Goal: Task Accomplishment & Management: Manage account settings

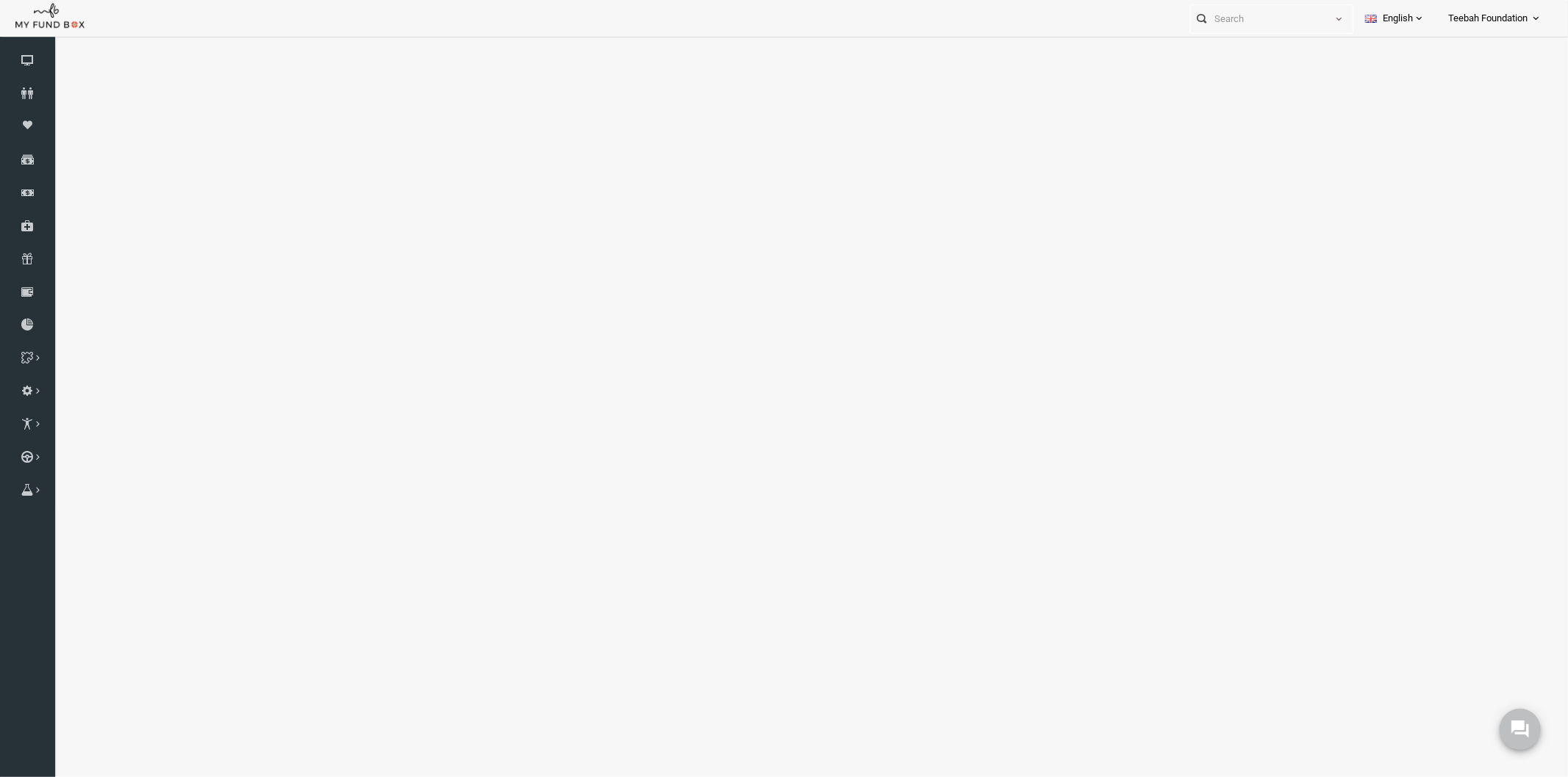
select select "100"
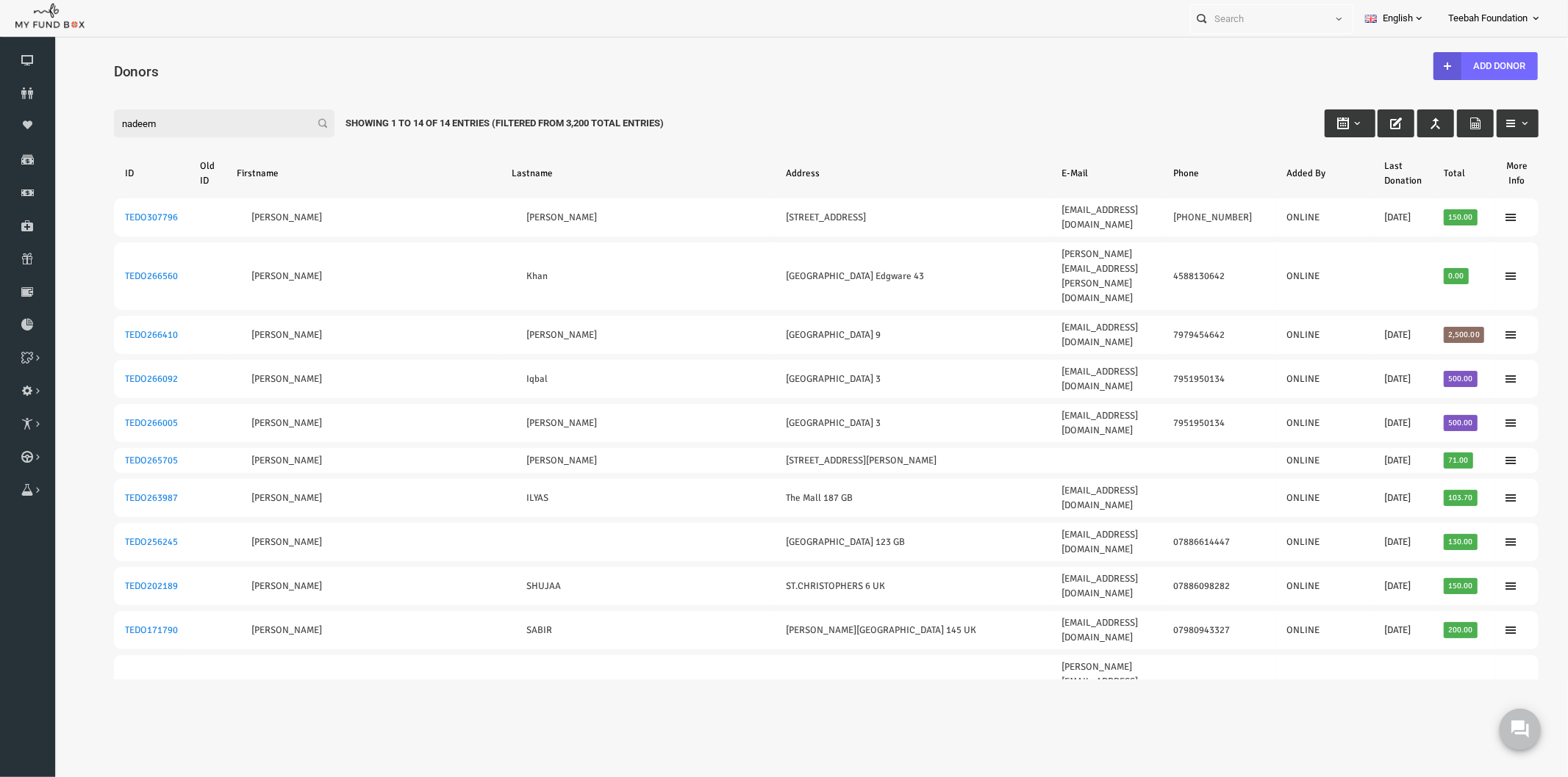
click at [850, 92] on div "Filter: nadeem Showing 1 to 14 of 14 Entries (Filtered From 3,200 Total Entries)" at bounding box center [795, 108] width 1454 height 39
click at [146, 122] on input "nadeem" at bounding box center [193, 123] width 221 height 28
click at [26, 93] on icon at bounding box center [27, 94] width 55 height 11
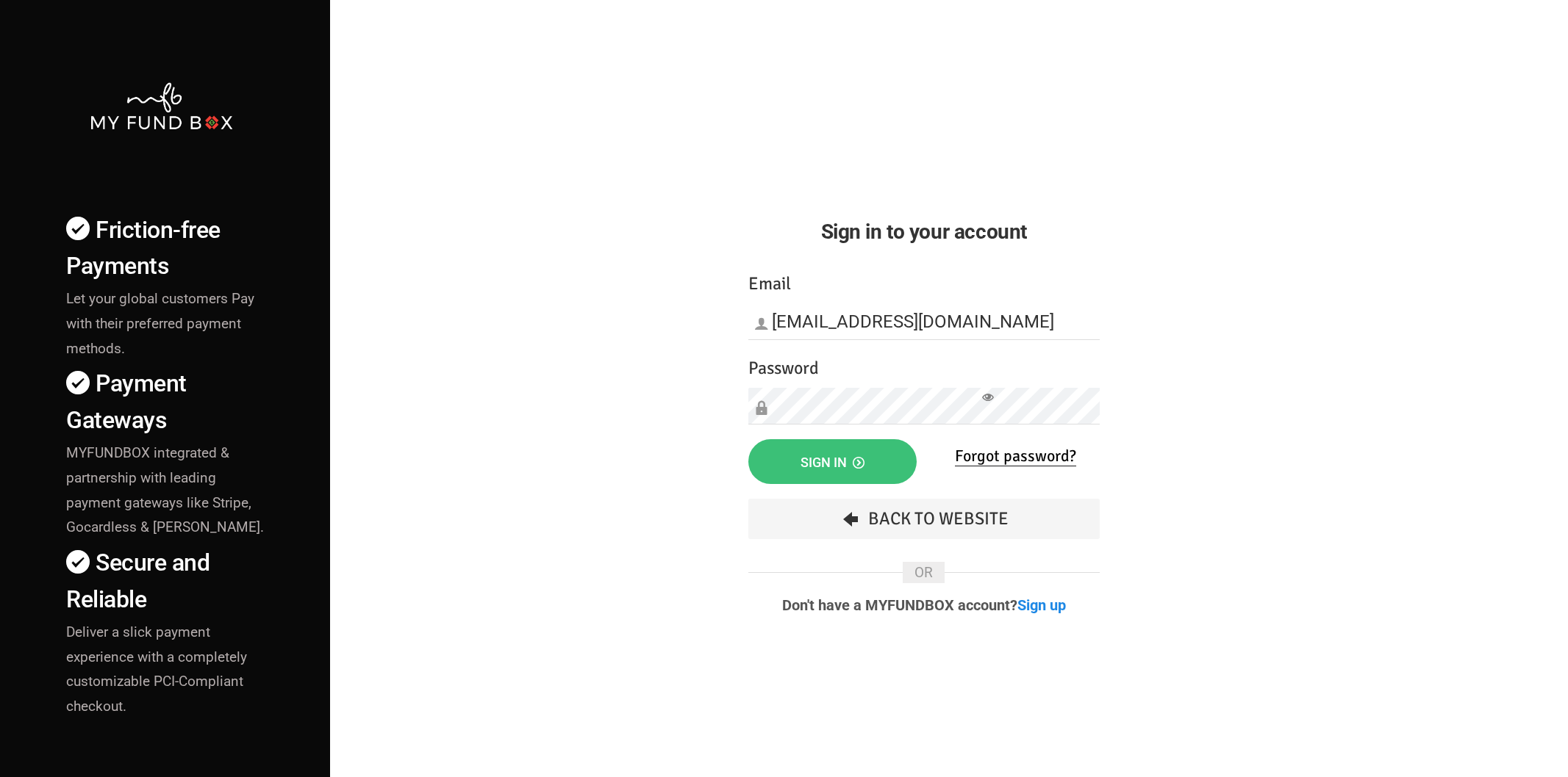
click at [843, 461] on span "Sign in" at bounding box center [832, 462] width 64 height 16
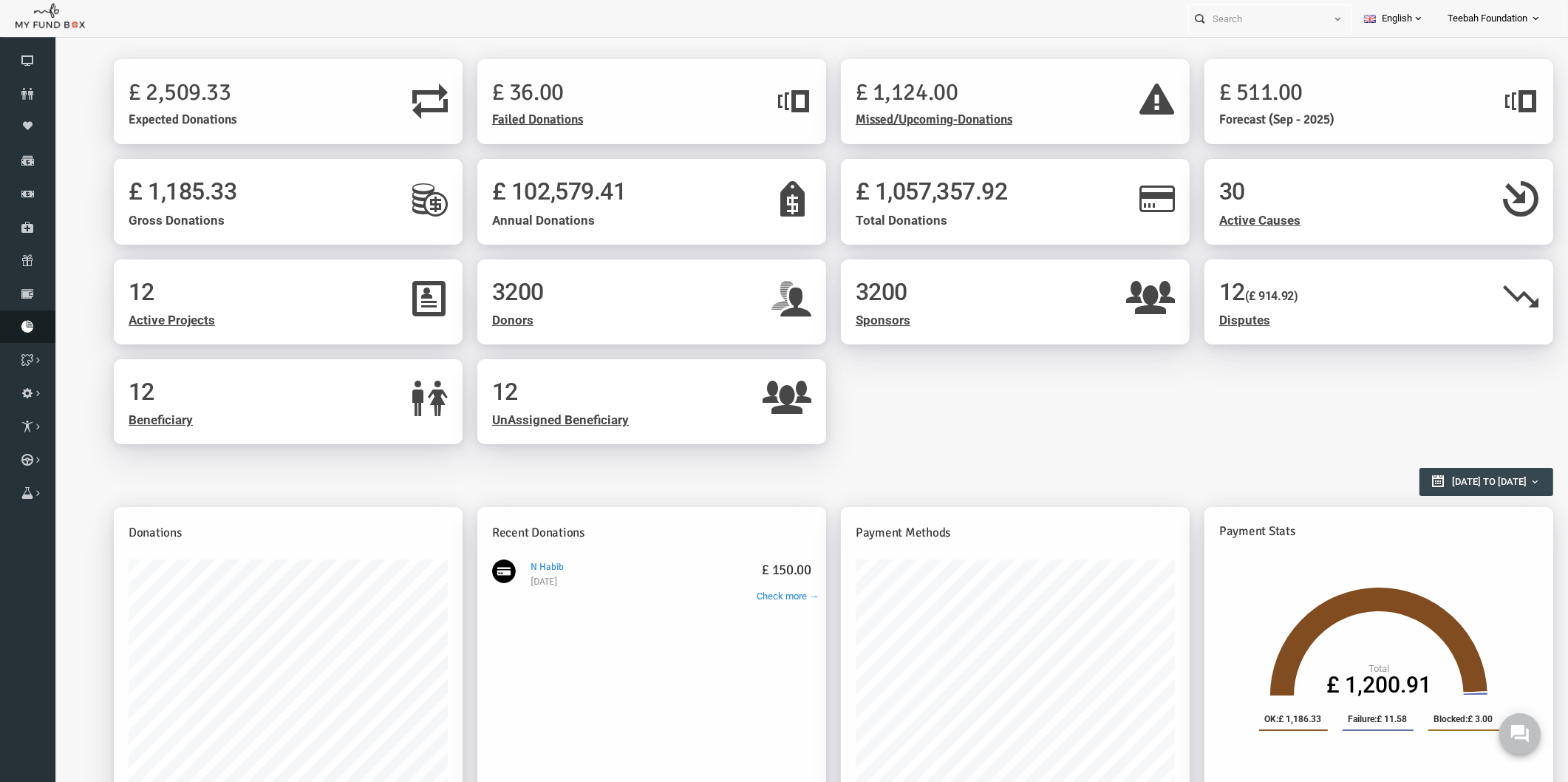
click at [22, 327] on icon at bounding box center [27, 327] width 55 height 12
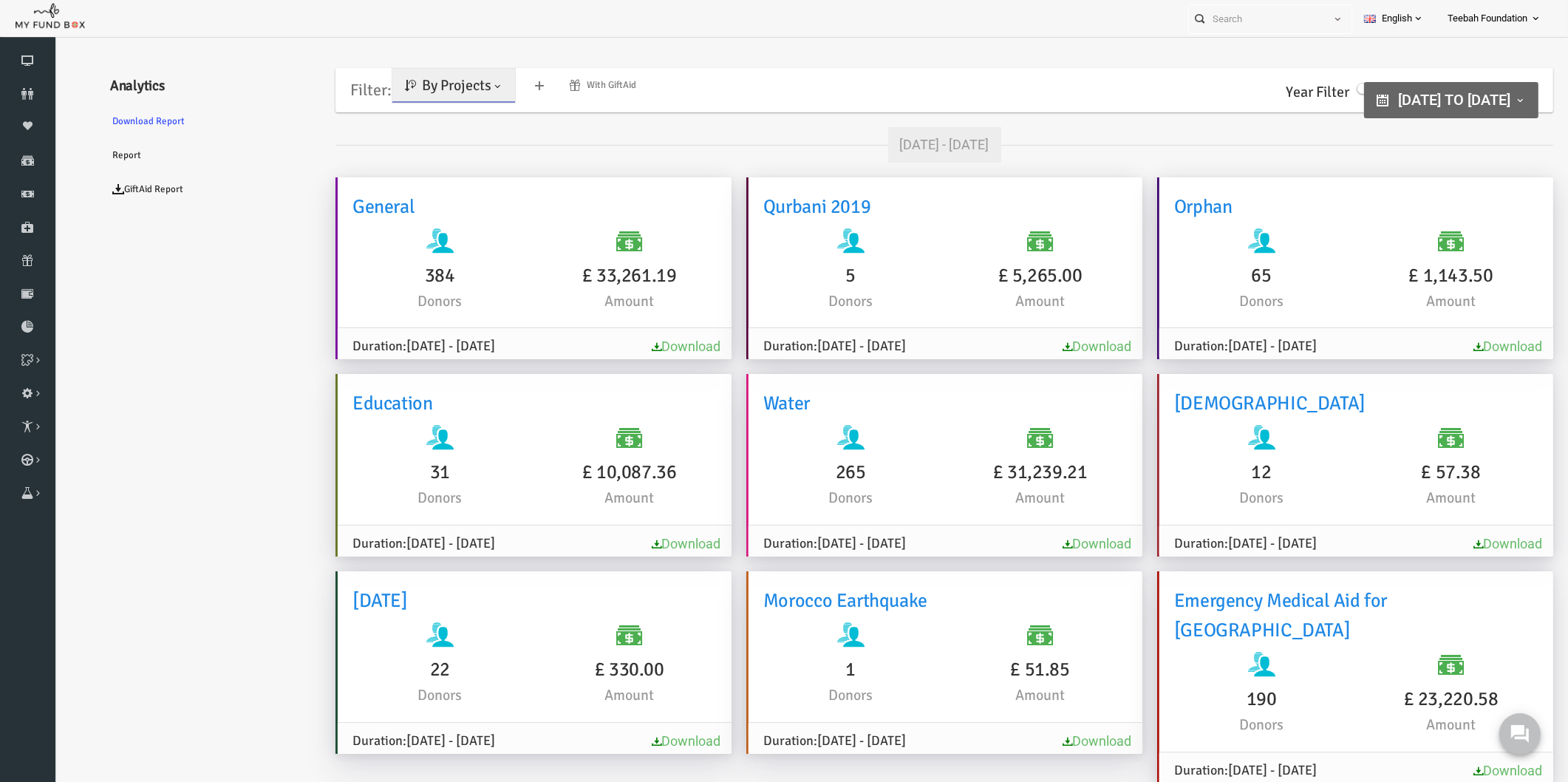
click at [468, 91] on span at bounding box center [467, 87] width 12 height 12
click at [442, 142] on link "By Causes" at bounding box center [425, 150] width 125 height 26
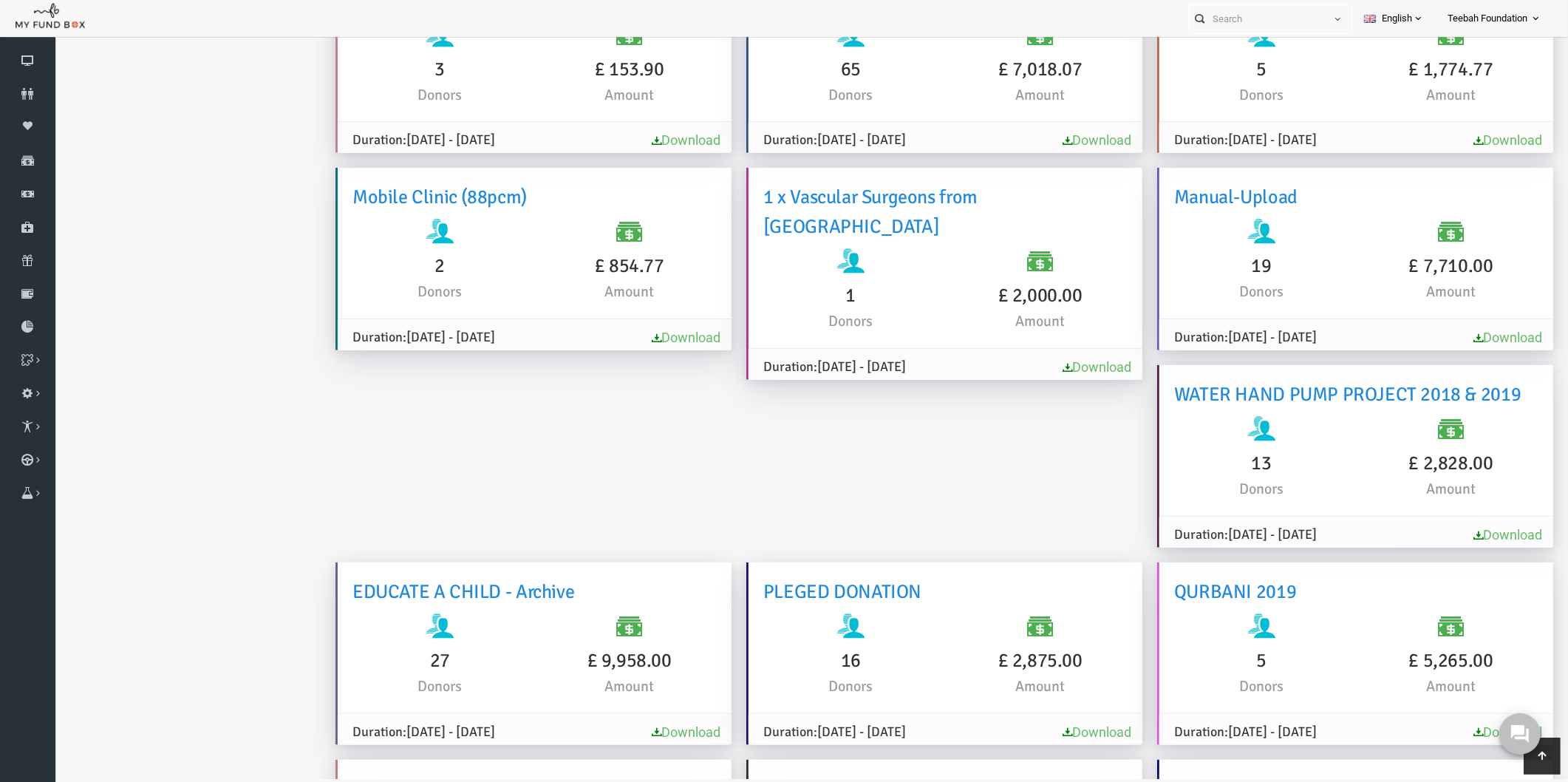
scroll to position [809, 0]
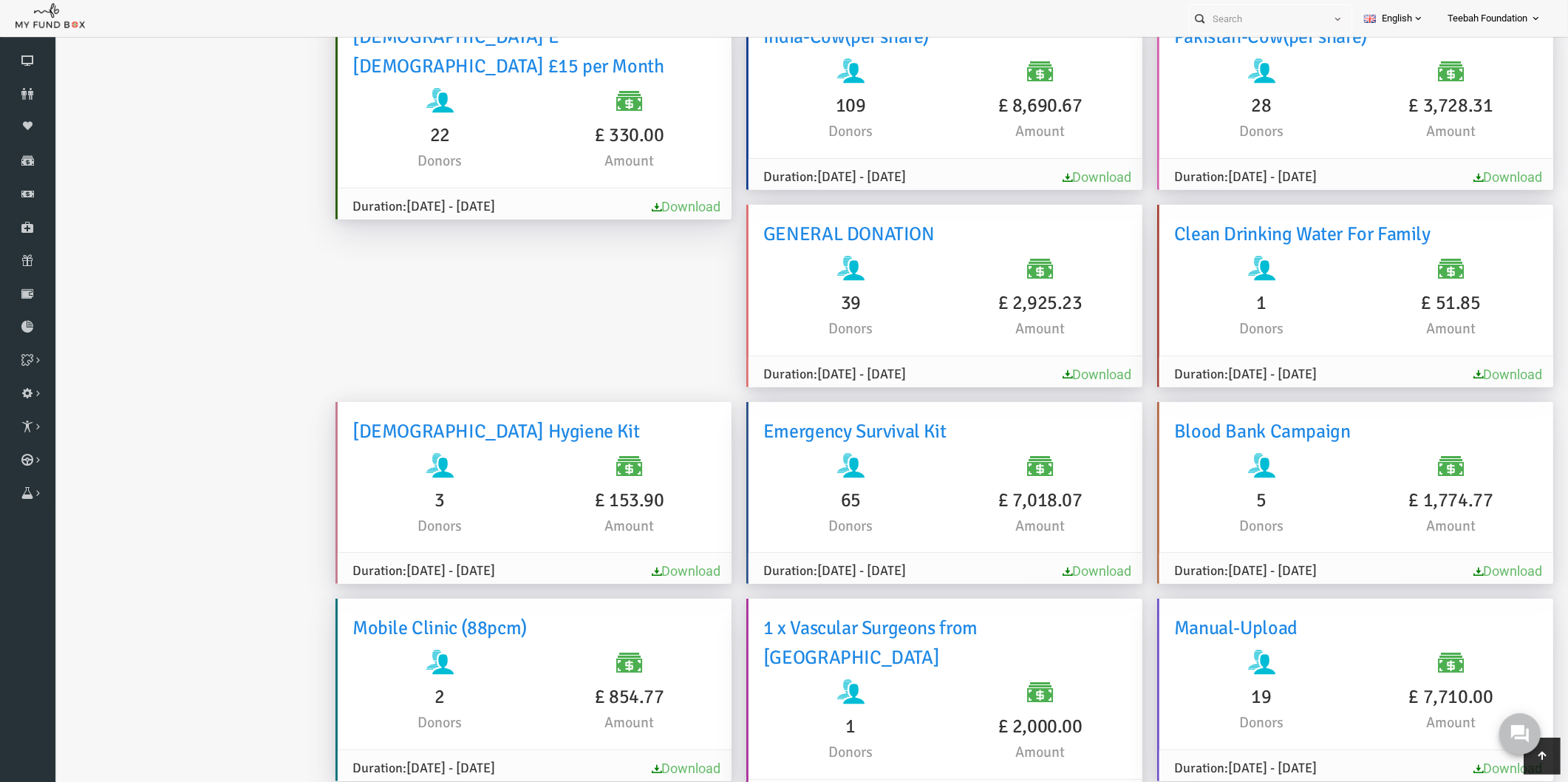
scroll to position [718, 0]
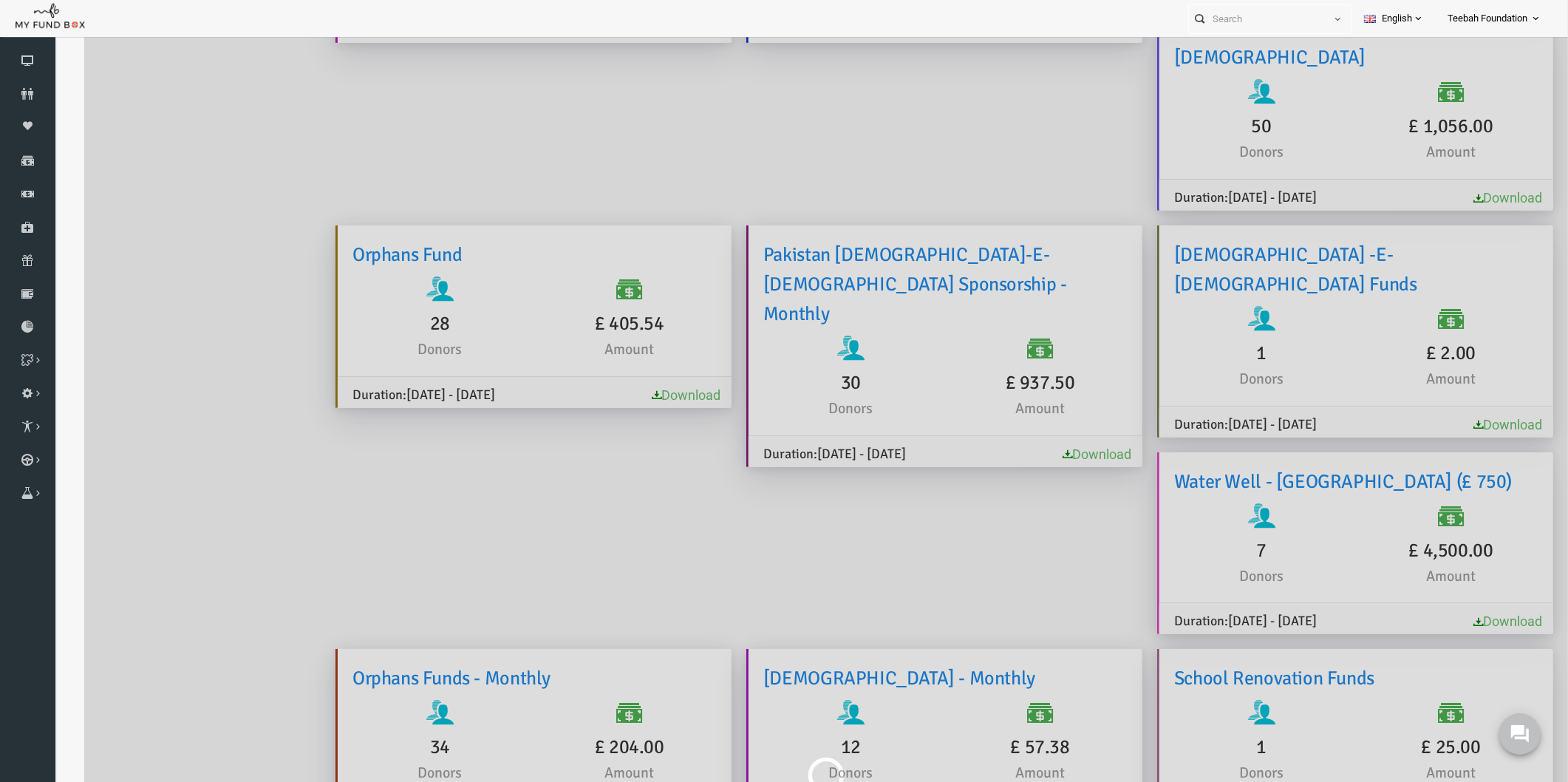
scroll to position [0, 0]
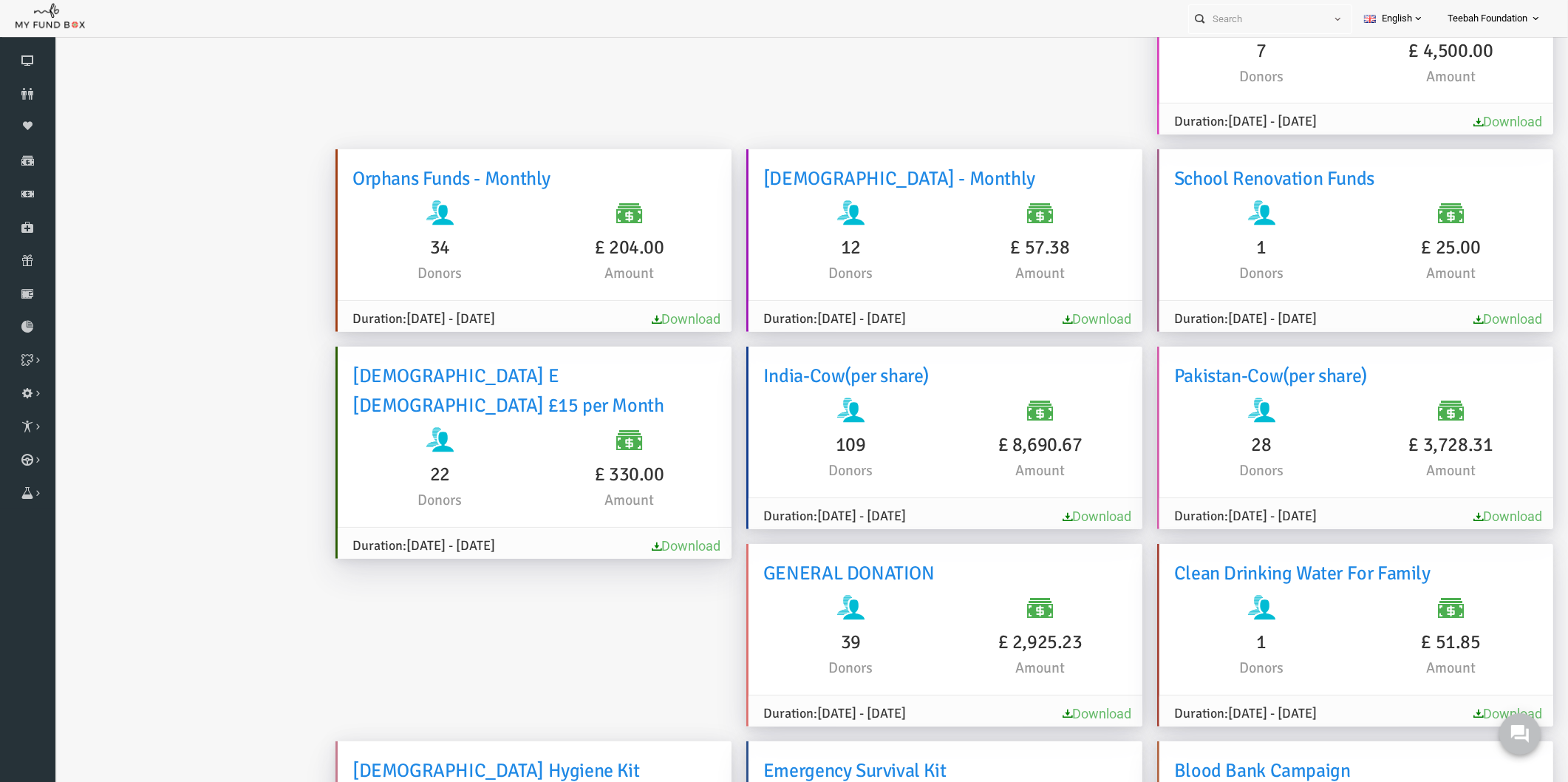
scroll to position [822, 0]
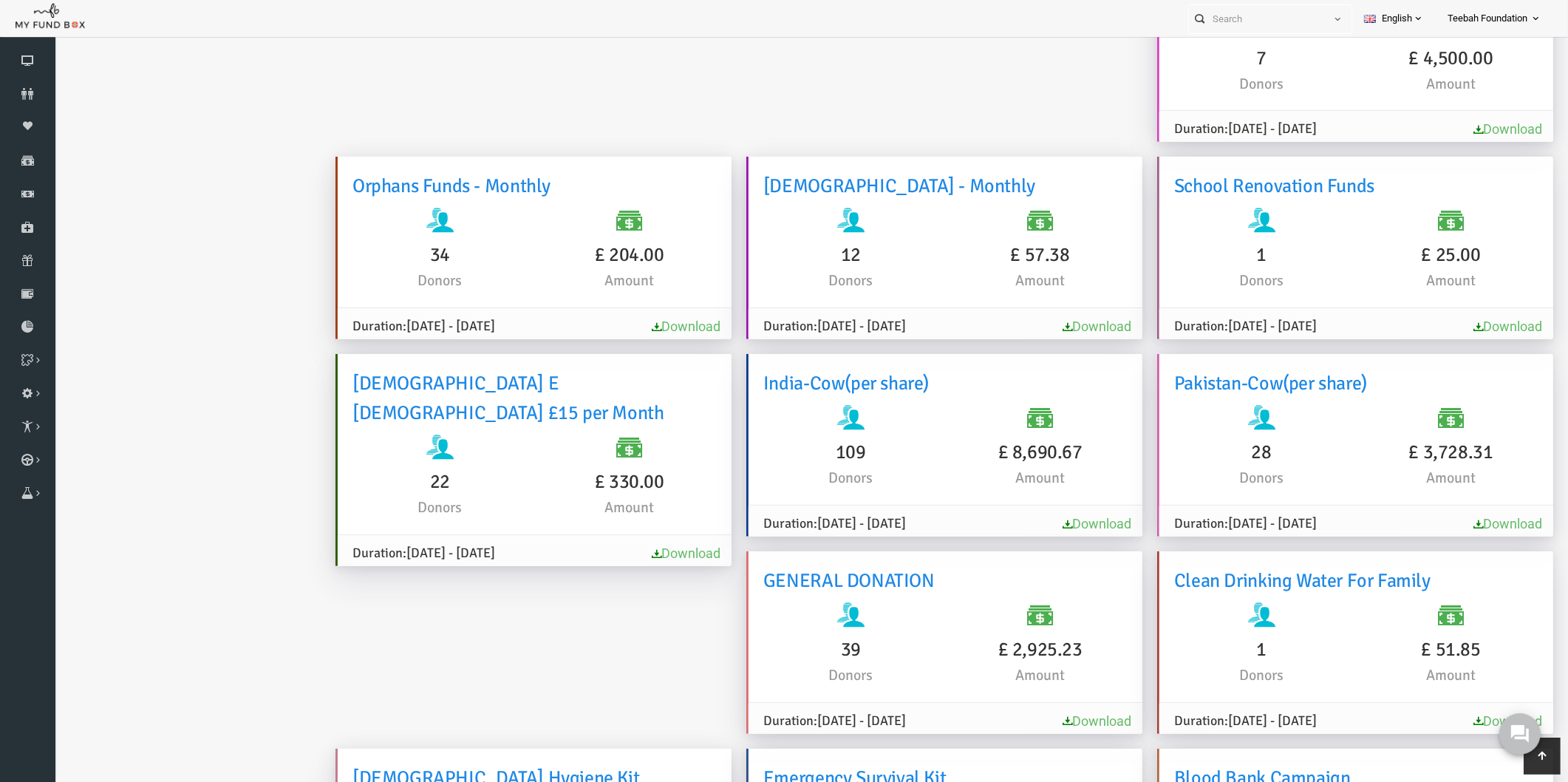
scroll to position [0, 0]
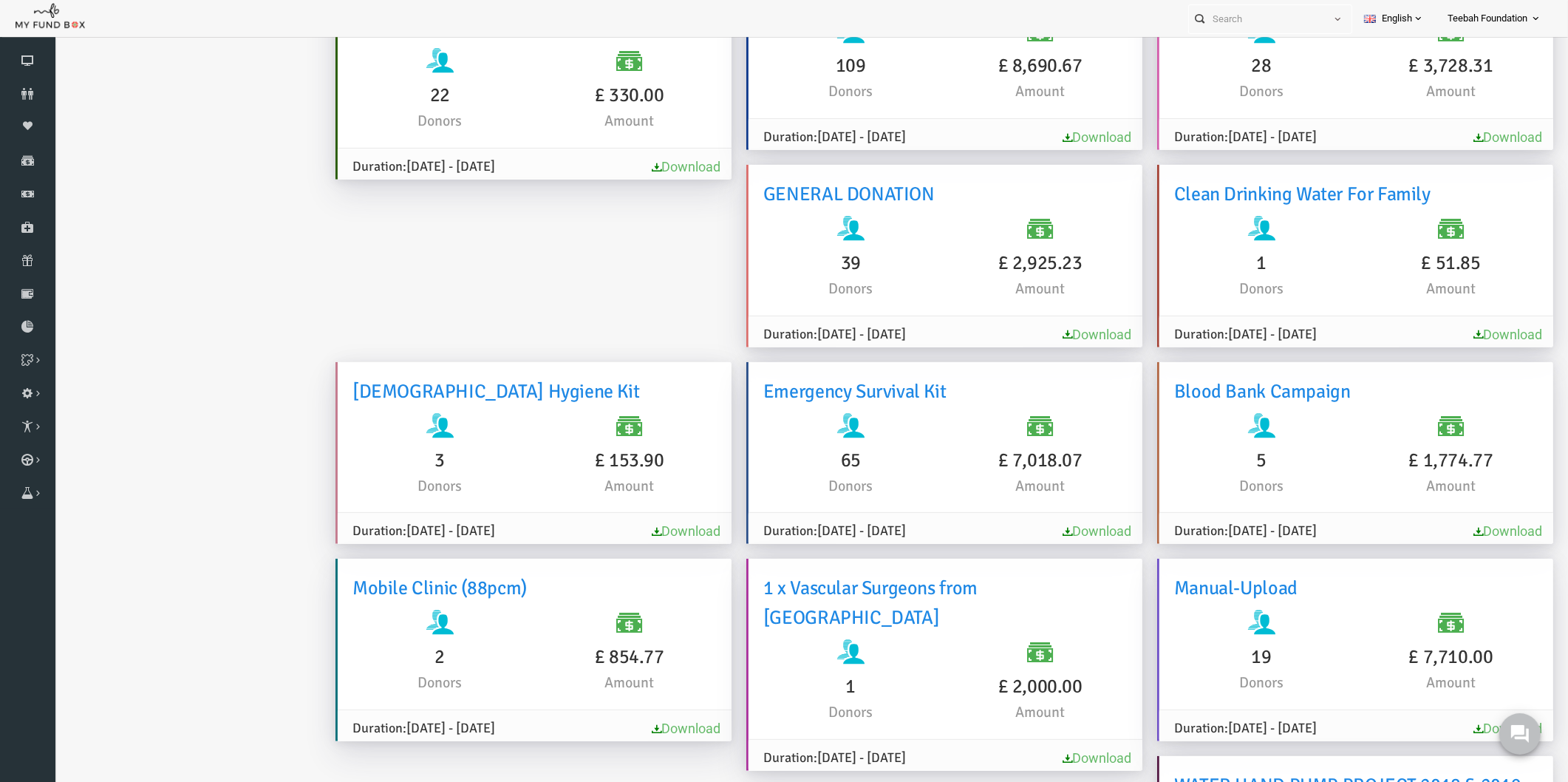
scroll to position [695, 0]
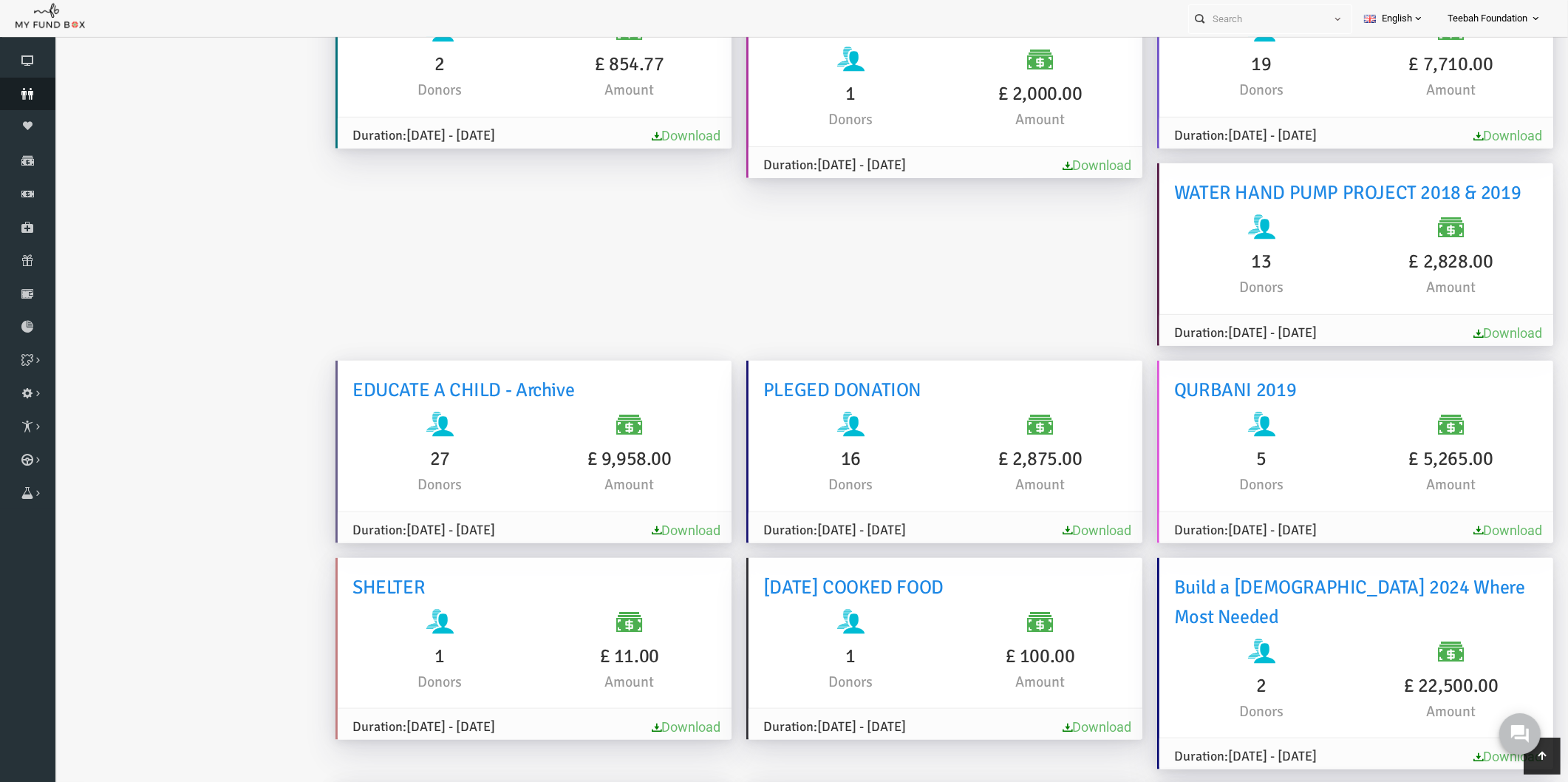
click at [15, 94] on icon at bounding box center [27, 94] width 55 height 12
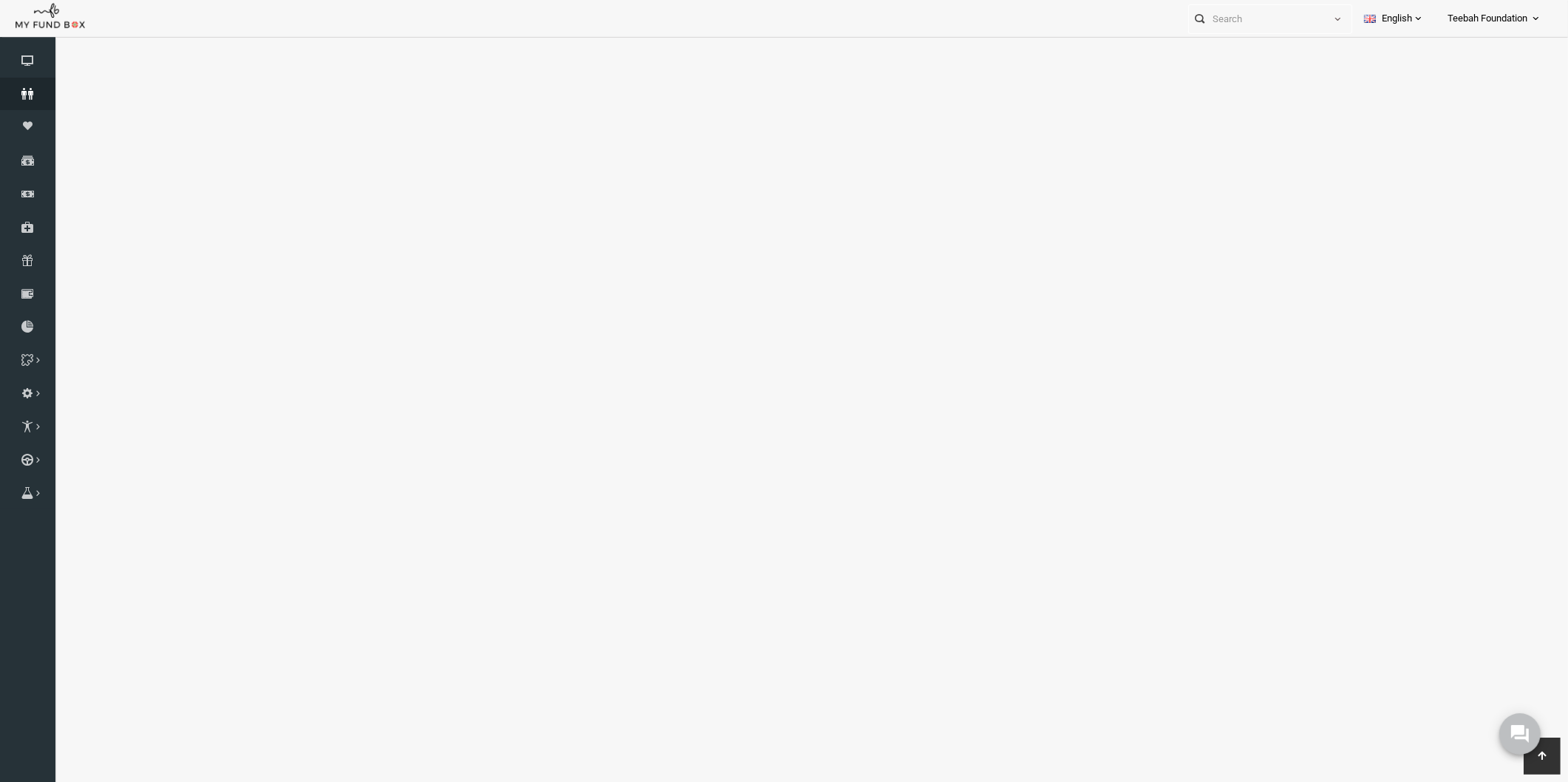
select select "100"
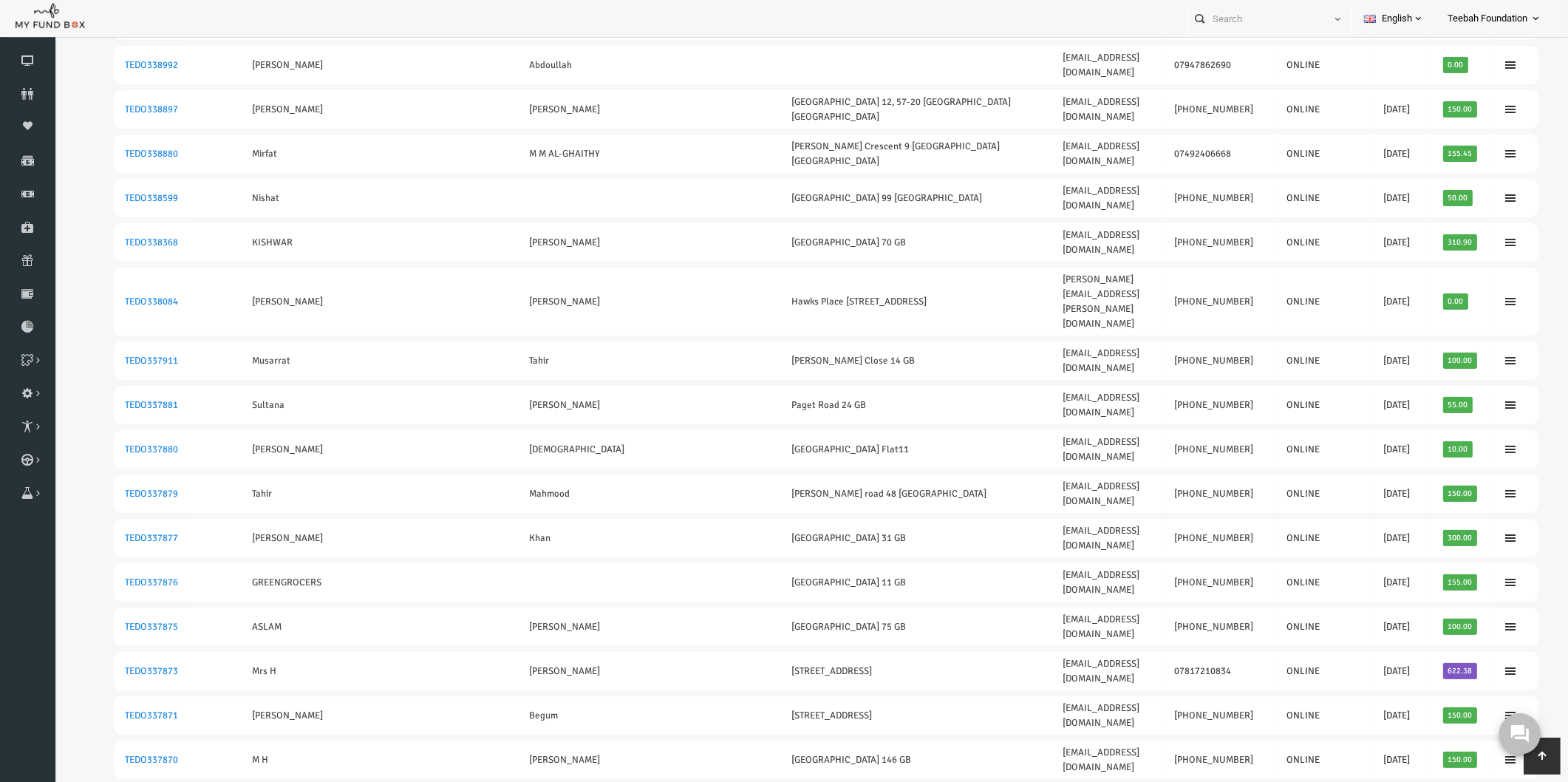
scroll to position [31, 0]
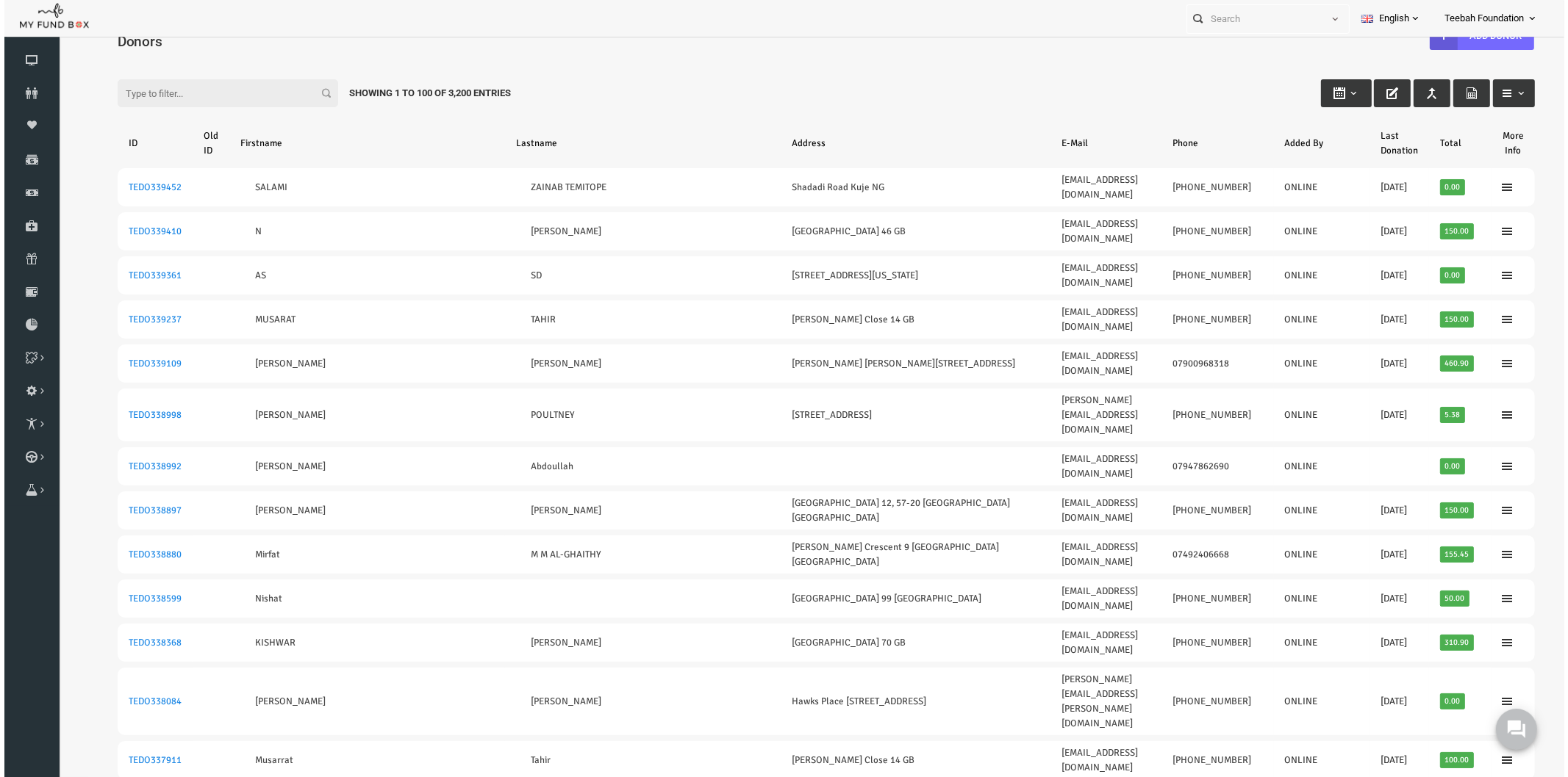
scroll to position [0, 0]
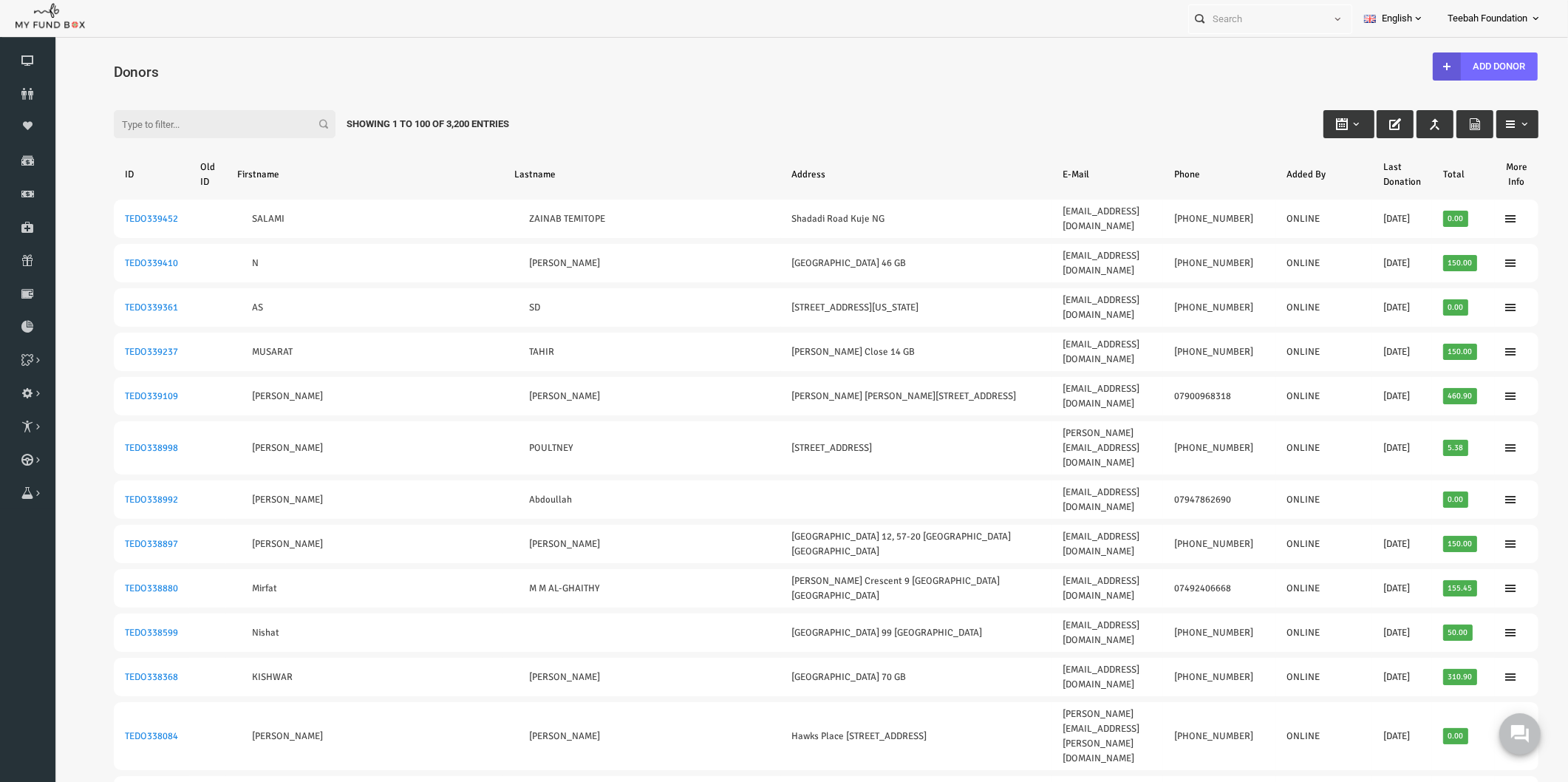
click at [170, 116] on input "Filter:" at bounding box center [194, 124] width 222 height 28
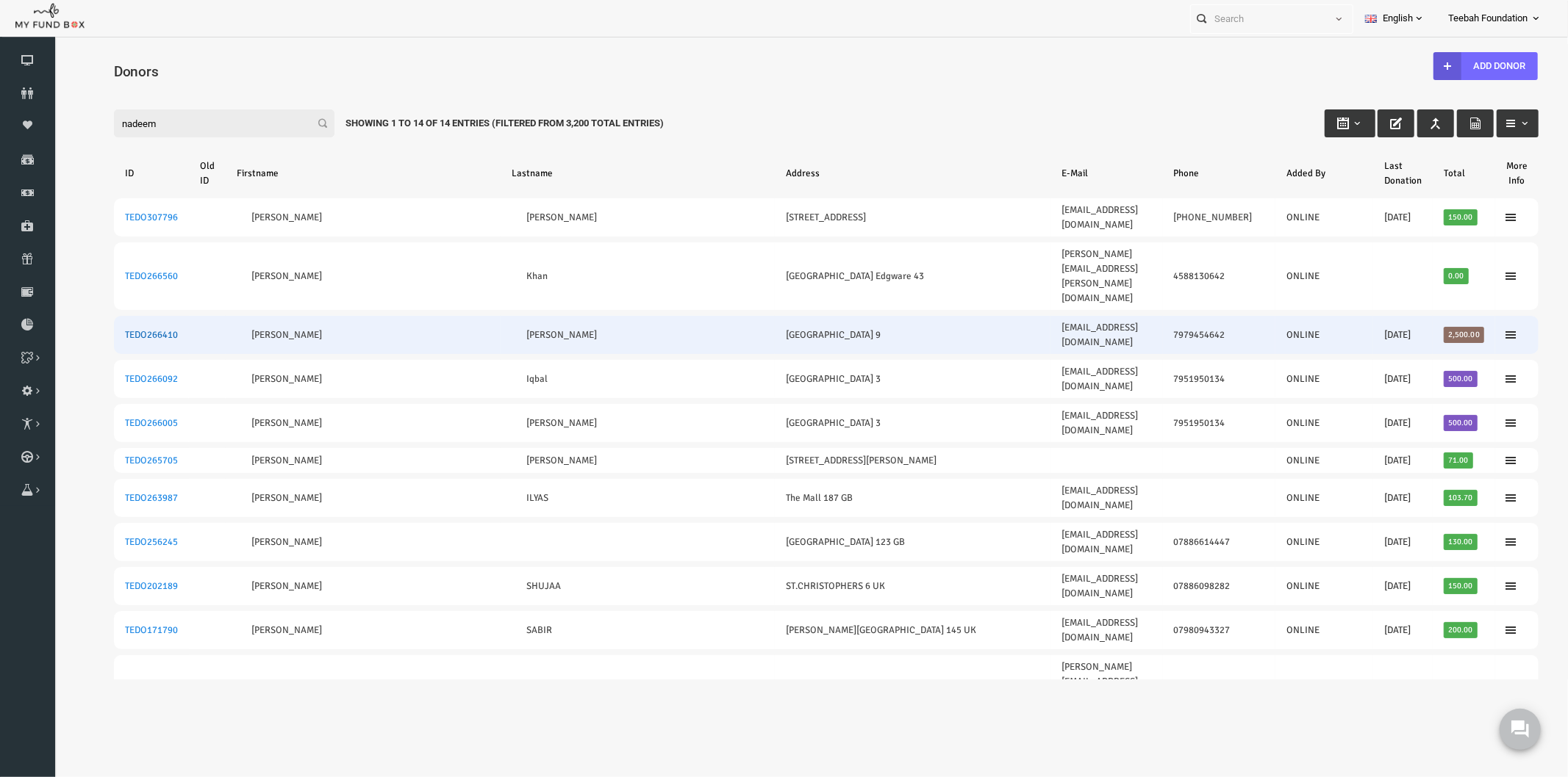
type input "nadeem"
click at [122, 328] on link "TEDO266410" at bounding box center [121, 334] width 53 height 11
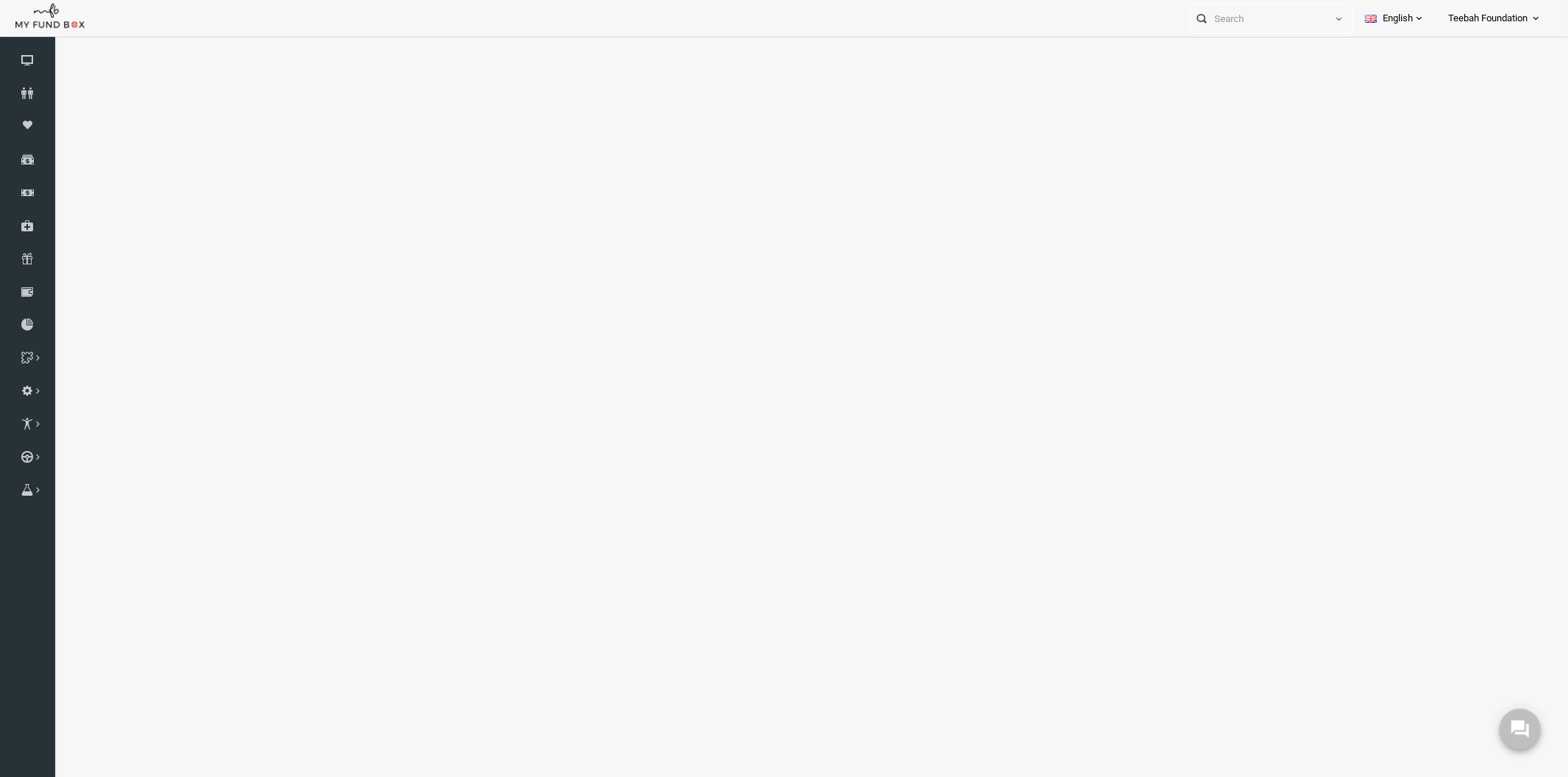
select select "100"
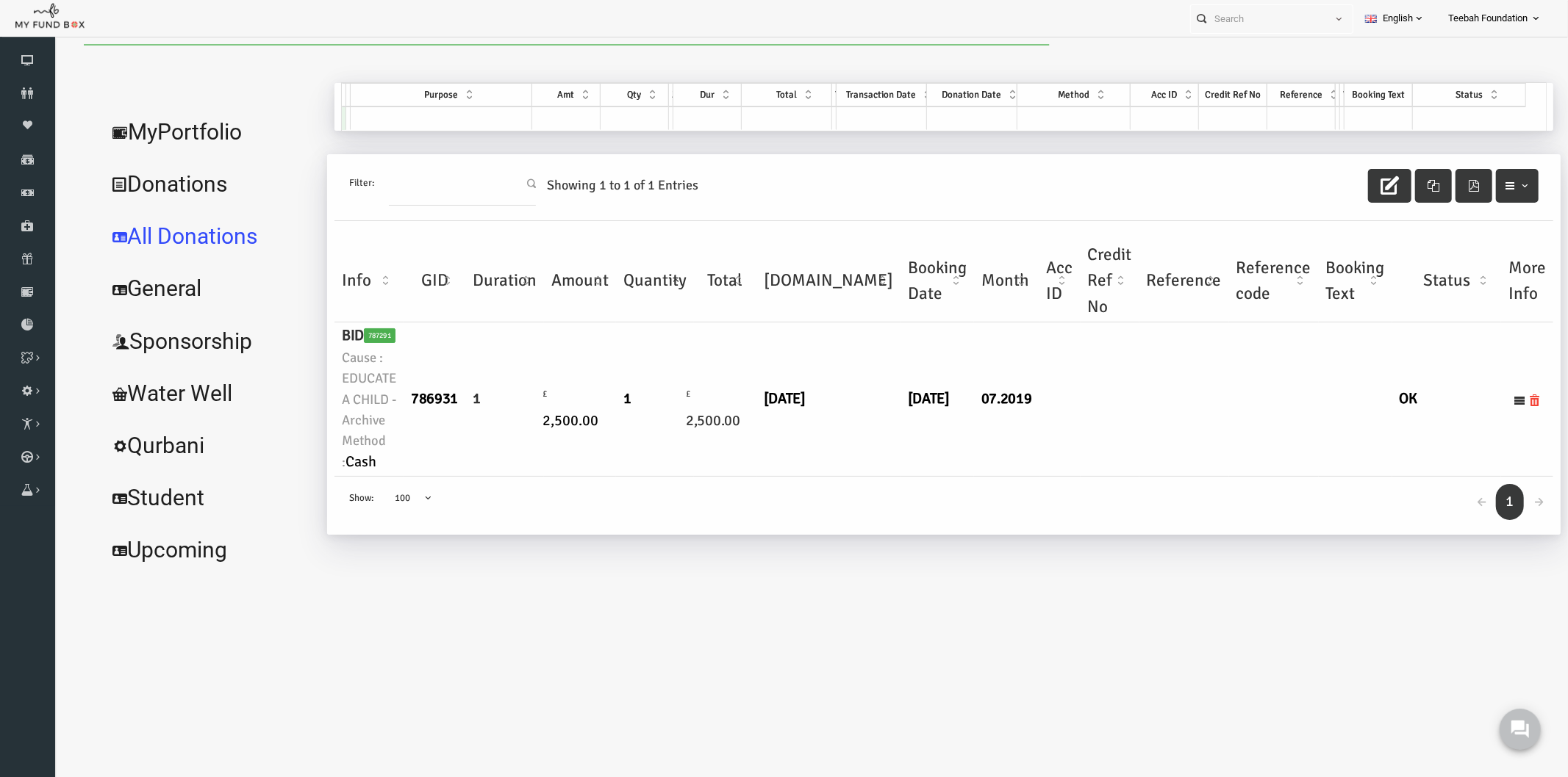
click at [714, 569] on div "Nadeem Anjum Ayub Donations TEDO266410 My Donations Get free account credit Get…" at bounding box center [905, 328] width 1234 height 493
click at [556, 468] on td "£ 2,500.00" at bounding box center [549, 399] width 72 height 154
click at [156, 130] on link "MyPortfolio" at bounding box center [178, 131] width 221 height 53
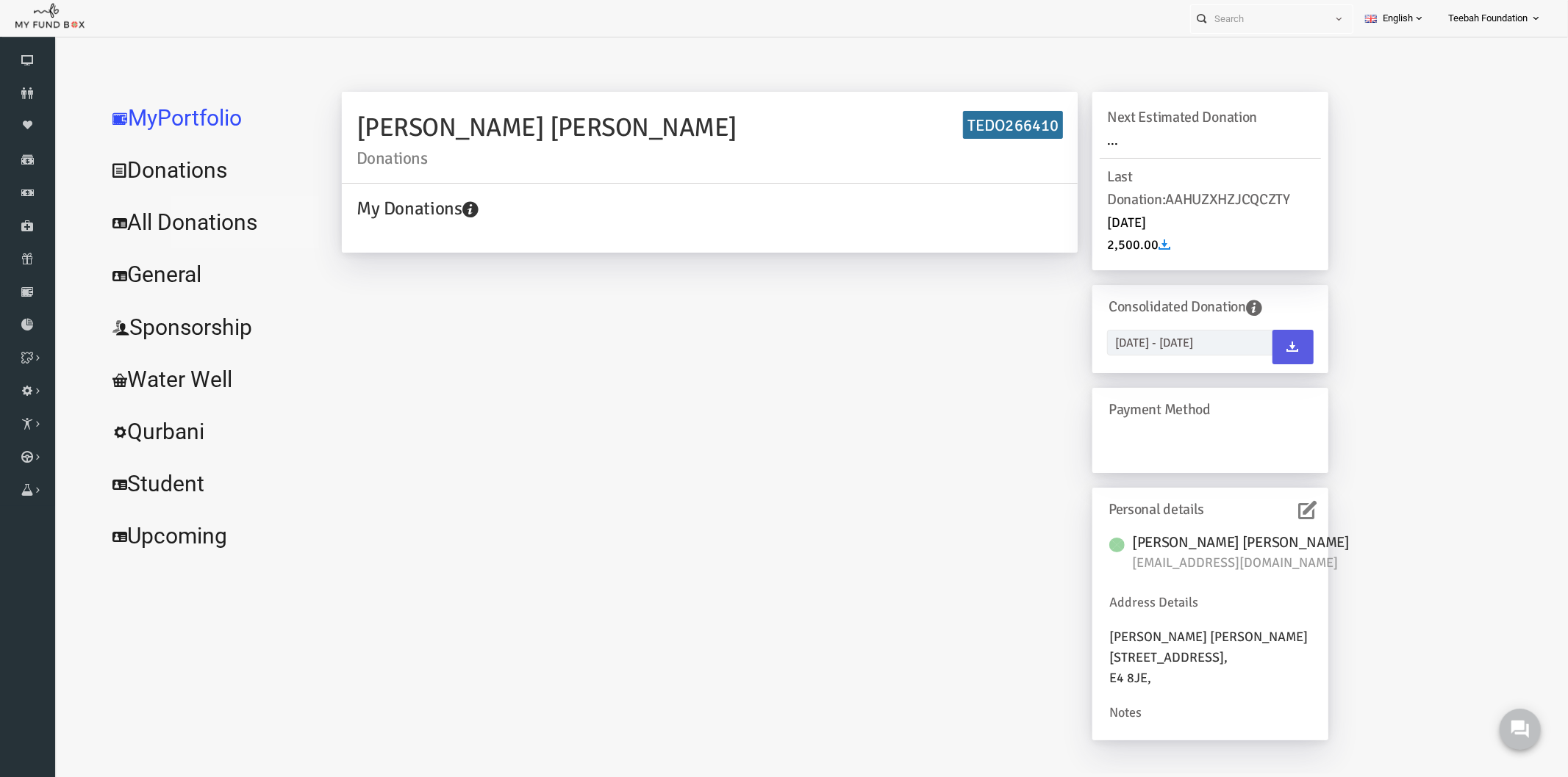
click at [177, 223] on link "All Donations" at bounding box center [178, 222] width 221 height 53
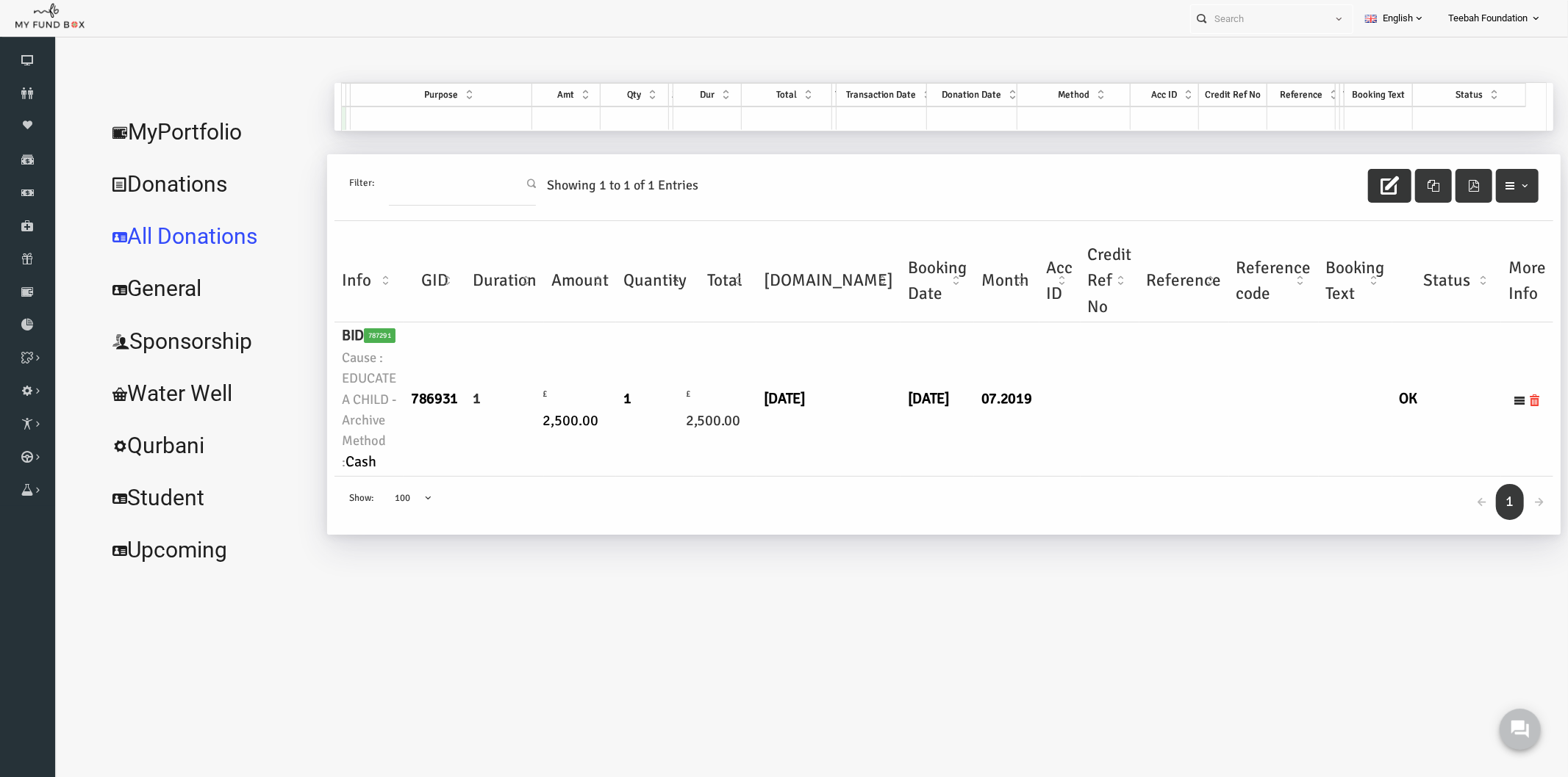
click at [1360, 181] on icon "button" at bounding box center [1359, 185] width 18 height 18
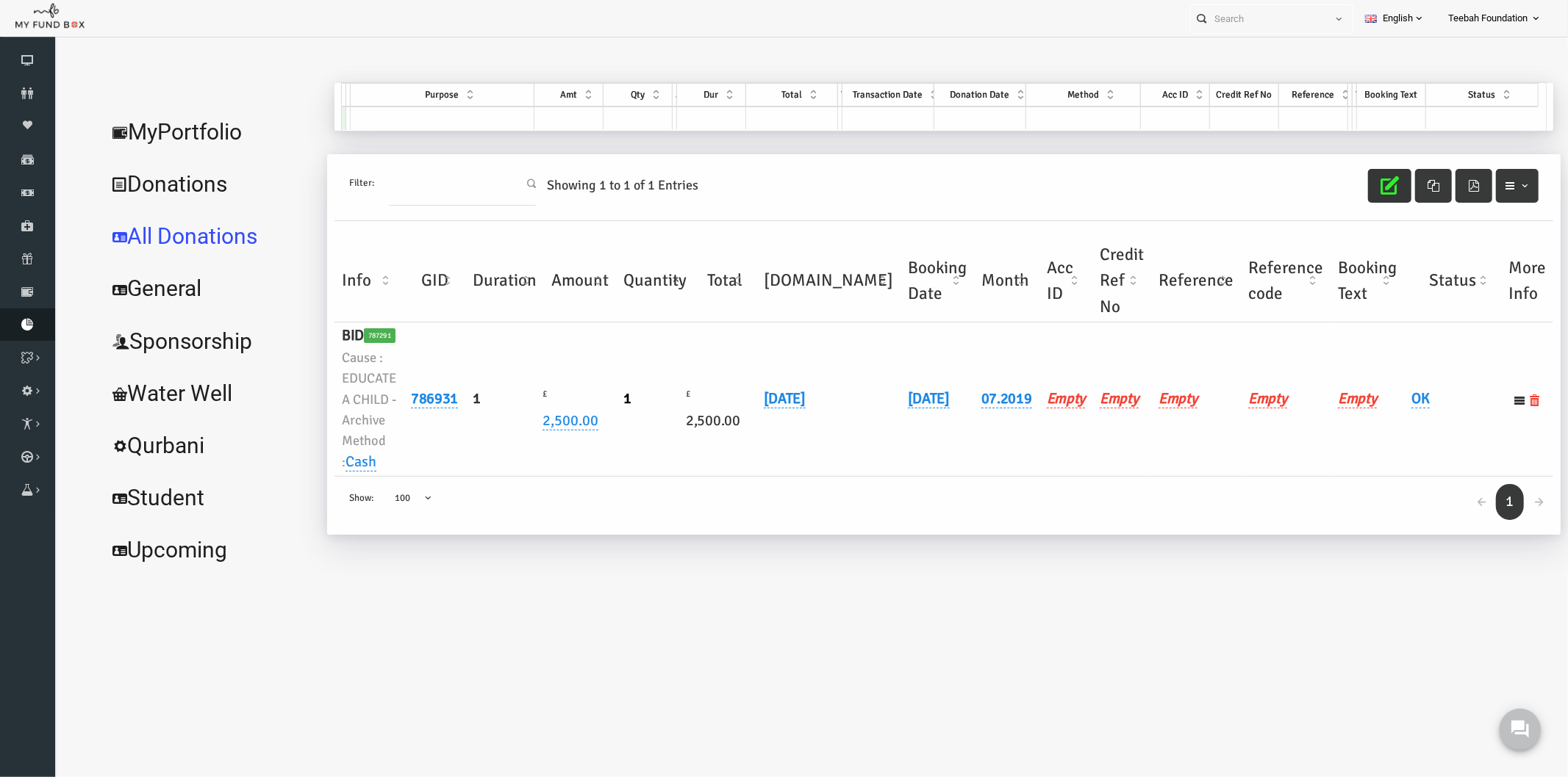
click at [28, 316] on link "Download Report" at bounding box center [27, 324] width 55 height 32
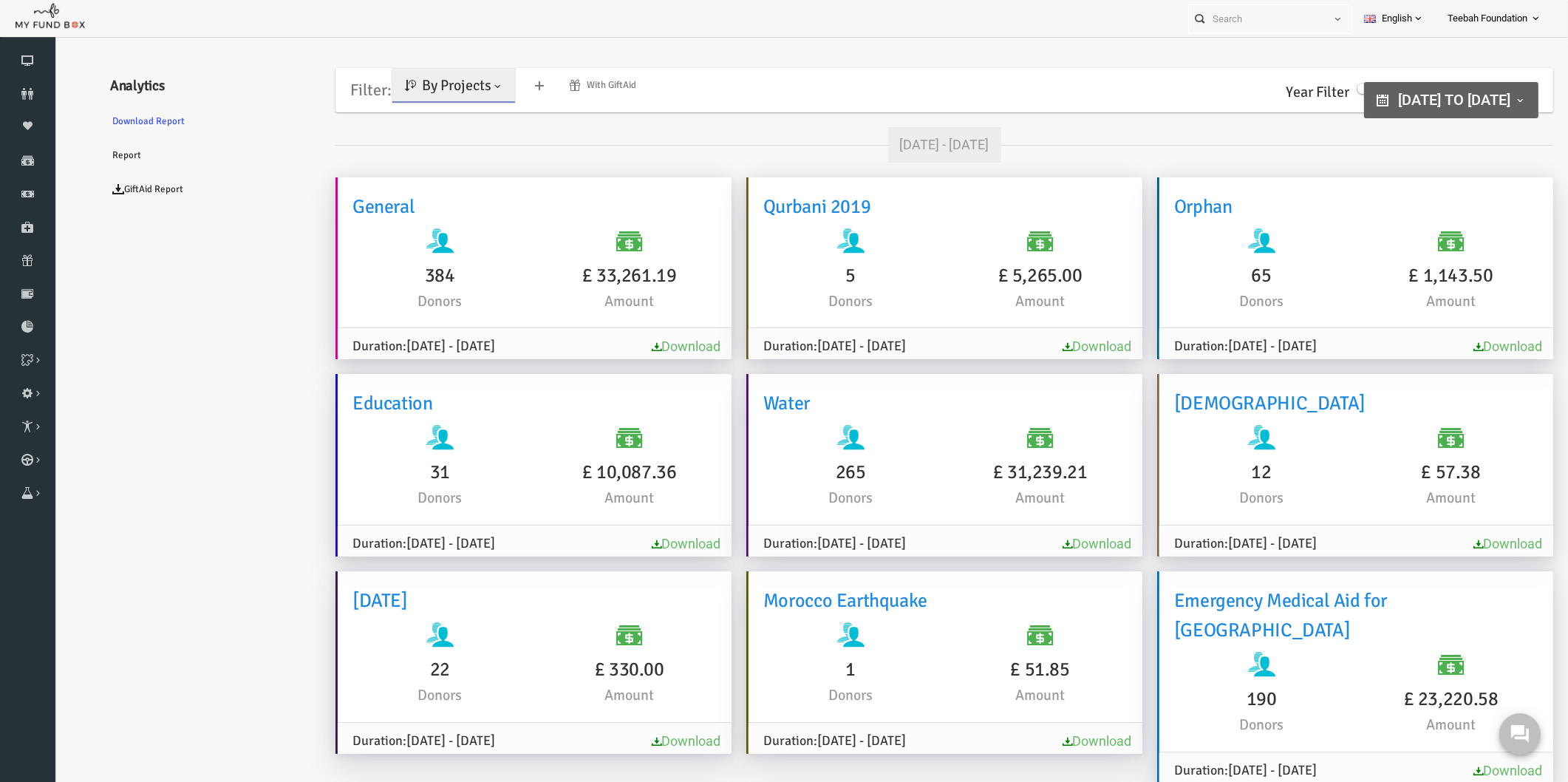
type input "01-10-2023"
type input "30-06-2026"
click at [1462, 96] on span "01-10-2023 to 30-06-2026" at bounding box center [1424, 99] width 112 height 17
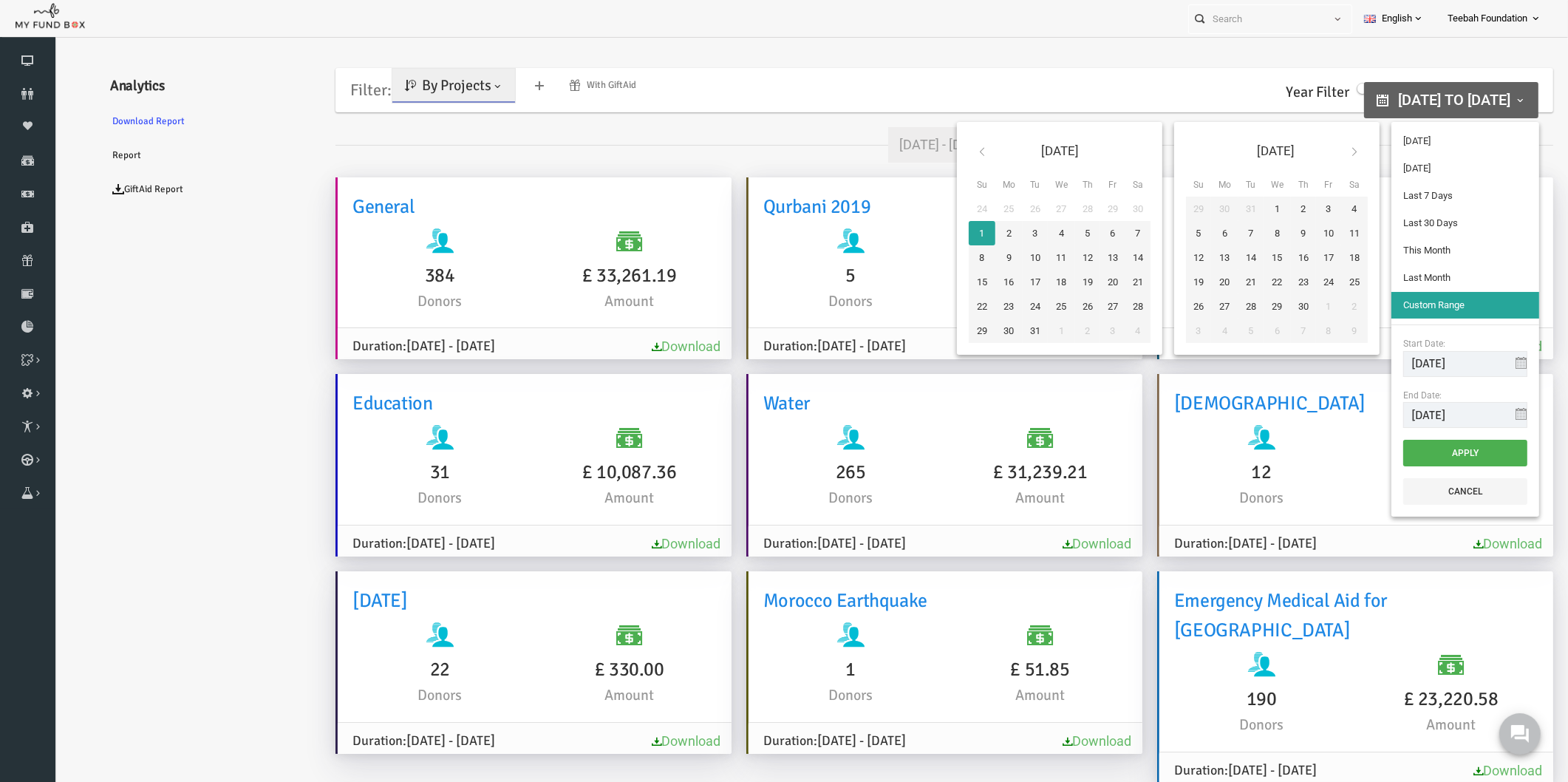
type input "11-08-2025"
type input "06-08-2025"
type input "12-08-2025"
type input "14-07-2025"
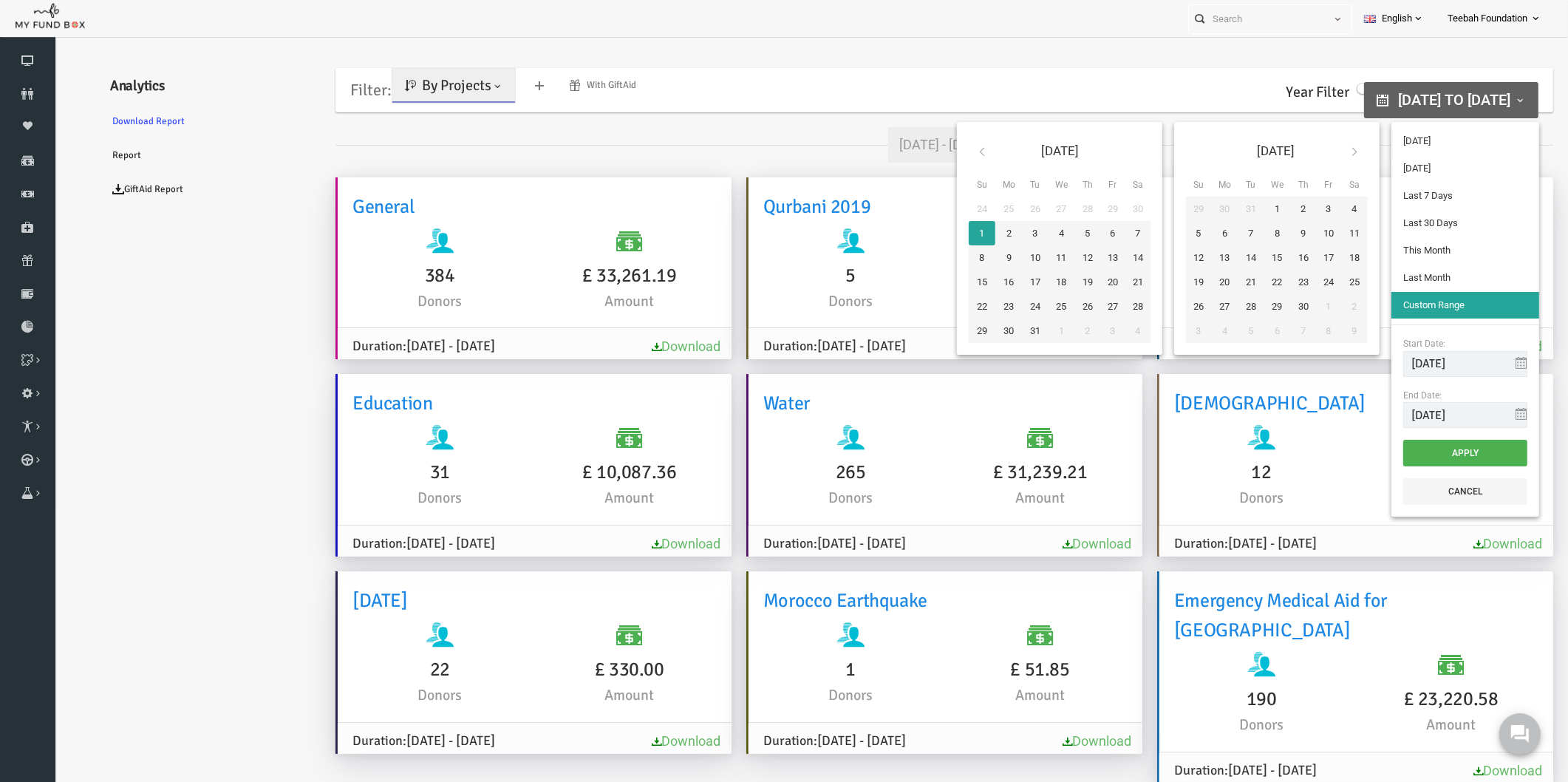
type input "12-08-2025"
type input "01-08-2025"
type input "31-08-2025"
type input "01-07-2025"
type input "31-07-2025"
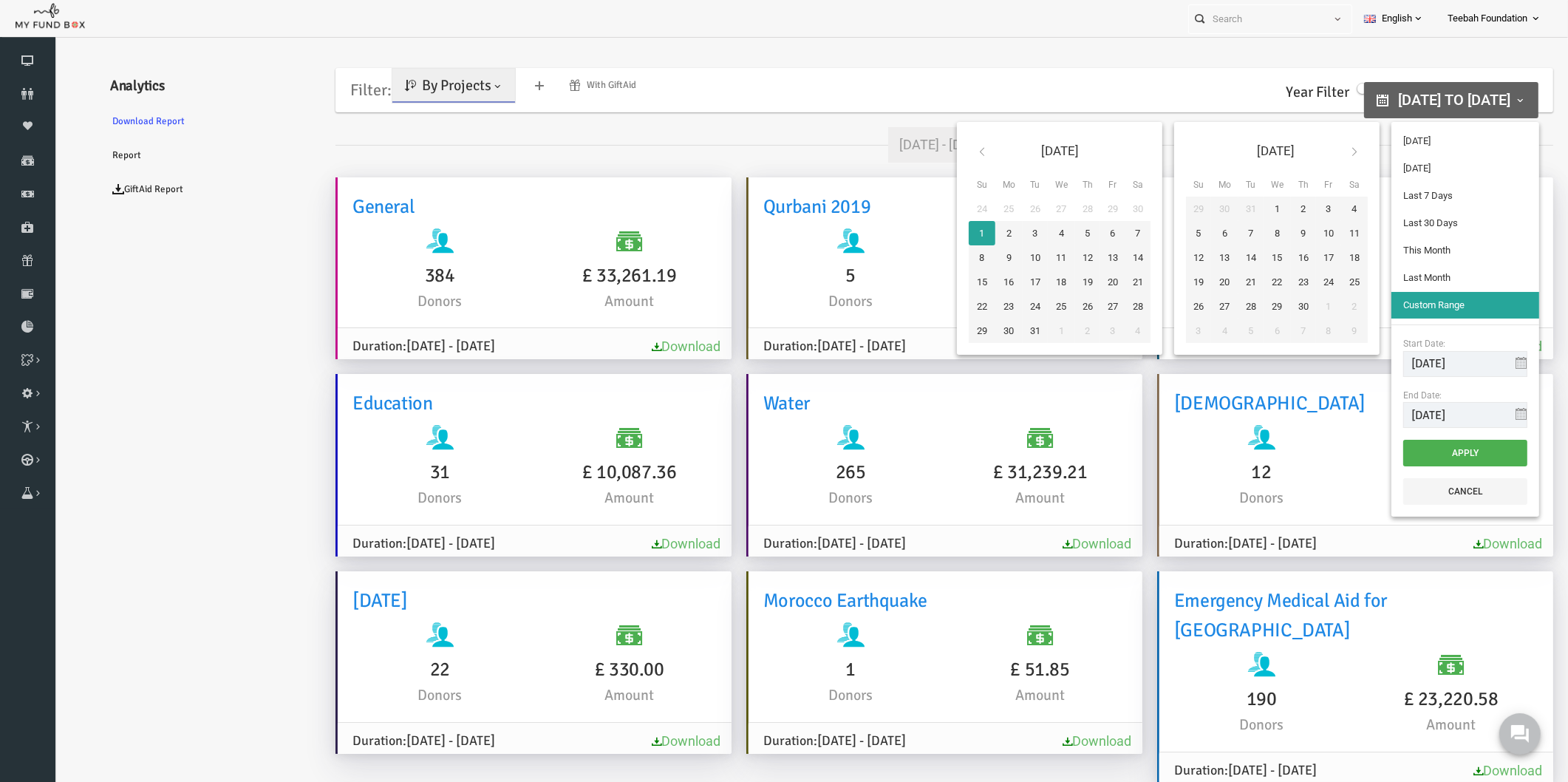
type input "01-10-2023"
click at [1448, 412] on input "30-06-2026" at bounding box center [1435, 415] width 124 height 26
drag, startPoint x: 1409, startPoint y: 410, endPoint x: 1399, endPoint y: 410, distance: 10.0
click at [1399, 410] on input "30-06-202" at bounding box center [1435, 415] width 124 height 26
click at [1446, 415] on input "30-12-202" at bounding box center [1435, 415] width 124 height 26
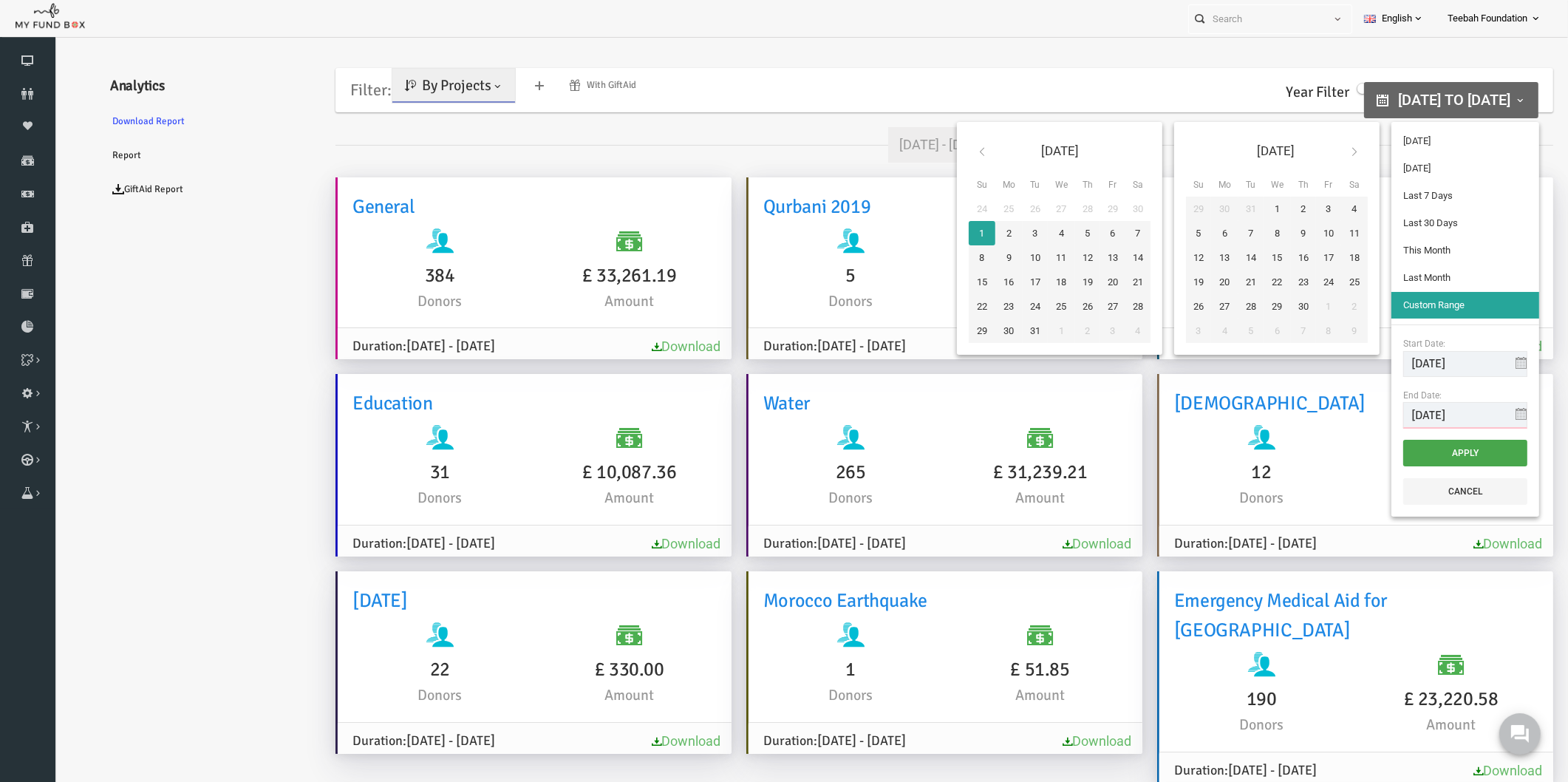
type input "30-12-2025"
click at [1448, 451] on button "Apply" at bounding box center [1435, 453] width 124 height 26
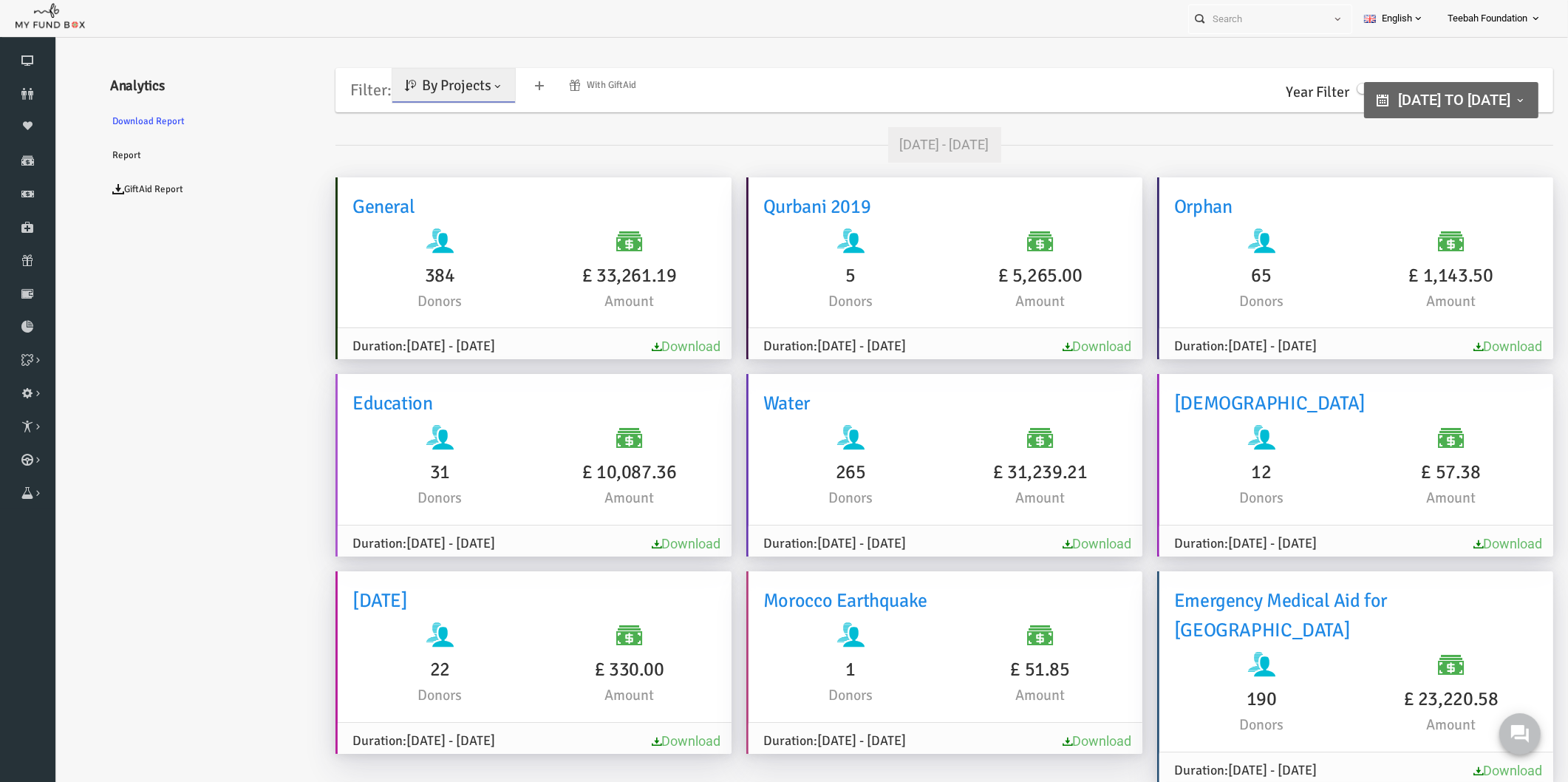
click at [643, 538] on link "Download" at bounding box center [655, 543] width 68 height 16
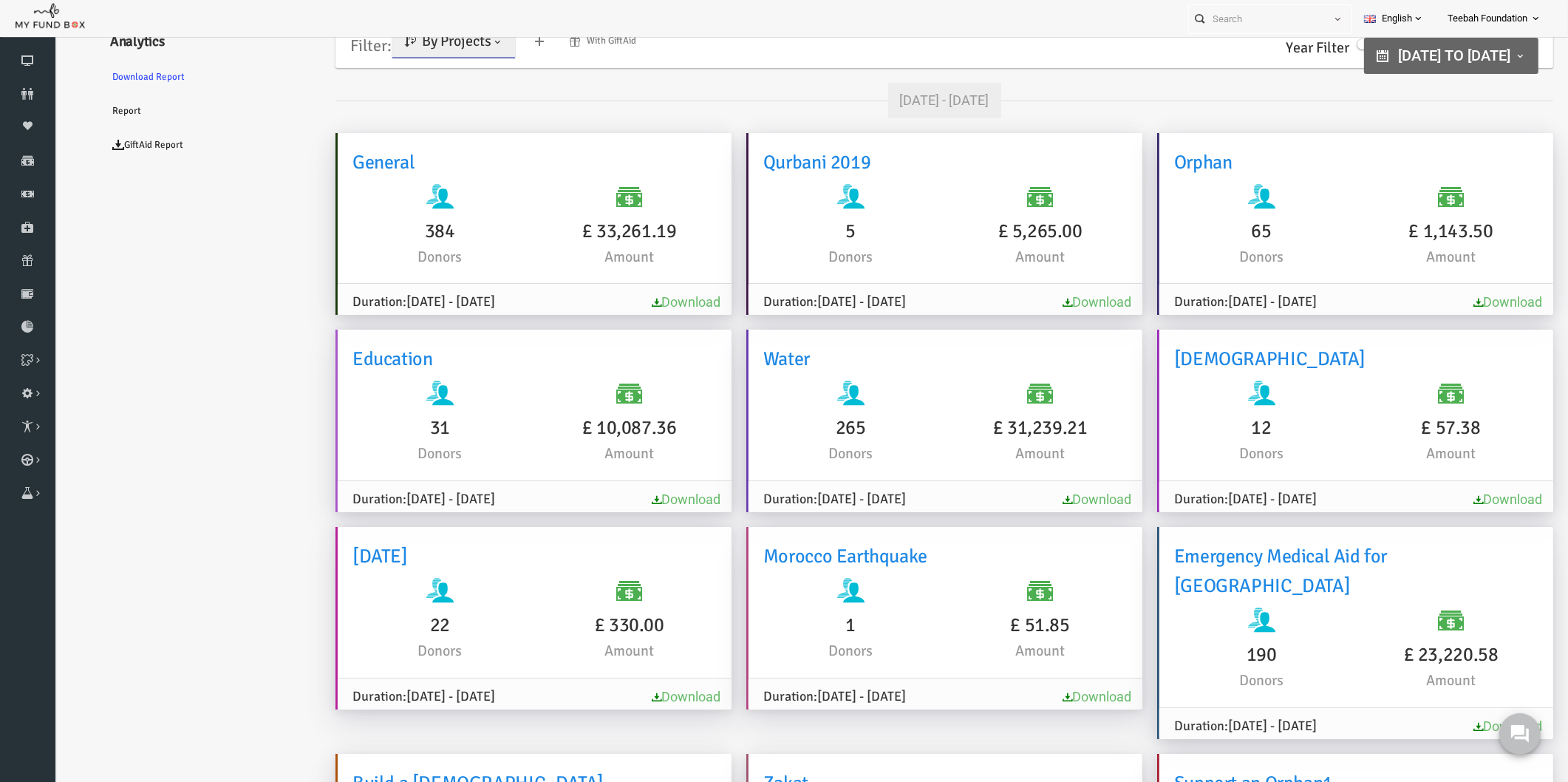
click at [222, 386] on ul "Analytics Download Report Report GiftAid Report" at bounding box center [179, 779] width 222 height 1528
click at [405, 40] on span "By Projects" at bounding box center [427, 41] width 69 height 18
click at [424, 95] on link "By Causes" at bounding box center [425, 106] width 125 height 26
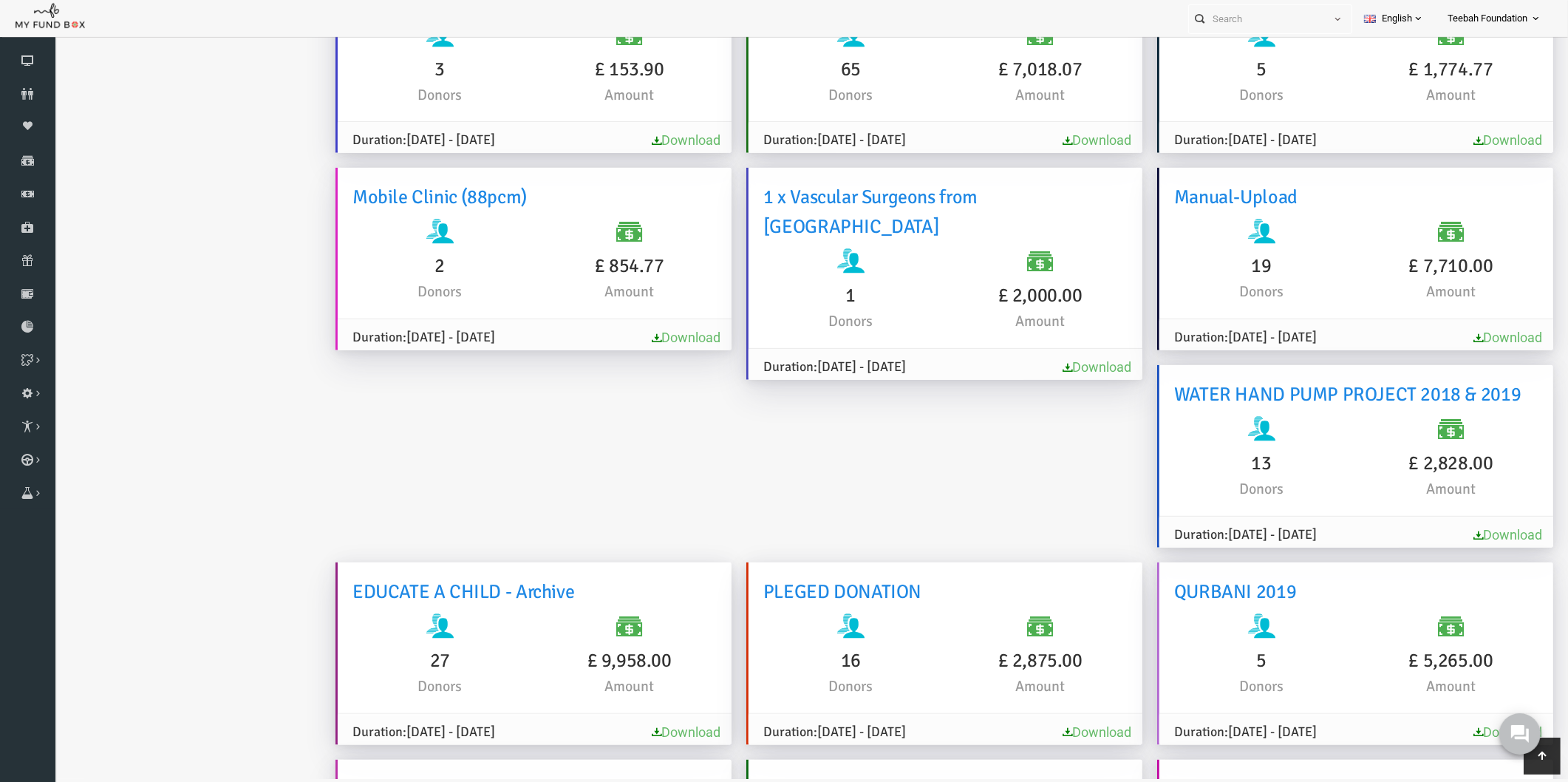
scroll to position [809, 0]
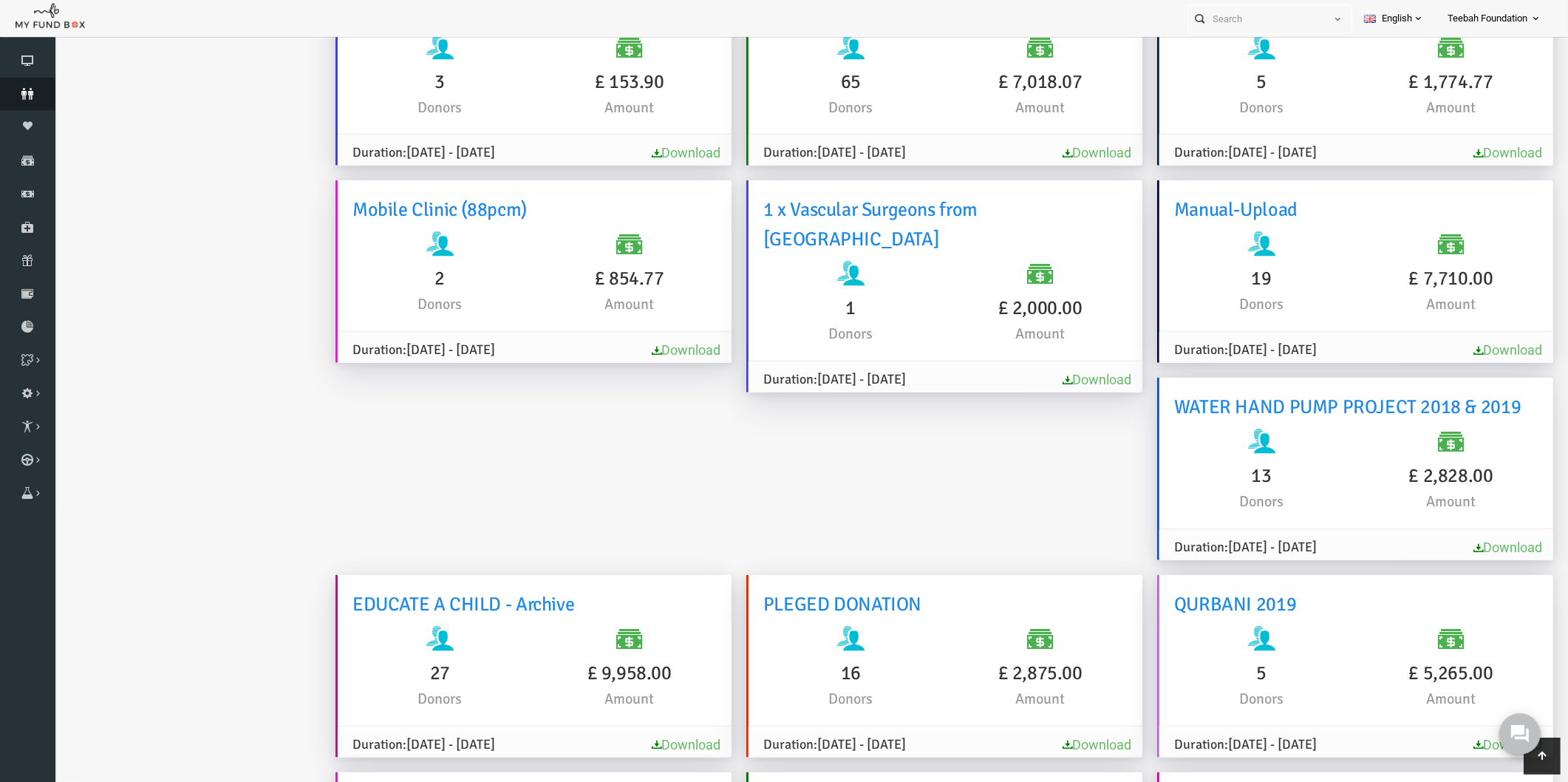
click at [20, 93] on icon at bounding box center [27, 94] width 55 height 12
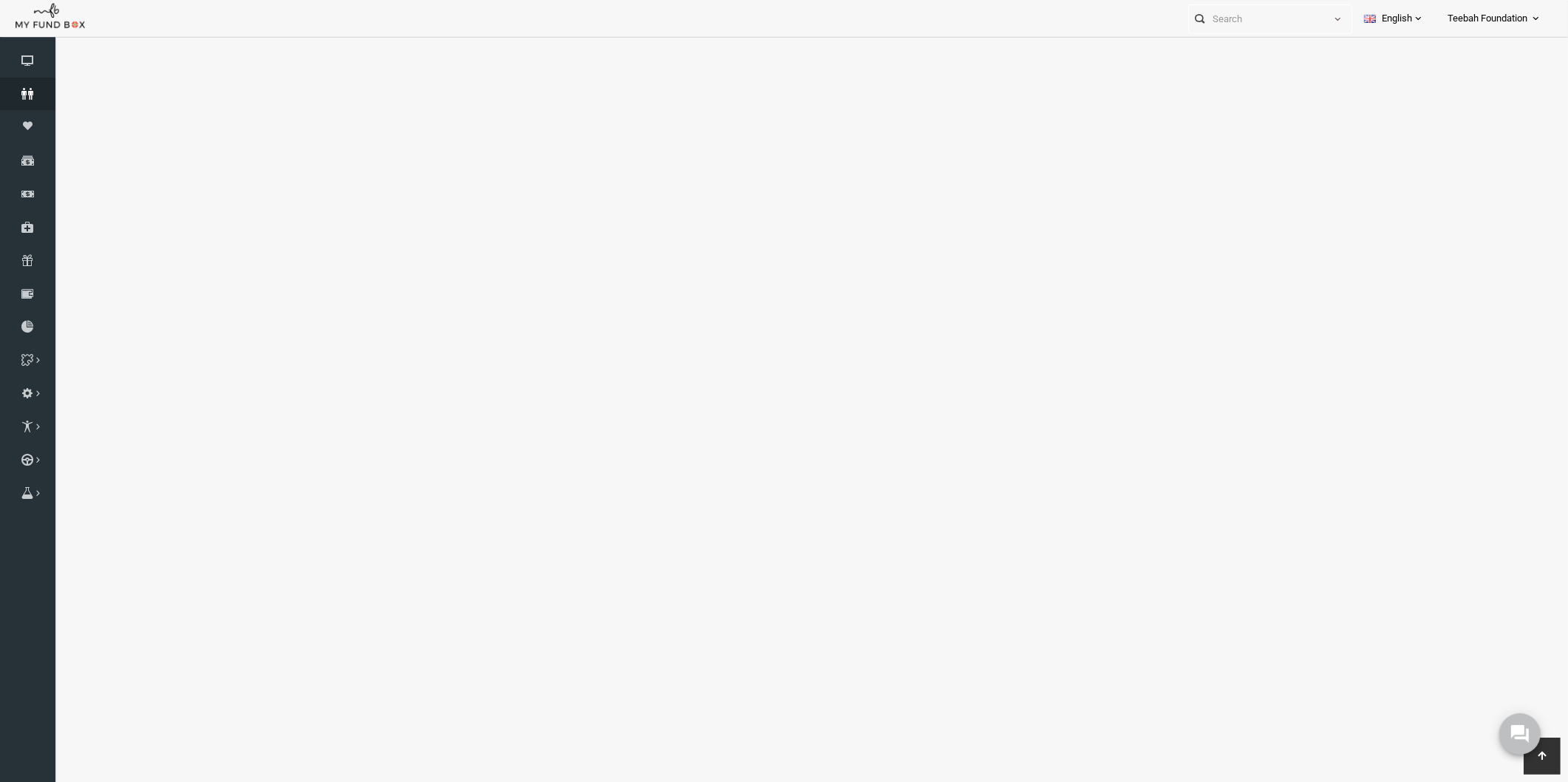
select select "100"
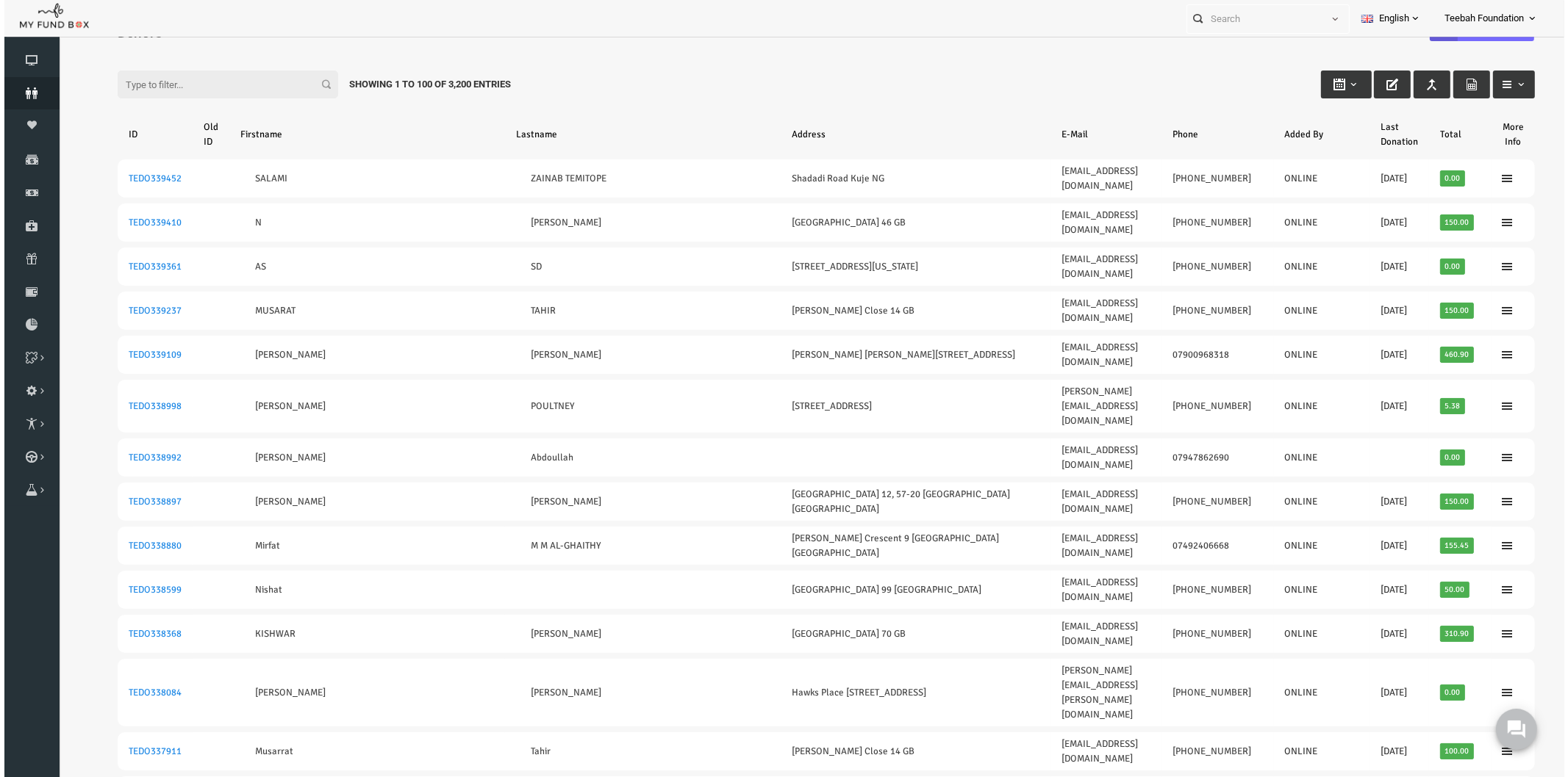
scroll to position [0, 0]
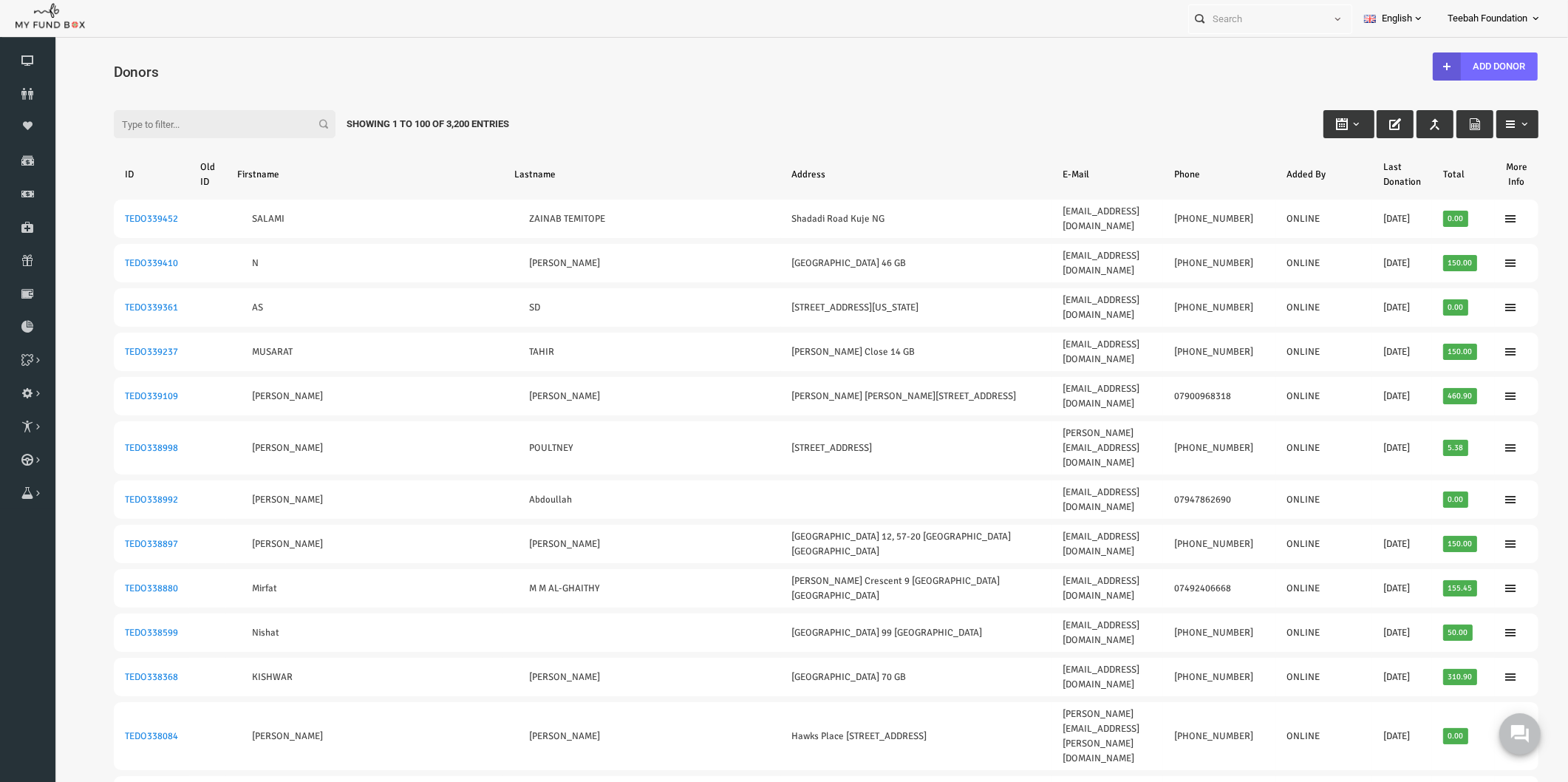
click at [144, 122] on input "Filter:" at bounding box center [194, 124] width 222 height 28
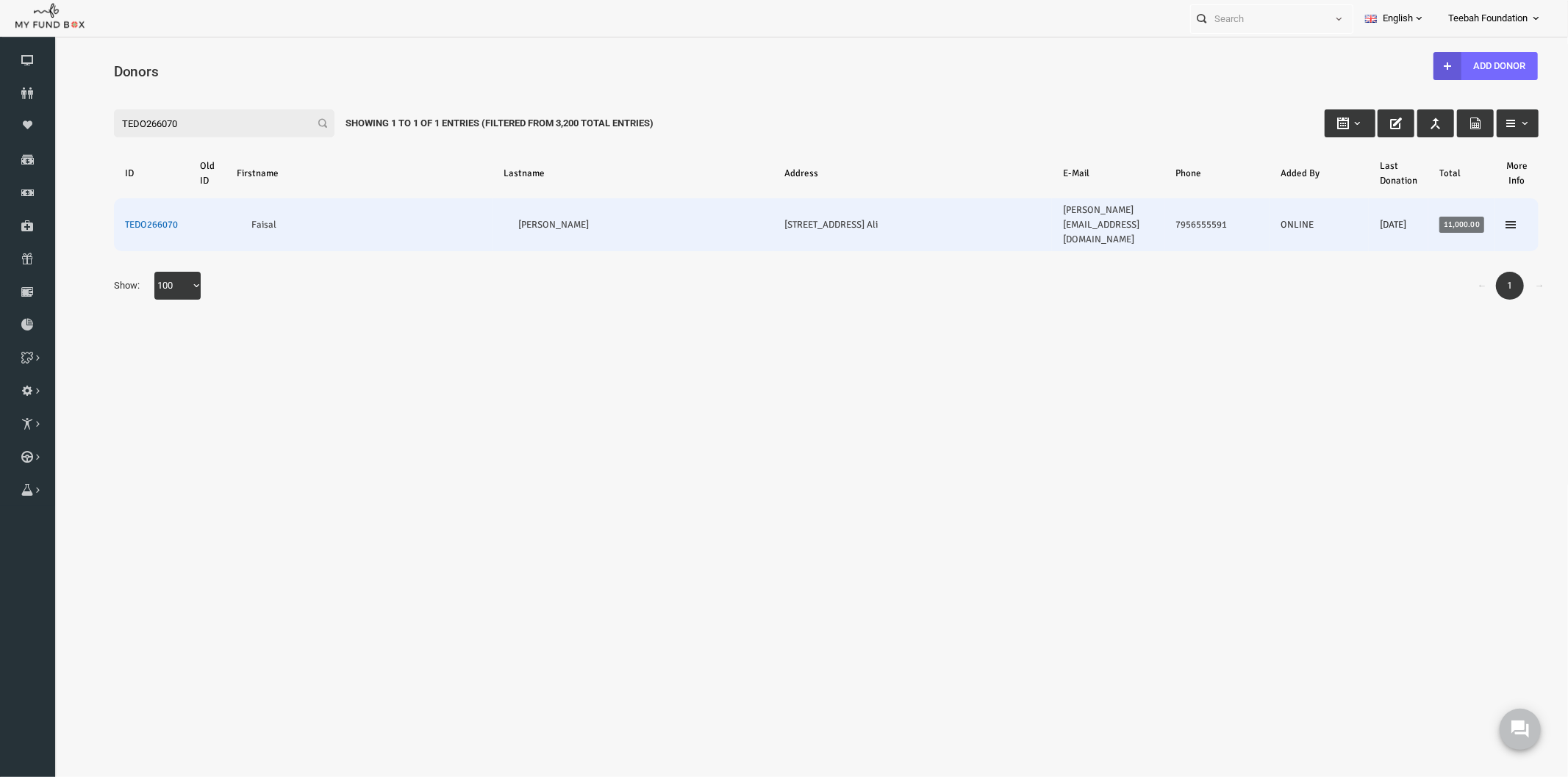
type input "TEDO266070"
click at [134, 218] on link "TEDO266070" at bounding box center [121, 224] width 53 height 11
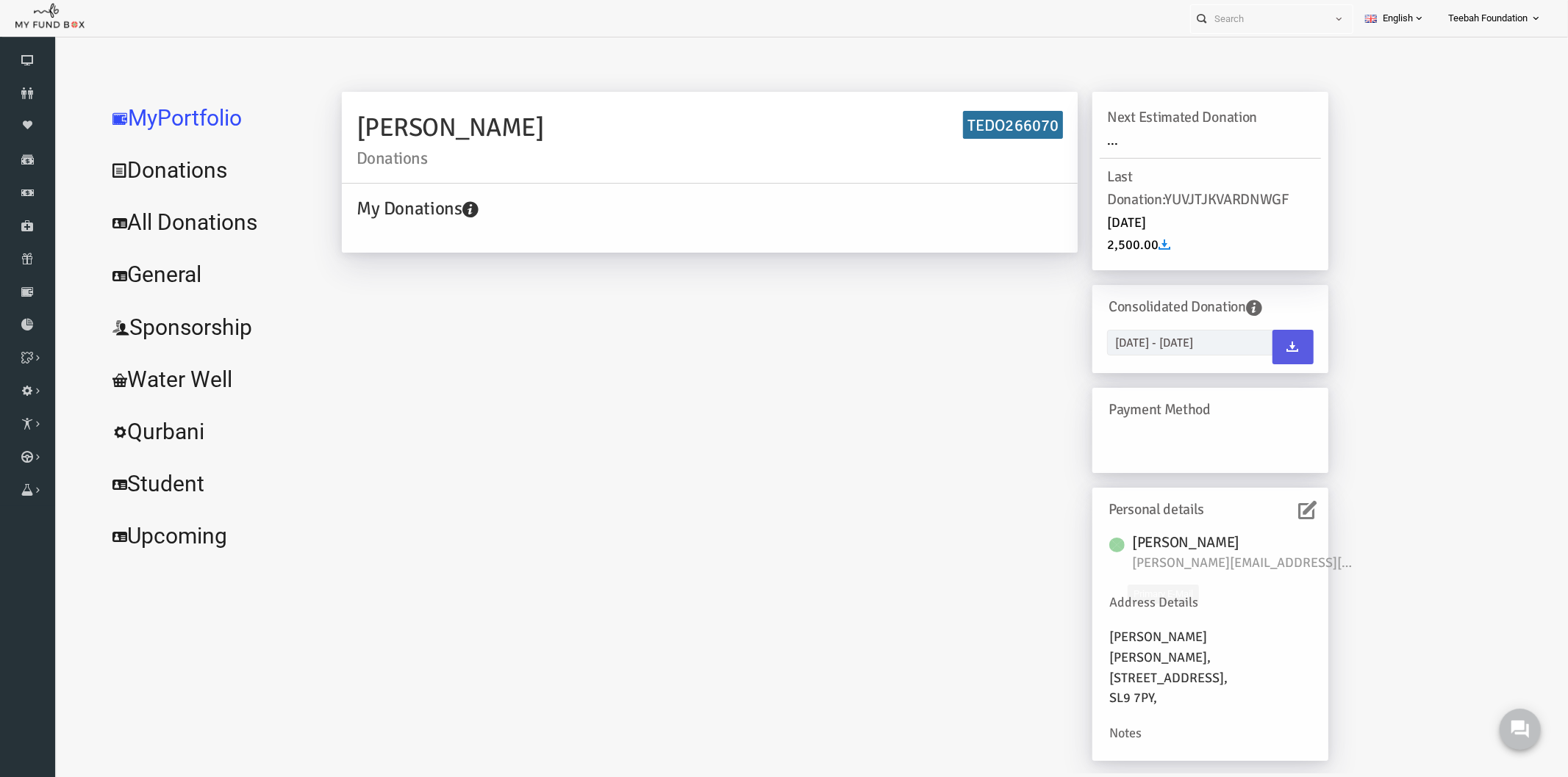
click at [1274, 510] on icon at bounding box center [1277, 510] width 18 height 18
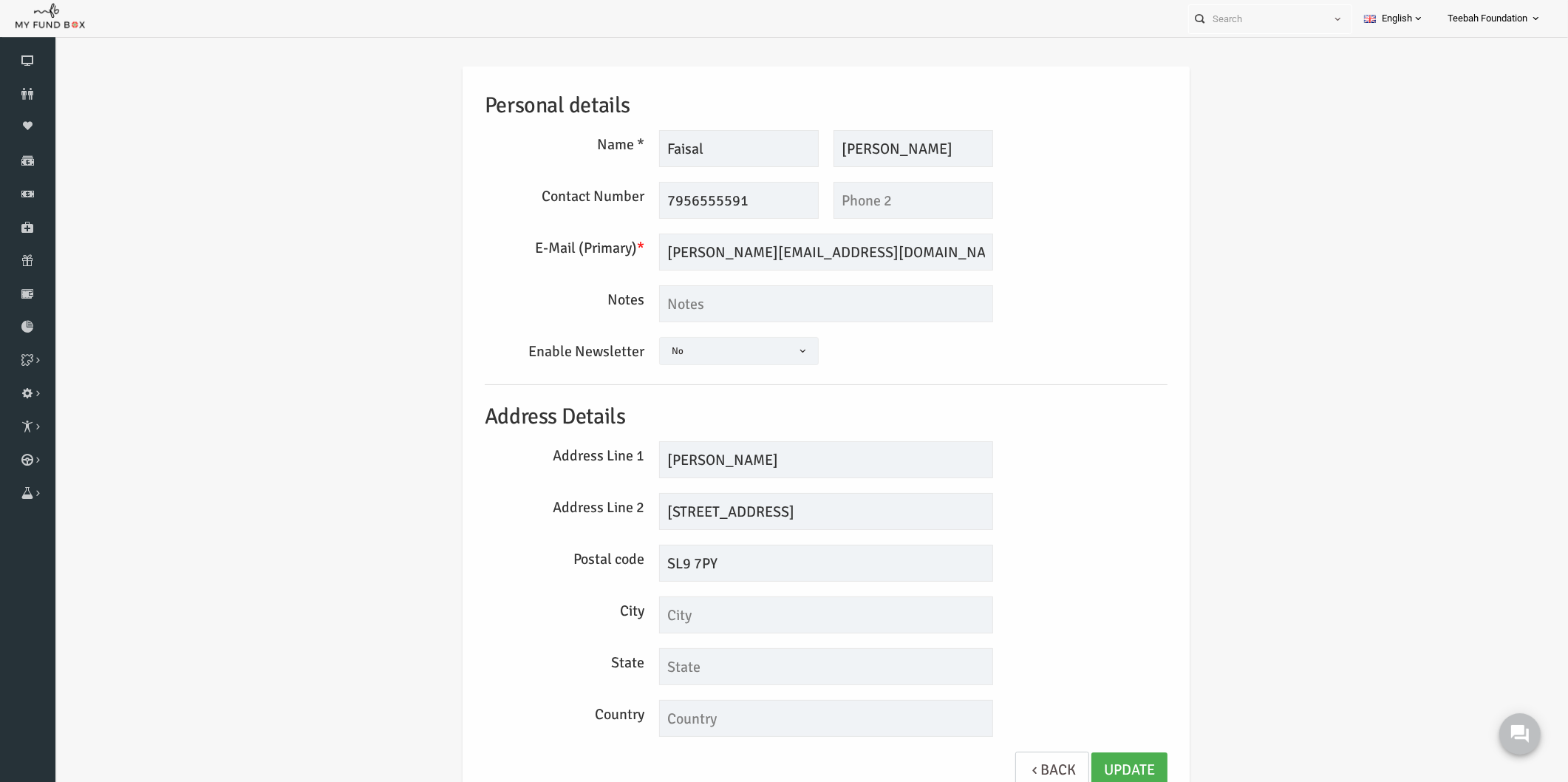
click at [1144, 528] on div "Address Line 2 14 Woodbank Avenue, Gerrards Cross" at bounding box center [796, 511] width 697 height 37
drag, startPoint x: 700, startPoint y: 461, endPoint x: 583, endPoint y: 453, distance: 117.3
click at [583, 453] on div "Address Line 1 Md Ali" at bounding box center [796, 460] width 697 height 37
click at [670, 301] on textarea at bounding box center [796, 304] width 334 height 37
paste textarea "Md Ali"
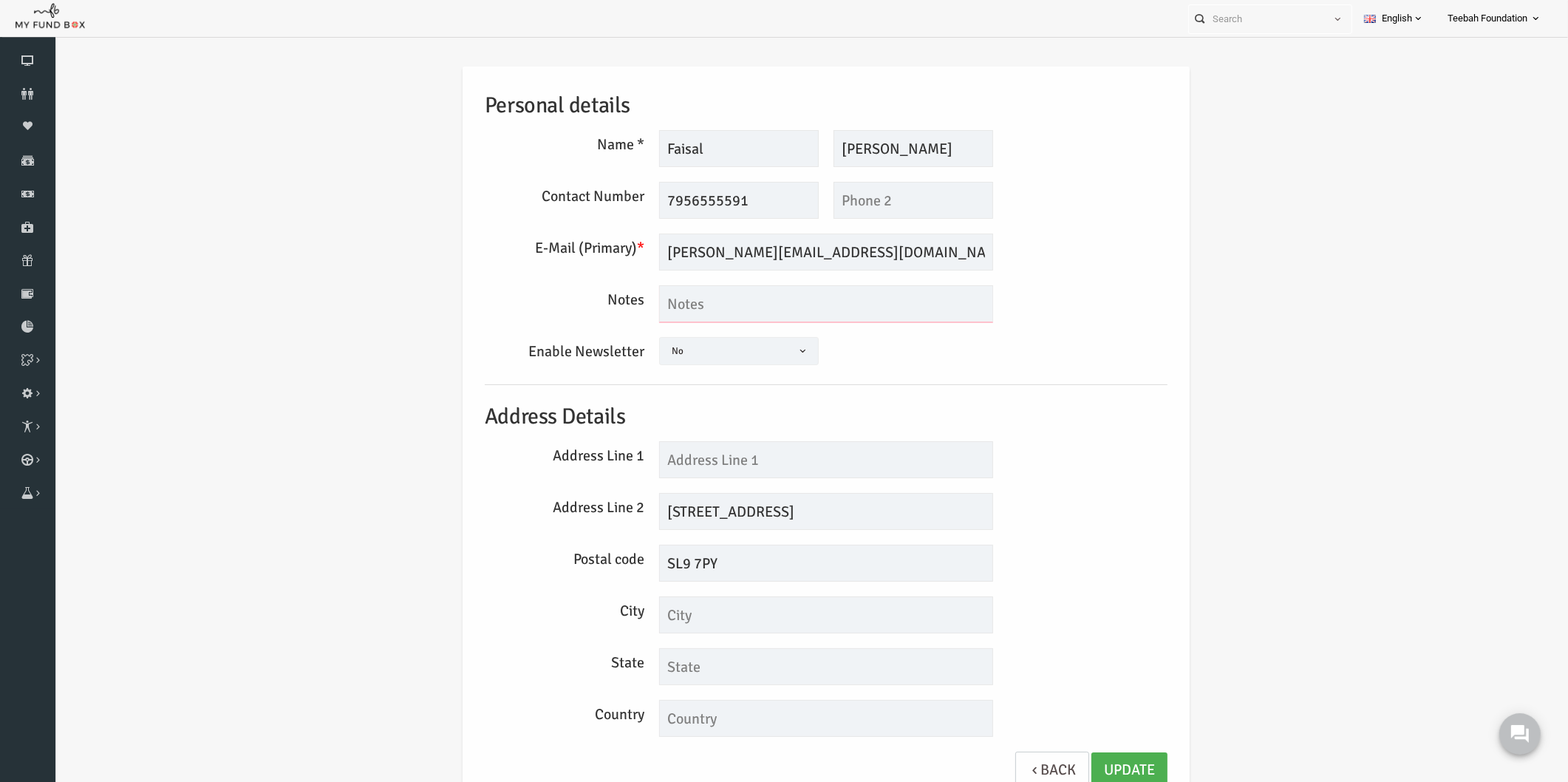
type textarea "Md Ali"
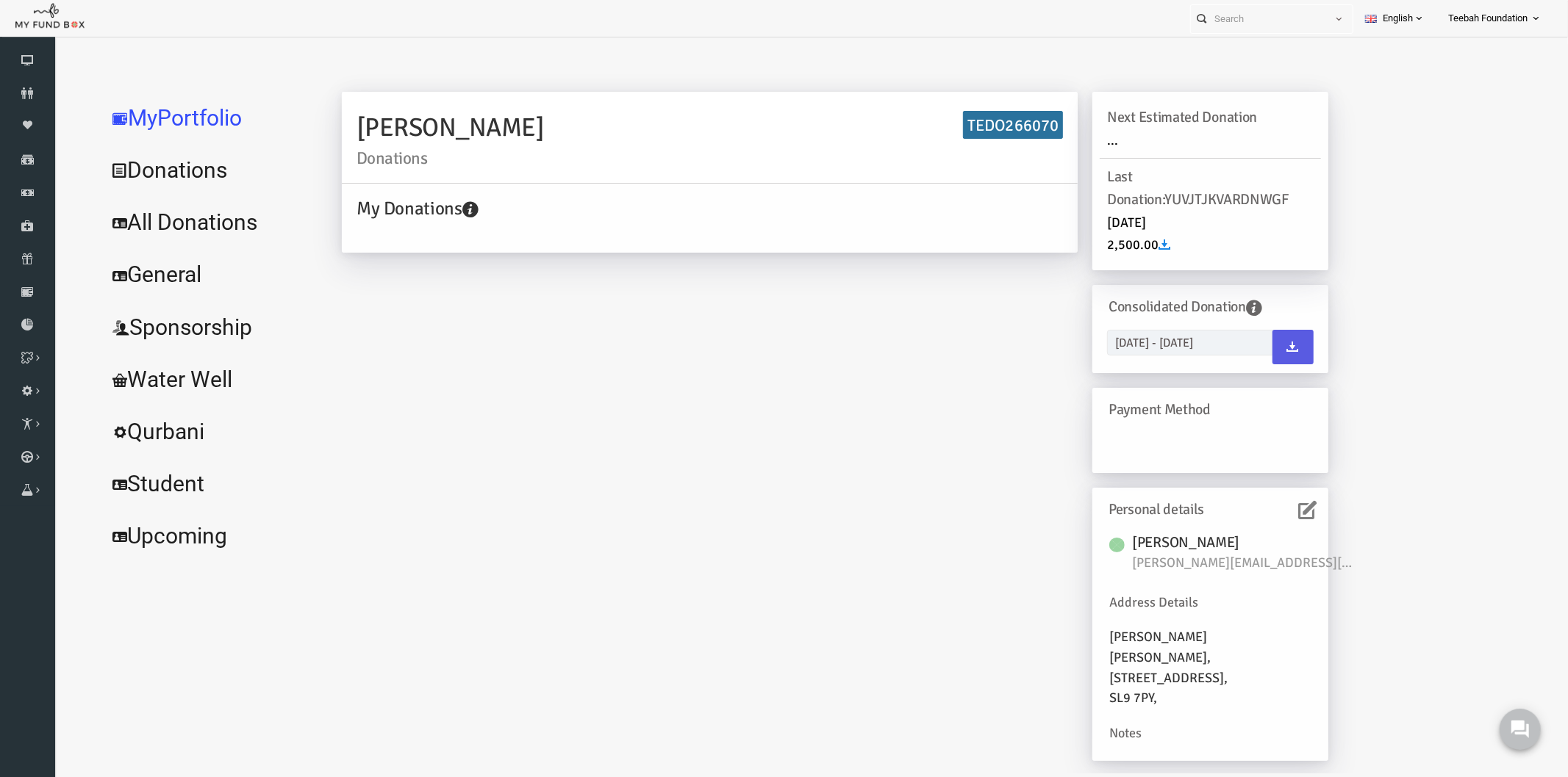
click at [200, 216] on link "All Donations" at bounding box center [178, 222] width 221 height 53
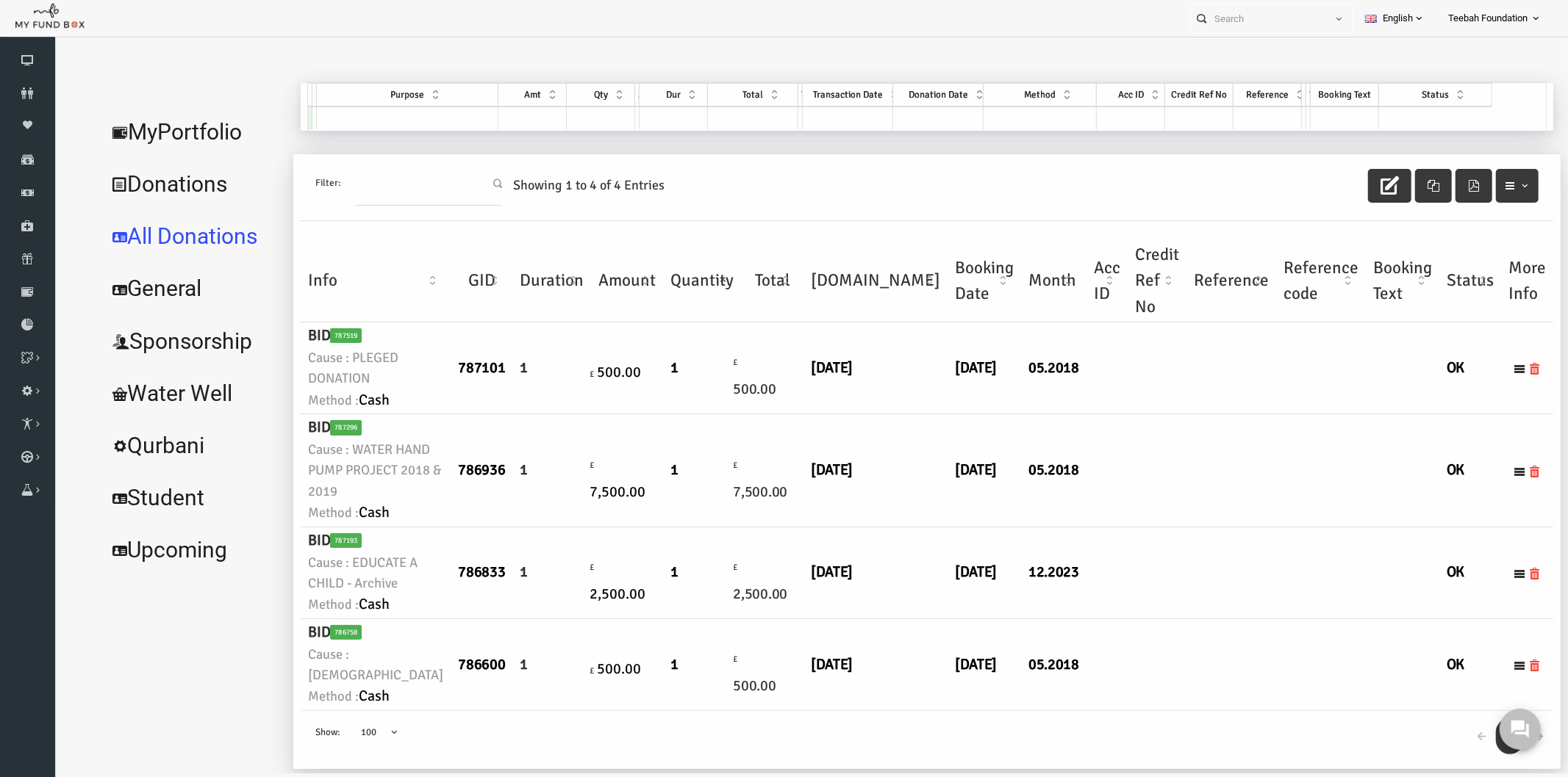
click at [990, 478] on td "05.2018" at bounding box center [1023, 469] width 66 height 112
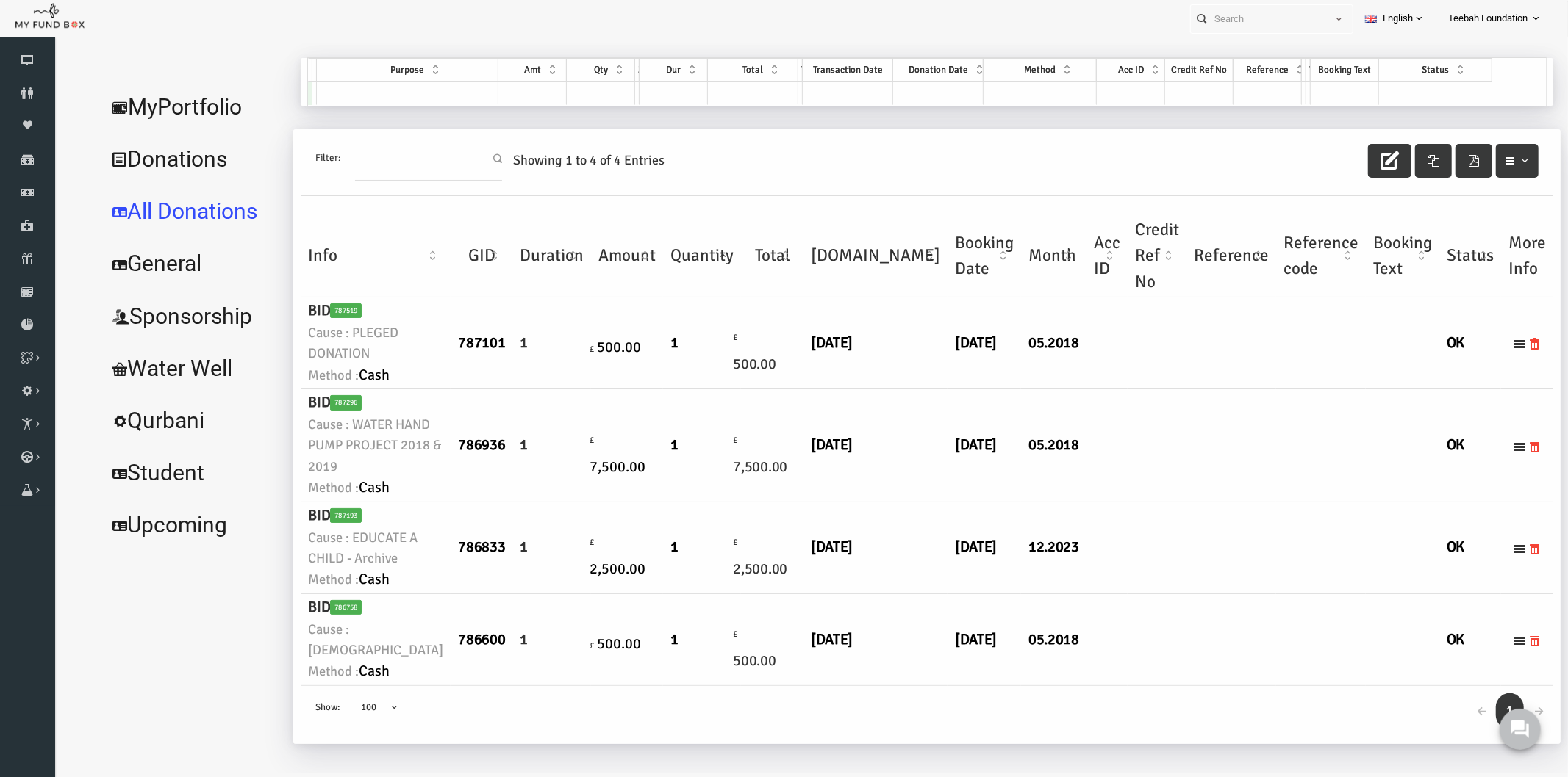
scroll to position [275, 0]
click at [1097, 529] on td at bounding box center [1126, 548] width 59 height 92
click at [1097, 511] on td at bounding box center [1126, 548] width 59 height 92
click at [1097, 502] on td at bounding box center [1126, 548] width 59 height 92
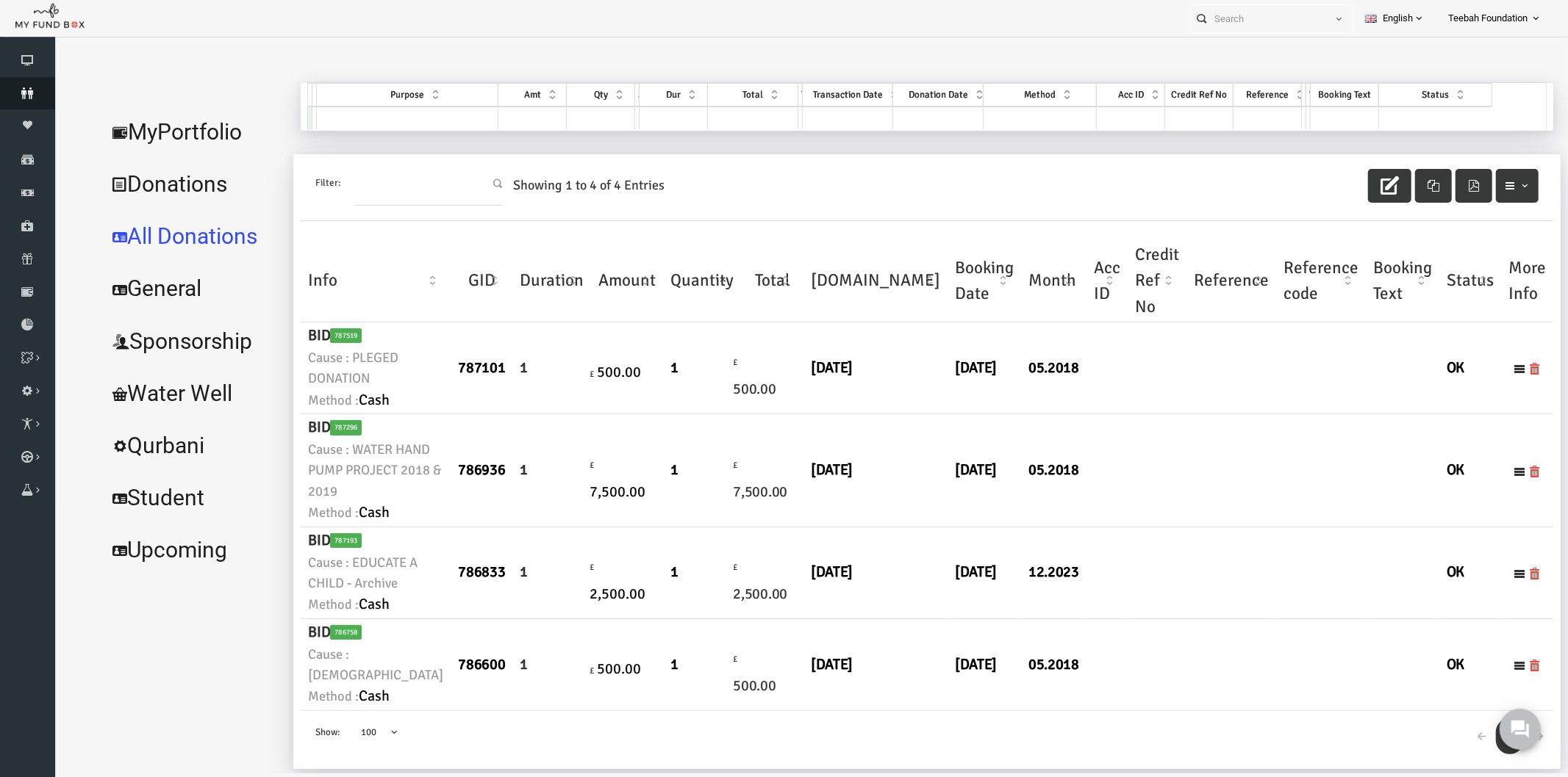
click at [15, 89] on icon at bounding box center [27, 94] width 55 height 11
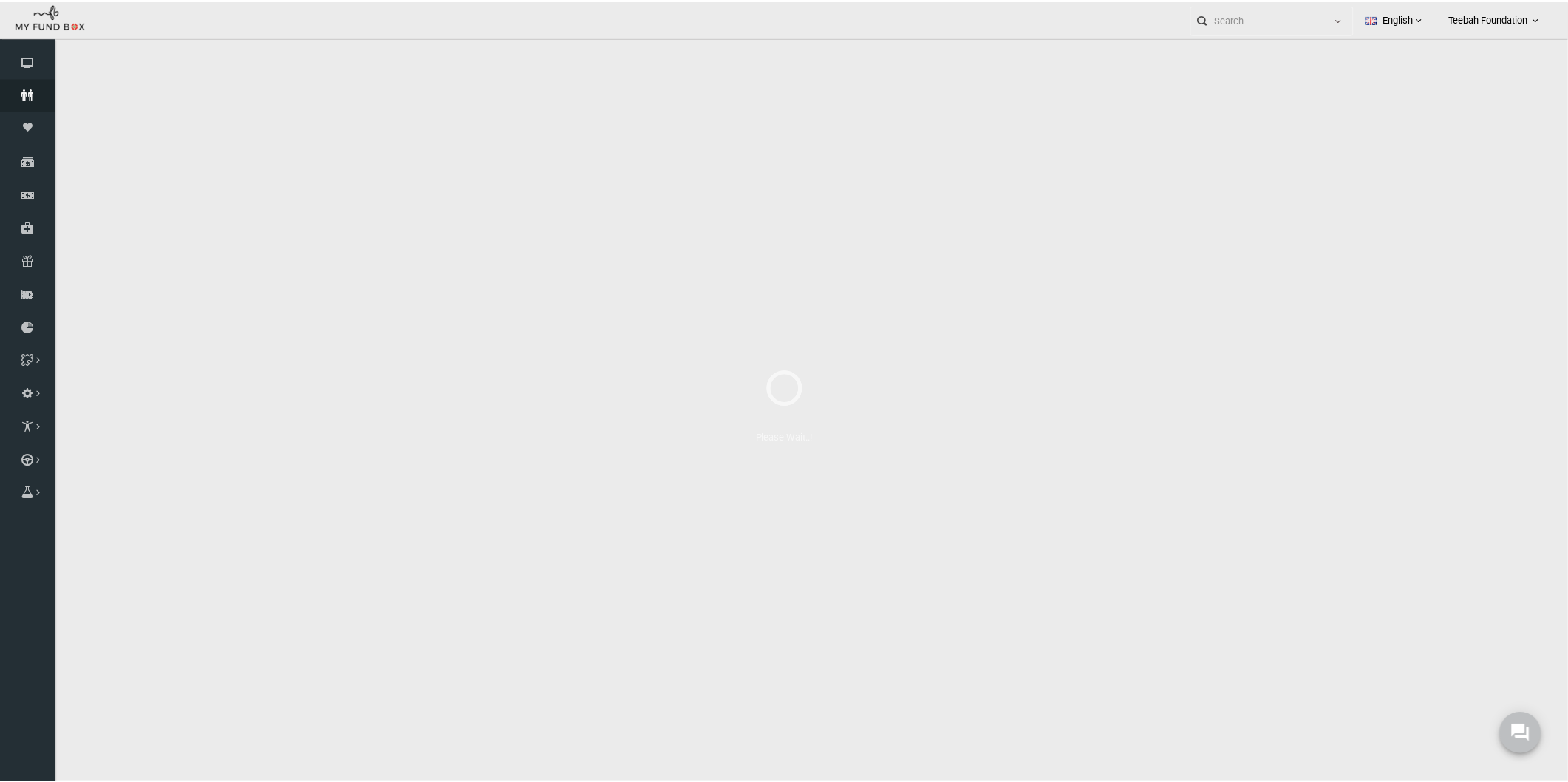
select select "100"
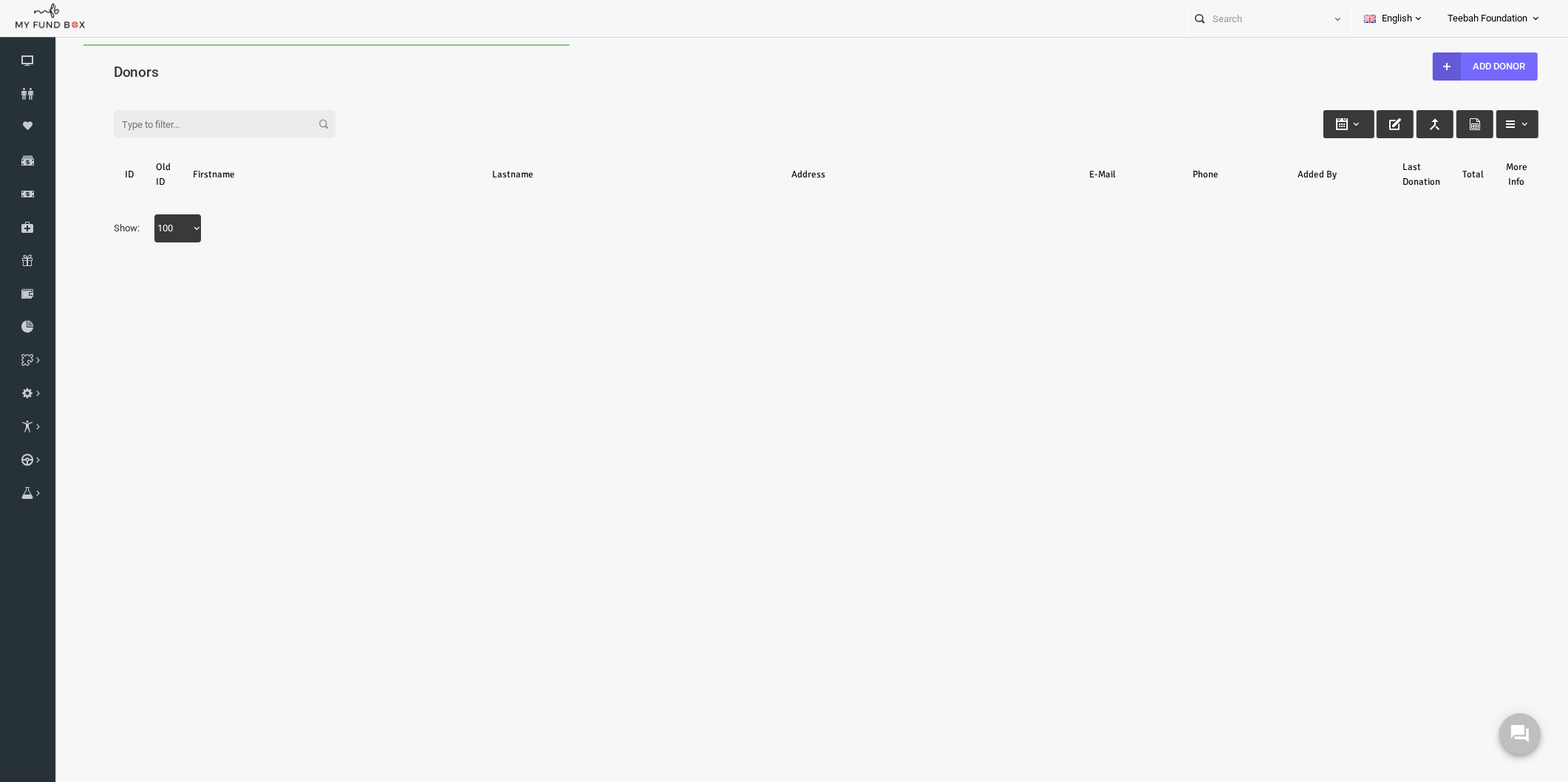
click at [177, 79] on div "Search: By ID: Note :ID should be atleast 5 digits By Name: Note :Name should b…" at bounding box center [796, 173] width 1484 height 197
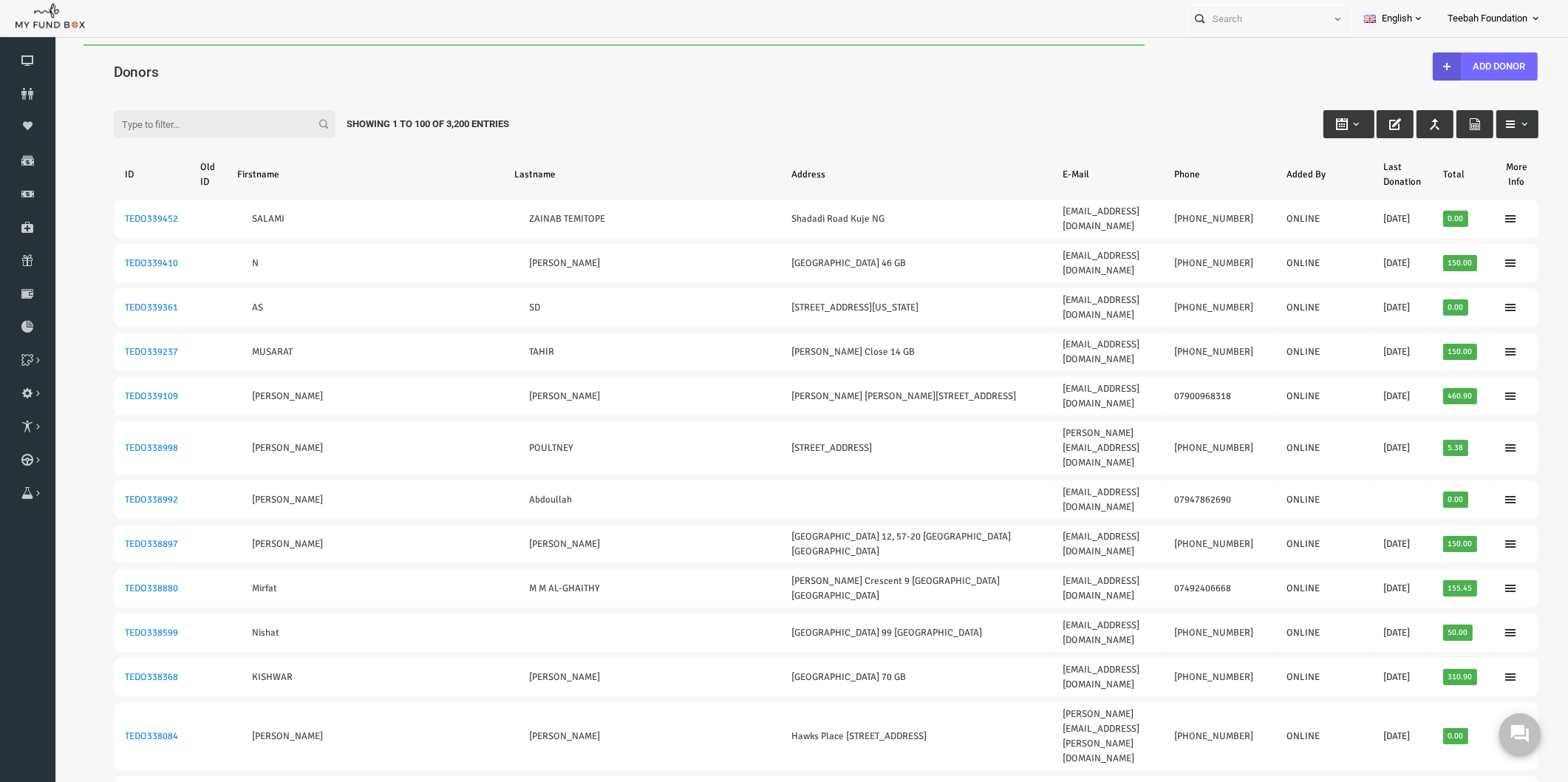
click at [147, 128] on input "Filter:" at bounding box center [194, 124] width 222 height 28
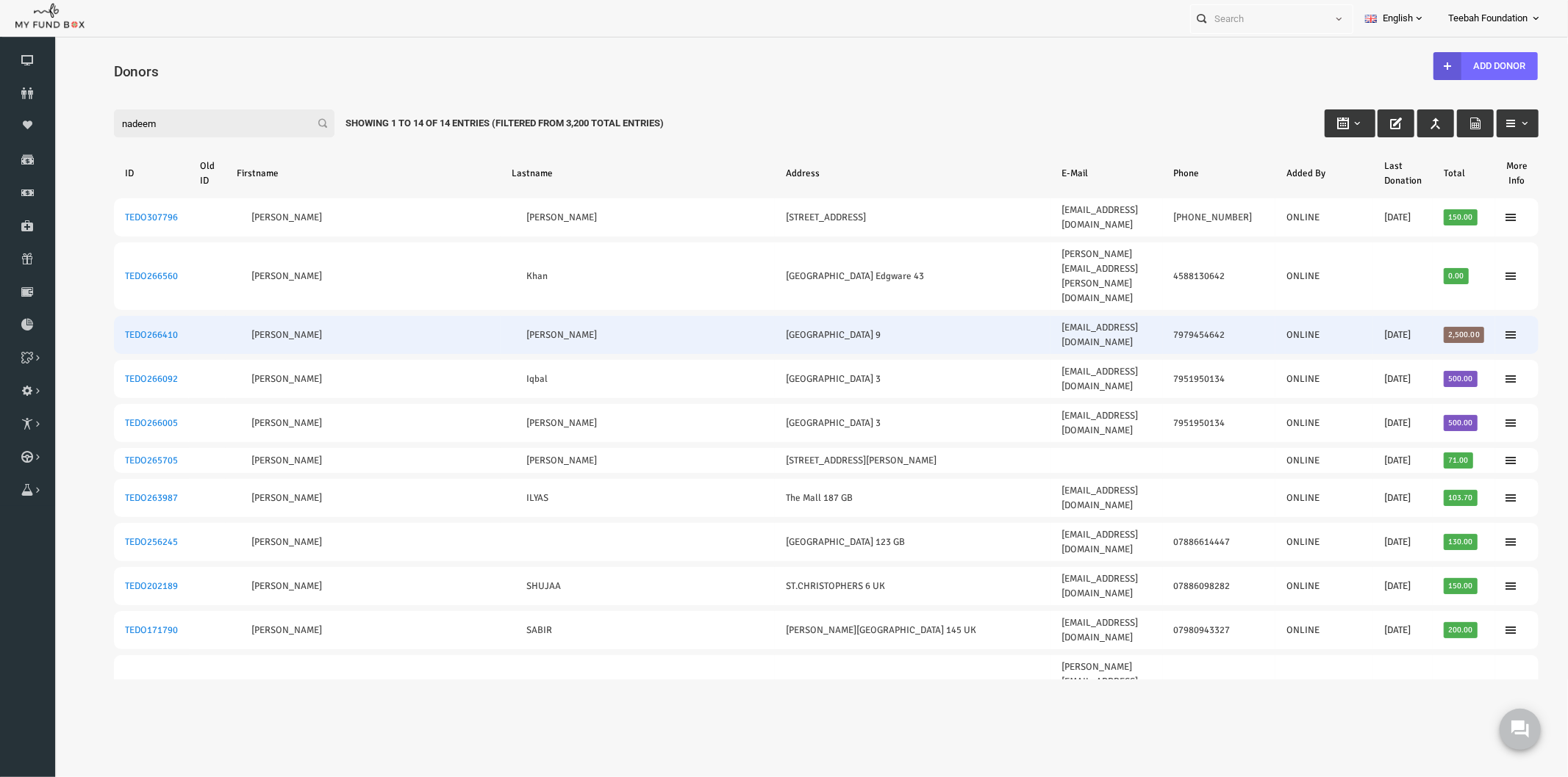
type input "nadeem"
drag, startPoint x: 1093, startPoint y: 271, endPoint x: 979, endPoint y: 274, distance: 114.0
click at [1020, 315] on td "mortman.1982@yahoo.com" at bounding box center [1075, 334] width 112 height 39
copy link "mortman.1982@yahoo.com"
click at [136, 328] on link "TEDO266410" at bounding box center [121, 334] width 53 height 11
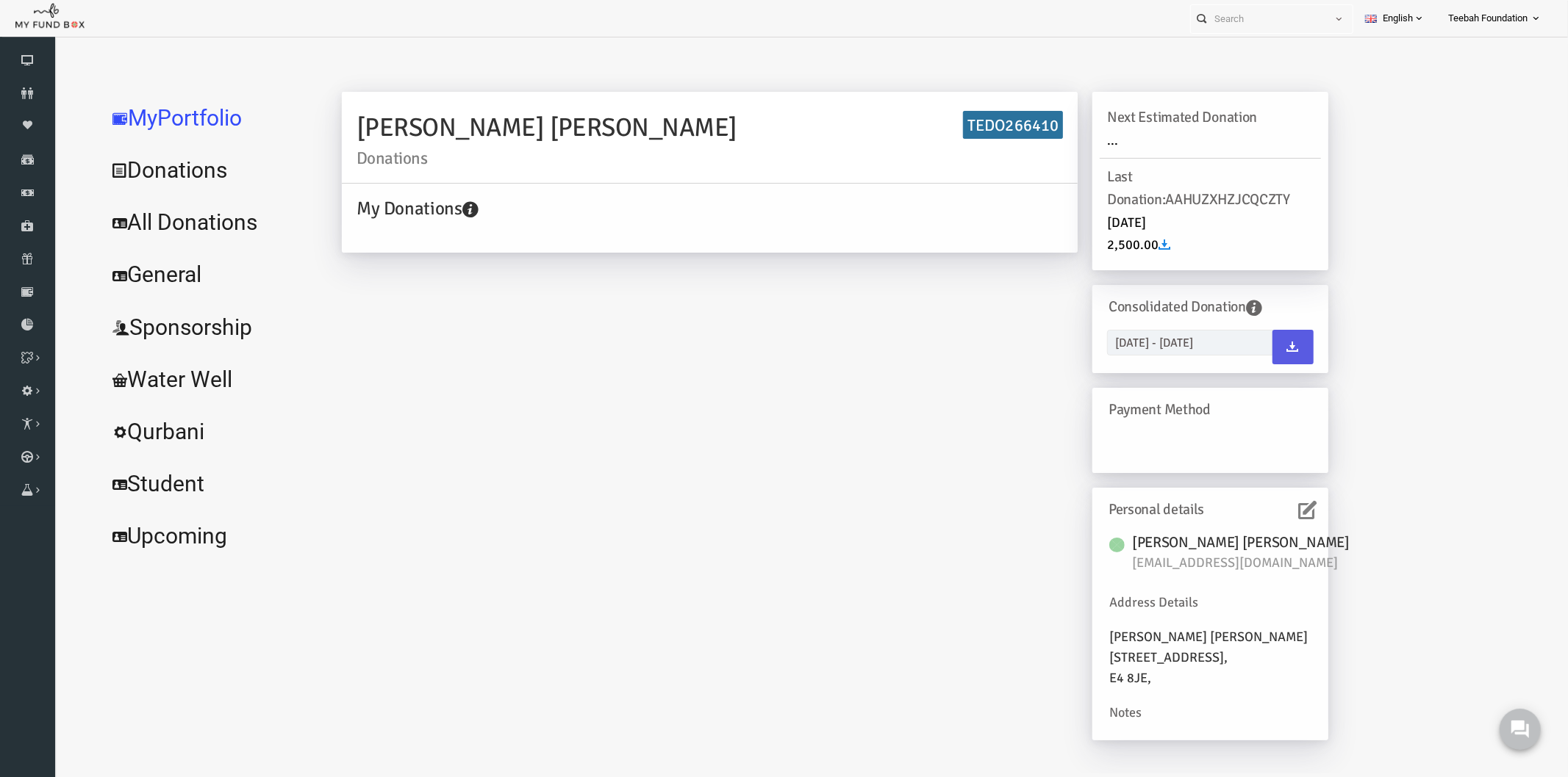
click at [1276, 512] on icon at bounding box center [1277, 510] width 18 height 18
drag, startPoint x: 1261, startPoint y: 561, endPoint x: 1096, endPoint y: 559, distance: 165.0
click at [1101, 559] on span "mortman.1982@yahoo.com" at bounding box center [1211, 562] width 221 height 21
copy span "mortman.1982@yahoo.com"
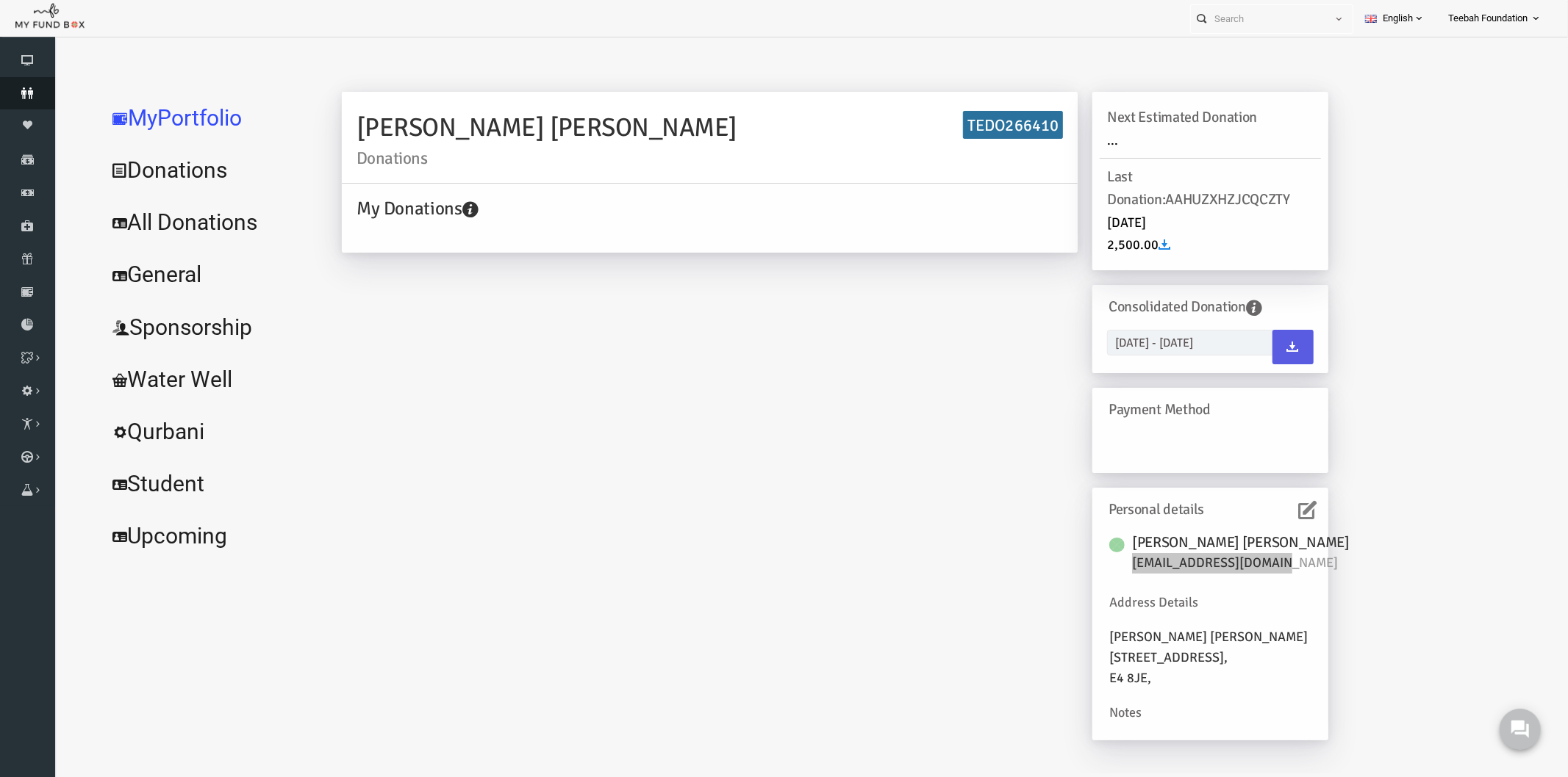
click at [37, 89] on icon at bounding box center [27, 94] width 55 height 11
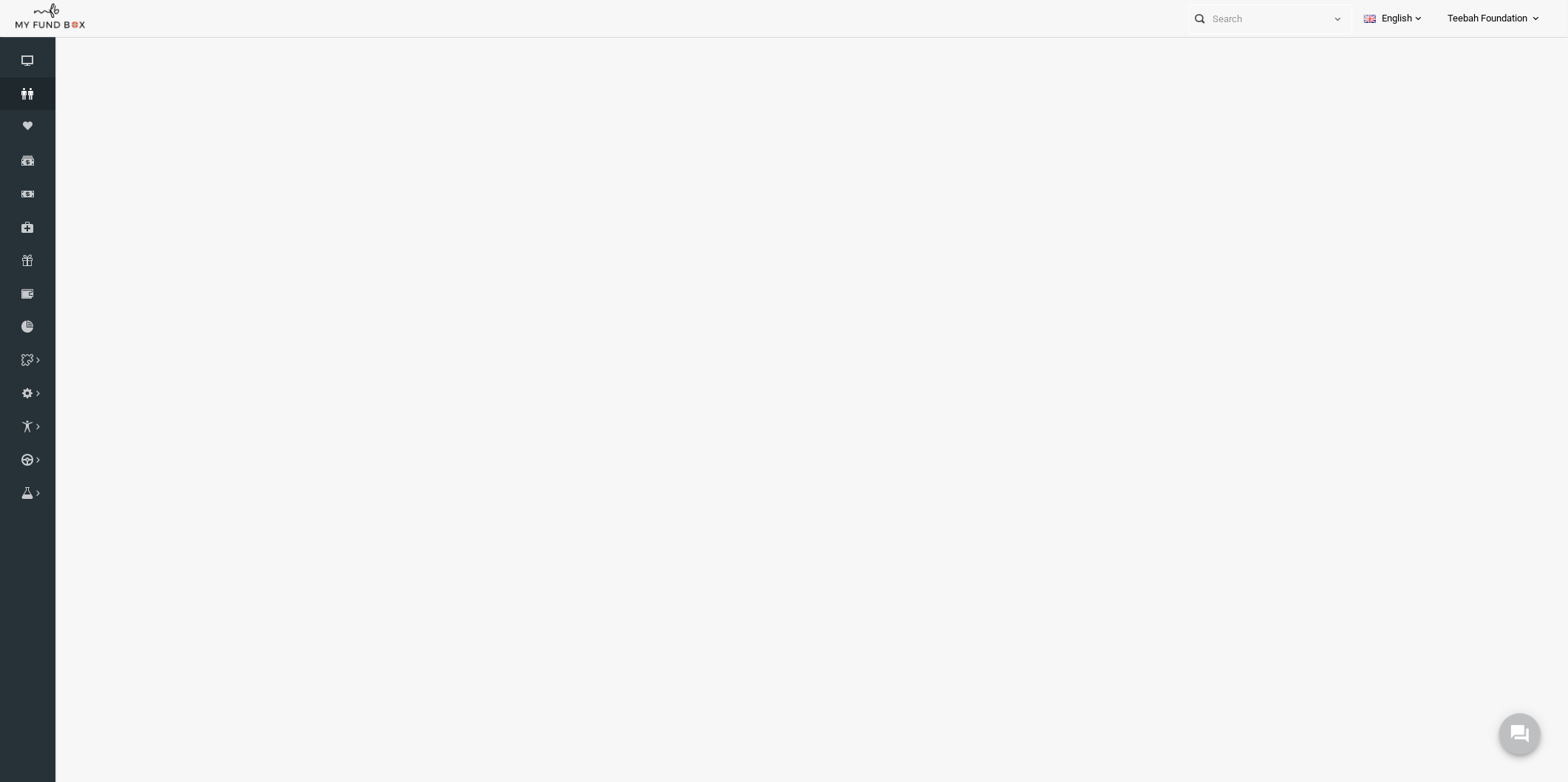
select select "100"
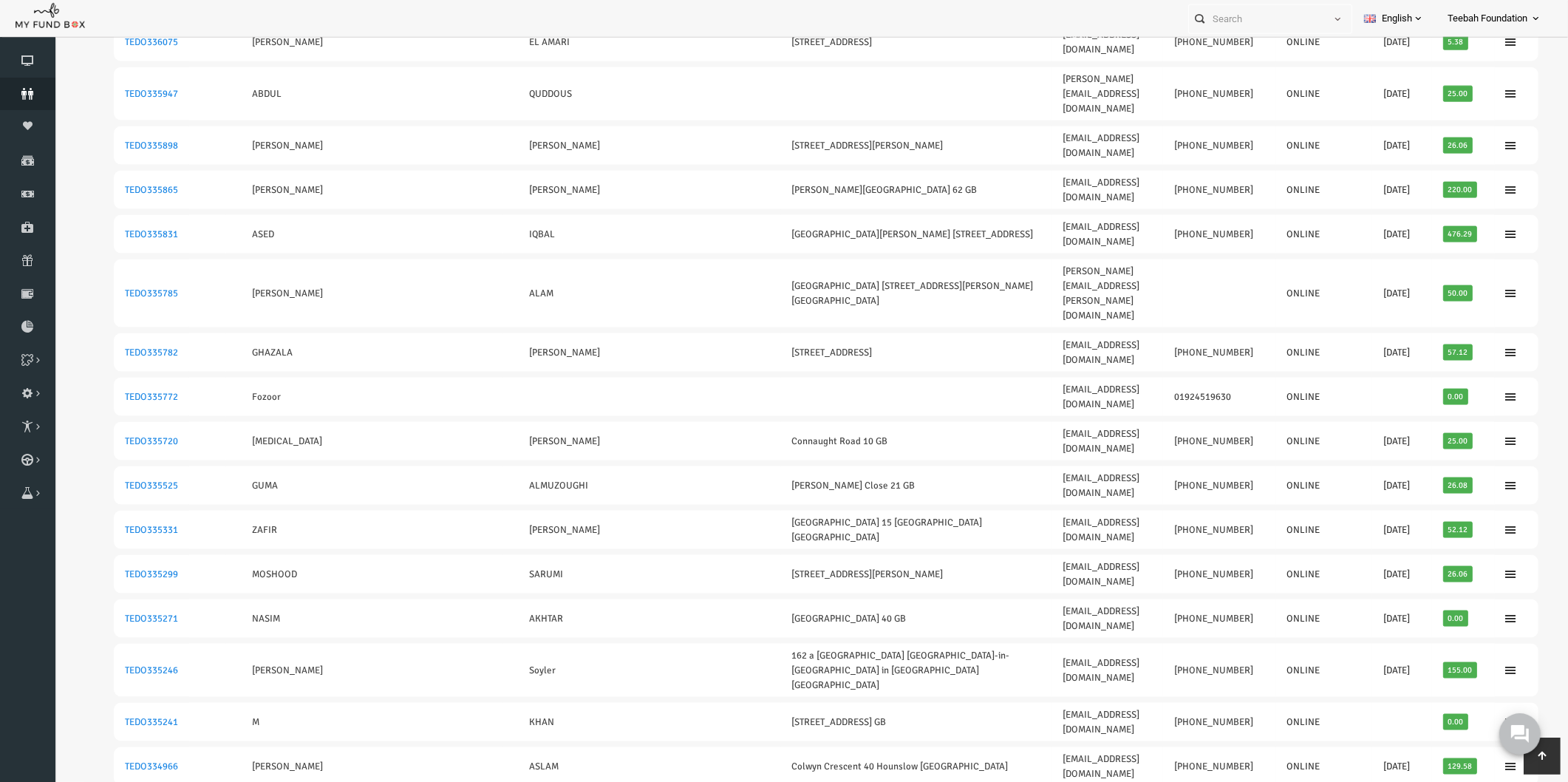
scroll to position [2662, 0]
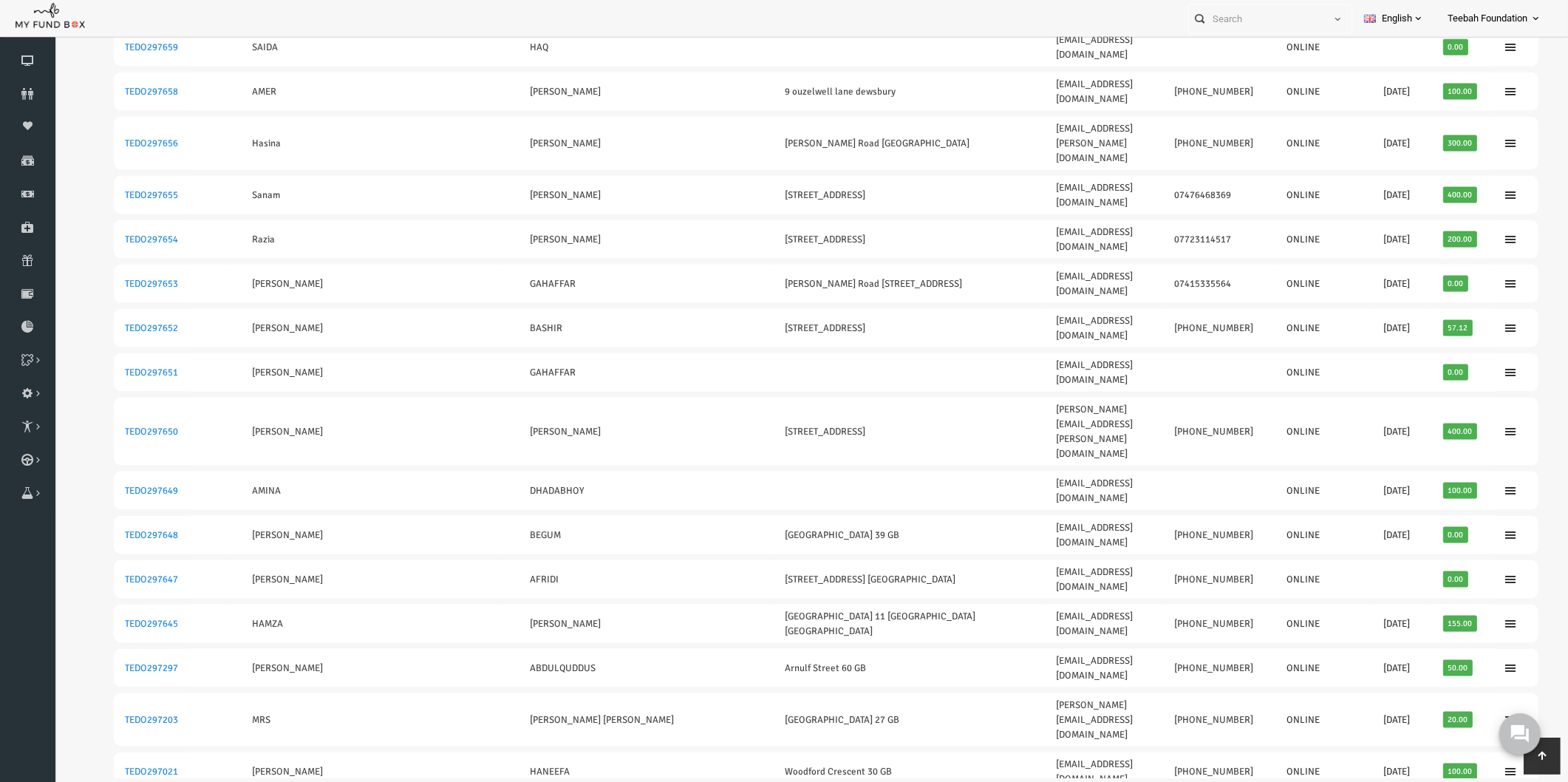
scroll to position [0, 0]
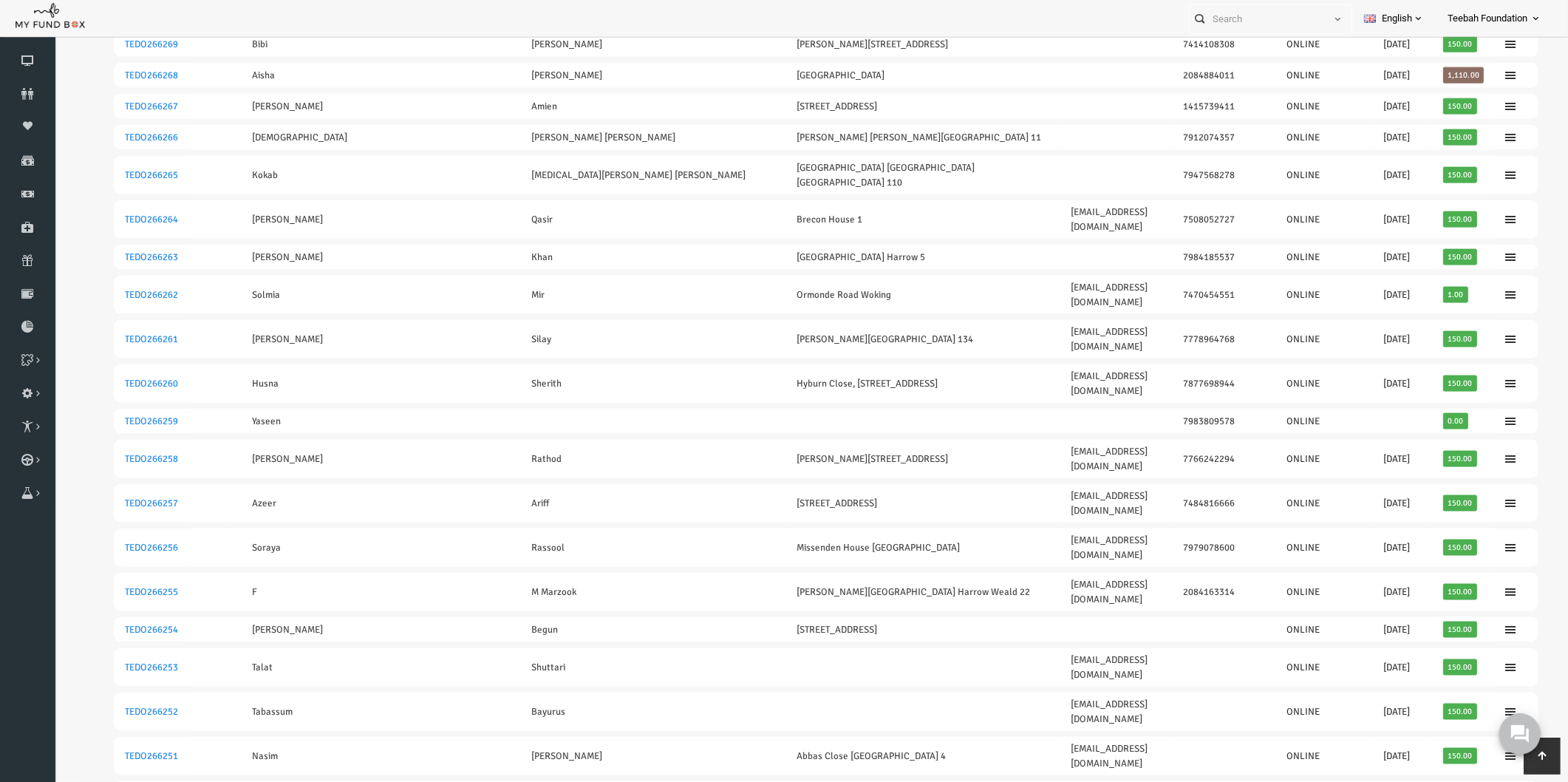
scroll to position [2609, 0]
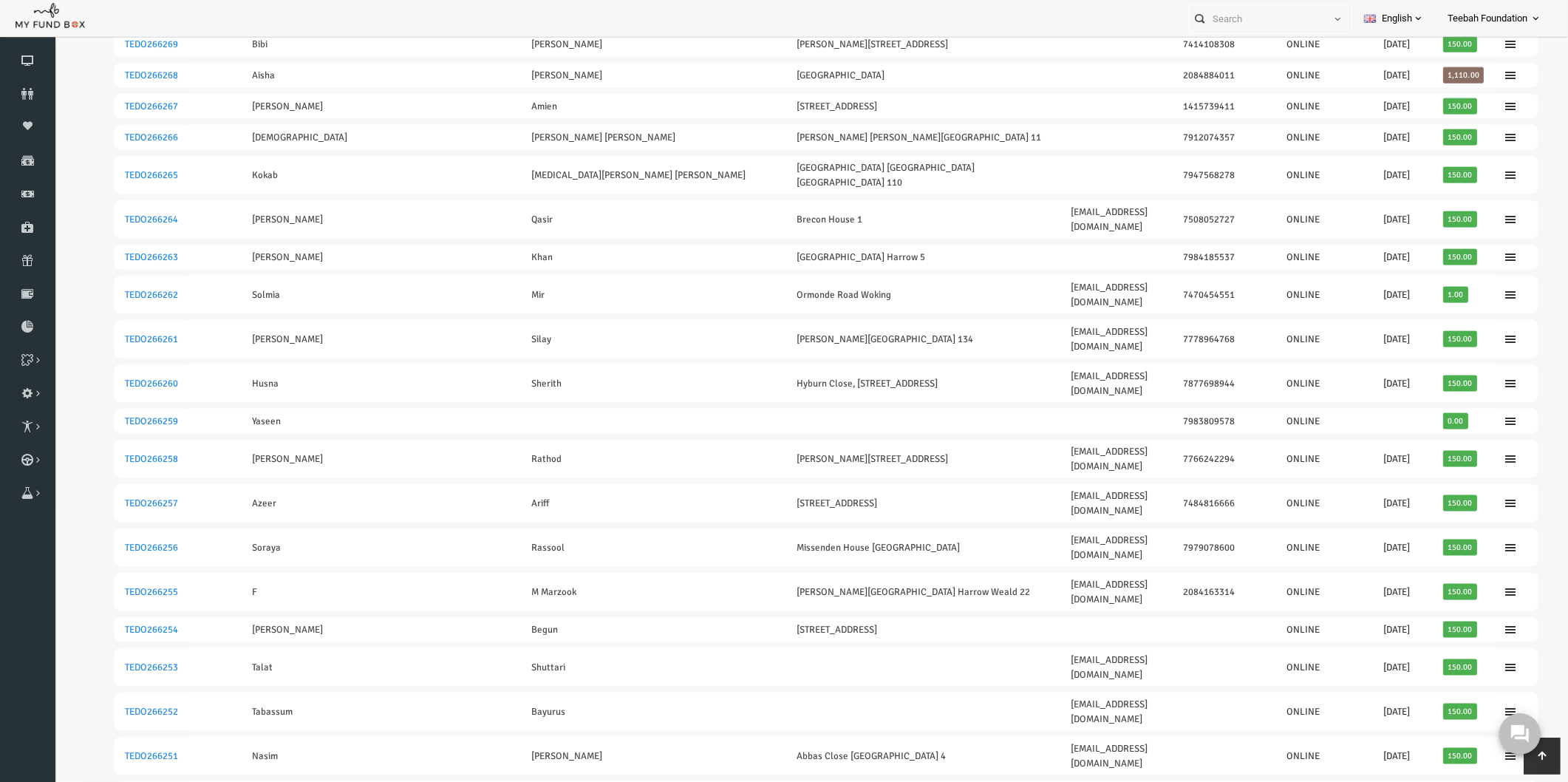
scroll to position [2609, 0]
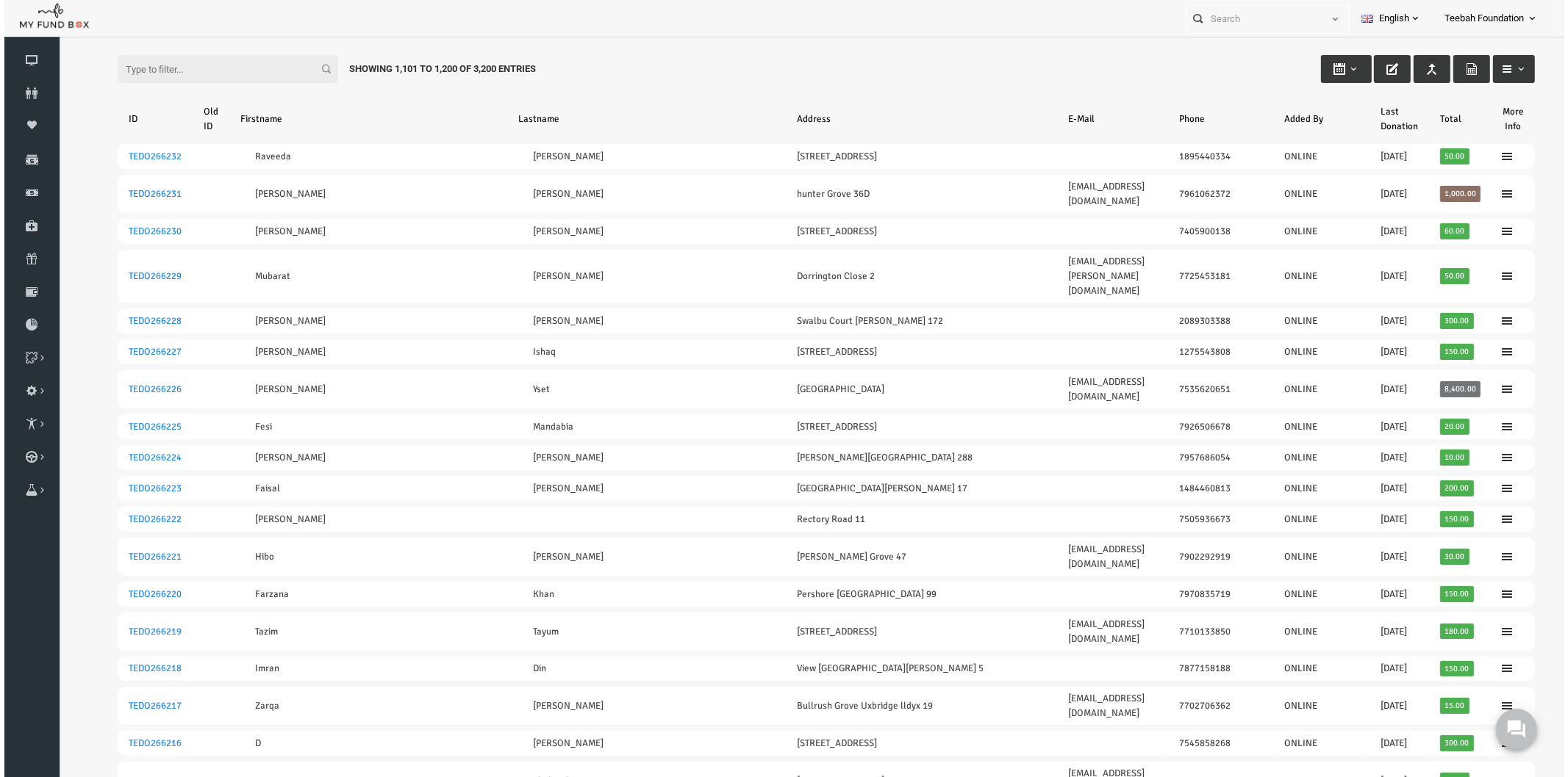
scroll to position [0, 0]
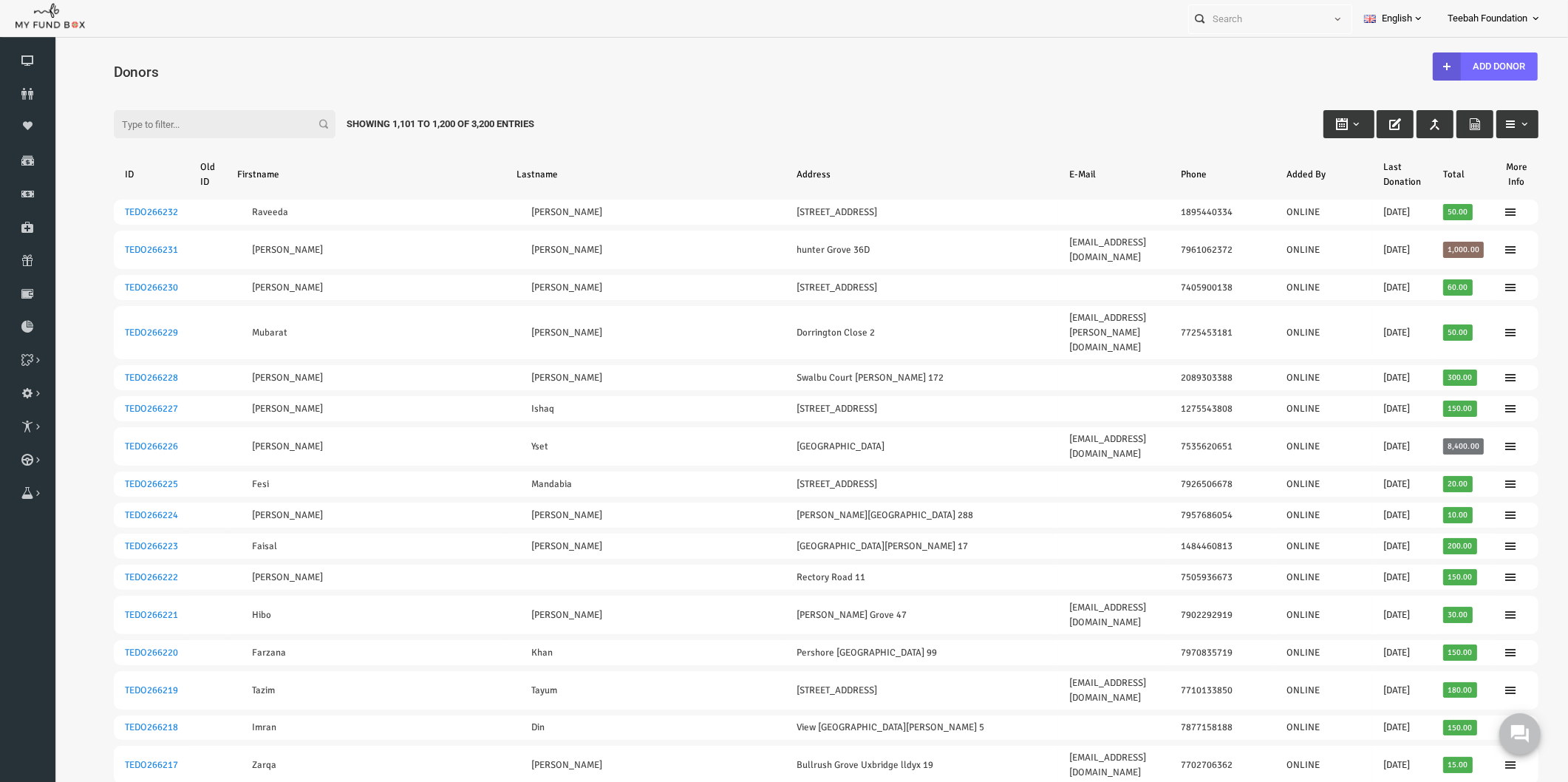
click at [240, 124] on input "Filter:" at bounding box center [194, 124] width 222 height 28
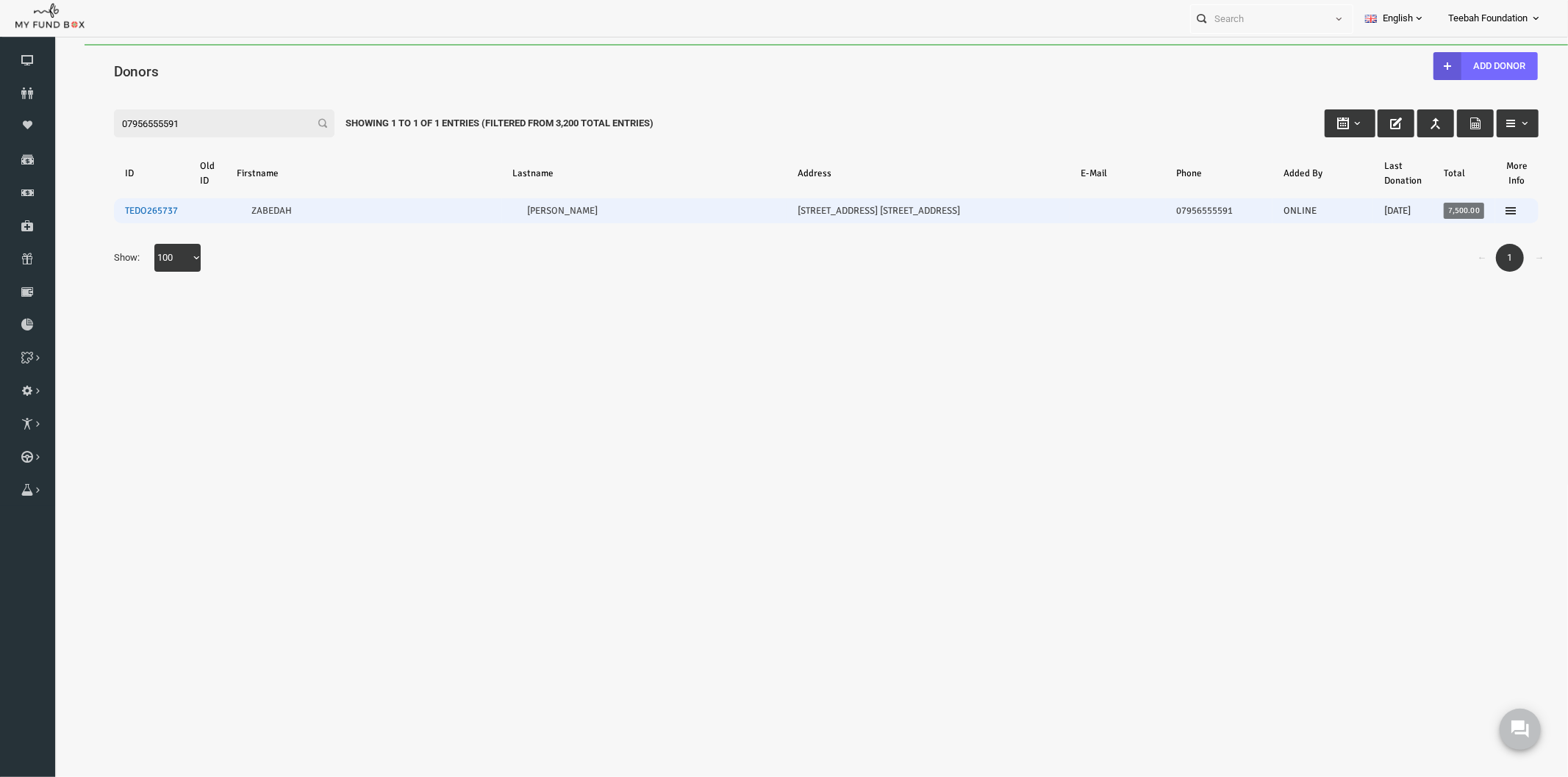
type input "07956555591"
click at [112, 208] on link "TEDO265737" at bounding box center [121, 210] width 53 height 11
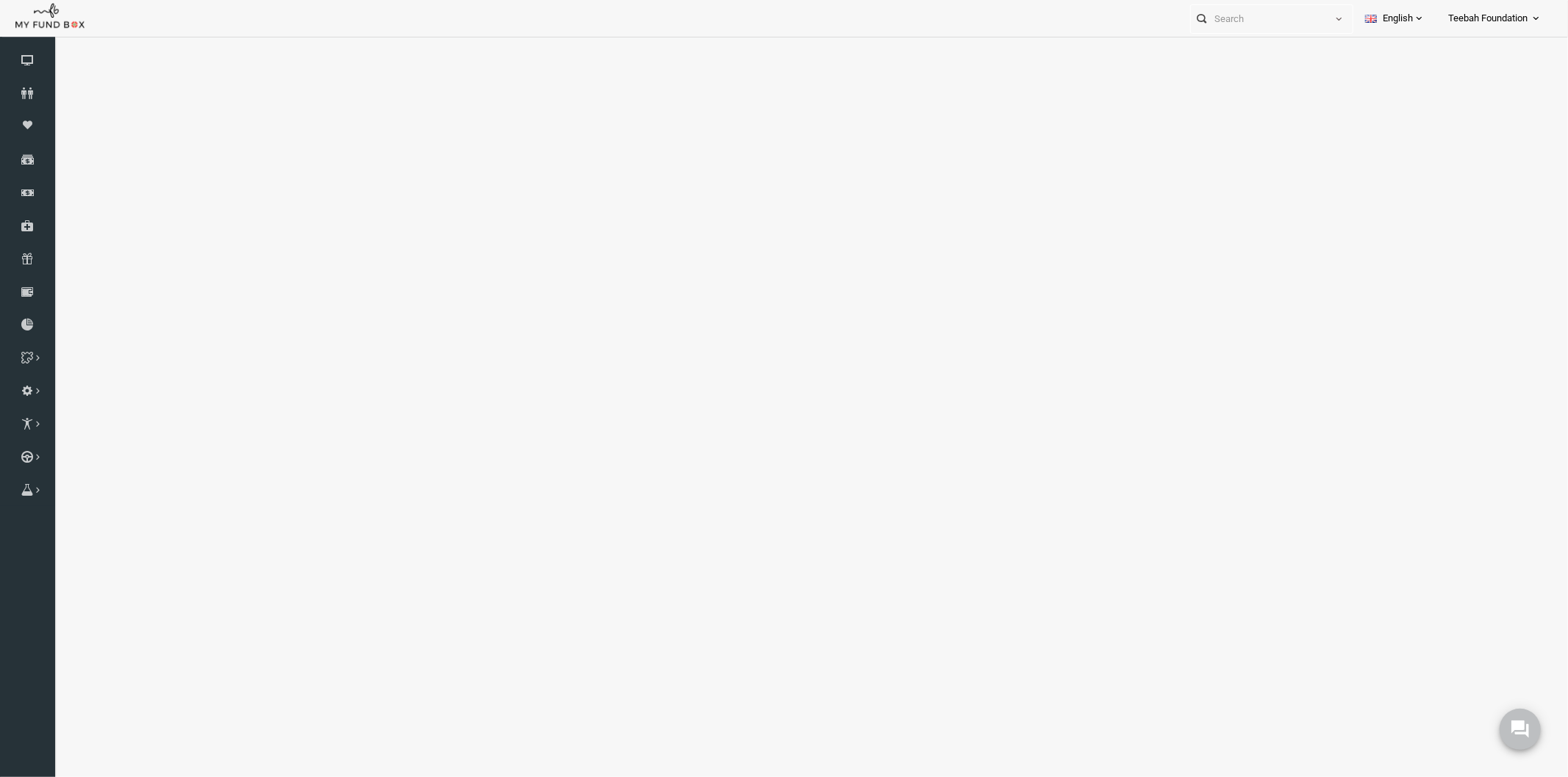
select select "100"
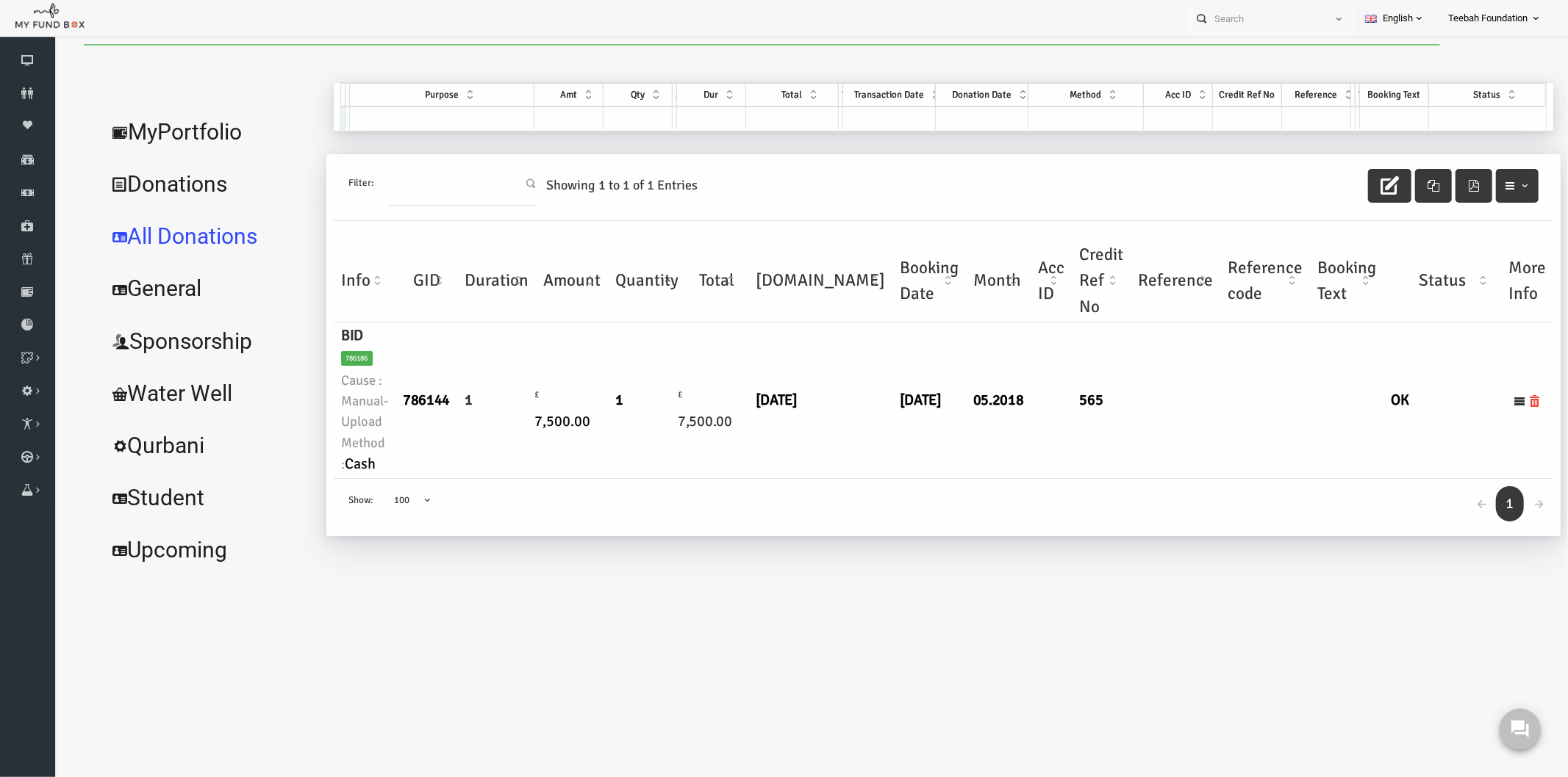
click at [721, 541] on div "ZABEDAH MOHAMMAD Donations TEDO265737 My Donations Get free account credit Get …" at bounding box center [905, 328] width 1234 height 493
click at [705, 435] on td "£ 7,500.00" at bounding box center [686, 400] width 62 height 157
click at [149, 135] on link "MyPortfolio" at bounding box center [178, 131] width 220 height 53
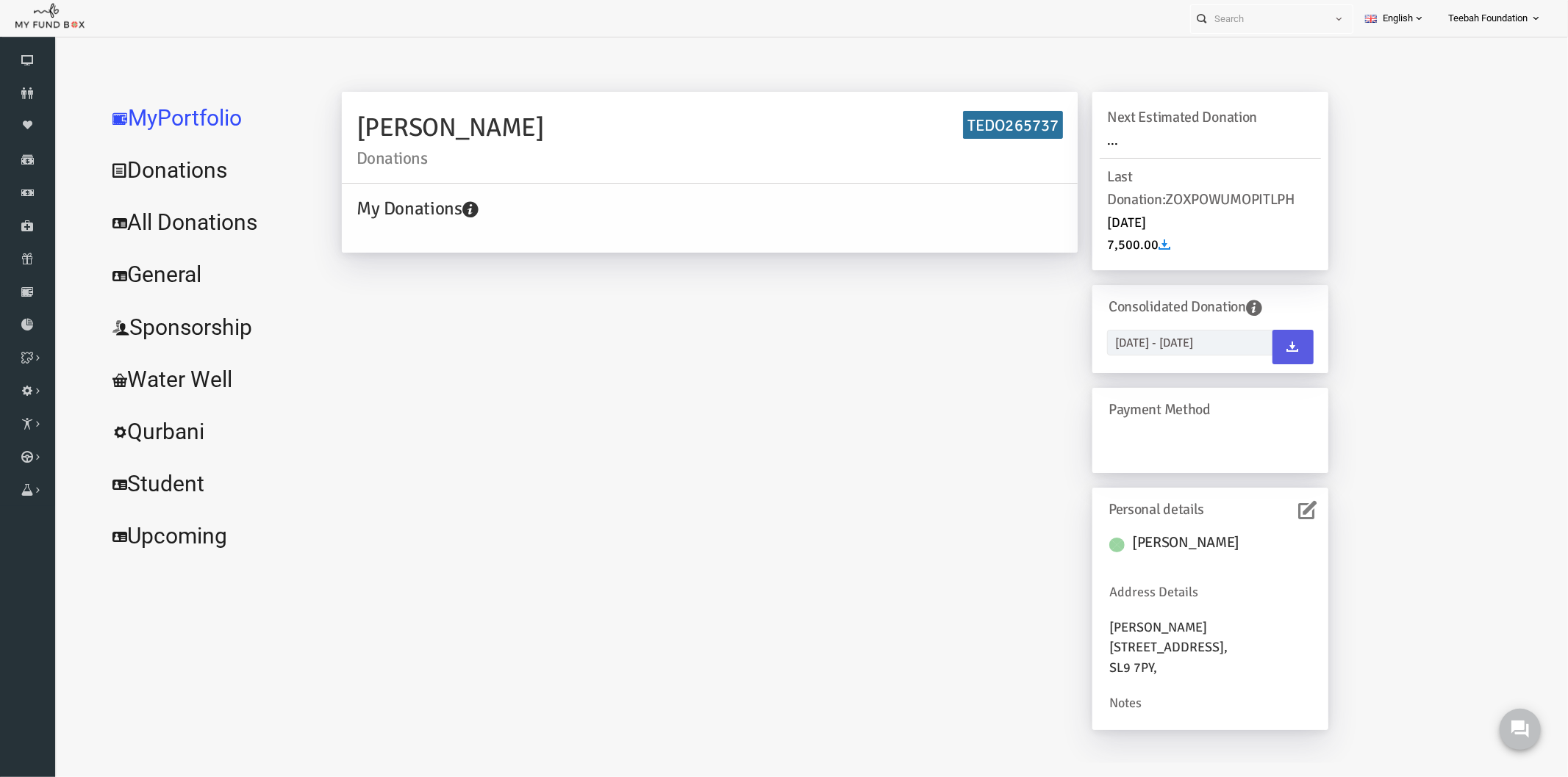
click at [510, 325] on div "ZABEDAH MOHAMMAD Donations TEDO265737 My Donations Get free account credit Get …" at bounding box center [804, 418] width 1016 height 653
click at [1269, 510] on icon at bounding box center [1277, 510] width 18 height 18
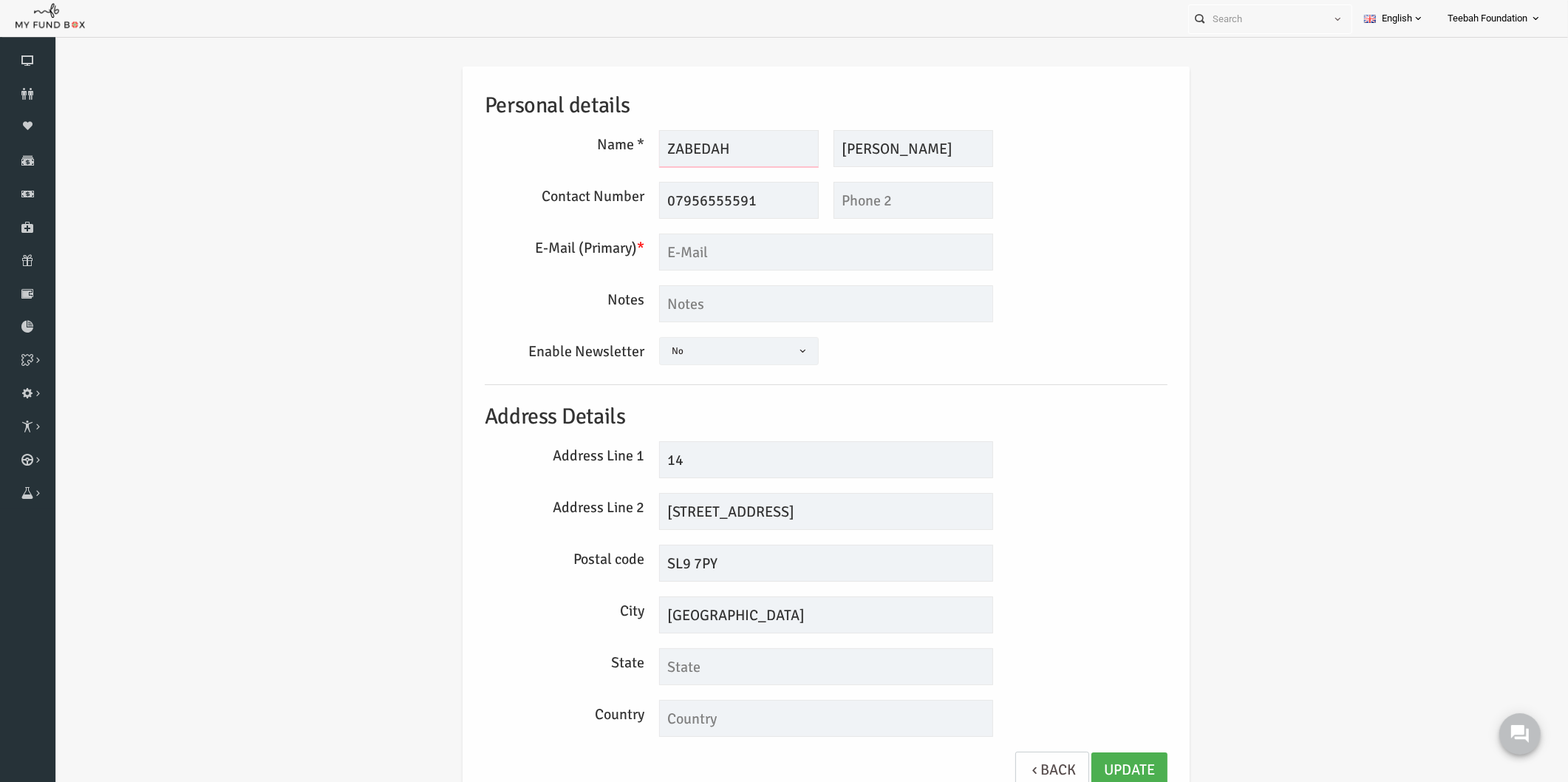
drag, startPoint x: 717, startPoint y: 146, endPoint x: 649, endPoint y: 145, distance: 68.0
click at [649, 145] on input "ZABEDAH" at bounding box center [708, 149] width 159 height 37
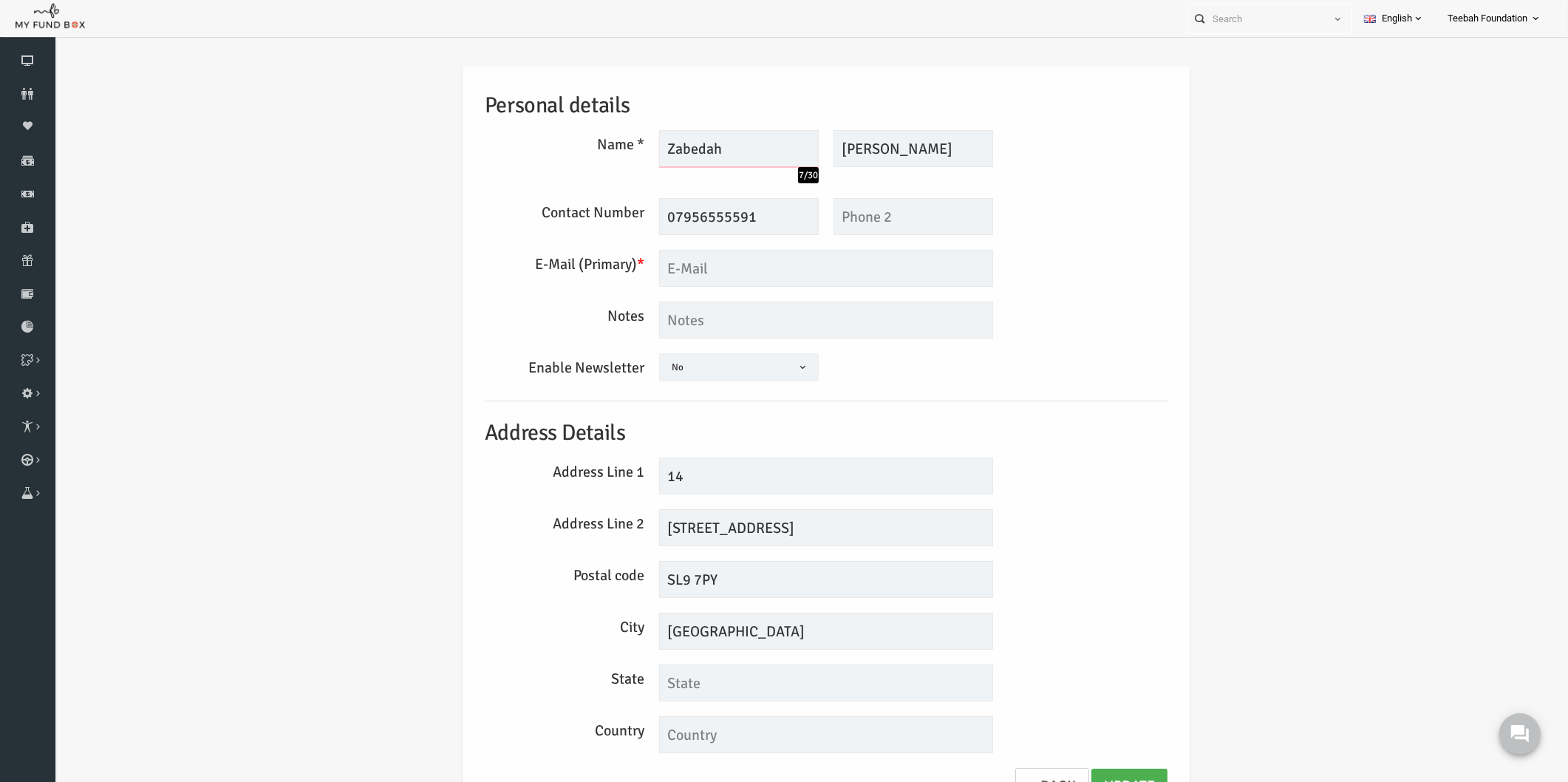
type input "Zabedah"
drag, startPoint x: 900, startPoint y: 148, endPoint x: 818, endPoint y: 151, distance: 82.1
click at [818, 151] on input "[PERSON_NAME]" at bounding box center [882, 149] width 159 height 37
type input "[PERSON_NAME]"
click at [1056, 382] on div "Enable Newsletter Yes No No" at bounding box center [796, 369] width 697 height 32
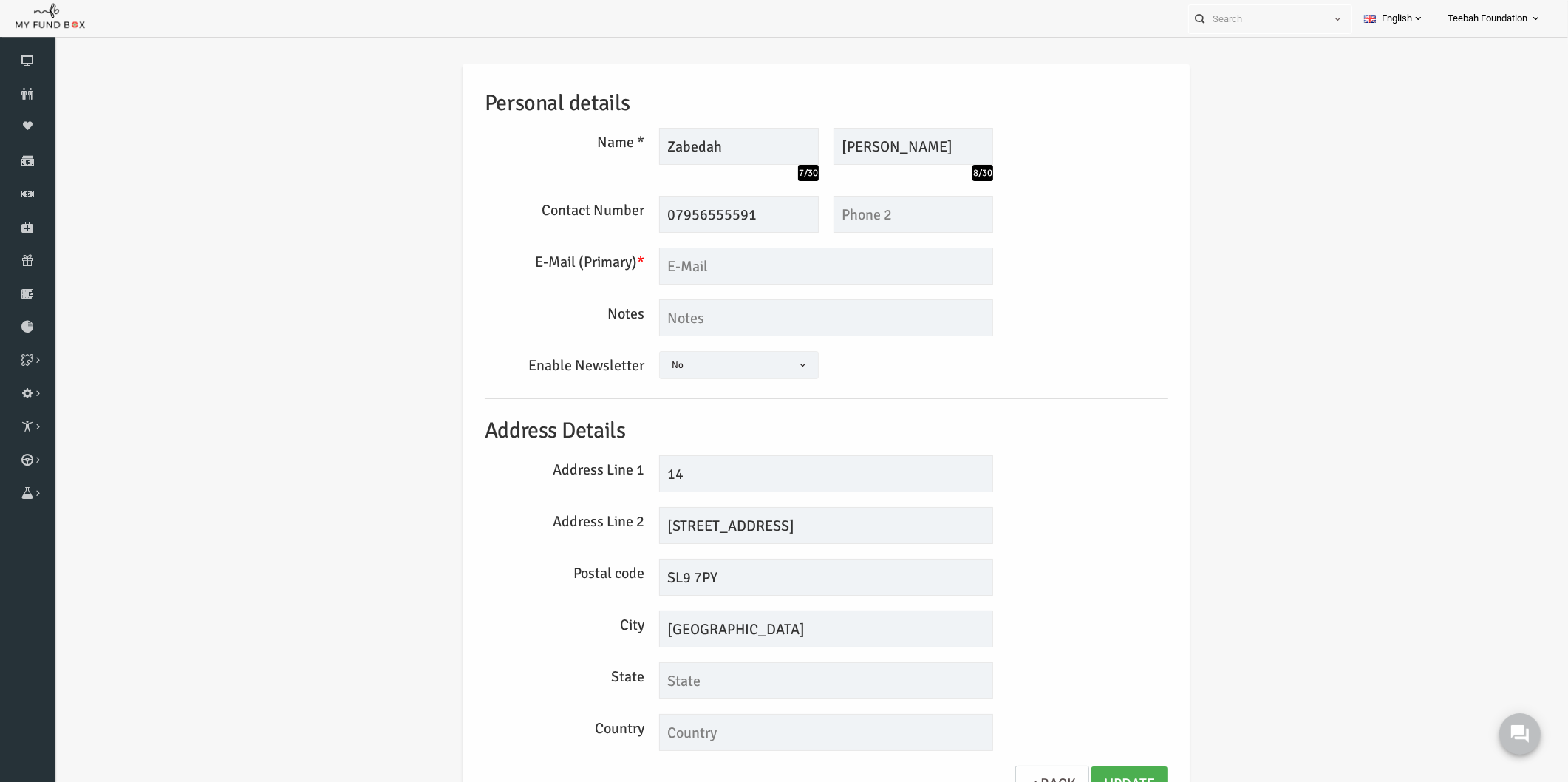
scroll to position [9, 0]
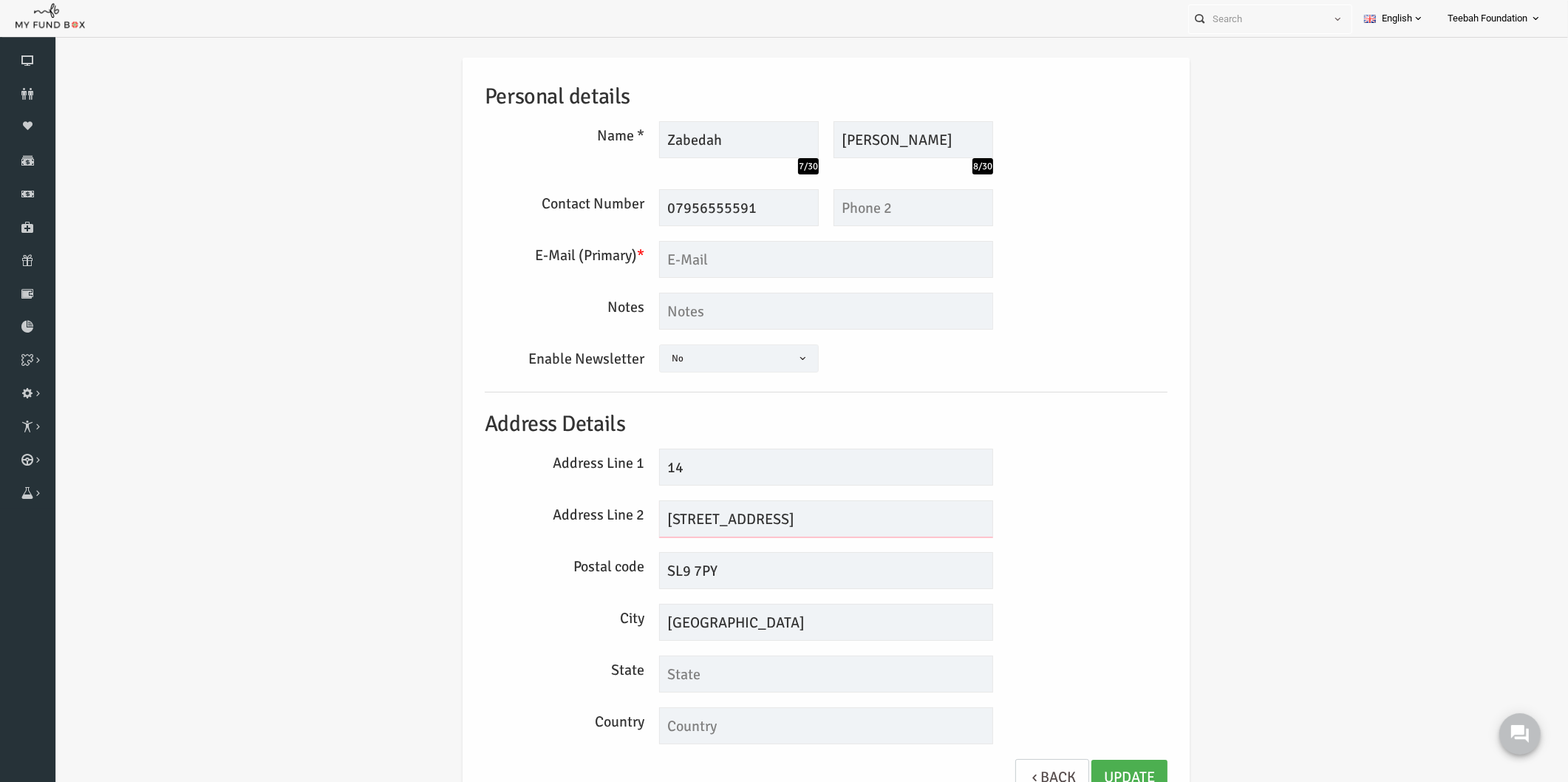
drag, startPoint x: 654, startPoint y: 513, endPoint x: 592, endPoint y: 519, distance: 62.3
click at [592, 519] on div "Address Line 2 14 WOODBANK AVENUE" at bounding box center [796, 519] width 697 height 37
drag, startPoint x: 712, startPoint y: 519, endPoint x: 649, endPoint y: 524, distance: 63.2
click at [649, 524] on input "WOODBANK AVENUE" at bounding box center [796, 519] width 334 height 37
drag, startPoint x: 758, startPoint y: 519, endPoint x: 712, endPoint y: 526, distance: 46.5
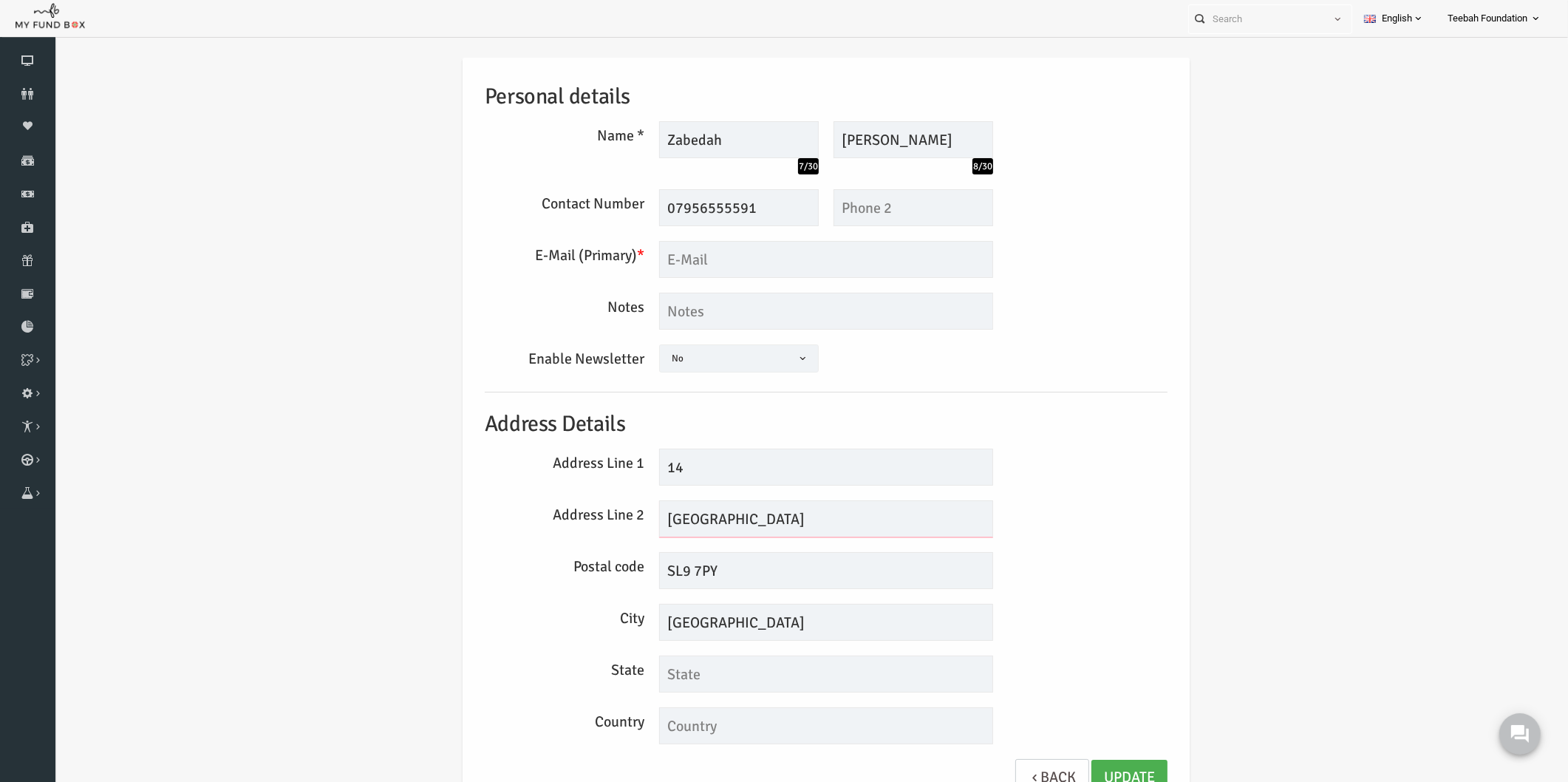
click at [712, 526] on input "Woodbank AVENUE" at bounding box center [796, 519] width 334 height 37
type input "Woodbank Avenue"
click at [1075, 764] on link "Update" at bounding box center [1099, 778] width 76 height 36
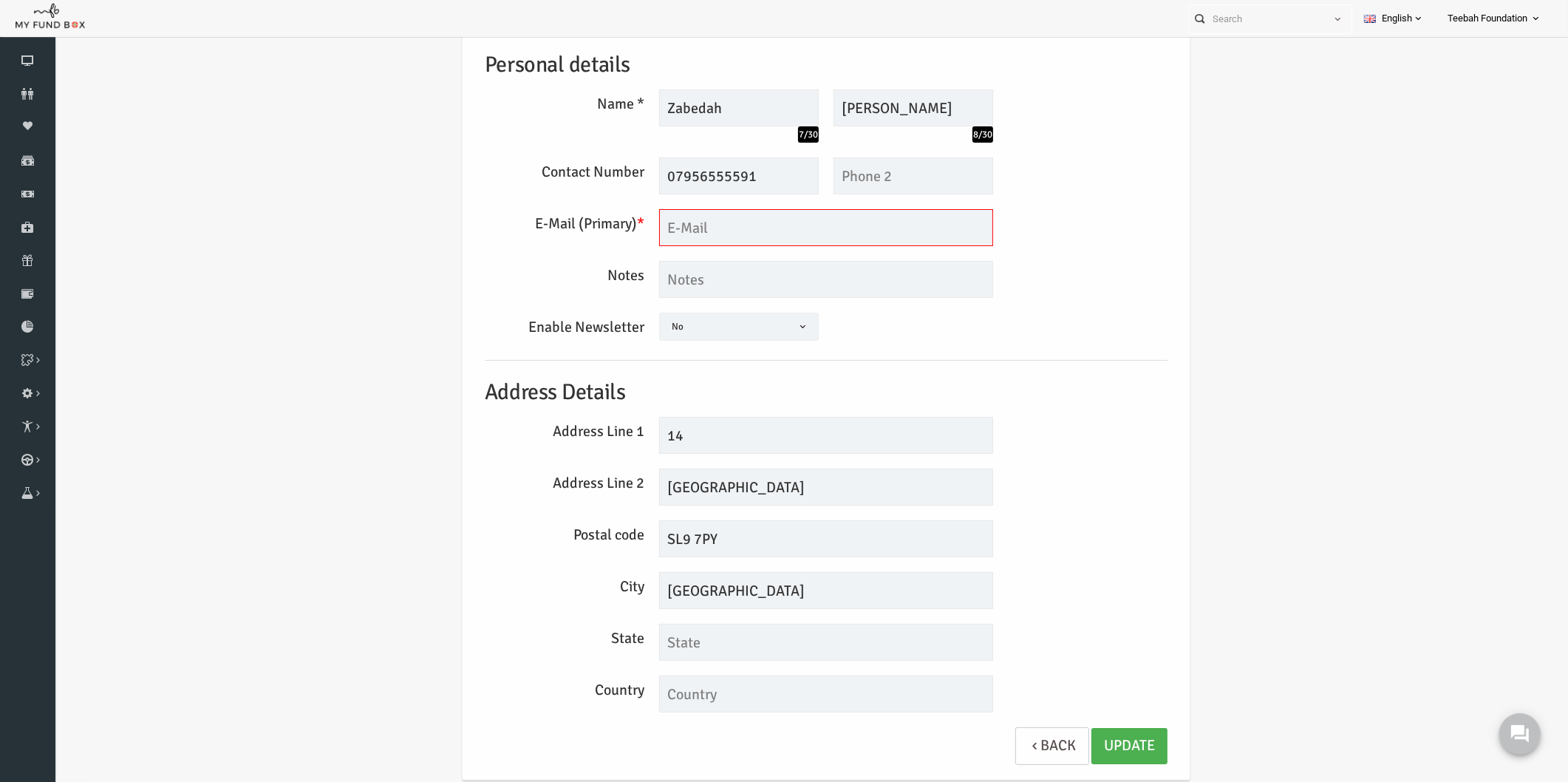
scroll to position [62, 0]
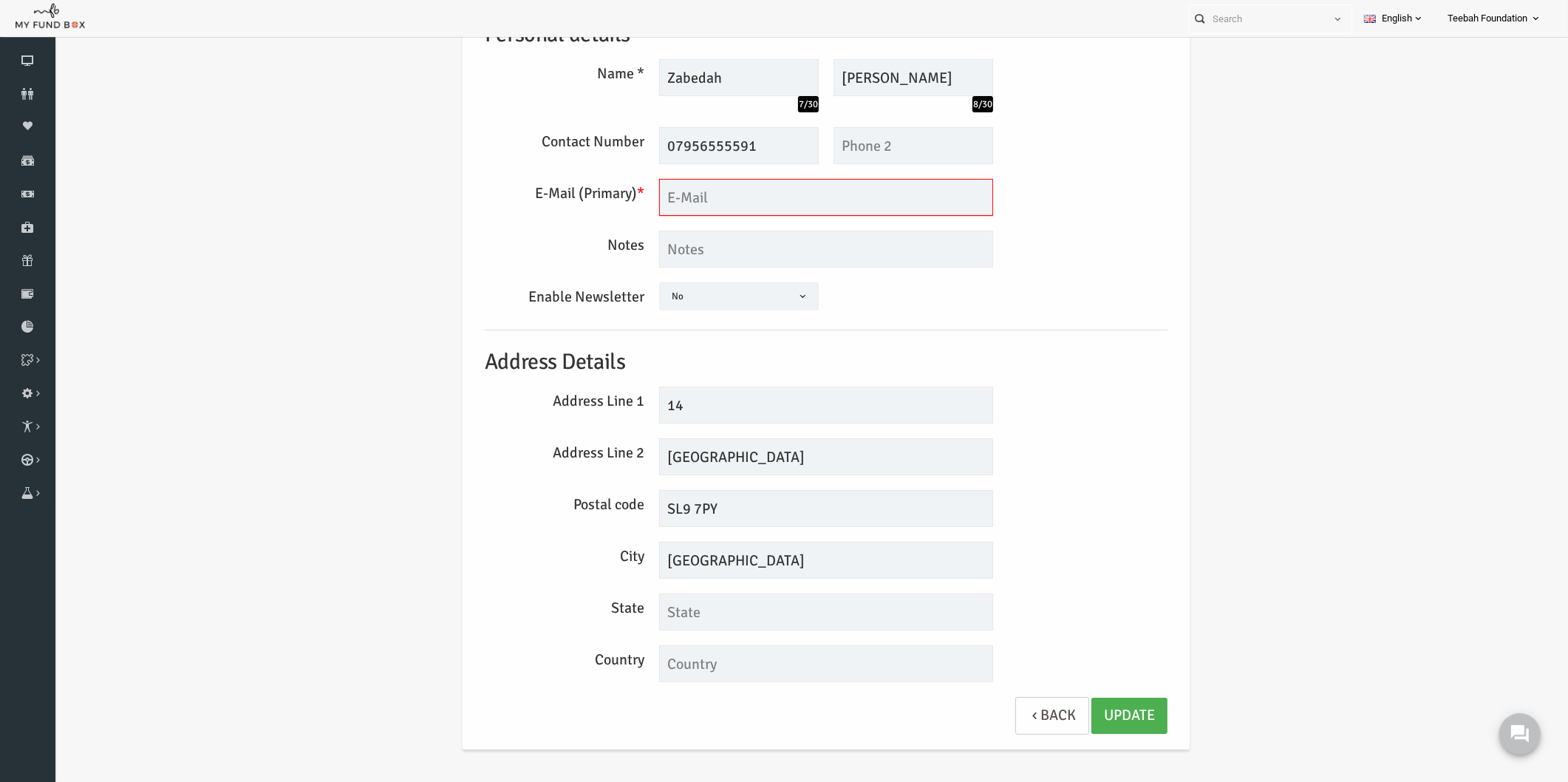
click at [730, 197] on input "text" at bounding box center [796, 197] width 334 height 37
type input "a@m.com"
click at [1093, 712] on link "Update" at bounding box center [1099, 716] width 76 height 36
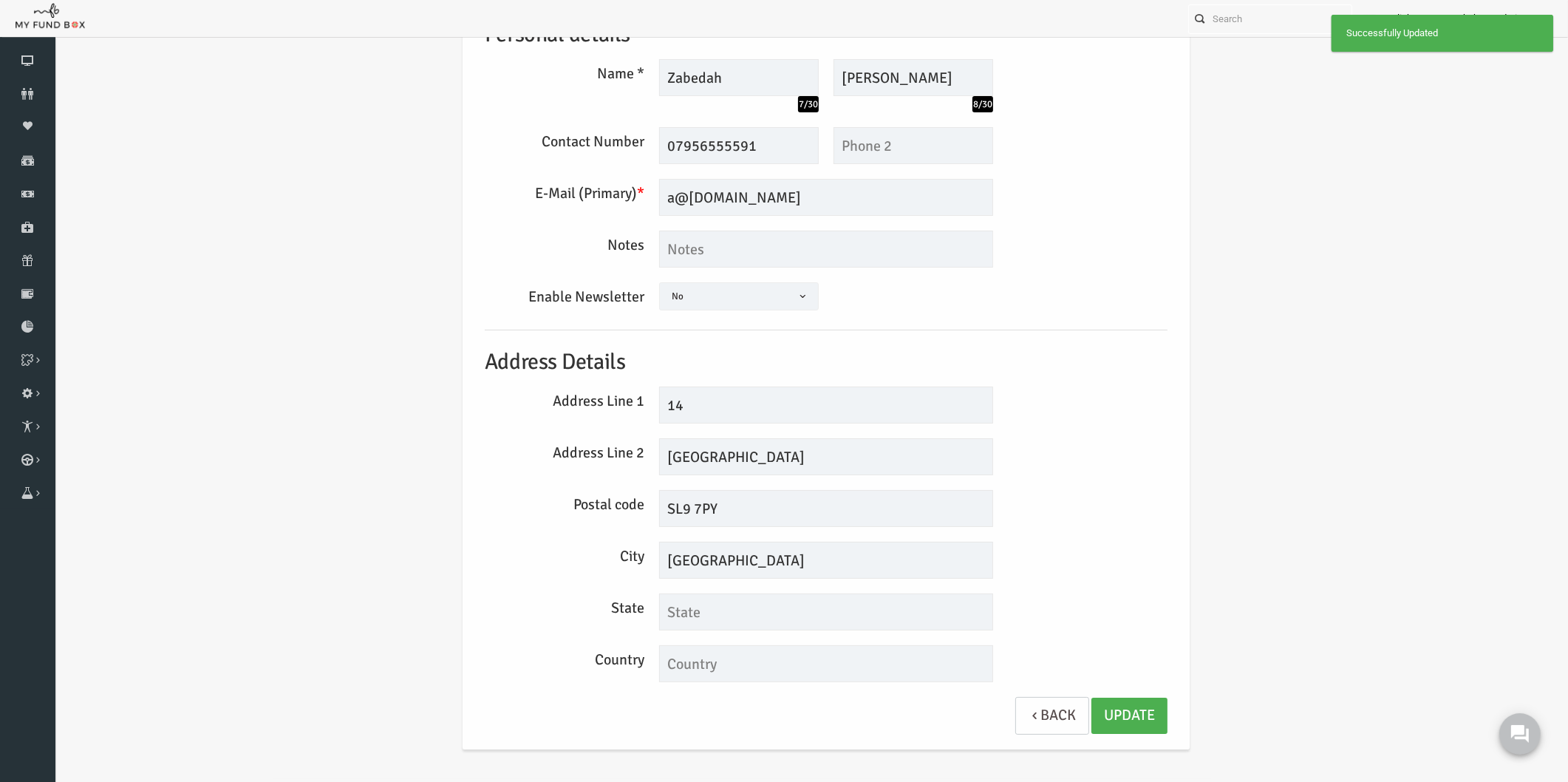
click at [1074, 419] on div "Address Line 1 14" at bounding box center [796, 405] width 697 height 37
drag, startPoint x: 704, startPoint y: 559, endPoint x: 643, endPoint y: 569, distance: 61.8
click at [643, 569] on input "GERRARDS AVENUE" at bounding box center [796, 560] width 334 height 37
drag, startPoint x: 744, startPoint y: 559, endPoint x: 703, endPoint y: 562, distance: 41.1
click at [703, 562] on input "Gerrards AVENUE" at bounding box center [796, 560] width 334 height 37
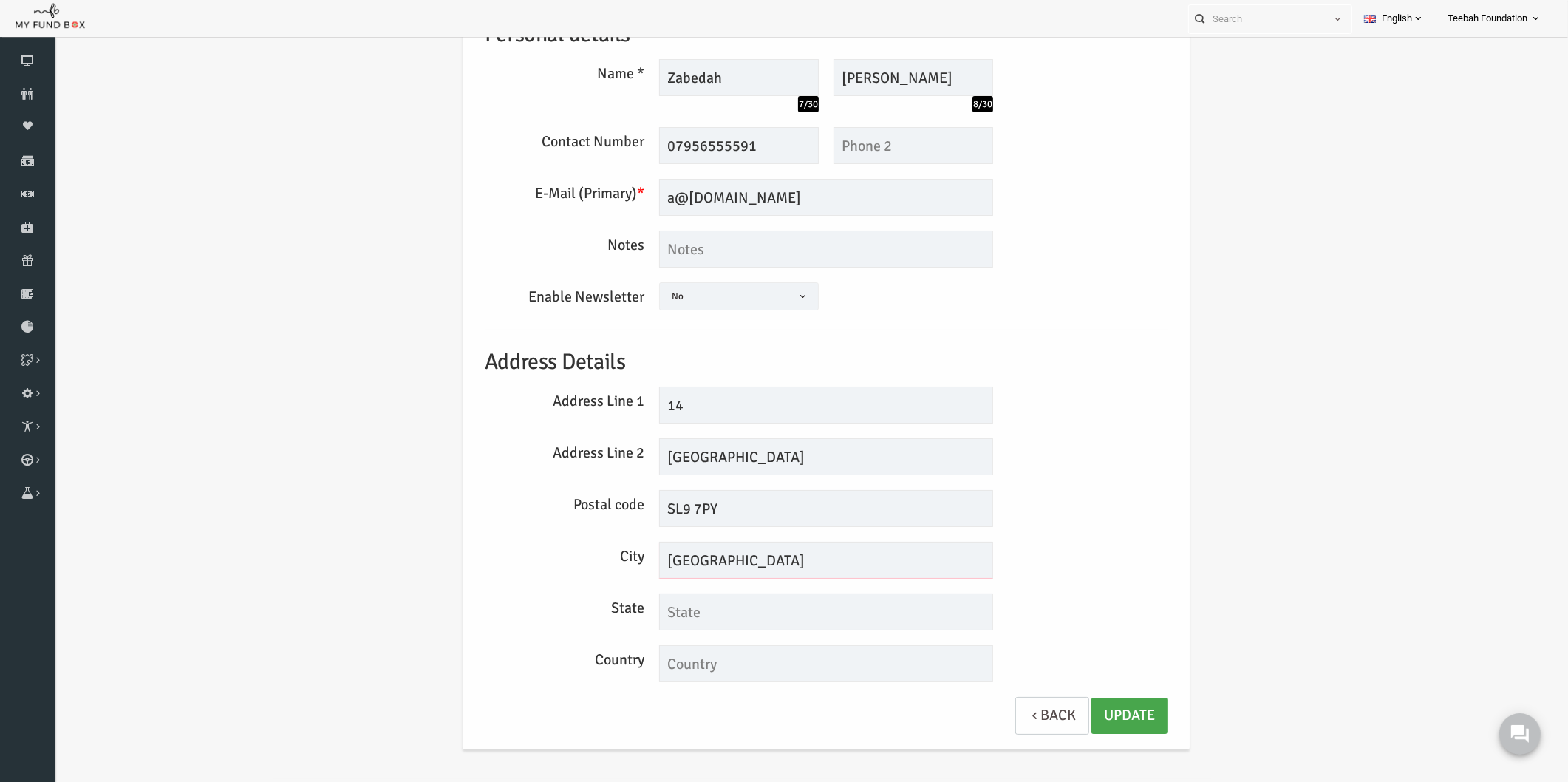
type input "Gerrards Avenue"
click at [1108, 710] on link "Update" at bounding box center [1099, 716] width 76 height 36
click at [1086, 478] on div "Personal details Name * Zabedah 7/30 Description allows upto maximum of 255 cha…" at bounding box center [796, 372] width 712 height 754
click at [301, 216] on div "Personal details Name * Zabedah 7/30 Description allows upto maximum of 255 cha…" at bounding box center [796, 377] width 1484 height 806
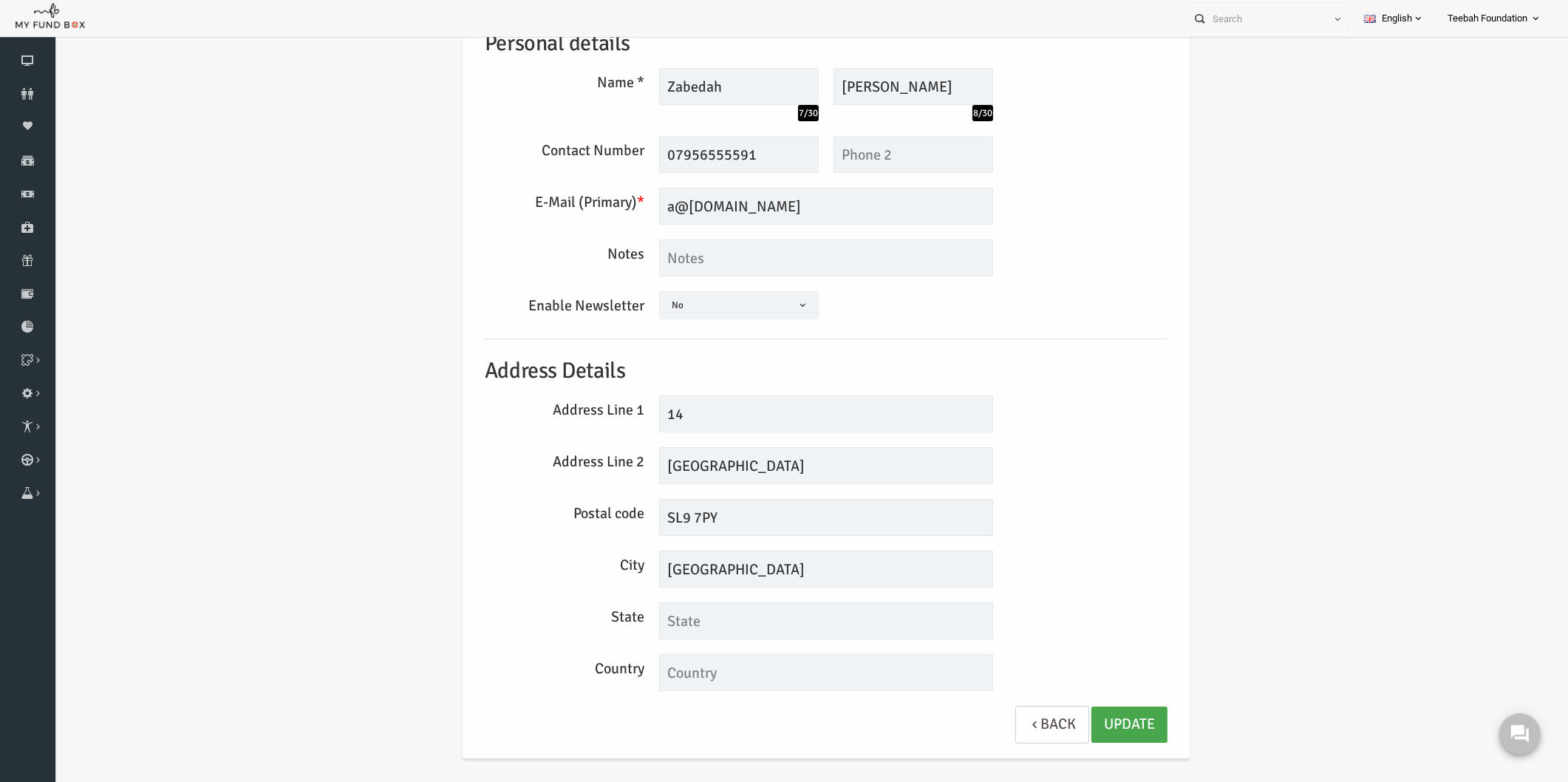
click at [1105, 712] on link "Update" at bounding box center [1099, 725] width 76 height 36
click at [1183, 510] on div "Personal details Name * Zabedah 7/30 Description allows upto maximum of 255 cha…" at bounding box center [796, 386] width 1484 height 806
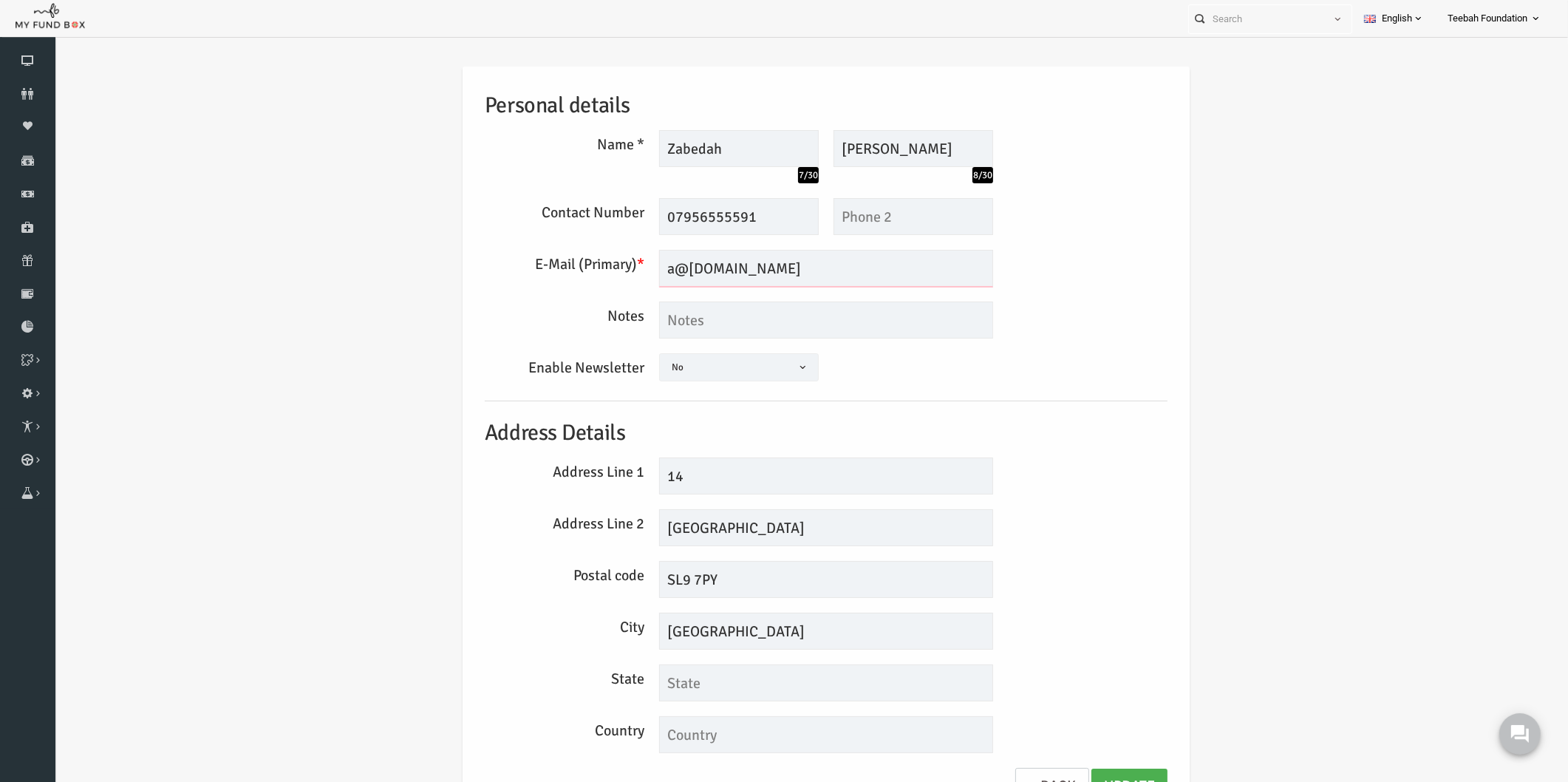
click at [640, 268] on input "a@m.com" at bounding box center [796, 268] width 334 height 37
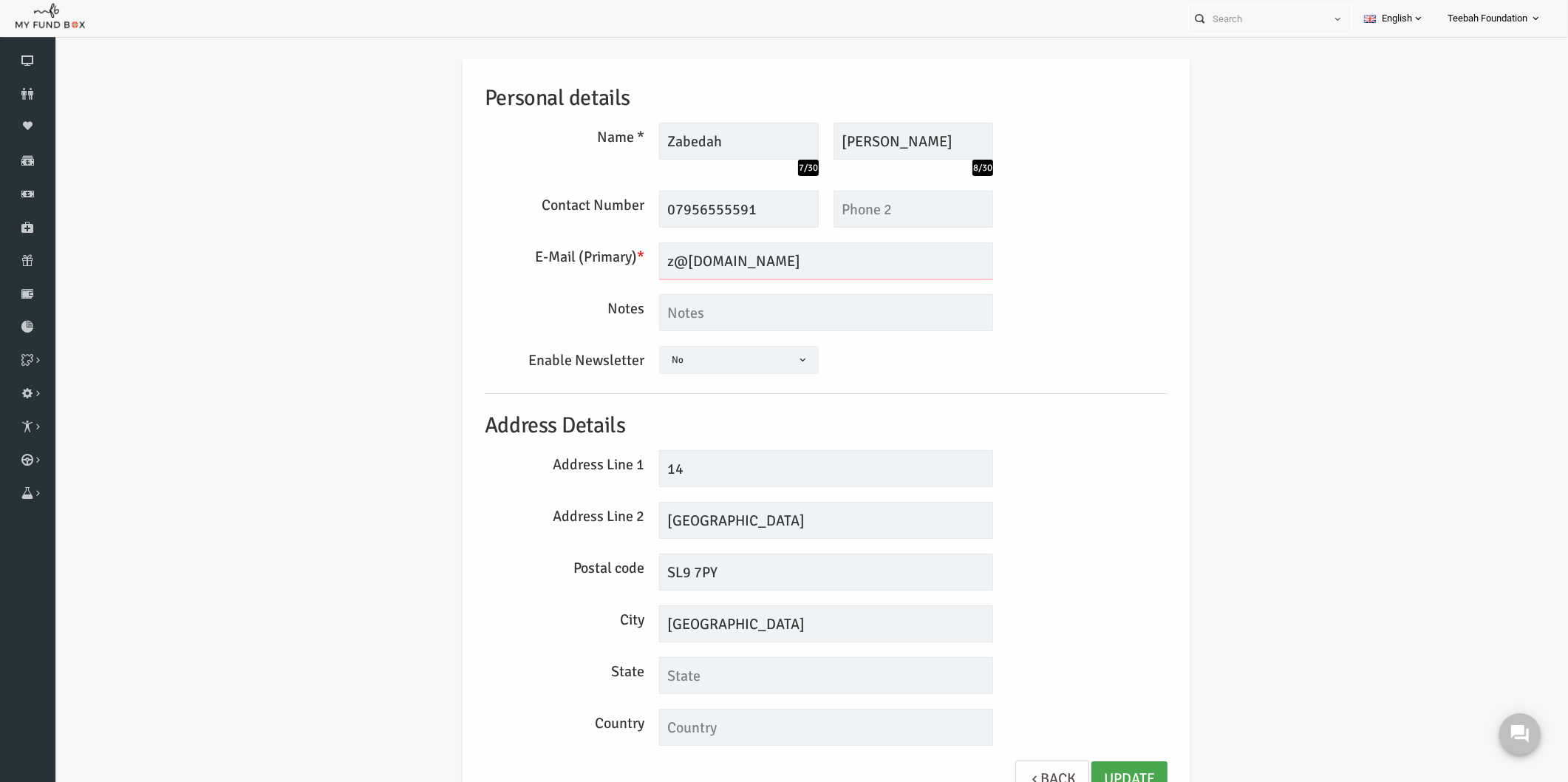
scroll to position [9, 0]
type input "z@m.com"
click at [1083, 771] on link "Update" at bounding box center [1099, 778] width 76 height 36
drag, startPoint x: 788, startPoint y: 519, endPoint x: 618, endPoint y: 533, distance: 170.6
click at [621, 533] on div "Woodbank Avenue" at bounding box center [796, 519] width 349 height 37
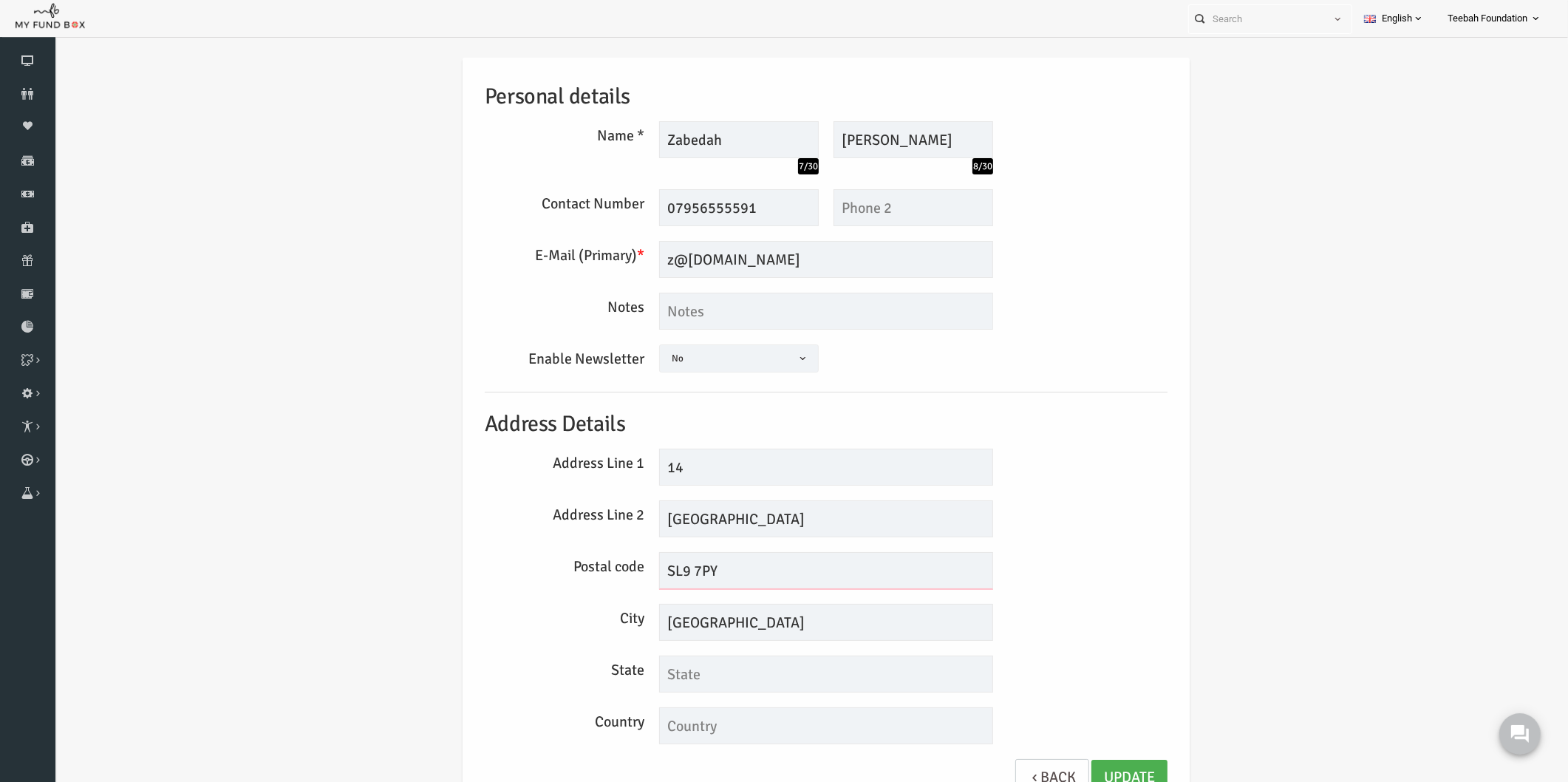
drag, startPoint x: 701, startPoint y: 571, endPoint x: 601, endPoint y: 571, distance: 100.0
click at [601, 571] on div "Postal code SL9 7PY" at bounding box center [796, 571] width 697 height 37
click at [37, 97] on icon at bounding box center [27, 94] width 55 height 12
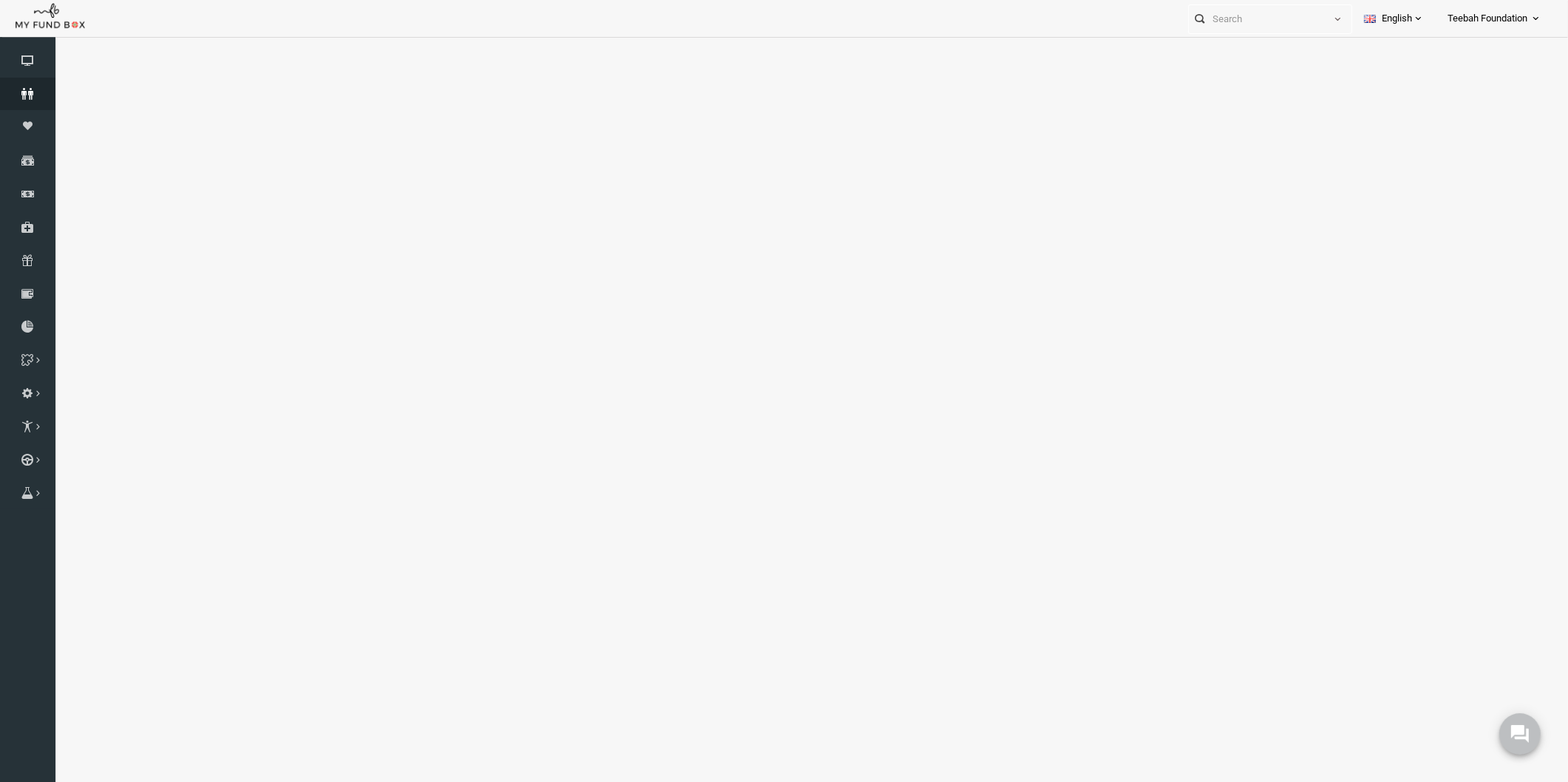
select select "100"
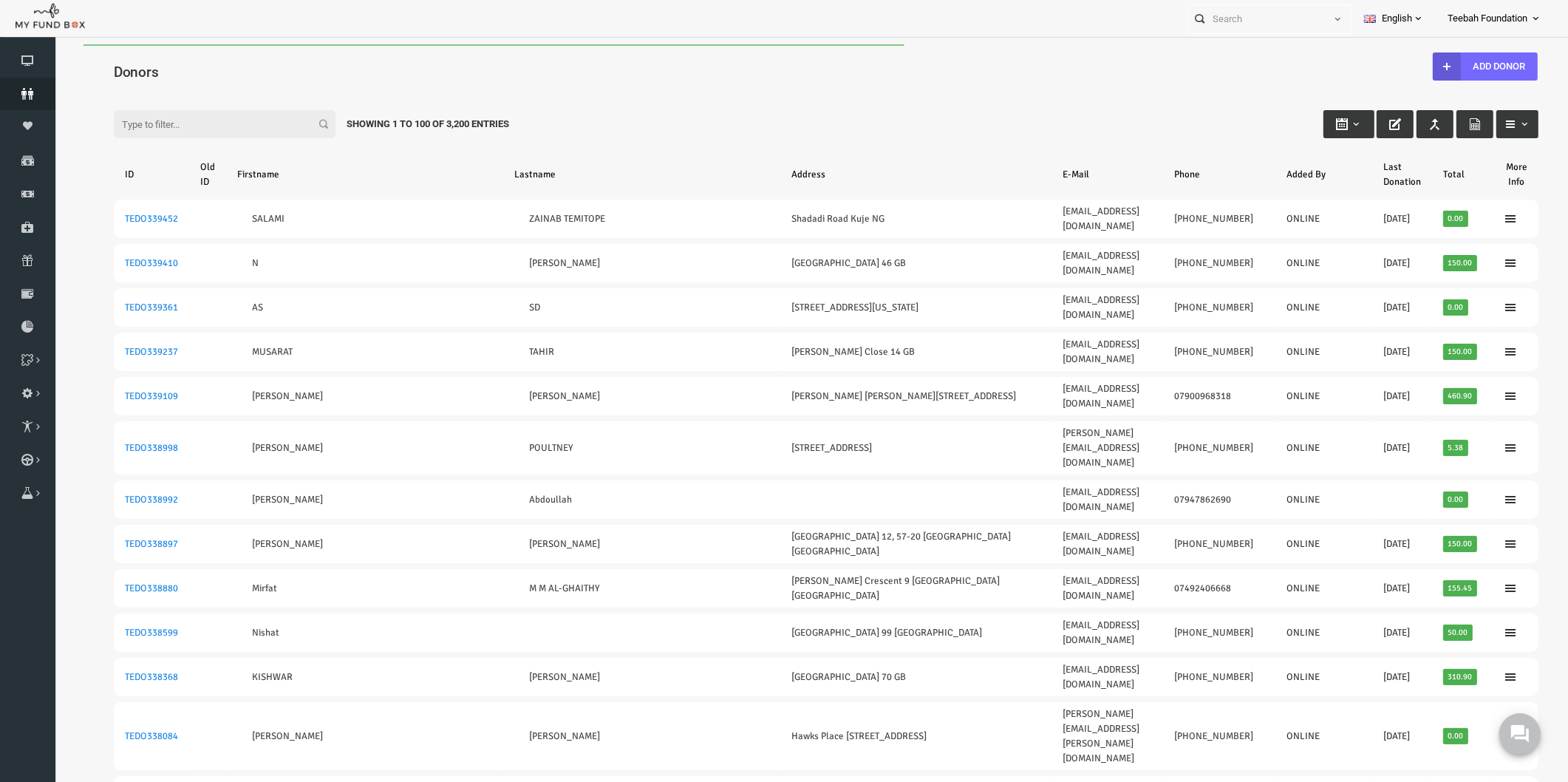
scroll to position [0, 0]
click at [222, 73] on h4 "Donors" at bounding box center [803, 72] width 1439 height 21
click at [141, 124] on input "Filter:" at bounding box center [194, 124] width 222 height 28
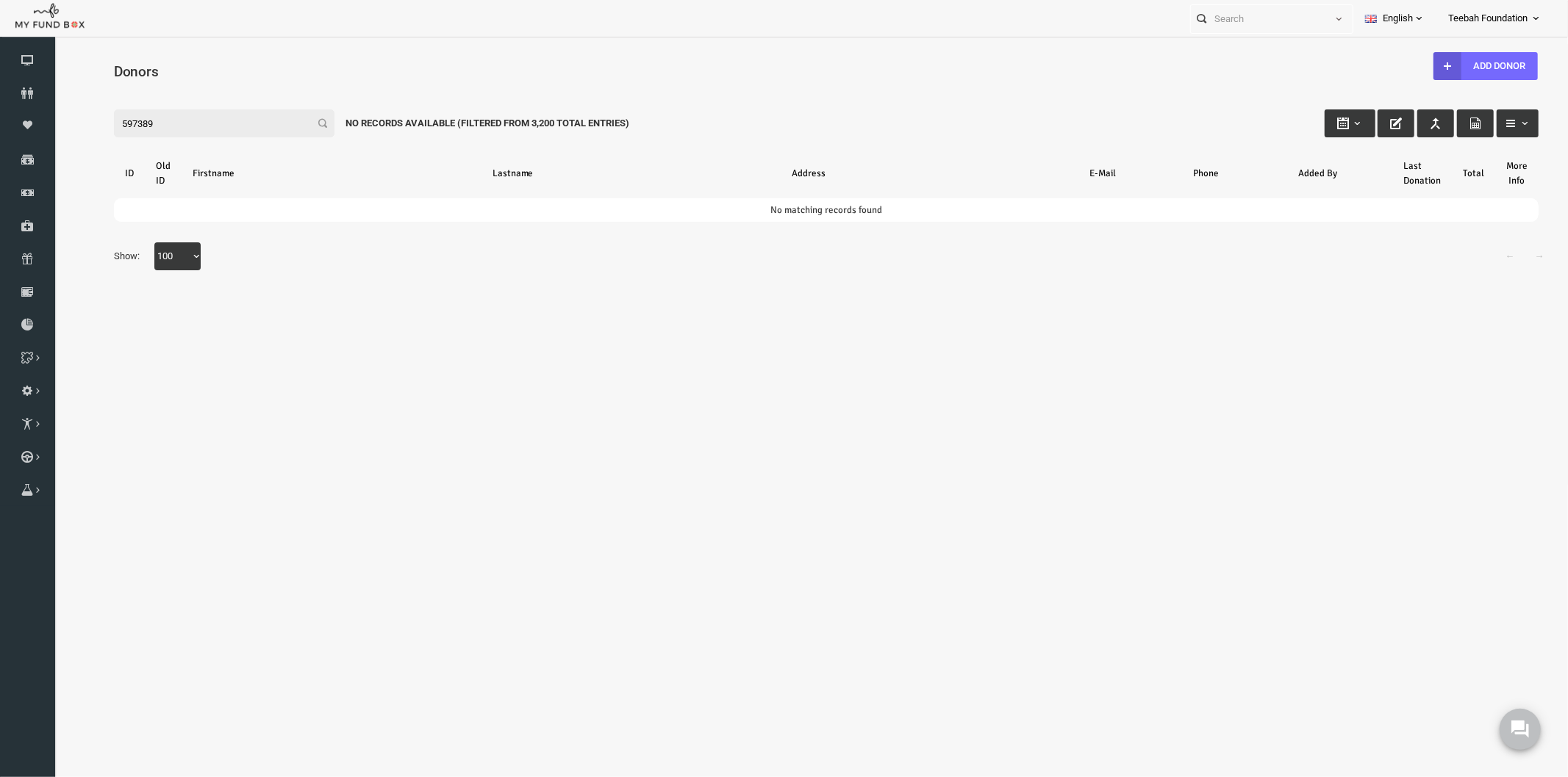
type input "597389"
click at [35, 86] on link "Donors" at bounding box center [27, 93] width 55 height 32
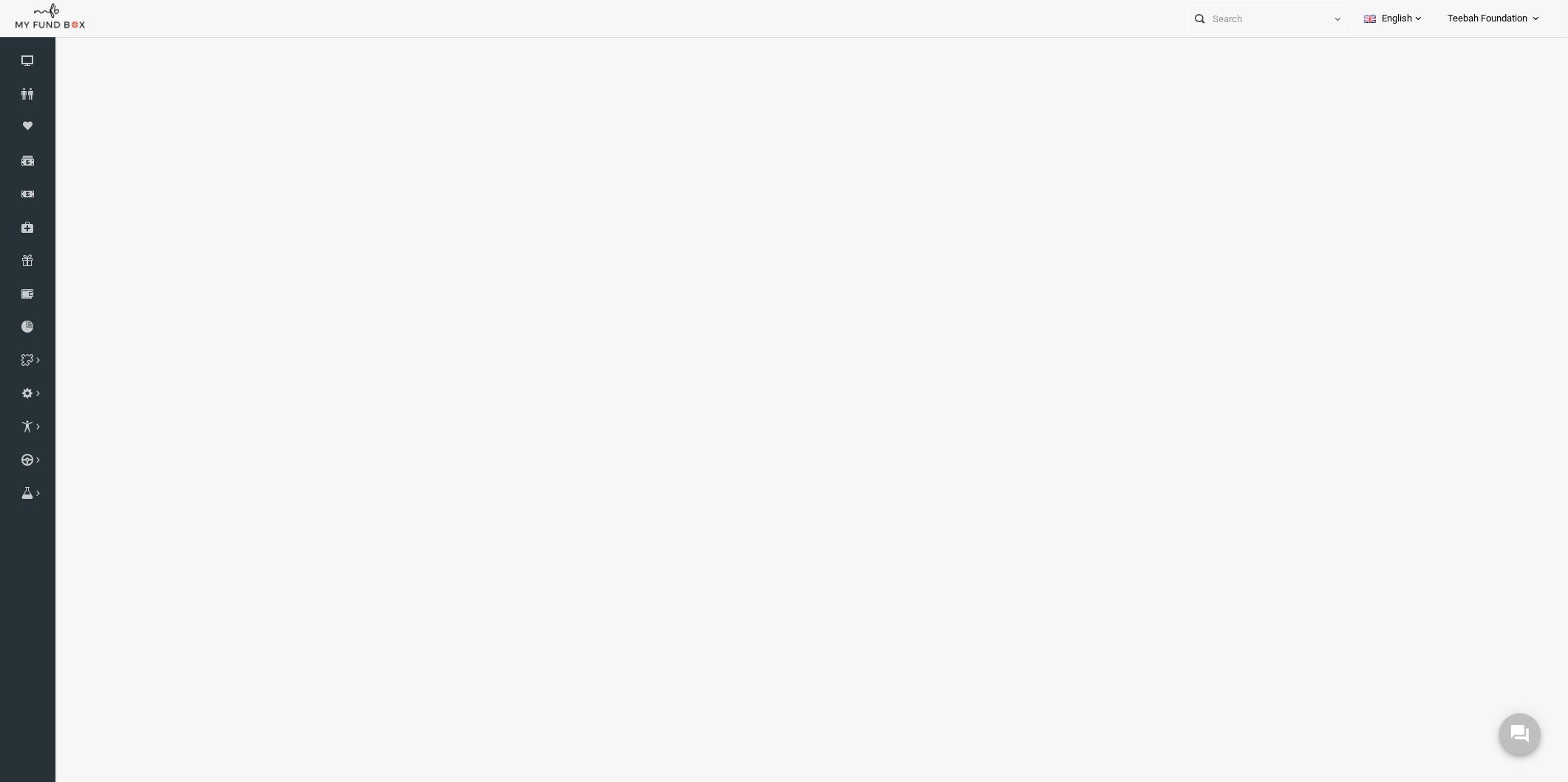
select select "100"
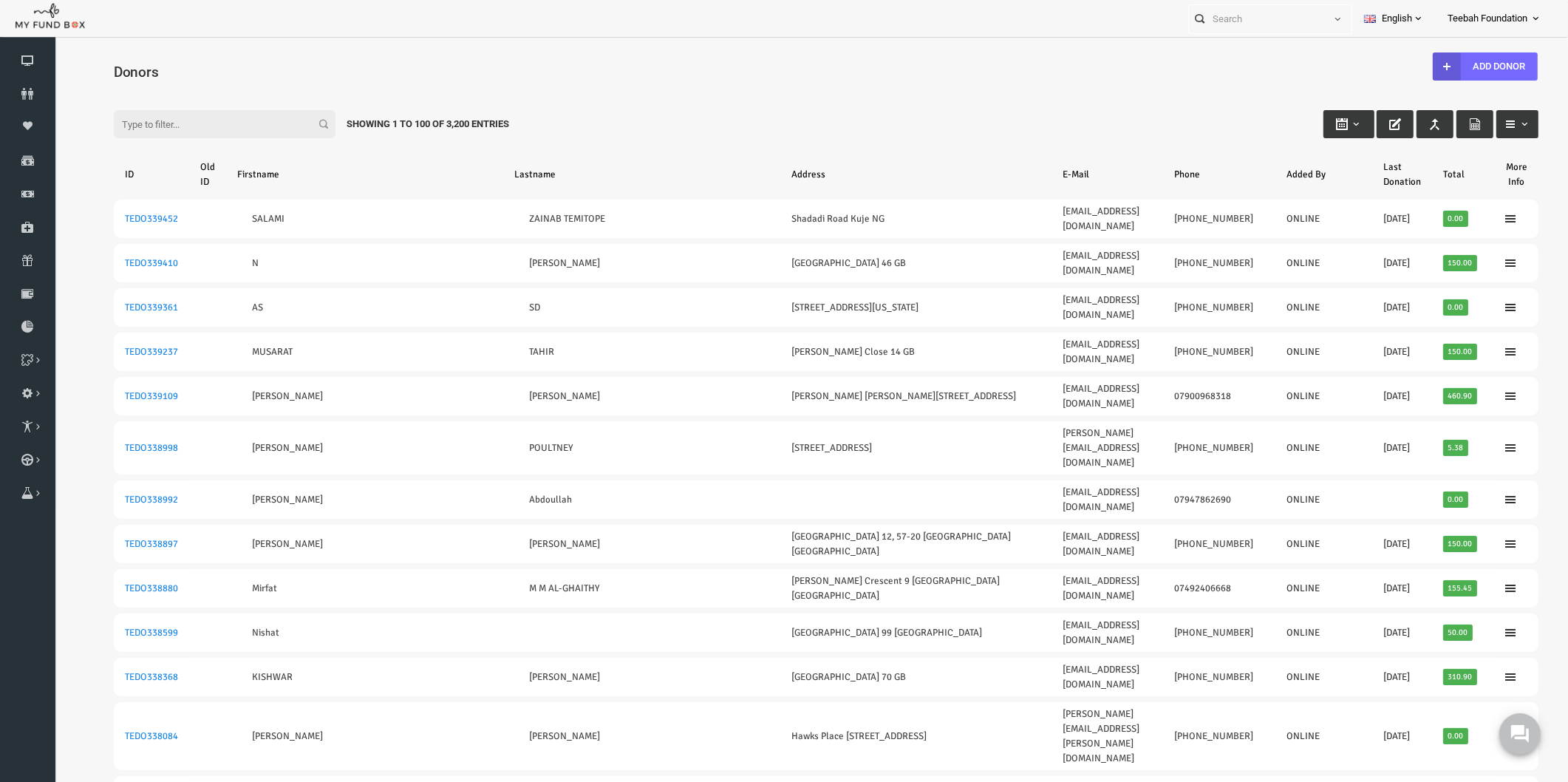
drag, startPoint x: 1185, startPoint y: 136, endPoint x: 1201, endPoint y: 182, distance: 48.7
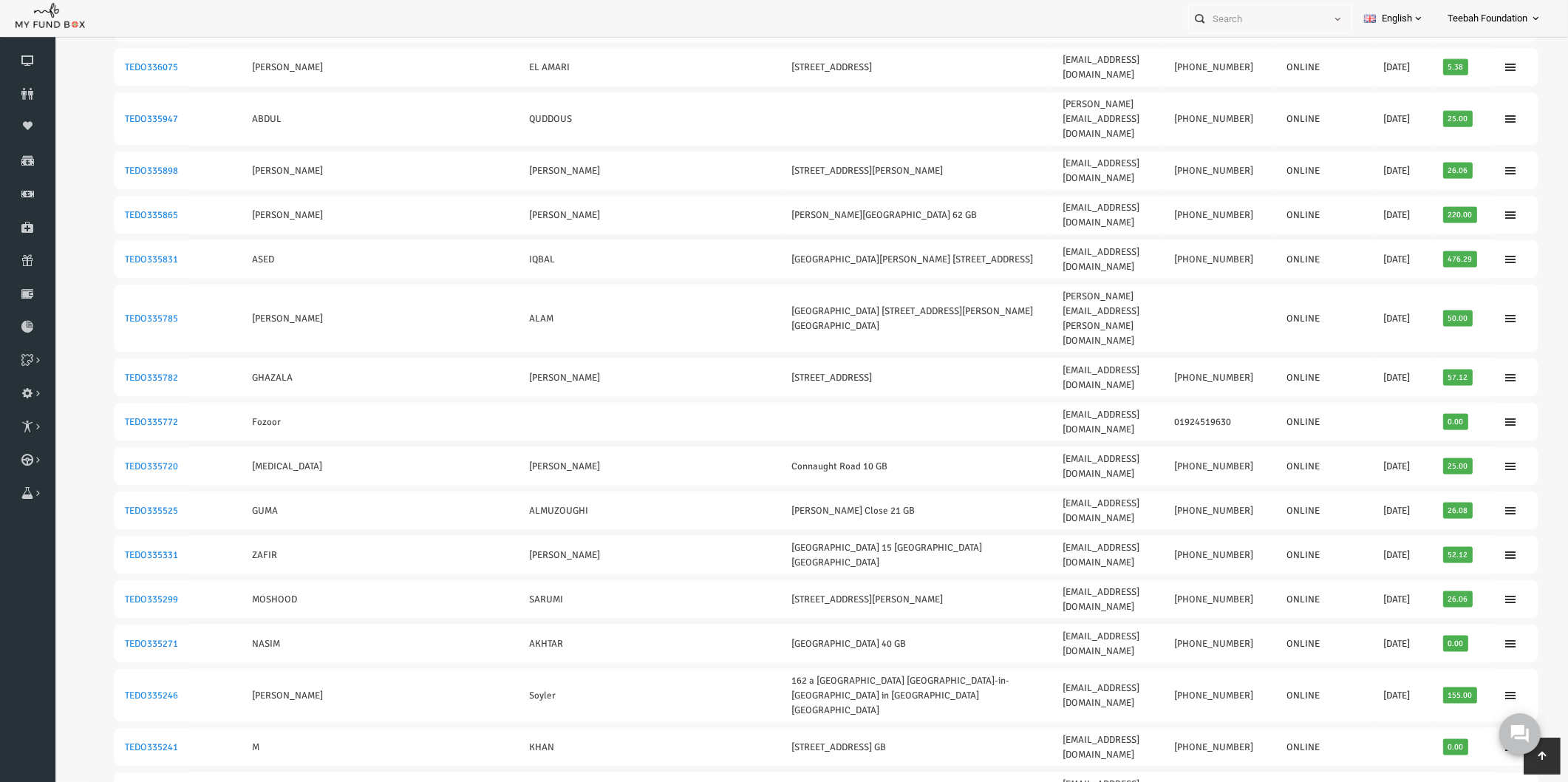
scroll to position [2662, 0]
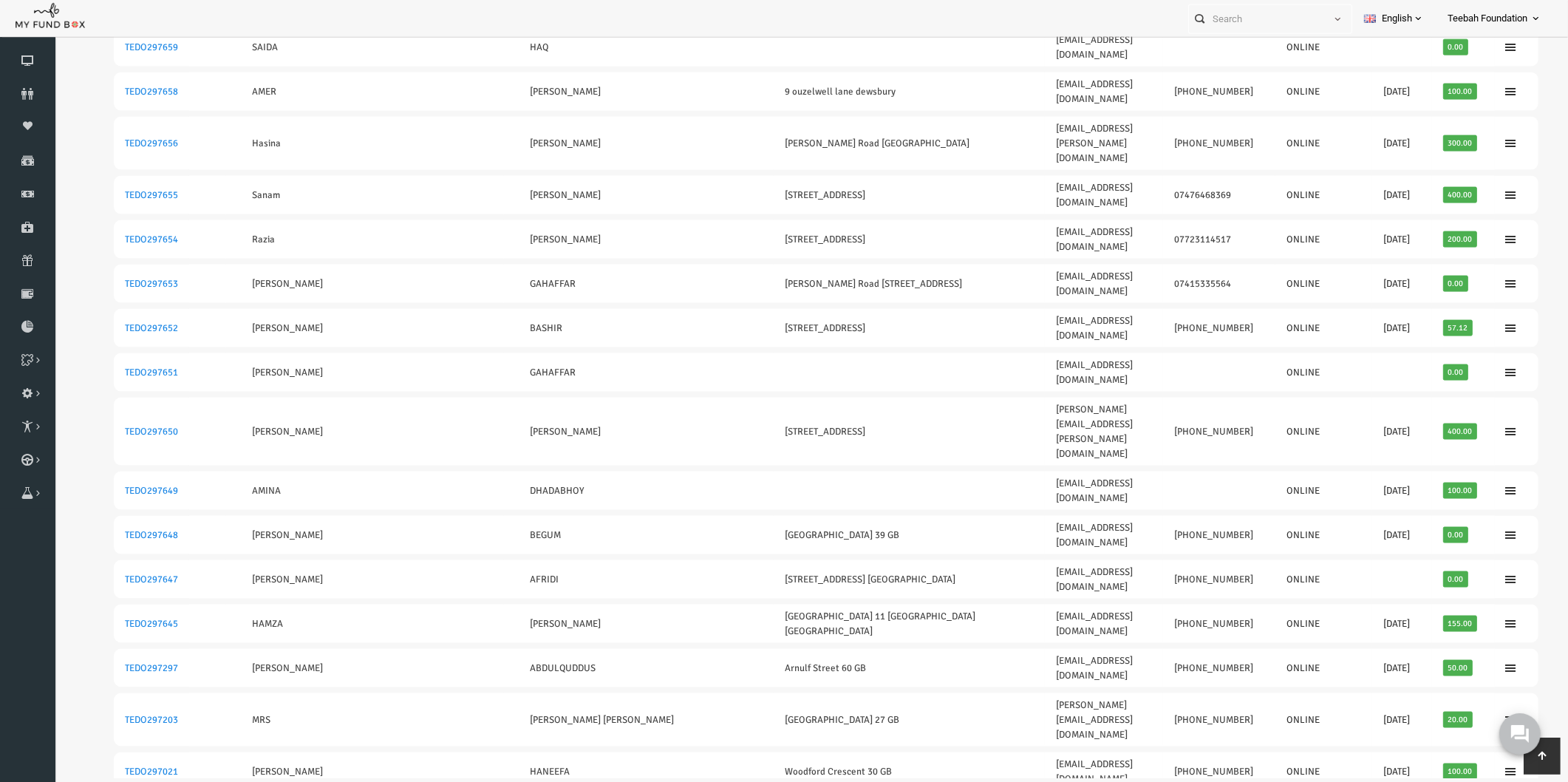
scroll to position [0, 0]
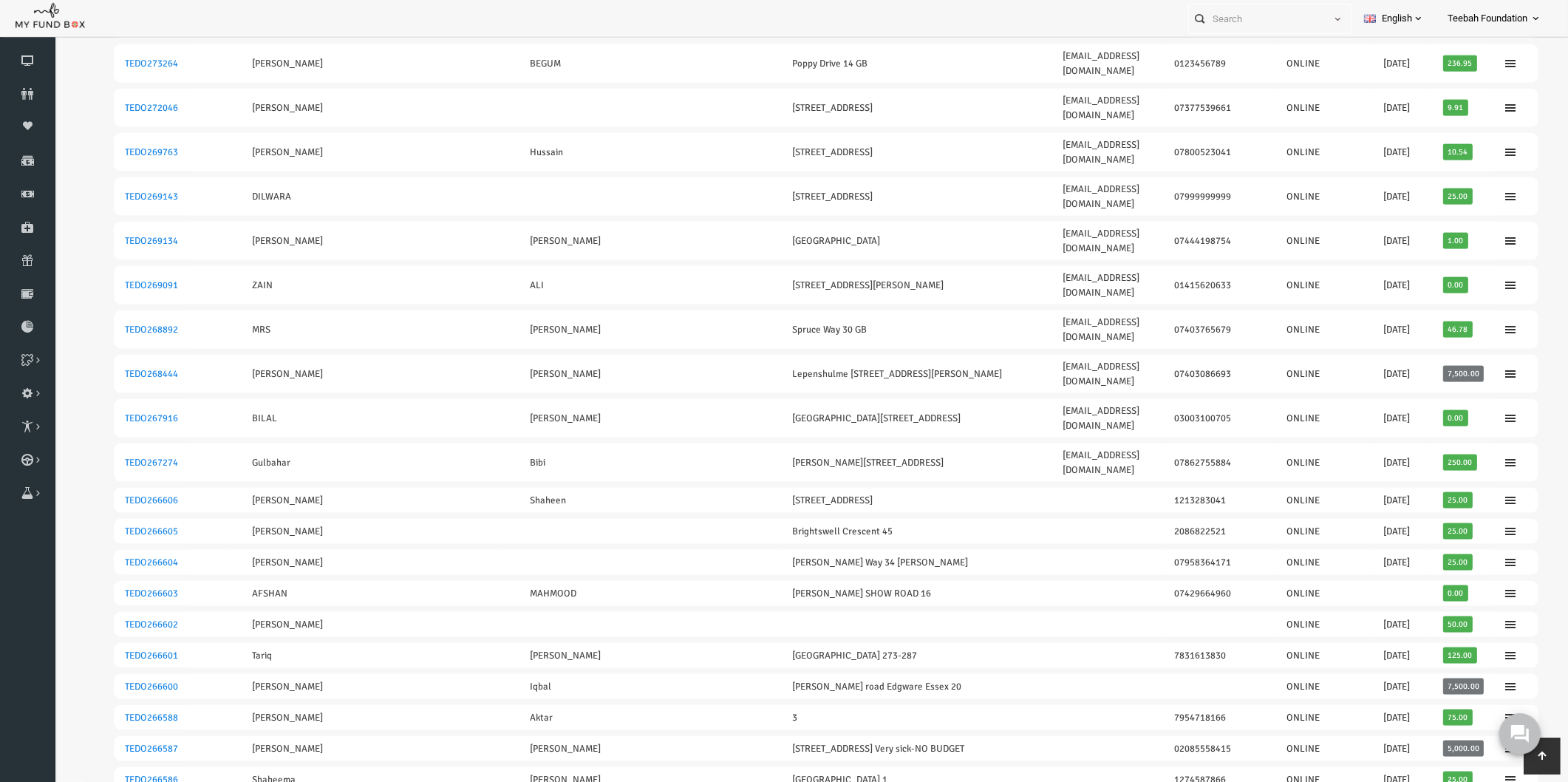
scroll to position [2622, 0]
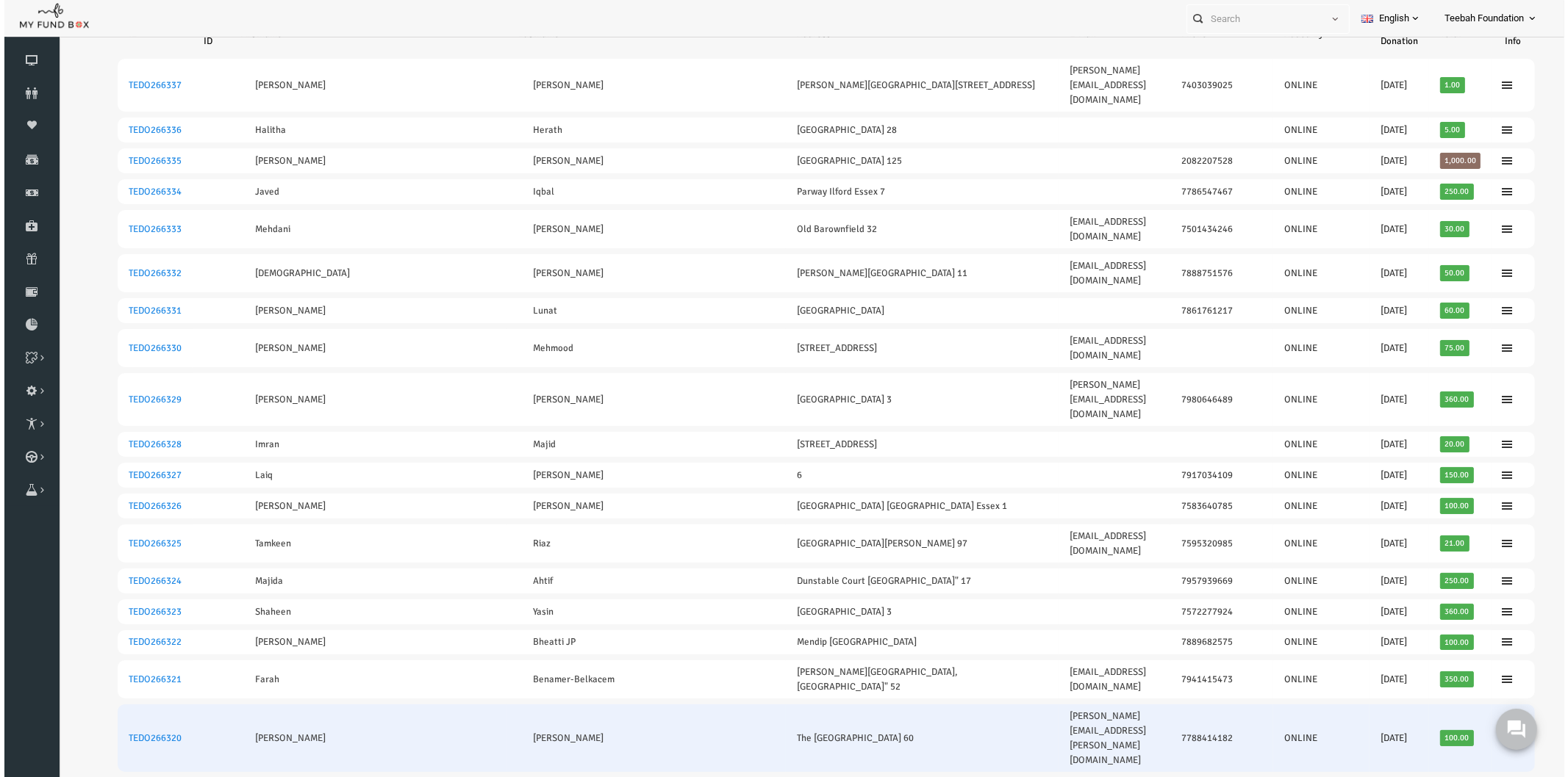
scroll to position [0, 0]
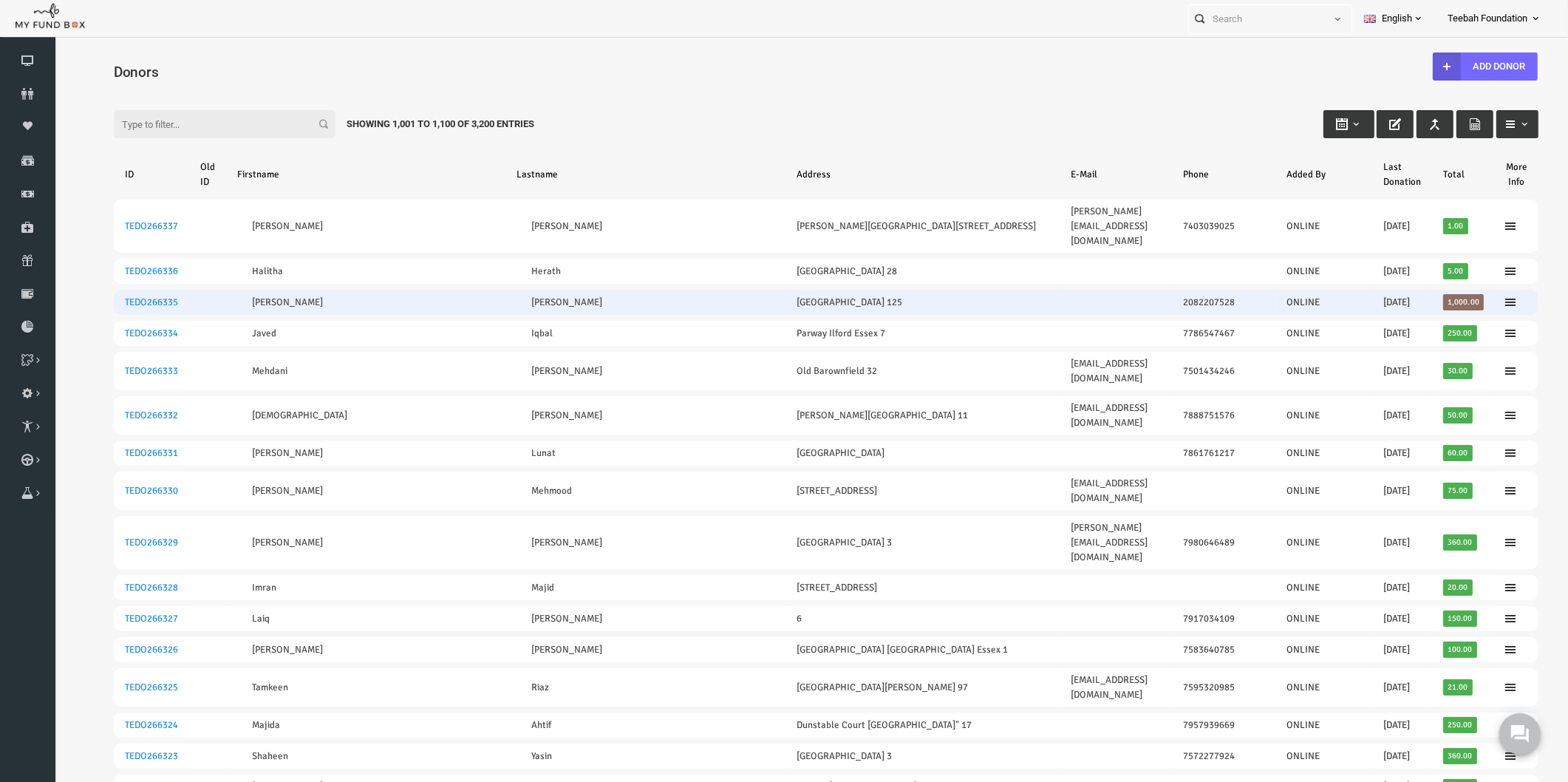
click at [130, 290] on td "TEDO266335" at bounding box center [120, 302] width 75 height 25
click at [129, 296] on link "TEDO266335" at bounding box center [121, 302] width 53 height 12
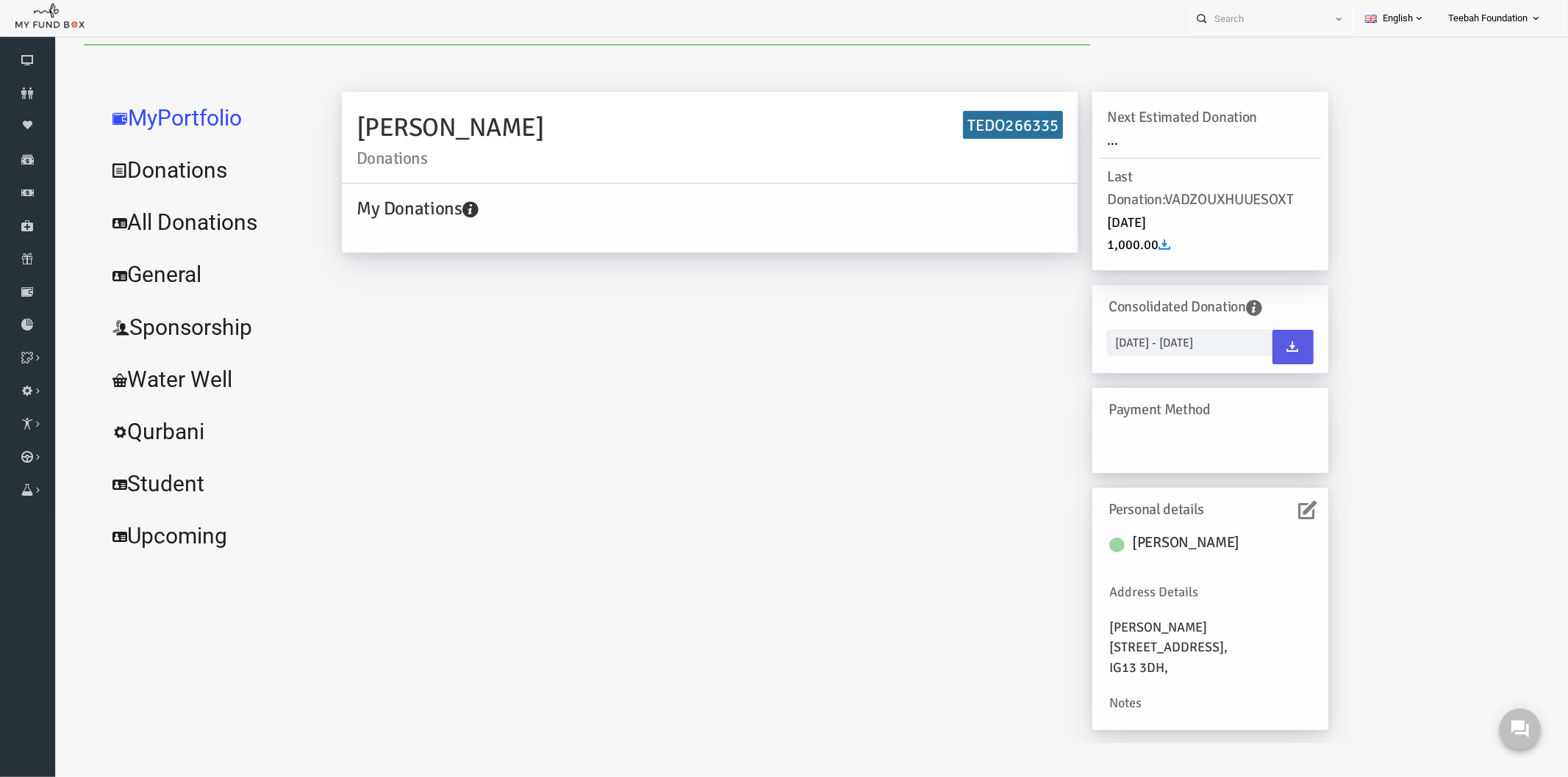
click at [171, 222] on link "All Donations" at bounding box center [178, 222] width 221 height 53
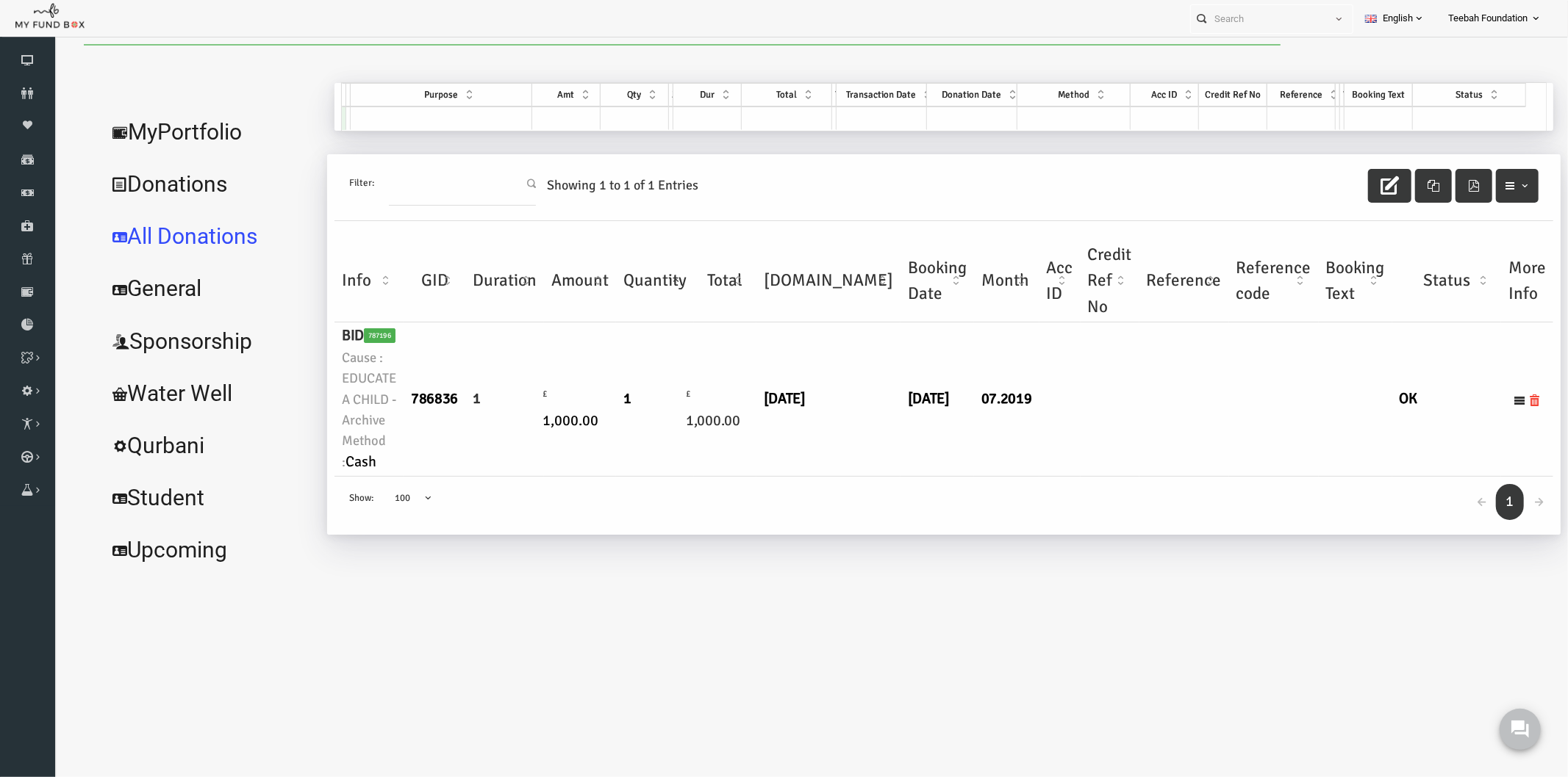
click at [781, 509] on div "← 1 → Show: 10 25 50 100 100" at bounding box center [913, 505] width 1219 height 58
click at [163, 128] on link "MyPortfolio" at bounding box center [178, 131] width 221 height 53
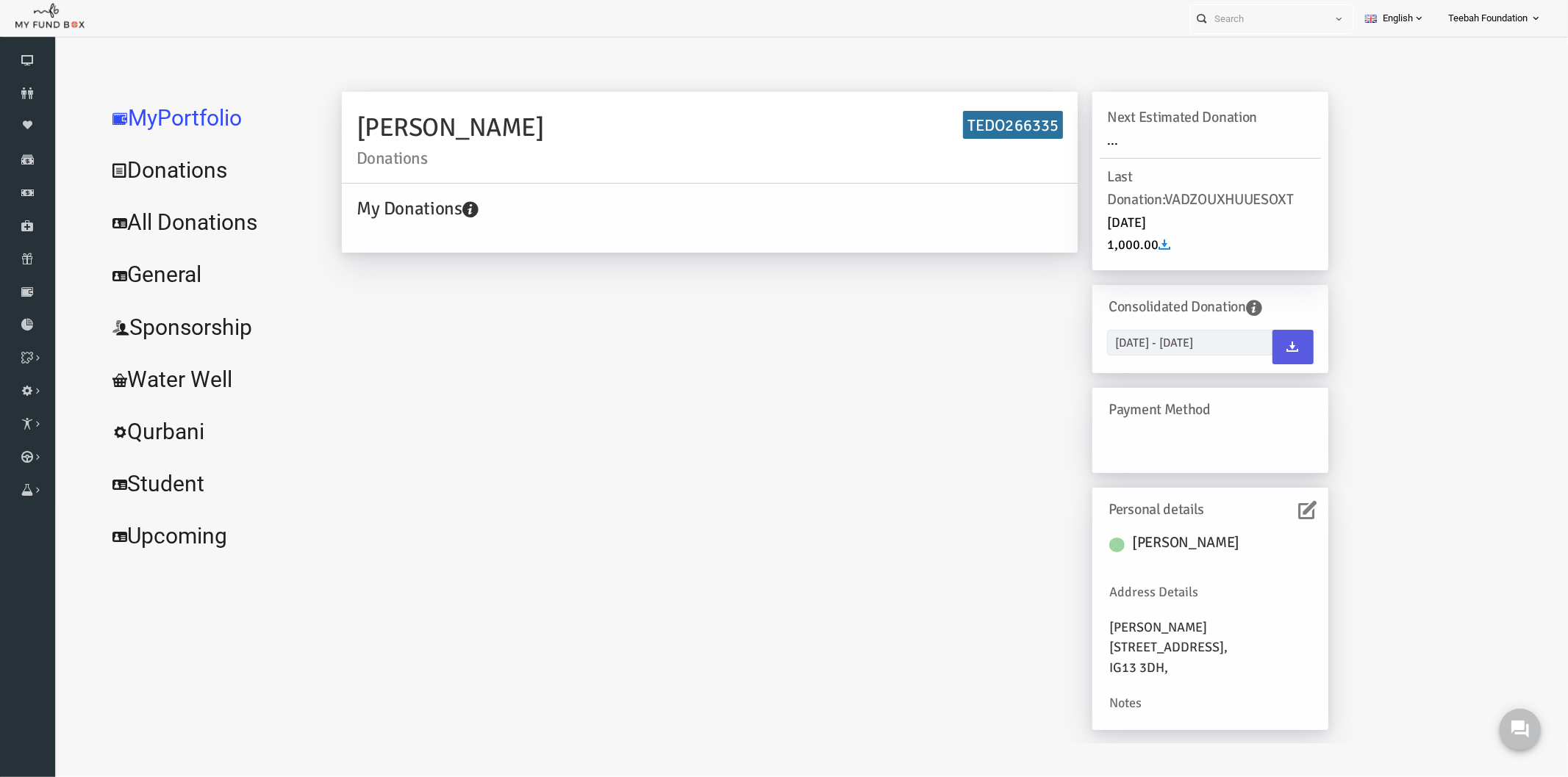
click at [1274, 510] on icon at bounding box center [1277, 510] width 18 height 18
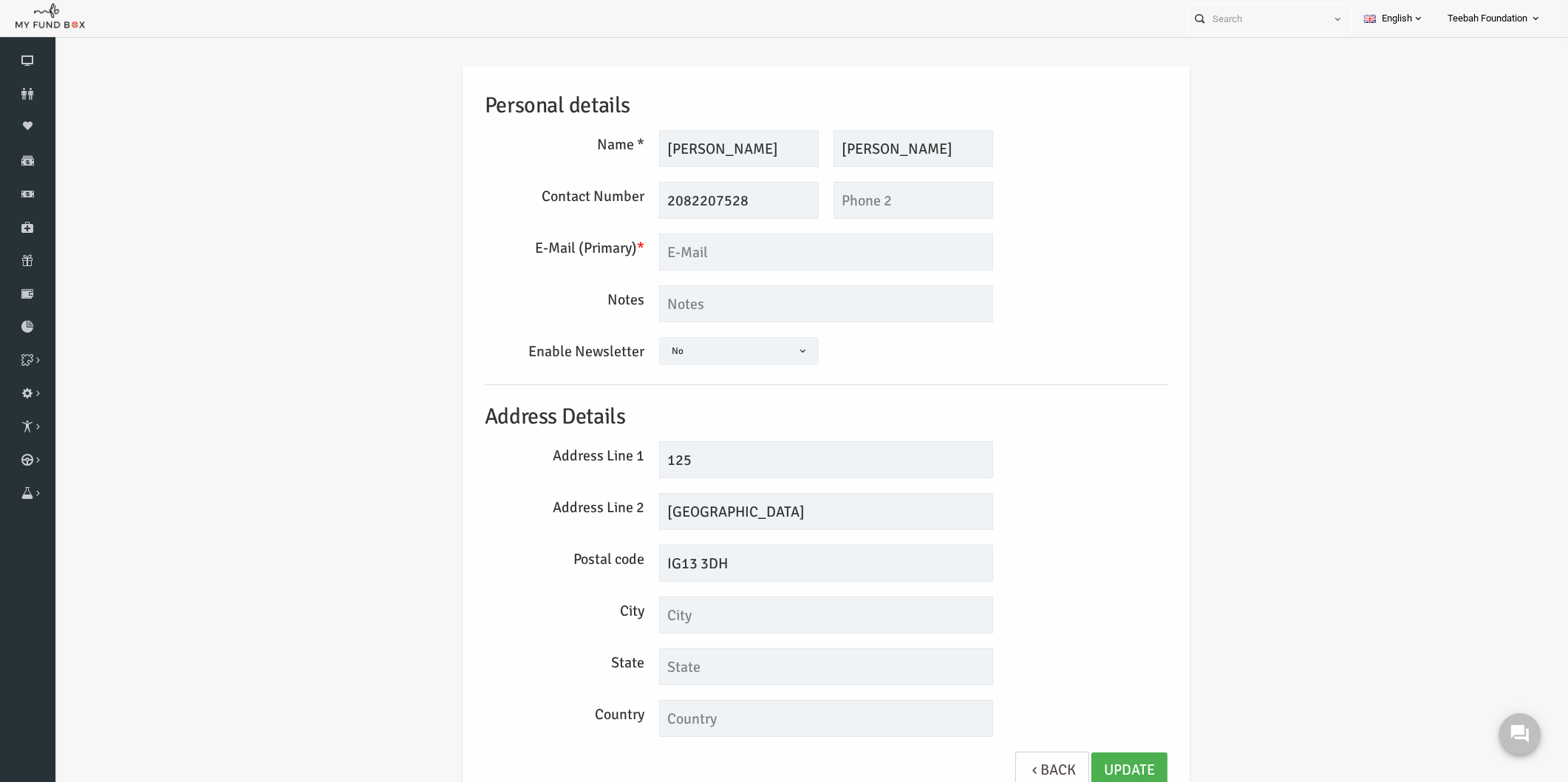
click at [1059, 364] on div "Enable Newsletter Yes No No" at bounding box center [796, 353] width 697 height 32
click at [640, 203] on input "2082207528" at bounding box center [708, 200] width 159 height 37
type input "02082207528"
drag, startPoint x: 790, startPoint y: 513, endPoint x: 774, endPoint y: 512, distance: 16.0
click at [774, 512] on input "Mayfair Avenue Ilford Essex" at bounding box center [796, 511] width 334 height 37
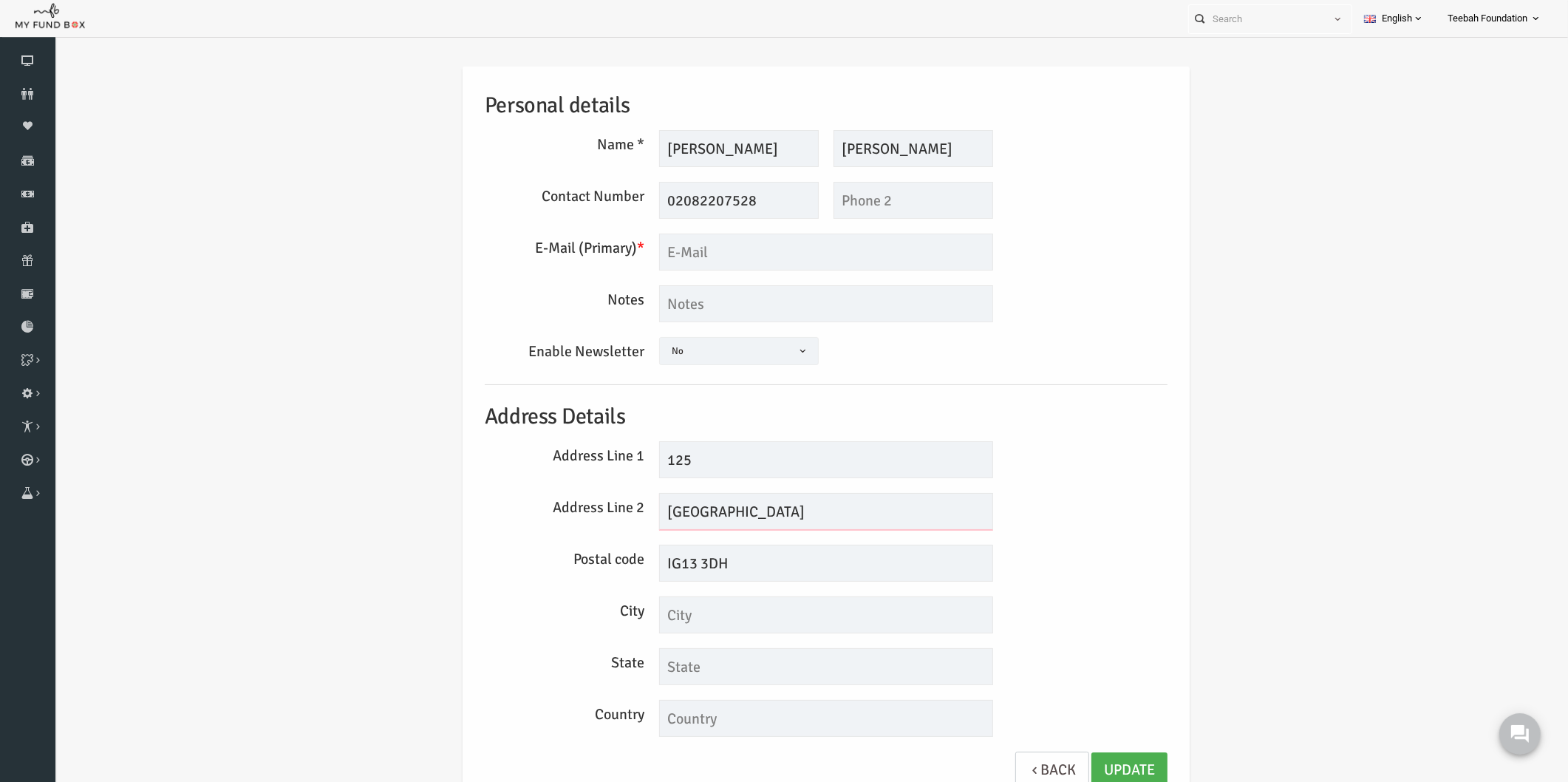
type input "Mayfair Avenue Ilford"
click at [738, 618] on input "text" at bounding box center [796, 615] width 334 height 37
paste input "Essex"
type input "Essex"
click at [1098, 760] on link "Update" at bounding box center [1099, 771] width 76 height 36
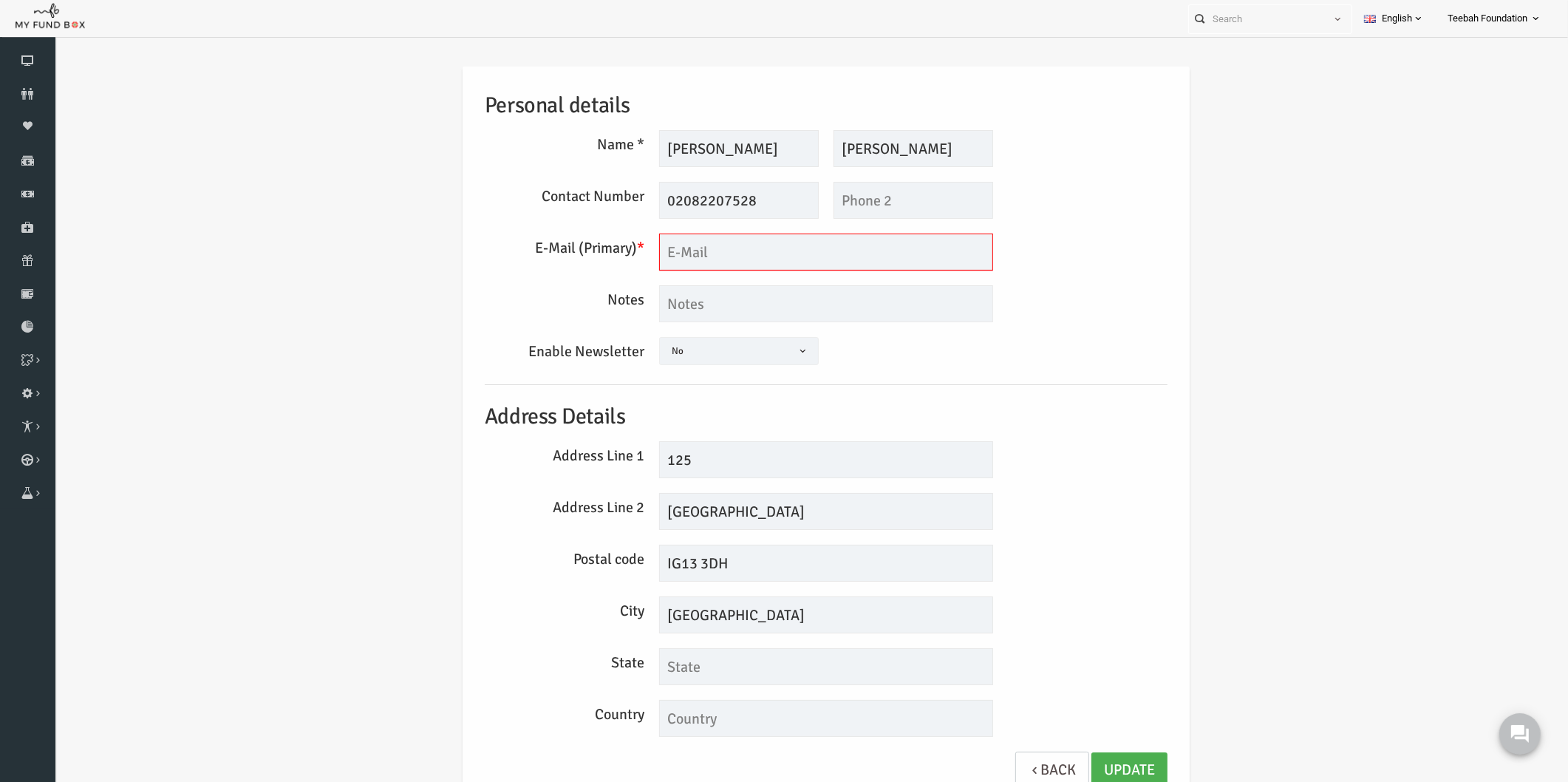
click at [706, 256] on input "text" at bounding box center [796, 252] width 334 height 37
type input "m@aa.com"
click at [1071, 769] on link "Update" at bounding box center [1099, 771] width 76 height 36
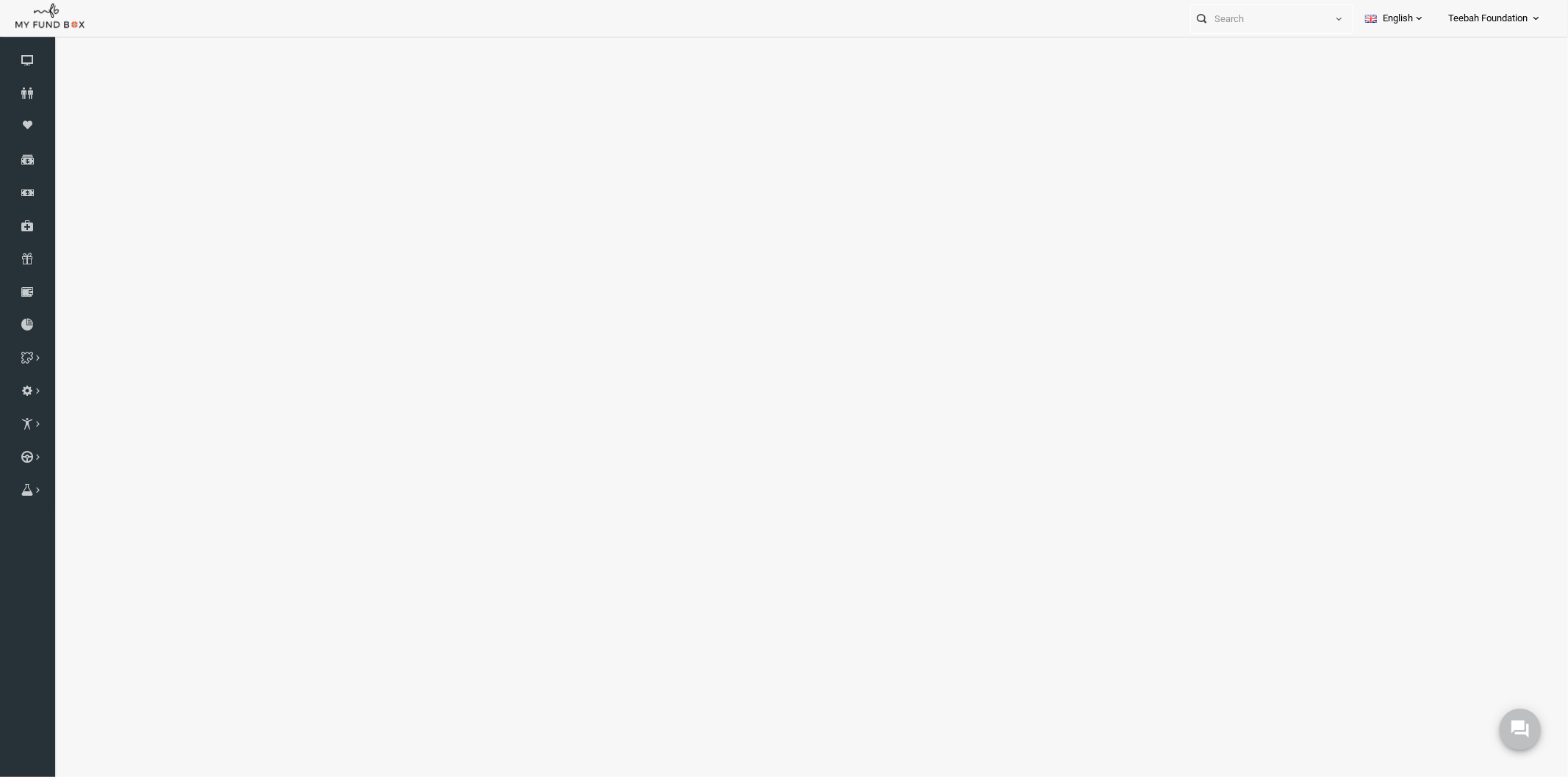
select select "100"
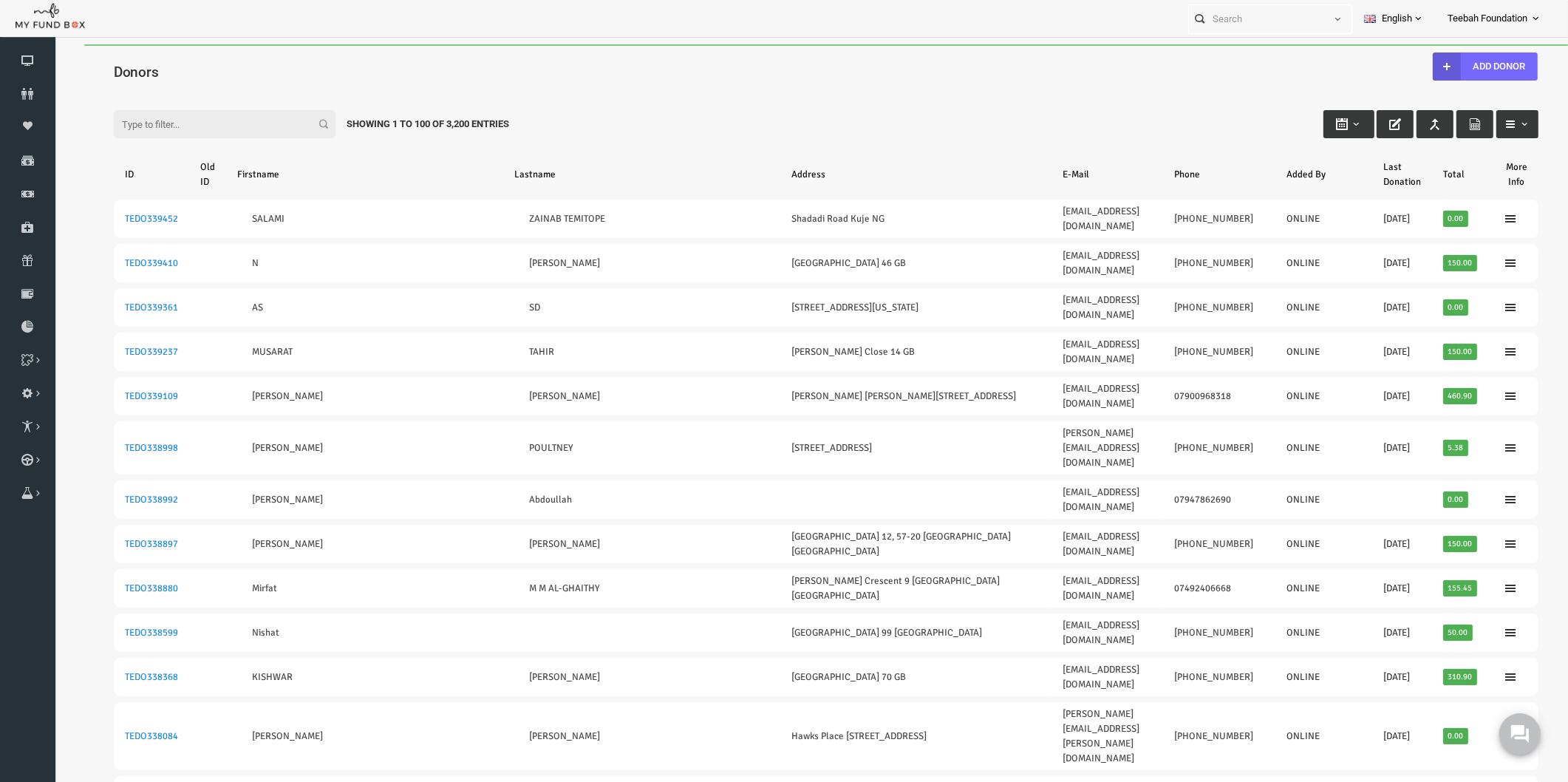
click at [556, 94] on div "Filter: Showing 1 to 100 of 3,200 Entries" at bounding box center [796, 110] width 1454 height 40
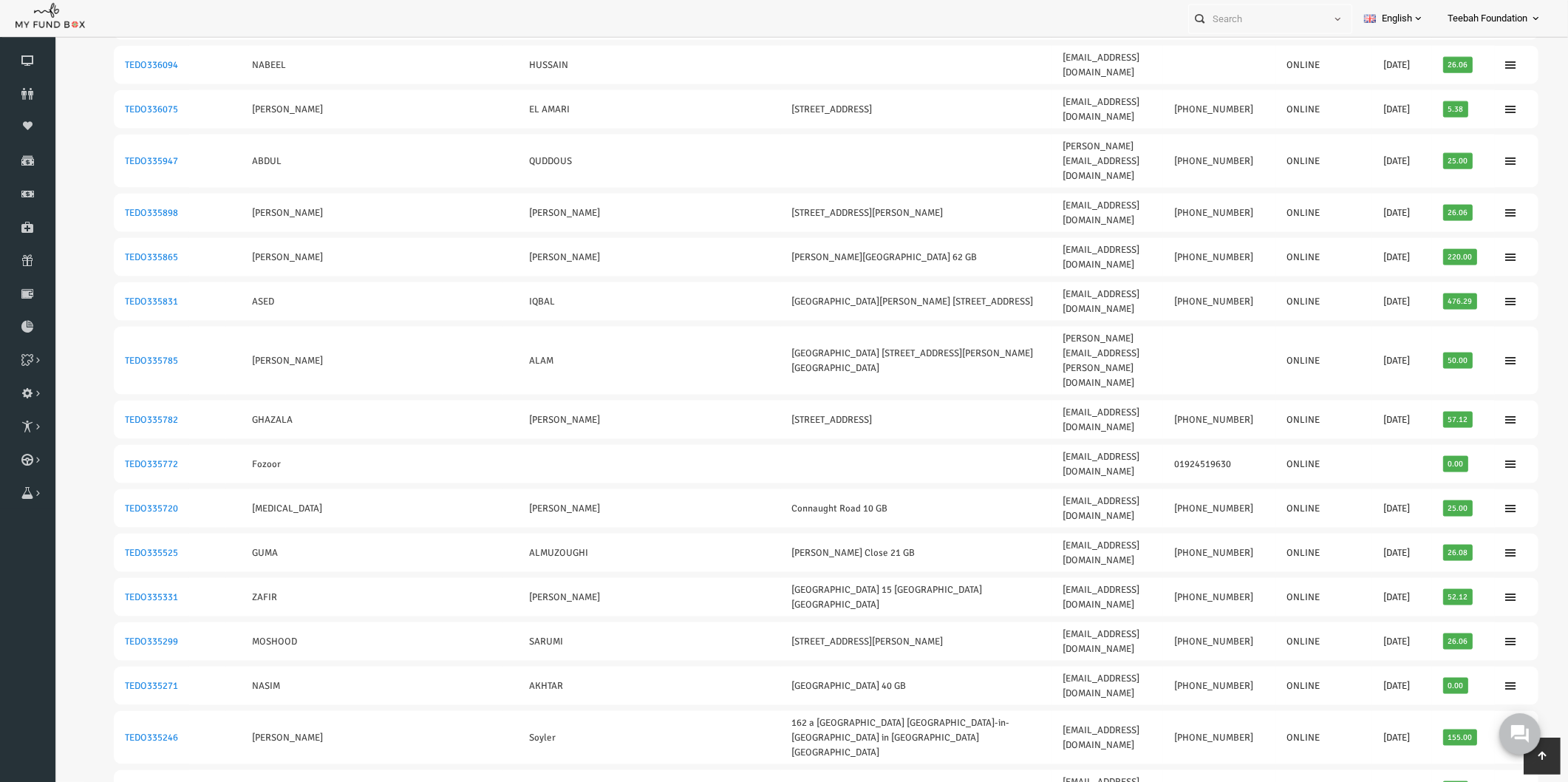
scroll to position [2662, 0]
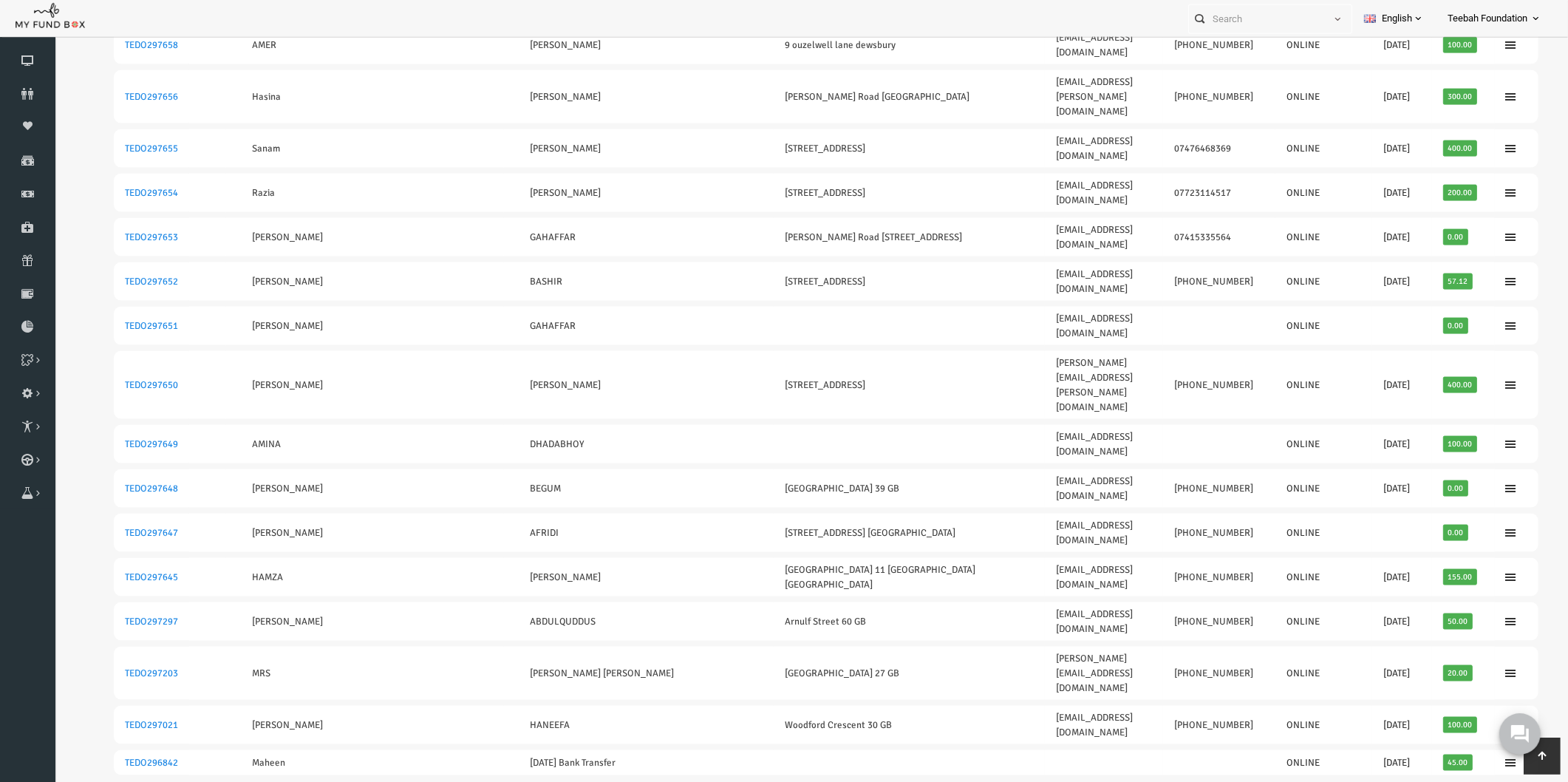
scroll to position [2584, 0]
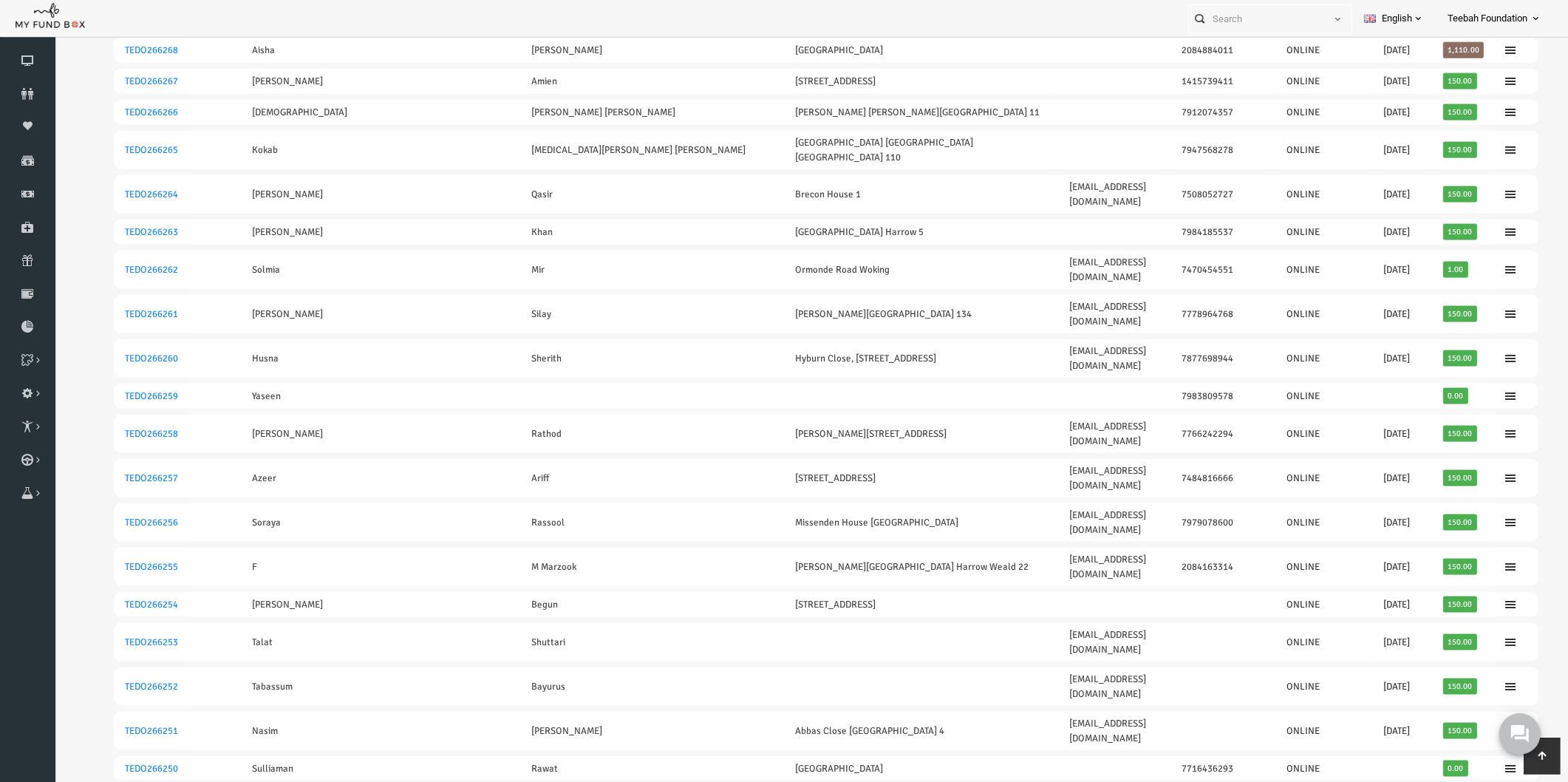
scroll to position [32, 0]
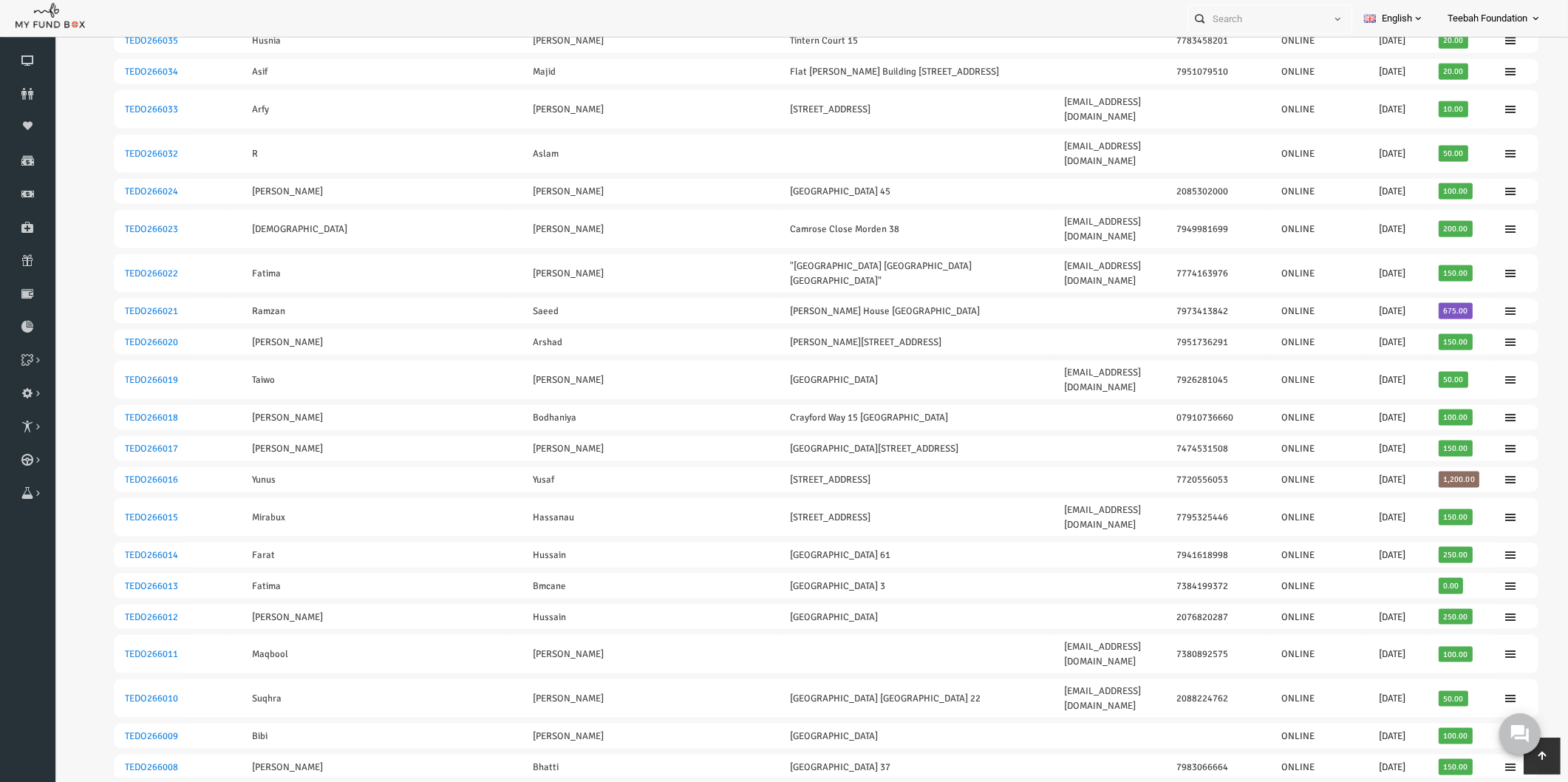
scroll to position [2584, 0]
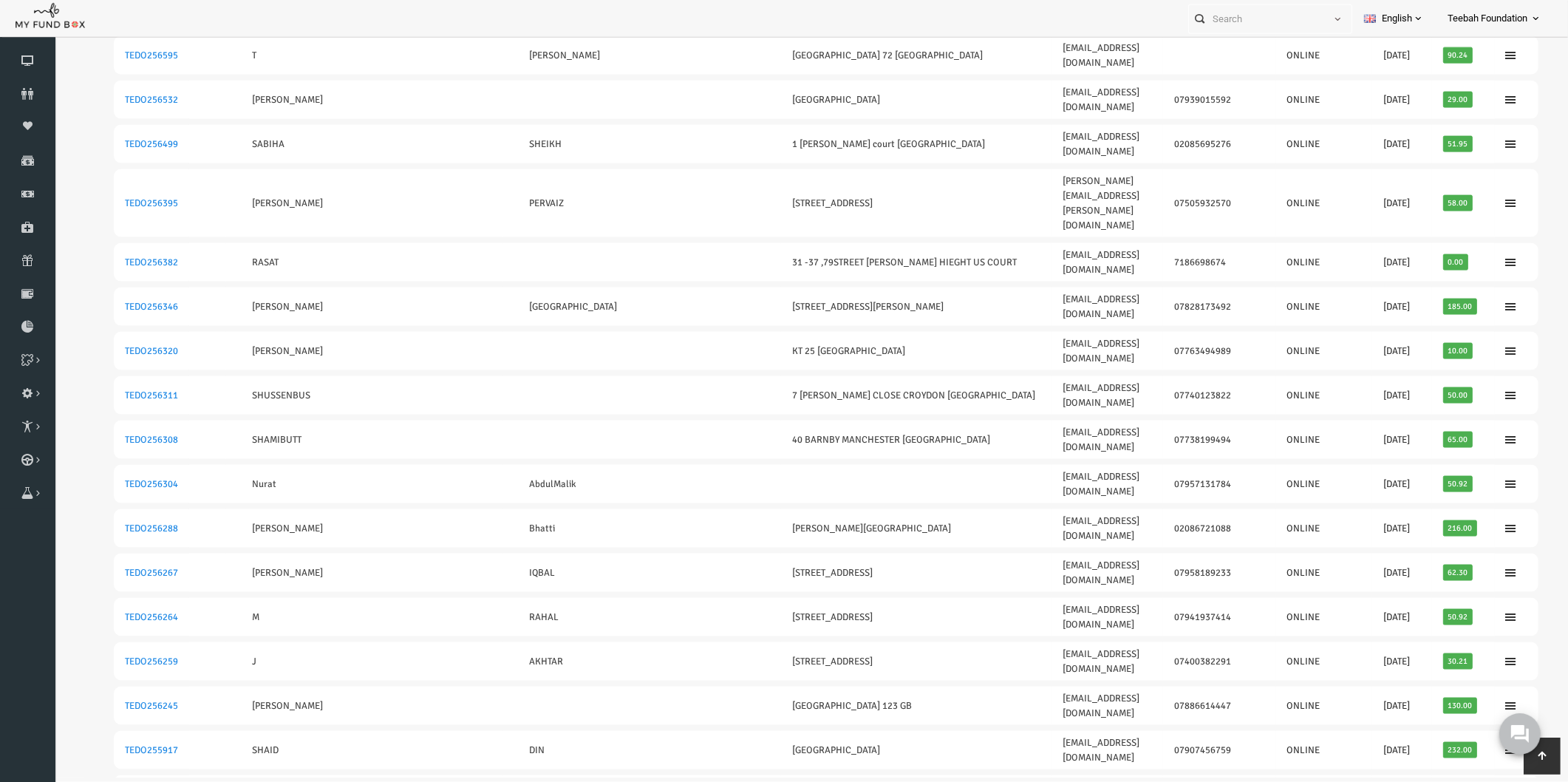
scroll to position [32, 0]
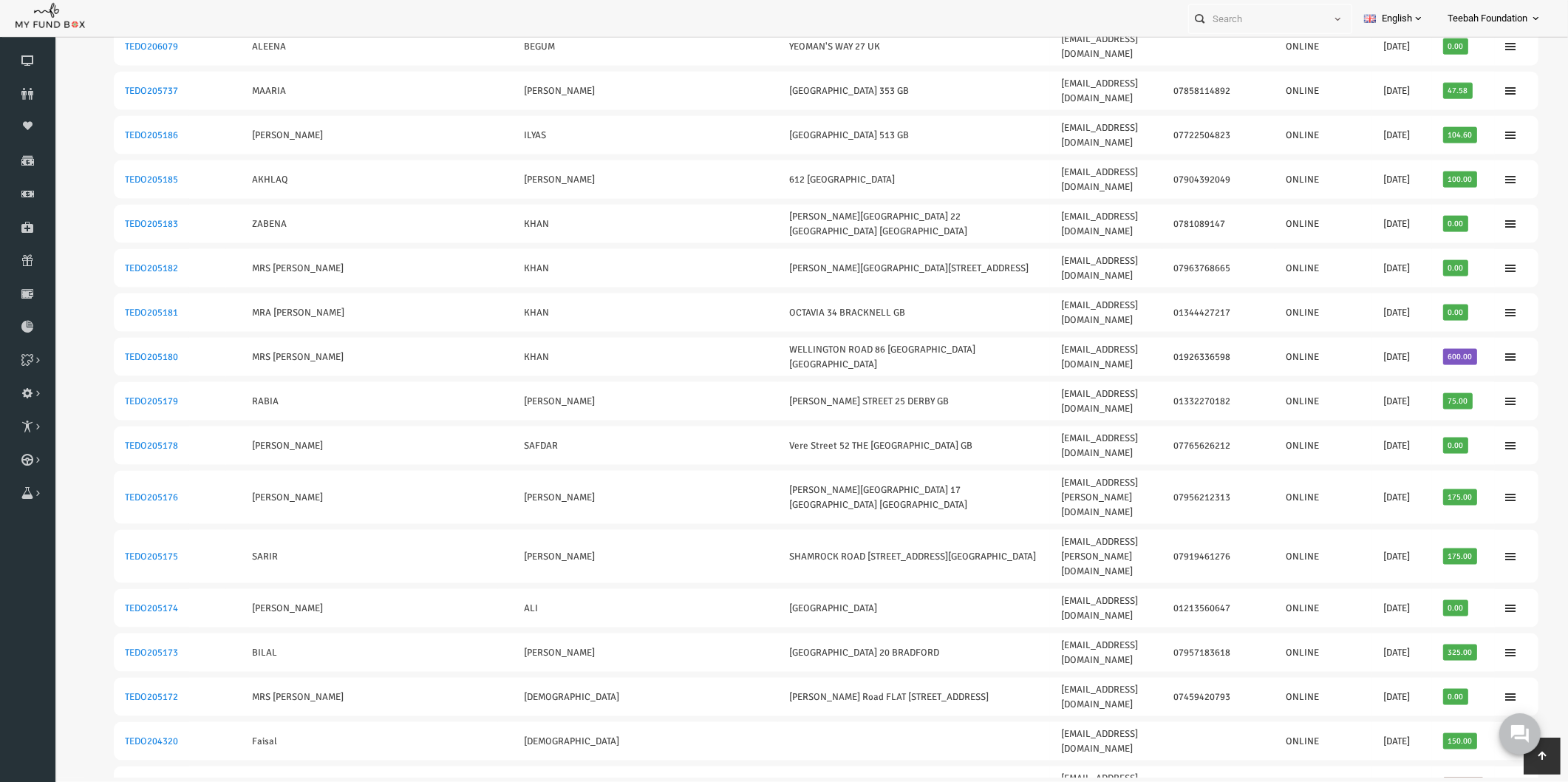
scroll to position [2584, 0]
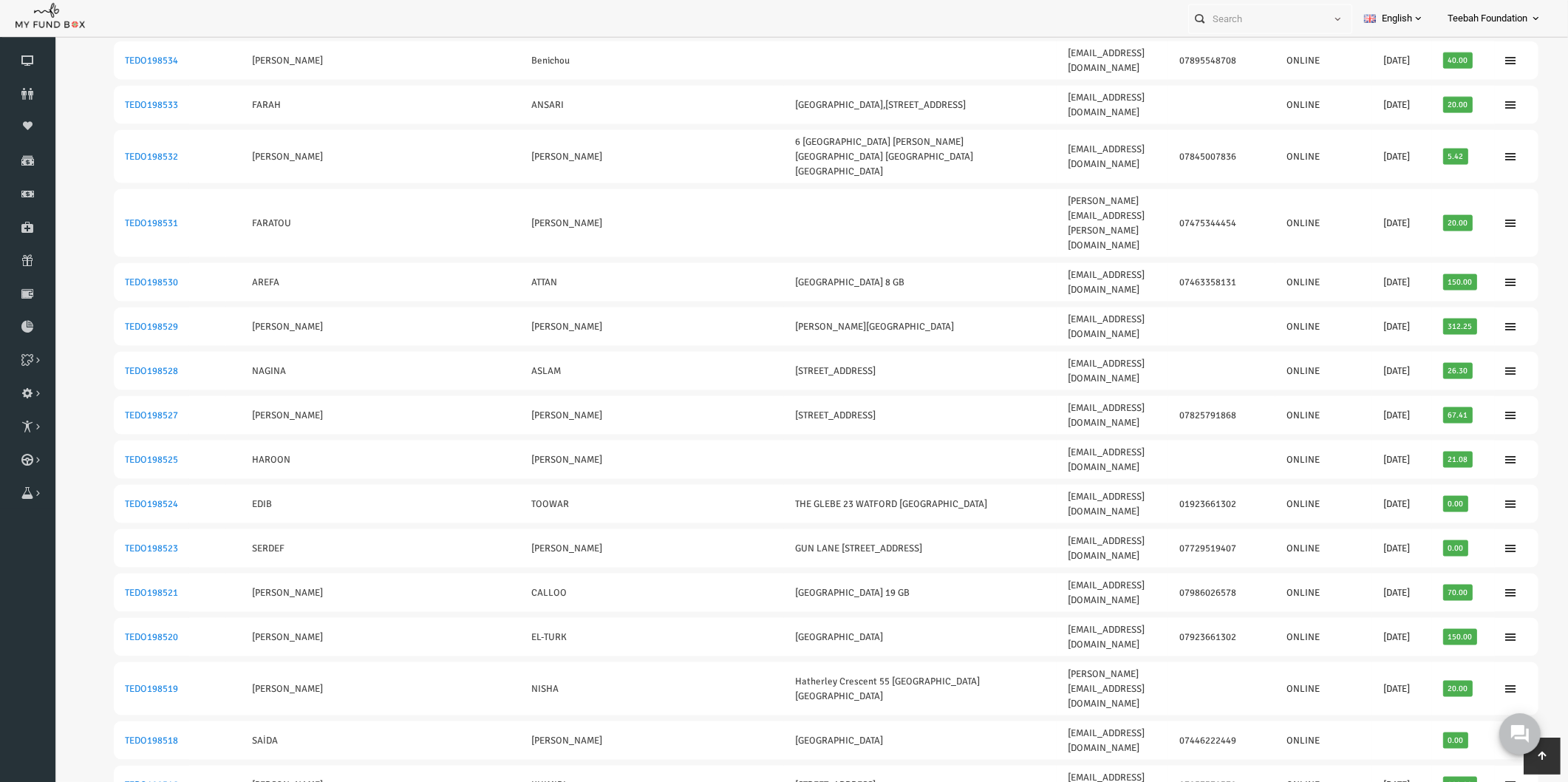
scroll to position [2609, 0]
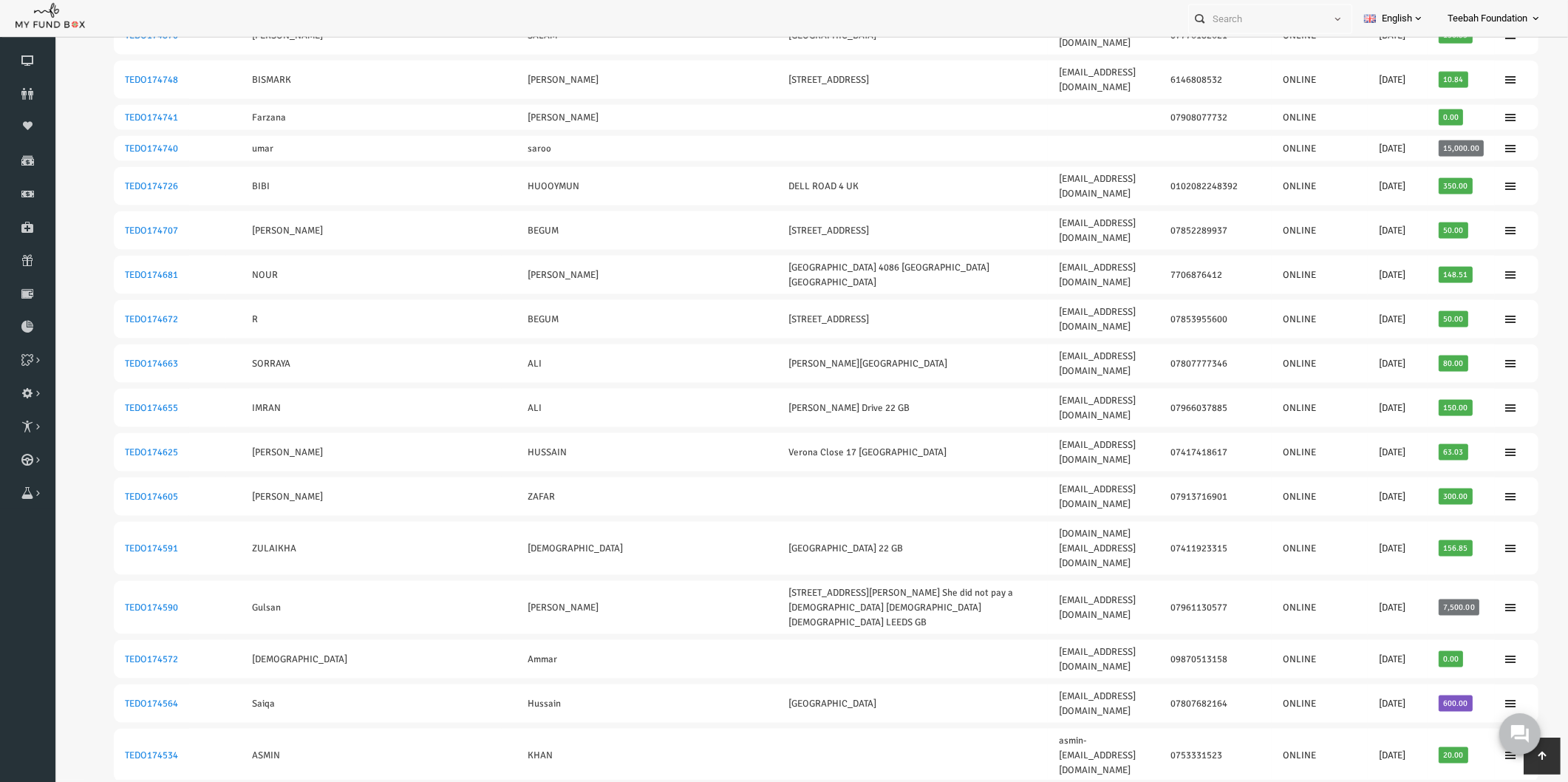
click at [1433, 781] on table "ID Old ID Firstname Lastname Address E-Mail Phone Added By Last Donation Total …" at bounding box center [796, 31] width 1454 height 5007
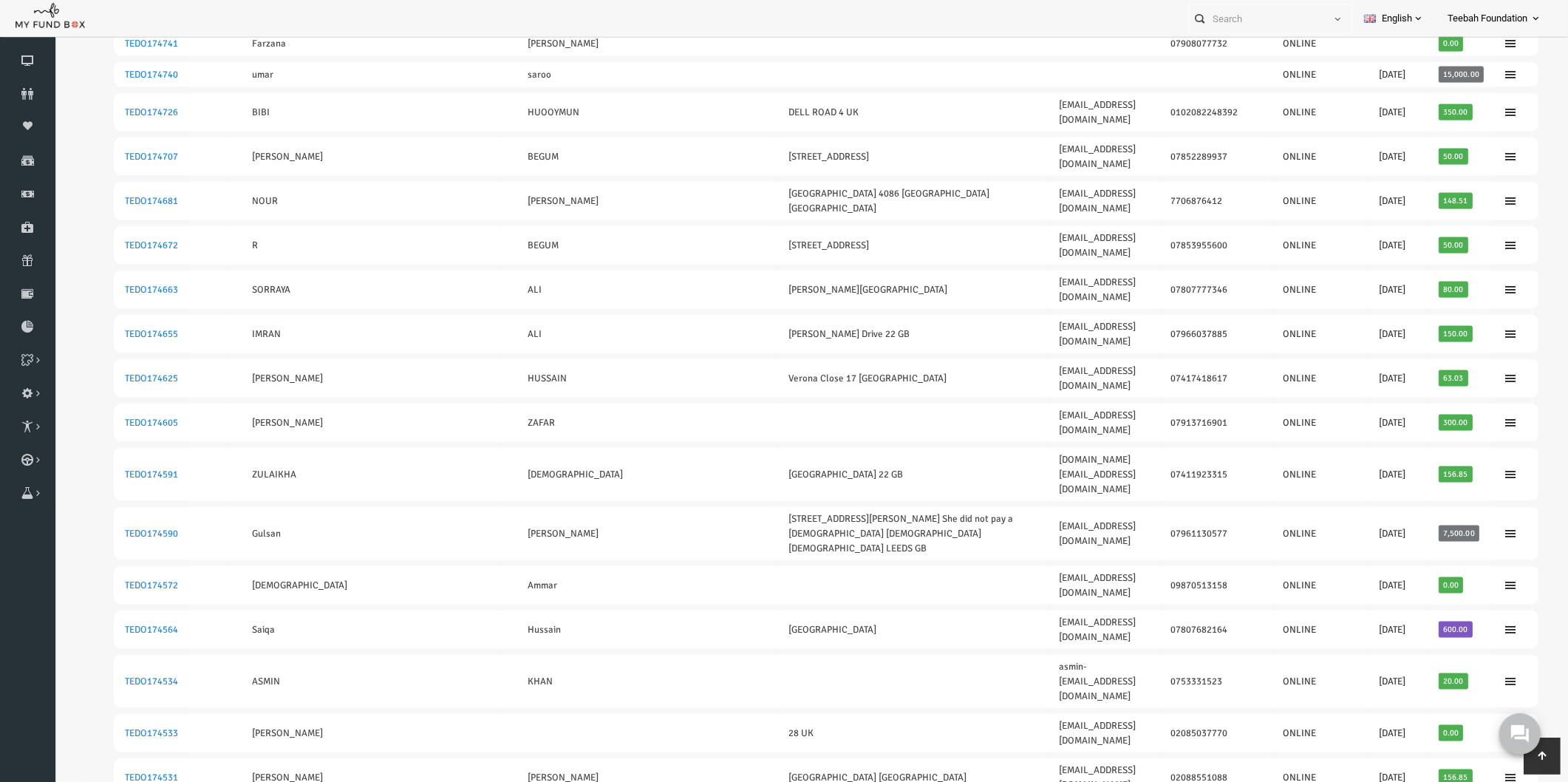
scroll to position [32, 0]
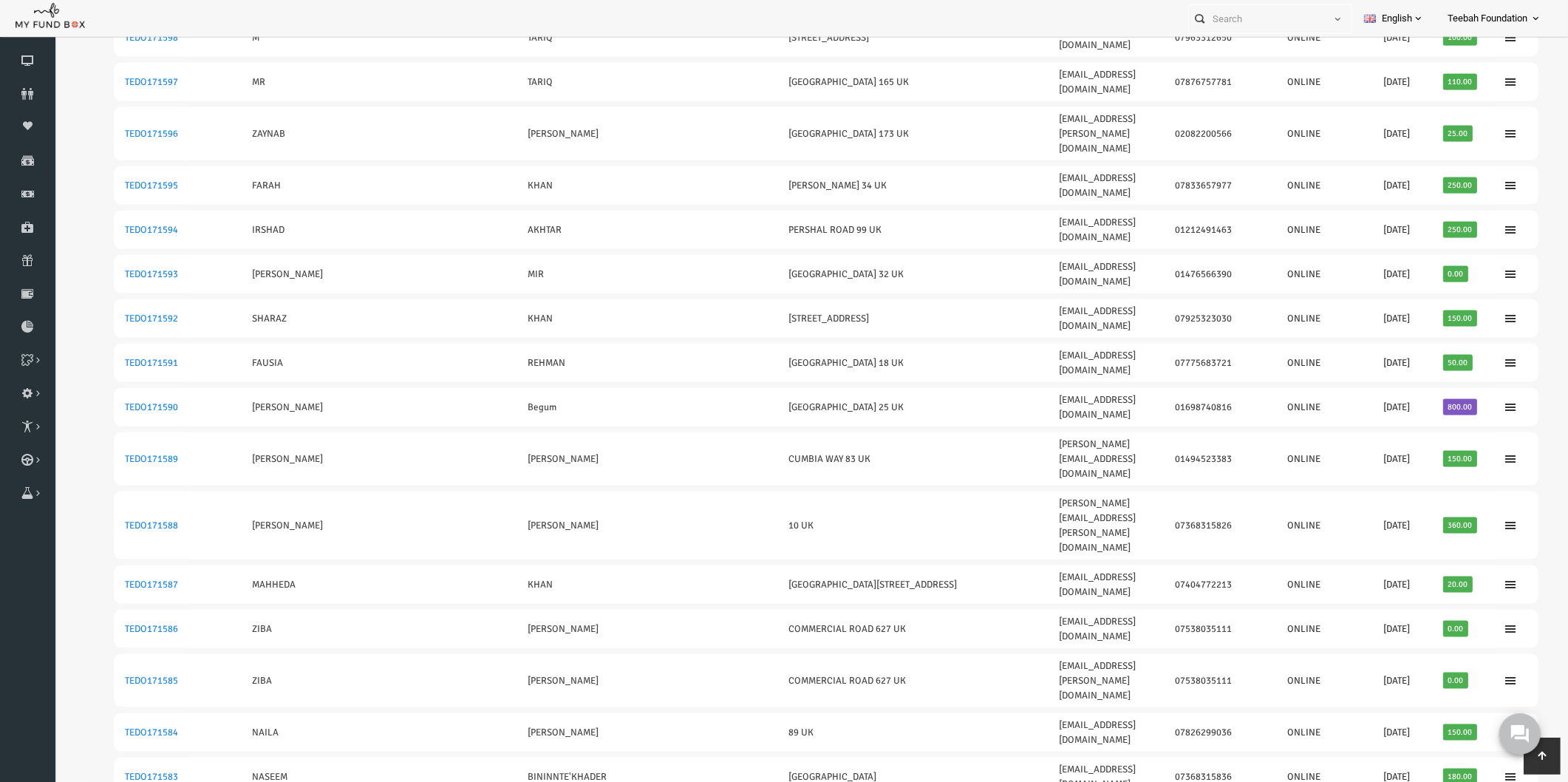
scroll to position [0, 0]
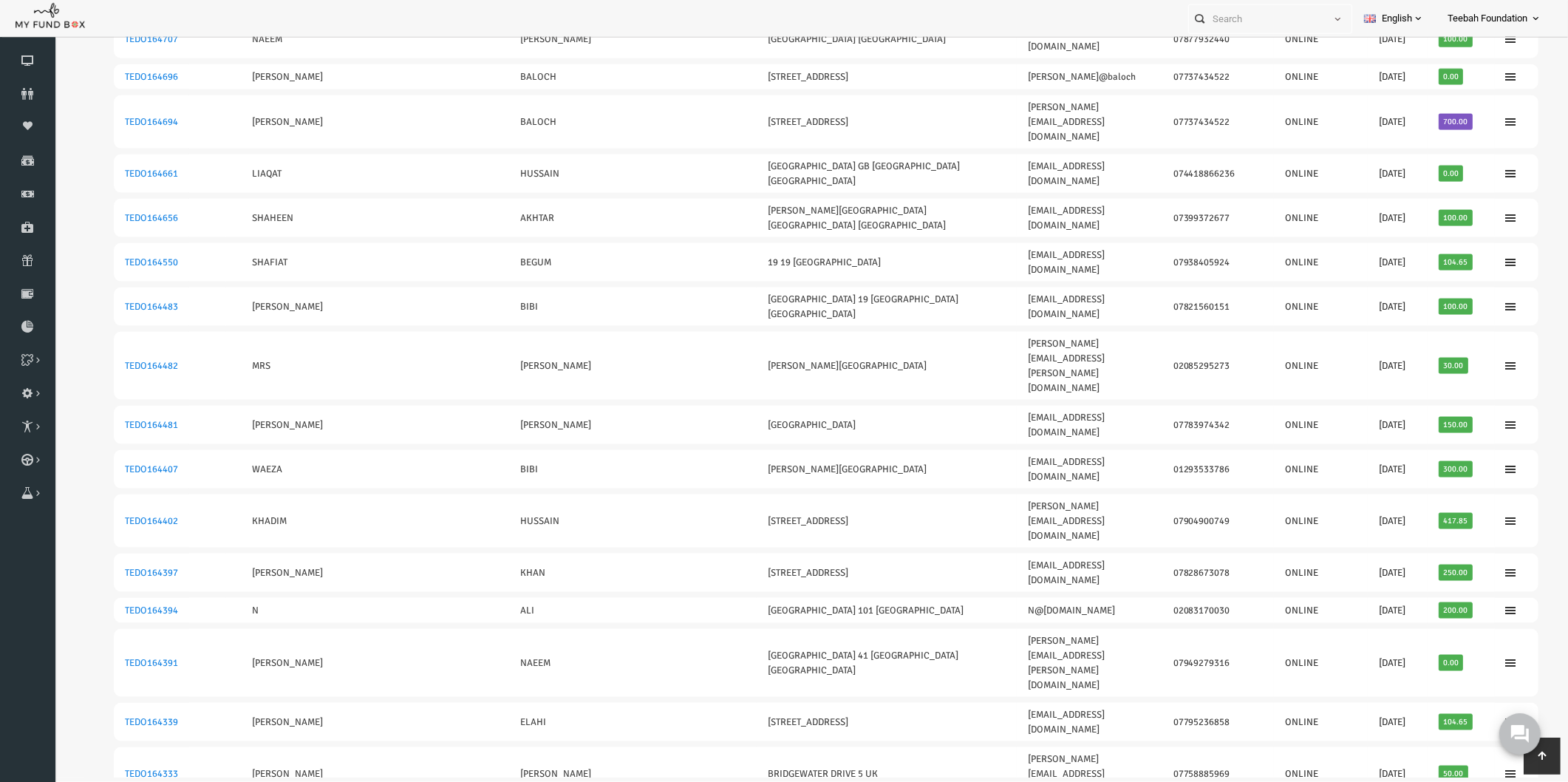
scroll to position [2609, 0]
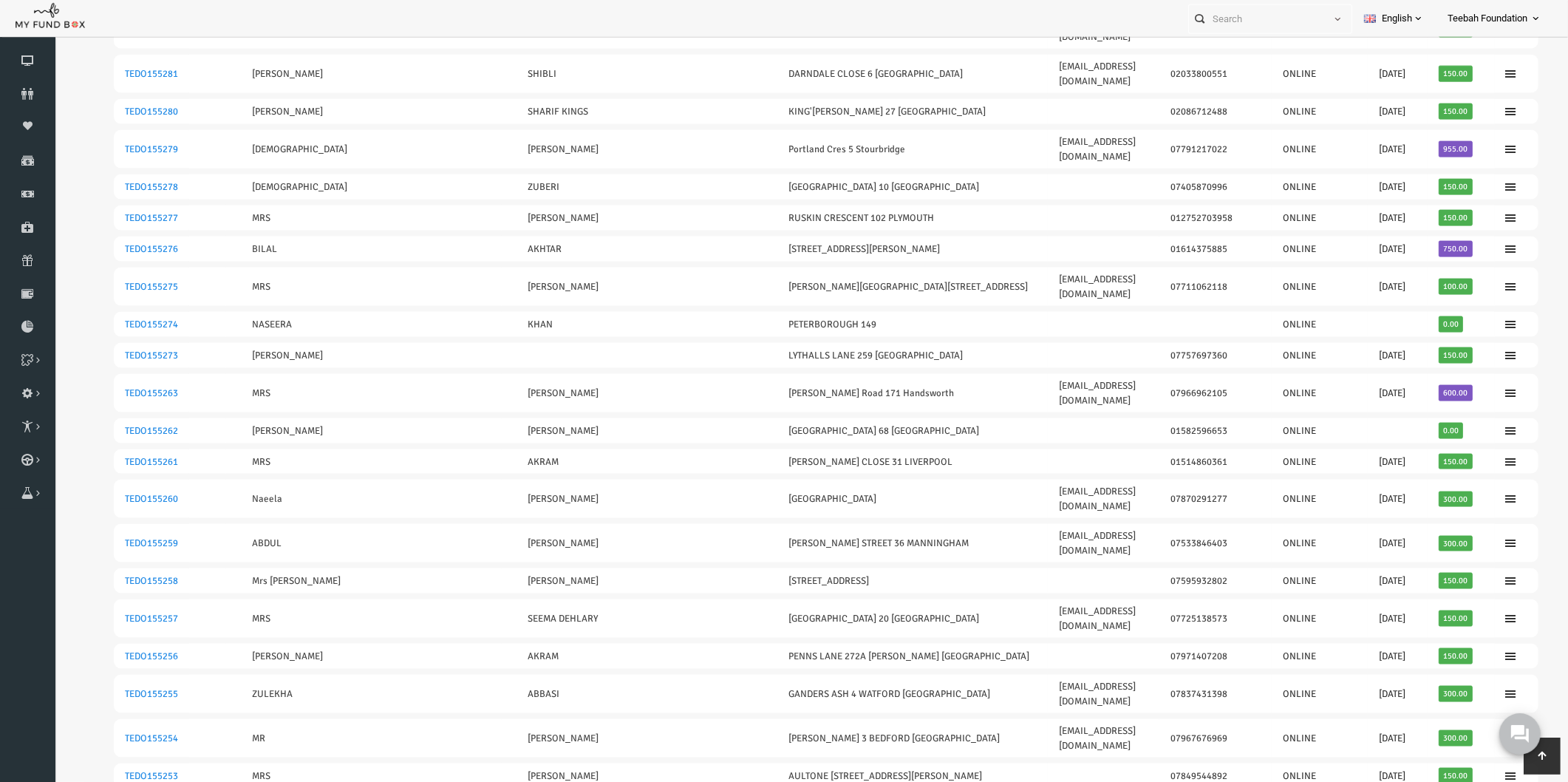
scroll to position [2648, 0]
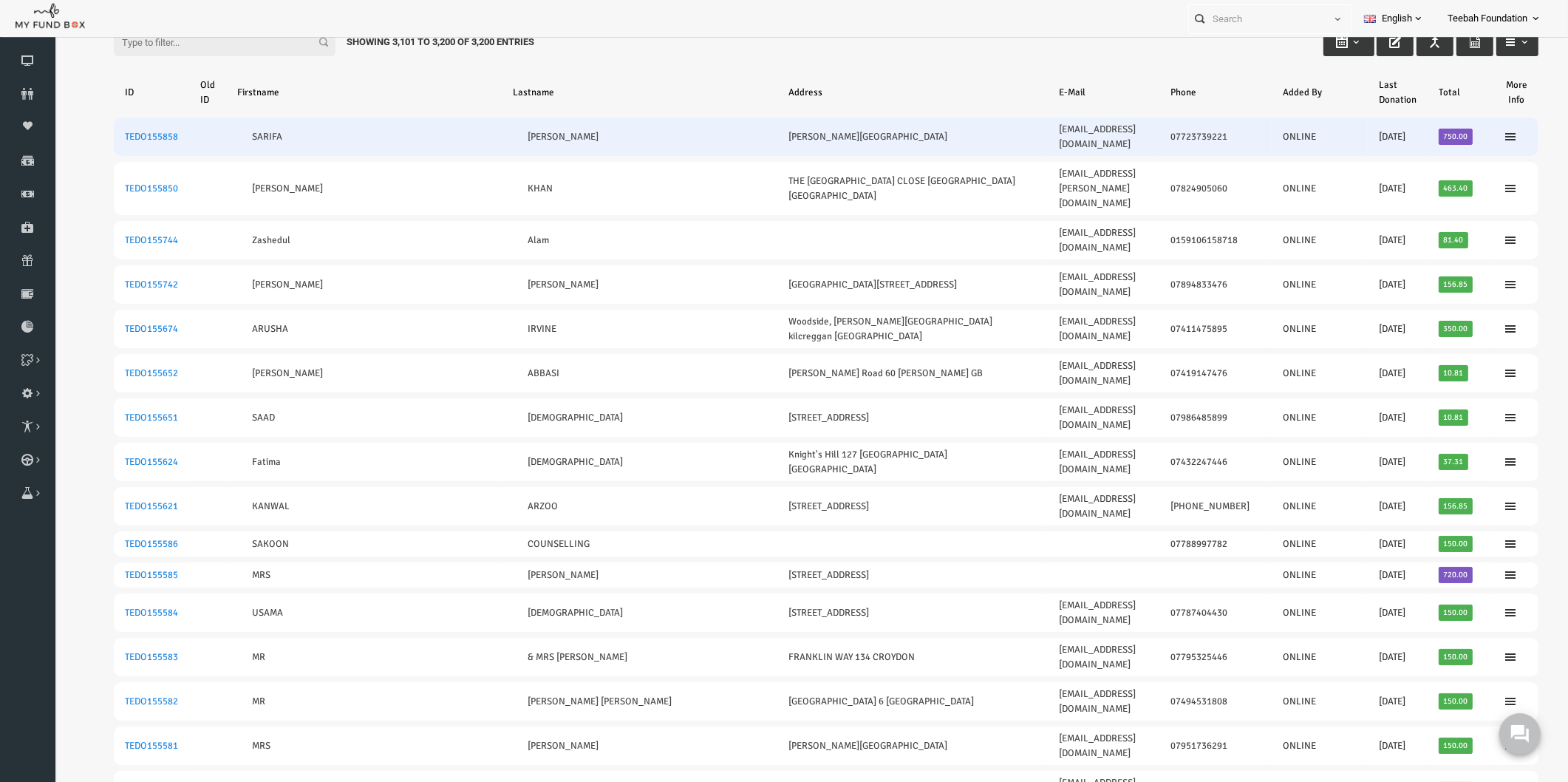
scroll to position [0, 0]
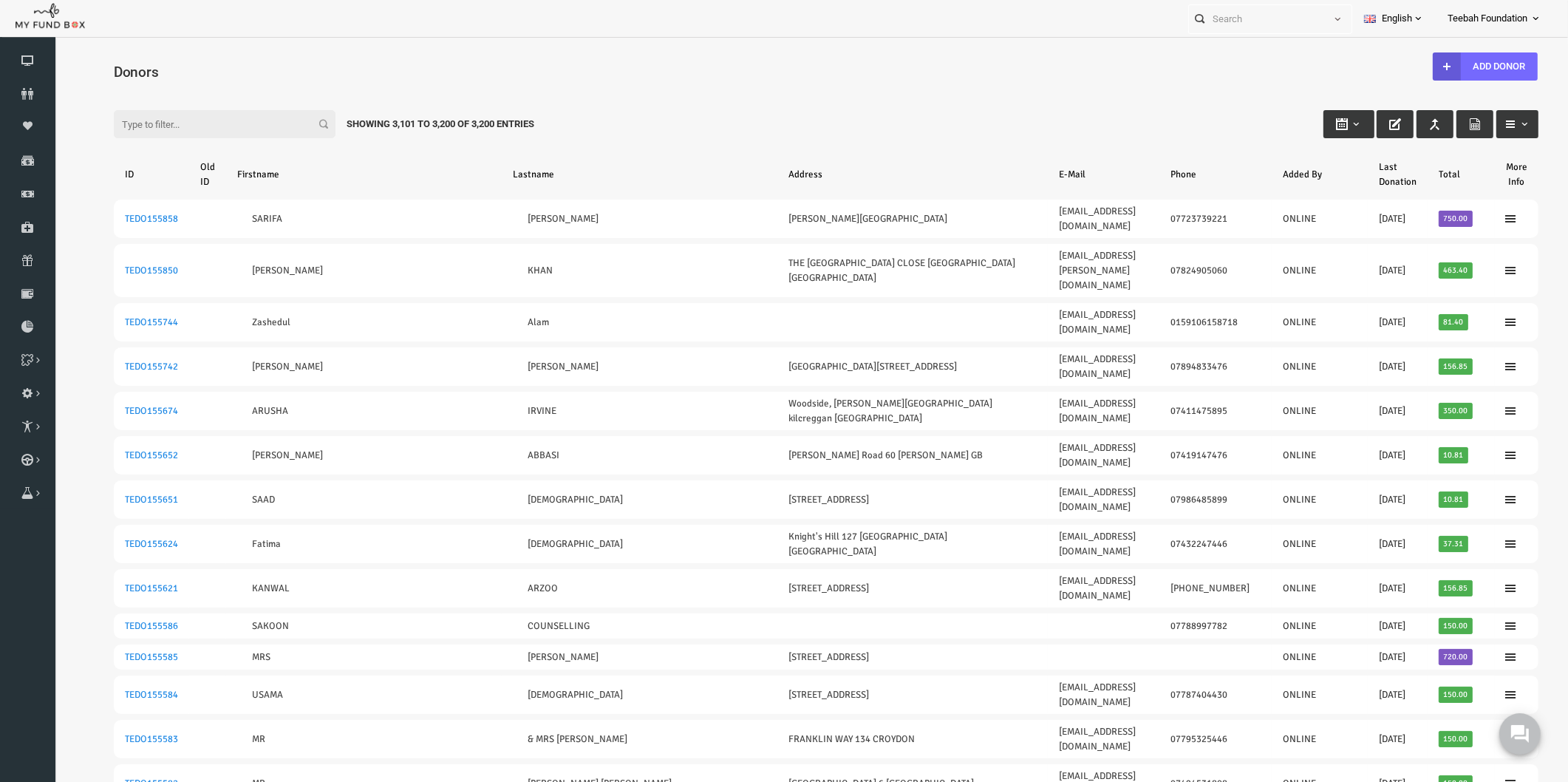
click at [1010, 116] on div "Filter: Showing 3,101 to 3,200 of 3,200 Entries" at bounding box center [796, 110] width 1454 height 40
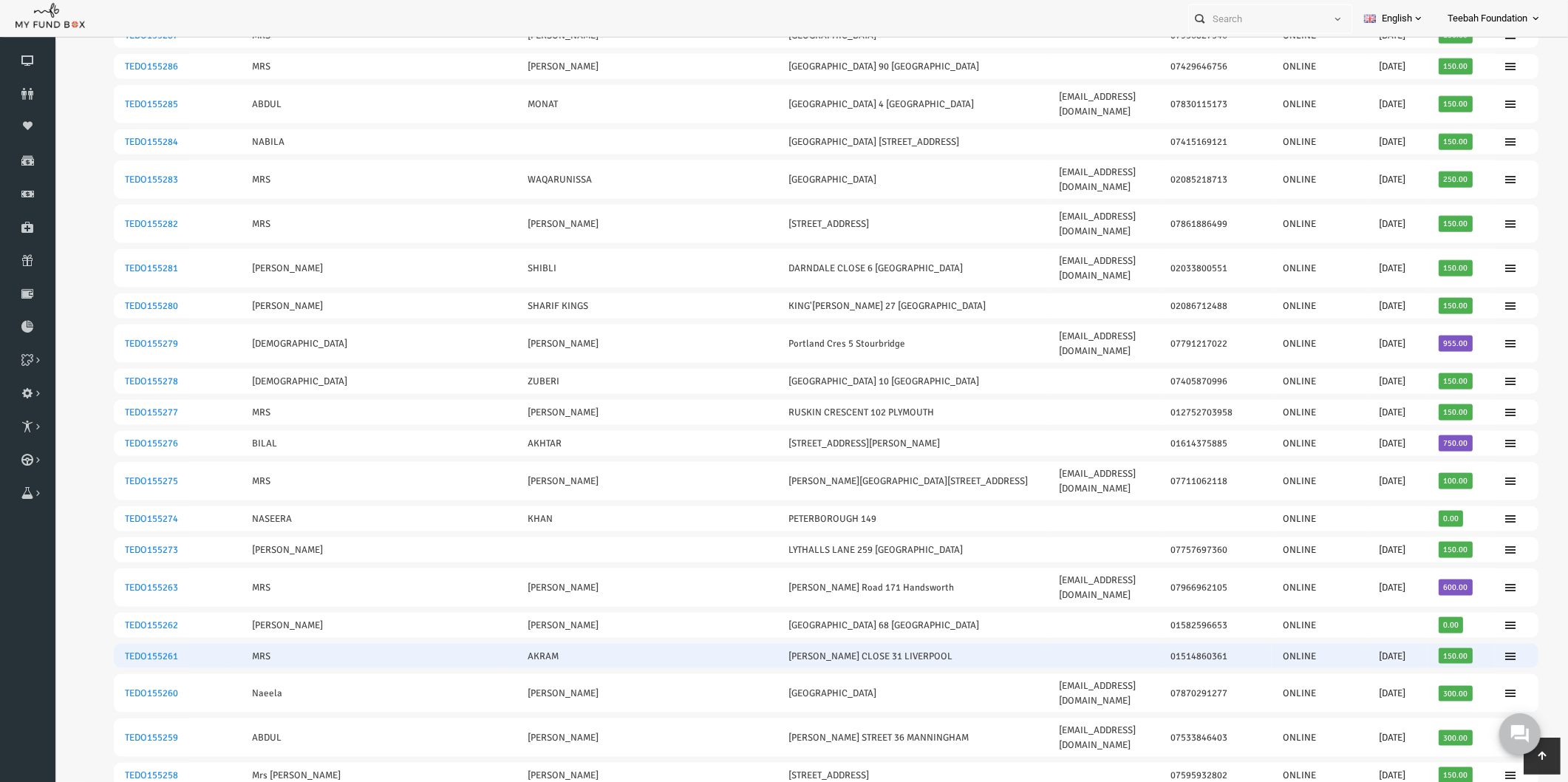
scroll to position [2648, 0]
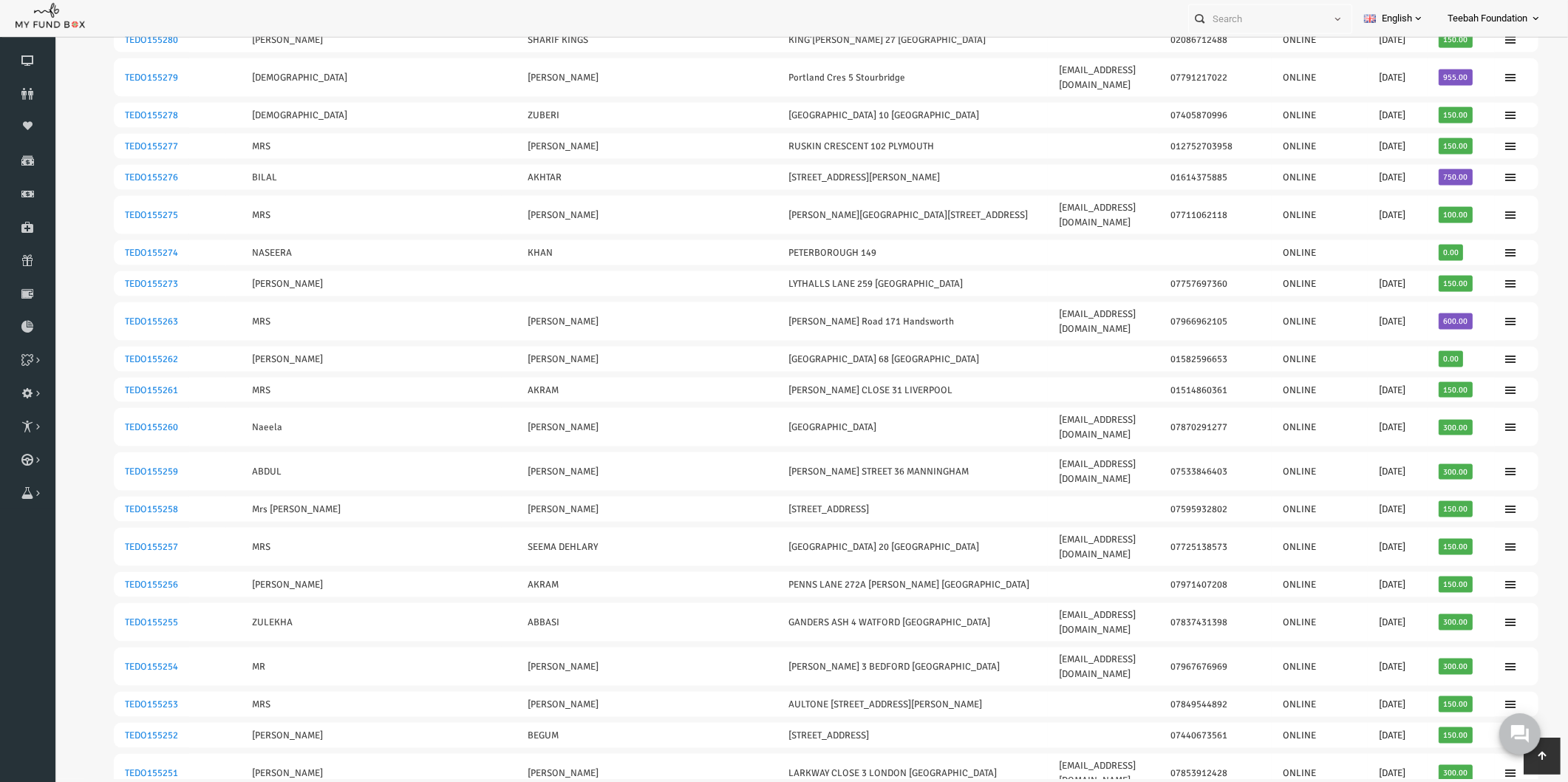
drag, startPoint x: 1447, startPoint y: 354, endPoint x: 88, endPoint y: 344, distance: 1359.0
copy tr "TEDO155245 YASMIN BHATTI 37 KING STREET SOUTH ROCHDALE 07983066664 ONLINE 11.09…"
drag, startPoint x: 91, startPoint y: 618, endPoint x: 1452, endPoint y: 620, distance: 1361.0
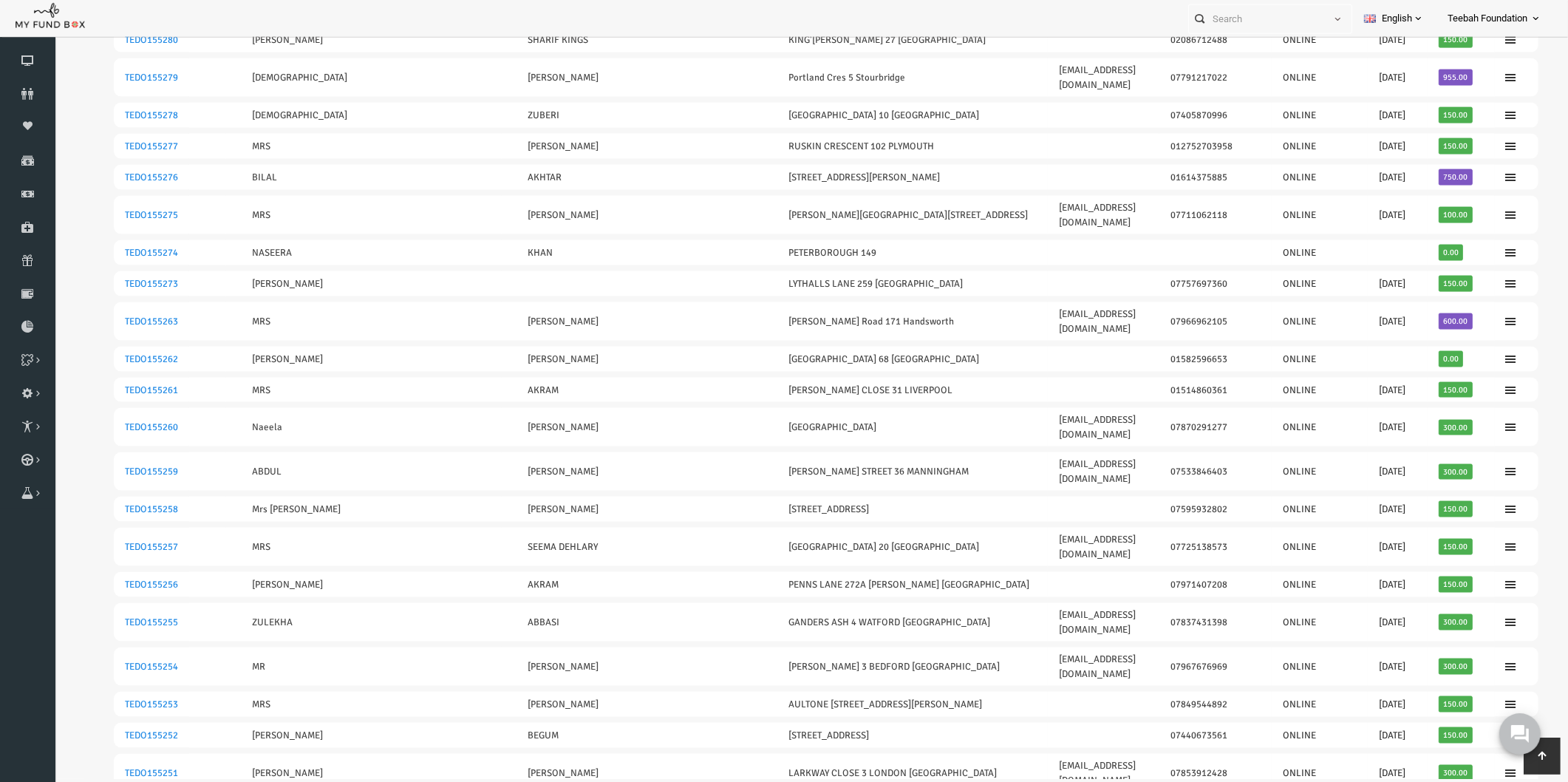
copy tr "TEDO155212 Nabiel Hussain Claridge Road 44 Manchester United Kingdom nabiel_h@h…"
drag, startPoint x: 92, startPoint y: 284, endPoint x: 1438, endPoint y: 293, distance: 1346.0
copy tr "TEDO155248 NIYAZ ALI SHEIKH 68 BIRMINGHAM ROAD Her husband died. Old lady LUTON…"
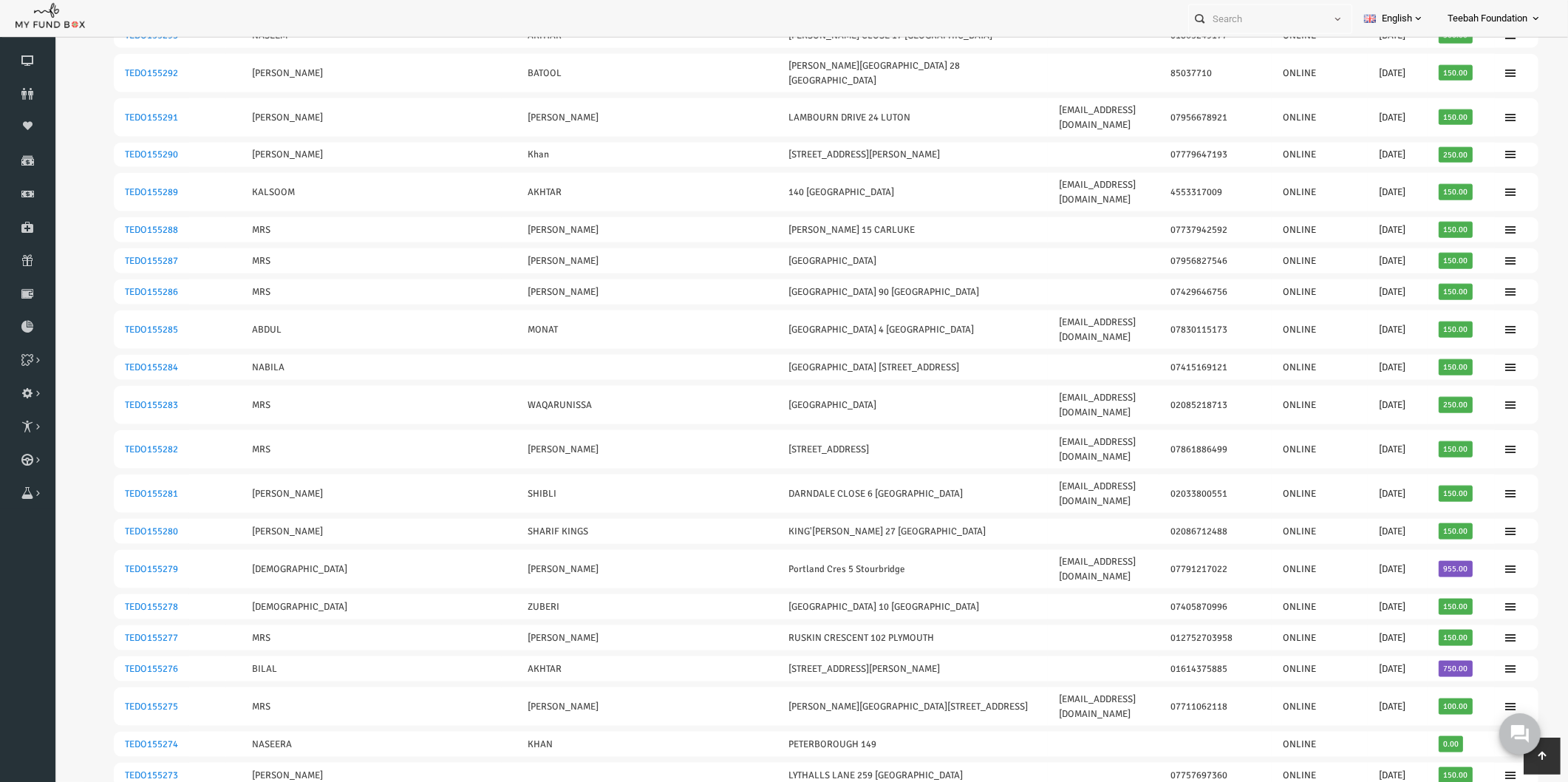
scroll to position [1991, 0]
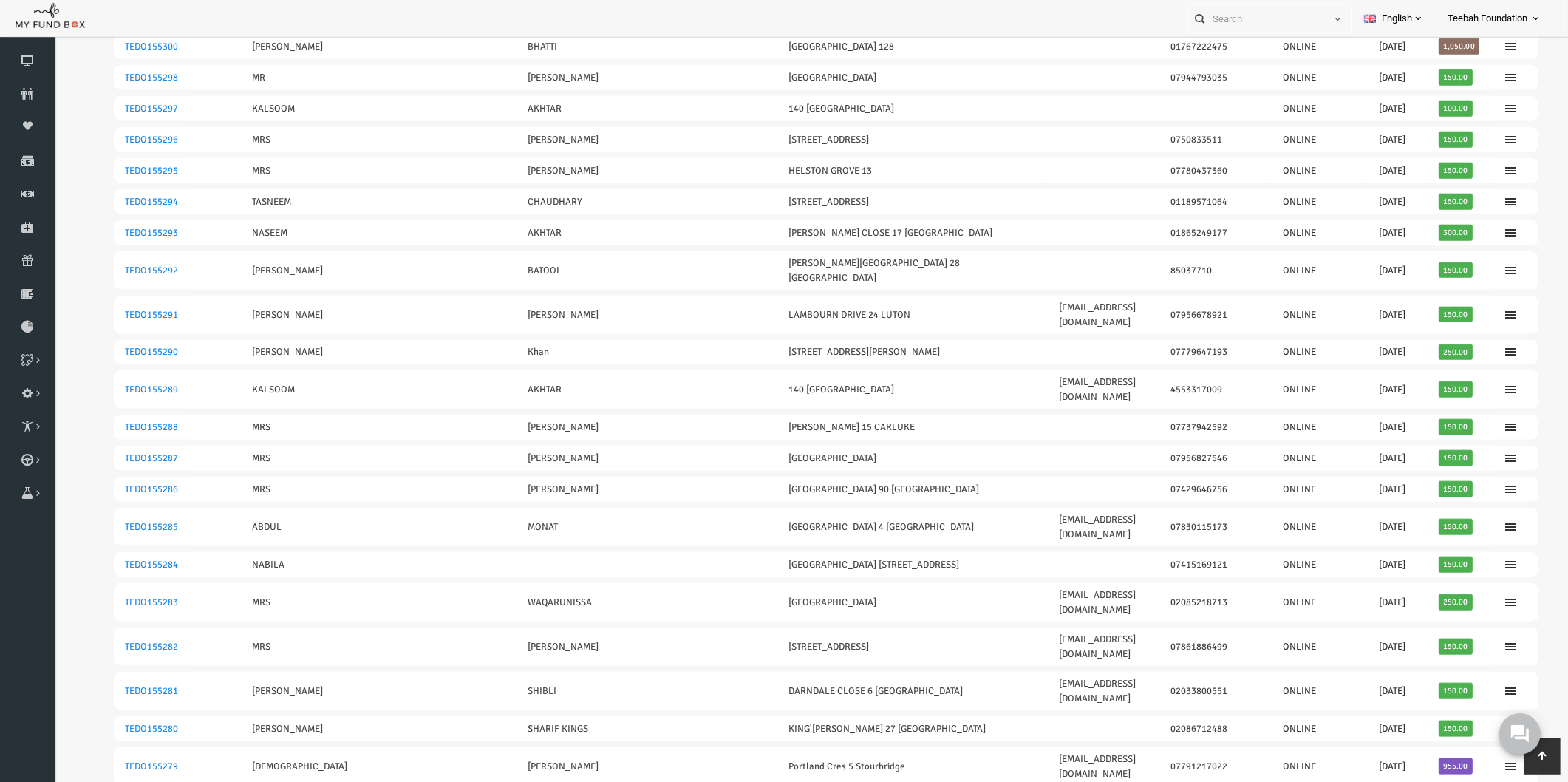
drag, startPoint x: 91, startPoint y: 503, endPoint x: 1441, endPoint y: 499, distance: 1350.0
copy tr "TEDO155263 MRS ZAHIDA PARVEEN Holly Road 171 Handsworth mrszparveen@gmail.com 0…"
drag, startPoint x: 92, startPoint y: 378, endPoint x: 1442, endPoint y: 373, distance: 1350.0
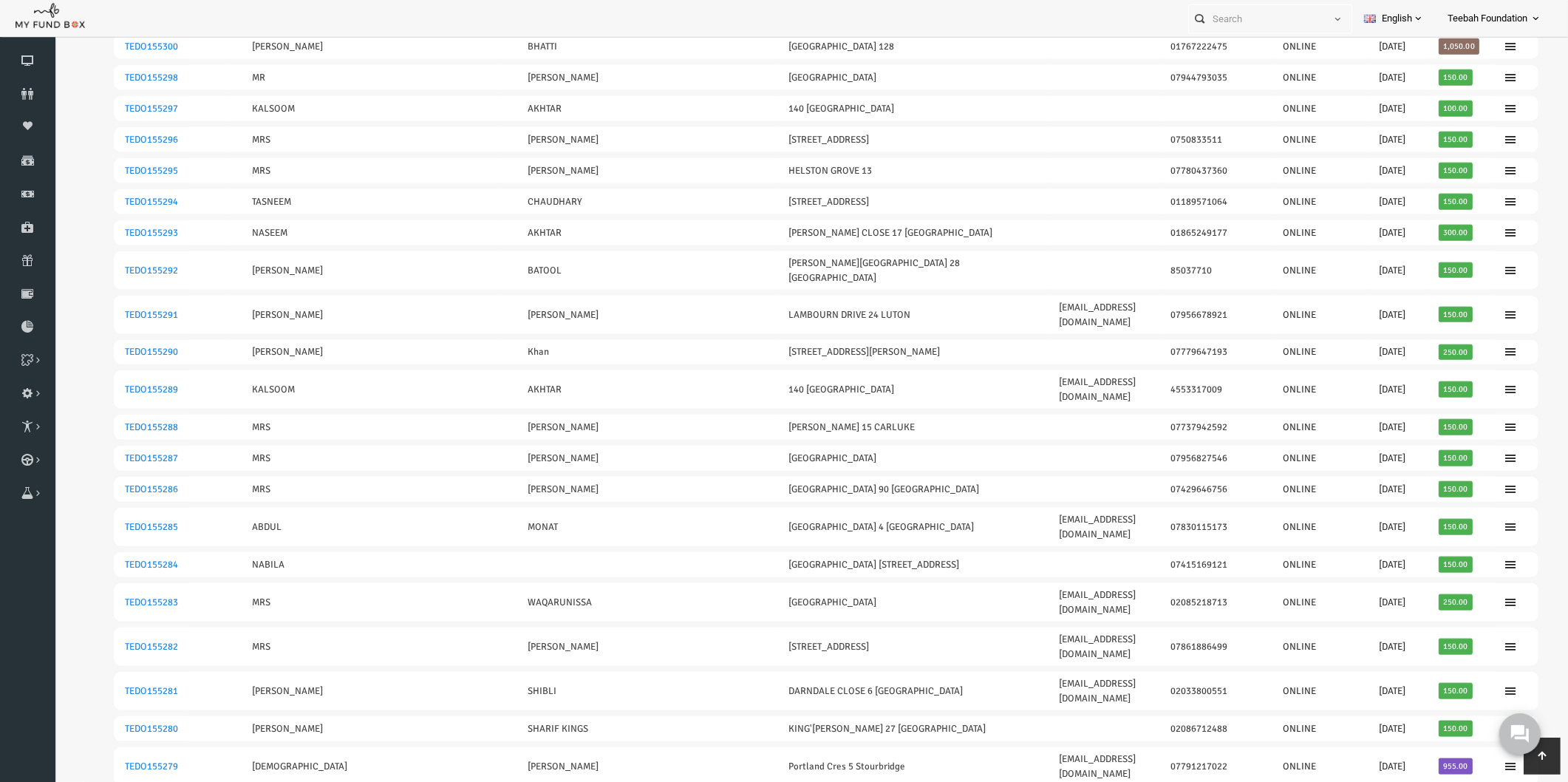
copy tr "TEDO155276 BILAL AKHTAR Lea Road 6 HEALD GREEN 01614375885 ONLINE 09.09.2019 75…"
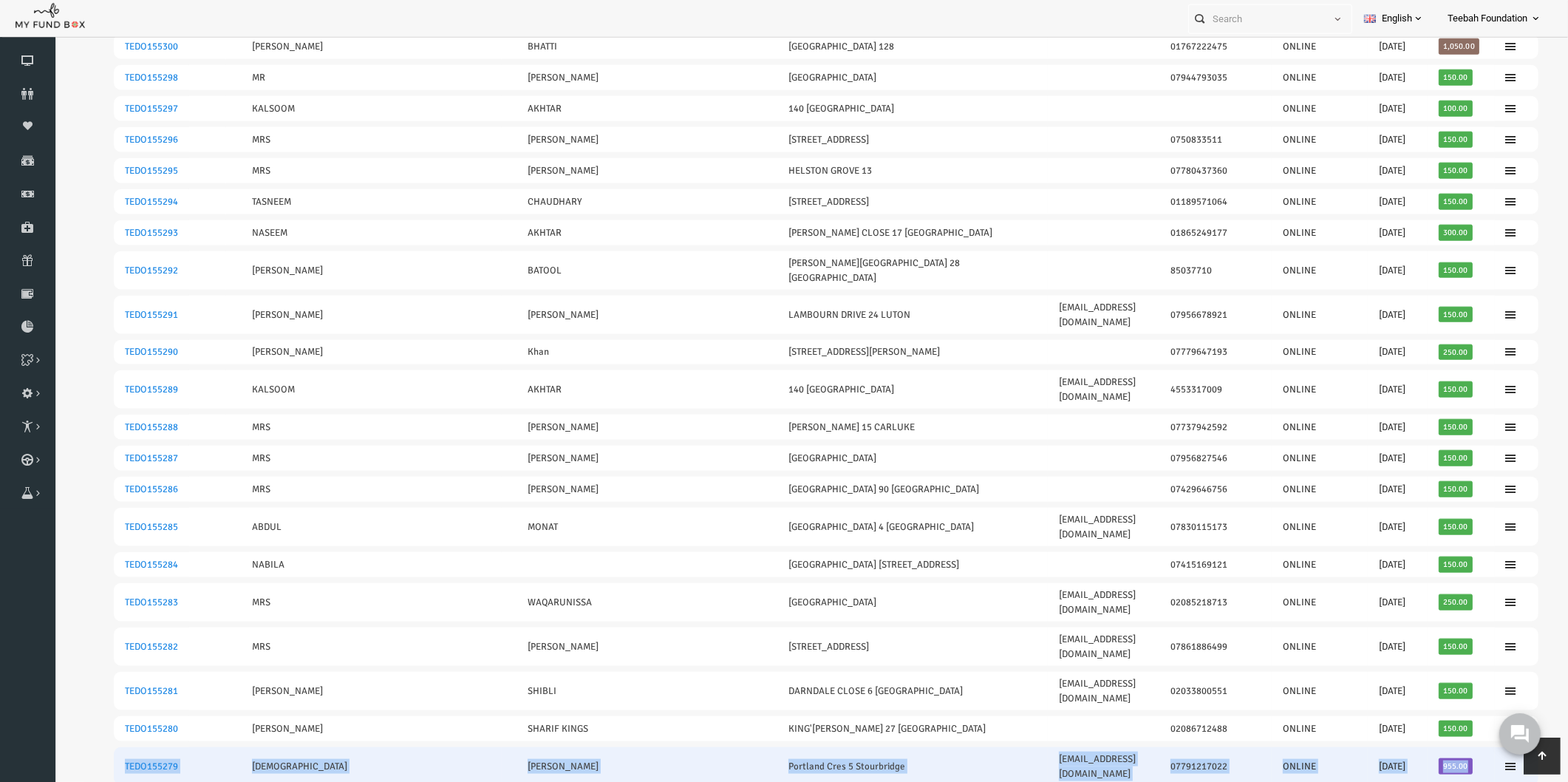
drag, startPoint x: 92, startPoint y: 284, endPoint x: 1433, endPoint y: 288, distance: 1341.0
click at [1433, 748] on tr "TEDO155279 Shaista Jabeen Portland Cres 5 Stourbridge ladieslearndirect@hotmail…" at bounding box center [796, 767] width 1424 height 39
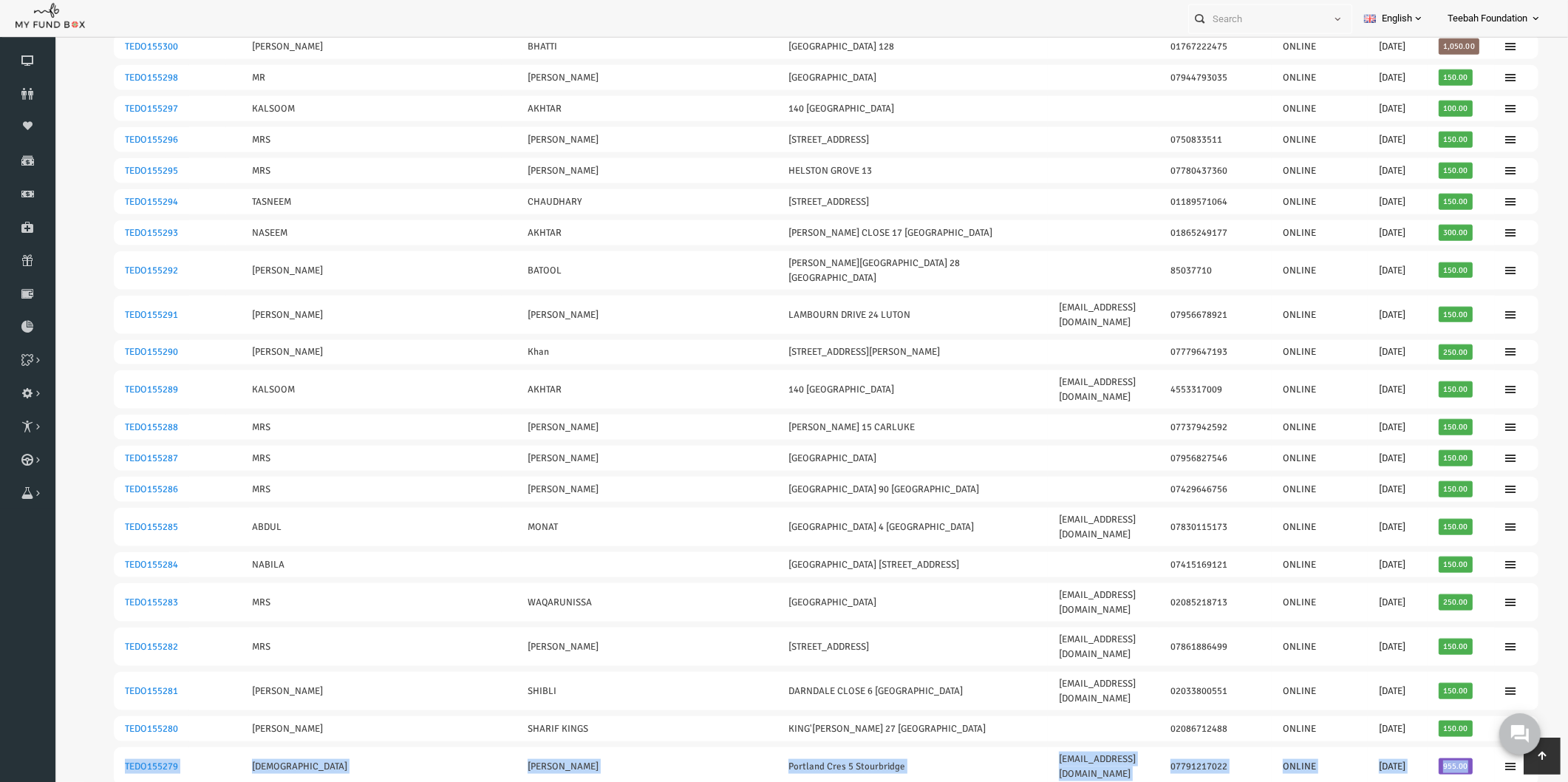
copy tr "TEDO155279 Shaista Jabeen Portland Cres 5 Stourbridge ladieslearndirect@hotmail…"
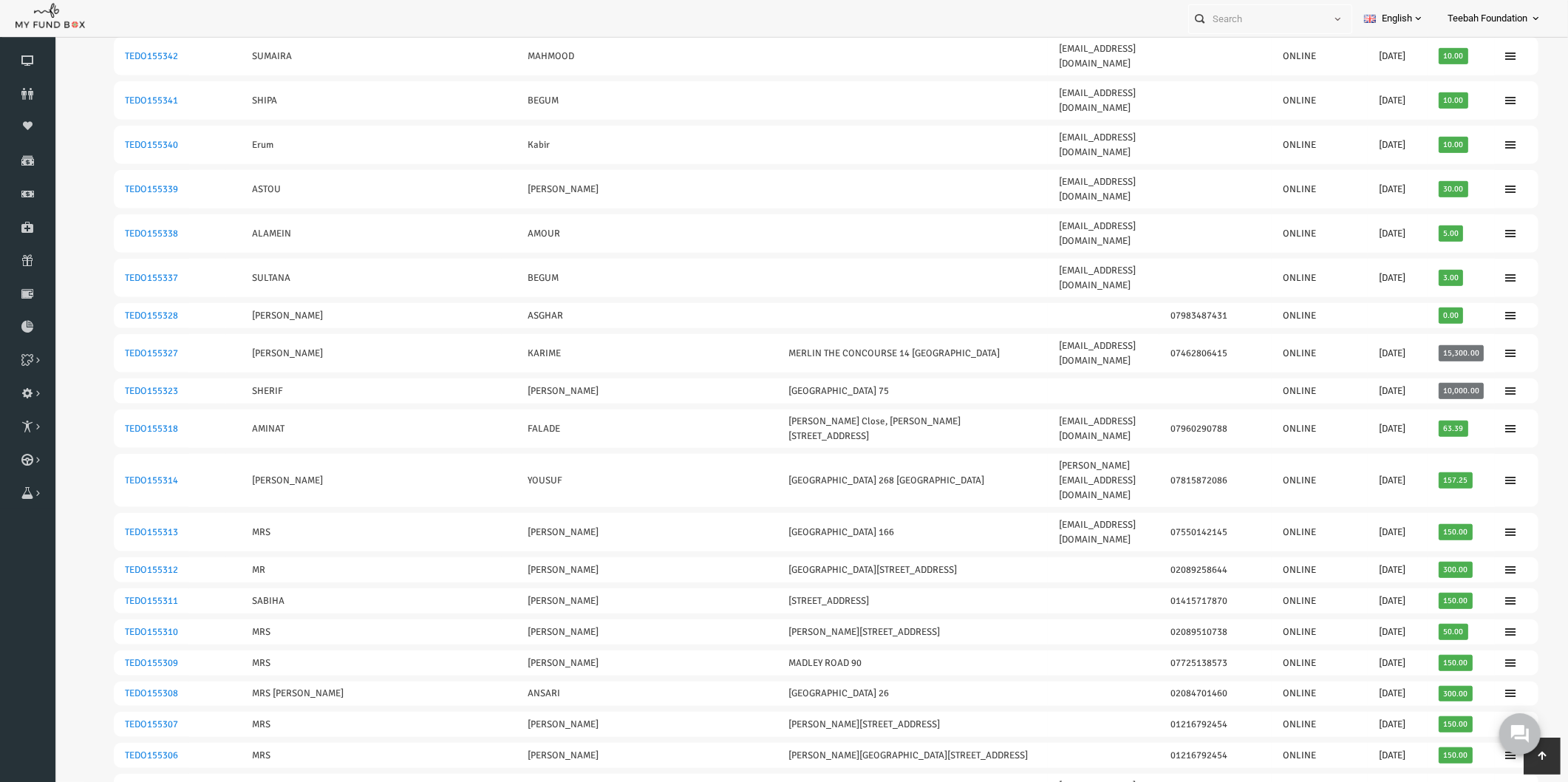
scroll to position [1170, 0]
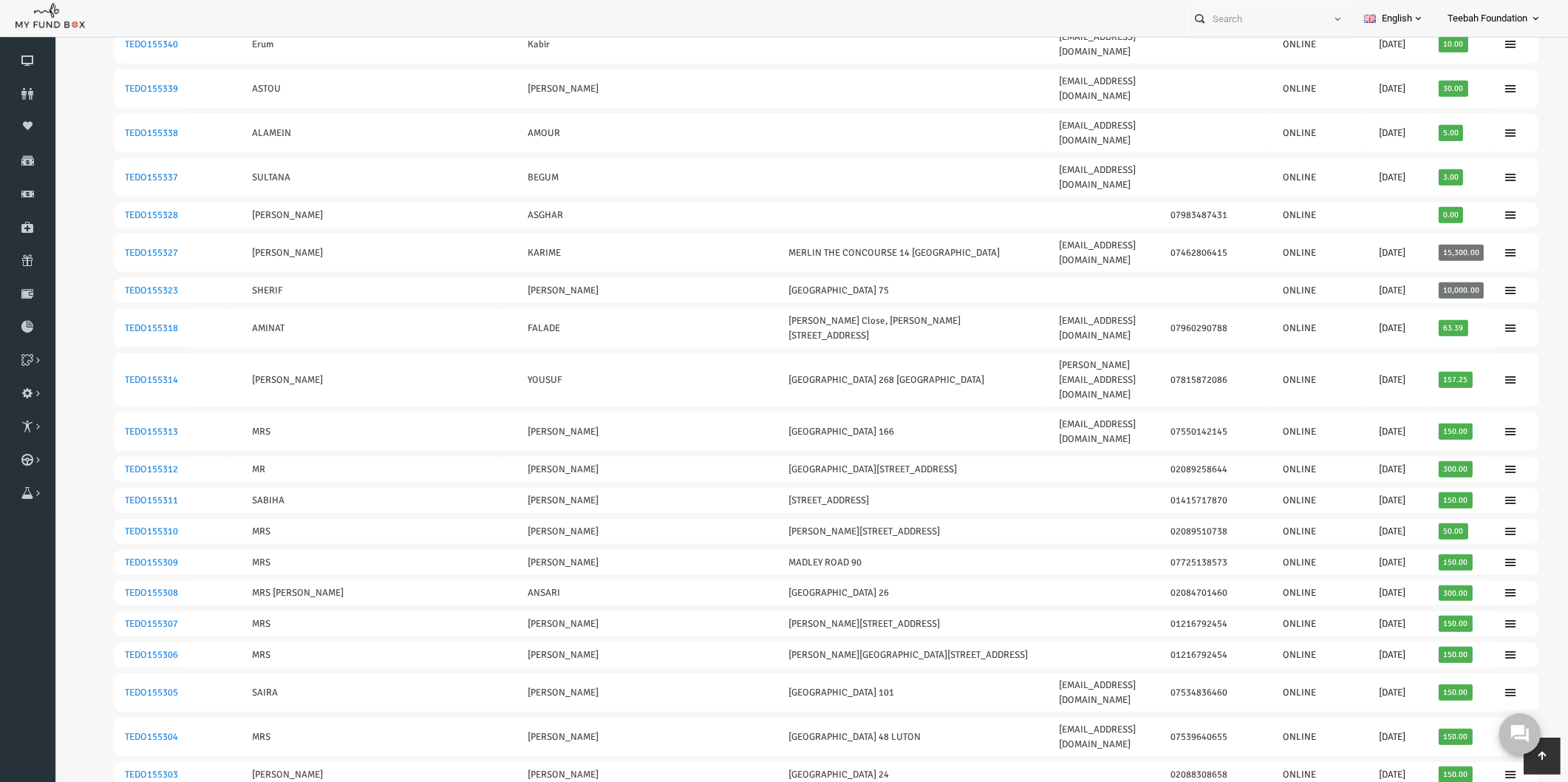
drag, startPoint x: 96, startPoint y: 482, endPoint x: 1438, endPoint y: 488, distance: 1342.0
copy tr "TEDO155300 SHEHNAZ BHATTI LONDON ROAD 128 01767222475 ONLINE 10.09.2019 1,050.00"
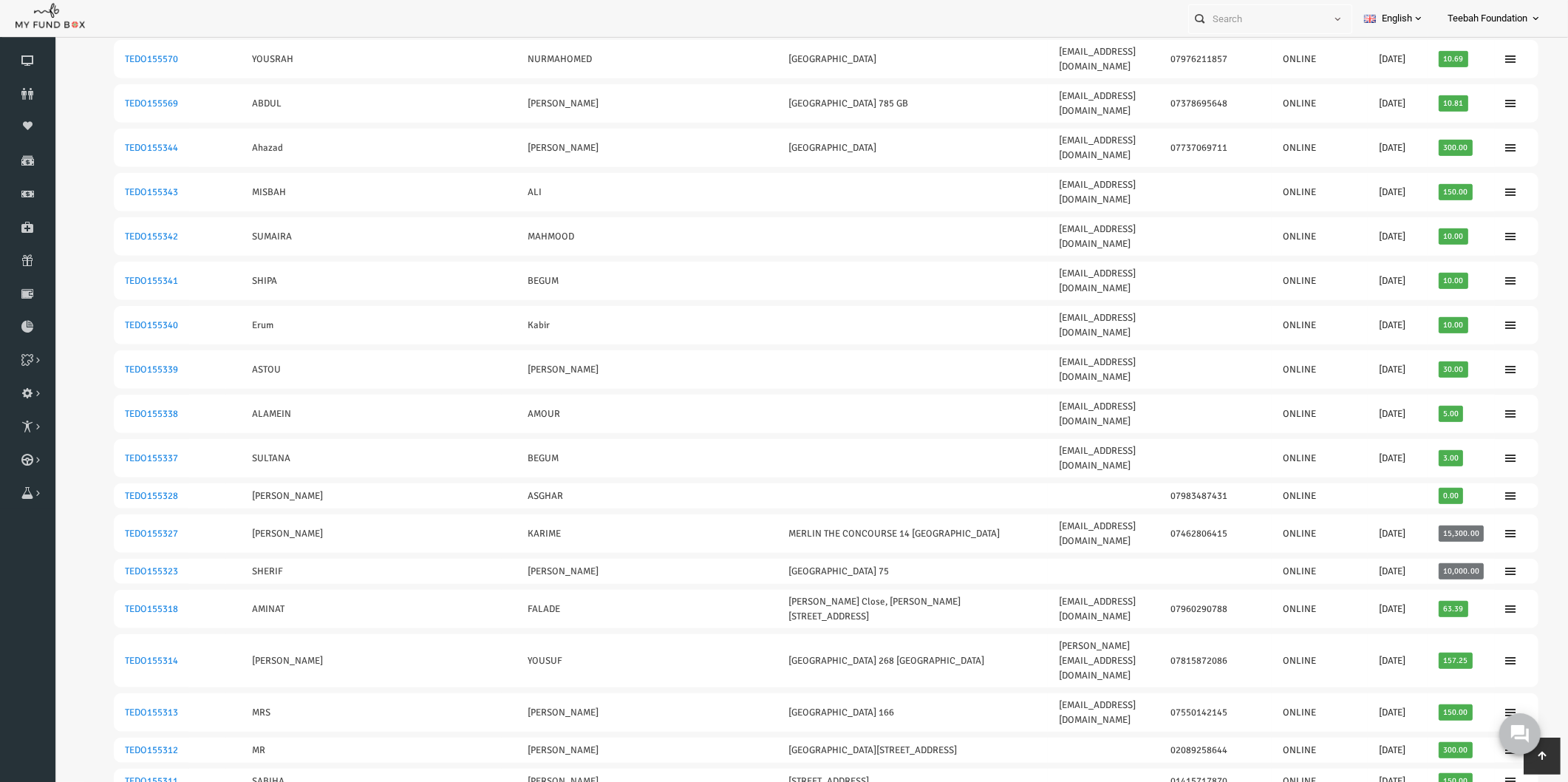
scroll to position [841, 0]
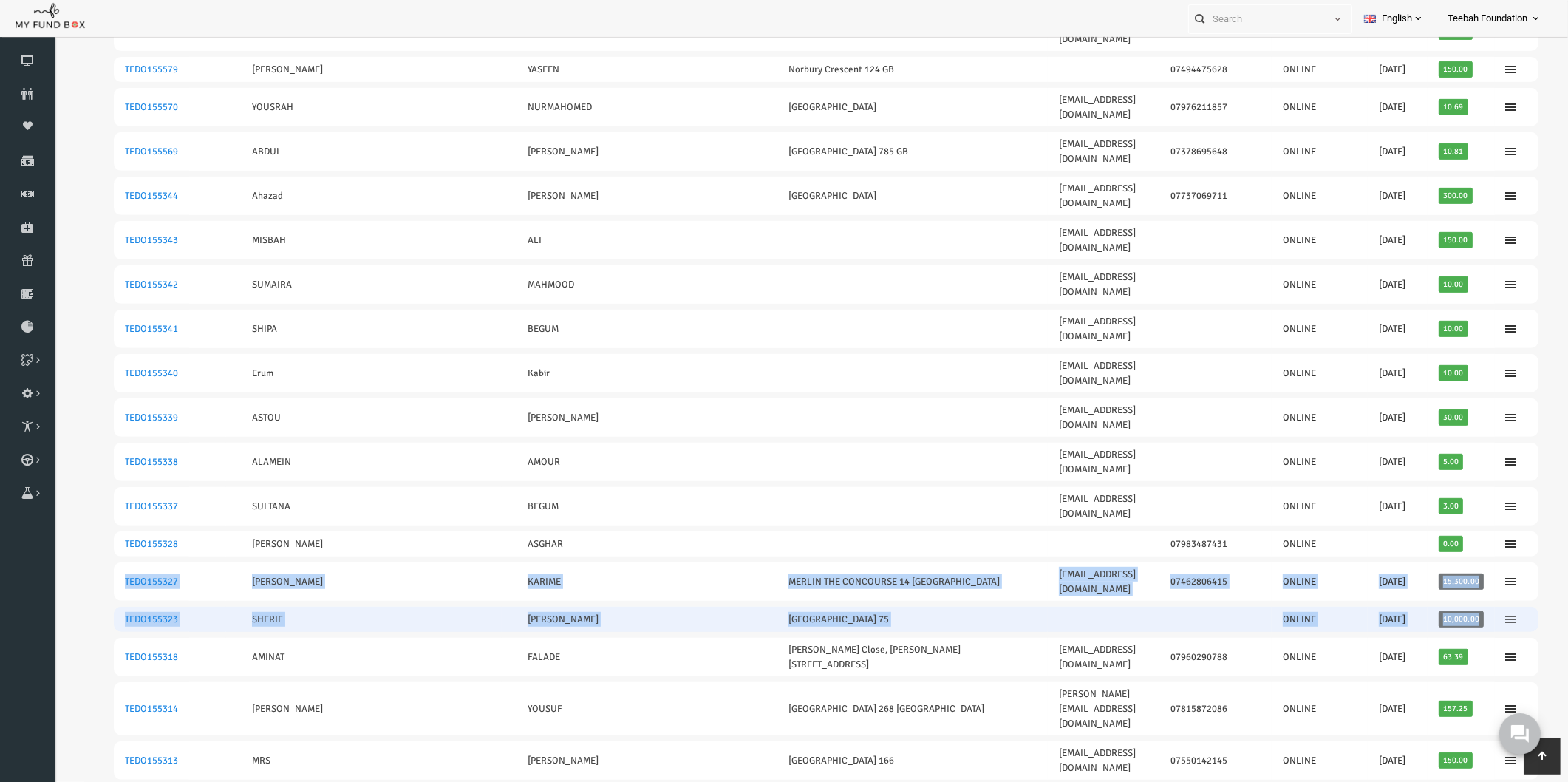
drag, startPoint x: 88, startPoint y: 267, endPoint x: 1468, endPoint y: 303, distance: 1380.5
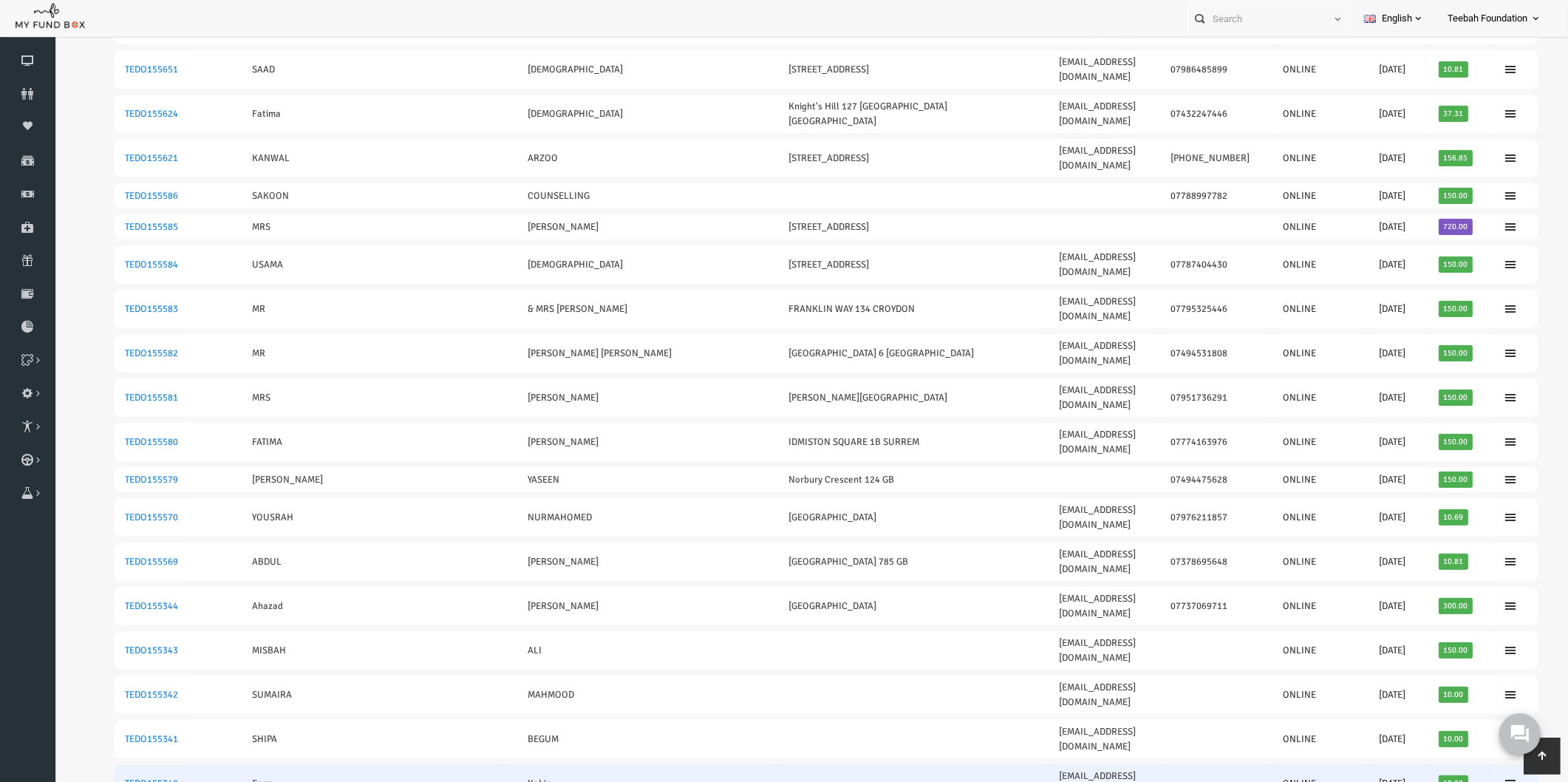
scroll to position [102, 0]
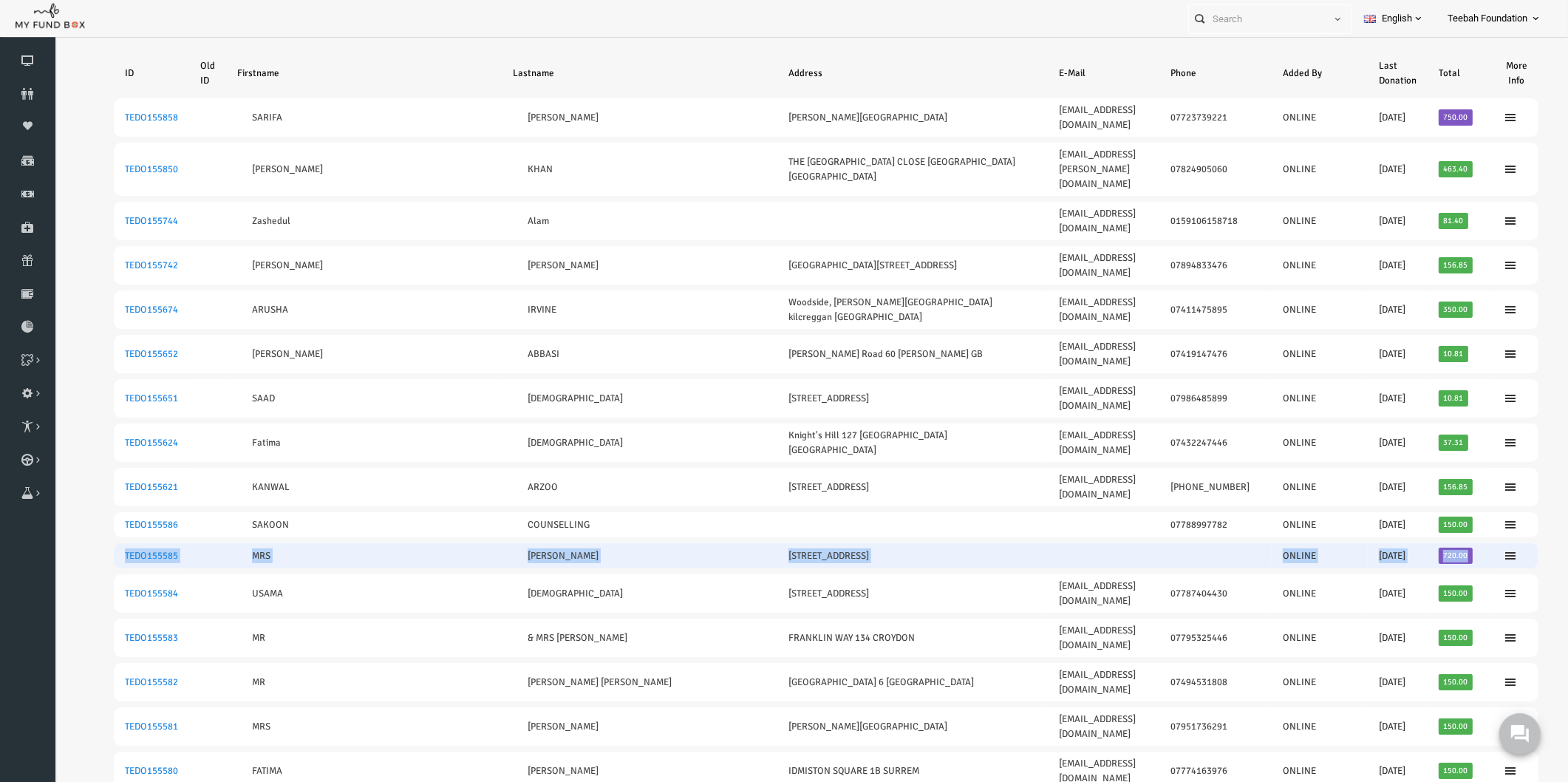
drag, startPoint x: 91, startPoint y: 444, endPoint x: 1439, endPoint y: 453, distance: 1348.0
click at [1439, 544] on tr "TEDO155585 MRS NARGIS RASHID FARNHAM ROAD 57 ONLINE 28.10.2019 720.00" at bounding box center [796, 557] width 1424 height 25
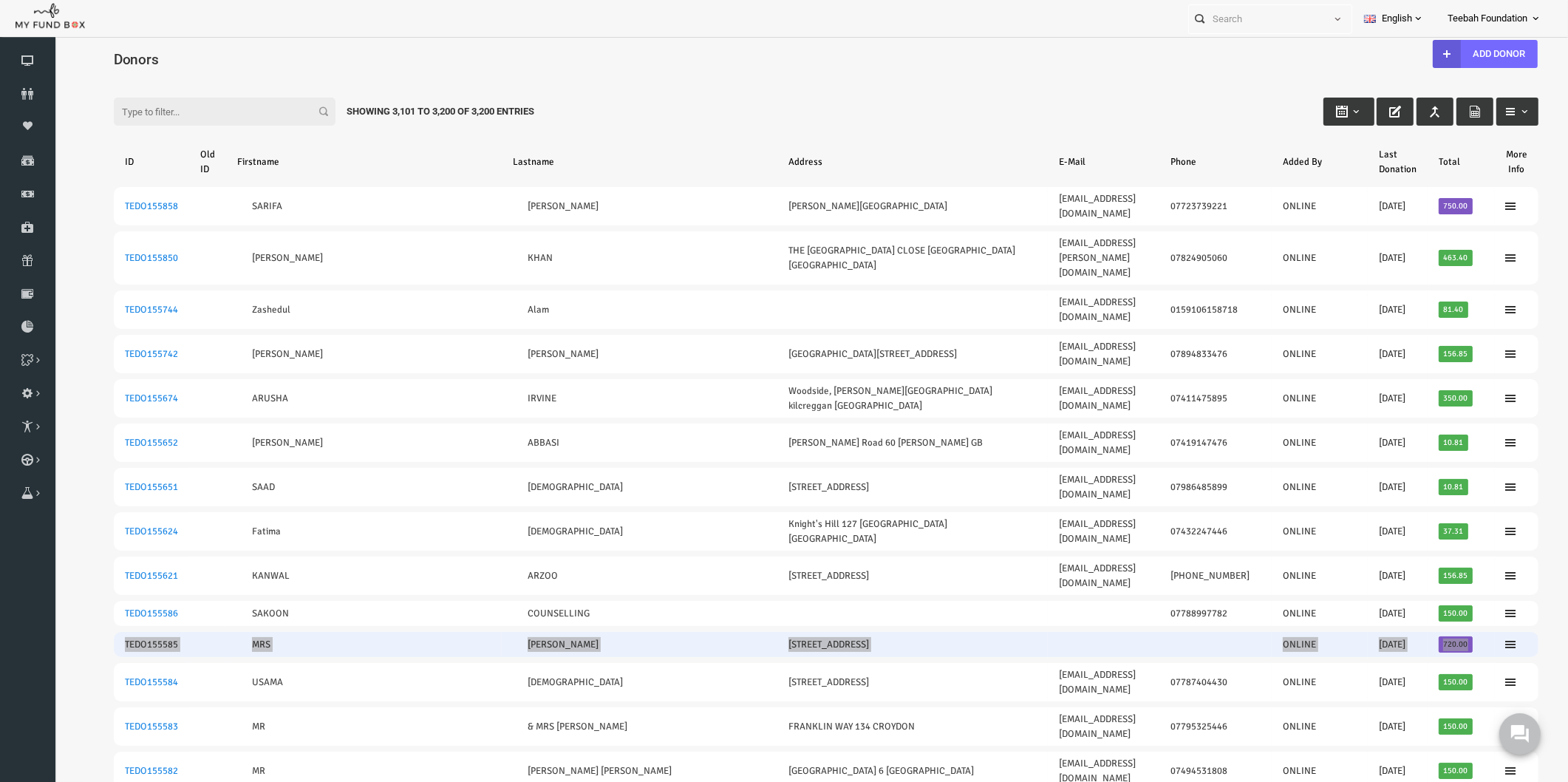
scroll to position [0, 0]
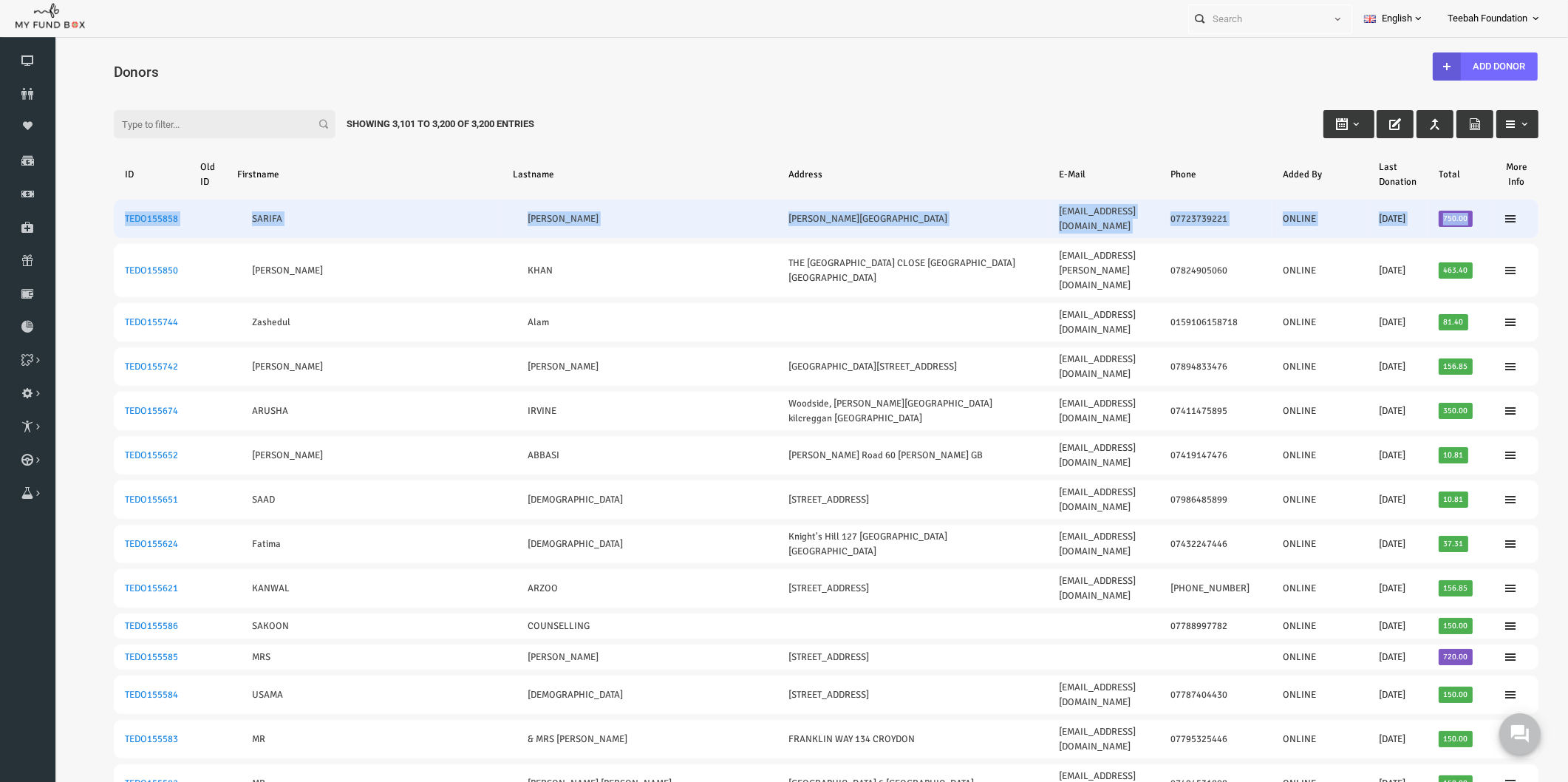
drag, startPoint x: 91, startPoint y: 212, endPoint x: 1438, endPoint y: 216, distance: 1347.0
click at [1438, 216] on tr "TEDO155858 SARIFA PATEL STANDLEY ROAD 49 MANOPARK sarifa.patel84@gmail.com 0772…" at bounding box center [796, 219] width 1424 height 39
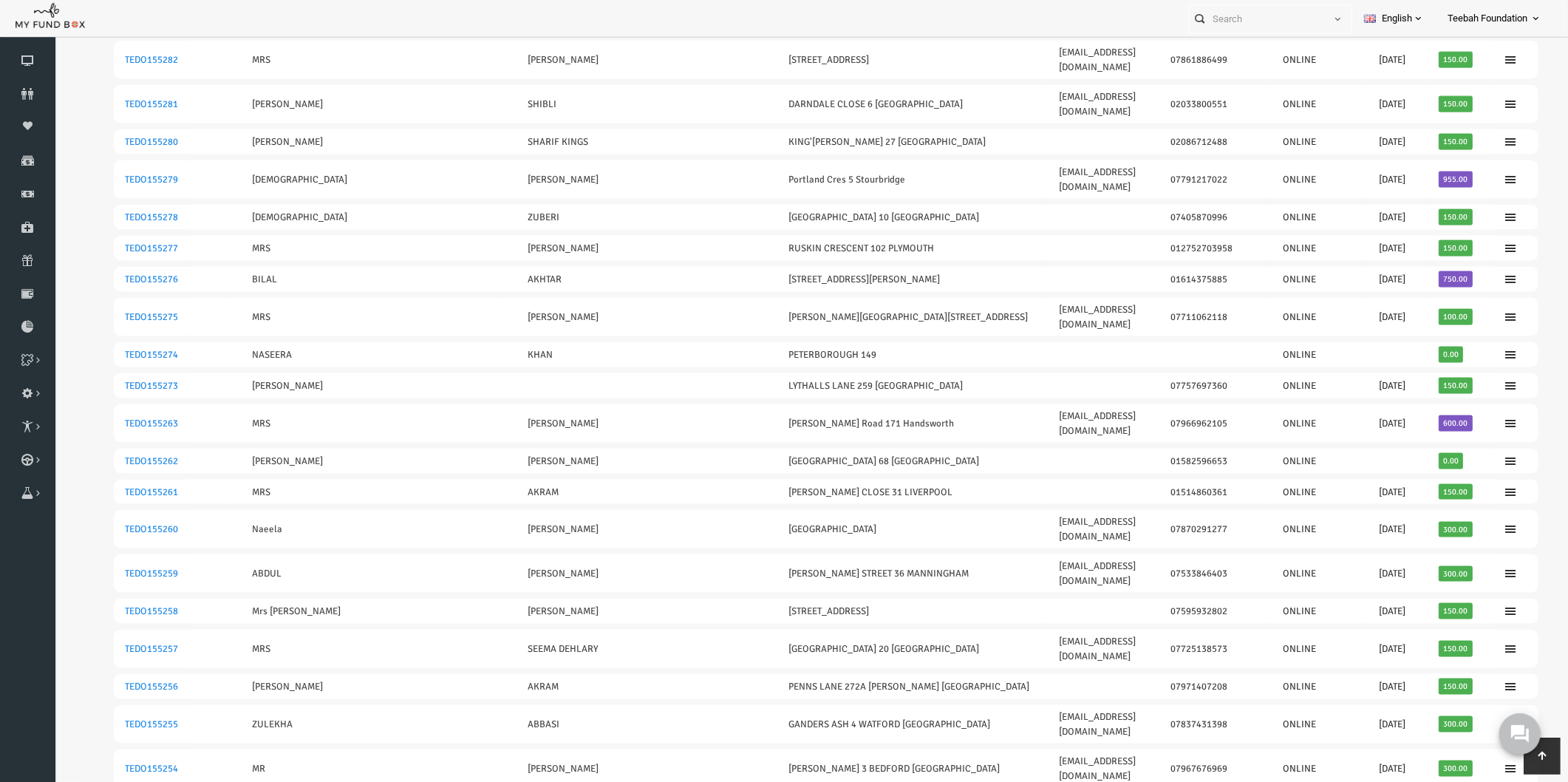
scroll to position [2648, 0]
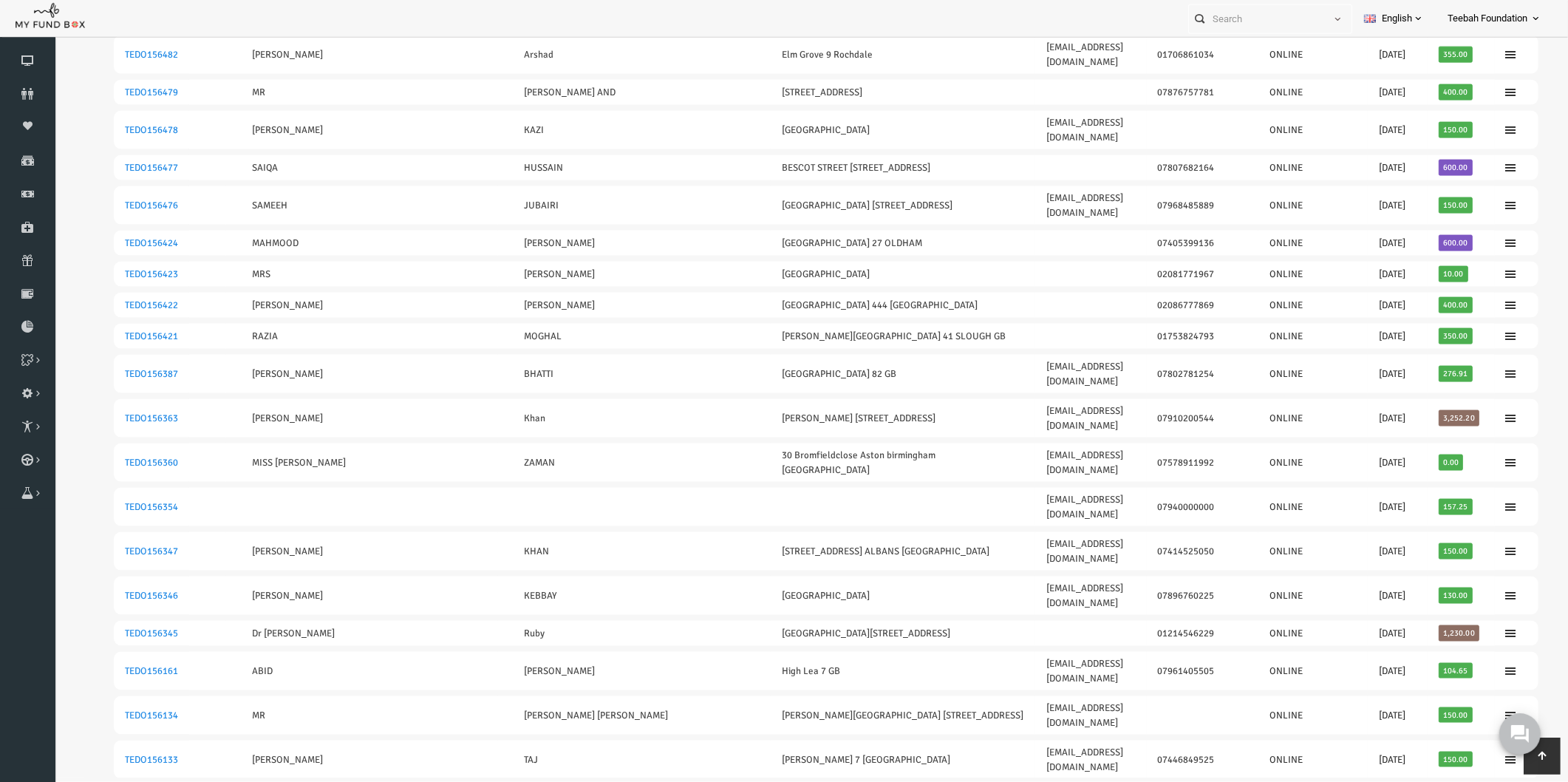
scroll to position [2609, 0]
drag, startPoint x: 92, startPoint y: 403, endPoint x: 1458, endPoint y: 405, distance: 1366.0
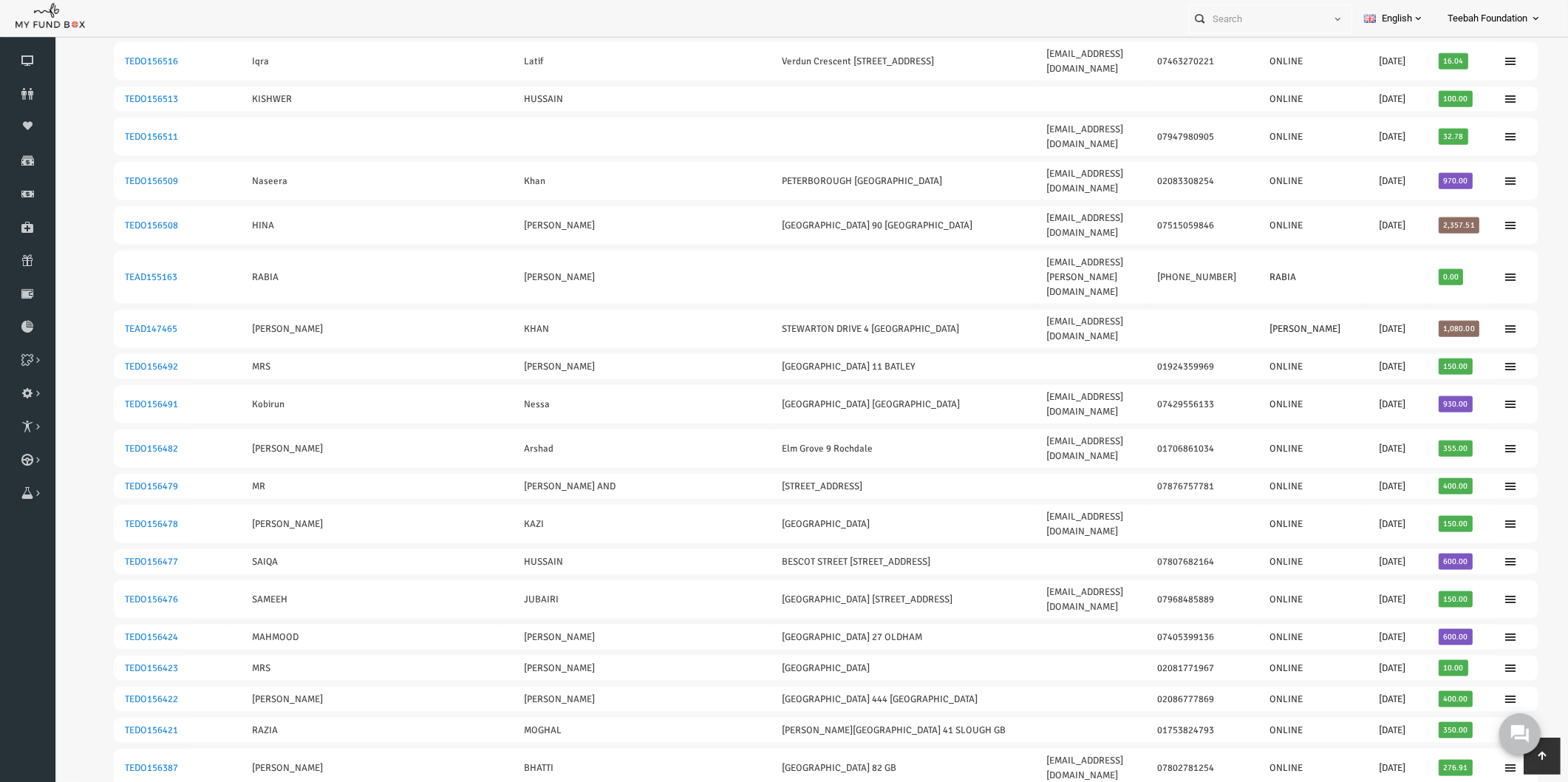
scroll to position [2198, 0]
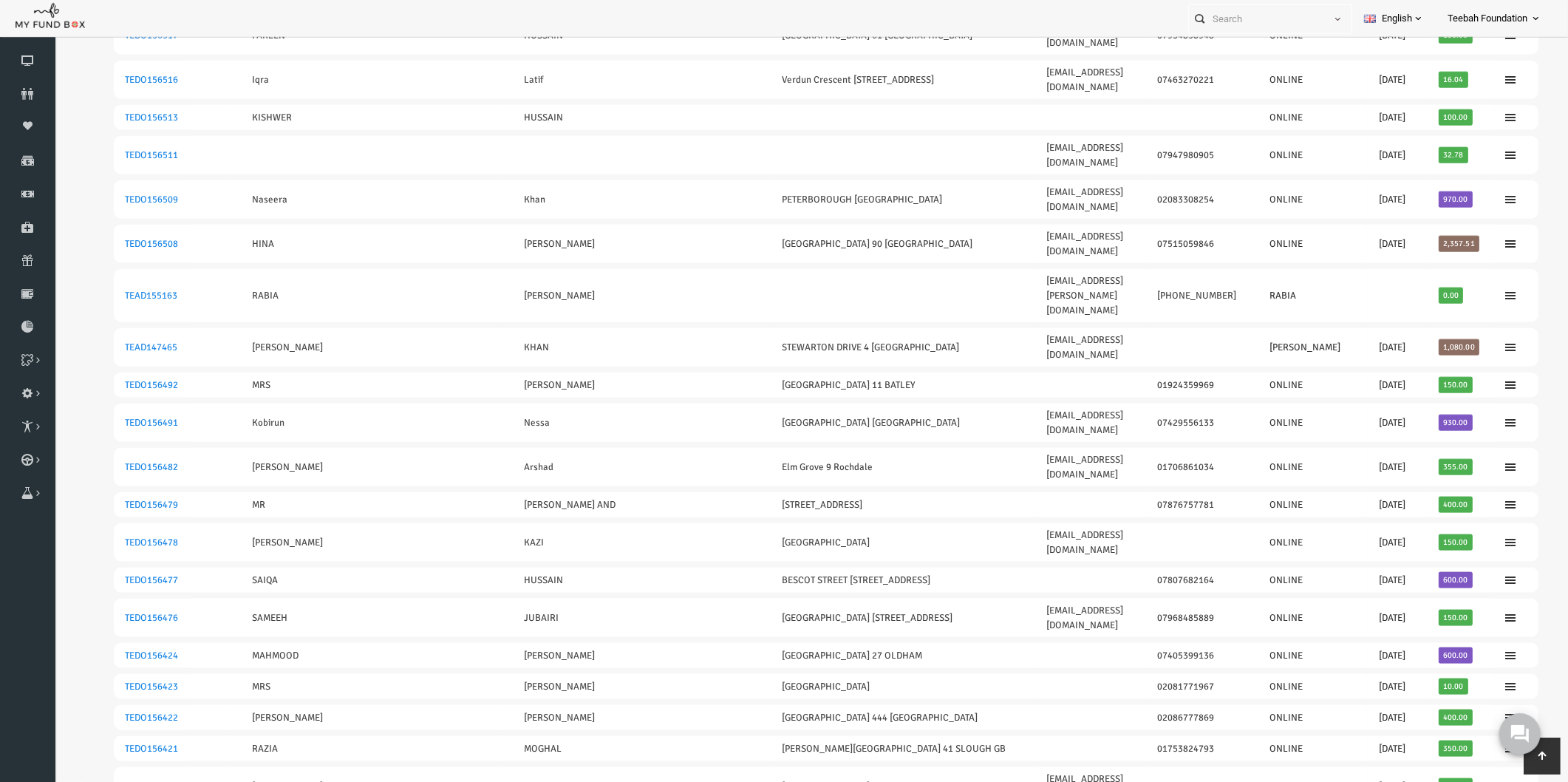
drag, startPoint x: 92, startPoint y: 562, endPoint x: 1451, endPoint y: 562, distance: 1359.0
drag, startPoint x: 92, startPoint y: 472, endPoint x: 1438, endPoint y: 474, distance: 1346.0
drag, startPoint x: 88, startPoint y: 343, endPoint x: 1452, endPoint y: 337, distance: 1364.0
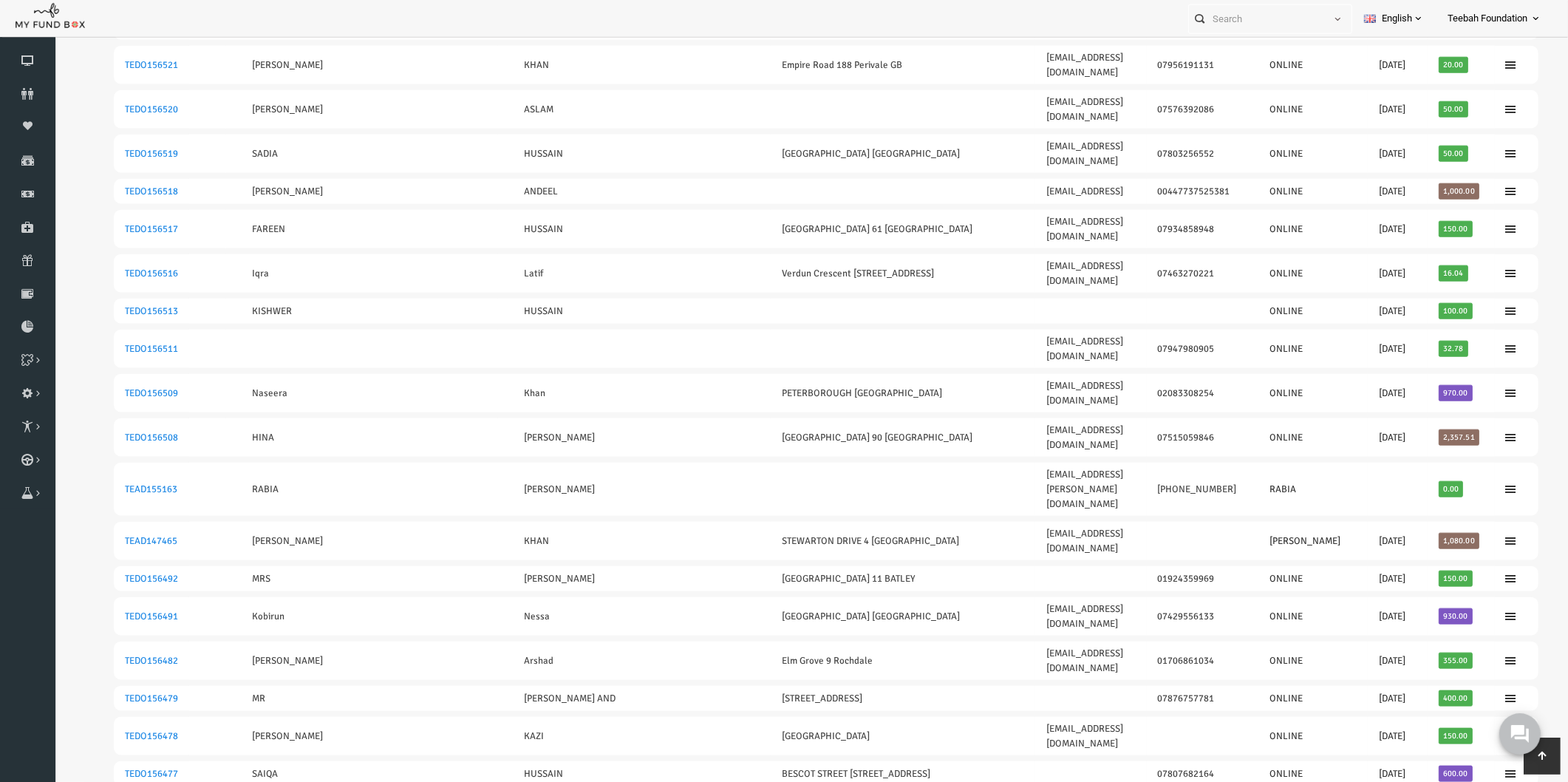
scroll to position [1952, 0]
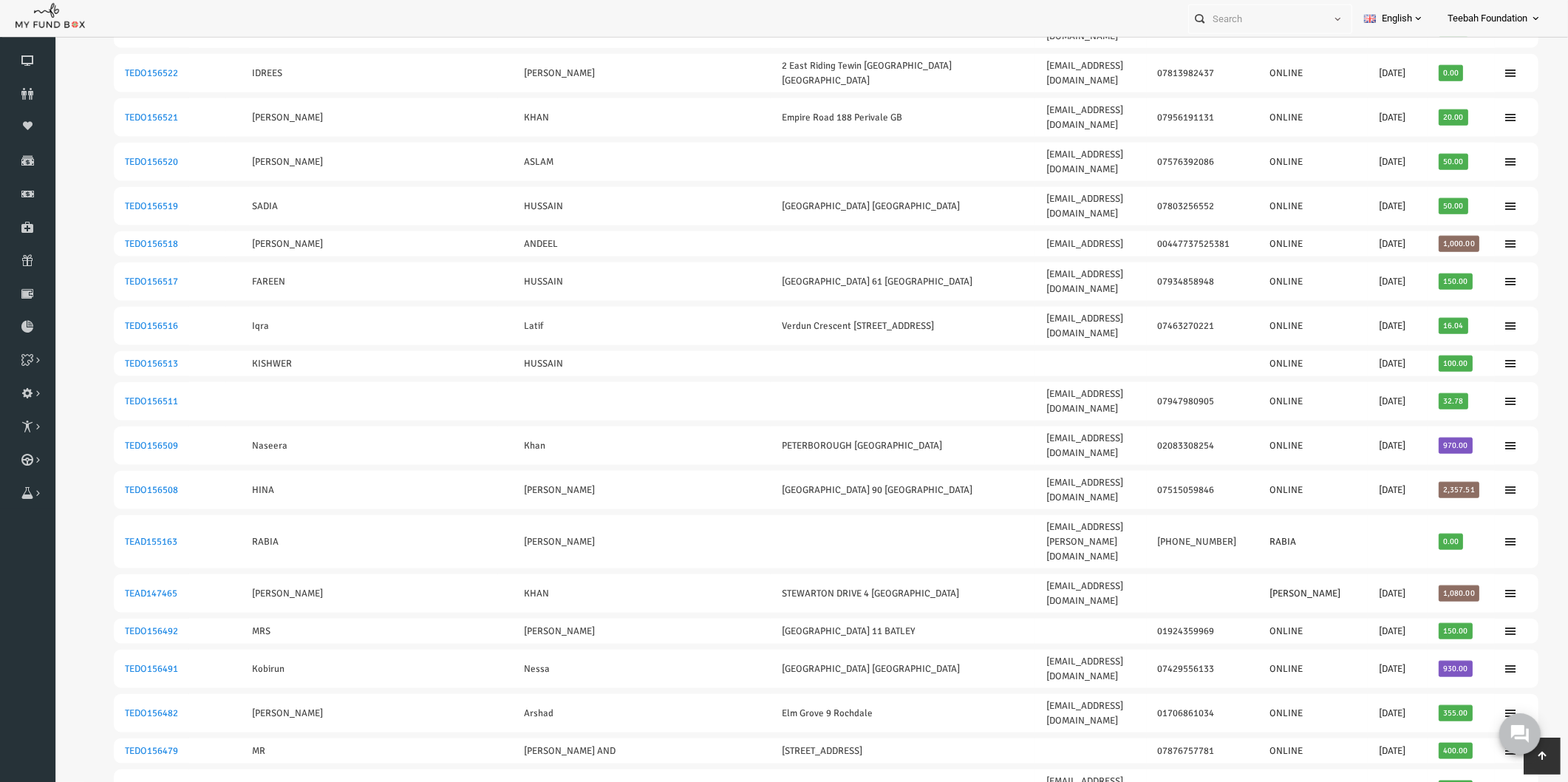
drag, startPoint x: 88, startPoint y: 434, endPoint x: 1442, endPoint y: 435, distance: 1354.0
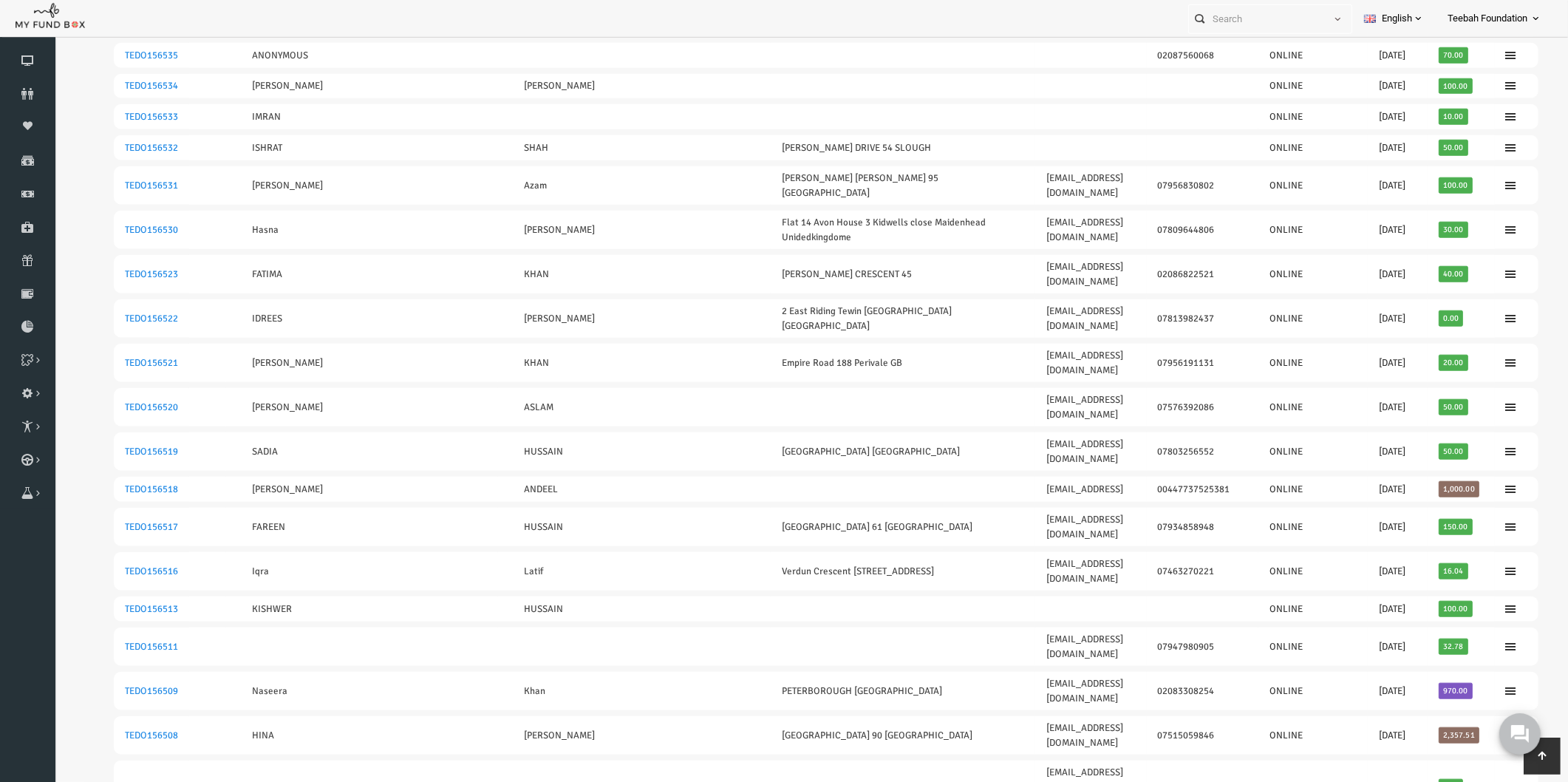
scroll to position [1705, 0]
drag, startPoint x: 92, startPoint y: 526, endPoint x: 1442, endPoint y: 532, distance: 1350.0
drag, startPoint x: 91, startPoint y: 463, endPoint x: 1452, endPoint y: 470, distance: 1361.0
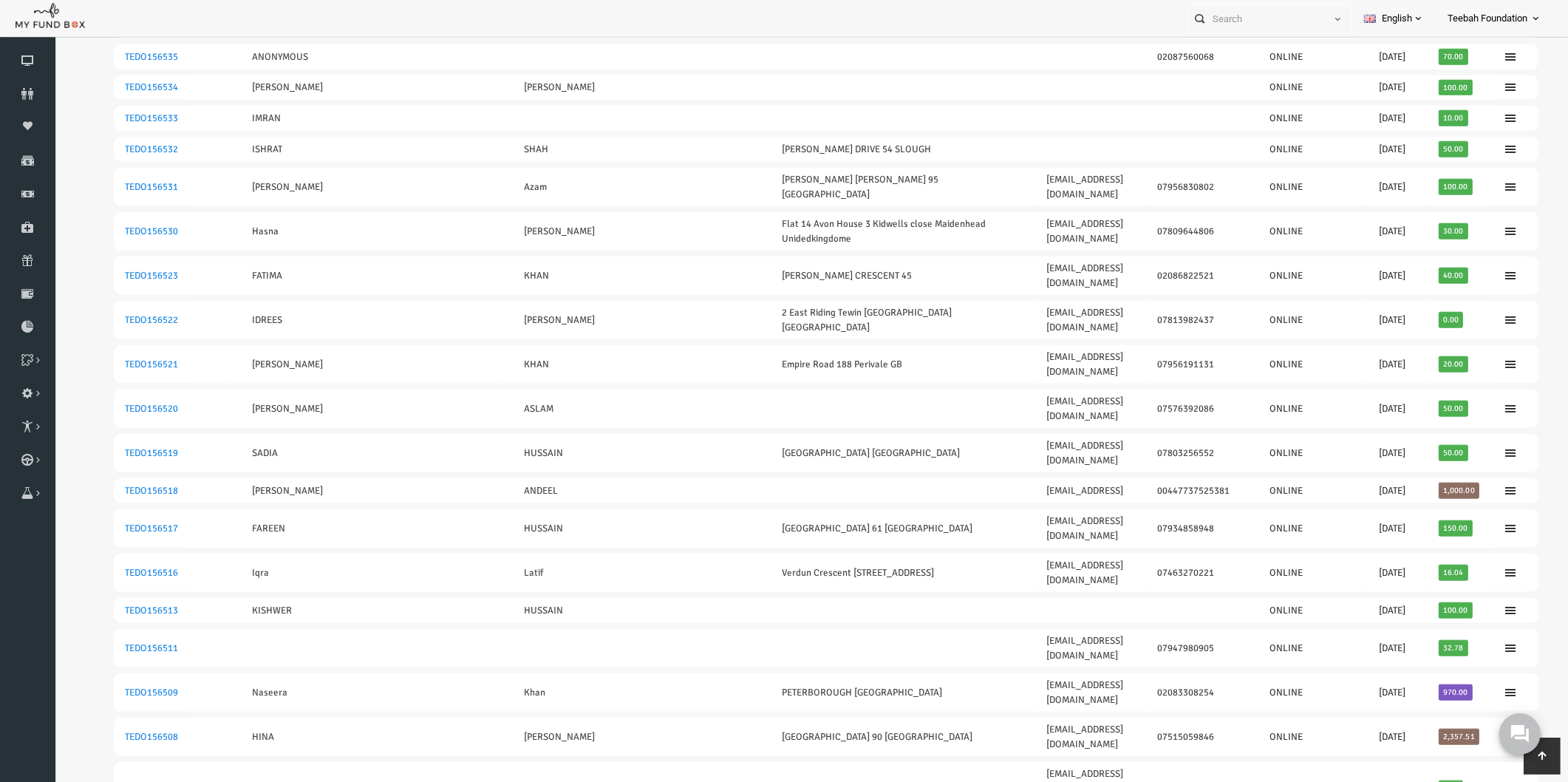
drag, startPoint x: 91, startPoint y: 339, endPoint x: 1433, endPoint y: 342, distance: 1342.0
drag, startPoint x: 94, startPoint y: 273, endPoint x: 1457, endPoint y: 287, distance: 1363.1
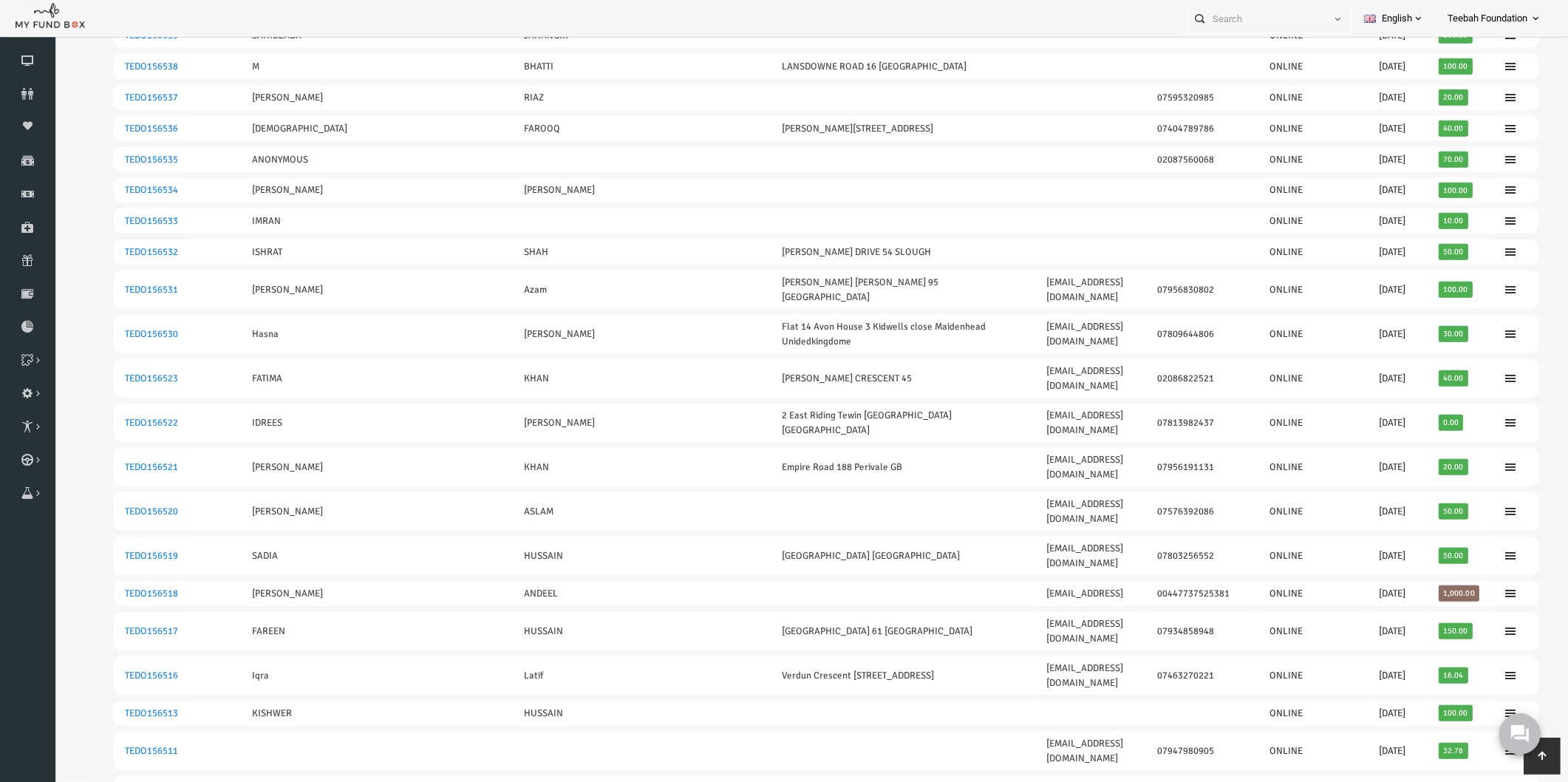
scroll to position [1541, 0]
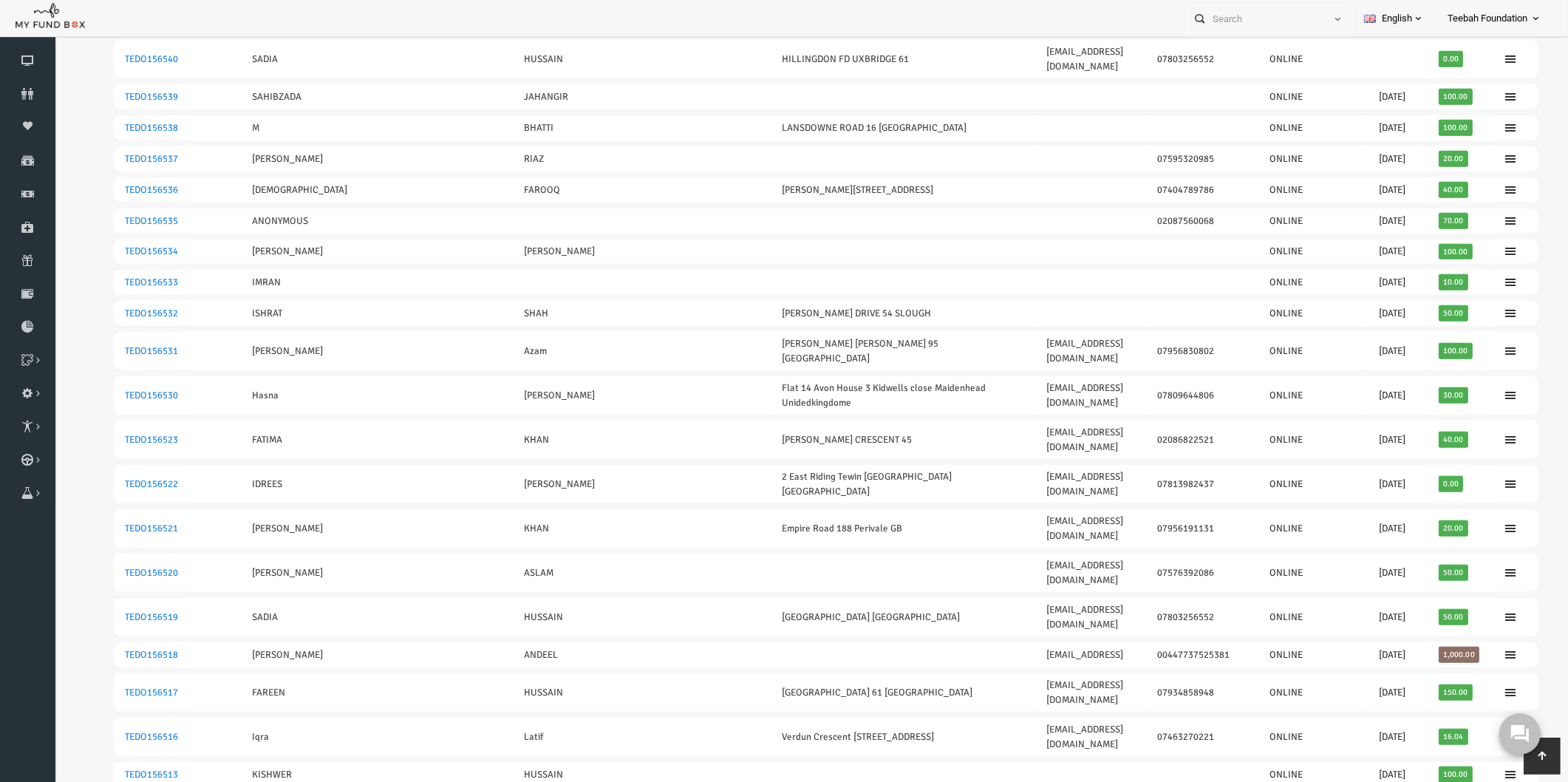
drag, startPoint x: 92, startPoint y: 376, endPoint x: 1458, endPoint y: 384, distance: 1366.0
drag, startPoint x: 89, startPoint y: 347, endPoint x: 1440, endPoint y: 350, distance: 1351.0
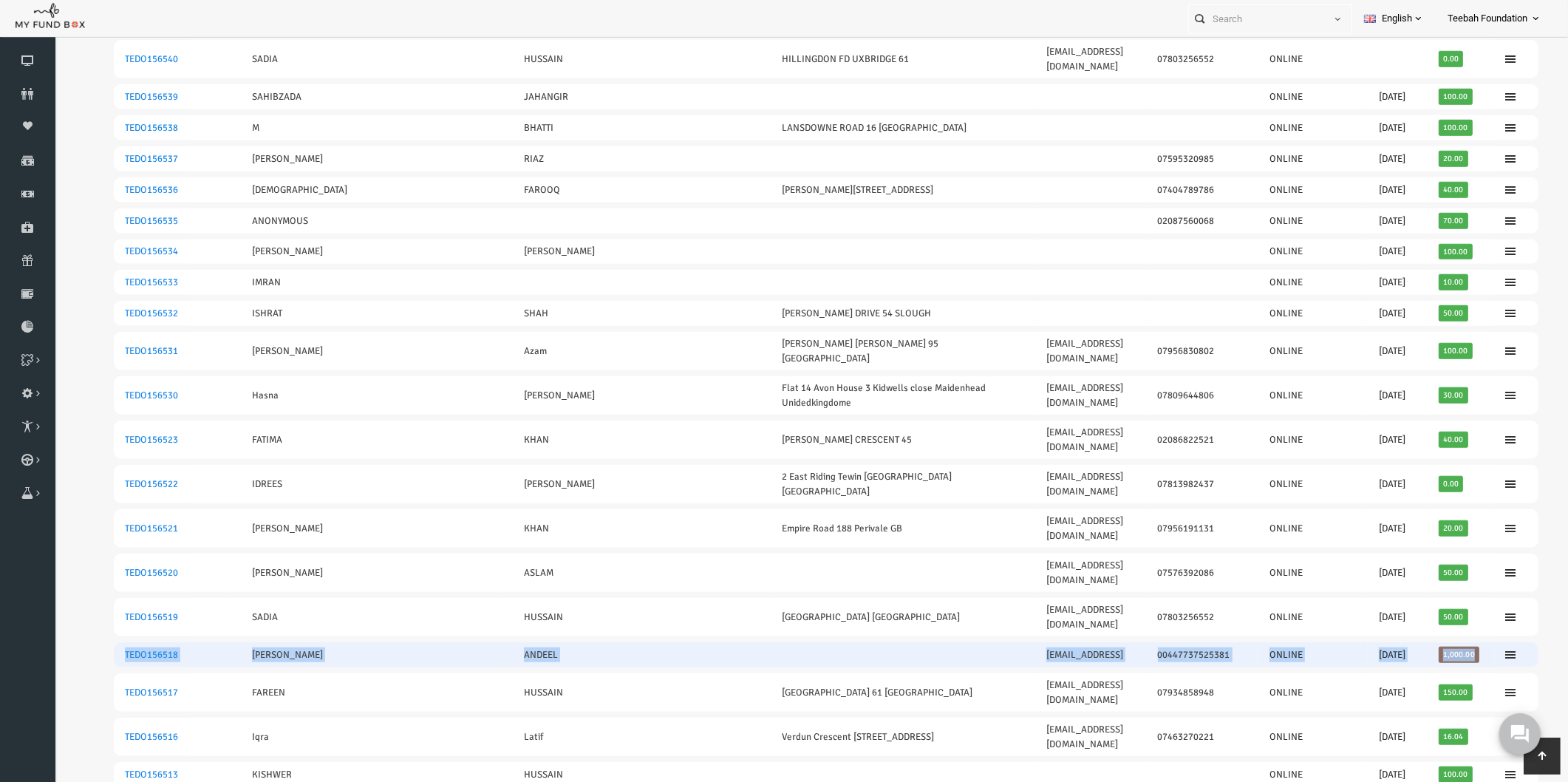
drag, startPoint x: 88, startPoint y: 188, endPoint x: 1444, endPoint y: 198, distance: 1356.0
click at [1444, 643] on tr "TEDO156518 KHADIJA ANDEEL kandeel07@yahoo.coom 00447737525381 ONLINE 25.11.2019…" at bounding box center [796, 656] width 1424 height 25
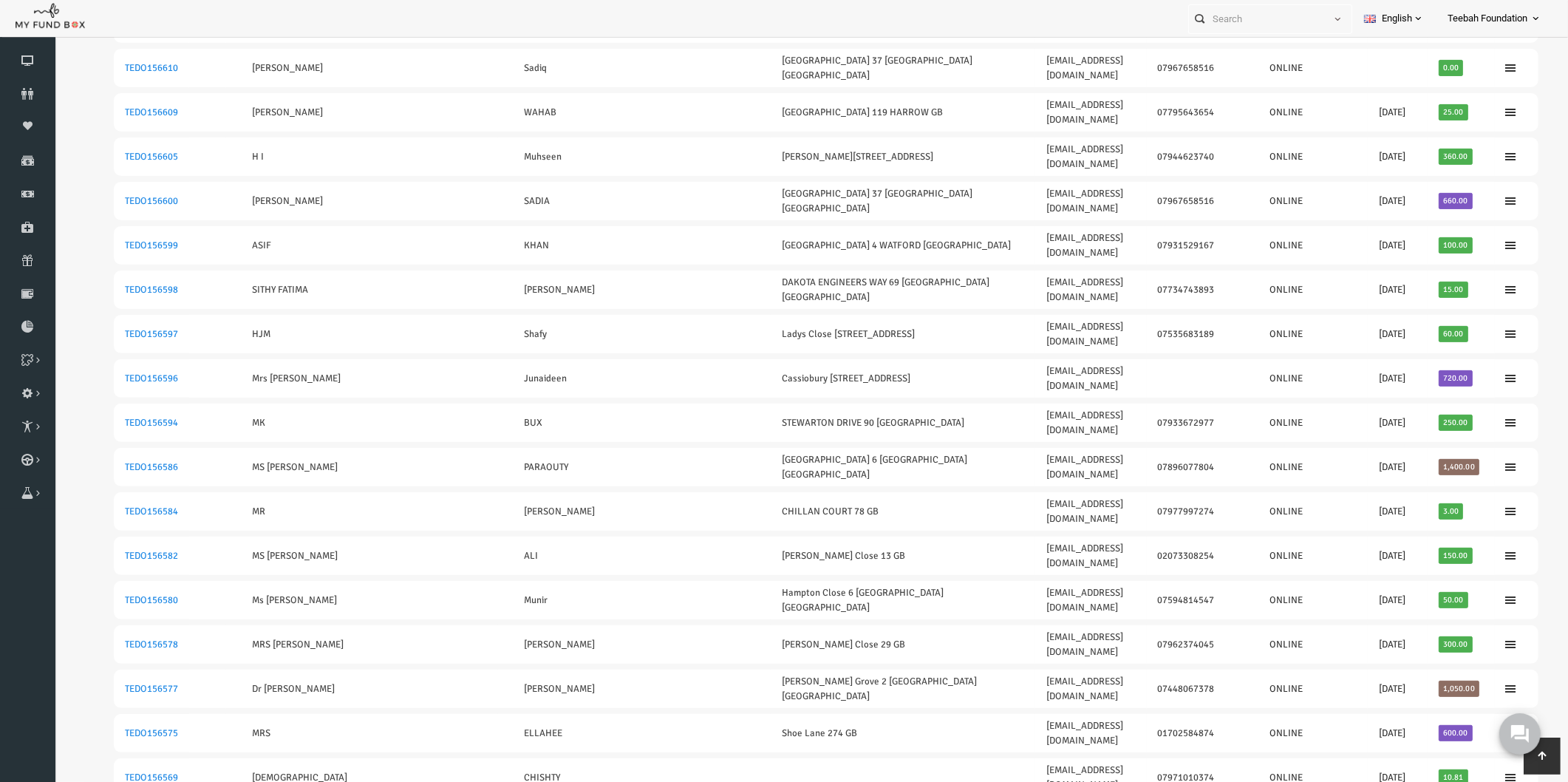
scroll to position [555, 0]
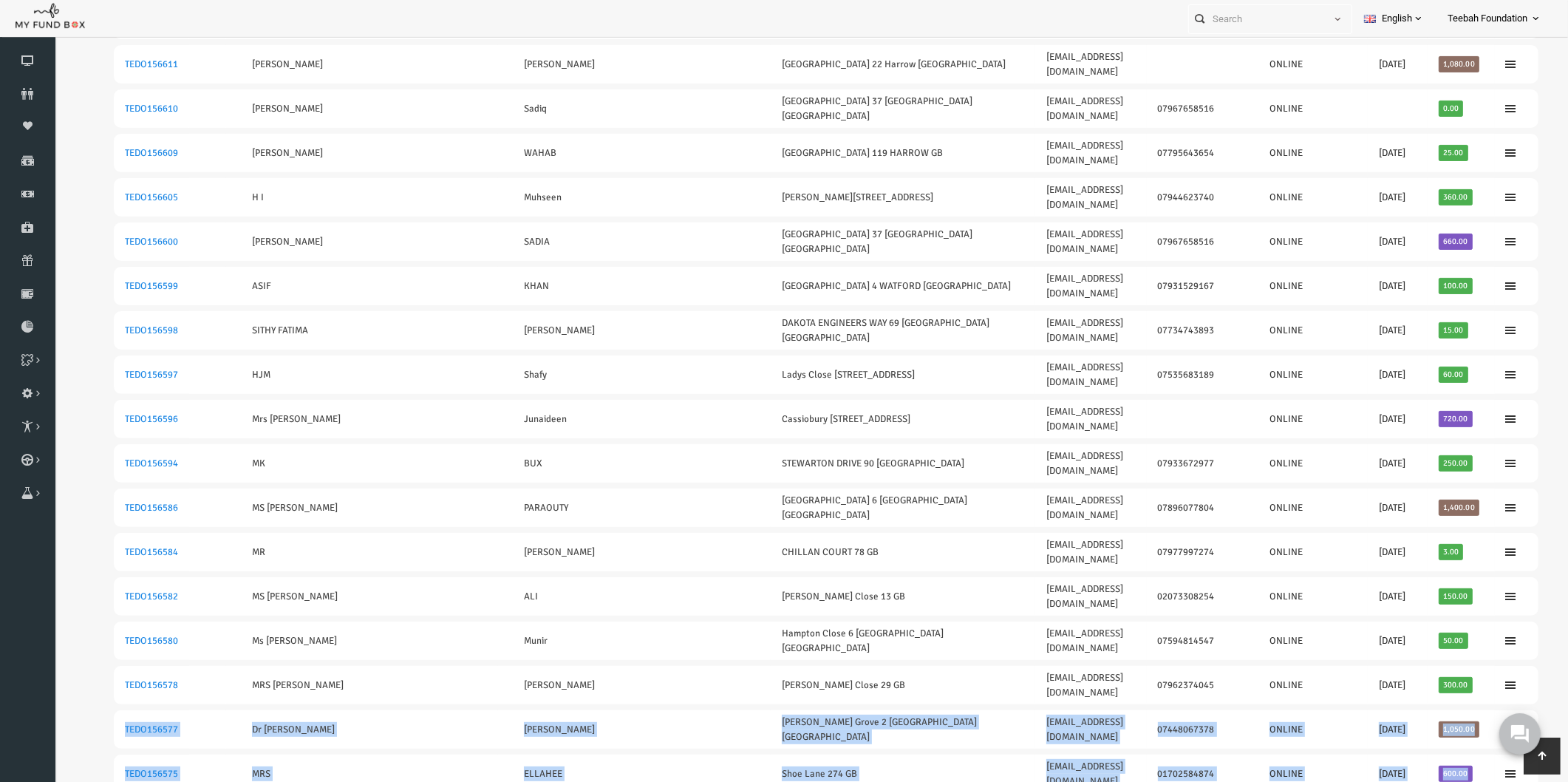
drag, startPoint x: 91, startPoint y: 415, endPoint x: 1476, endPoint y: 434, distance: 1385.1
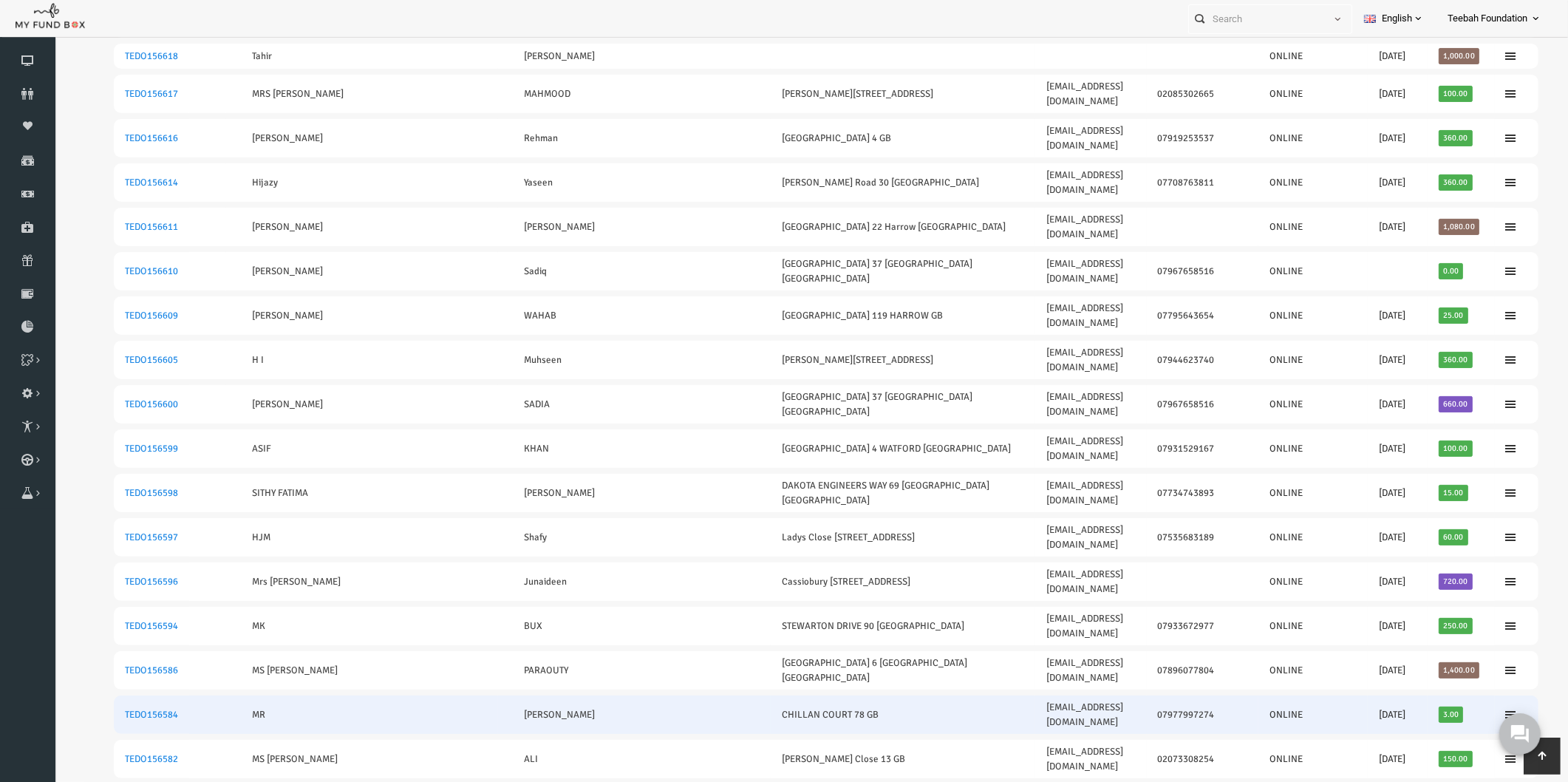
scroll to position [391, 0]
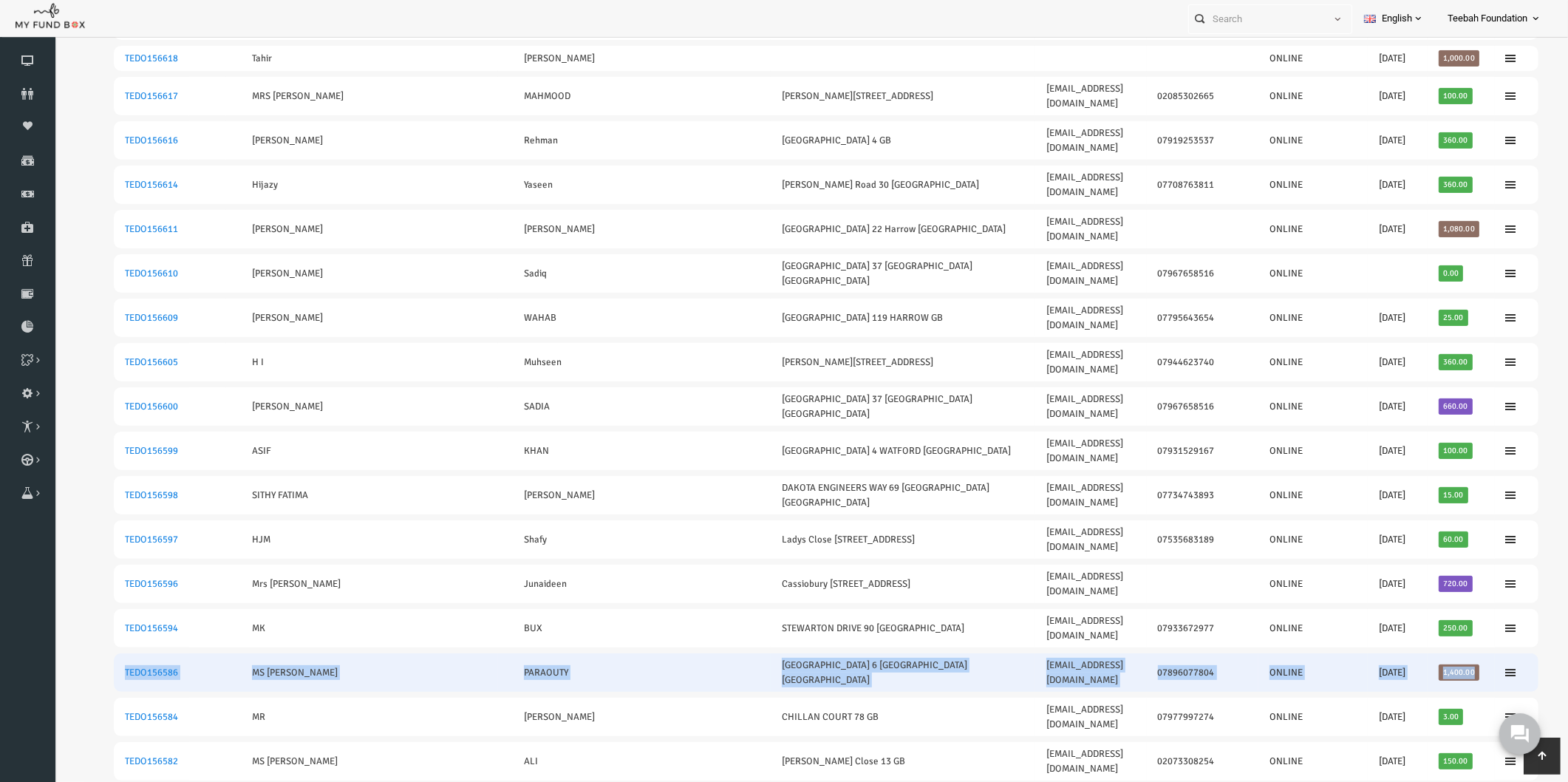
drag, startPoint x: 89, startPoint y: 428, endPoint x: 1438, endPoint y: 429, distance: 1349.0
click at [1438, 654] on tr "TEDO156586 MS MEHREEN PARAOUTY Thamesdale 6 London Colney GB mehreen4@hotmail.c…" at bounding box center [796, 673] width 1424 height 39
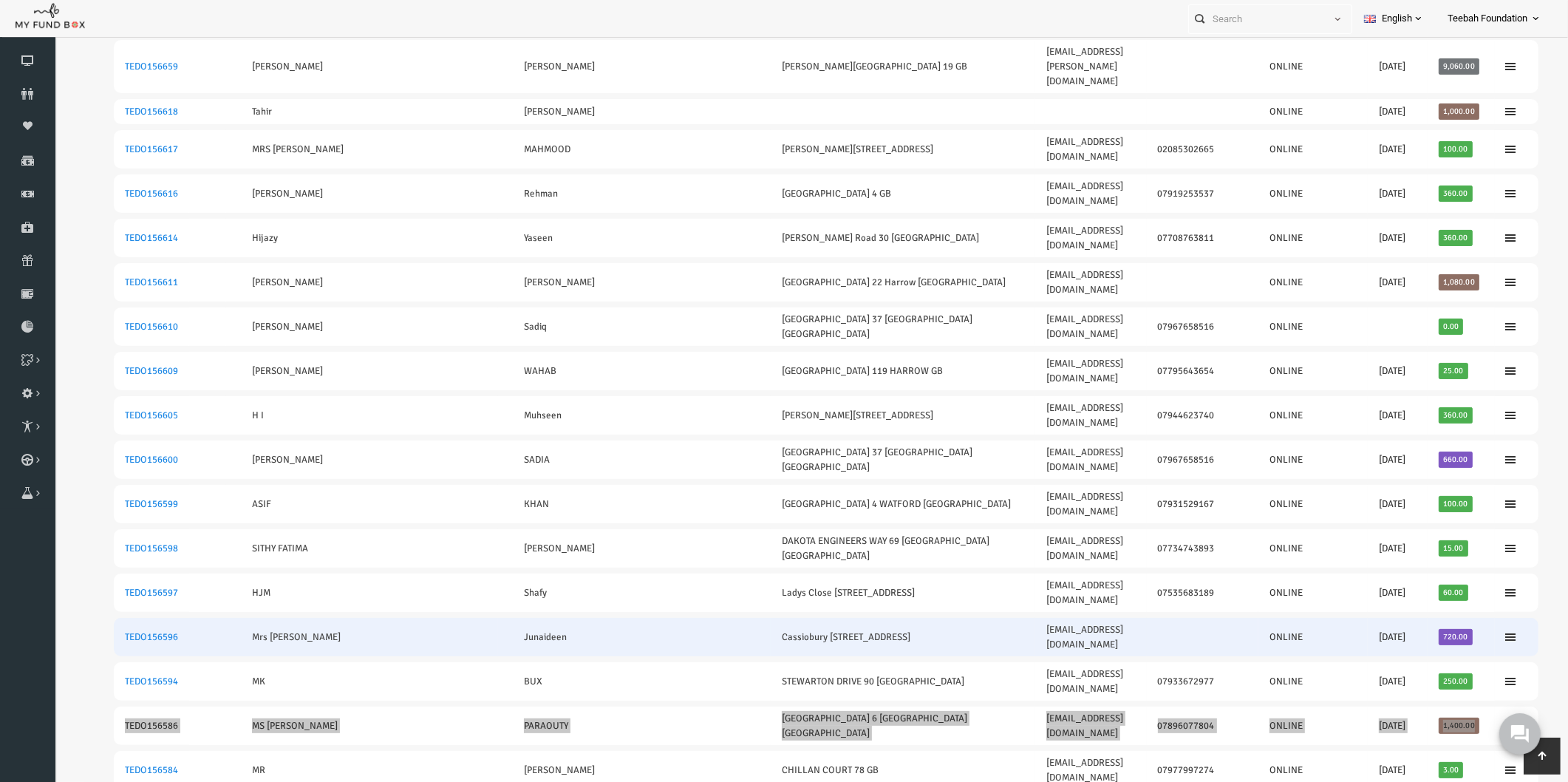
scroll to position [308, 0]
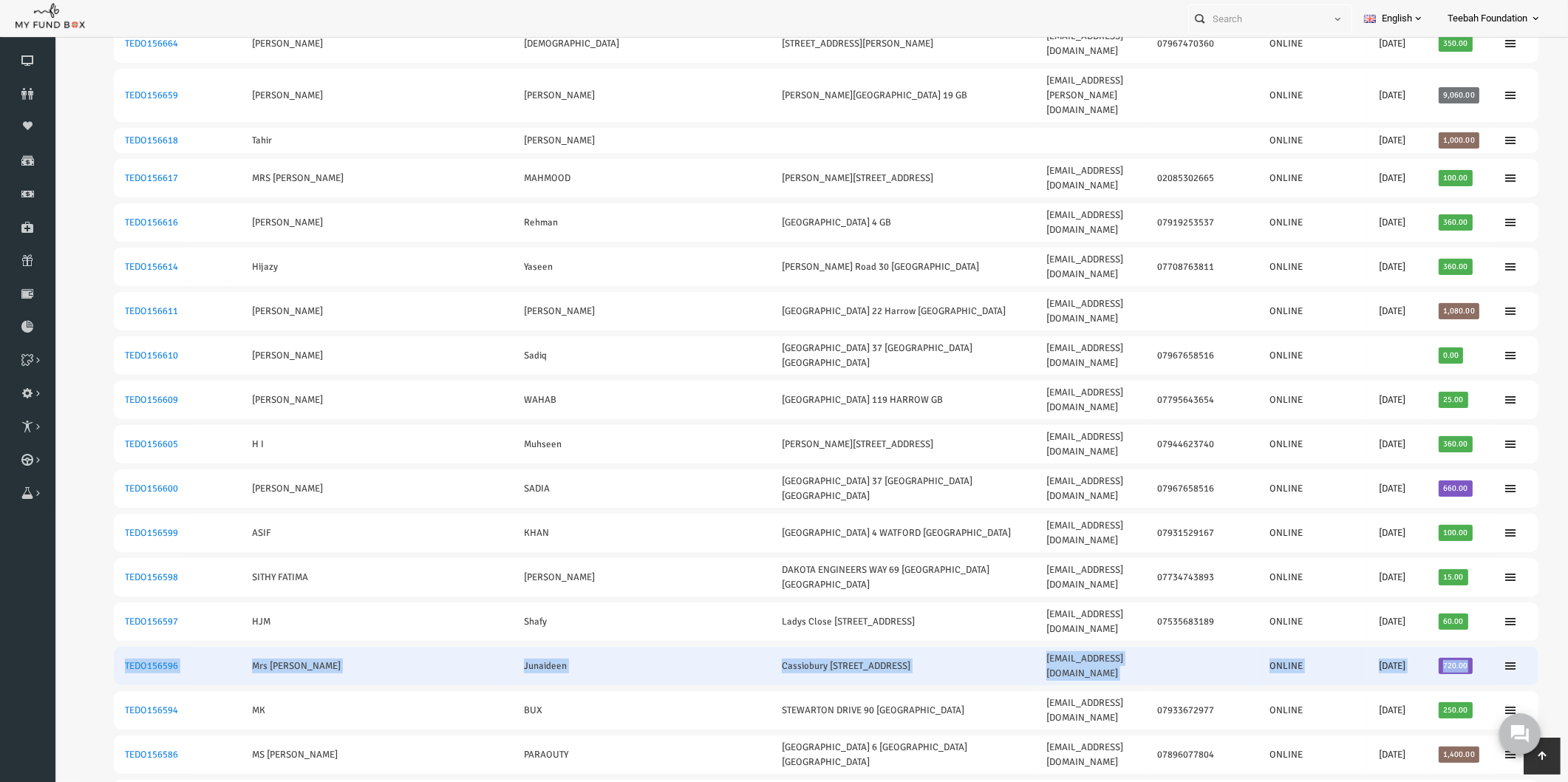
drag, startPoint x: 88, startPoint y: 444, endPoint x: 1436, endPoint y: 439, distance: 1348.0
click at [1436, 647] on tr "TEDO156596 Mrs Rizana Junaideen Cassiobury Park Avenue 88 Watford GB rizana_jun…" at bounding box center [796, 666] width 1424 height 39
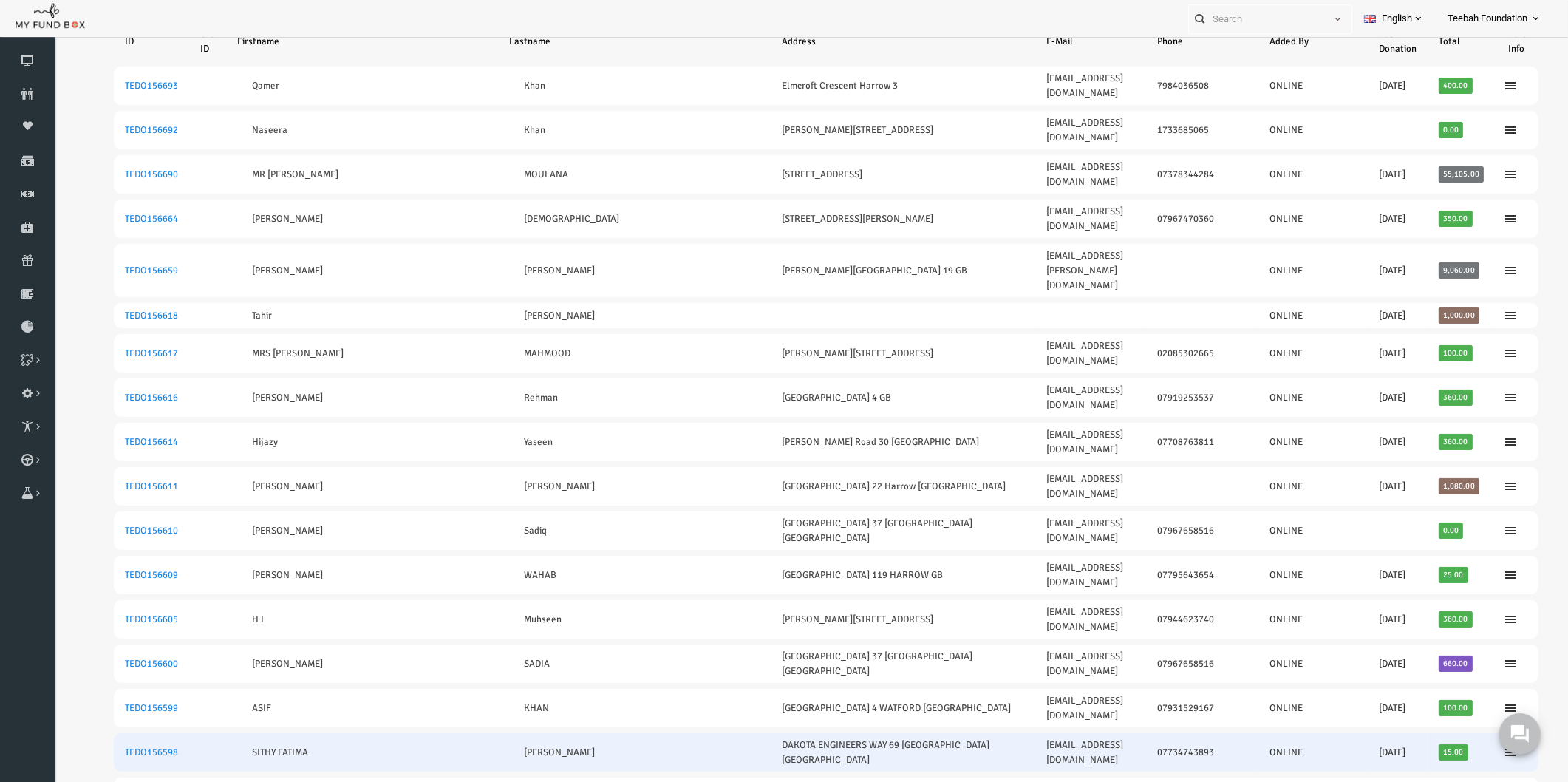
scroll to position [62, 0]
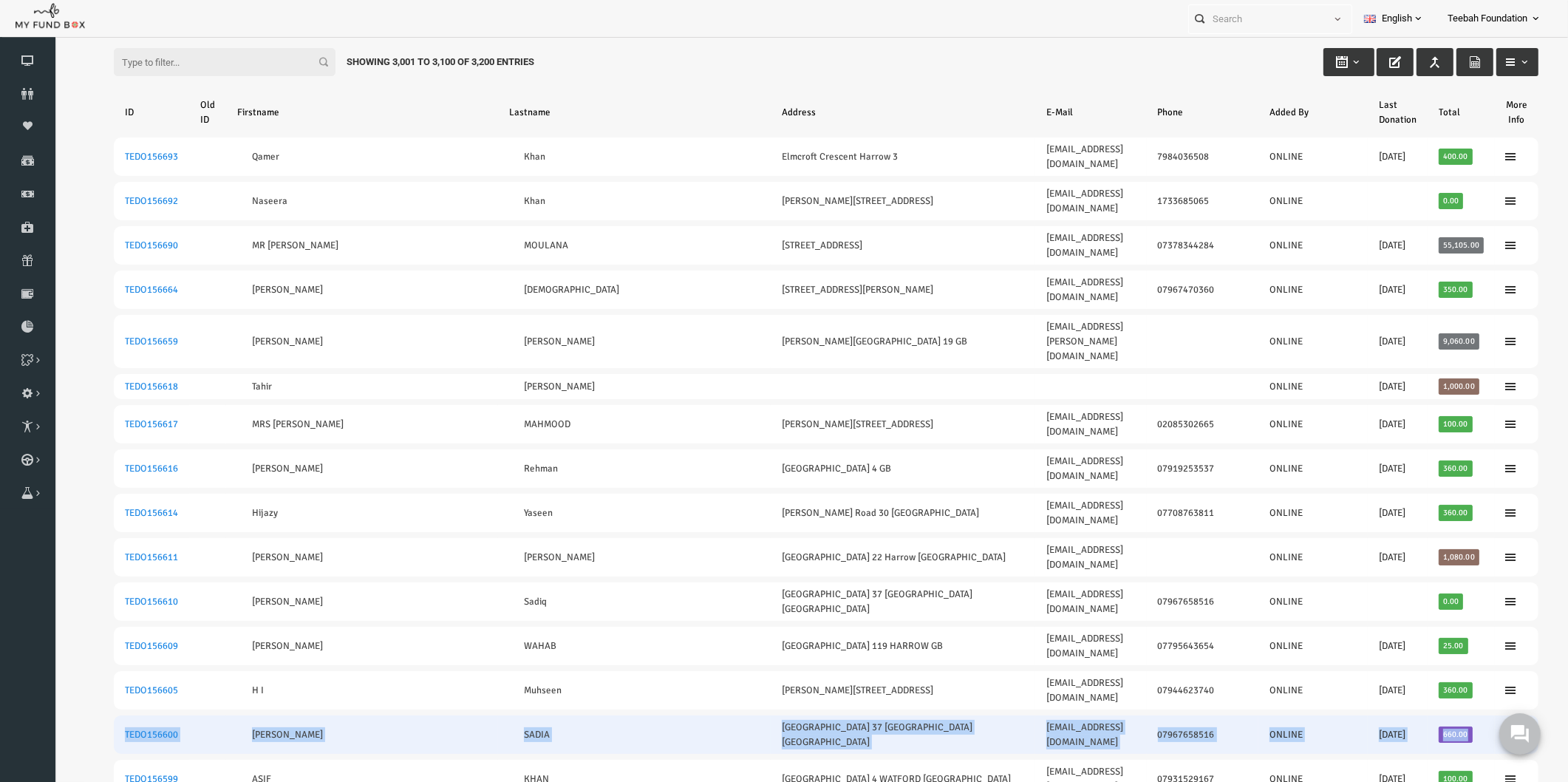
drag, startPoint x: 87, startPoint y: 566, endPoint x: 1434, endPoint y: 562, distance: 1347.0
click at [1434, 716] on tr "TEDO156600 SADAT SADIA West Walk 37 London GB sadat_sadia@gmail.co.uk 079676585…" at bounding box center [796, 735] width 1424 height 39
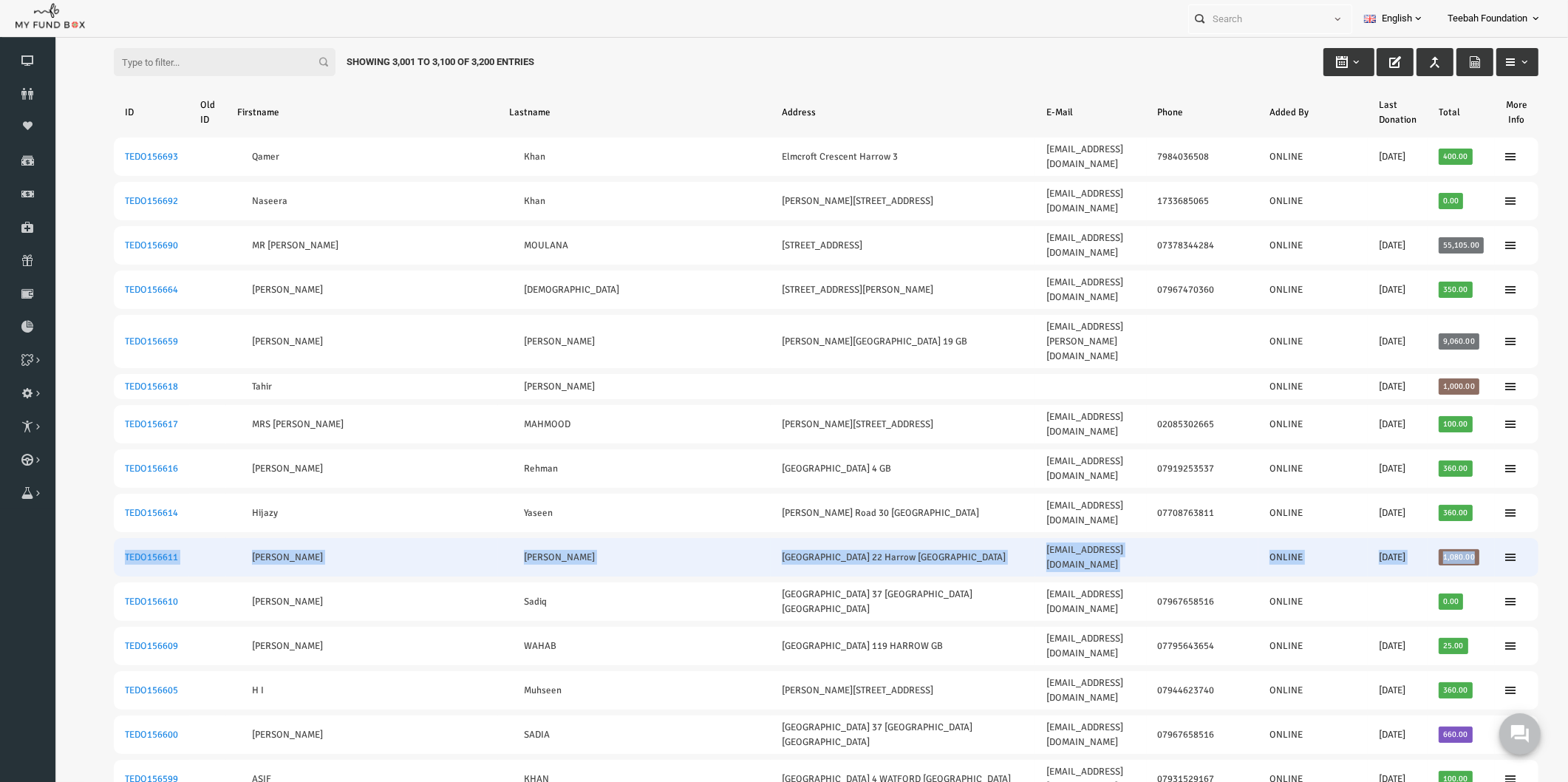
drag, startPoint x: 91, startPoint y: 442, endPoint x: 1452, endPoint y: 450, distance: 1361.0
click at [1452, 538] on tr "TEDO156611 Mr Mohamed Waseem J Marzook Brookhill Avenue 22 Harrow GB mwmarzook@…" at bounding box center [796, 557] width 1424 height 39
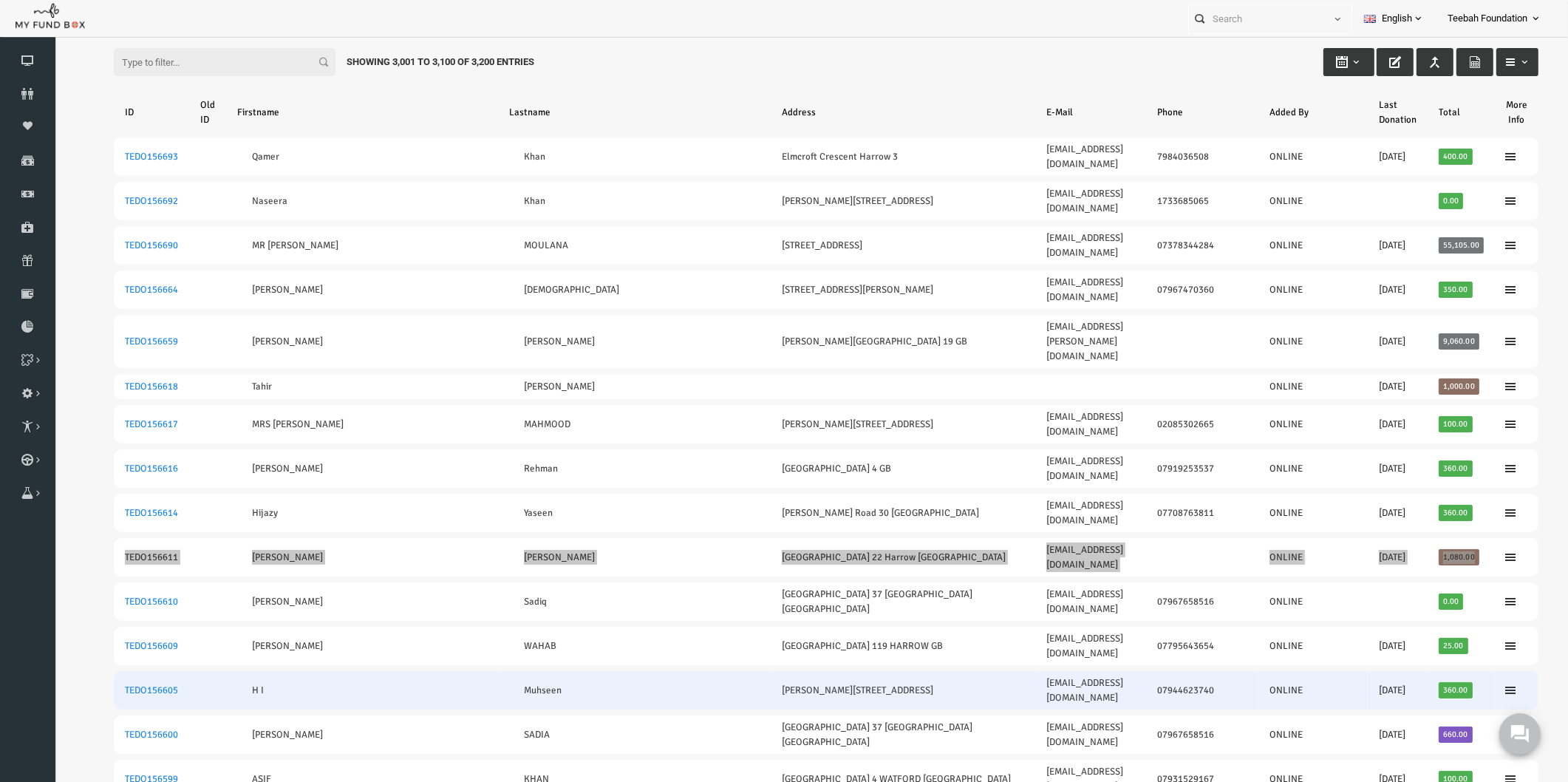
scroll to position [0, 0]
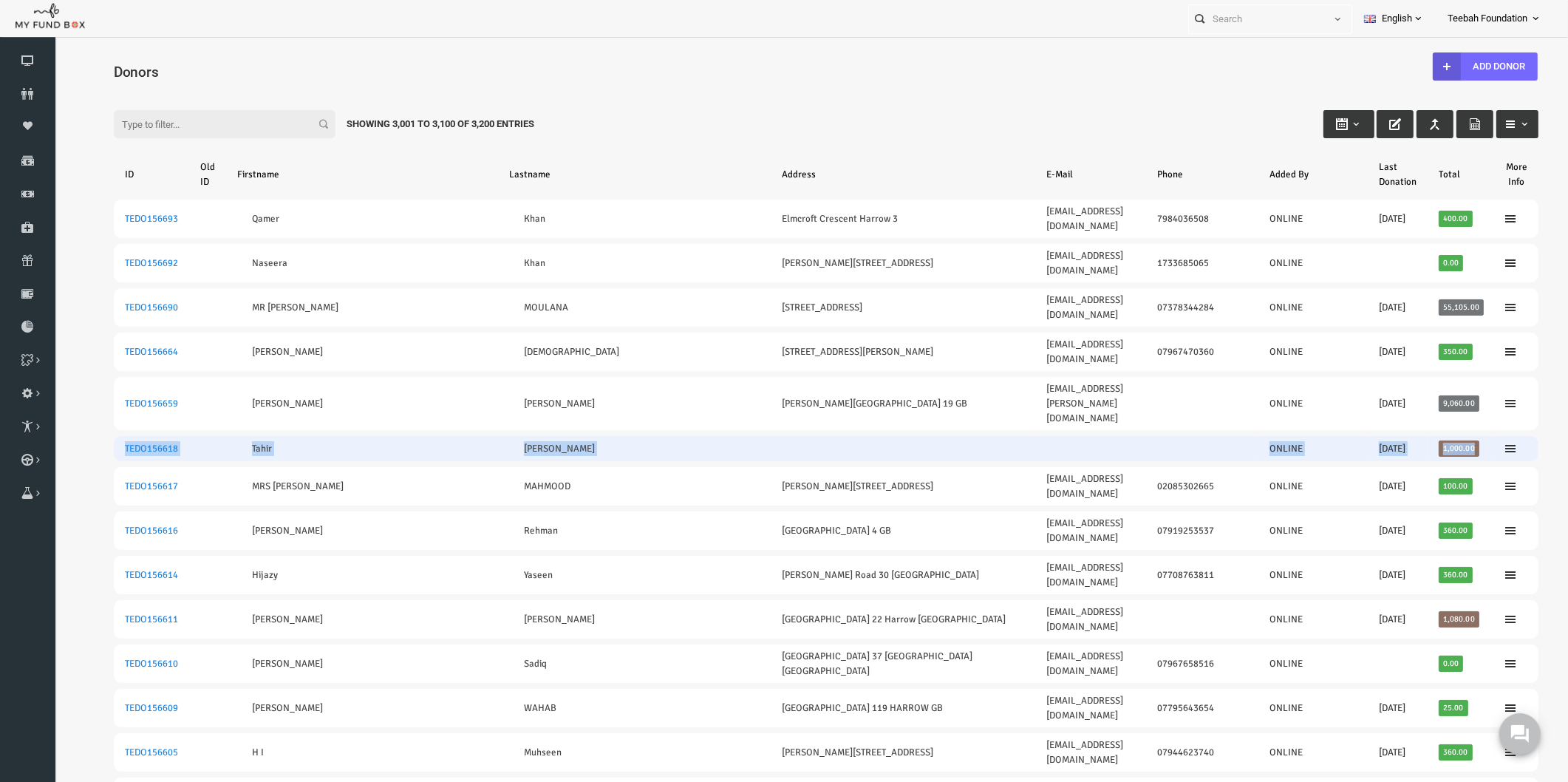
drag, startPoint x: 92, startPoint y: 381, endPoint x: 1439, endPoint y: 382, distance: 1347.0
click at [1439, 436] on tr "TEDO156618 Tahir Mahmoud ONLINE 03.12.2019 1,000.00" at bounding box center [796, 448] width 1424 height 25
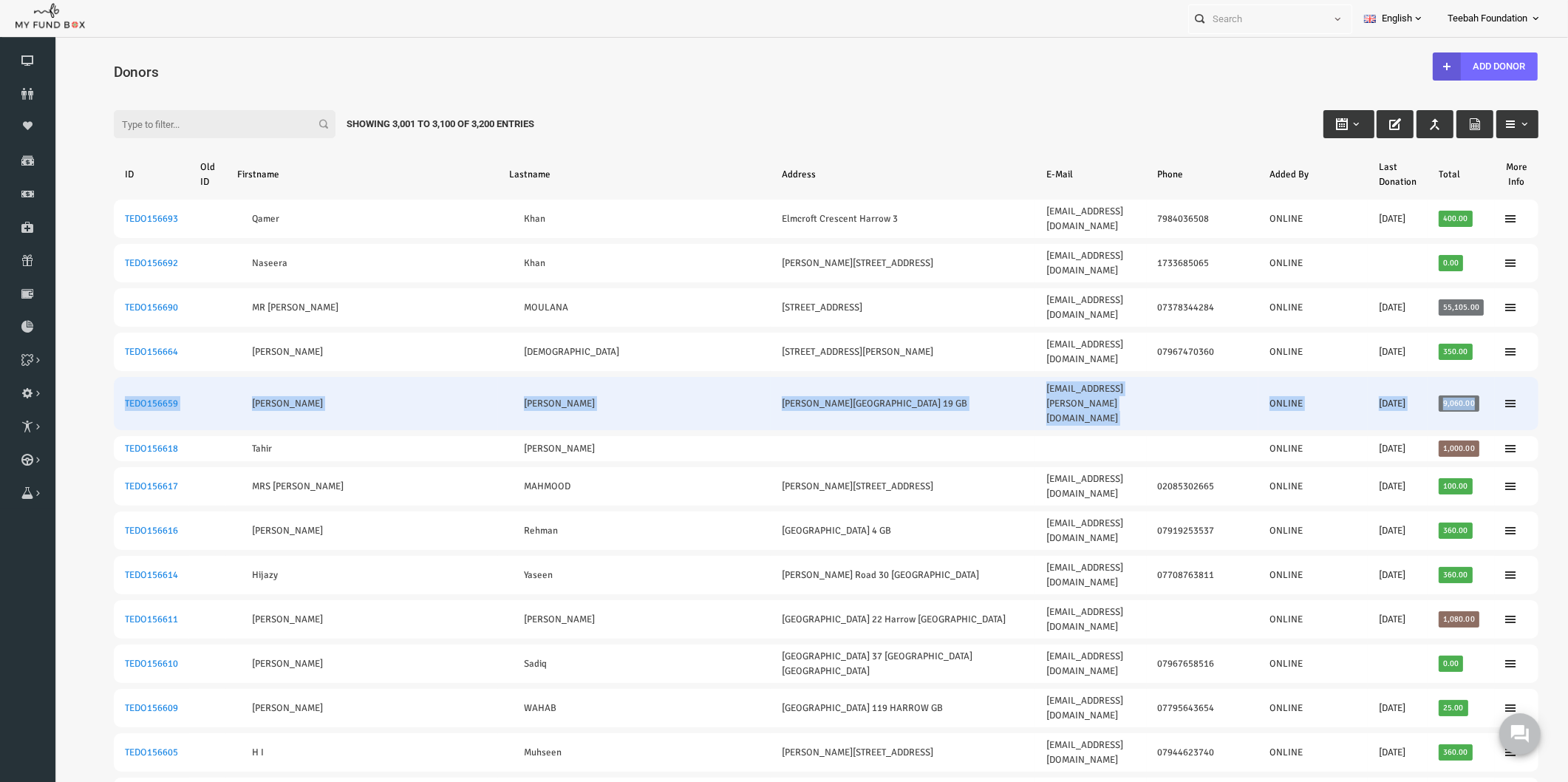
drag, startPoint x: 89, startPoint y: 348, endPoint x: 1441, endPoint y: 358, distance: 1352.0
click at [1441, 377] on tr "TEDO156659 MR SULEMAN BHAI VAID Poppleton Road 19 GB suleman@vAID.com ONLINE 14…" at bounding box center [796, 404] width 1424 height 53
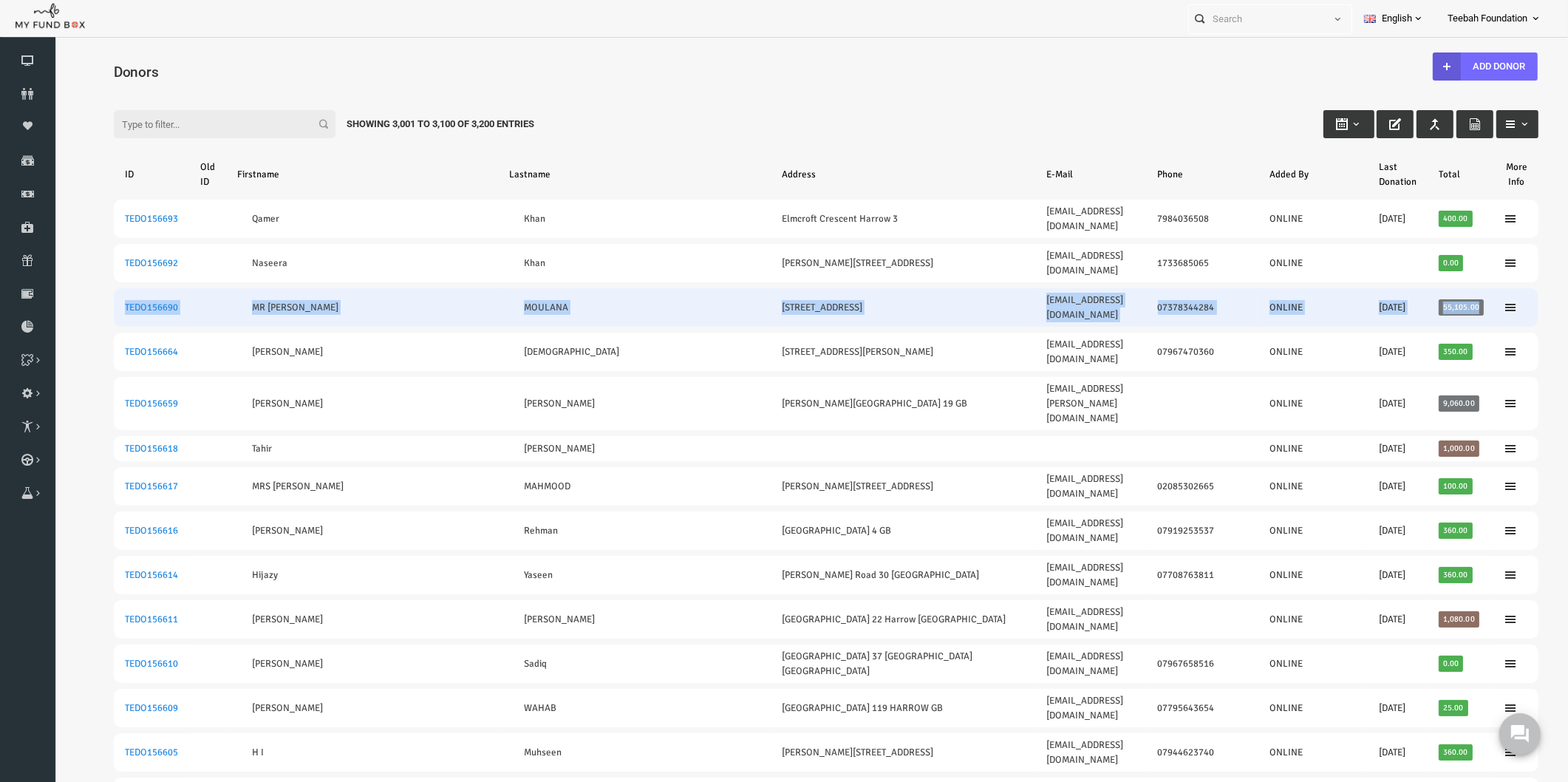
drag, startPoint x: 89, startPoint y: 275, endPoint x: 1444, endPoint y: 269, distance: 1355.0
click at [1444, 288] on tr "TEDO156690 MR MUZAKAR MOULANA BARNSDALE ROAD 59B LONDON GB muazdef@gmail.com 07…" at bounding box center [796, 307] width 1424 height 39
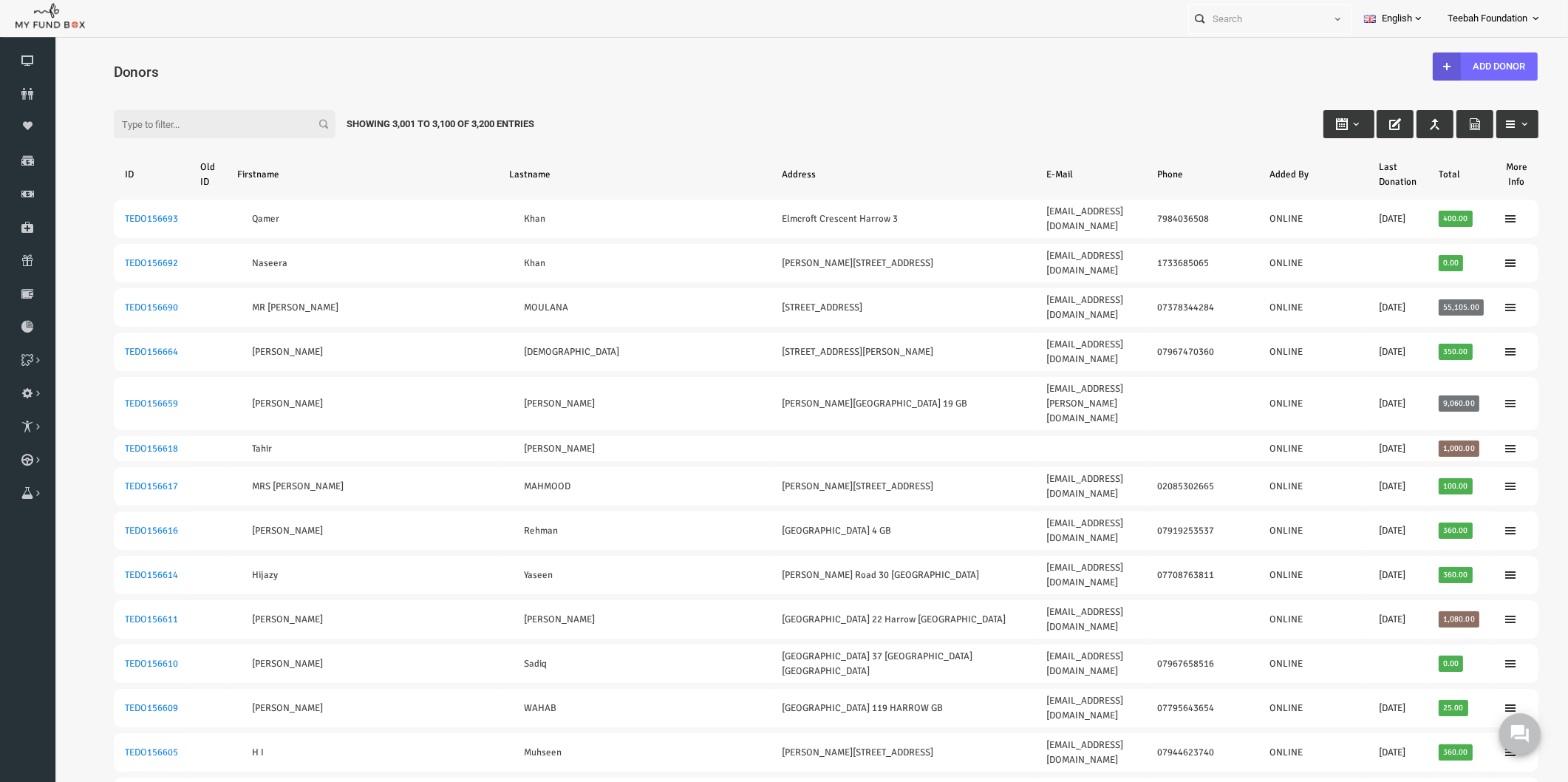
click at [1151, 121] on div "Filter: Showing 3,001 to 3,100 of 3,200 Entries" at bounding box center [796, 110] width 1454 height 40
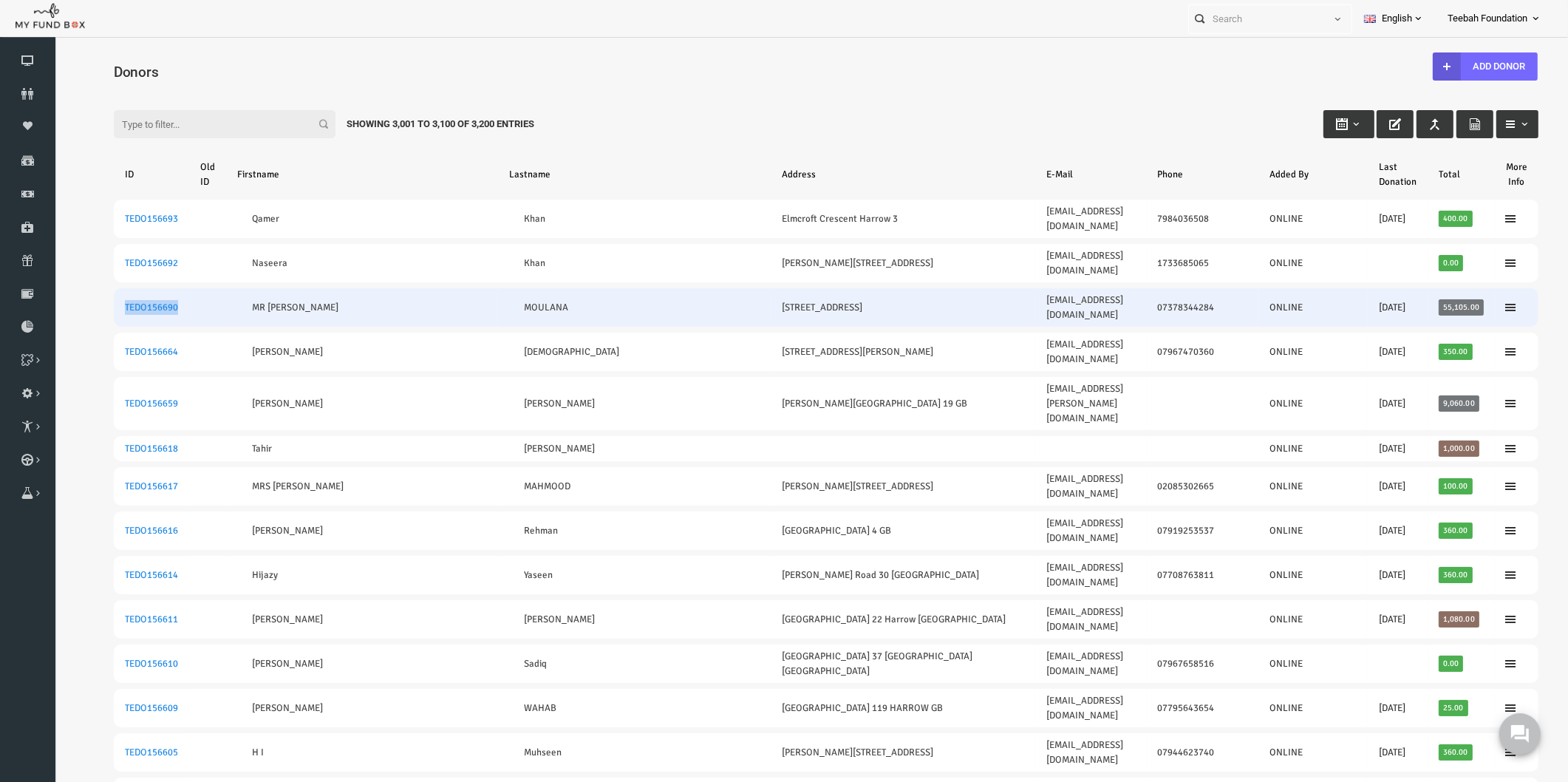
drag, startPoint x: 151, startPoint y: 272, endPoint x: 89, endPoint y: 272, distance: 62.0
click at [89, 288] on td "TEDO156690" at bounding box center [120, 307] width 75 height 39
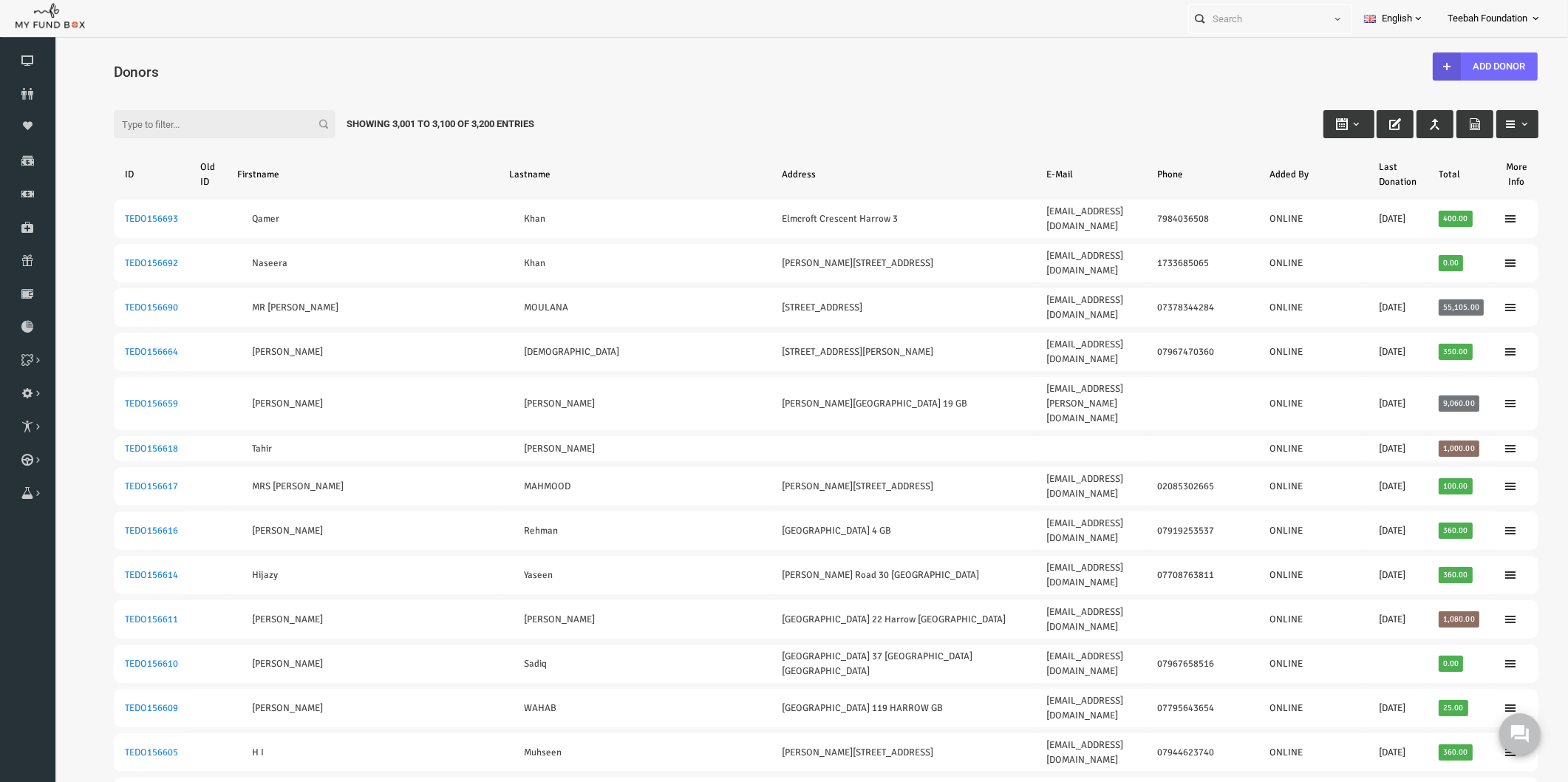
click at [961, 95] on div "Filter: Showing 3,001 to 3,100 of 3,200 Entries" at bounding box center [796, 110] width 1454 height 40
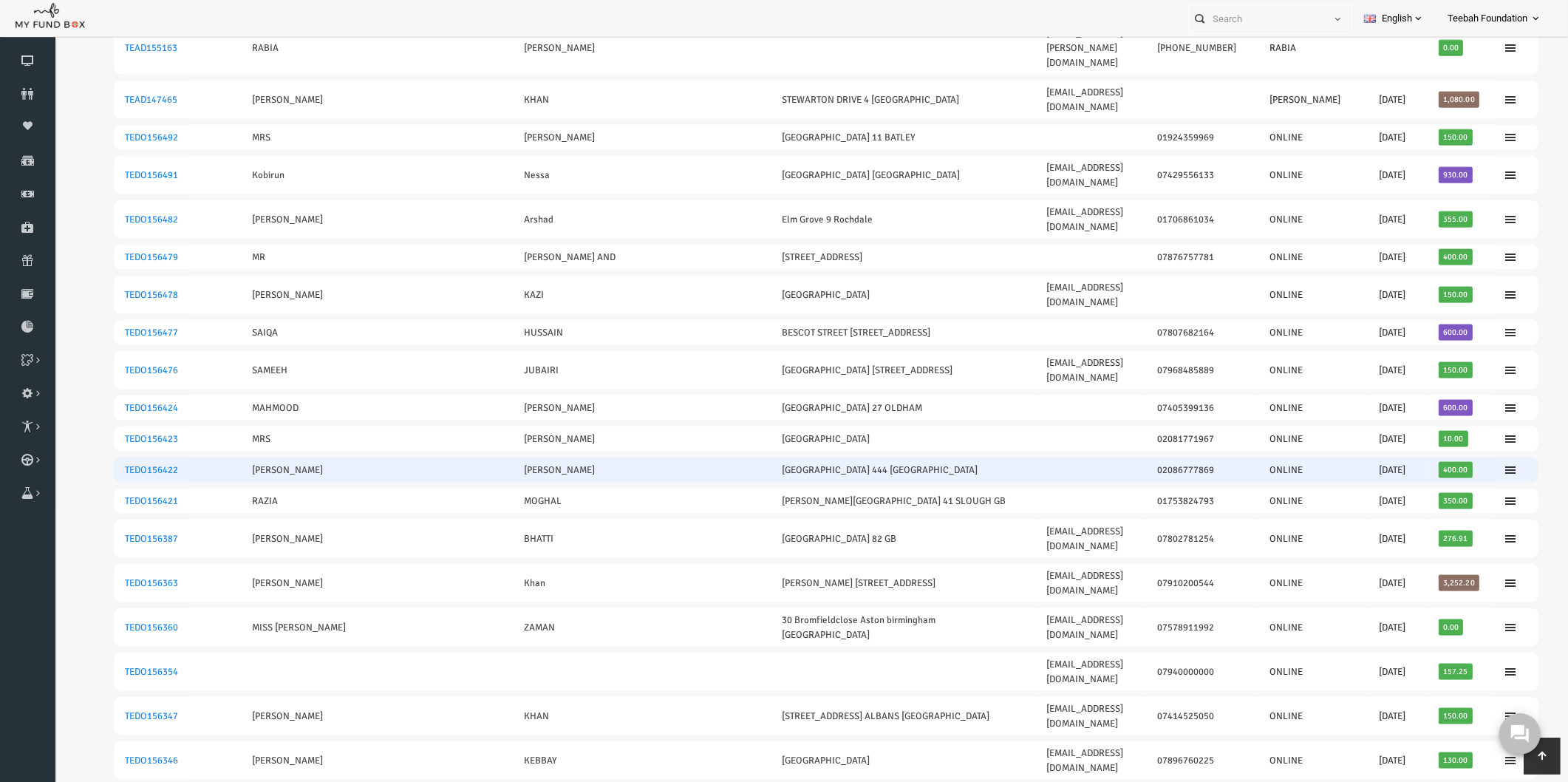
scroll to position [2609, 0]
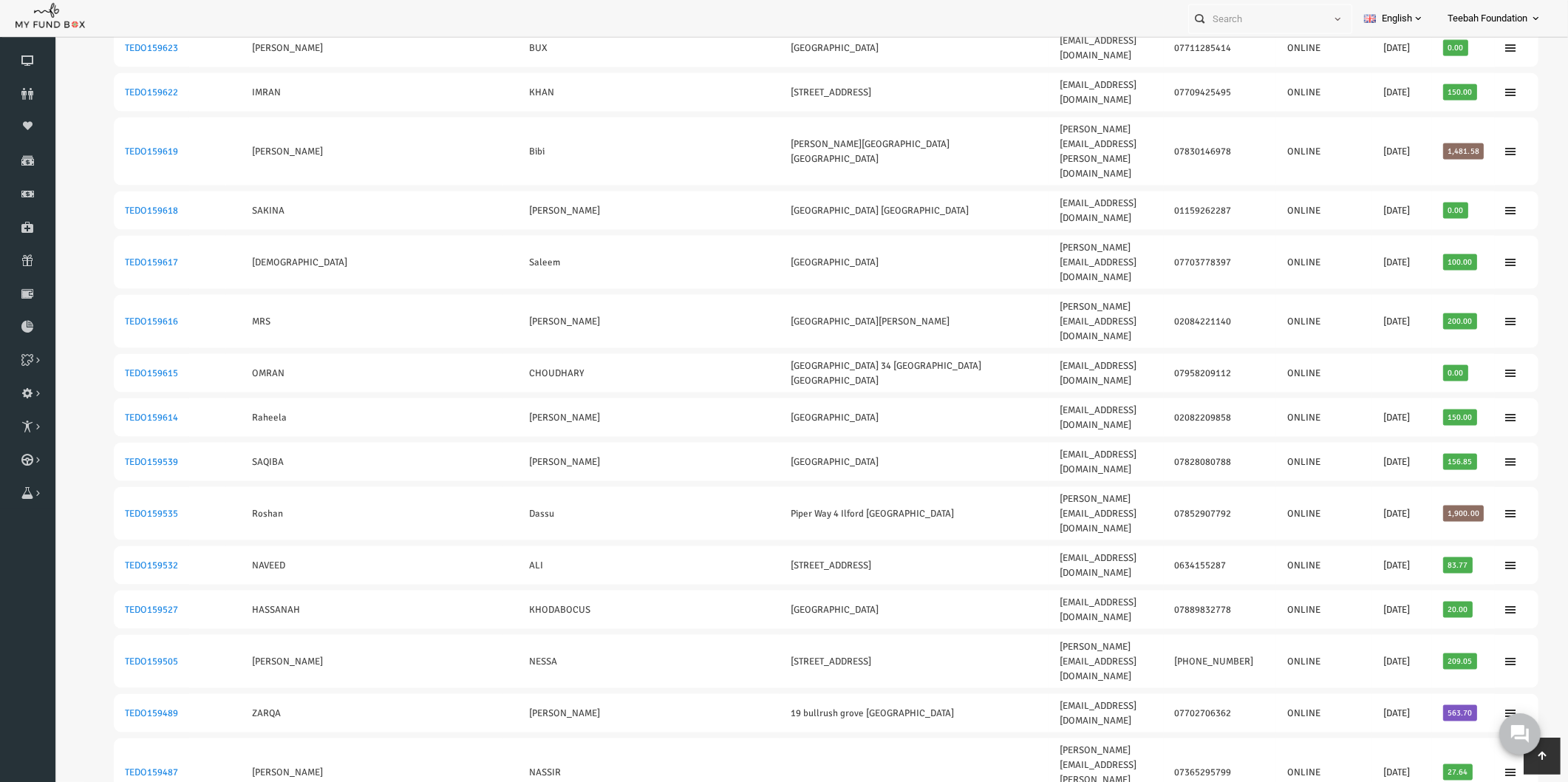
drag, startPoint x: 1452, startPoint y: 591, endPoint x: 87, endPoint y: 598, distance: 1365.0
drag, startPoint x: 1441, startPoint y: 343, endPoint x: 91, endPoint y: 321, distance: 1350.2
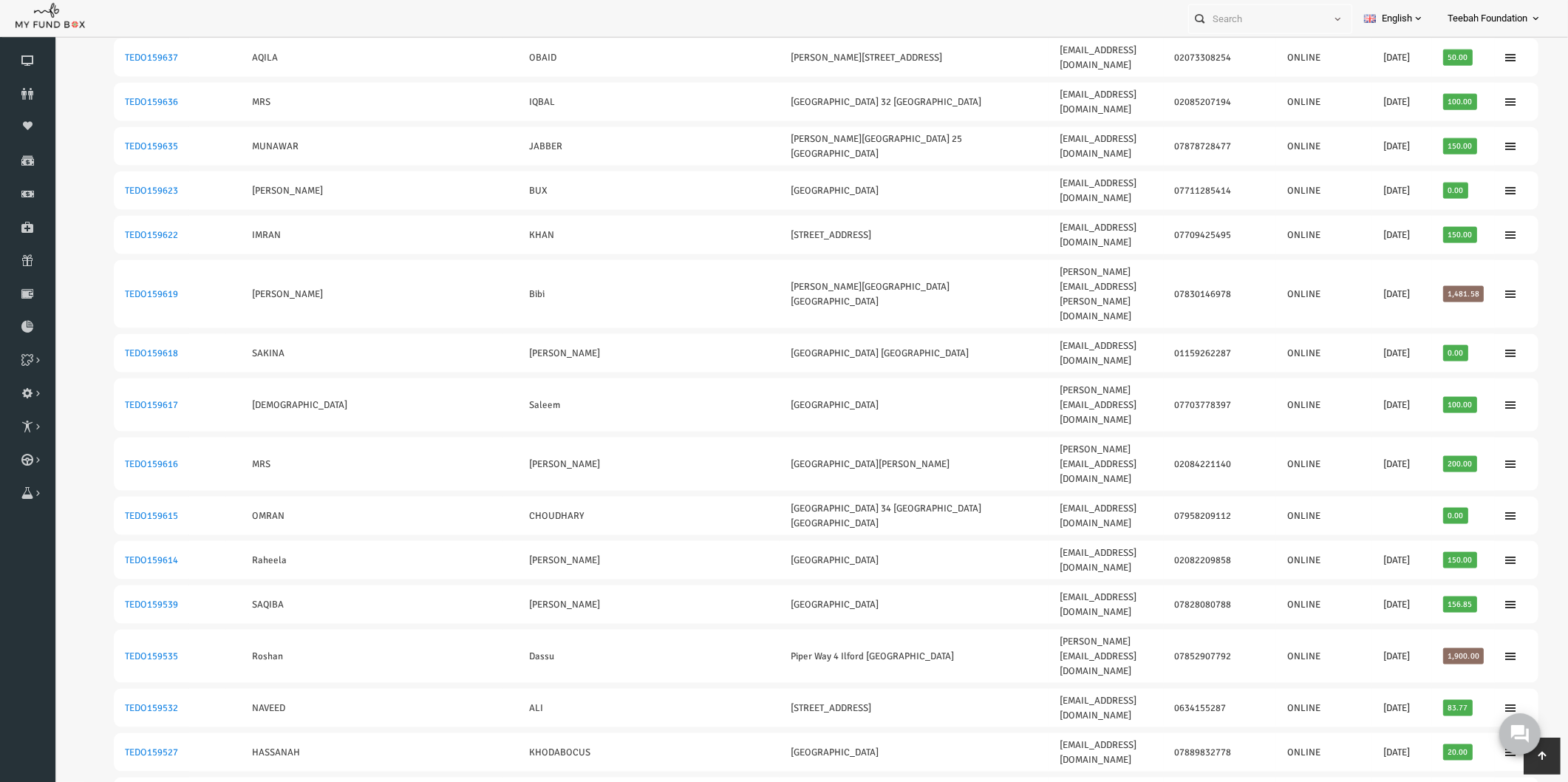
scroll to position [2363, 0]
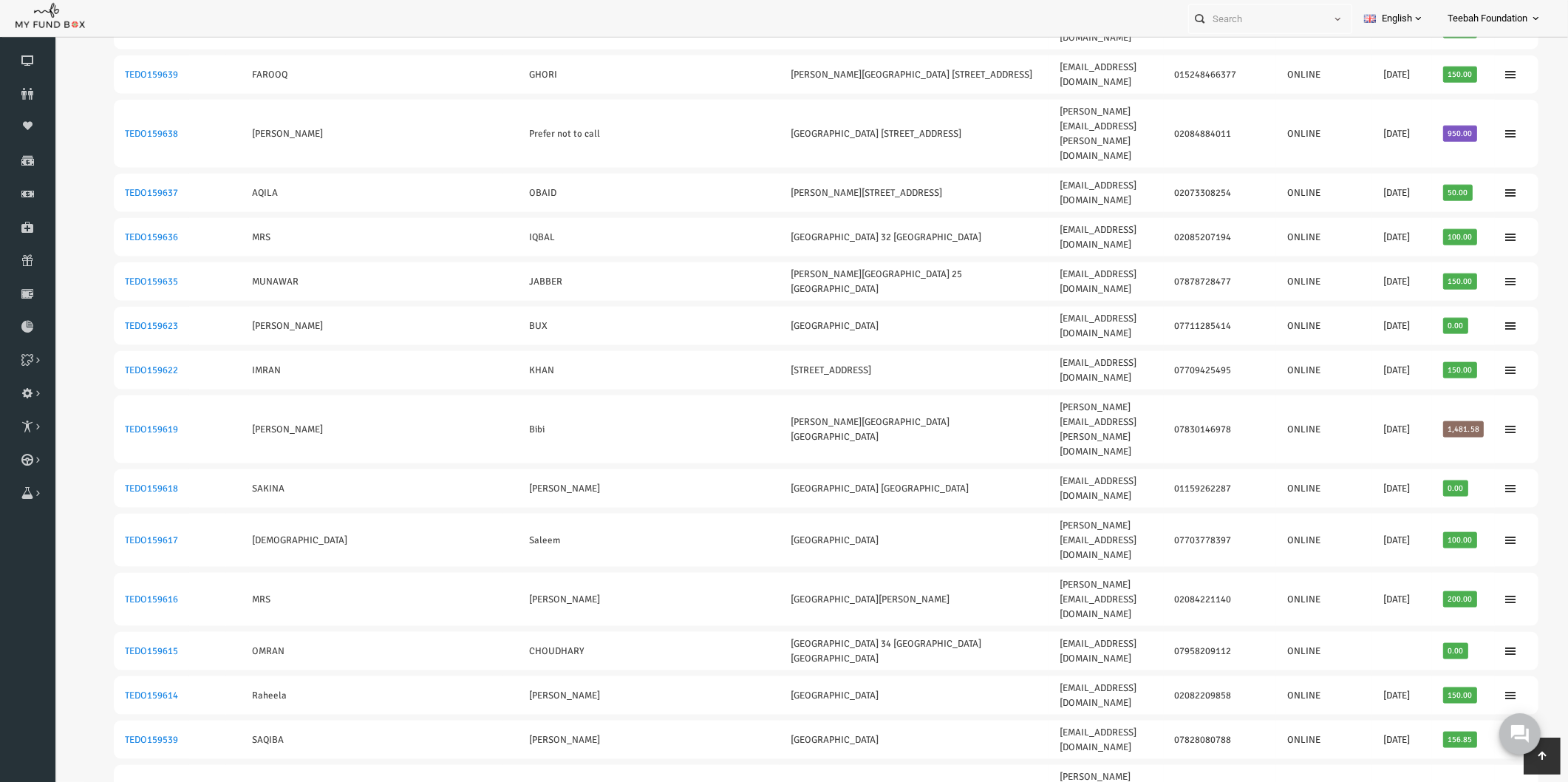
drag, startPoint x: 89, startPoint y: 471, endPoint x: 1447, endPoint y: 472, distance: 1358.0
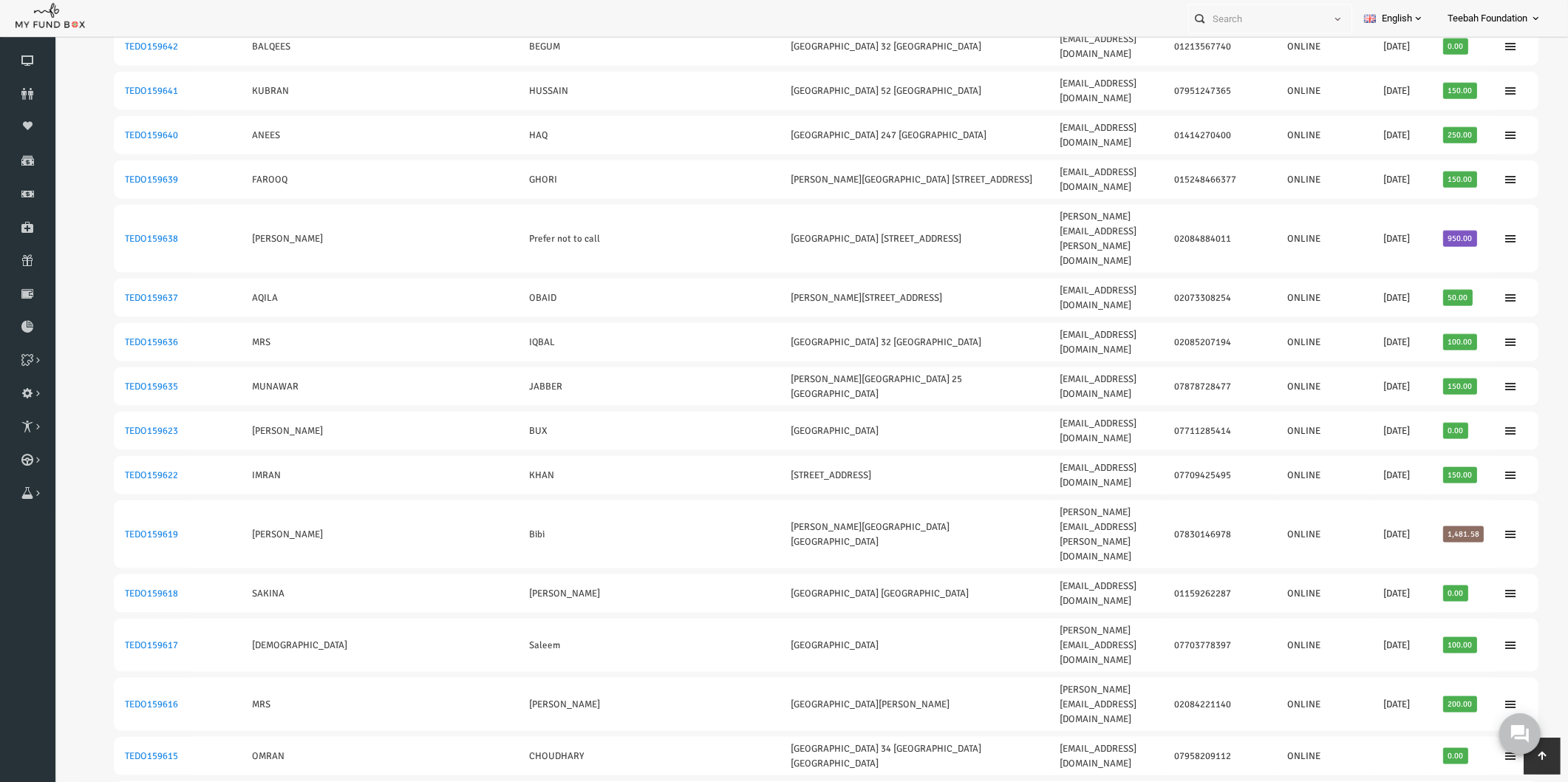
scroll to position [2116, 0]
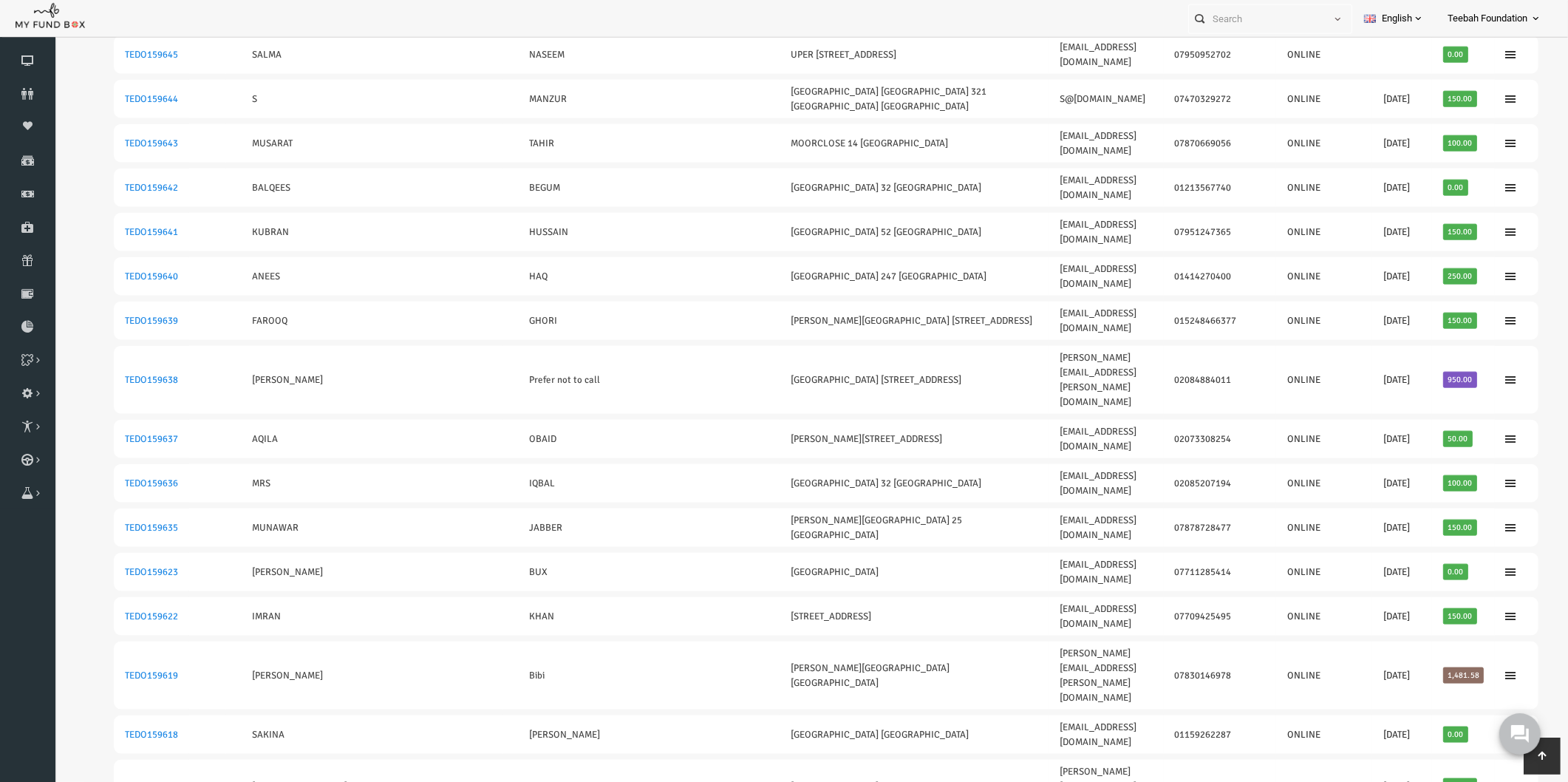
drag, startPoint x: 1444, startPoint y: 526, endPoint x: 78, endPoint y: 536, distance: 1366.0
click at [78, 536] on table "ID Old ID Firstname Lastname Address E-Mail Phone Added By Last Donation Total …" at bounding box center [796, 470] width 1454 height 4903
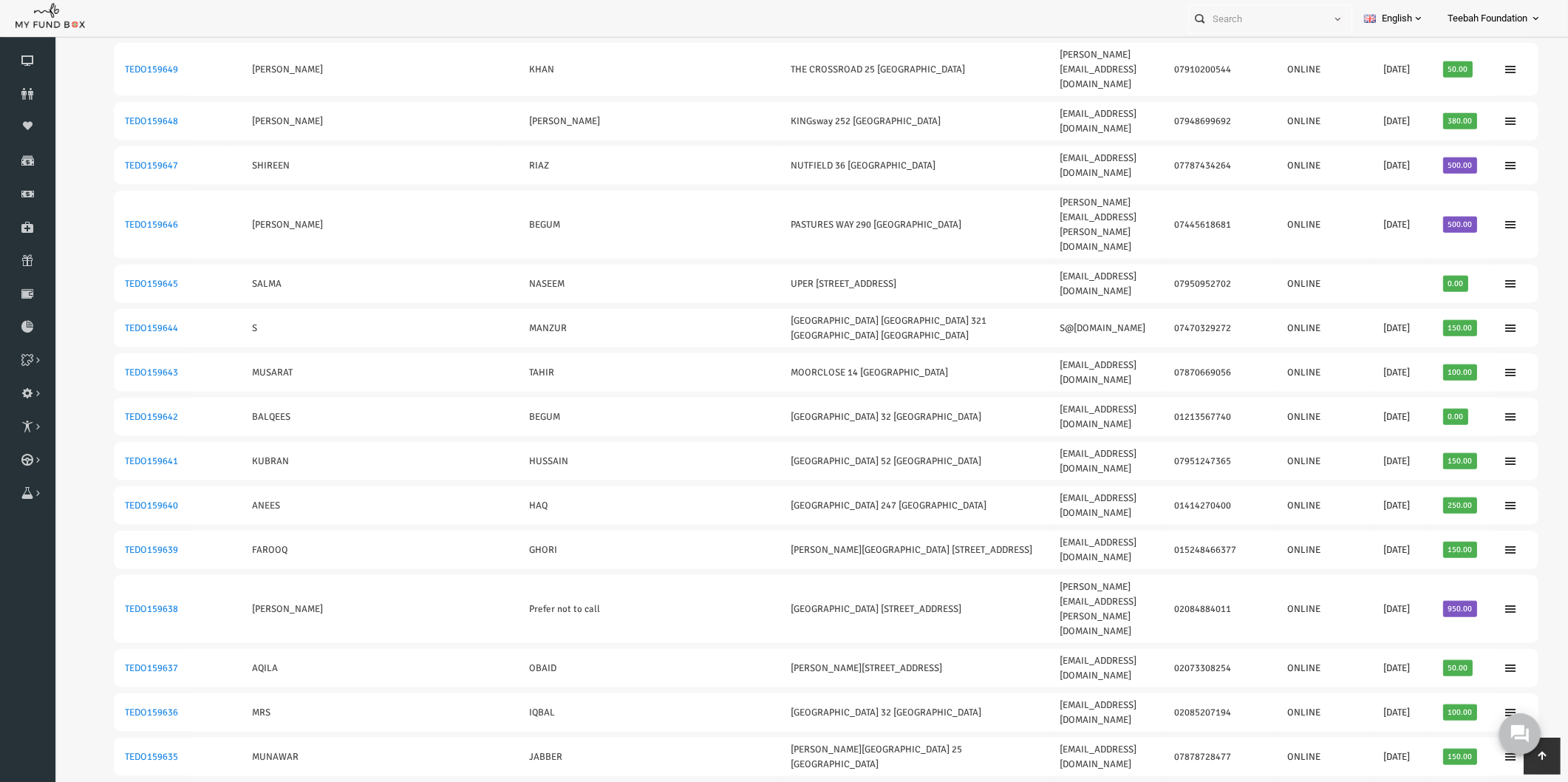
scroll to position [1870, 0]
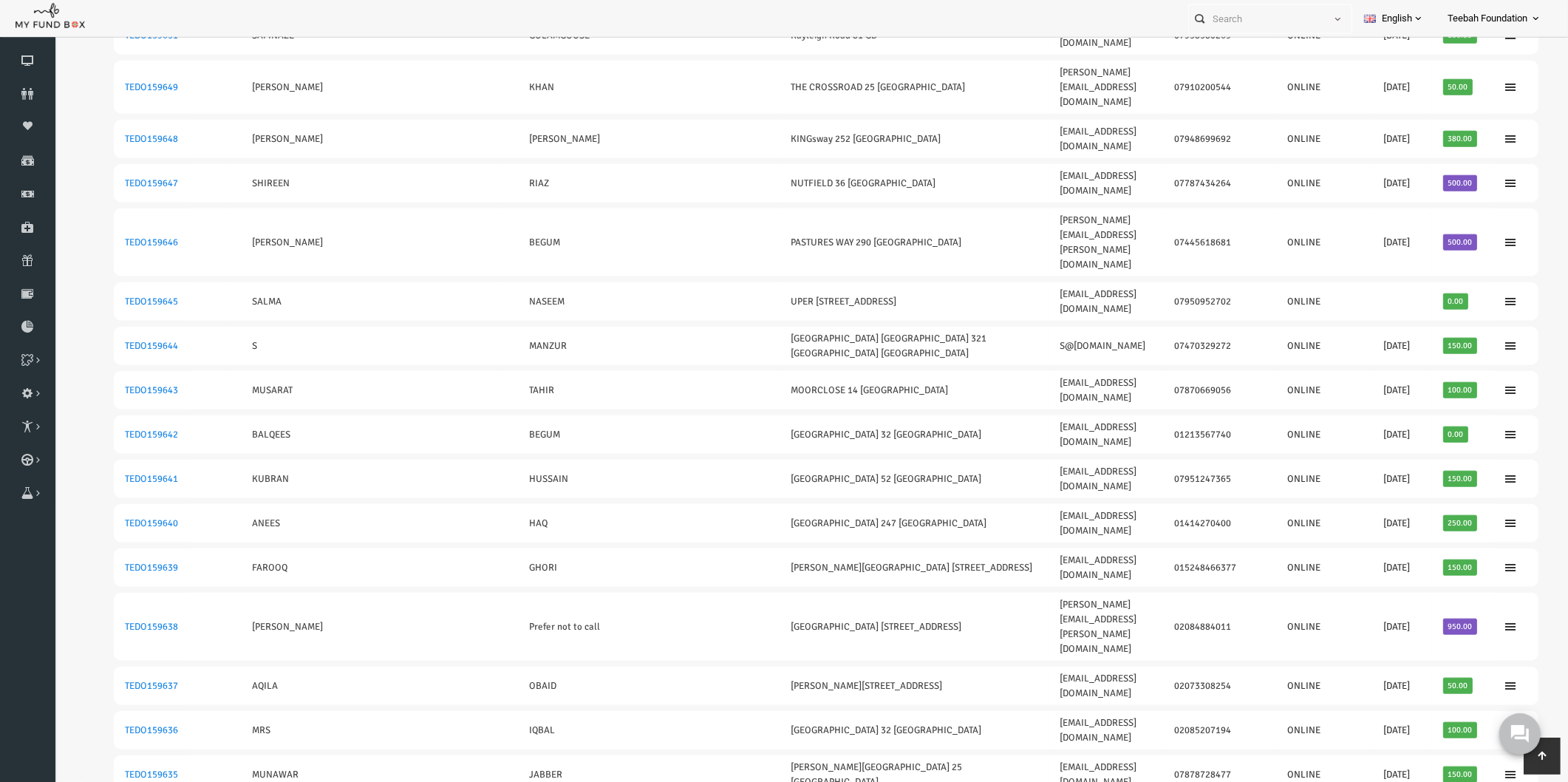
drag, startPoint x: 1433, startPoint y: 517, endPoint x: 93, endPoint y: 533, distance: 1340.1
drag, startPoint x: 1445, startPoint y: 462, endPoint x: 84, endPoint y: 470, distance: 1361.0
drag, startPoint x: 1452, startPoint y: 338, endPoint x: 94, endPoint y: 351, distance: 1358.1
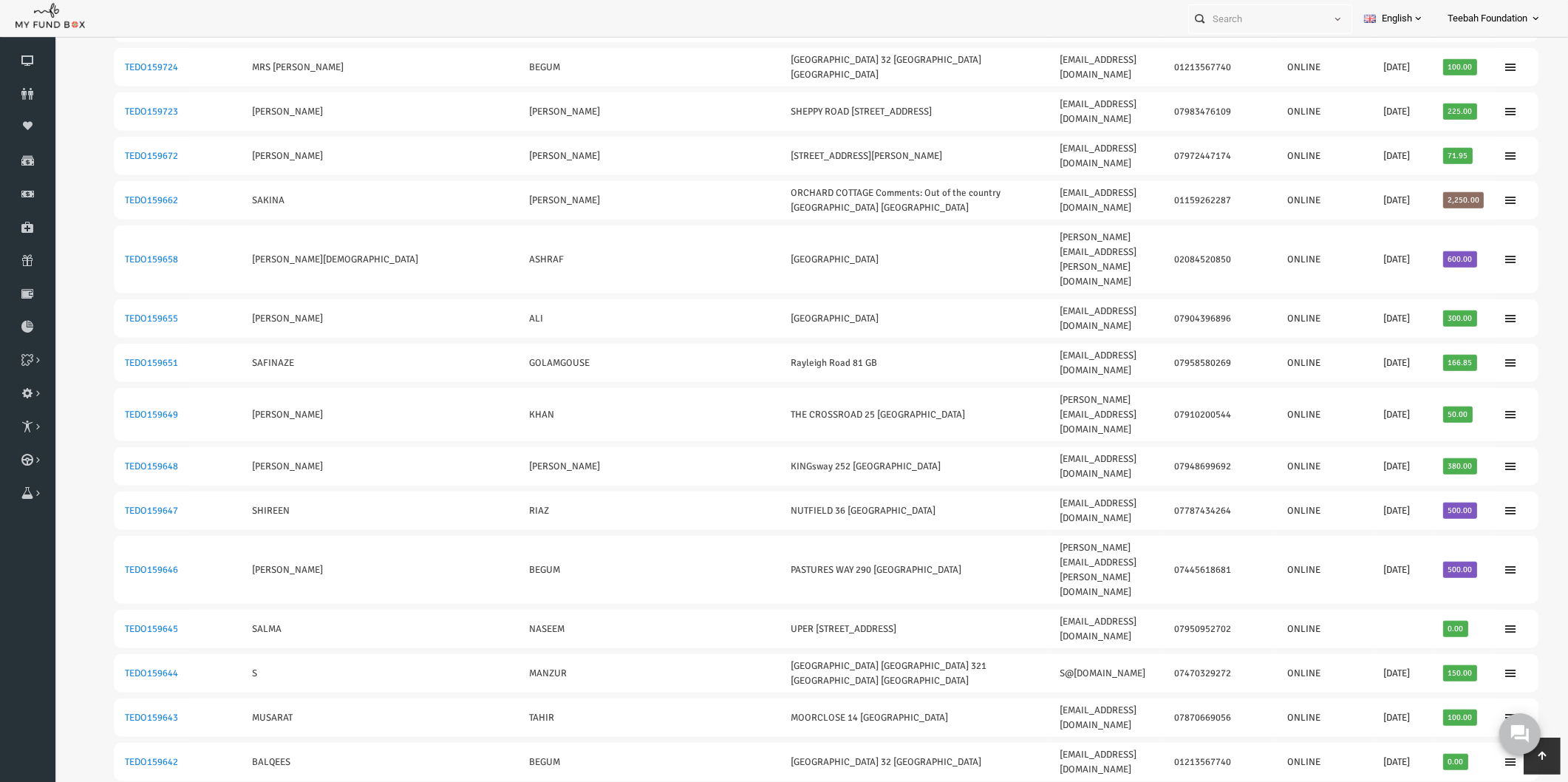
scroll to position [1541, 0]
drag, startPoint x: 1448, startPoint y: 449, endPoint x: 91, endPoint y: 450, distance: 1357.0
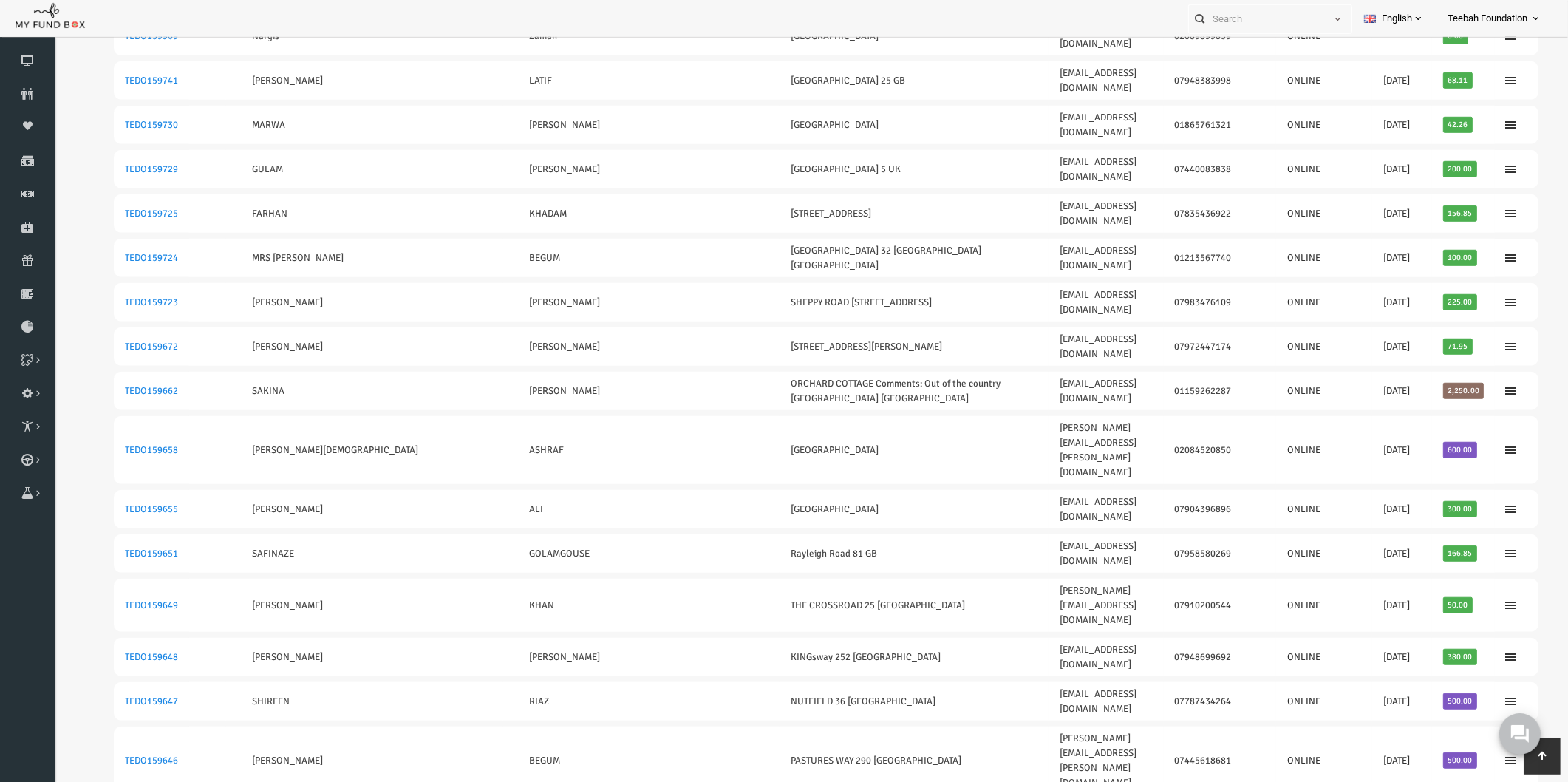
scroll to position [1295, 0]
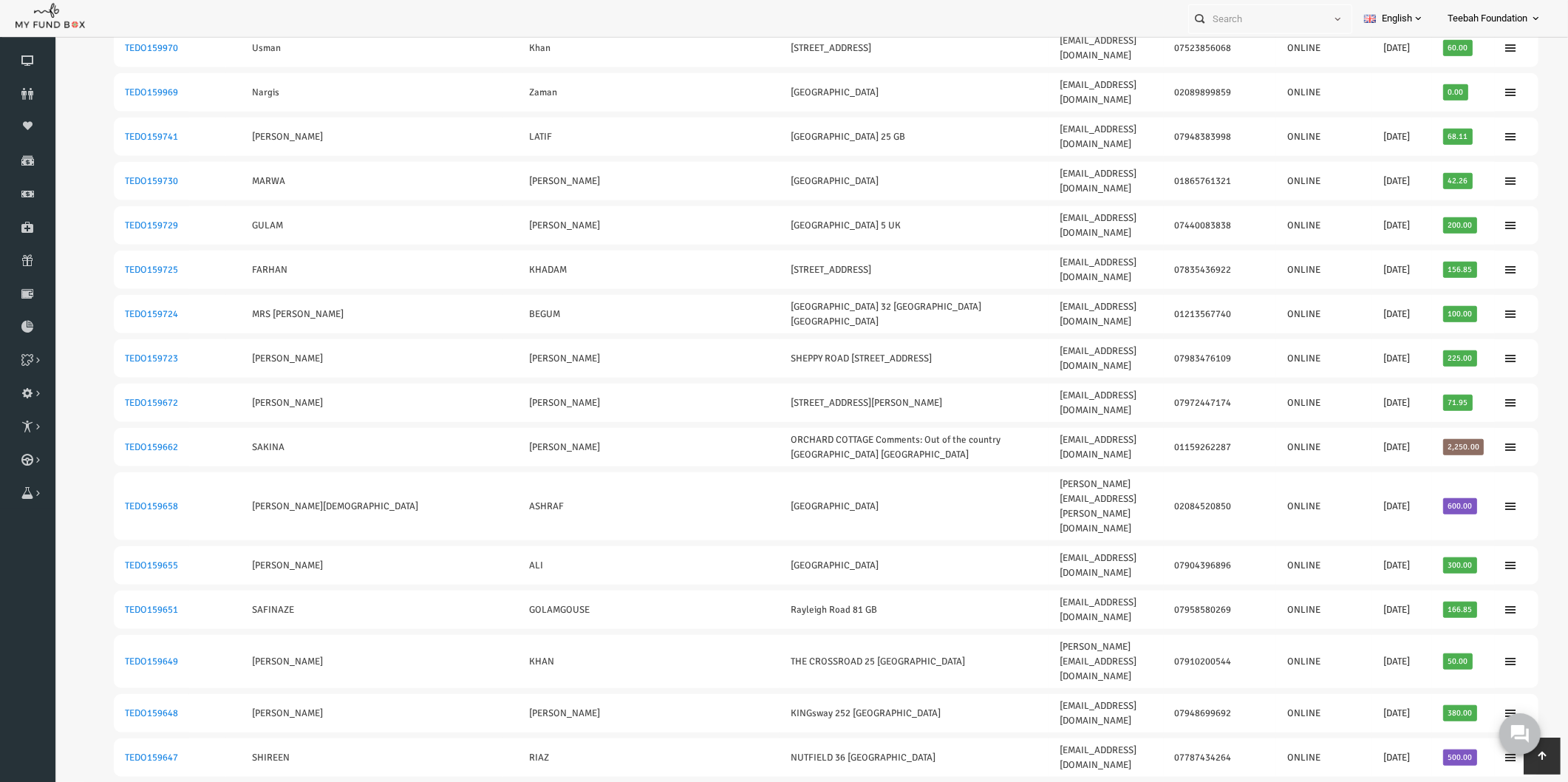
drag, startPoint x: 1438, startPoint y: 504, endPoint x: 77, endPoint y: 510, distance: 1361.0
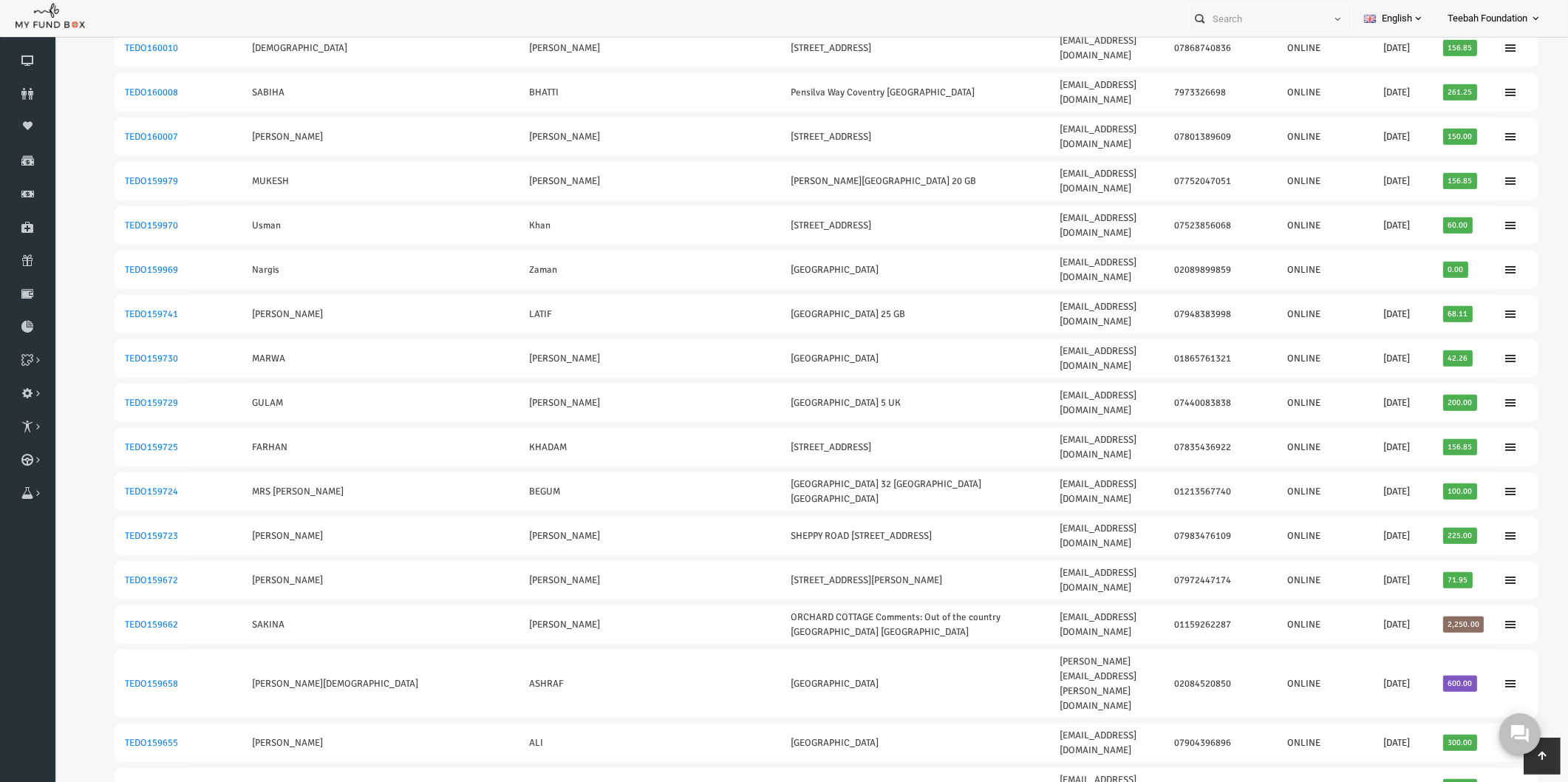
scroll to position [1048, 0]
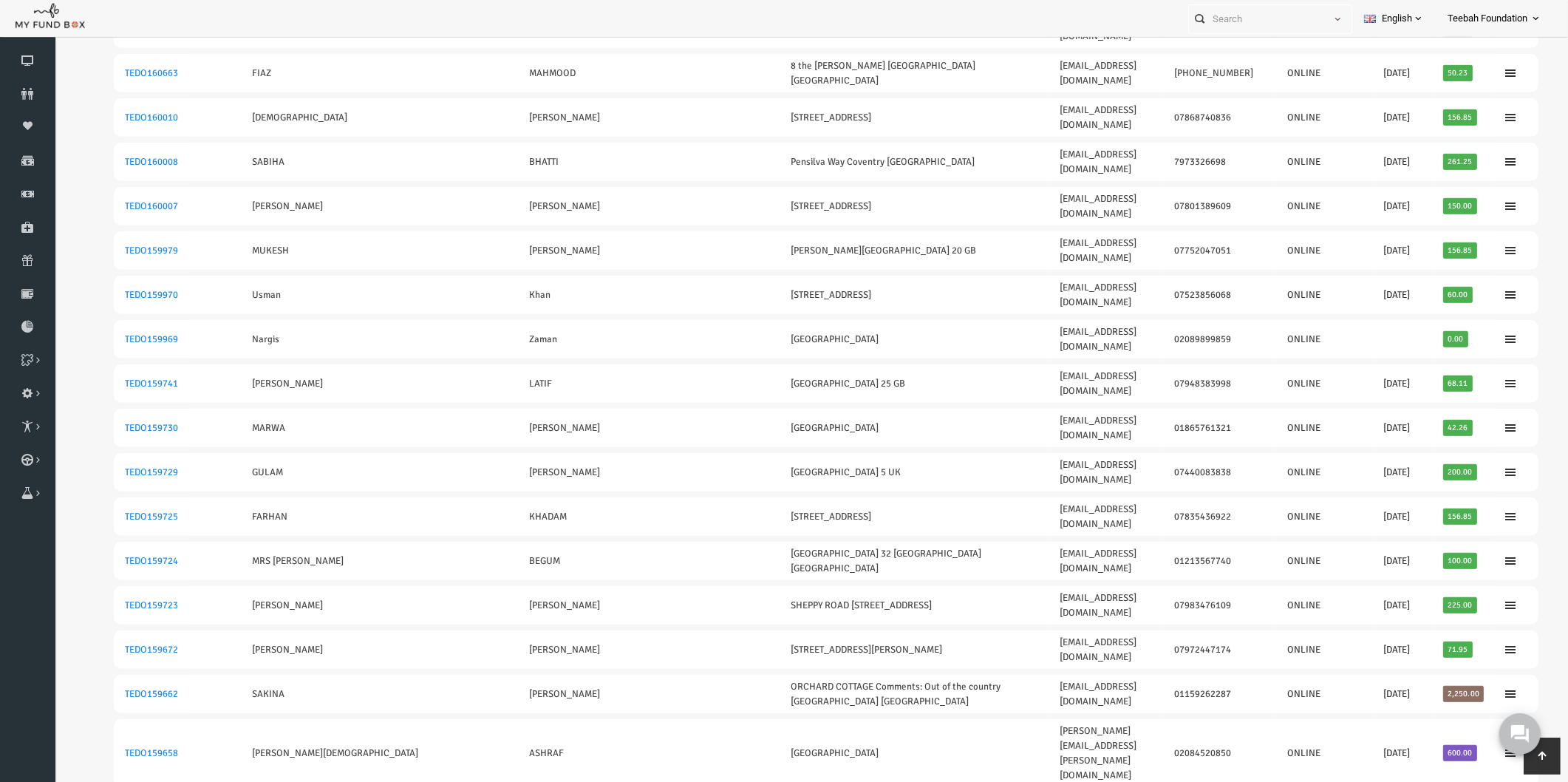
drag, startPoint x: 1440, startPoint y: 489, endPoint x: 81, endPoint y: 460, distance: 1359.3
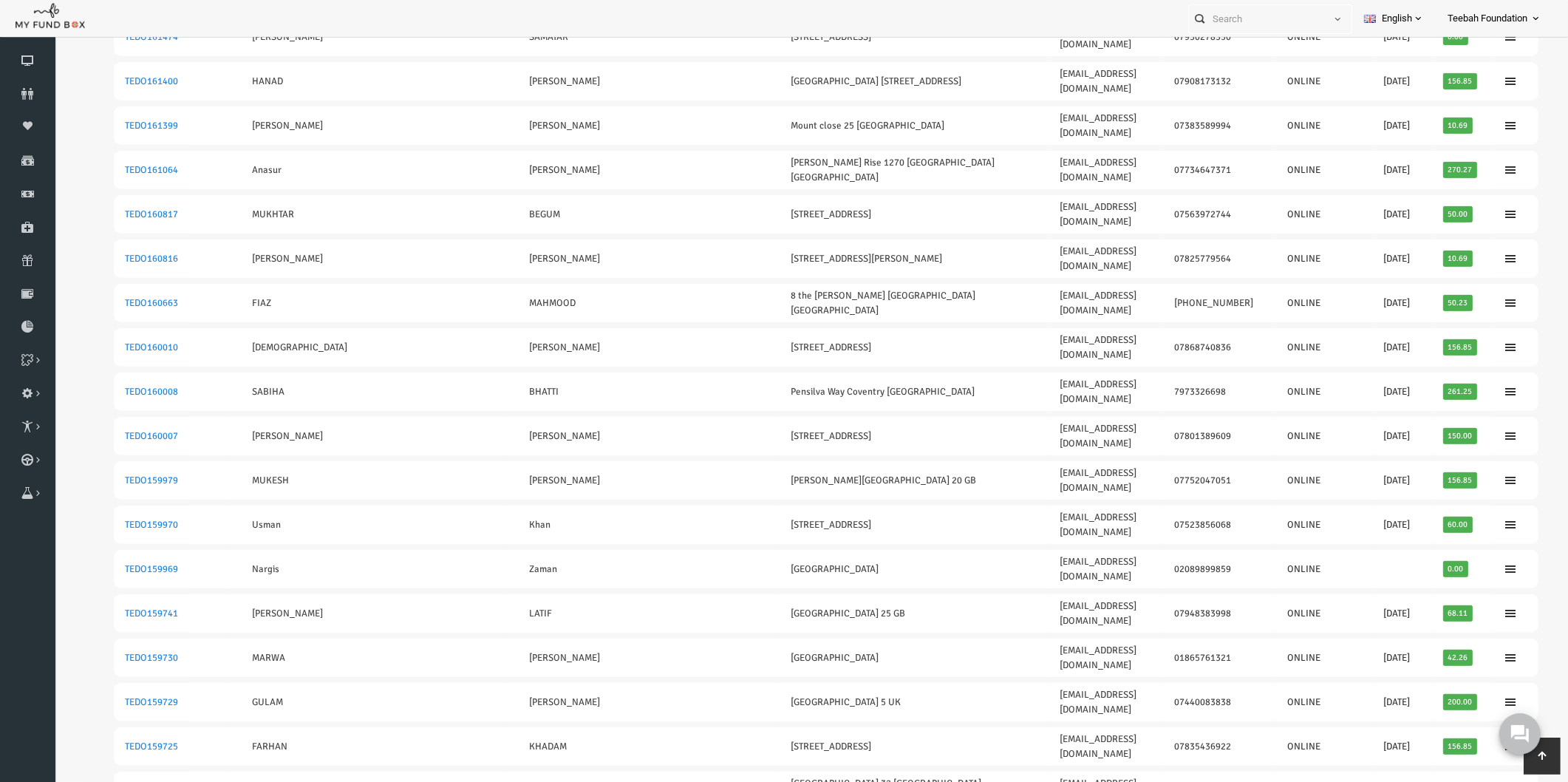
scroll to position [802, 0]
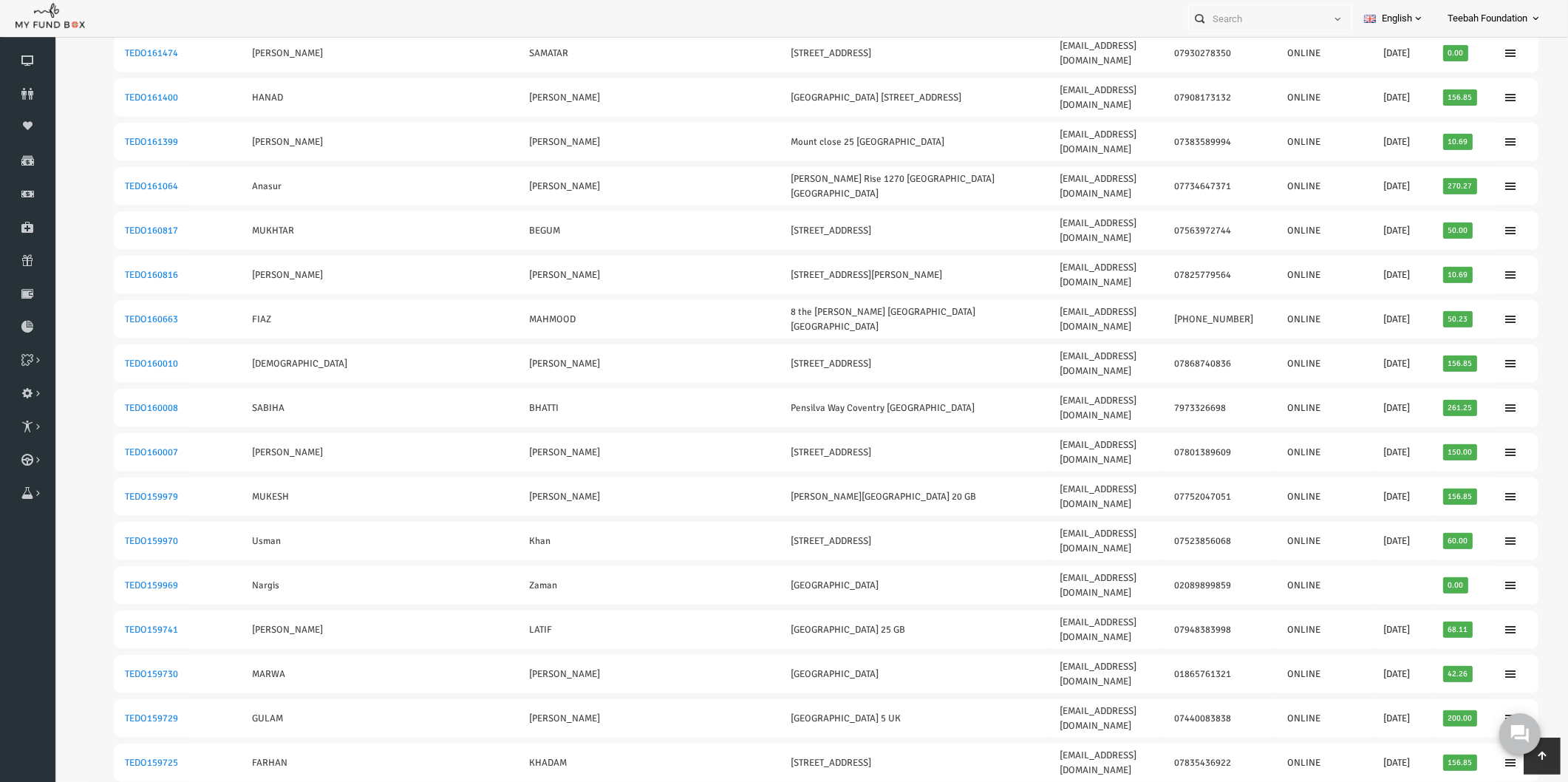
drag, startPoint x: 1441, startPoint y: 548, endPoint x: 95, endPoint y: 553, distance: 1346.0
drag, startPoint x: 1451, startPoint y: 515, endPoint x: 80, endPoint y: 530, distance: 1371.1
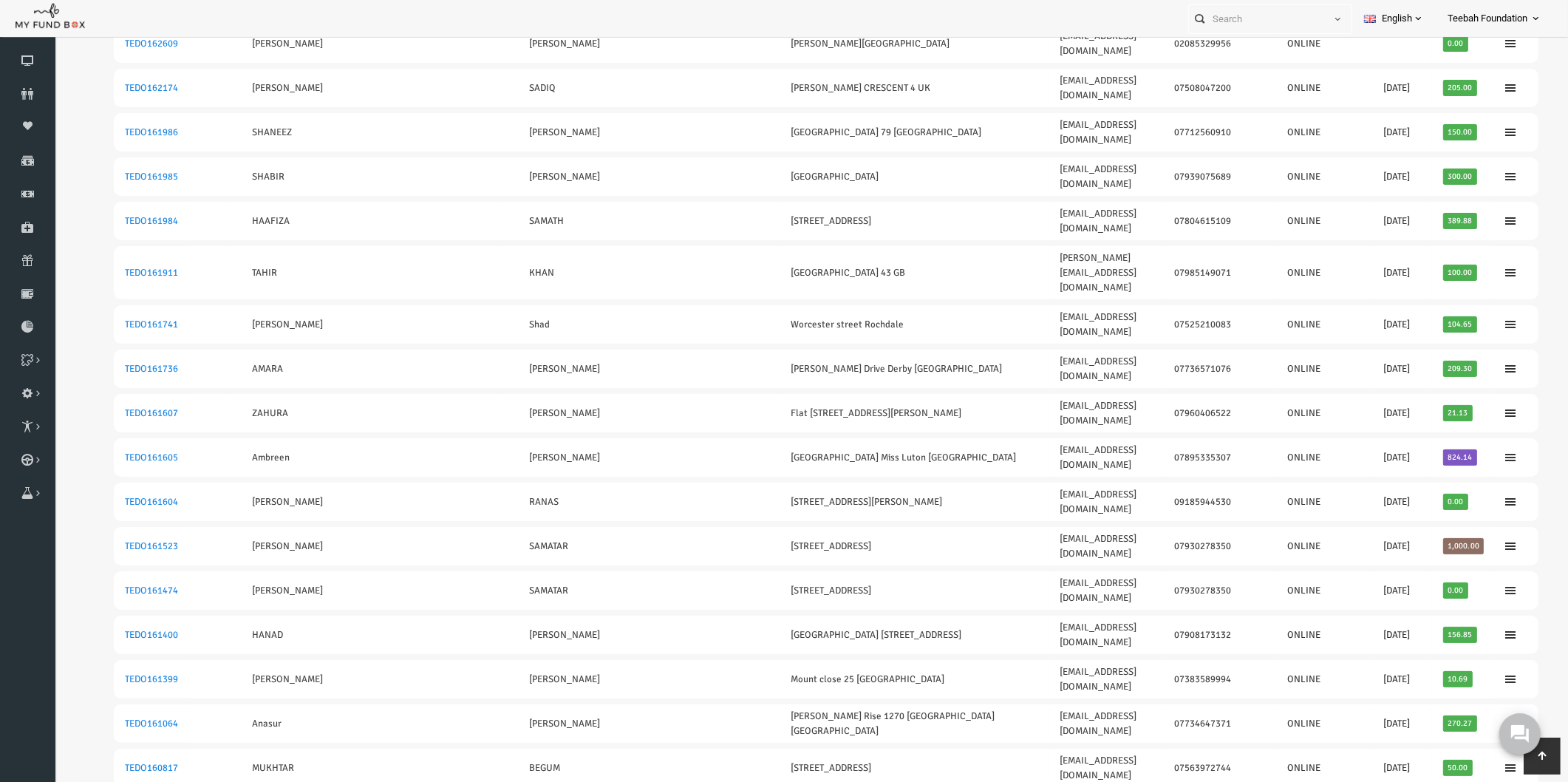
scroll to position [226, 0]
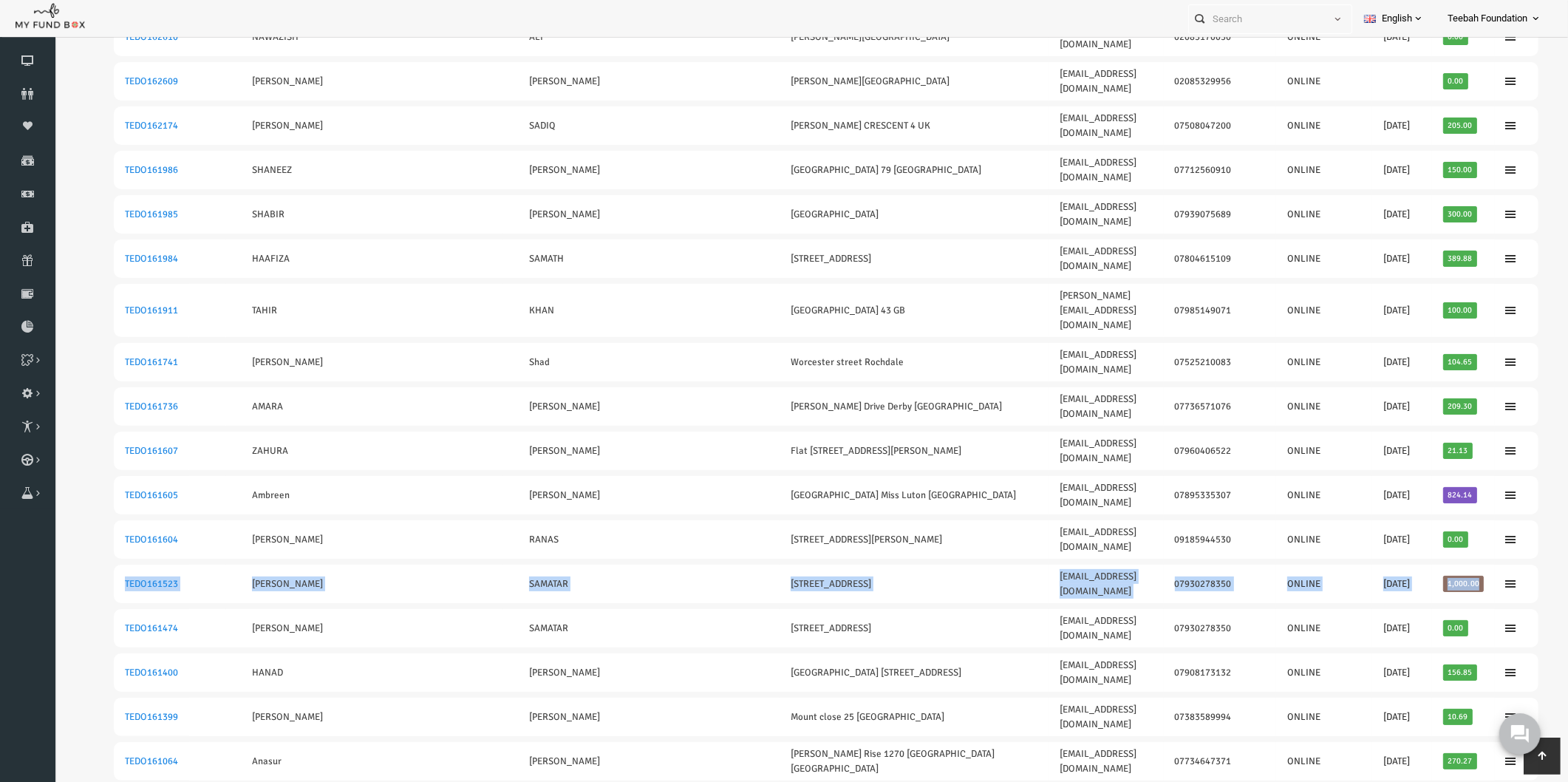
drag, startPoint x: 1452, startPoint y: 401, endPoint x: 79, endPoint y: 413, distance: 1373.1
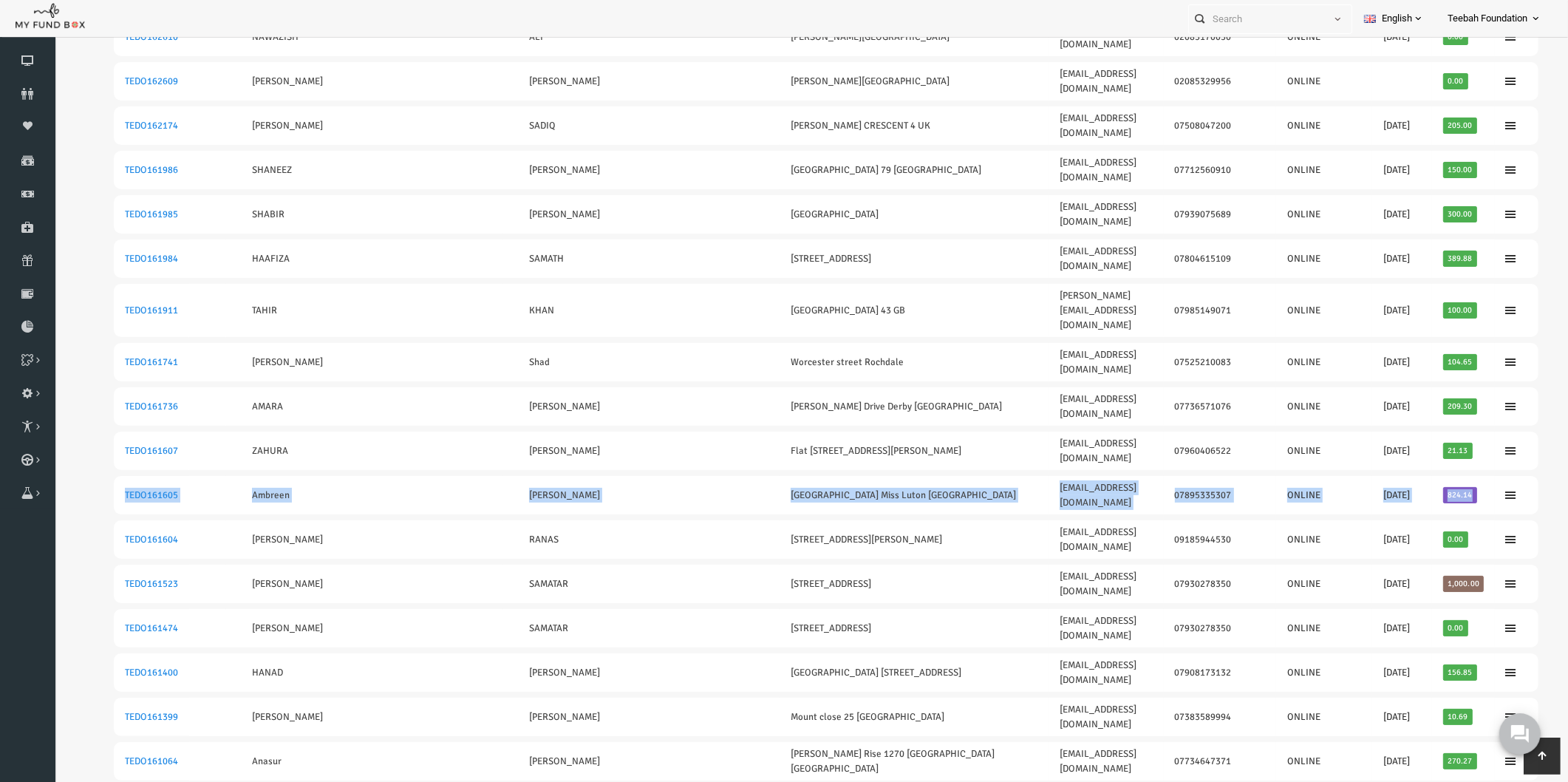
drag, startPoint x: 1441, startPoint y: 341, endPoint x: 70, endPoint y: 329, distance: 1371.1
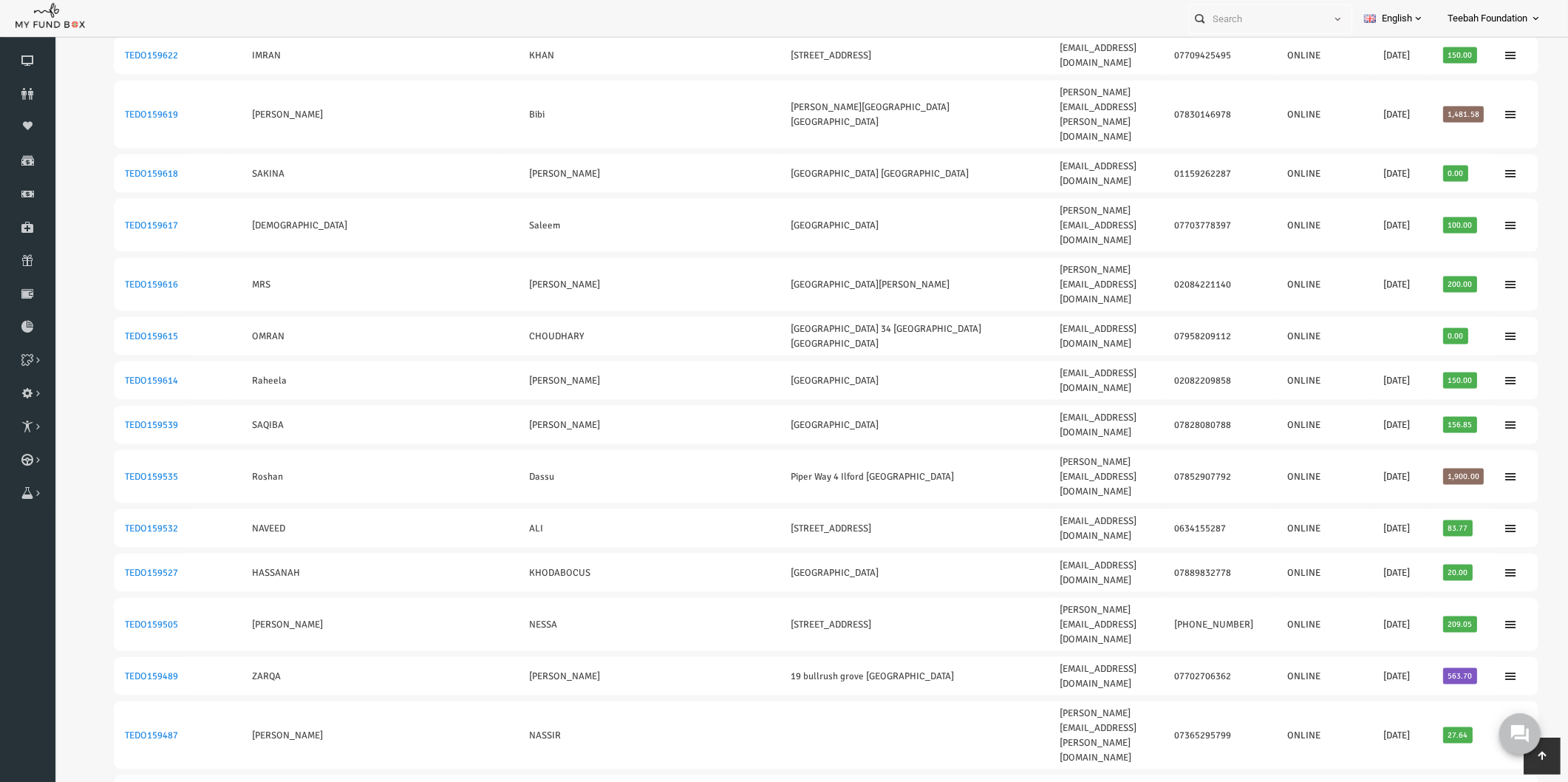
scroll to position [2648, 0]
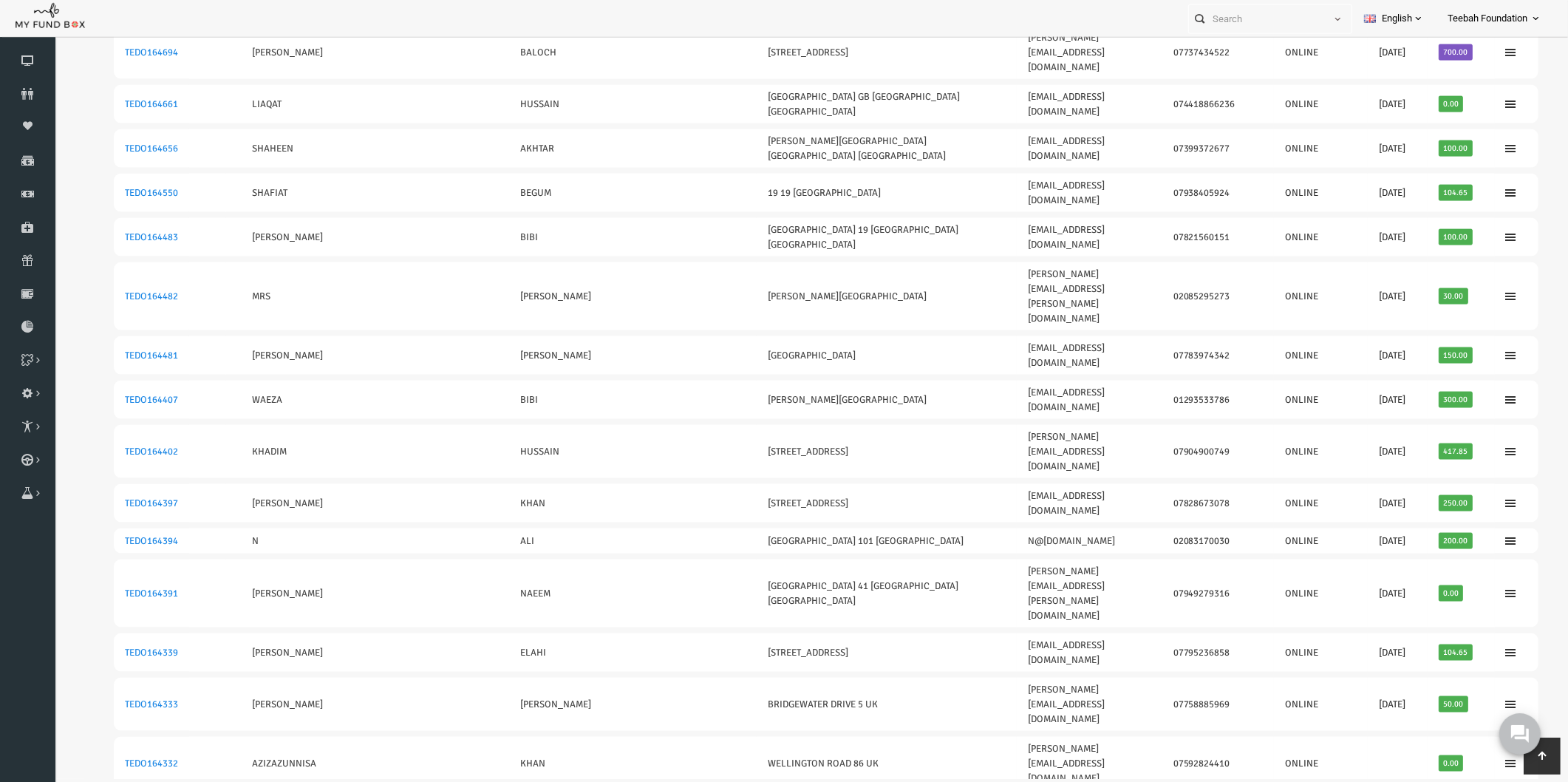
drag, startPoint x: 1452, startPoint y: 538, endPoint x: 83, endPoint y: 545, distance: 1369.0
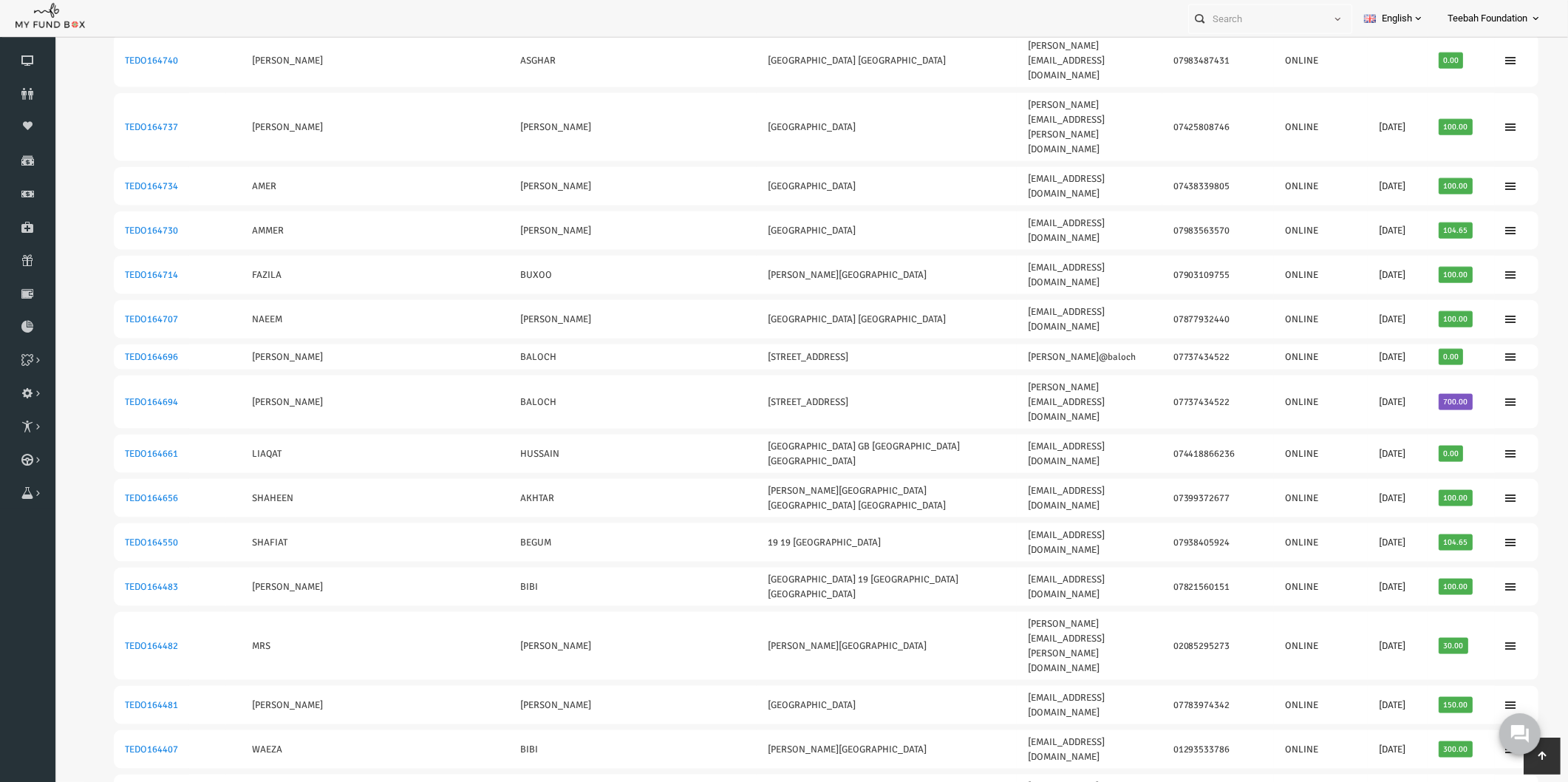
scroll to position [0, 0]
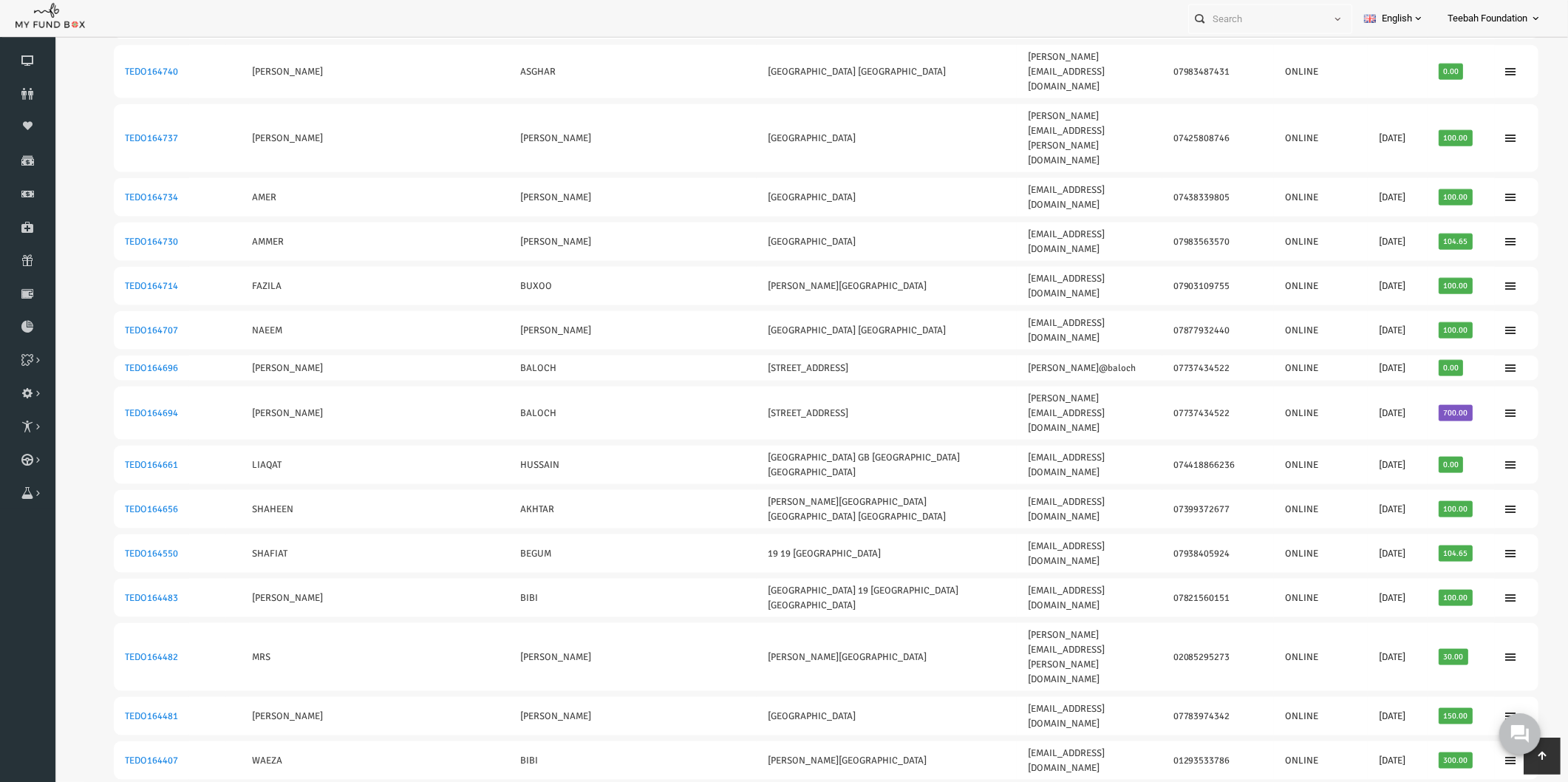
drag, startPoint x: 1448, startPoint y: 358, endPoint x: 91, endPoint y: 362, distance: 1357.0
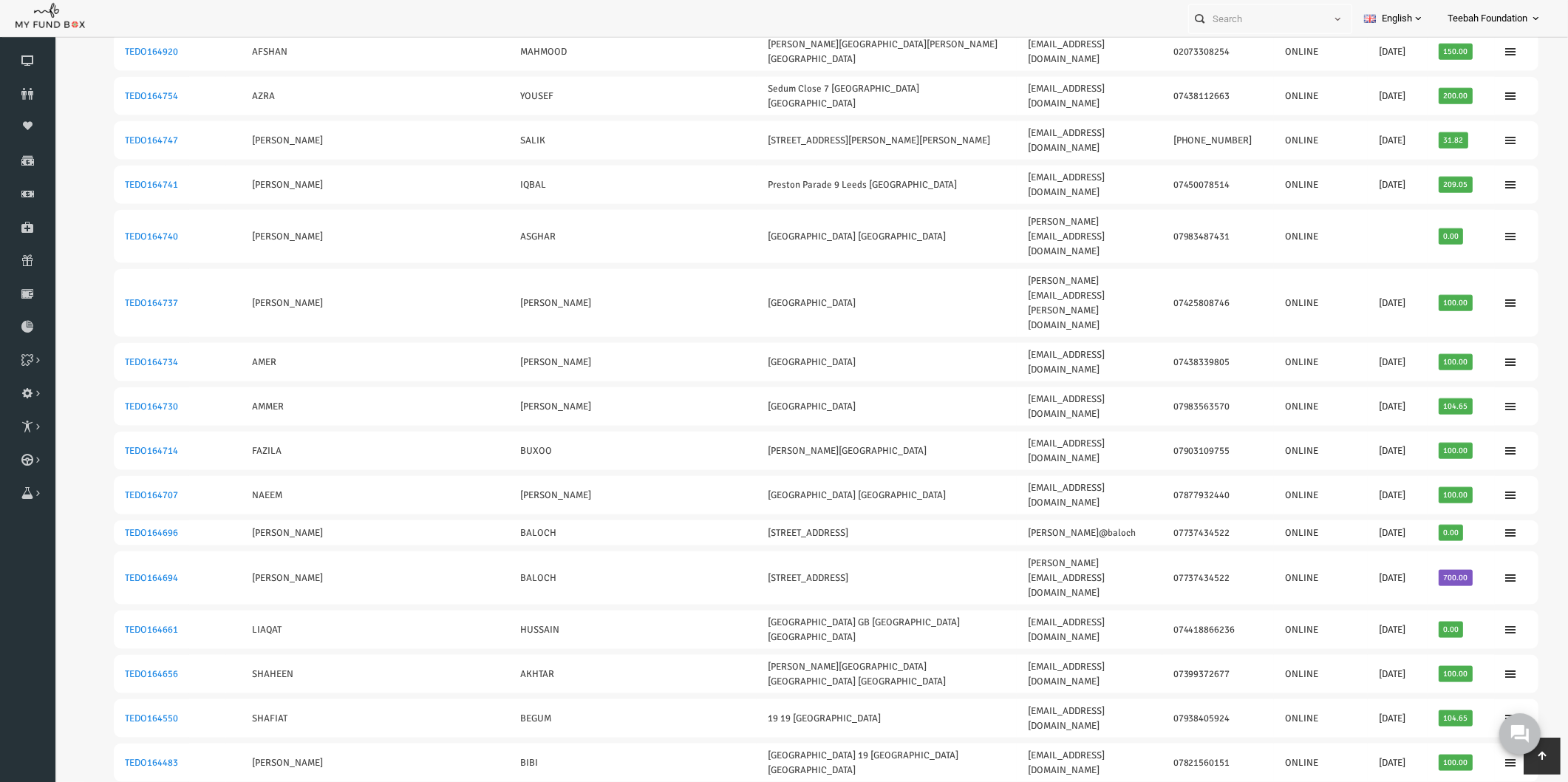
scroll to position [2073, 0]
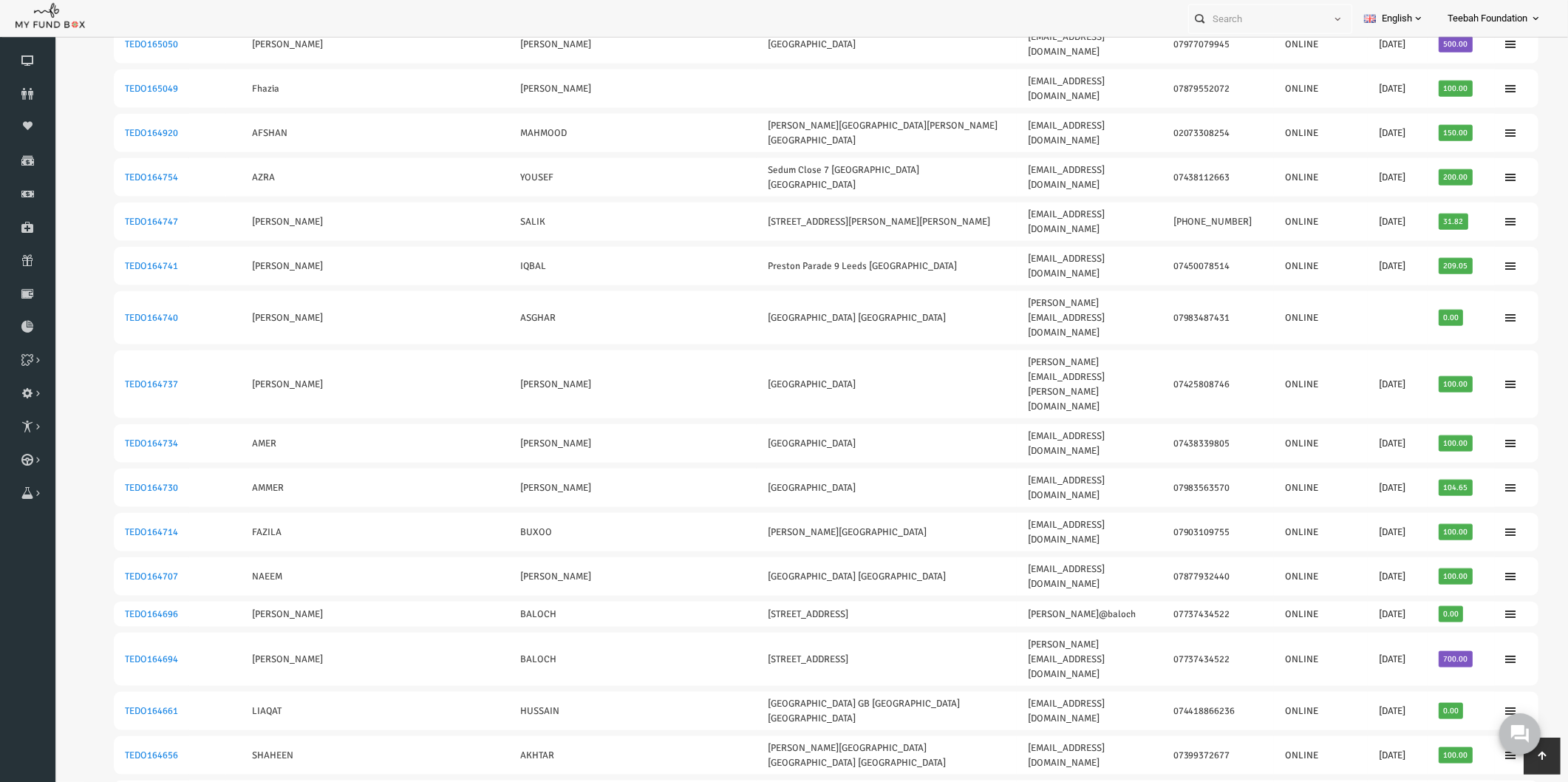
drag, startPoint x: 1438, startPoint y: 512, endPoint x: 78, endPoint y: 524, distance: 1360.1
click at [78, 524] on table "ID Old ID Firstname Lastname Address E-Mail Phone Added By Last Donation Total …" at bounding box center [796, 509] width 1454 height 4895
drag, startPoint x: 1438, startPoint y: 391, endPoint x: 87, endPoint y: 320, distance: 1352.9
click at [87, 320] on tbody "TEDO165195 SHAMIM QURESHI WIGLEY ROAD 72 UK SHAMIM@QURESHI.COM 07956914310 ONLI…" at bounding box center [796, 532] width 1424 height 4809
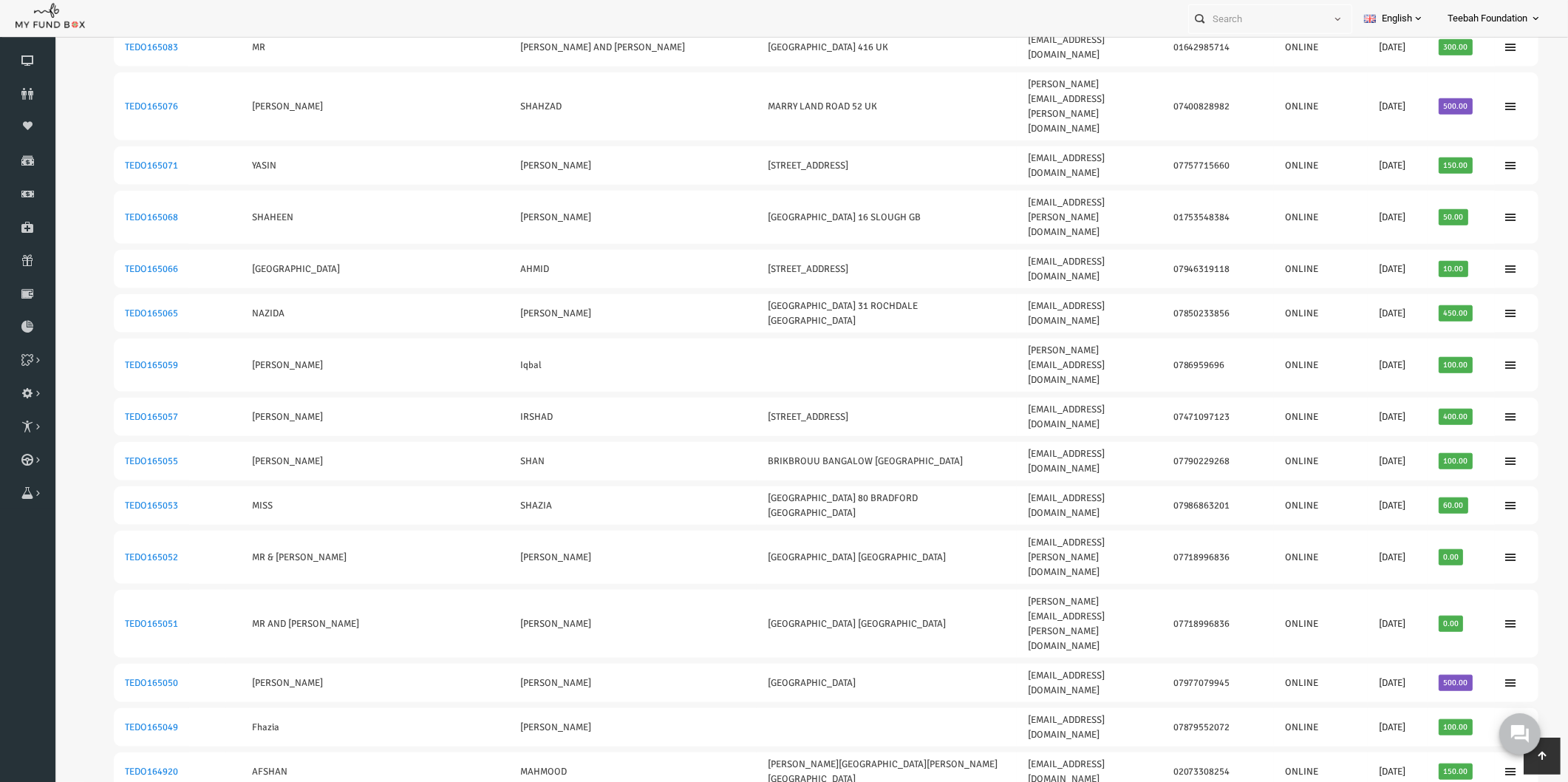
scroll to position [1416, 0]
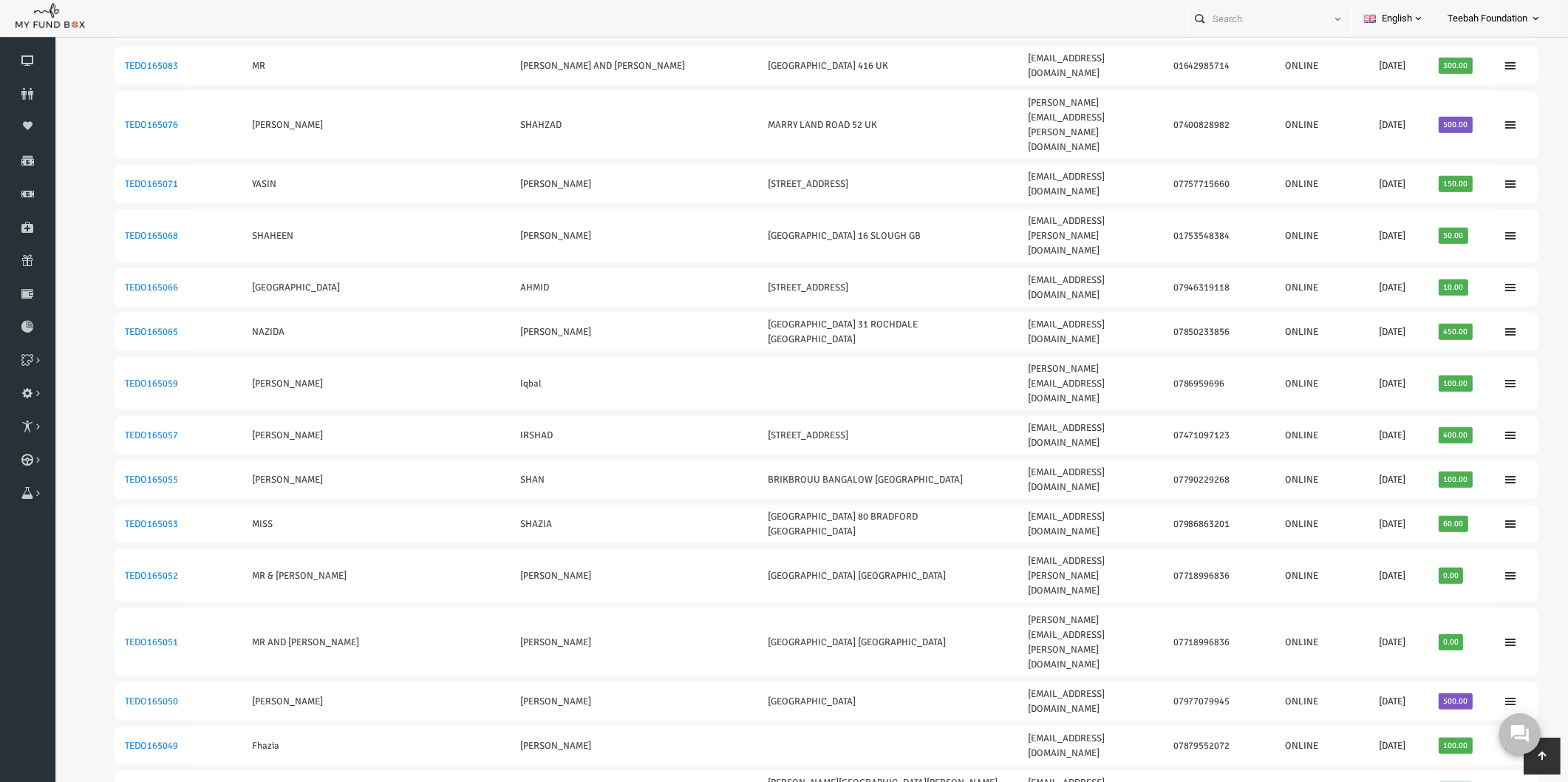
drag, startPoint x: 1445, startPoint y: 479, endPoint x: 91, endPoint y: 496, distance: 1354.1
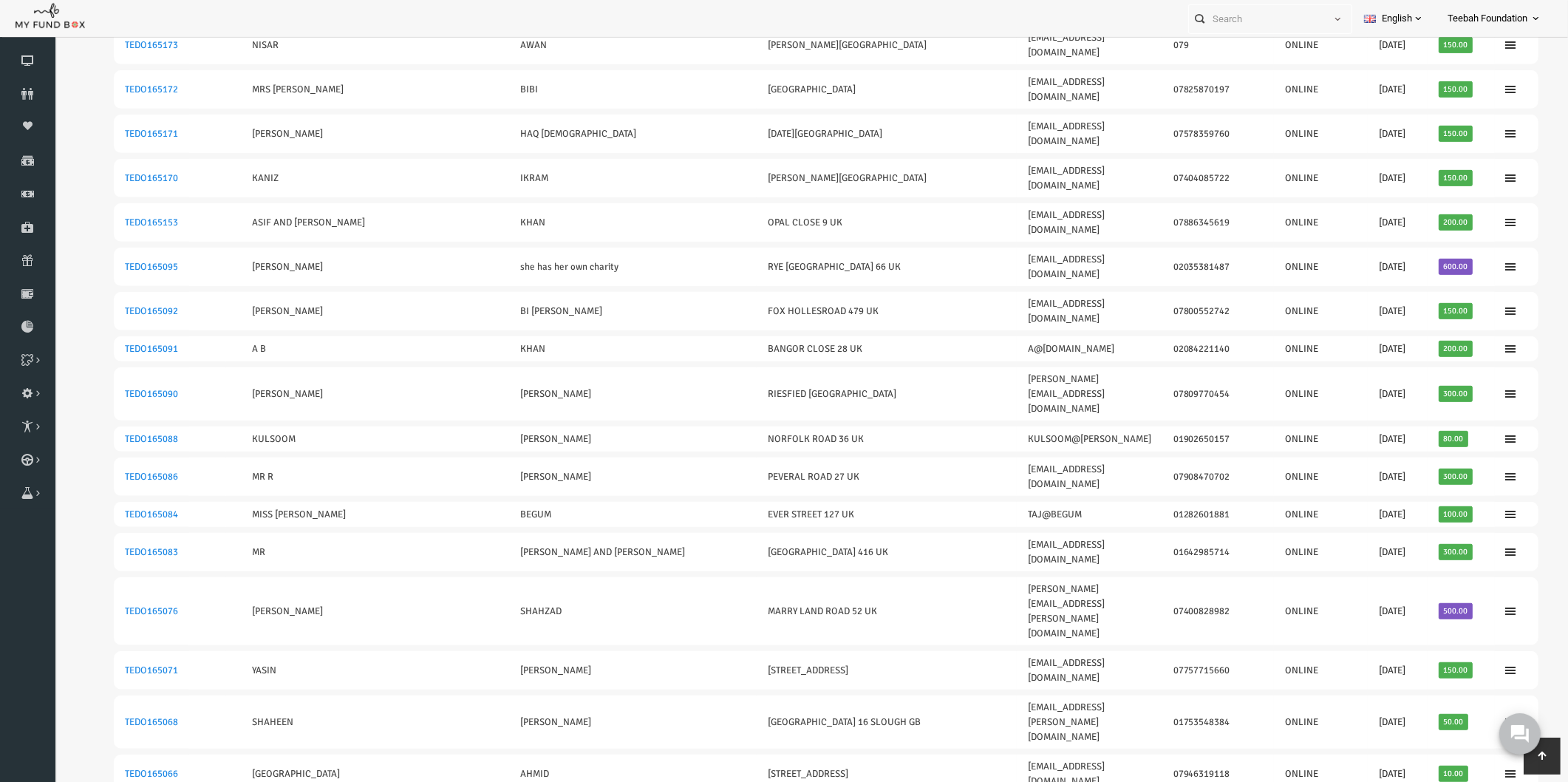
scroll to position [922, 0]
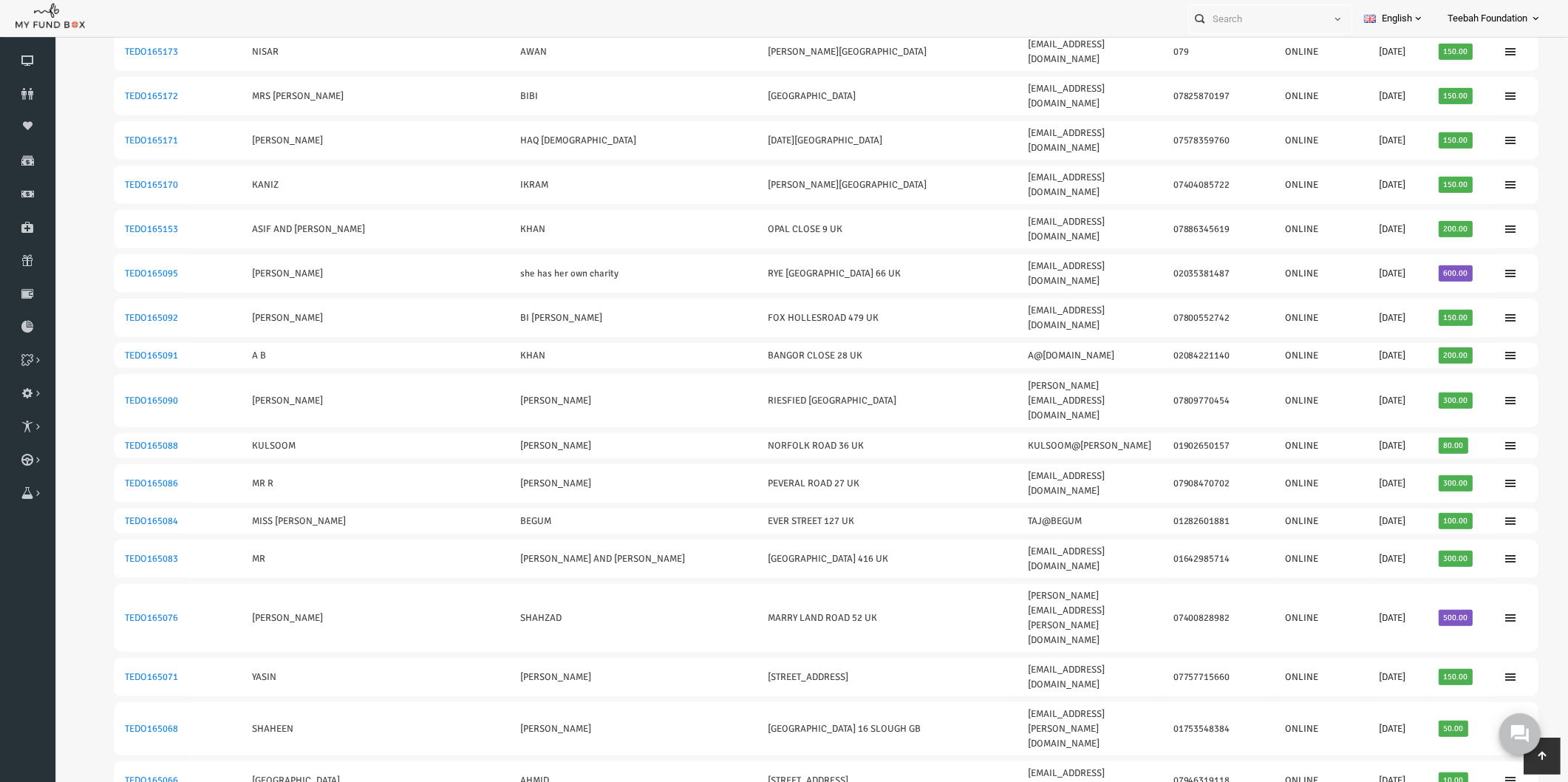
drag, startPoint x: 1439, startPoint y: 562, endPoint x: 77, endPoint y: 570, distance: 1362.0
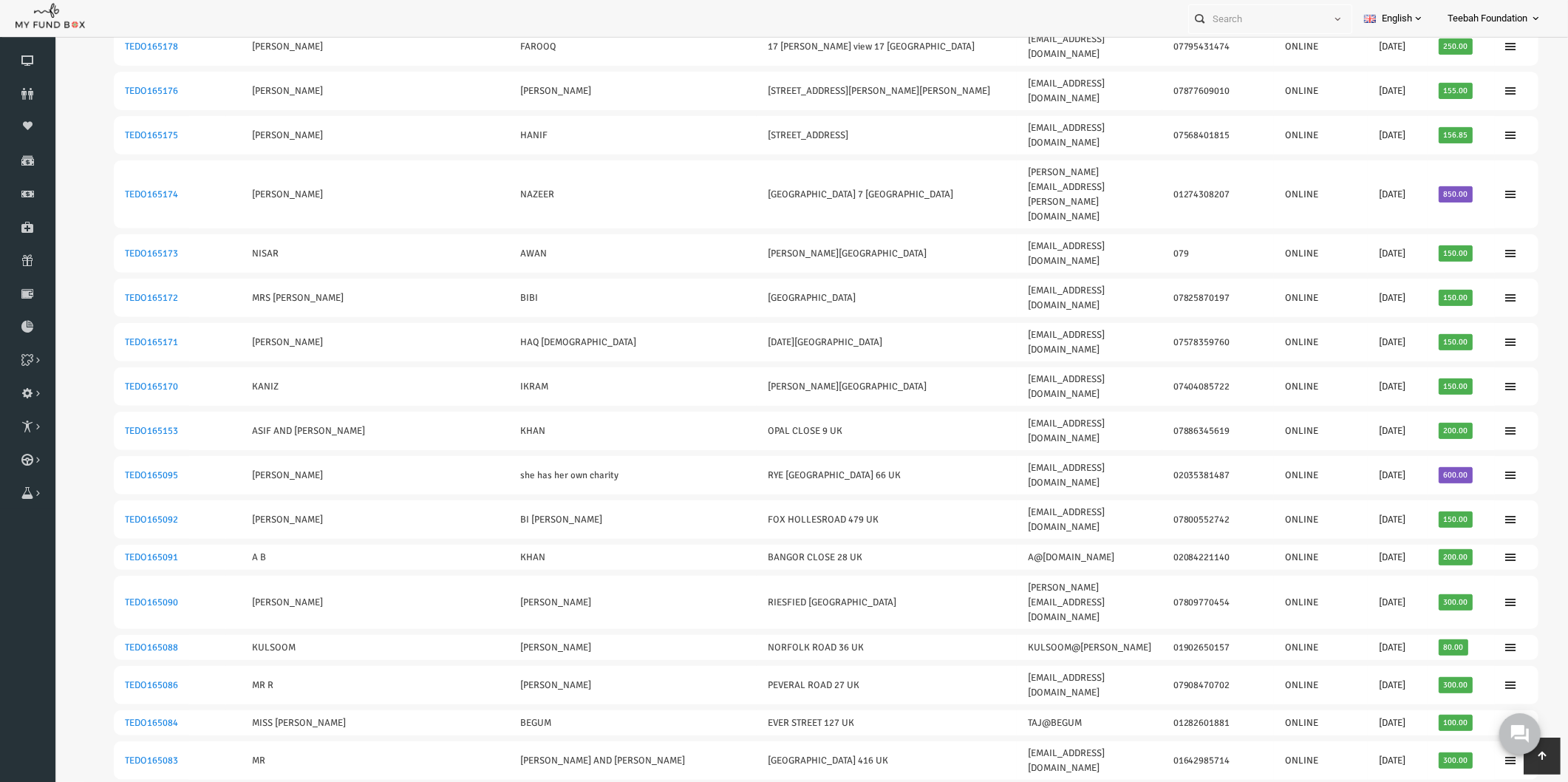
scroll to position [676, 0]
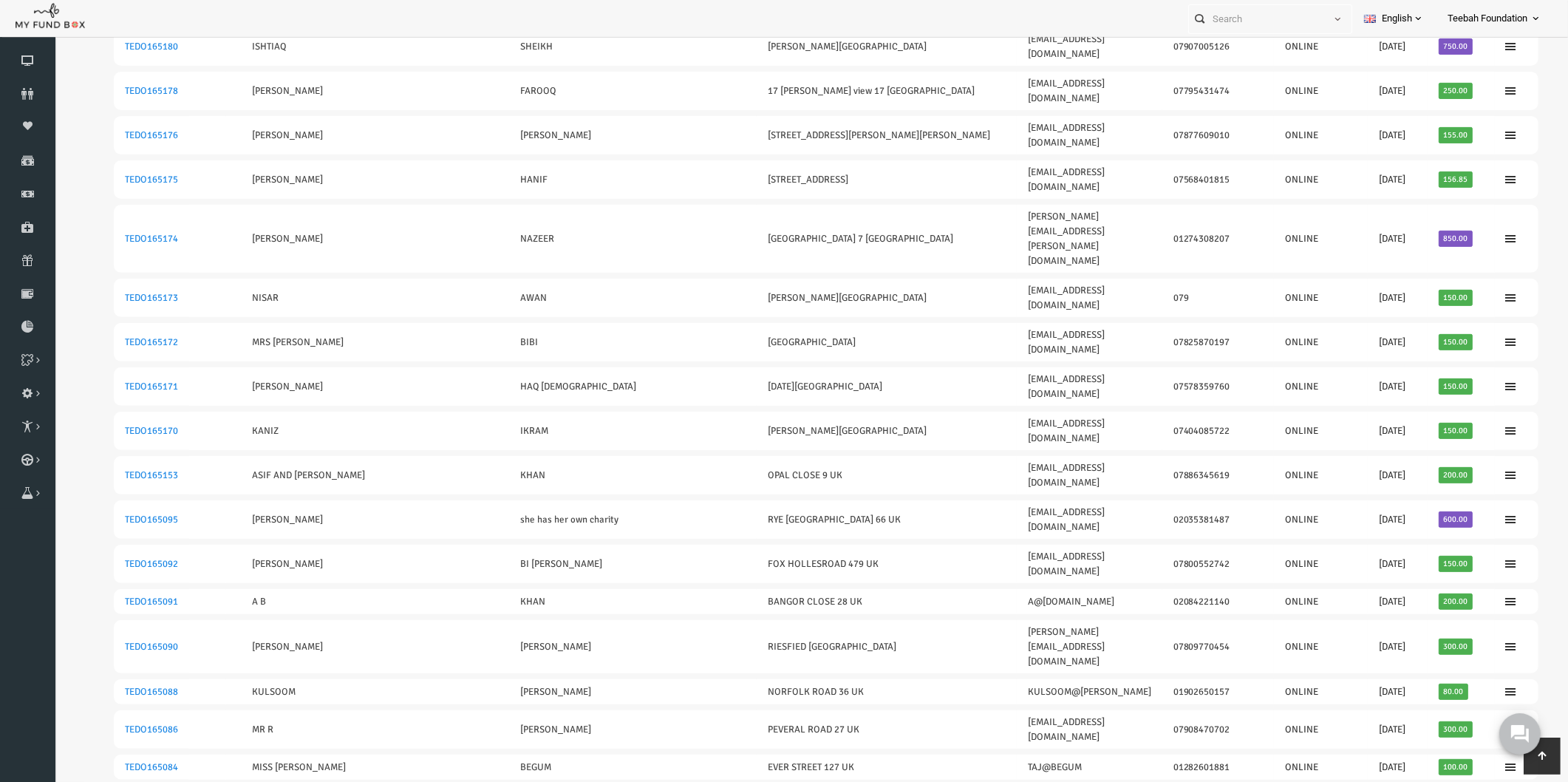
drag, startPoint x: 1436, startPoint y: 464, endPoint x: 93, endPoint y: 465, distance: 1343.0
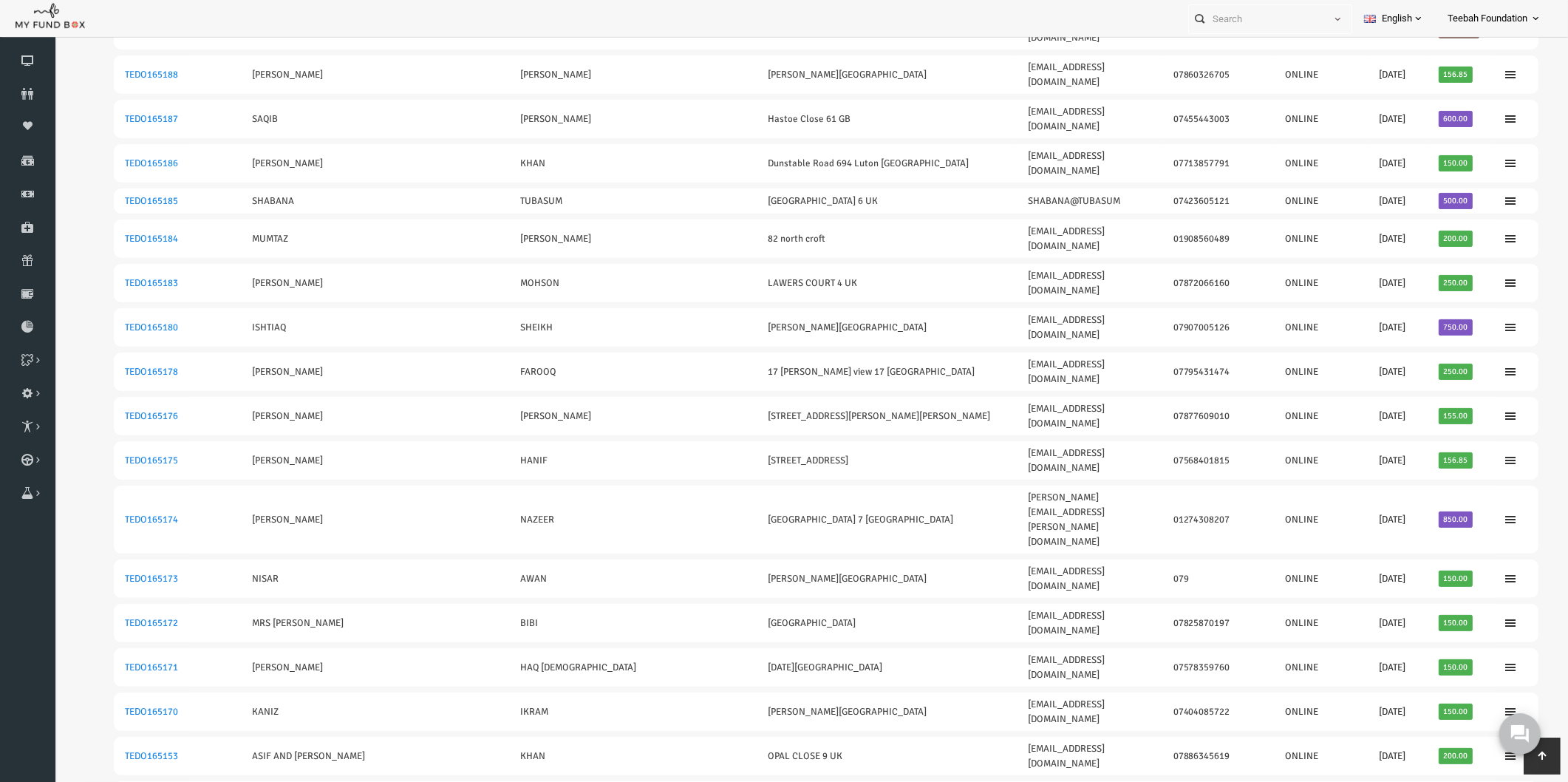
scroll to position [348, 0]
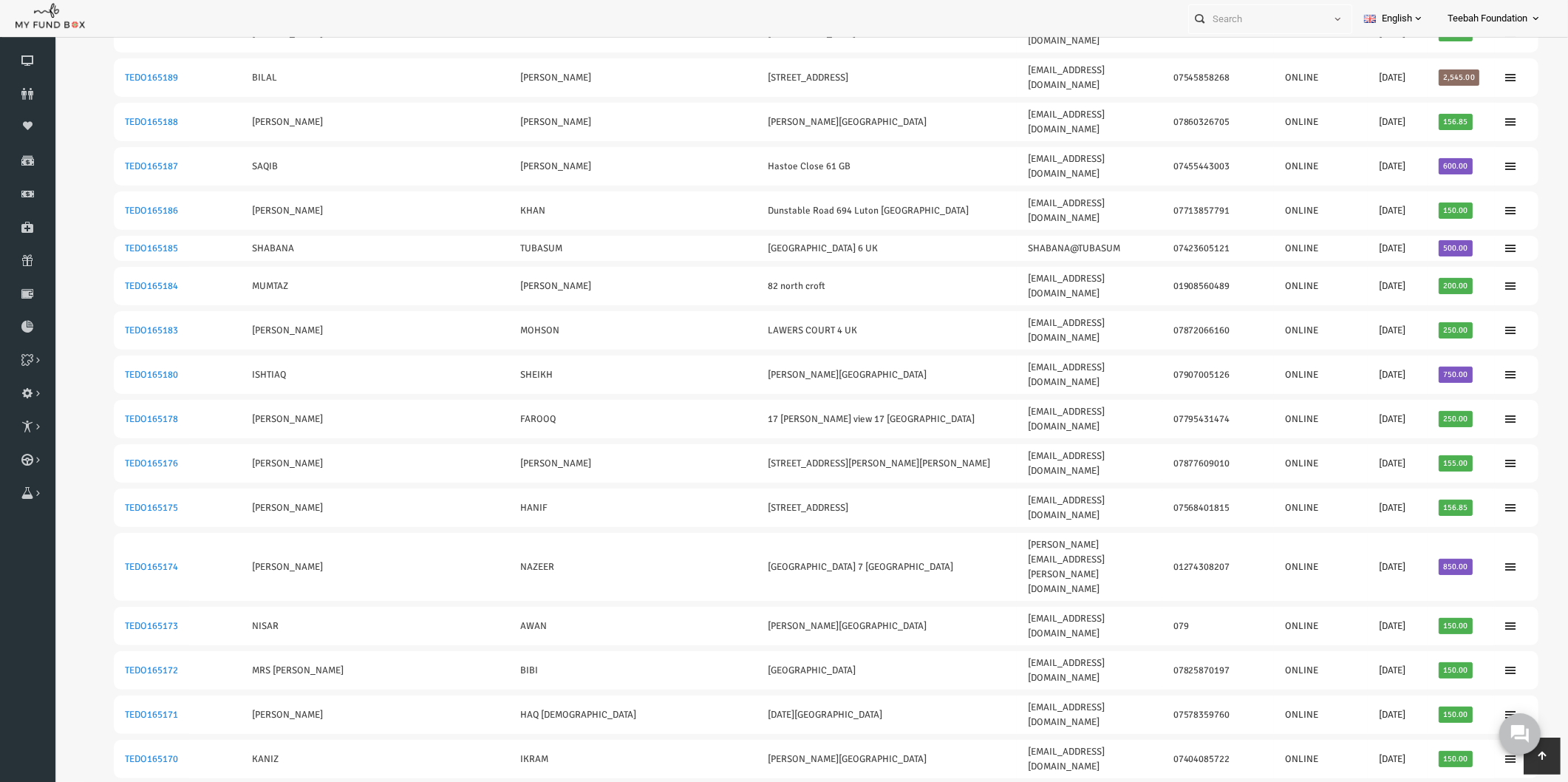
drag, startPoint x: 1438, startPoint y: 540, endPoint x: 88, endPoint y: 556, distance: 1350.1
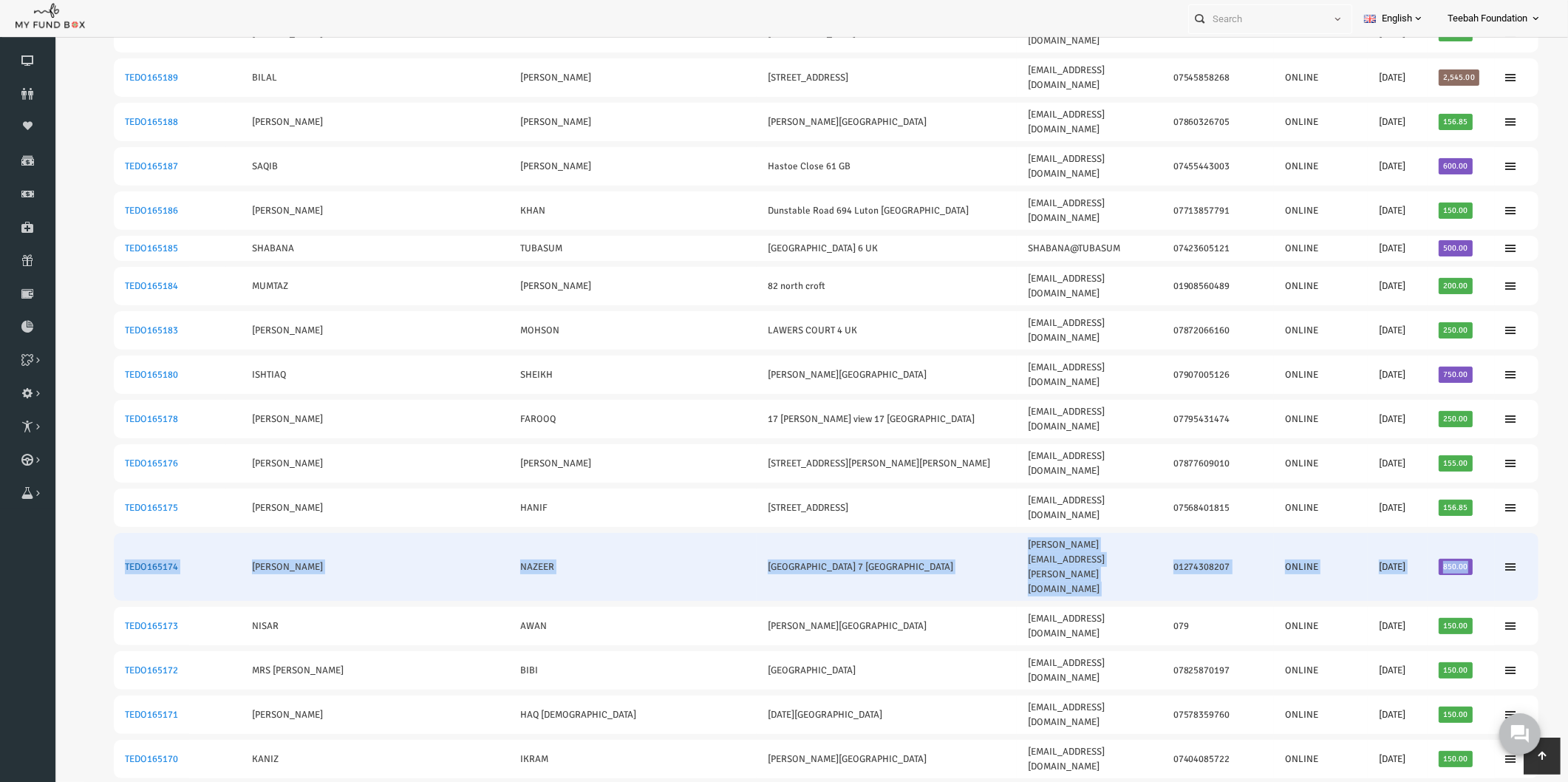
drag, startPoint x: 1438, startPoint y: 358, endPoint x: 95, endPoint y: 357, distance: 1343.0
click at [95, 533] on tr "TEDO165174 JAMILA NAZEER Retford Place 7 GB jamila@nazeer.com 01274308207 ONLIN…" at bounding box center [796, 567] width 1424 height 68
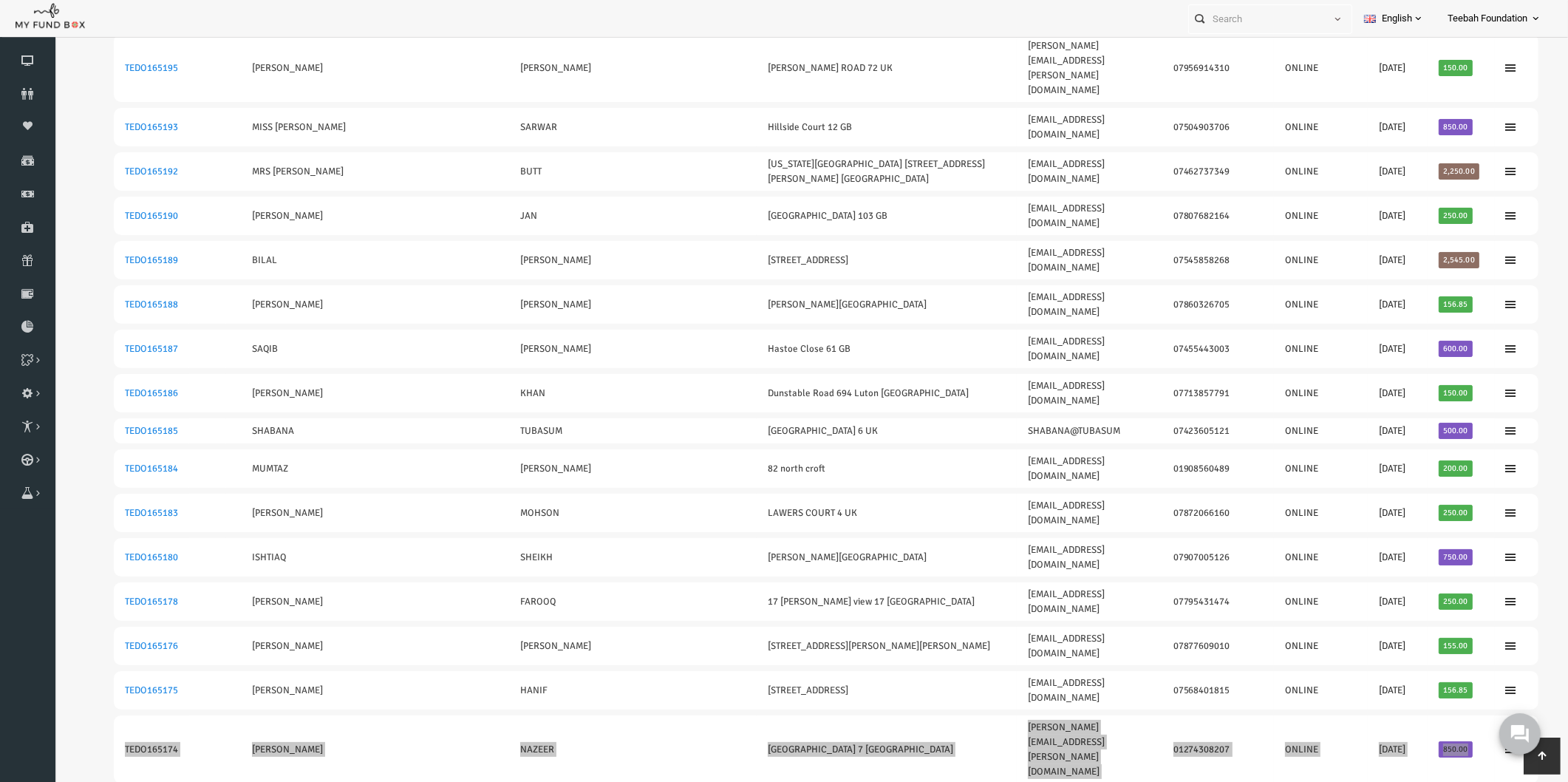
scroll to position [102, 0]
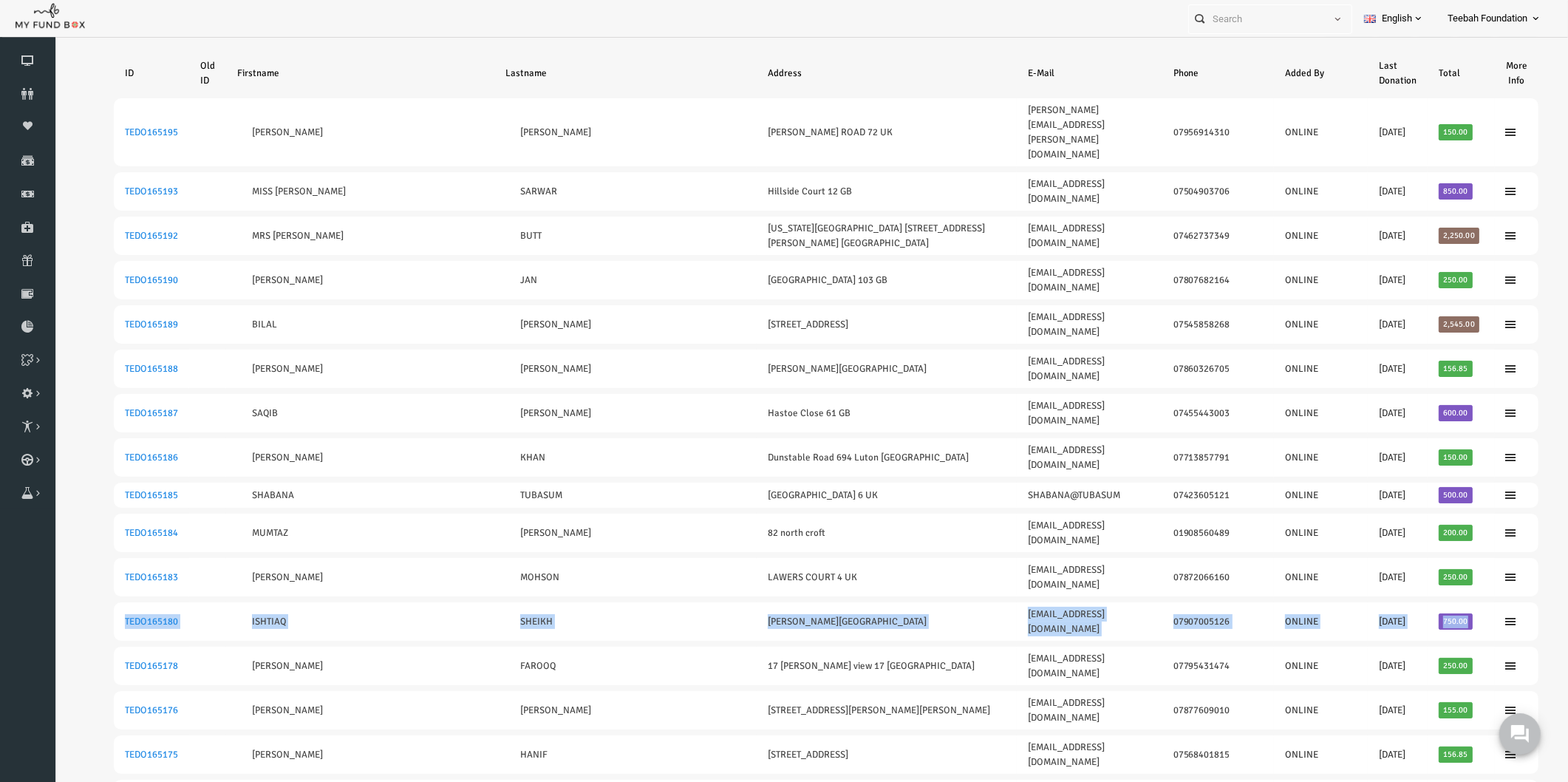
drag, startPoint x: 1436, startPoint y: 465, endPoint x: 81, endPoint y: 469, distance: 1355.0
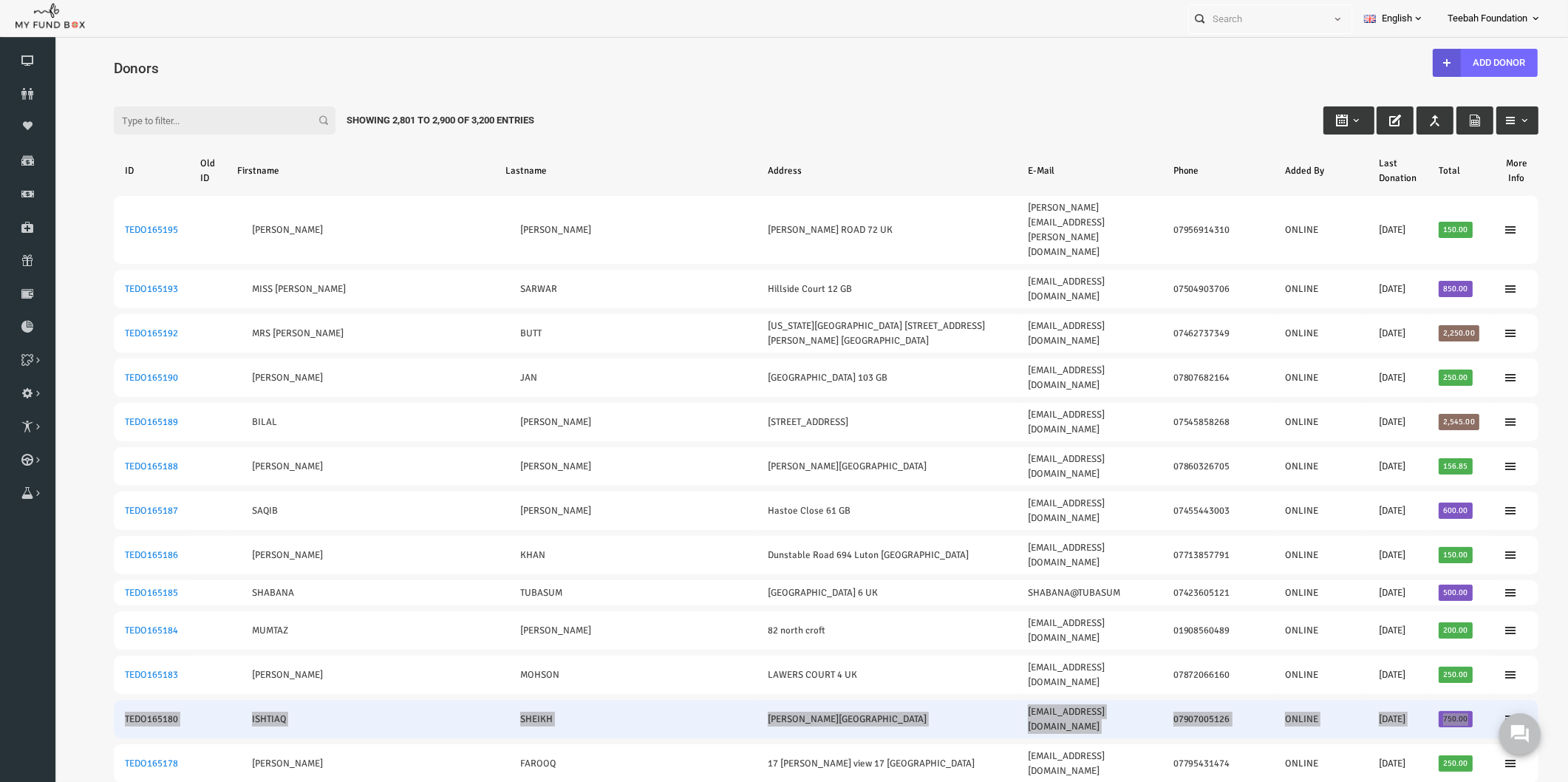
scroll to position [0, 0]
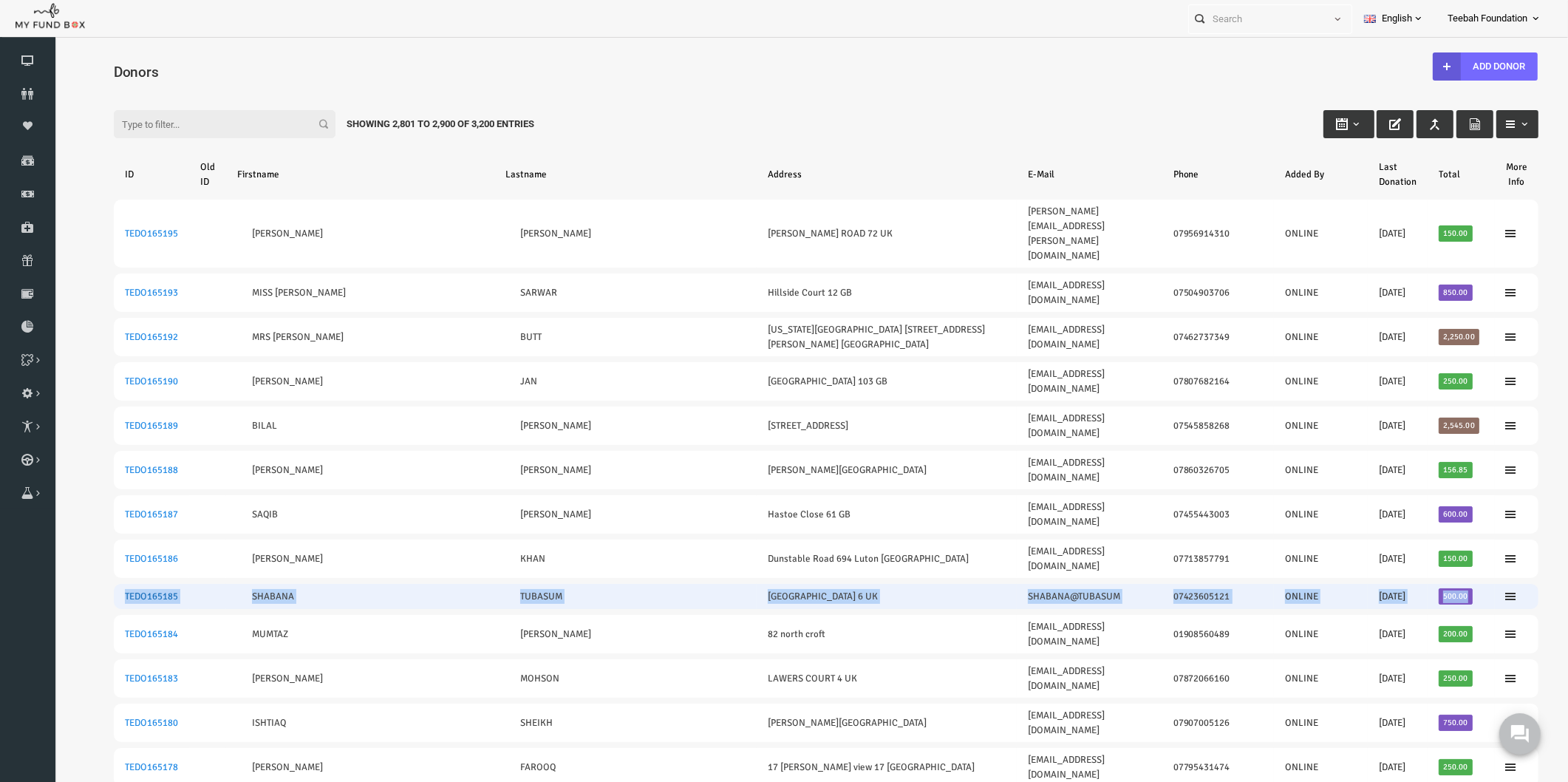
drag, startPoint x: 1440, startPoint y: 467, endPoint x: 95, endPoint y: 474, distance: 1345.0
click at [95, 584] on tr "TEDO165185 SHABANA TUBASUM ASHFIELD ROAD 6 UK SHABANA@TUBASUM 07423605121 ONLIN…" at bounding box center [796, 596] width 1424 height 25
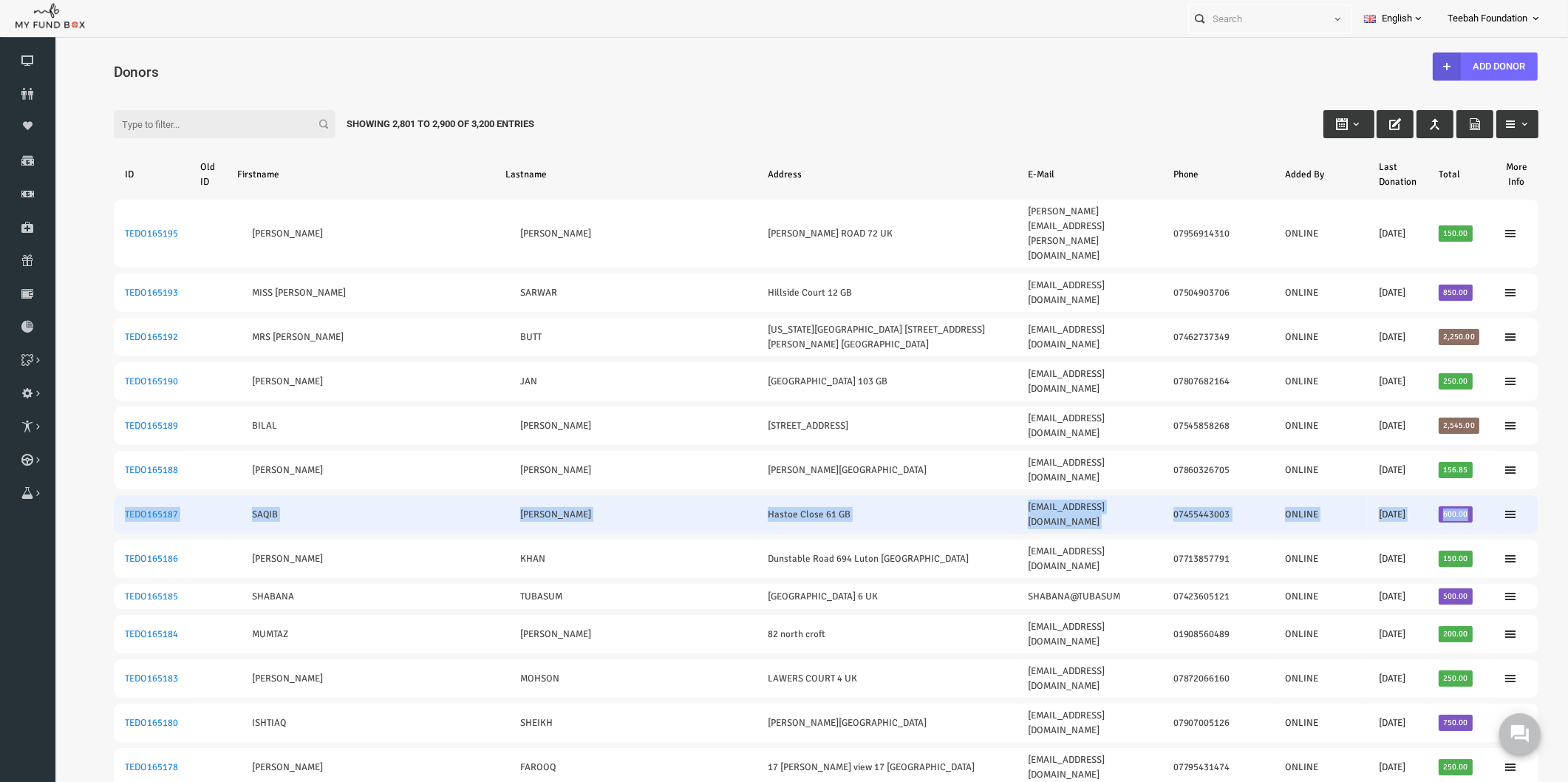
drag, startPoint x: 1440, startPoint y: 405, endPoint x: 93, endPoint y: 410, distance: 1347.0
click at [93, 495] on tr "TEDO165187 SAQIB MUSTAFA Hastoe Close 61 GB saqib@mustafa.com 07455443003 ONLIN…" at bounding box center [796, 514] width 1424 height 39
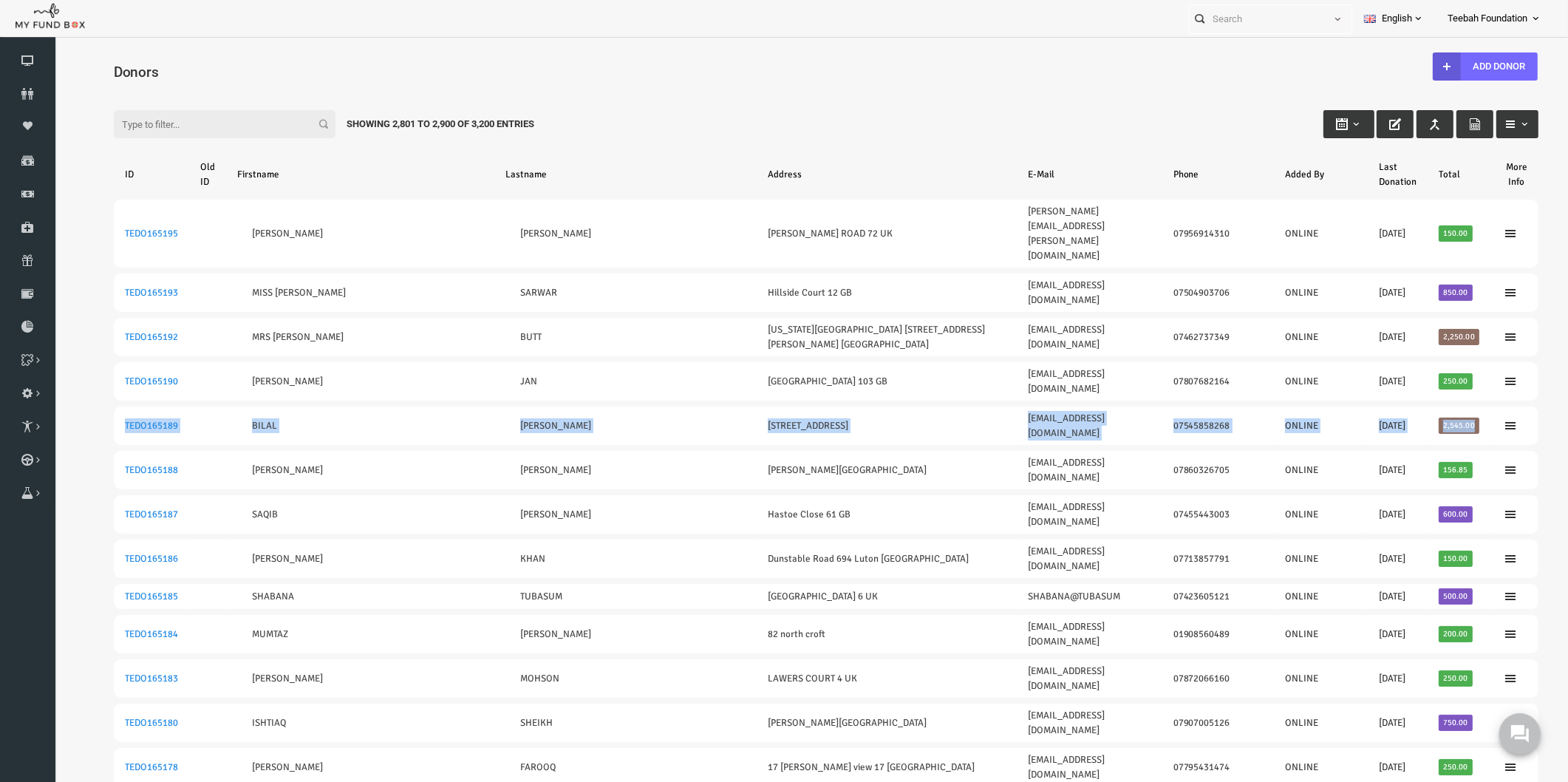
drag, startPoint x: 1448, startPoint y: 336, endPoint x: 80, endPoint y: 345, distance: 1368.0
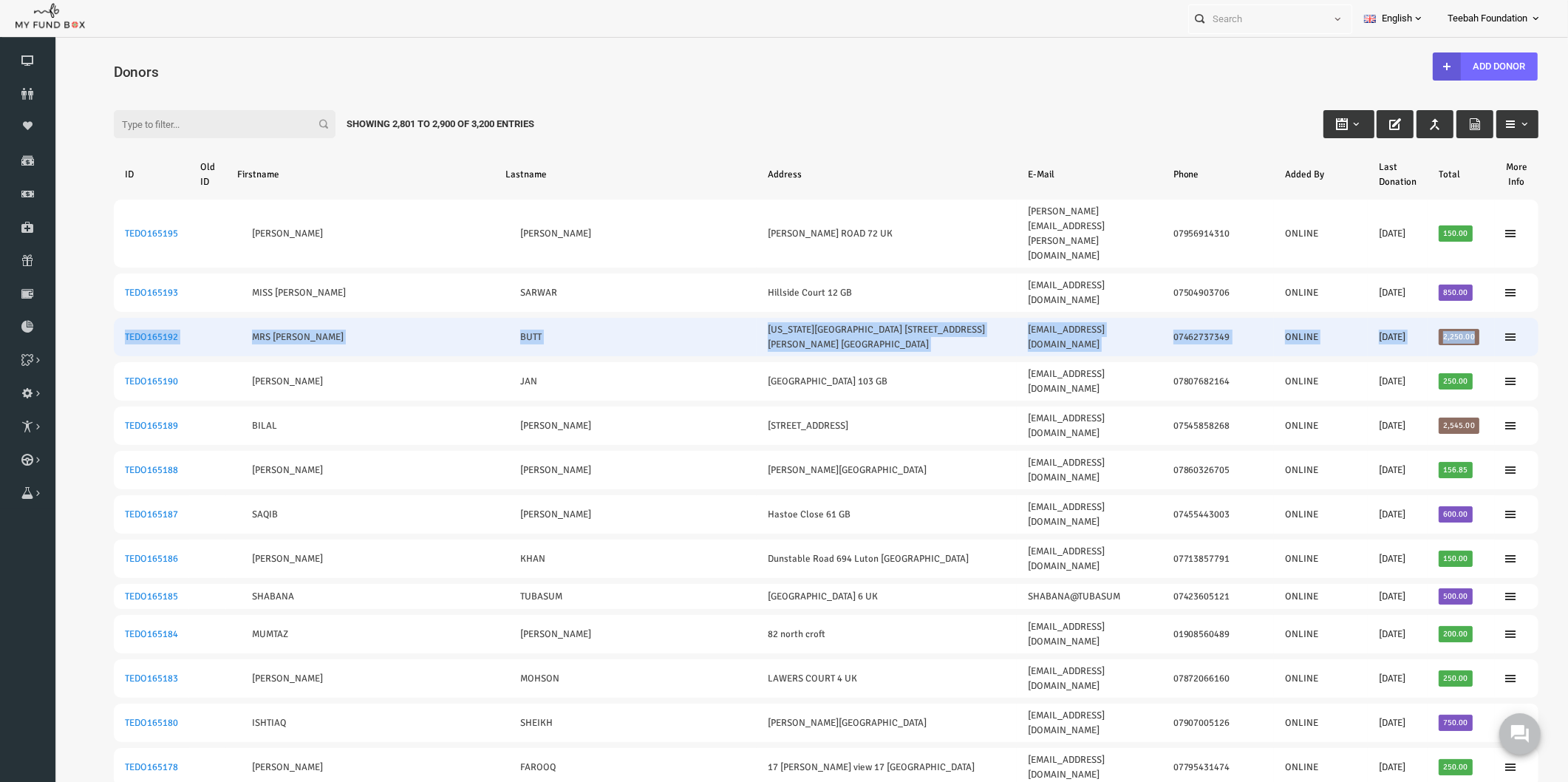
drag, startPoint x: 1445, startPoint y: 273, endPoint x: 92, endPoint y: 273, distance: 1353.0
click at [92, 318] on tr "TEDO165192 MRS SHAISTA BUTT Vermont Road 19 Bowyer House London GB shaista19but…" at bounding box center [796, 337] width 1424 height 39
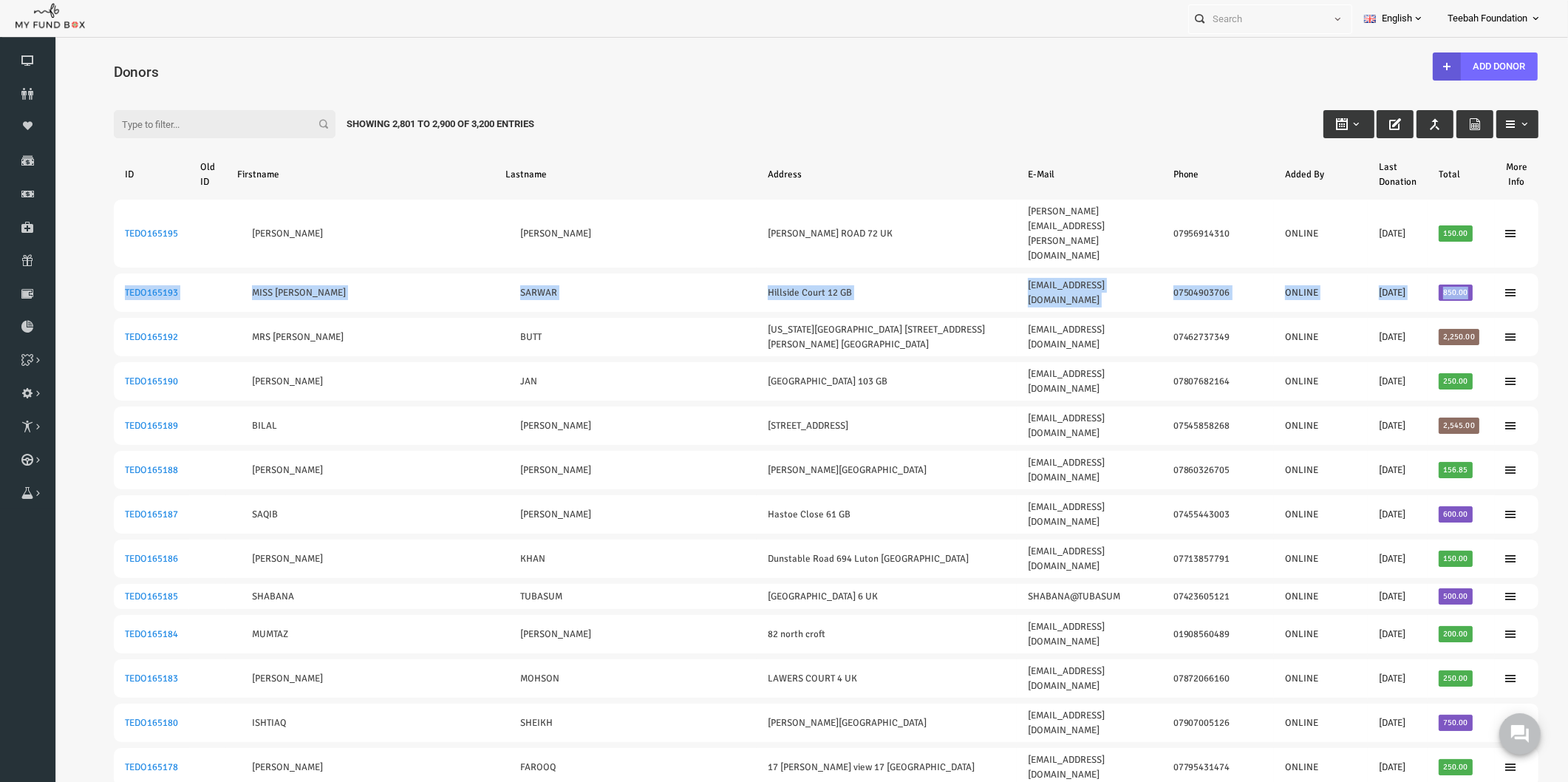
drag, startPoint x: 1440, startPoint y: 235, endPoint x: 81, endPoint y: 239, distance: 1359.0
click at [1096, 104] on div "Filter: Showing 2,801 to 2,900 of 3,200 Entries" at bounding box center [796, 110] width 1454 height 40
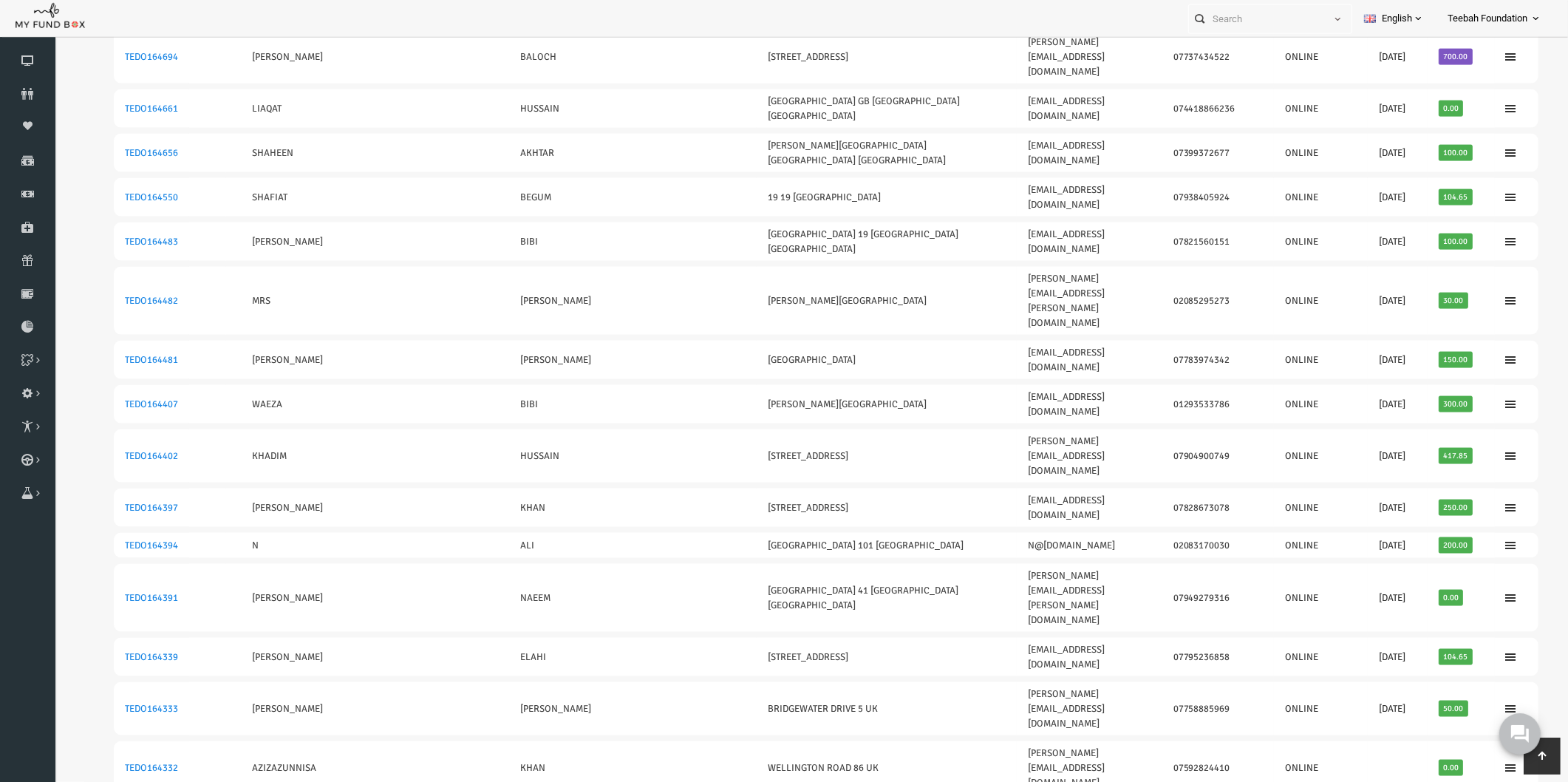
scroll to position [2648, 0]
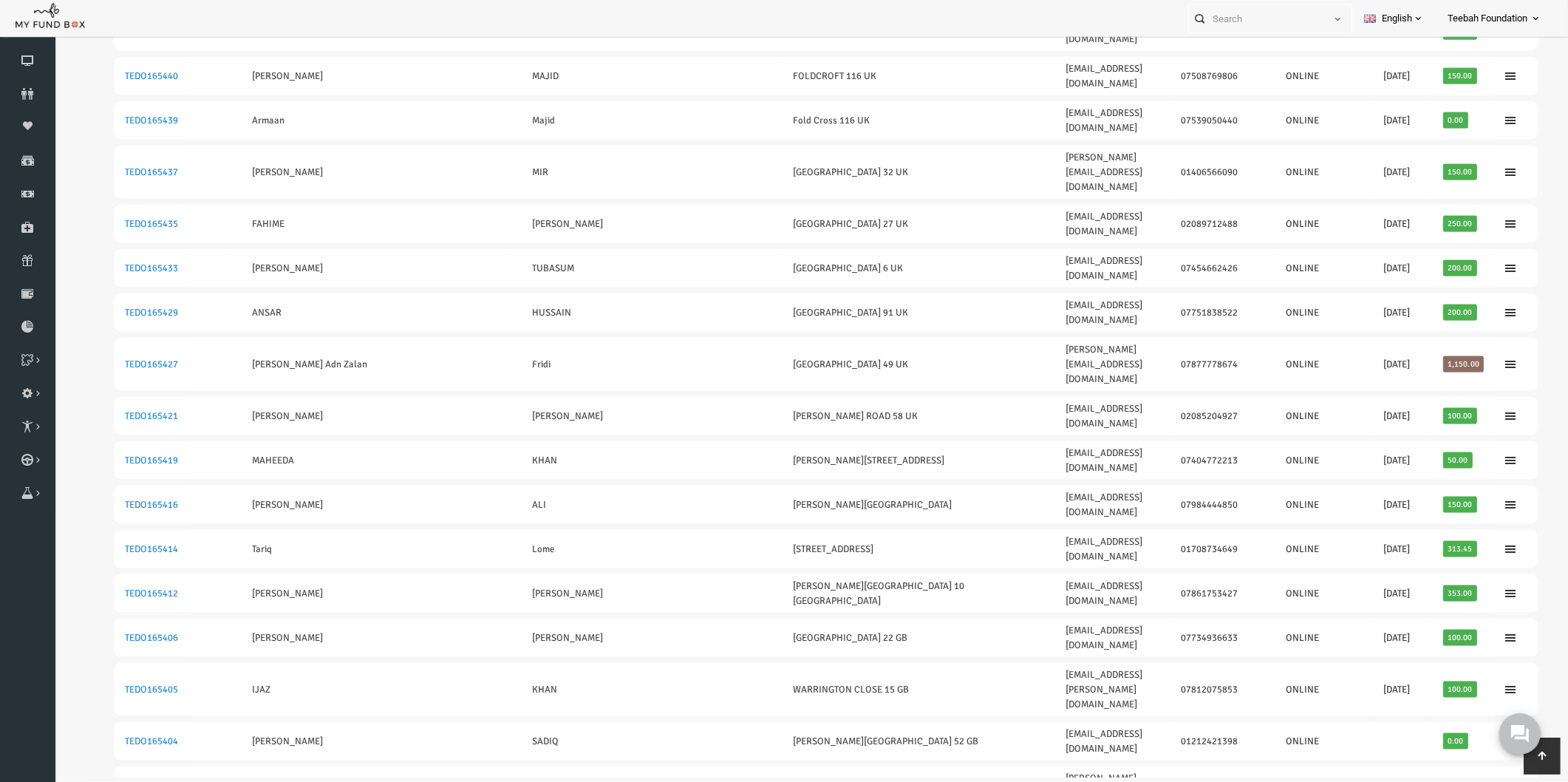
scroll to position [2584, 0]
drag, startPoint x: 1075, startPoint y: 242, endPoint x: 951, endPoint y: 243, distance: 124.0
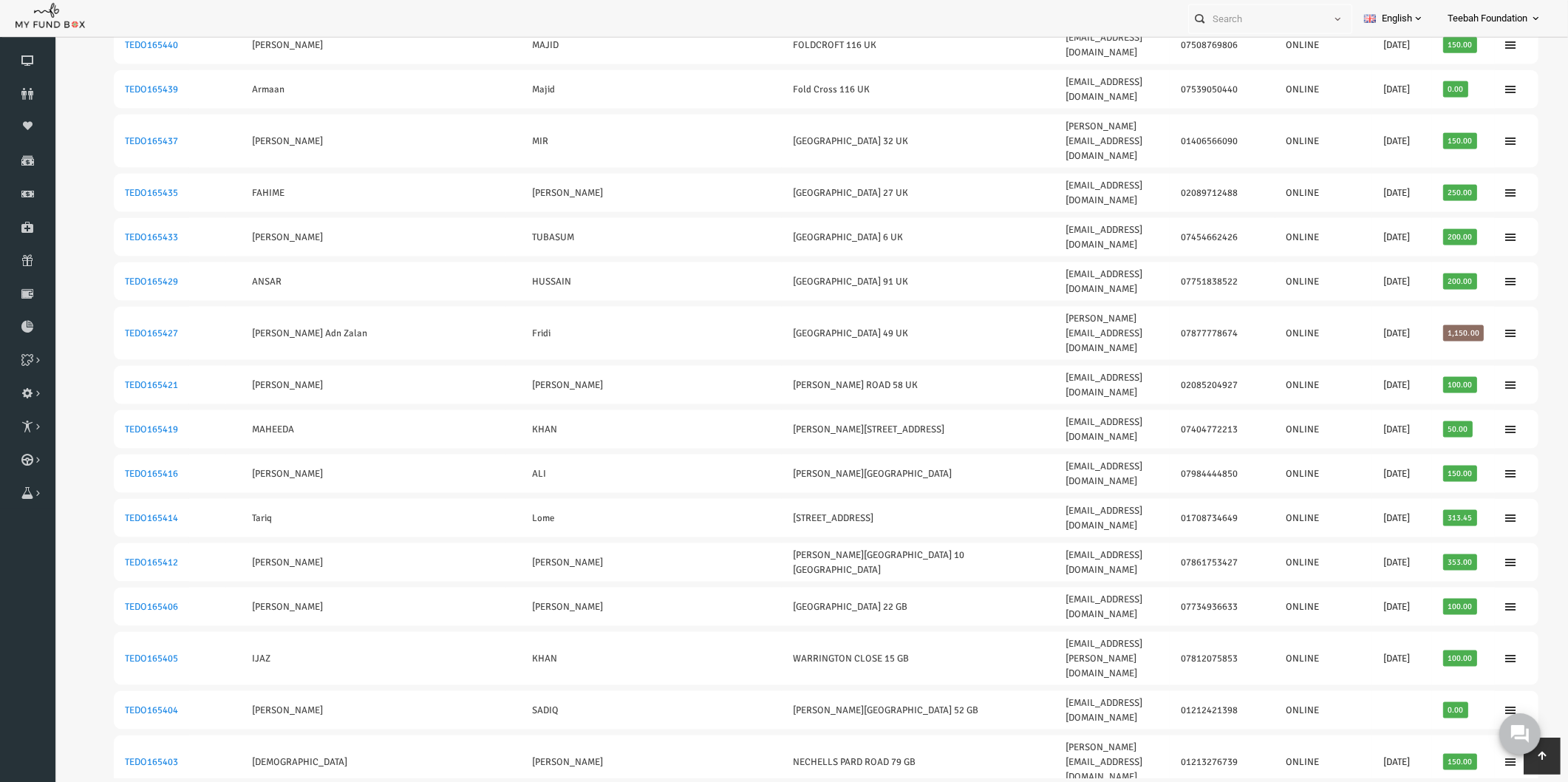
drag, startPoint x: 1443, startPoint y: 519, endPoint x: 81, endPoint y: 520, distance: 1362.0
drag, startPoint x: 1449, startPoint y: 428, endPoint x: 85, endPoint y: 438, distance: 1364.0
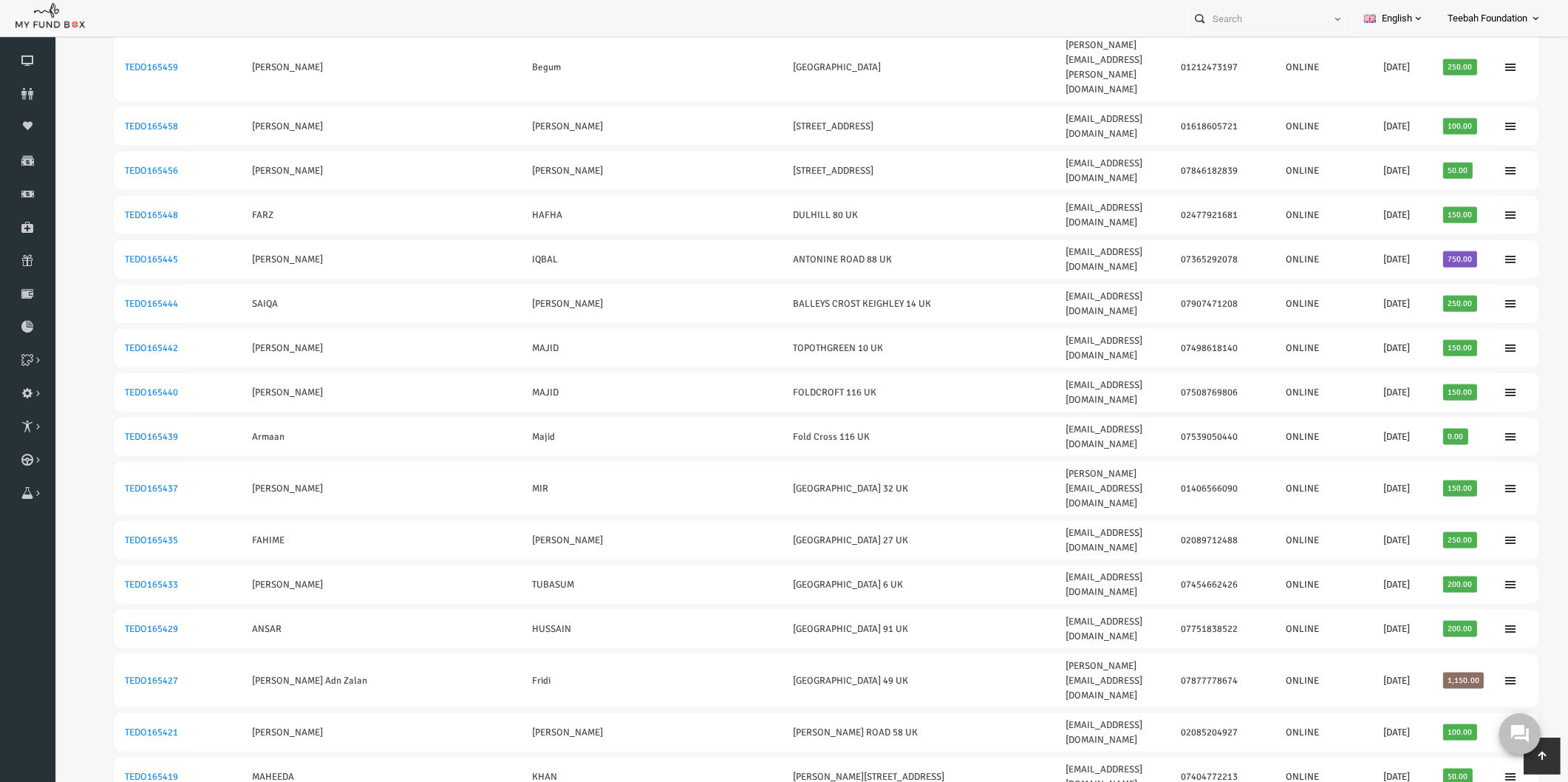
scroll to position [2255, 0]
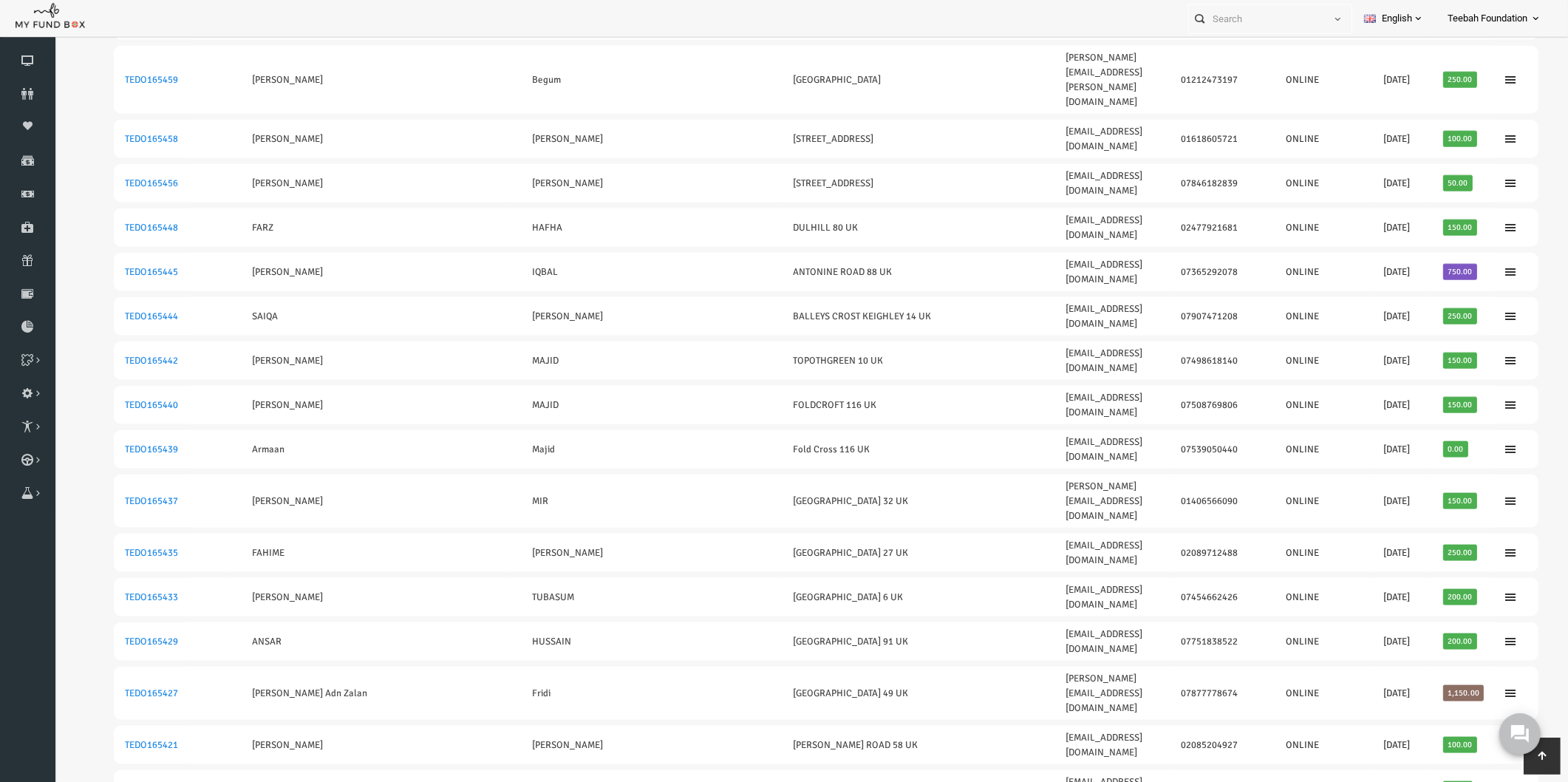
drag, startPoint x: 1451, startPoint y: 572, endPoint x: 92, endPoint y: 573, distance: 1359.0
drag, startPoint x: 1452, startPoint y: 541, endPoint x: 91, endPoint y: 539, distance: 1361.0
drag, startPoint x: 1438, startPoint y: 448, endPoint x: 93, endPoint y: 448, distance: 1345.0
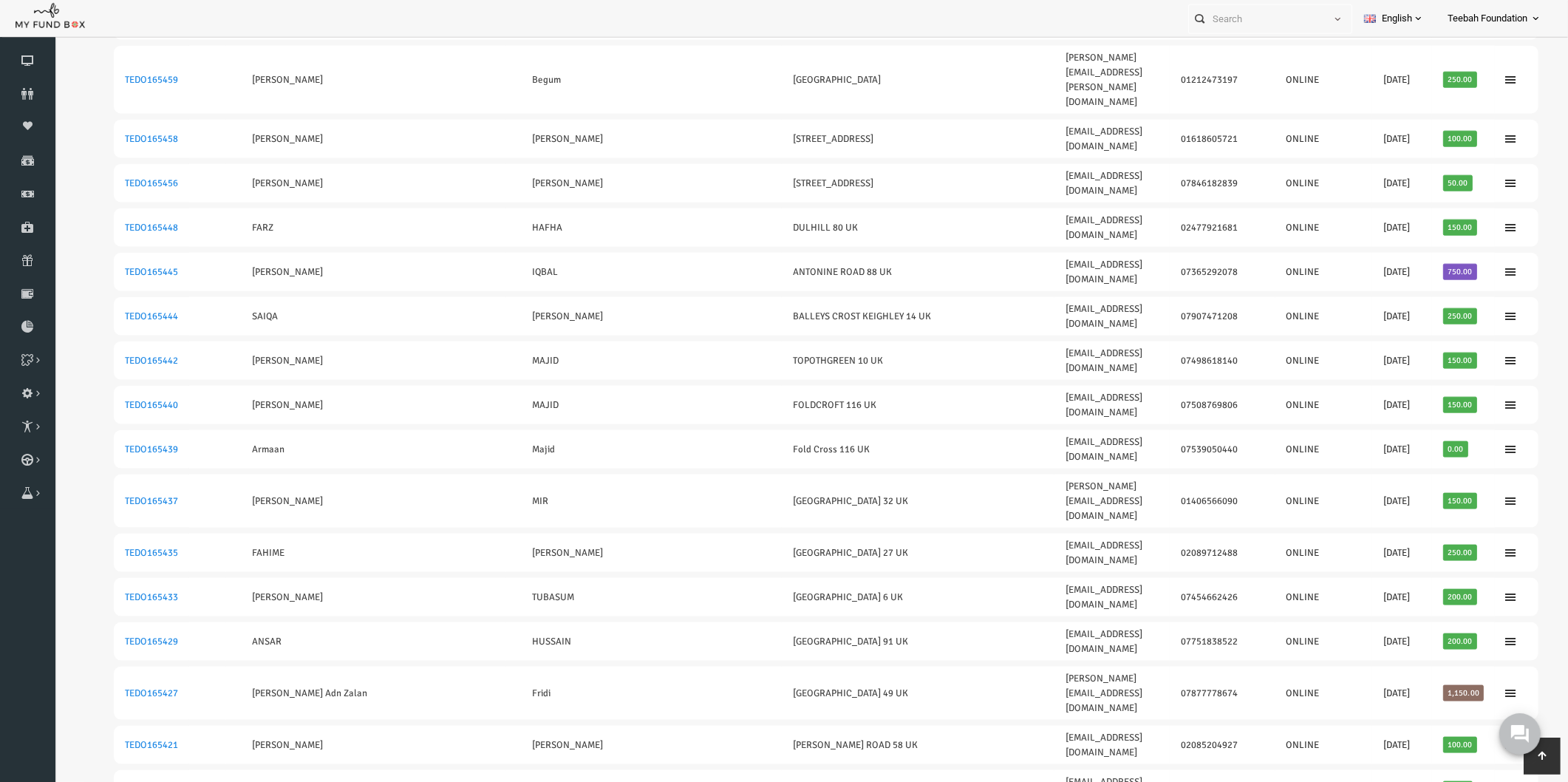
drag, startPoint x: 1445, startPoint y: 321, endPoint x: 93, endPoint y: 331, distance: 1352.0
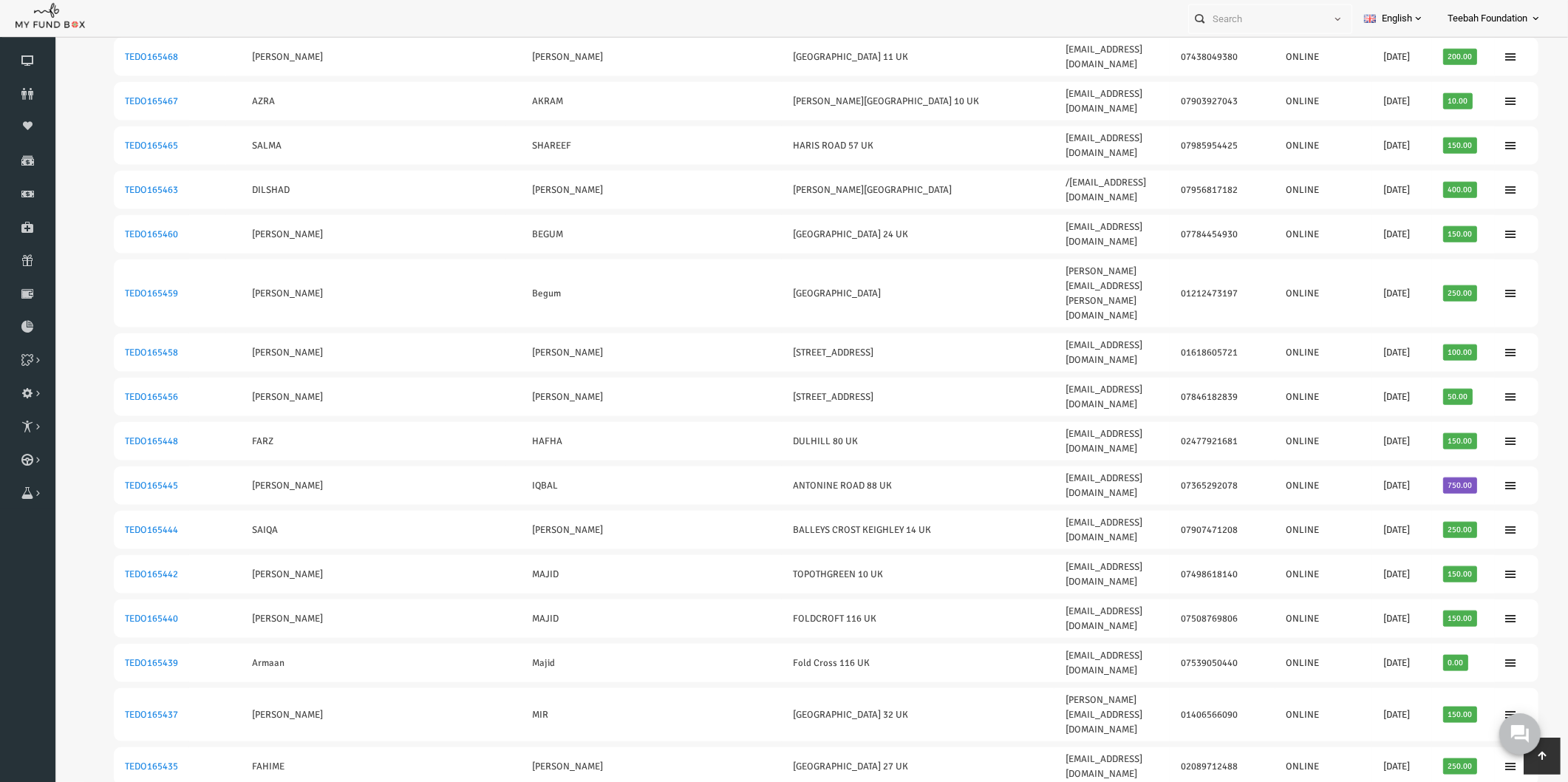
scroll to position [2008, 0]
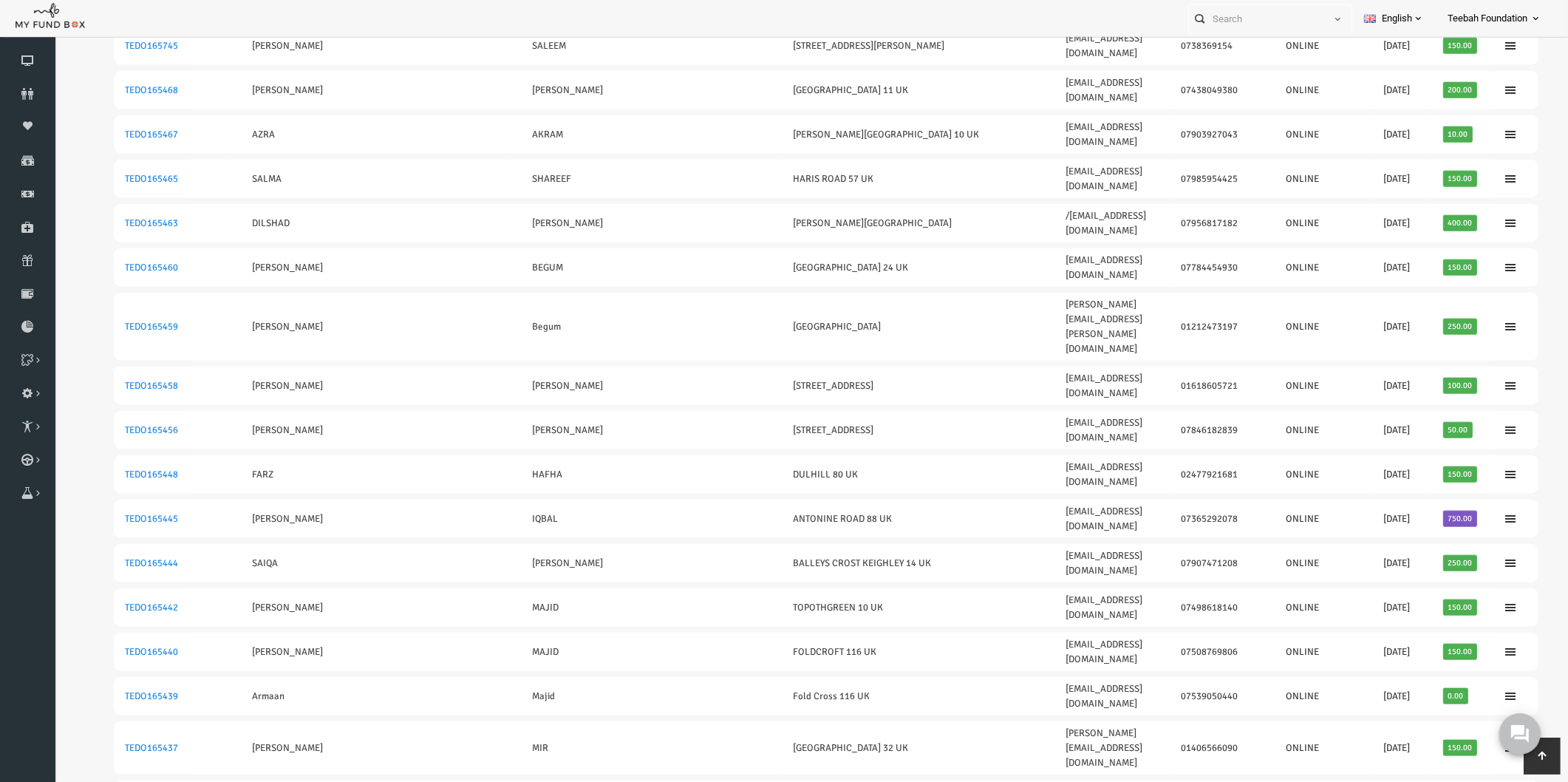
drag, startPoint x: 1445, startPoint y: 502, endPoint x: 73, endPoint y: 503, distance: 1372.0
click at [73, 503] on table "ID Old ID Firstname Lastname Address E-Mail Phone Added By Last Donation Total …" at bounding box center [796, 556] width 1454 height 4858
drag, startPoint x: 1448, startPoint y: 414, endPoint x: 80, endPoint y: 416, distance: 1368.0
click at [80, 416] on table "ID Old ID Firstname Lastname Address E-Mail Phone Added By Last Donation Total …" at bounding box center [796, 556] width 1454 height 4858
drag, startPoint x: 1449, startPoint y: 351, endPoint x: 83, endPoint y: 358, distance: 1366.0
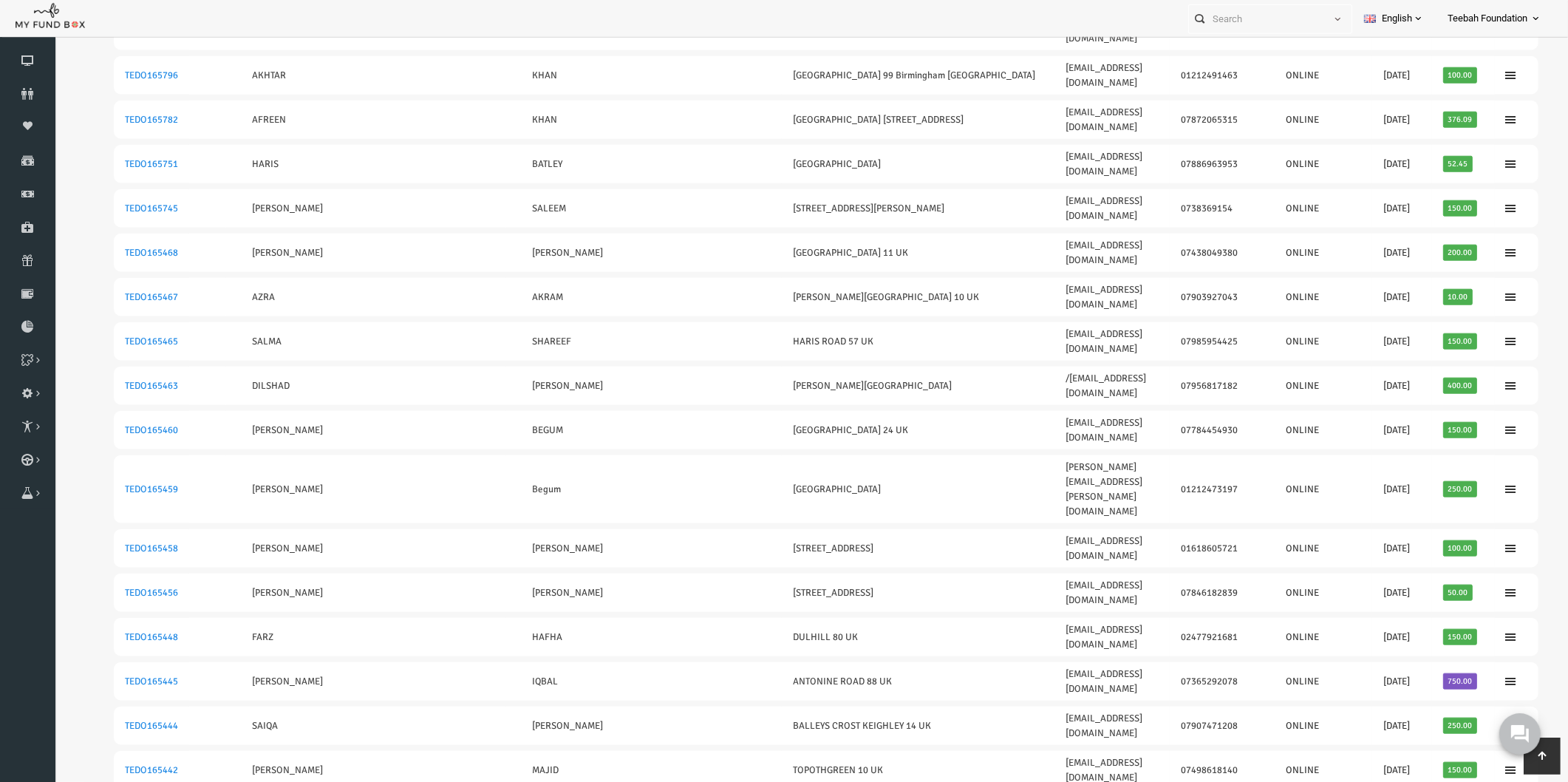
scroll to position [1844, 0]
drag, startPoint x: 1448, startPoint y: 449, endPoint x: 85, endPoint y: 445, distance: 1363.0
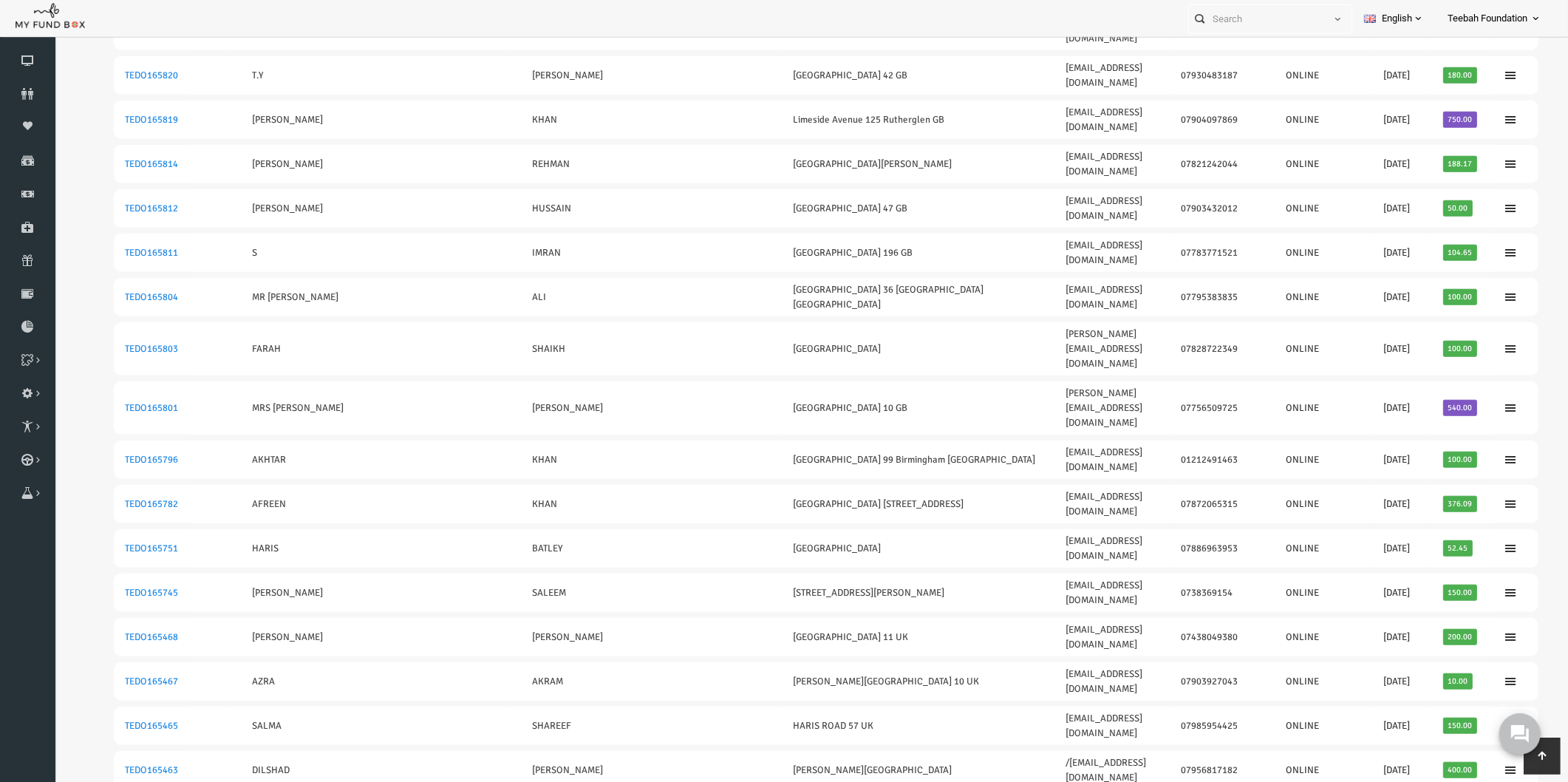
scroll to position [1433, 0]
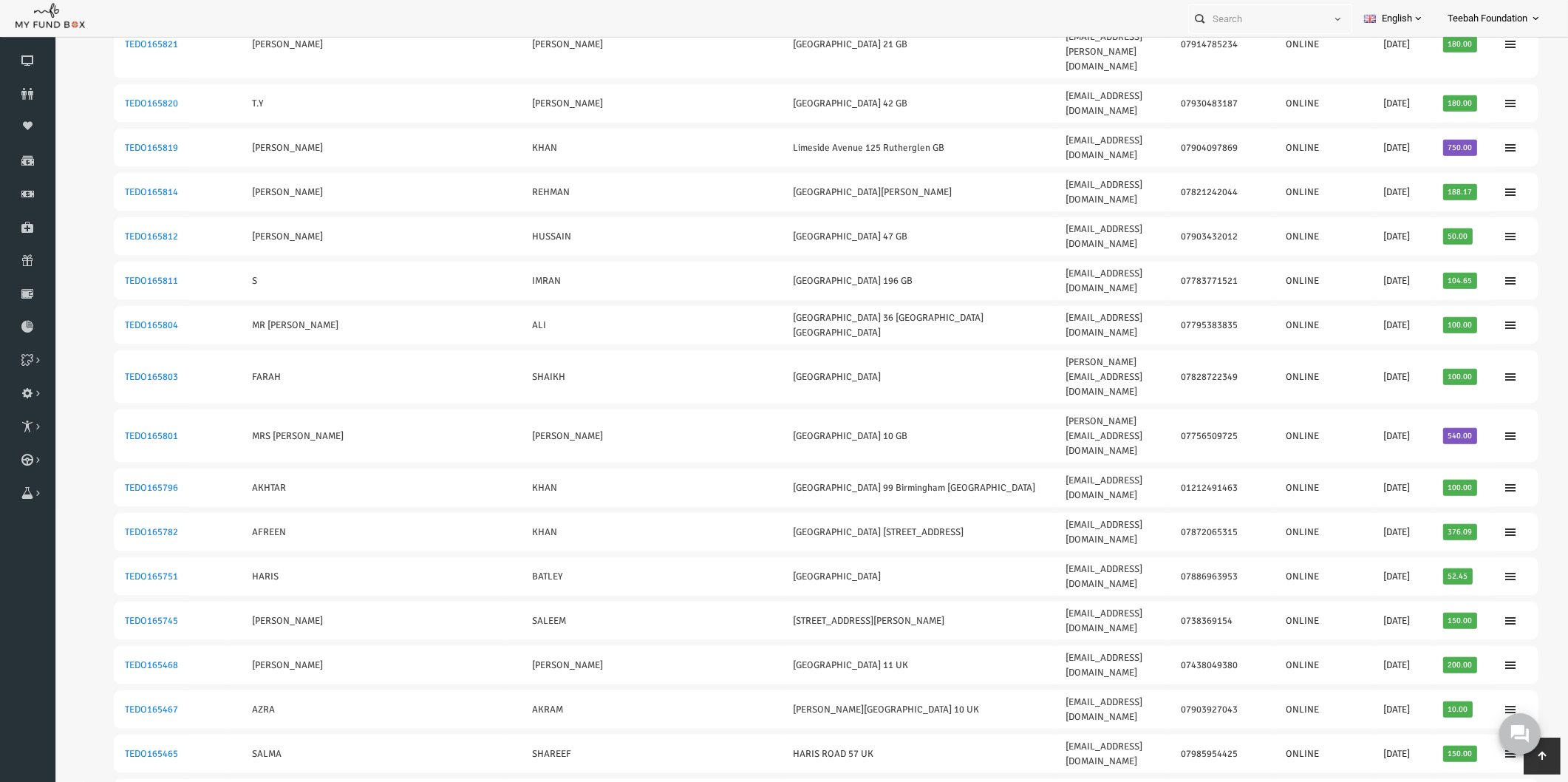
drag, startPoint x: 1453, startPoint y: 551, endPoint x: 82, endPoint y: 559, distance: 1371.0
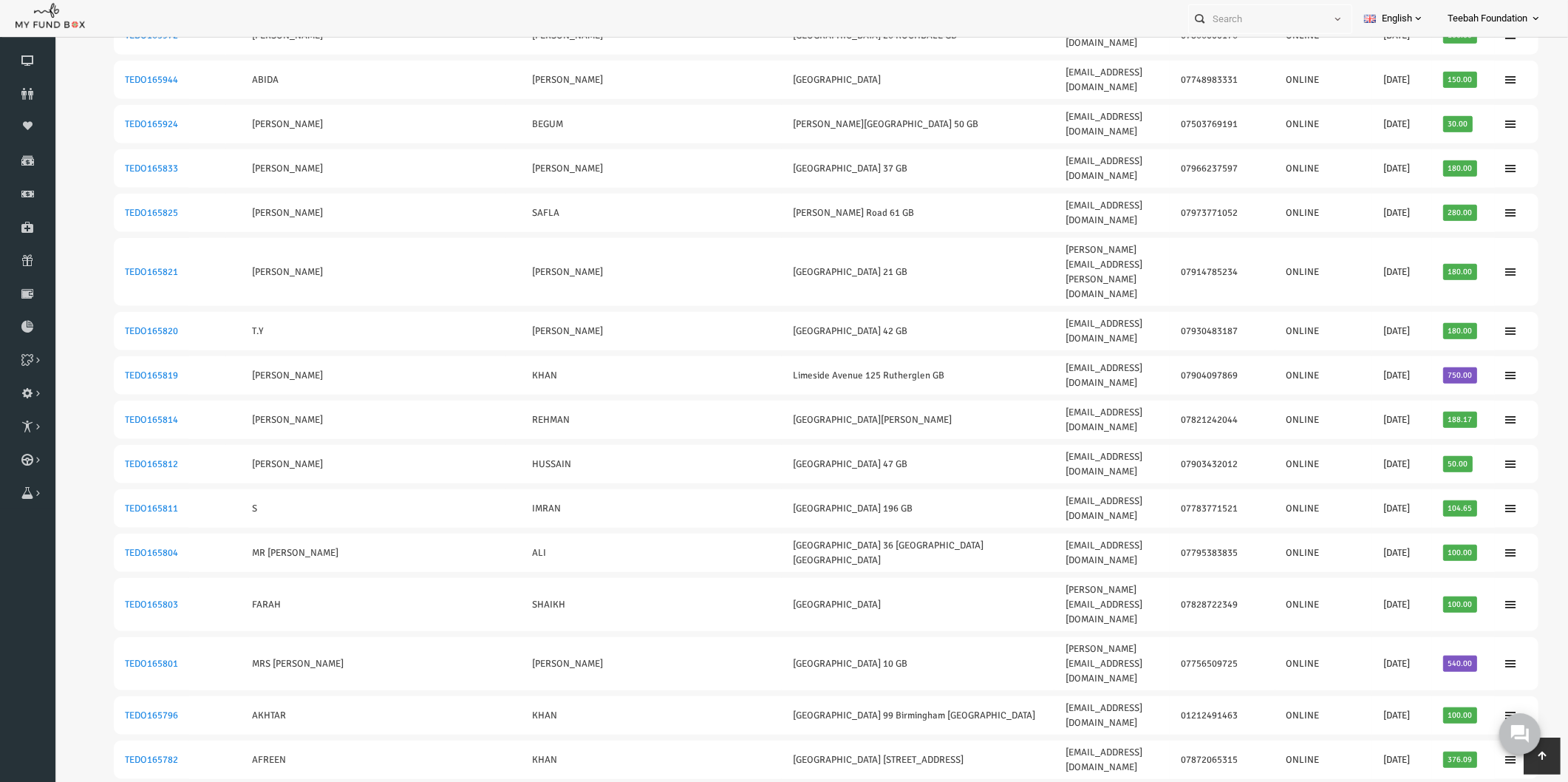
scroll to position [1187, 0]
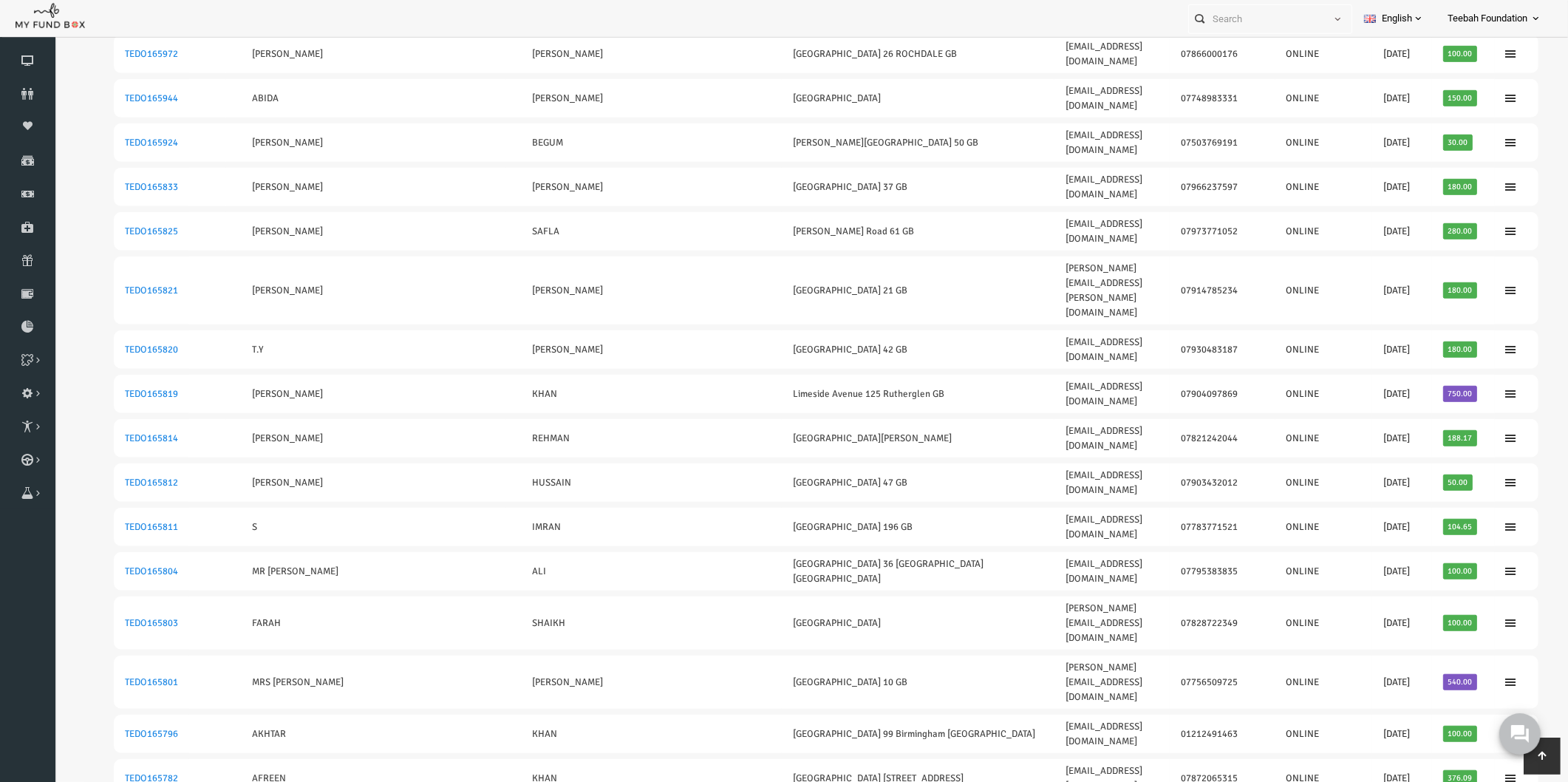
drag, startPoint x: 1438, startPoint y: 520, endPoint x: 93, endPoint y: 520, distance: 1345.0
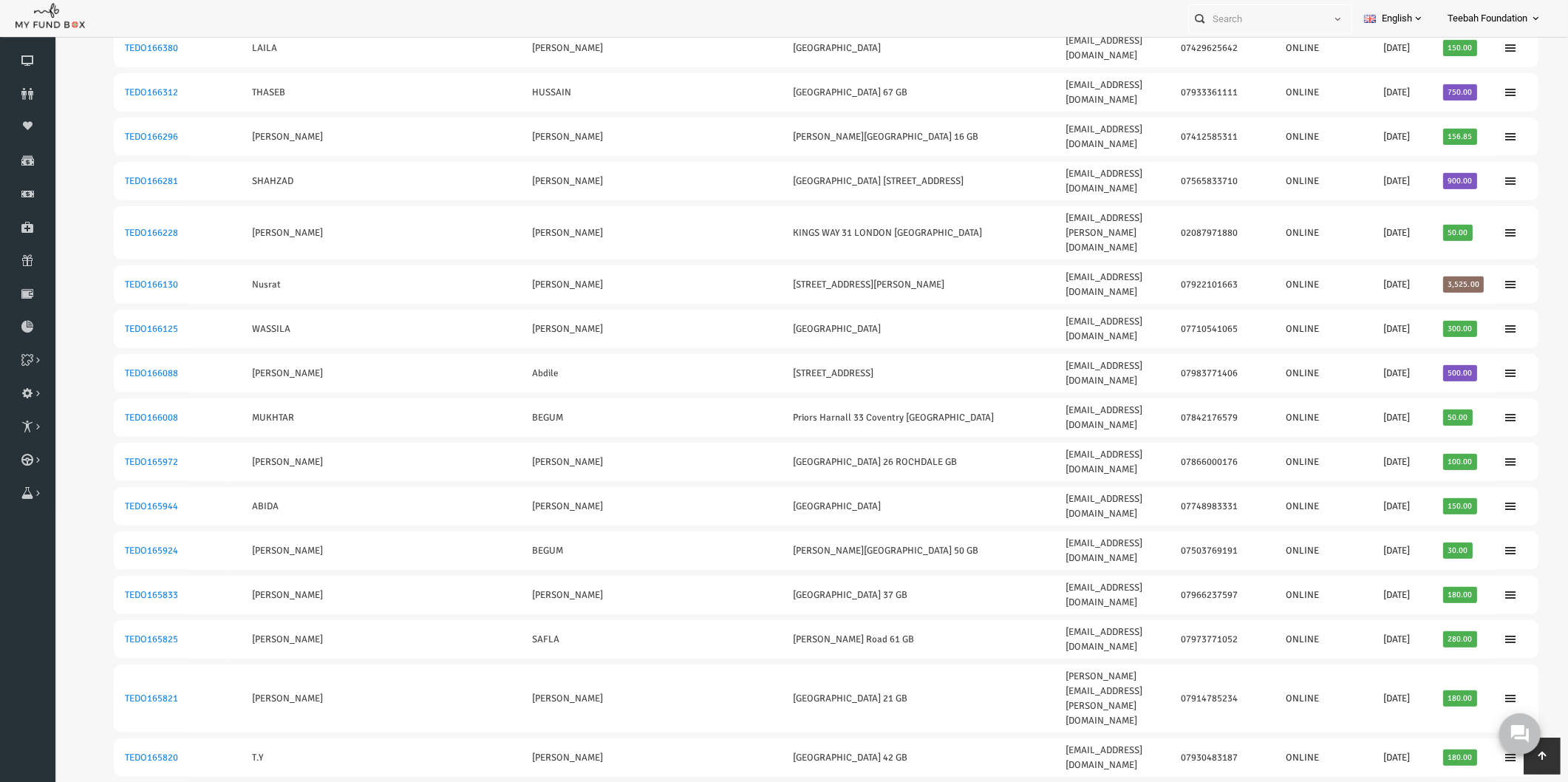
scroll to position [776, 0]
drag, startPoint x: 1431, startPoint y: 494, endPoint x: 385, endPoint y: 483, distance: 1046.1
drag, startPoint x: 92, startPoint y: 494, endPoint x: 1439, endPoint y: 497, distance: 1347.0
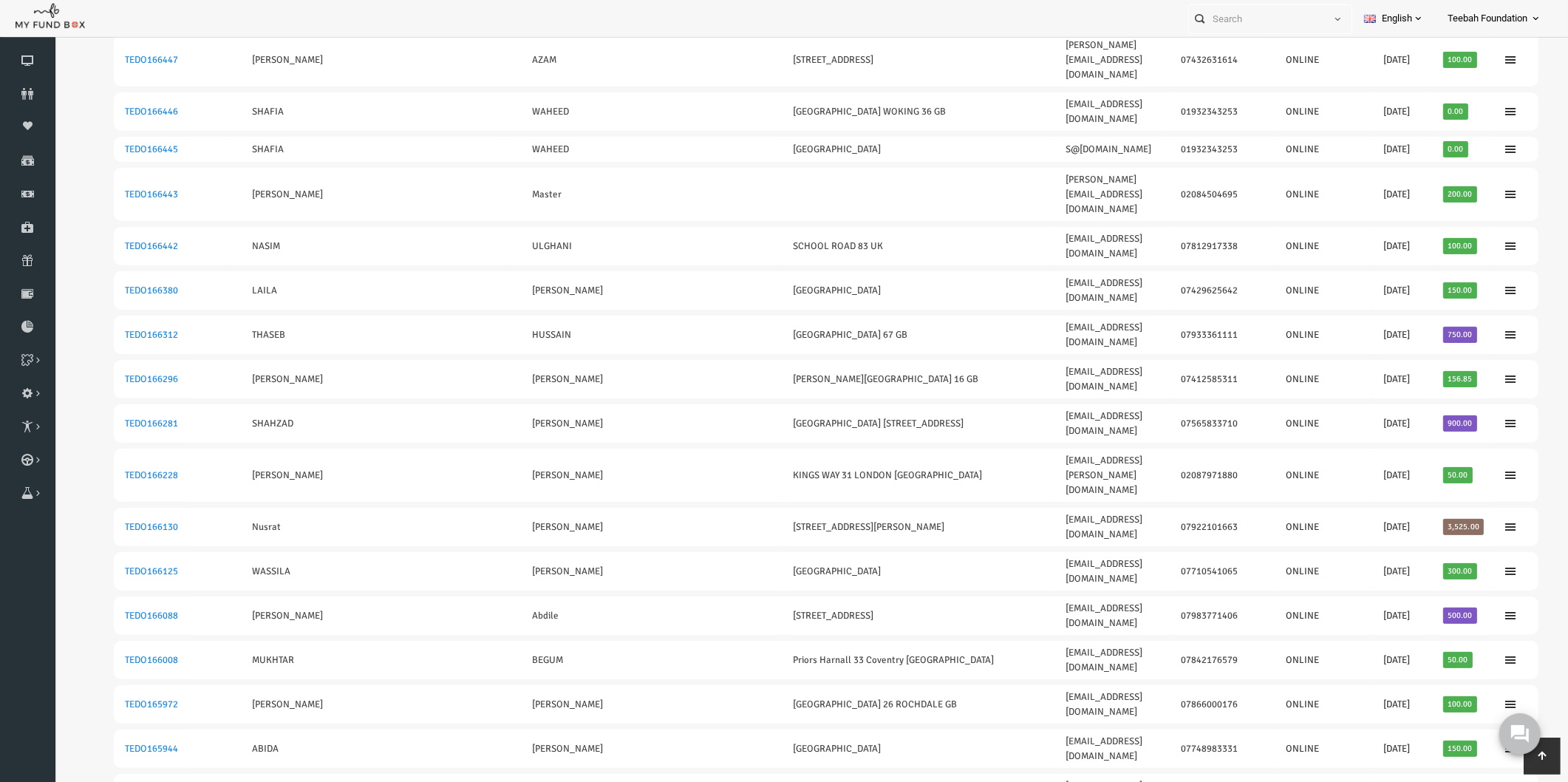
scroll to position [529, 0]
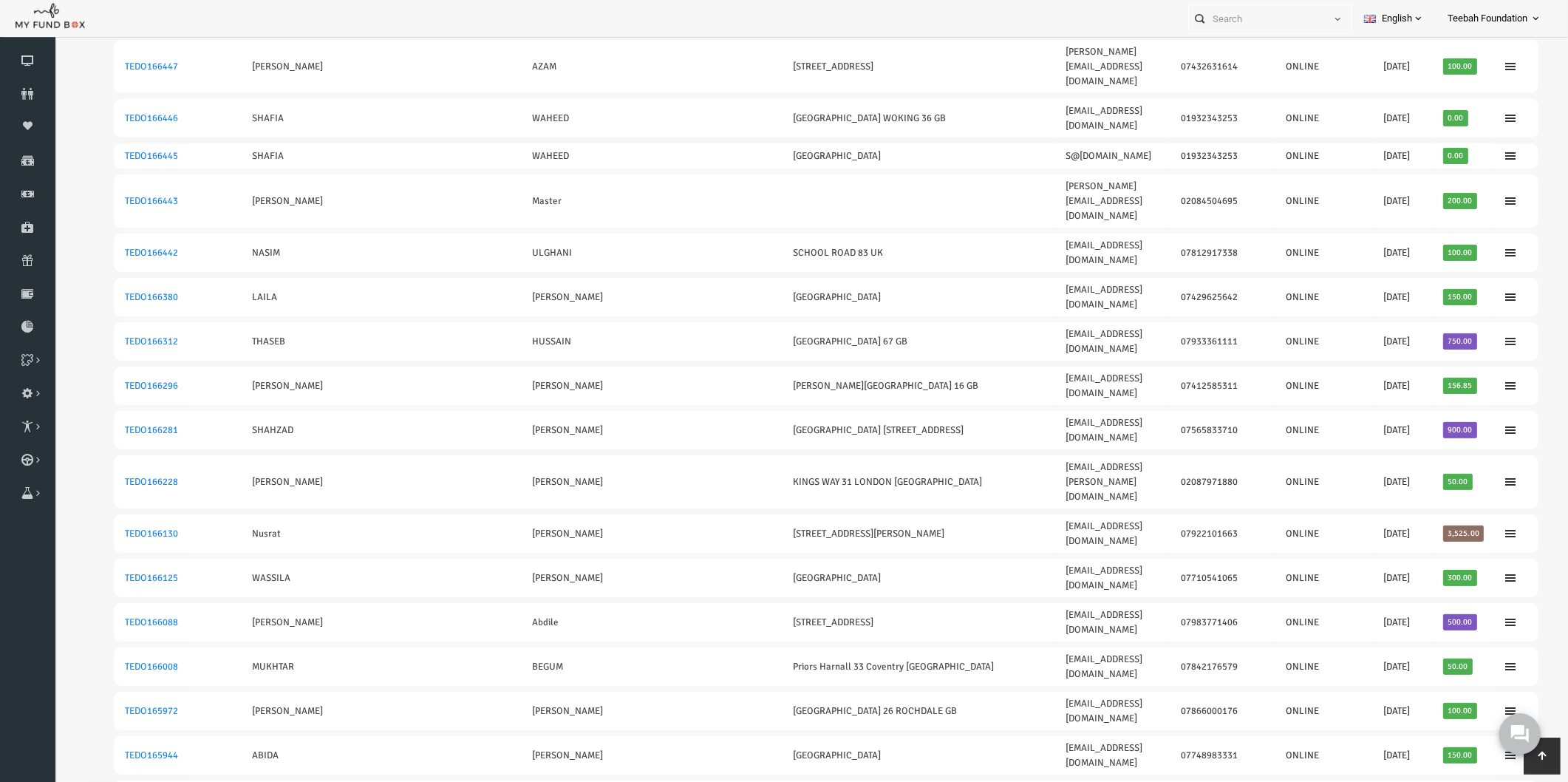
drag, startPoint x: 1444, startPoint y: 553, endPoint x: 82, endPoint y: 549, distance: 1362.0
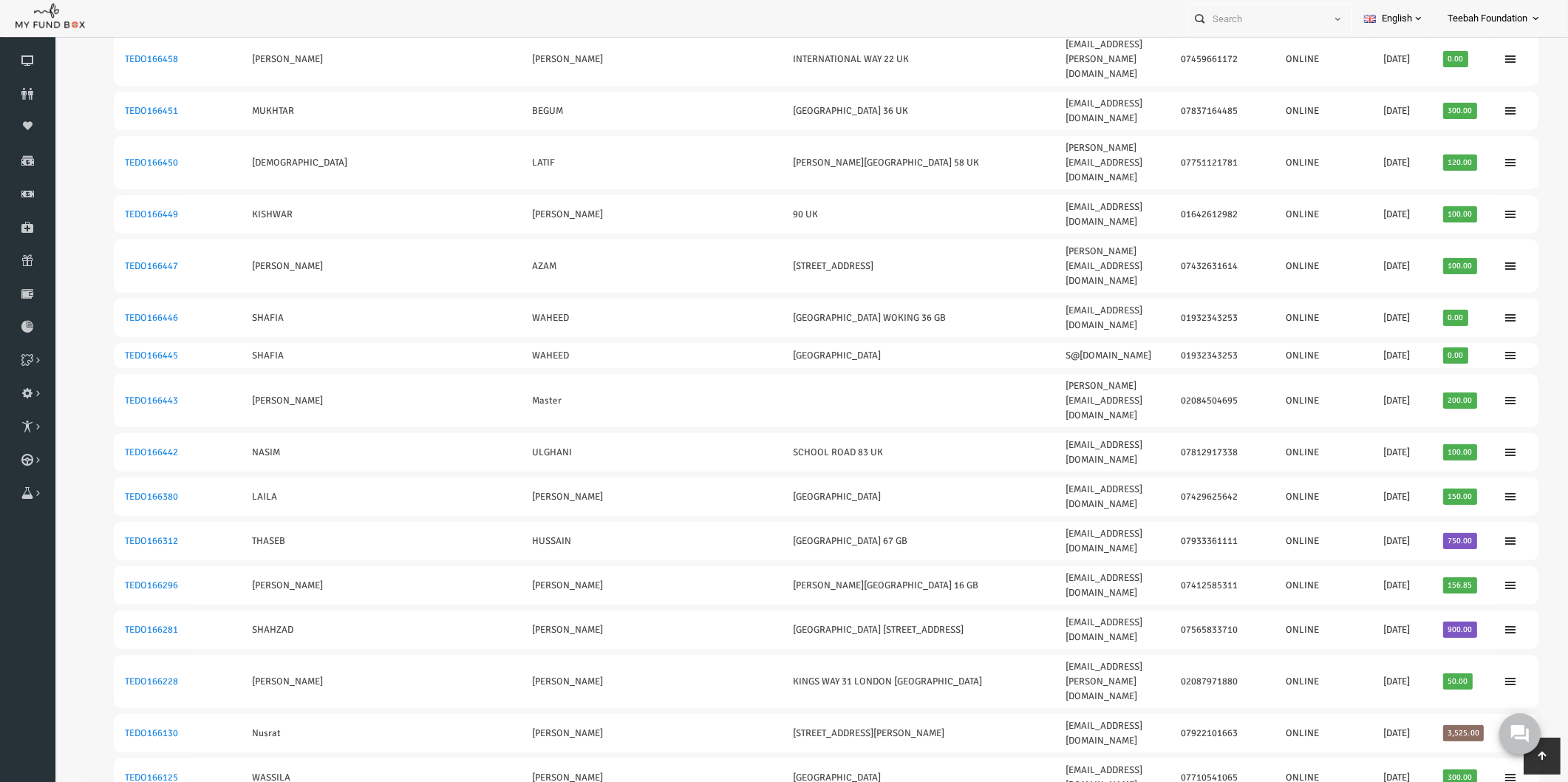
scroll to position [283, 0]
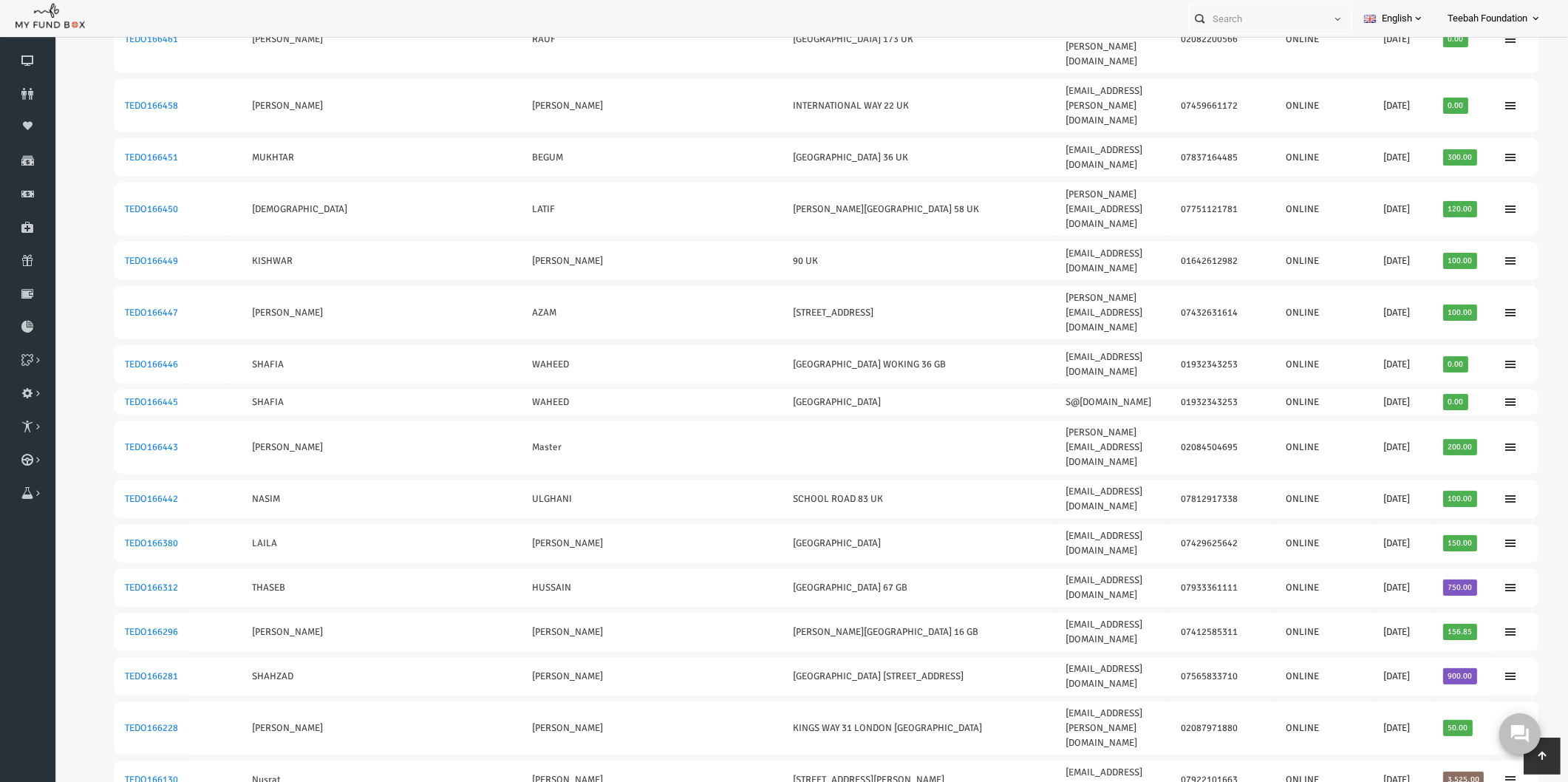
drag, startPoint x: 1448, startPoint y: 518, endPoint x: 86, endPoint y: 529, distance: 1362.0
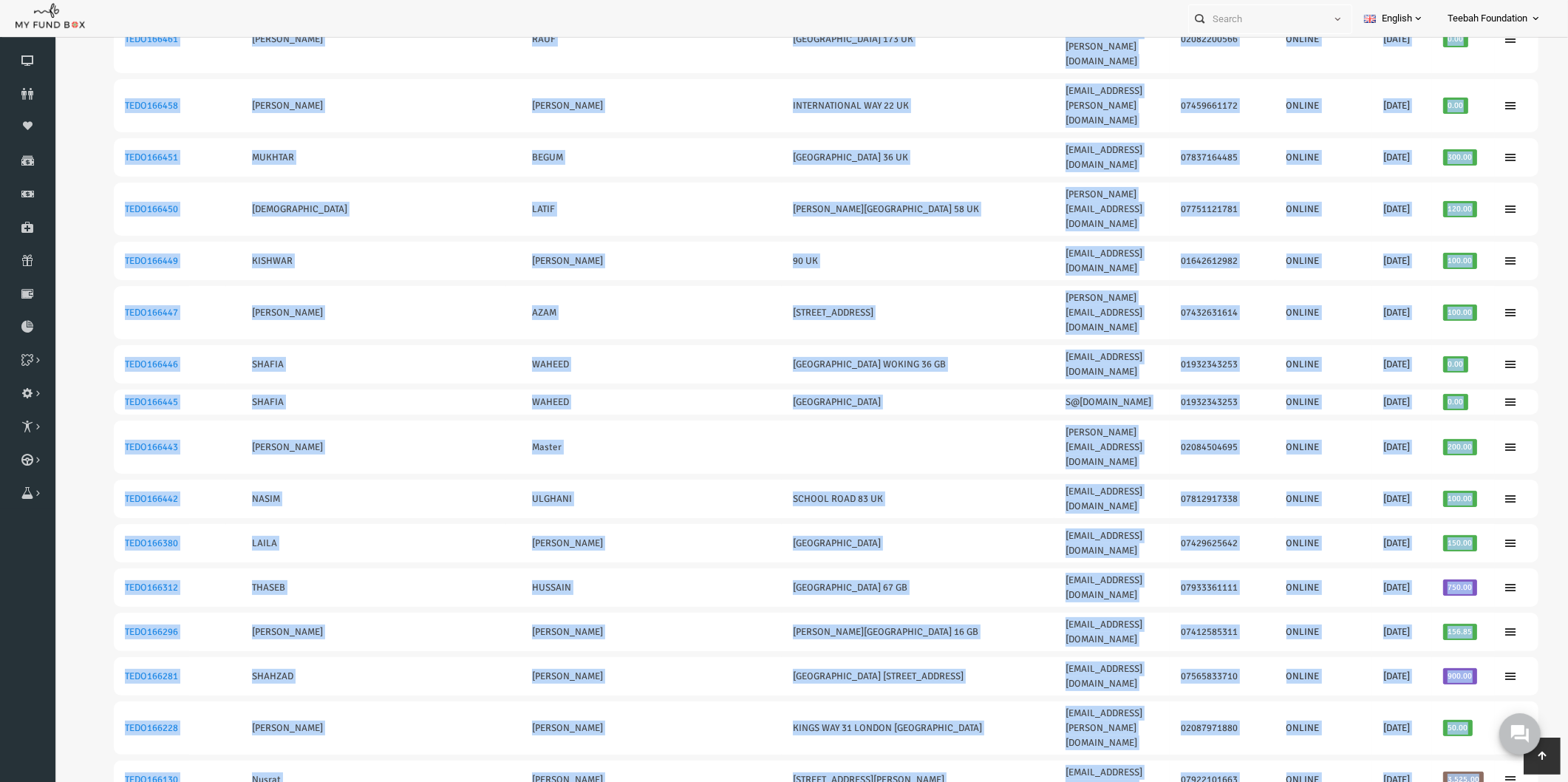
drag, startPoint x: 1449, startPoint y: 455, endPoint x: 67, endPoint y: 451, distance: 1382.0
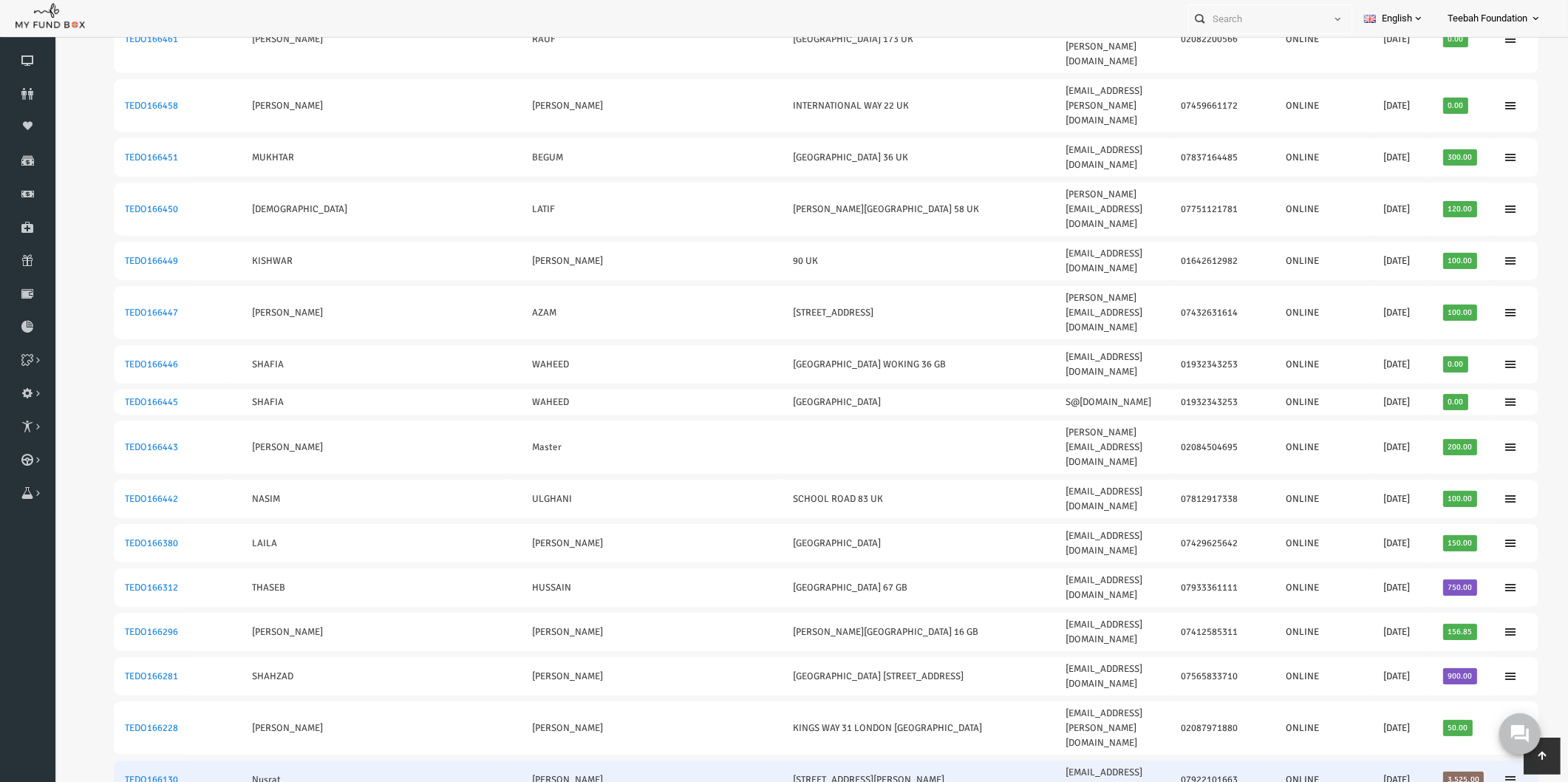
click at [1495, 761] on td at bounding box center [1486, 780] width 44 height 39
drag, startPoint x: 1449, startPoint y: 460, endPoint x: 92, endPoint y: 458, distance: 1357.0
click at [92, 761] on tr "TEDO166130 Nusrat Parween 101 Ridgacre Road Quinton Birmingham GB tahir.irshad@…" at bounding box center [796, 780] width 1424 height 39
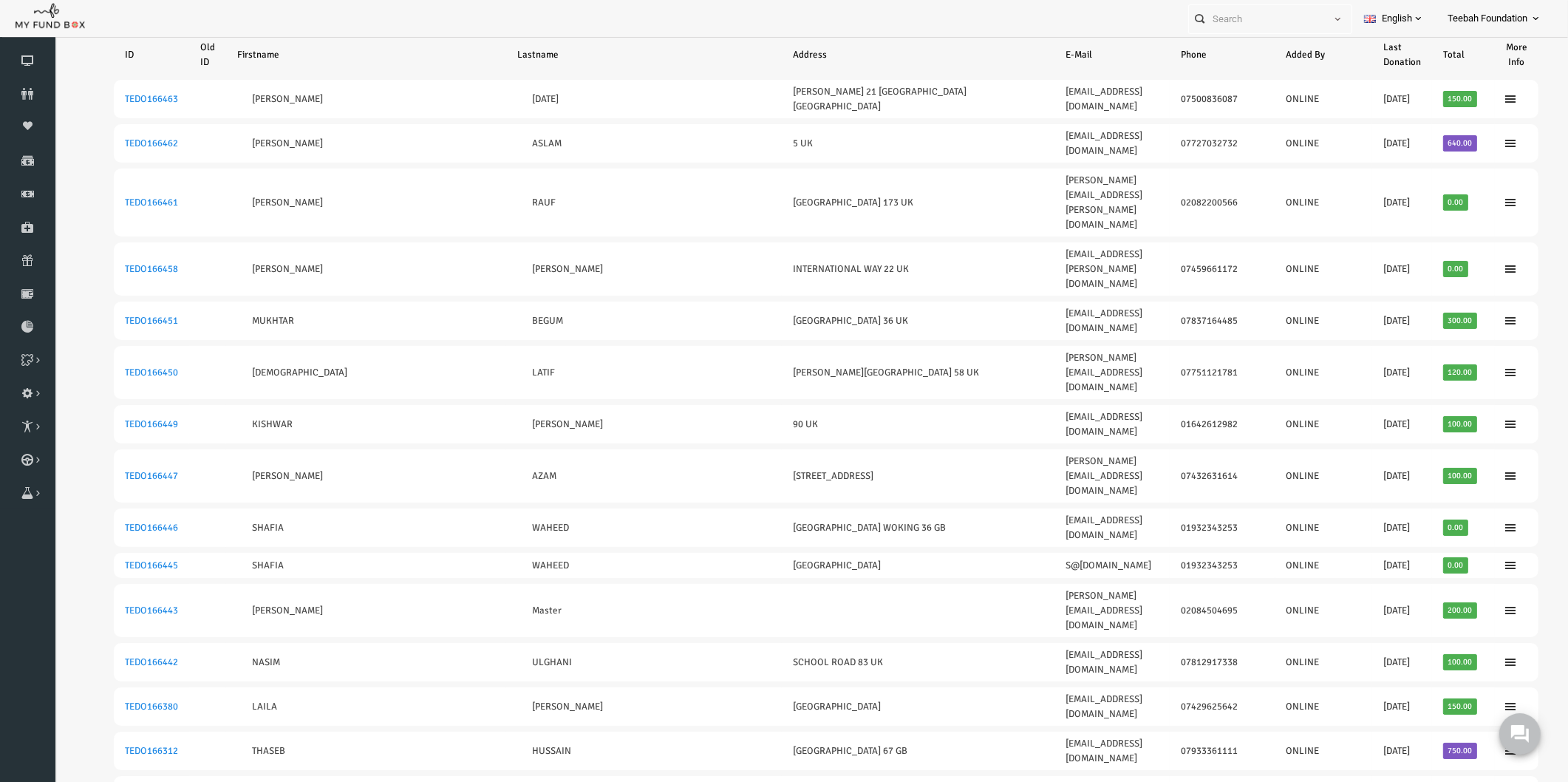
scroll to position [119, 0]
drag, startPoint x: 1447, startPoint y: 564, endPoint x: 94, endPoint y: 562, distance: 1353.0
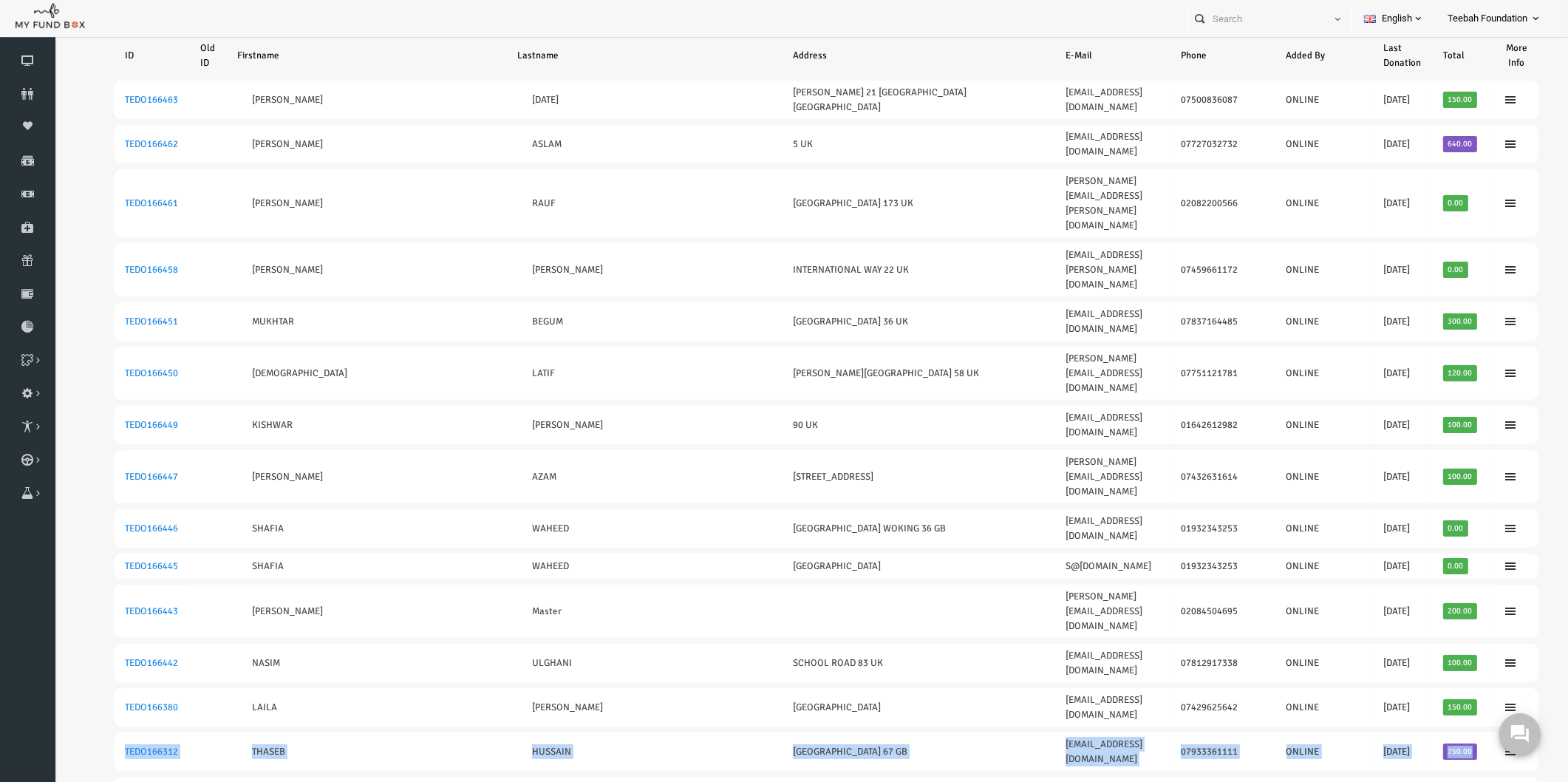
drag, startPoint x: 1412, startPoint y: 491, endPoint x: 86, endPoint y: 511, distance: 1326.2
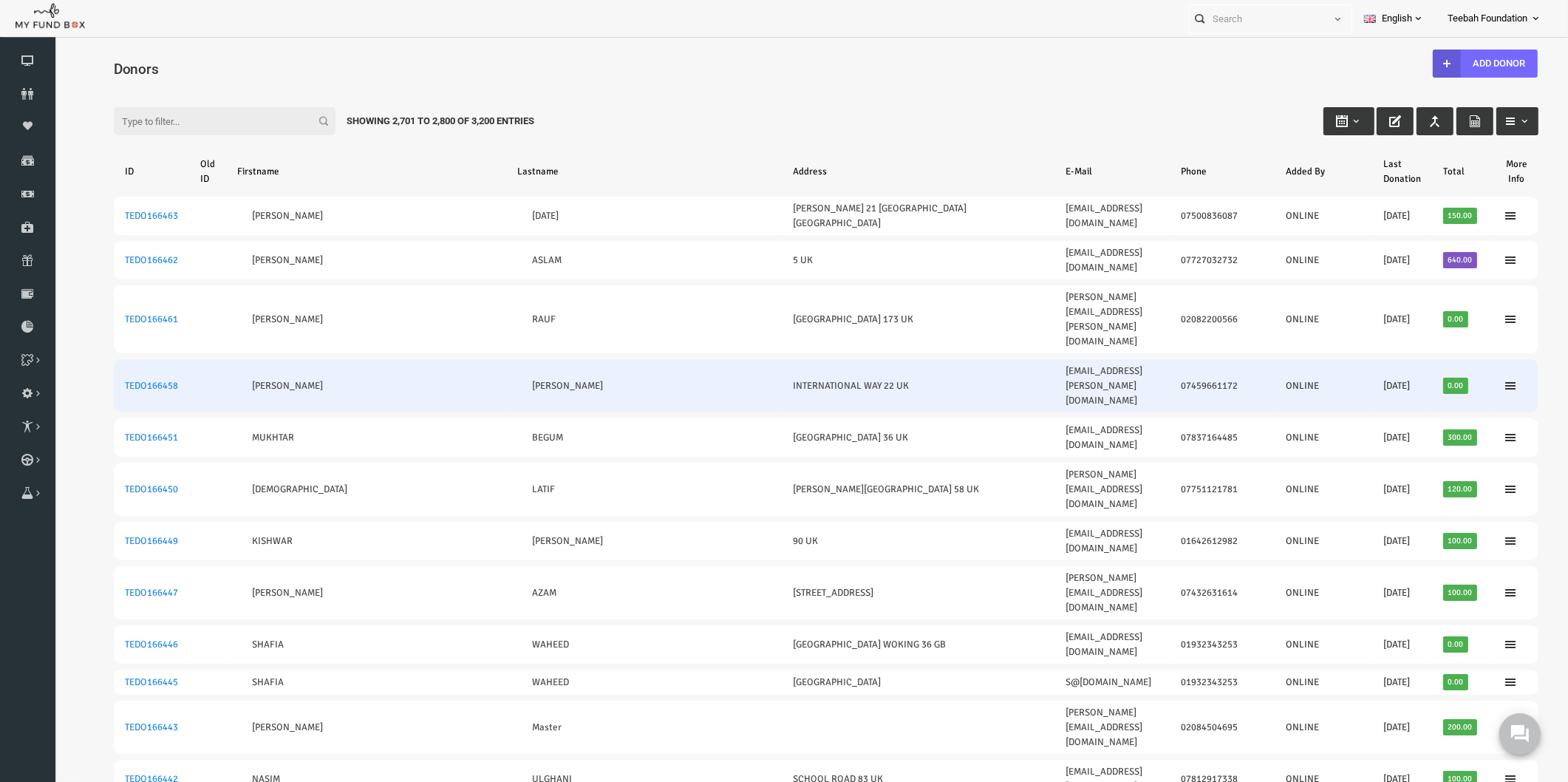
scroll to position [0, 0]
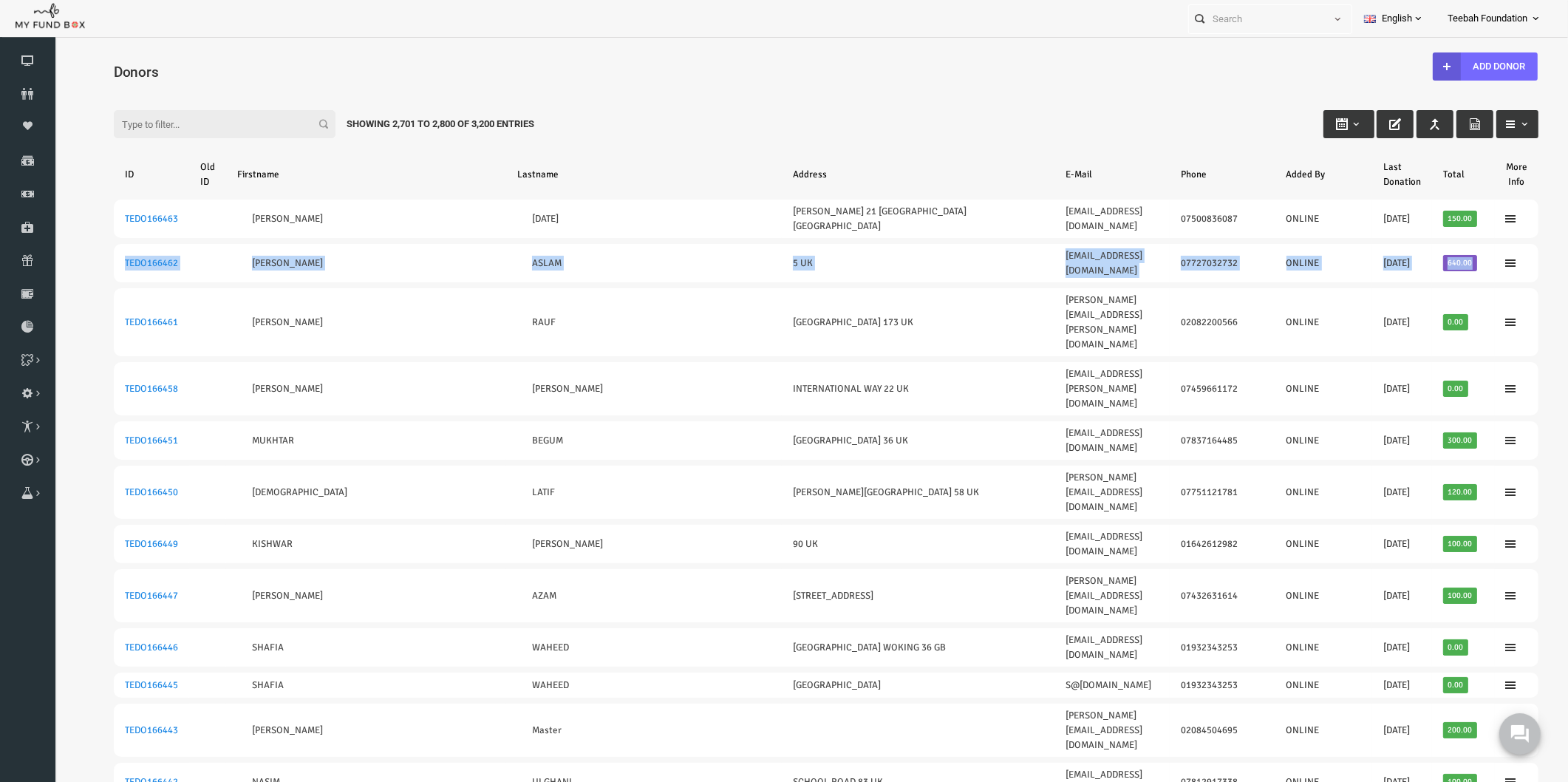
drag, startPoint x: 1446, startPoint y: 244, endPoint x: 74, endPoint y: 240, distance: 1372.0
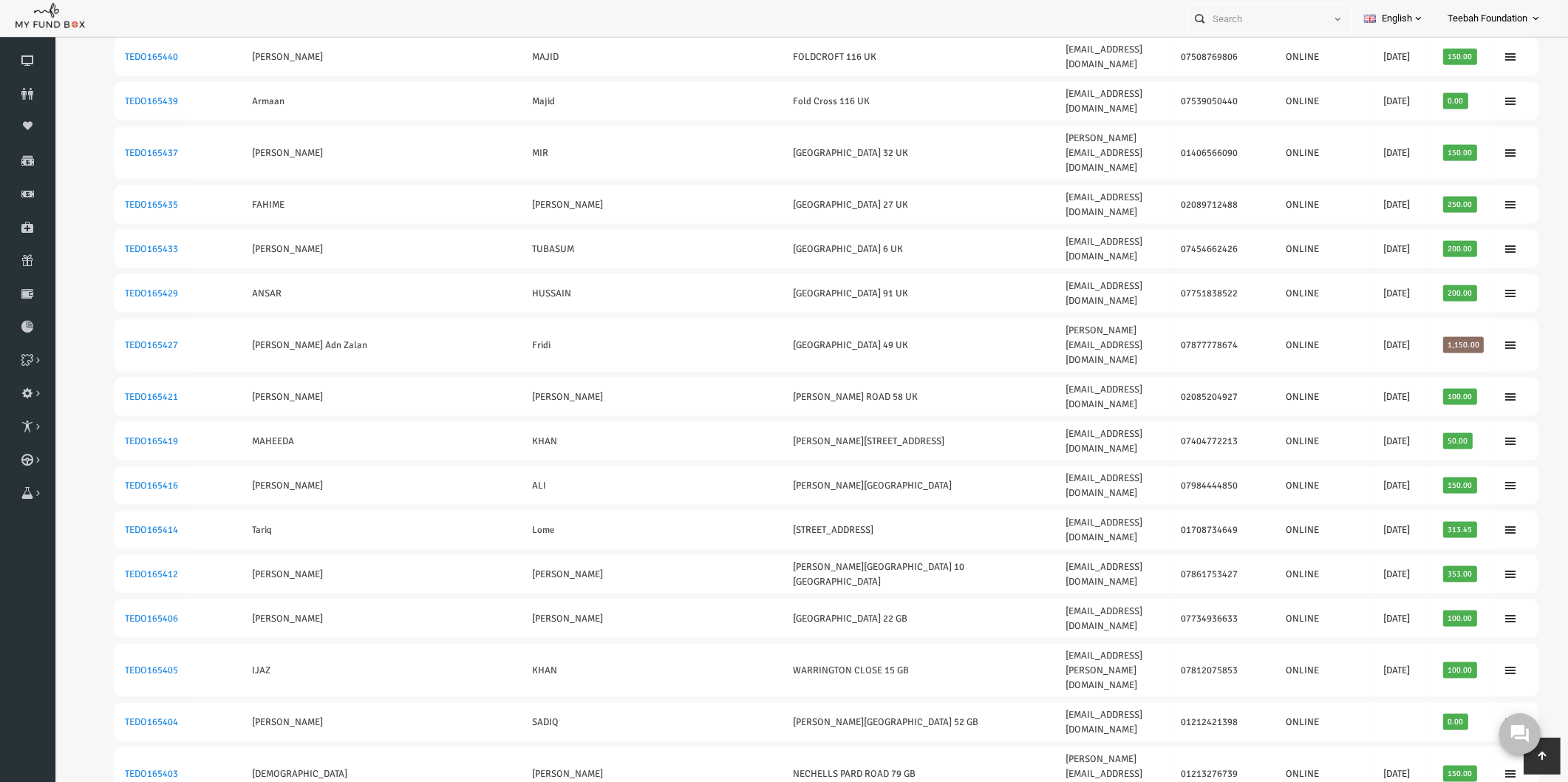
scroll to position [2584, 0]
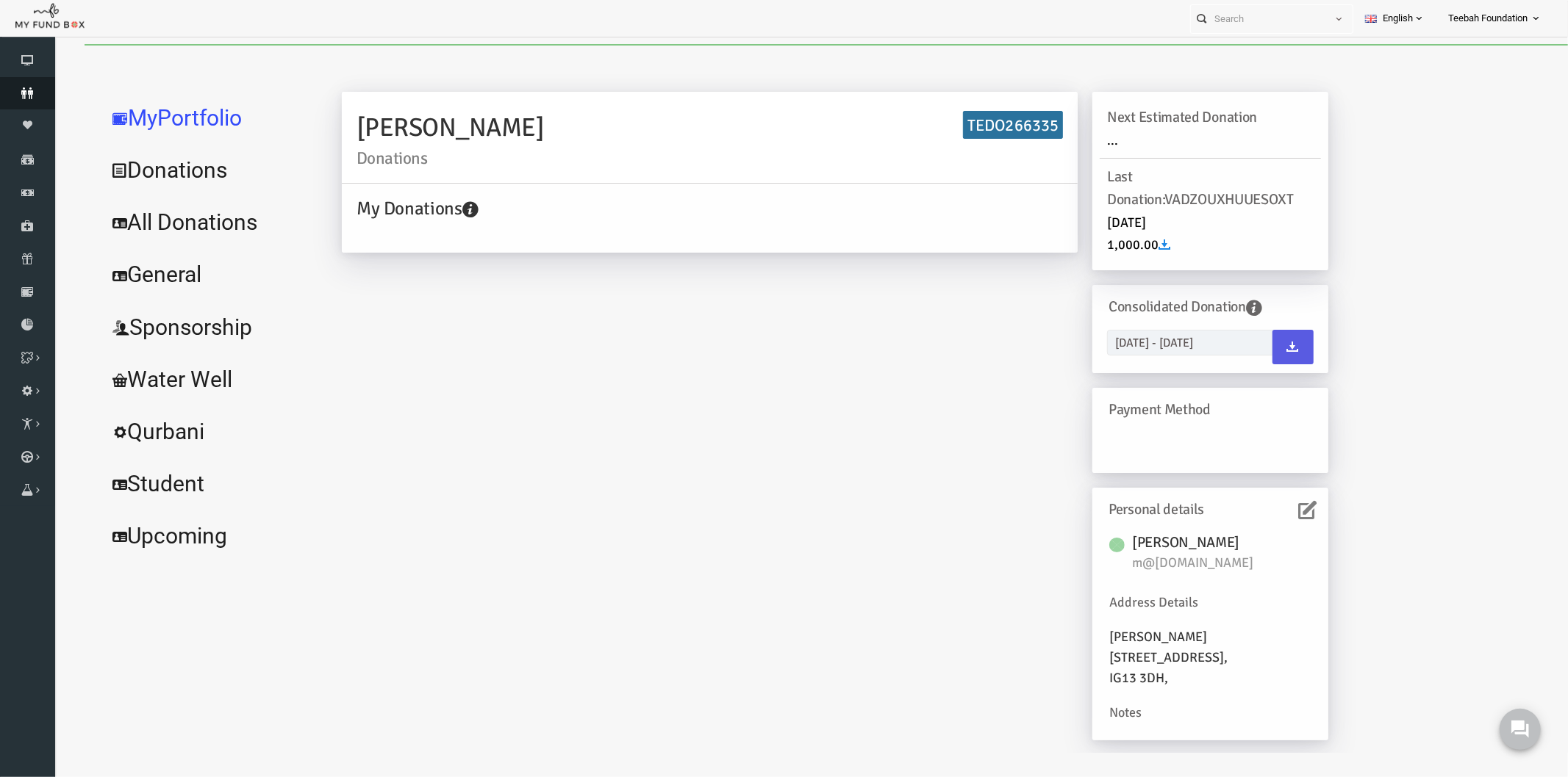
click at [35, 90] on icon at bounding box center [27, 94] width 55 height 11
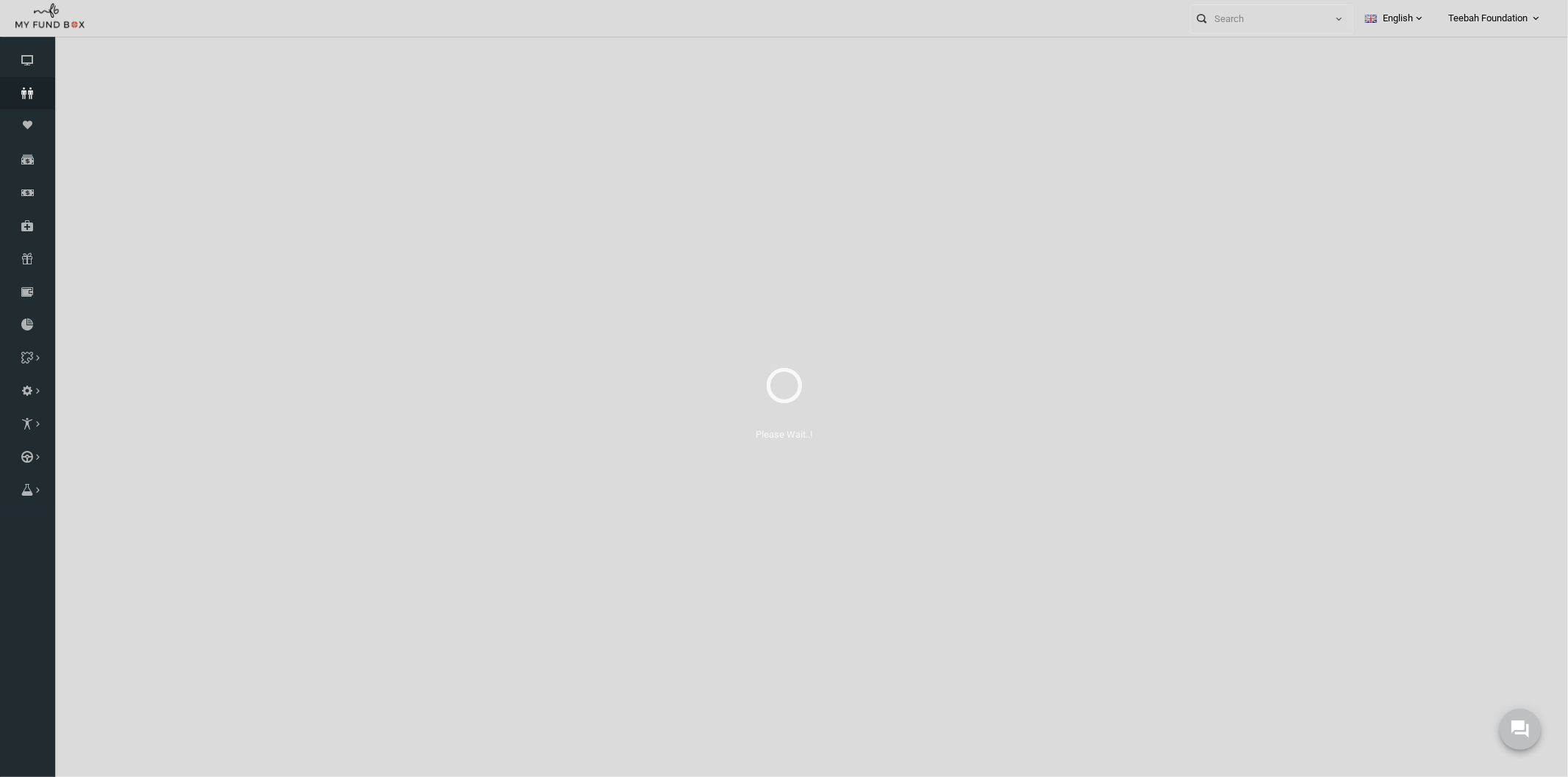
select select "100"
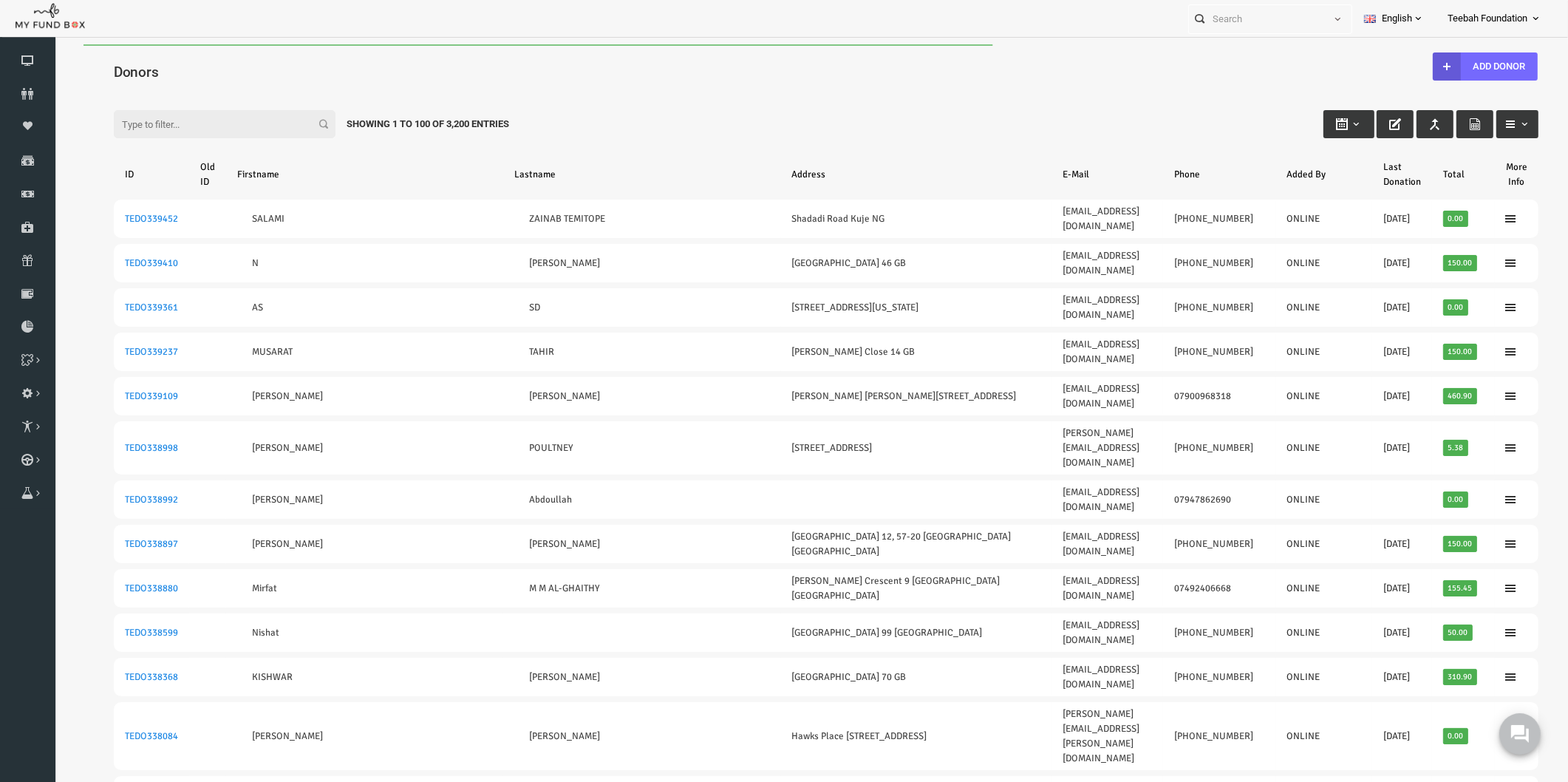
click at [170, 120] on input "Filter:" at bounding box center [194, 124] width 222 height 28
paste input "TEDO156690"
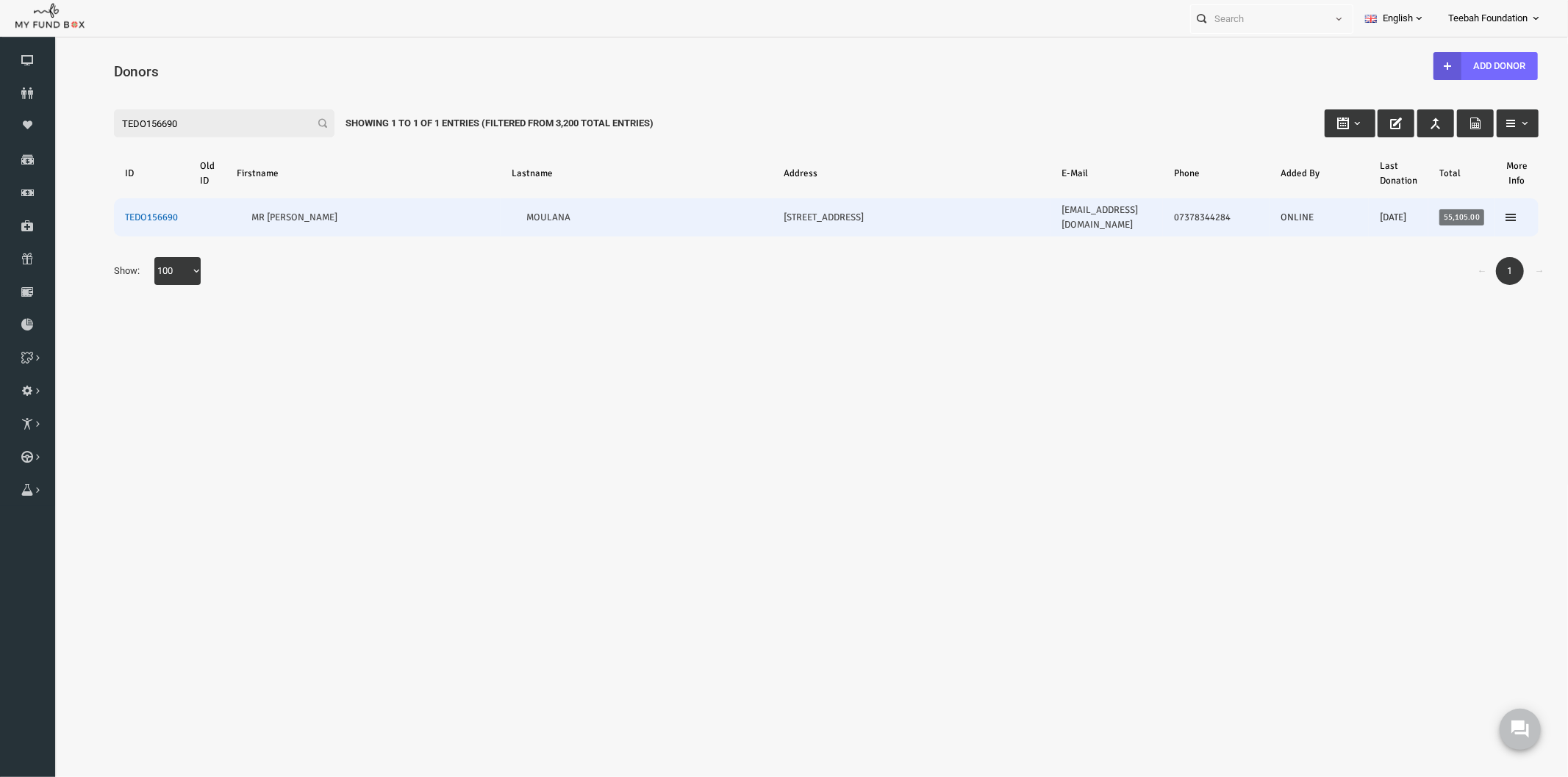
type input "TEDO156690"
click at [112, 211] on link "TEDO156690" at bounding box center [121, 217] width 53 height 11
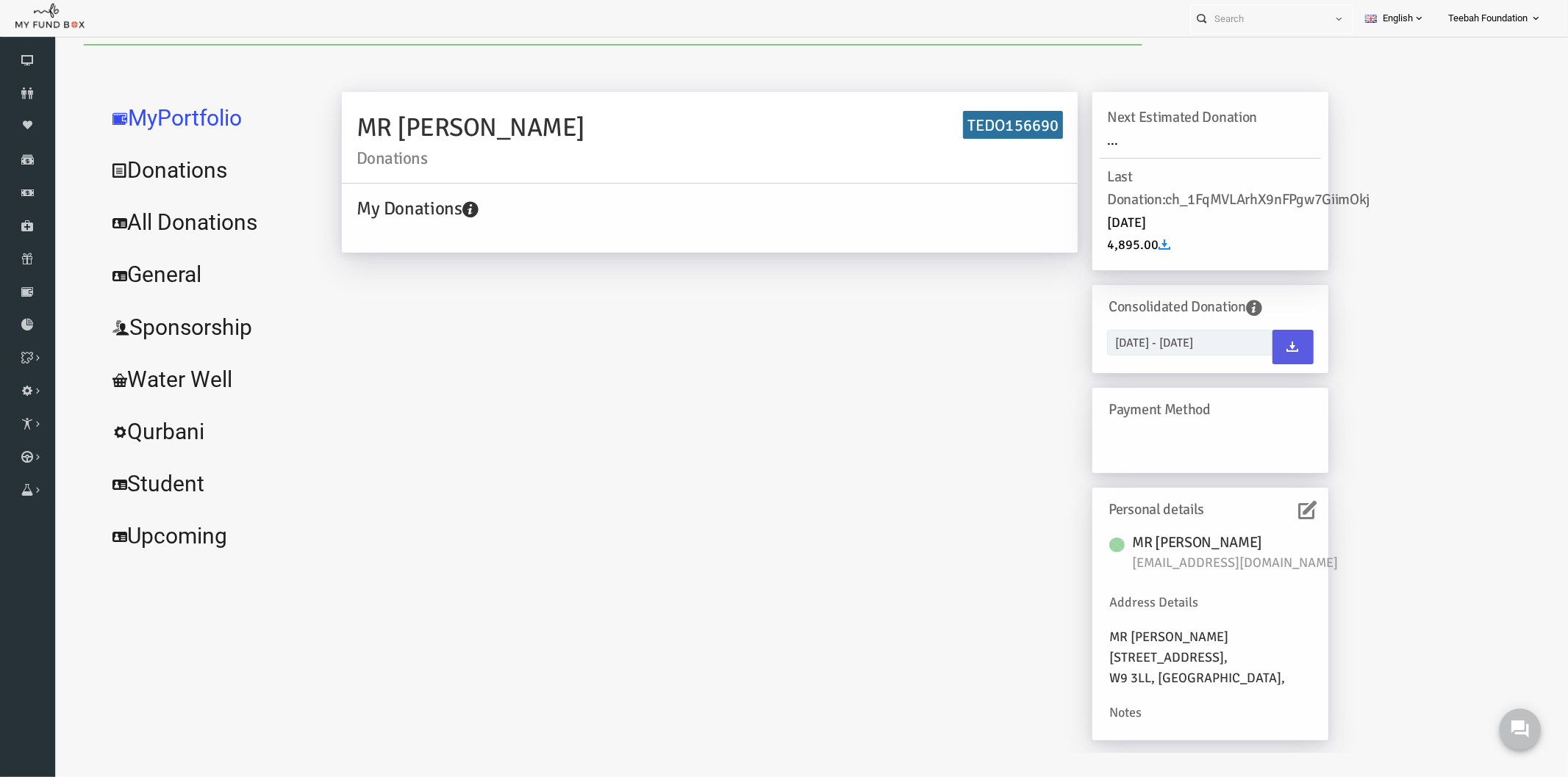
click at [193, 228] on link "All Donations" at bounding box center [178, 222] width 221 height 53
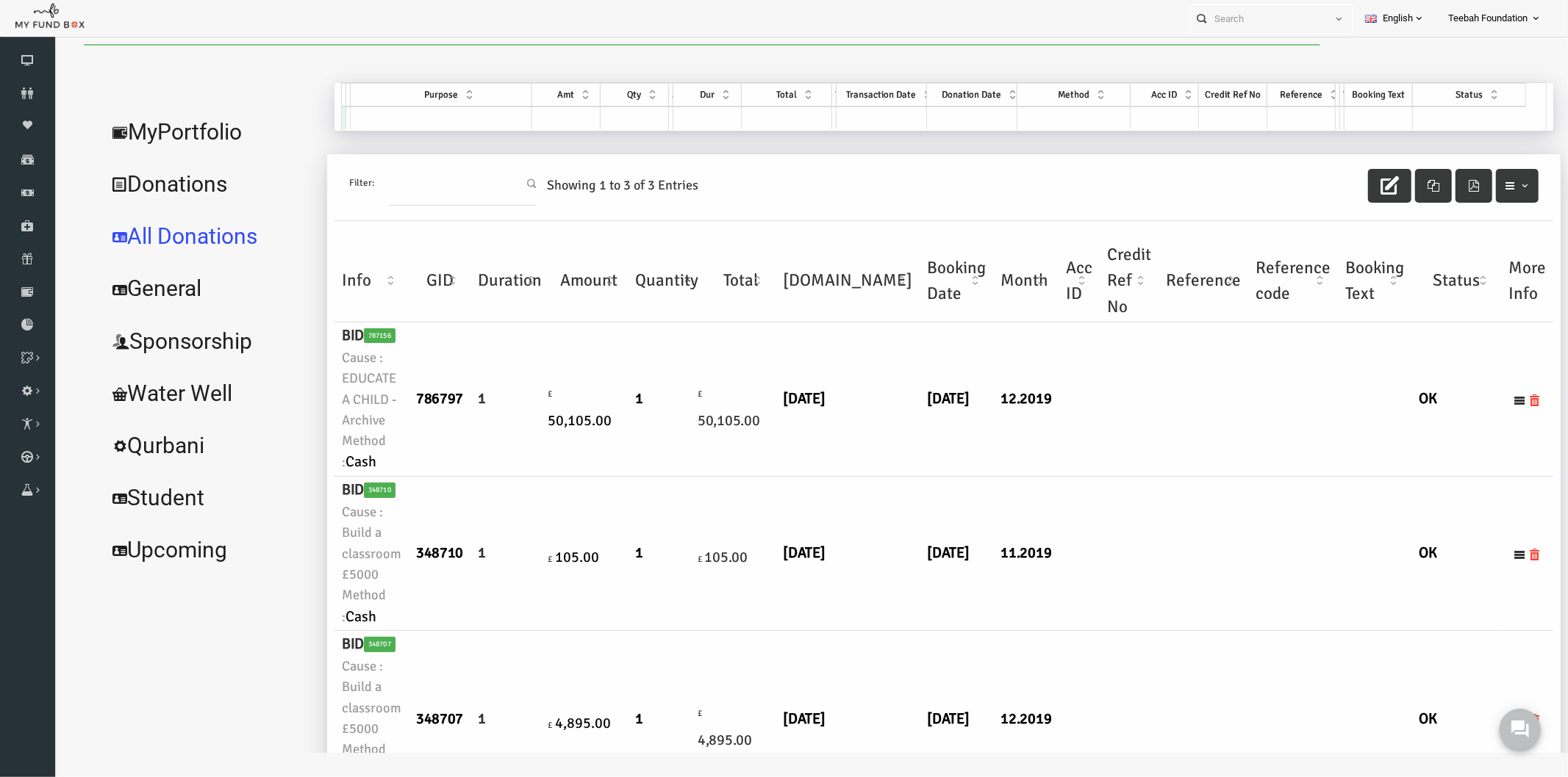
click at [1028, 479] on td at bounding box center [1048, 553] width 41 height 154
click at [163, 137] on link "MyPortfolio" at bounding box center [178, 131] width 221 height 53
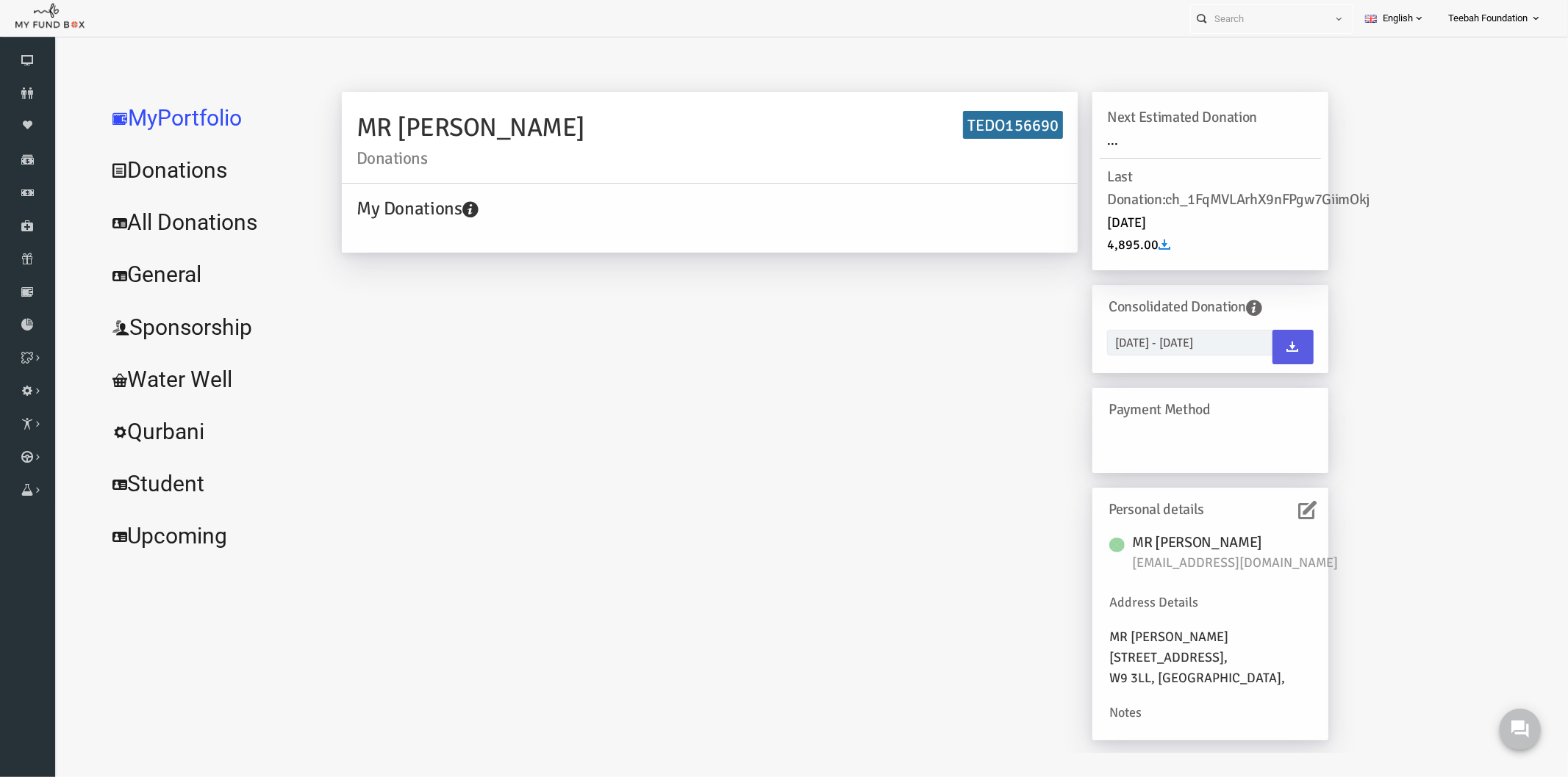
click at [1274, 502] on icon at bounding box center [1277, 510] width 18 height 18
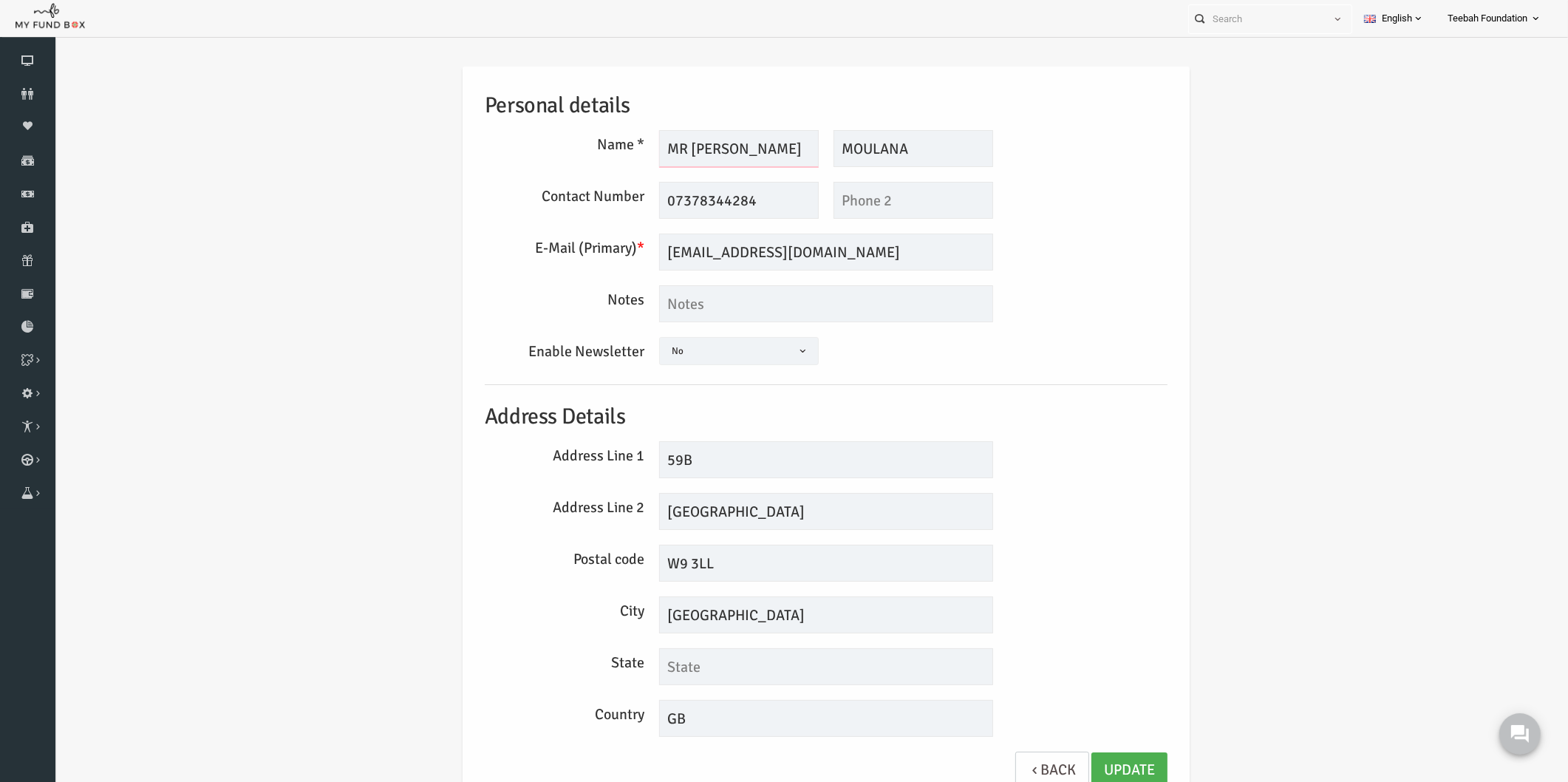
drag, startPoint x: 758, startPoint y: 155, endPoint x: 550, endPoint y: 156, distance: 208.0
click at [550, 156] on div "Name * MR MUZAKAR Description allows upto maximum of 255 characters. Please Fil…" at bounding box center [796, 149] width 697 height 37
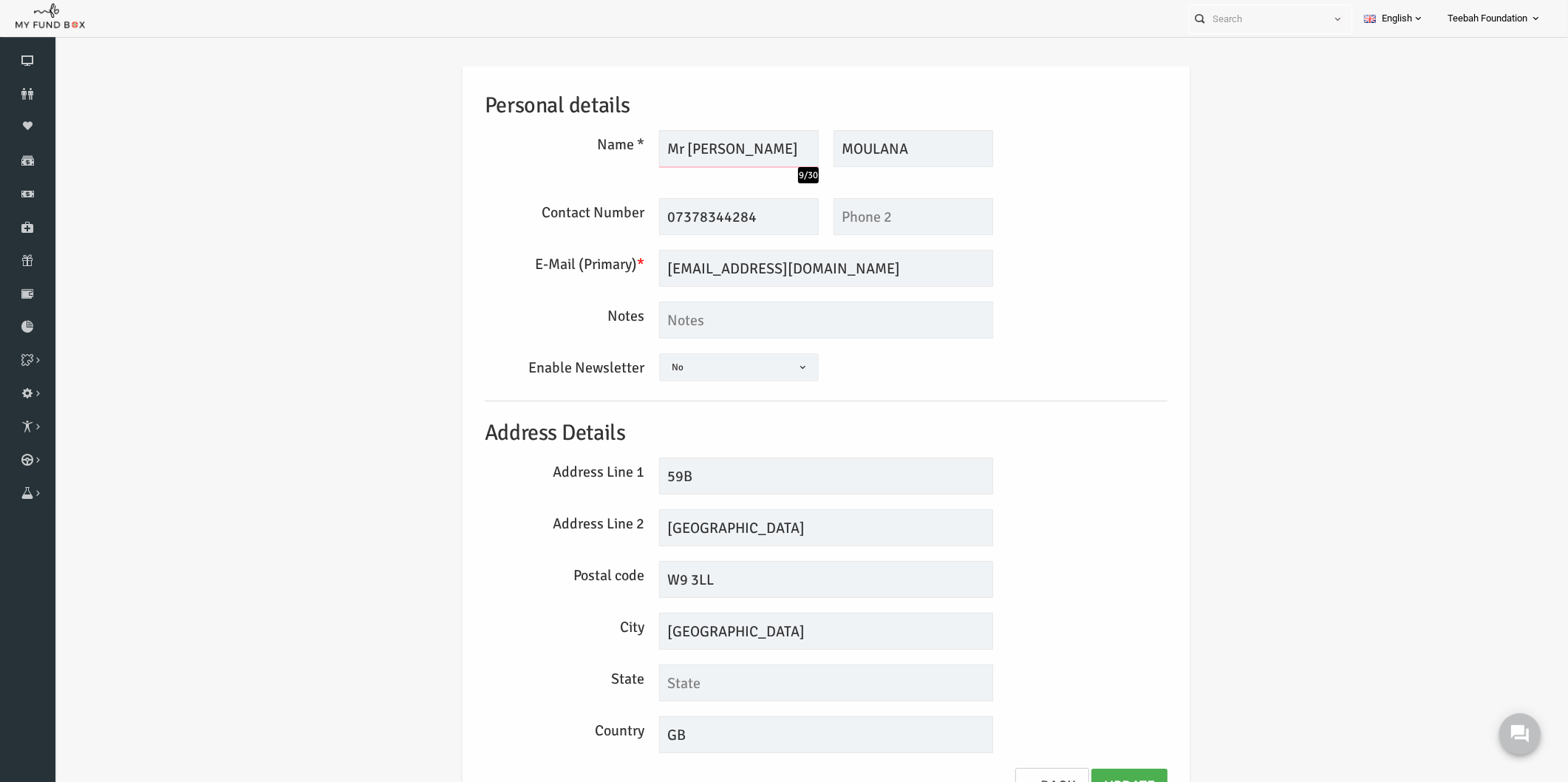
type input "Mr Muzakar"
type input "Moulana"
click at [1042, 549] on div "Personal details Name * Mr Muzakar 10/30 Description allows upto maximum of 255…" at bounding box center [796, 443] width 712 height 754
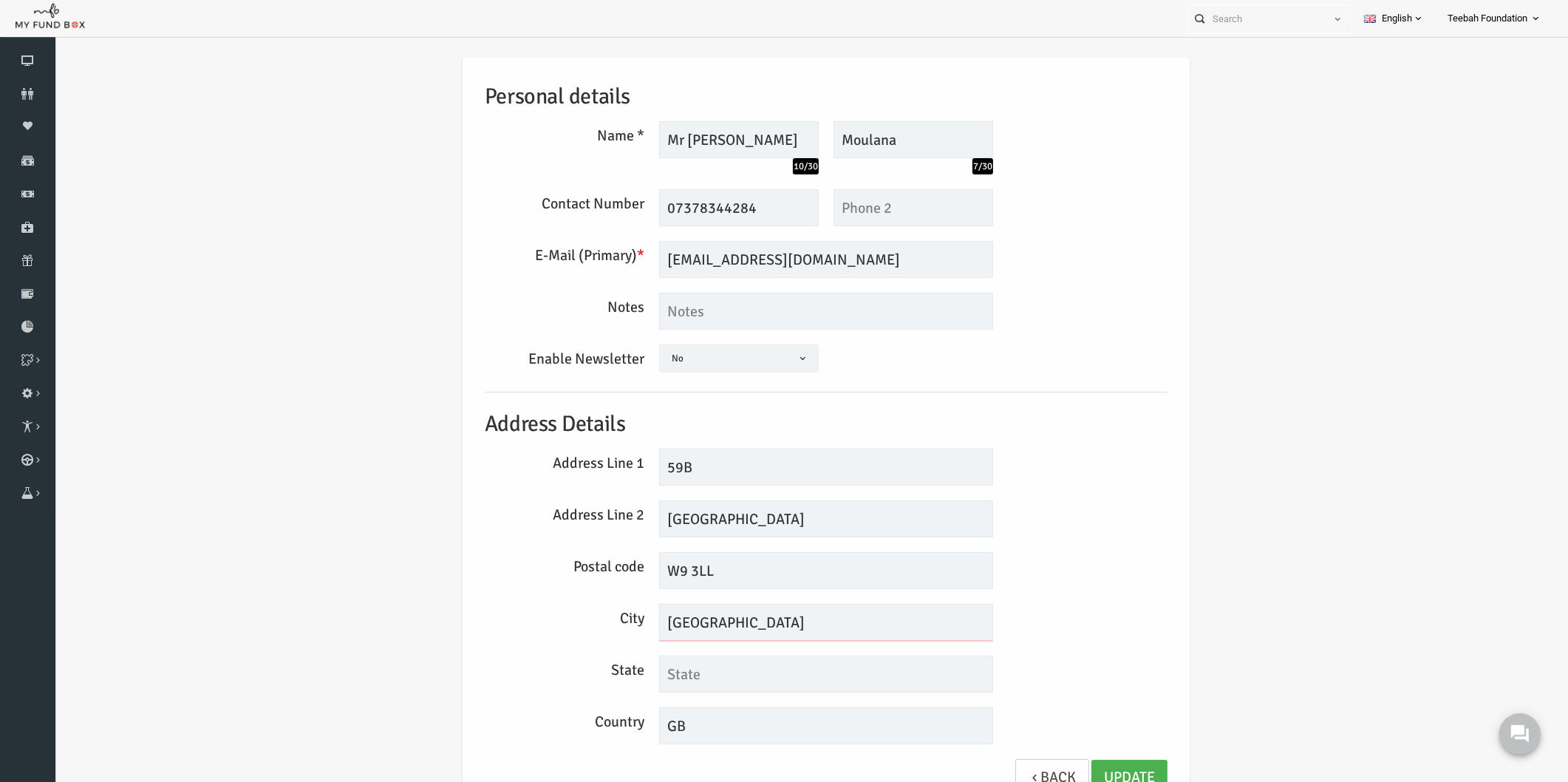
drag, startPoint x: 713, startPoint y: 628, endPoint x: 641, endPoint y: 633, distance: 72.2
click at [641, 633] on input "[GEOGRAPHIC_DATA]" at bounding box center [796, 623] width 334 height 37
type input "[GEOGRAPHIC_DATA]"
click at [1097, 764] on link "Update" at bounding box center [1099, 778] width 76 height 36
drag, startPoint x: 707, startPoint y: 519, endPoint x: 642, endPoint y: 527, distance: 65.5
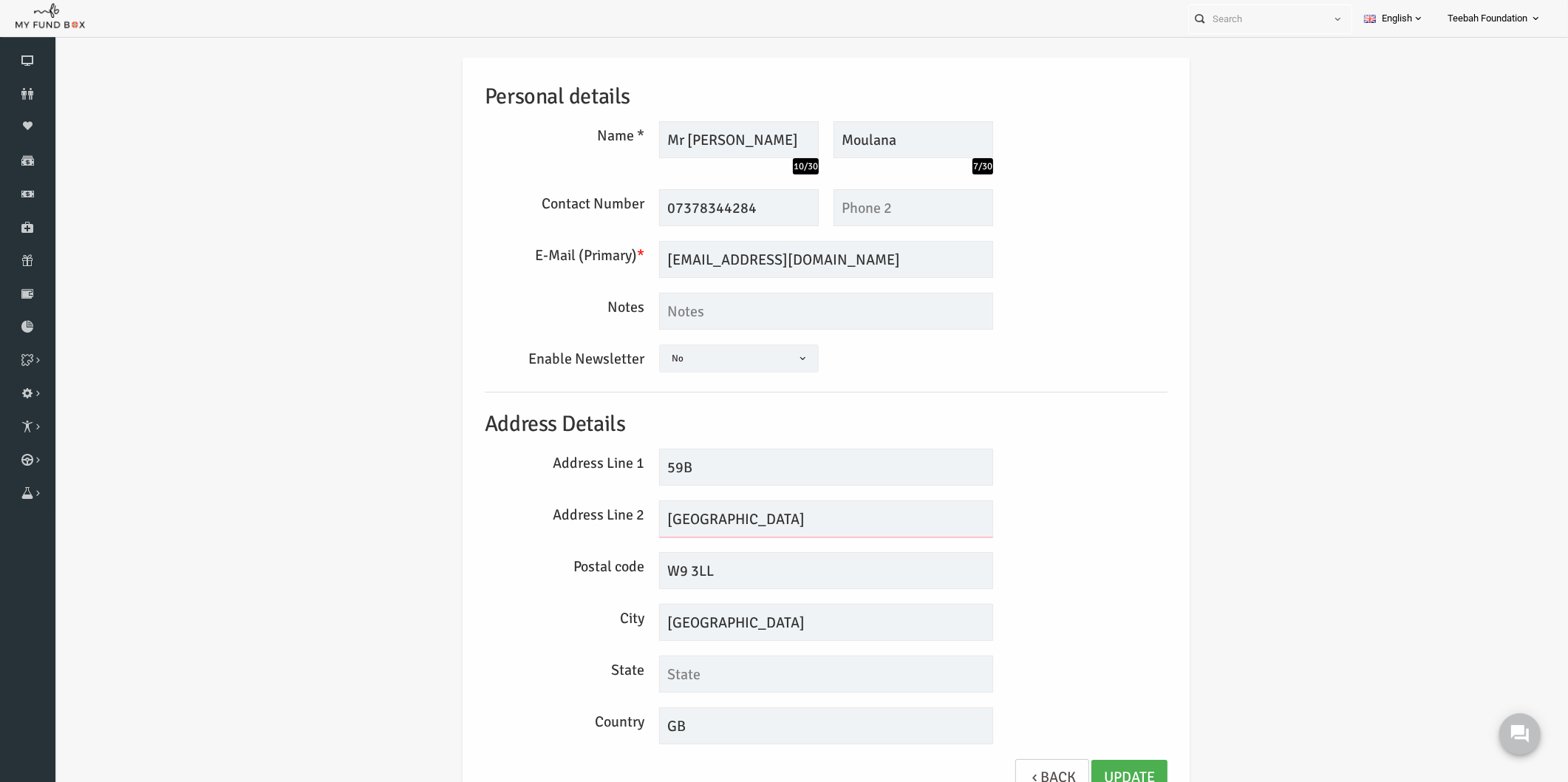
click at [642, 527] on input "BARNSDALE ROAD" at bounding box center [796, 519] width 334 height 37
click at [752, 518] on input "Barnsdale ROAD" at bounding box center [796, 519] width 334 height 37
type input "Barnsdale Road"
click at [1071, 764] on link "Update" at bounding box center [1099, 778] width 76 height 36
click at [1102, 569] on div "Postal code W9 3LL" at bounding box center [796, 571] width 697 height 37
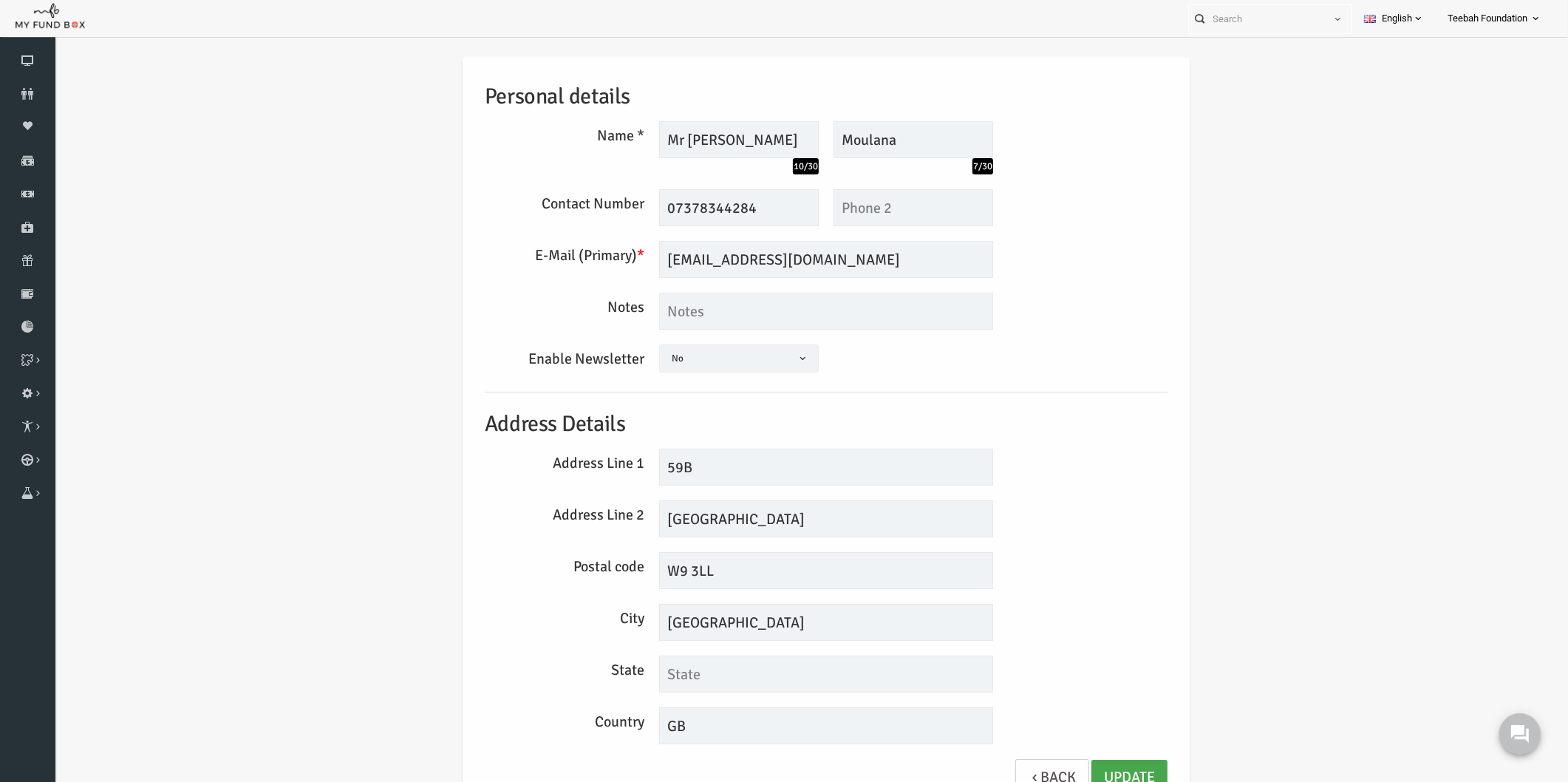
click at [1092, 770] on link "Update" at bounding box center [1099, 778] width 76 height 36
click at [38, 94] on icon at bounding box center [27, 94] width 55 height 12
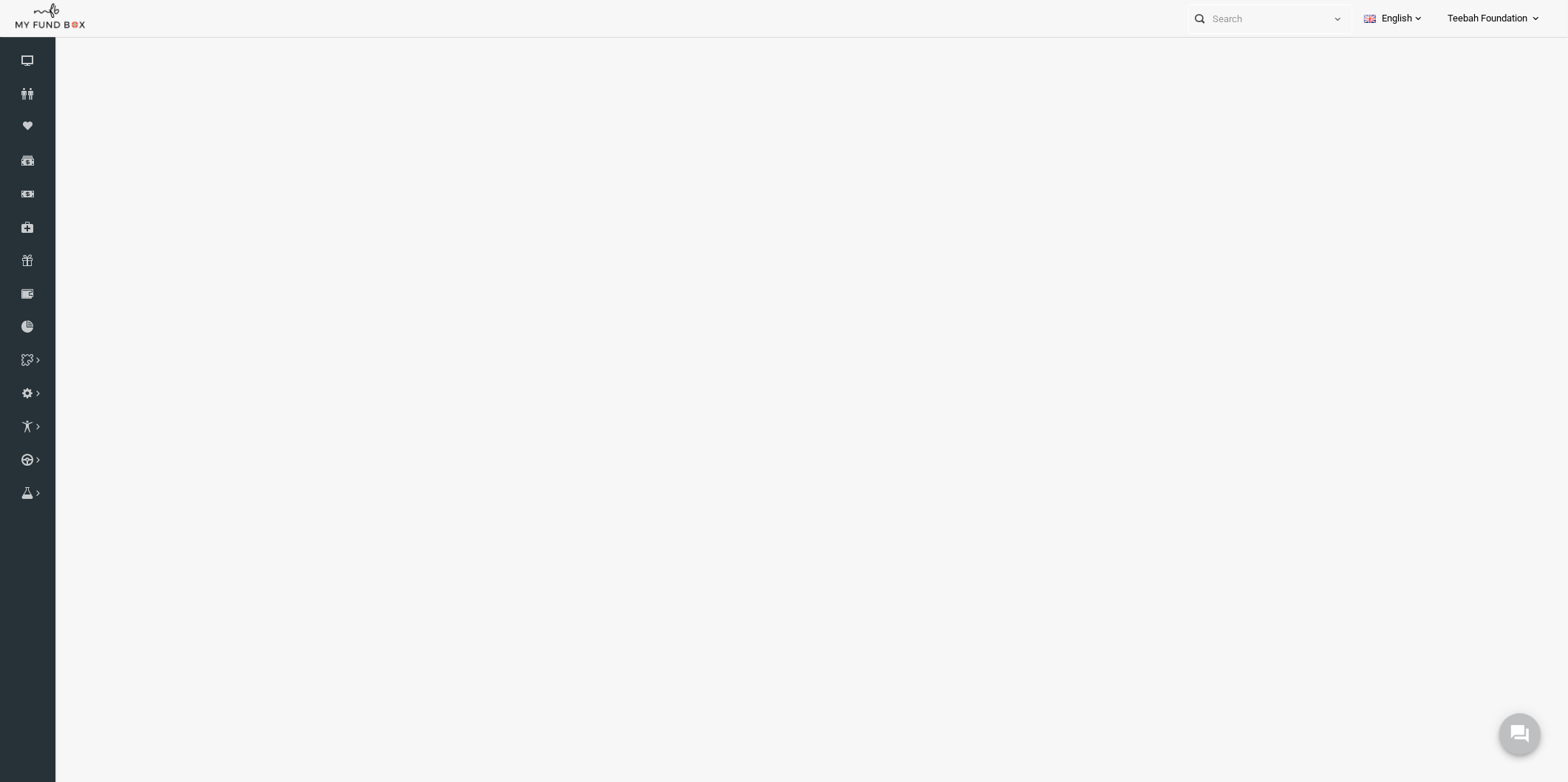
select select "100"
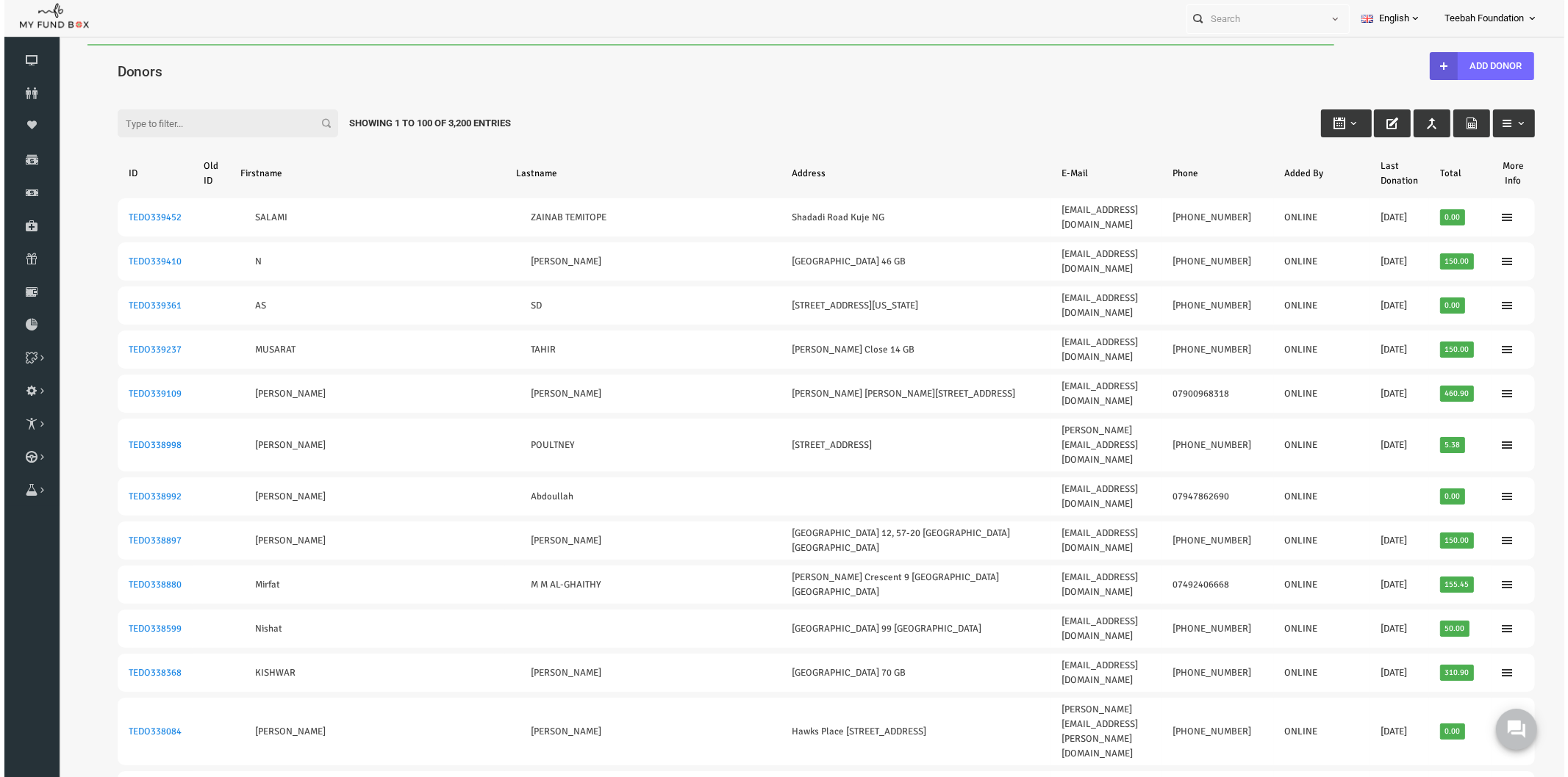
scroll to position [0, 0]
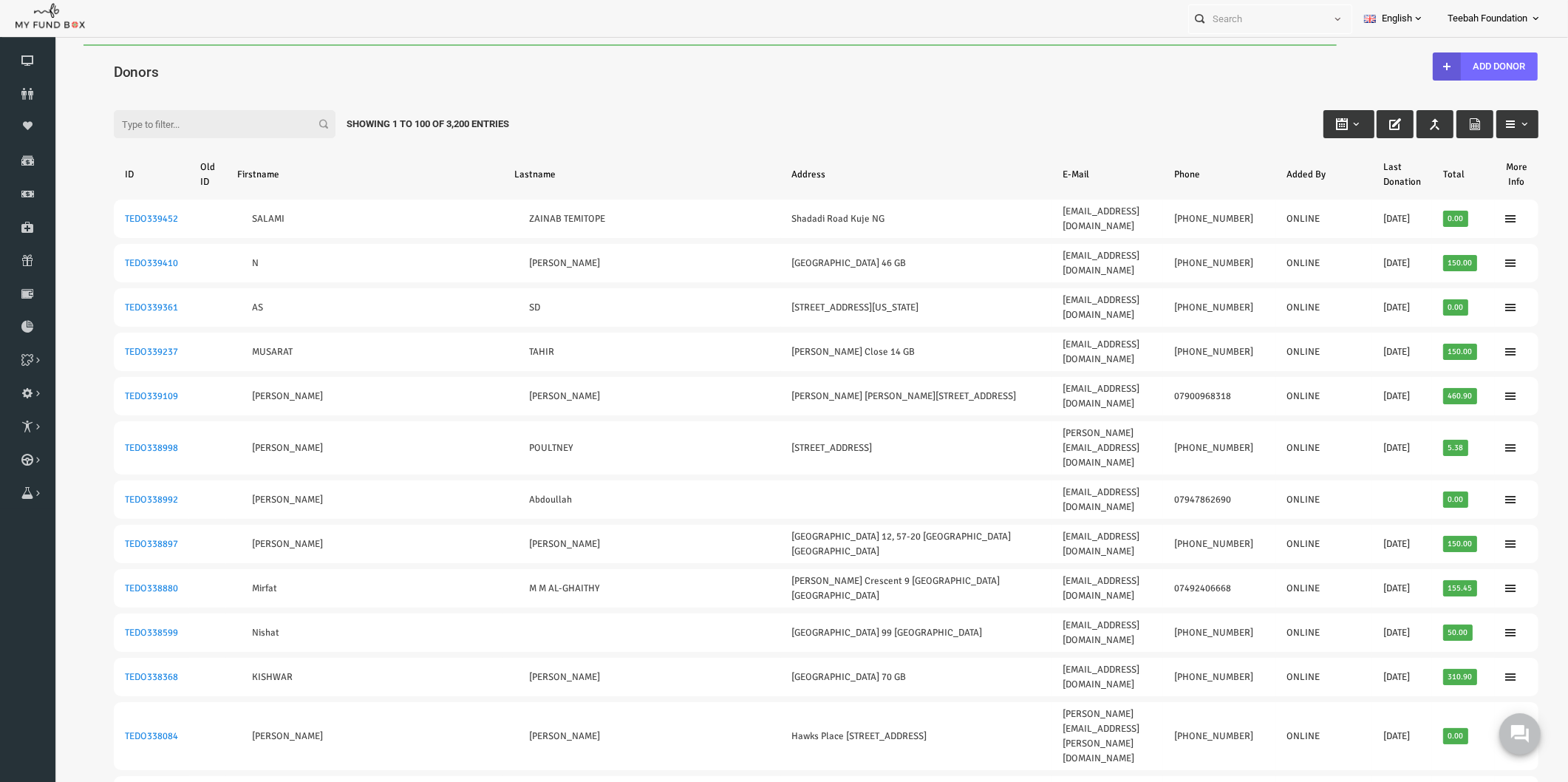
drag, startPoint x: 315, startPoint y: 137, endPoint x: 210, endPoint y: 124, distance: 105.8
click at [210, 124] on input "Filter:" at bounding box center [194, 124] width 222 height 28
paste input "TEDO155245"
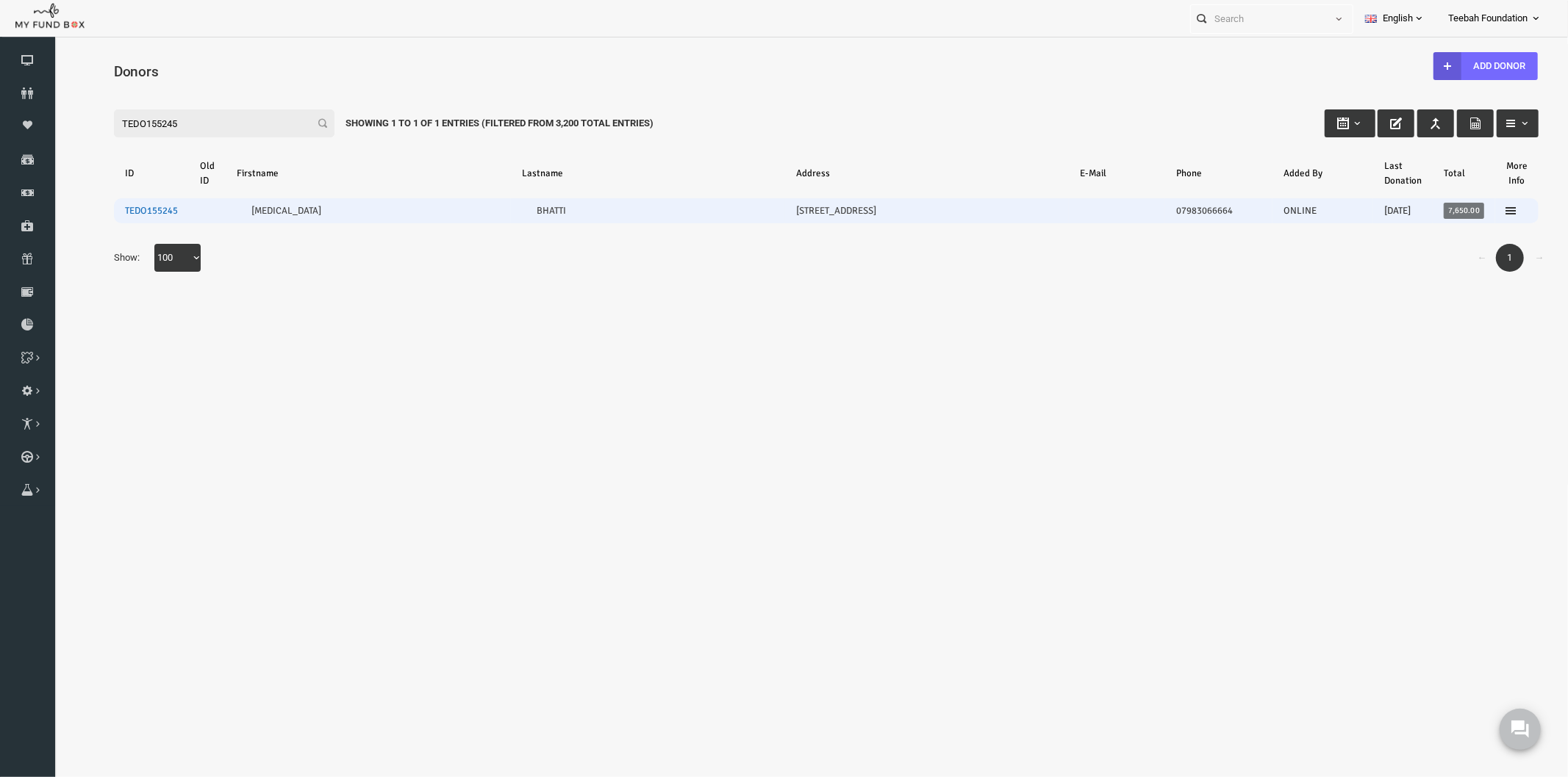
type input "TEDO155245"
click at [134, 205] on link "TEDO155245" at bounding box center [121, 210] width 53 height 11
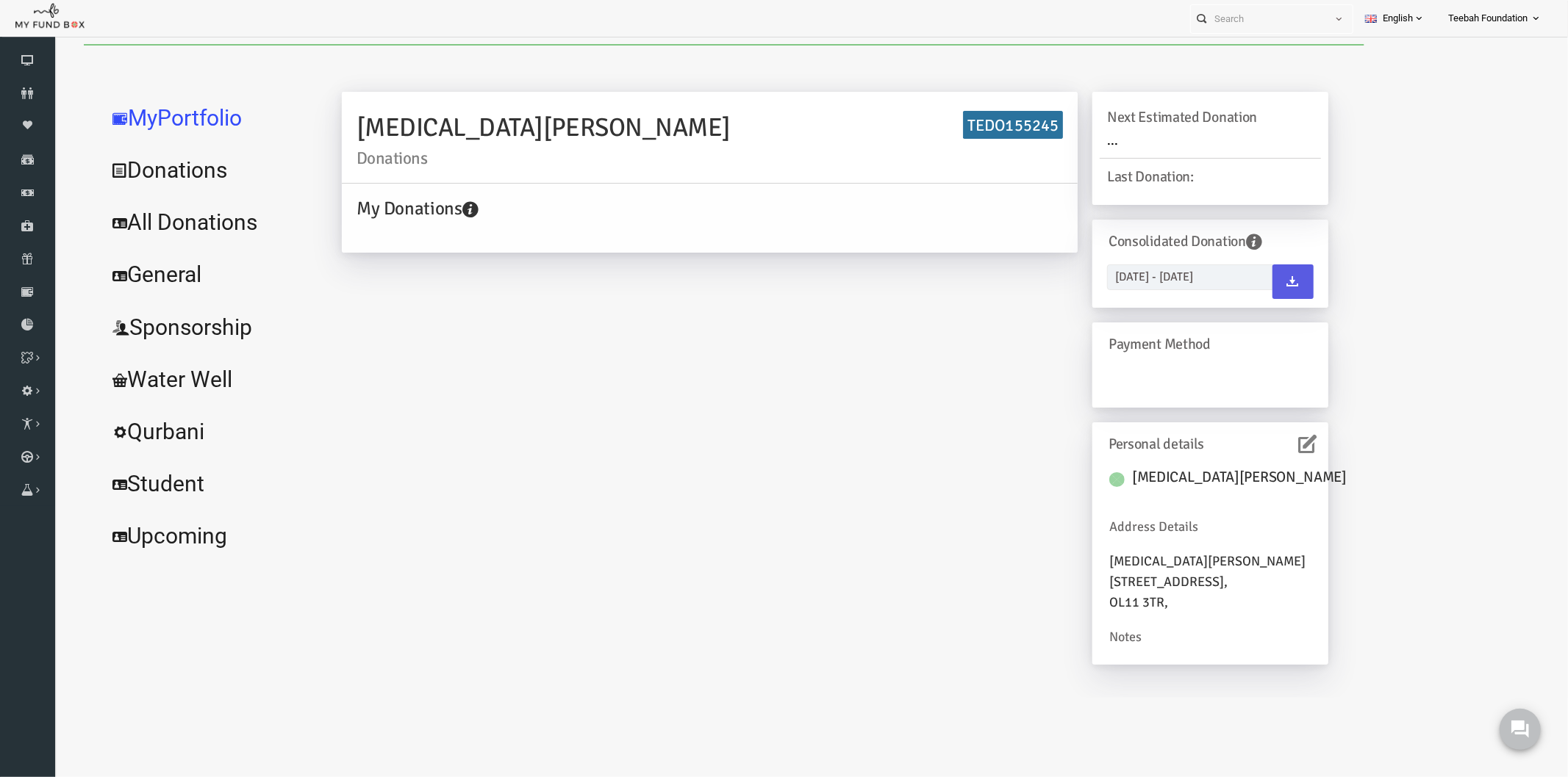
click at [200, 222] on link "All Donations" at bounding box center [178, 222] width 221 height 53
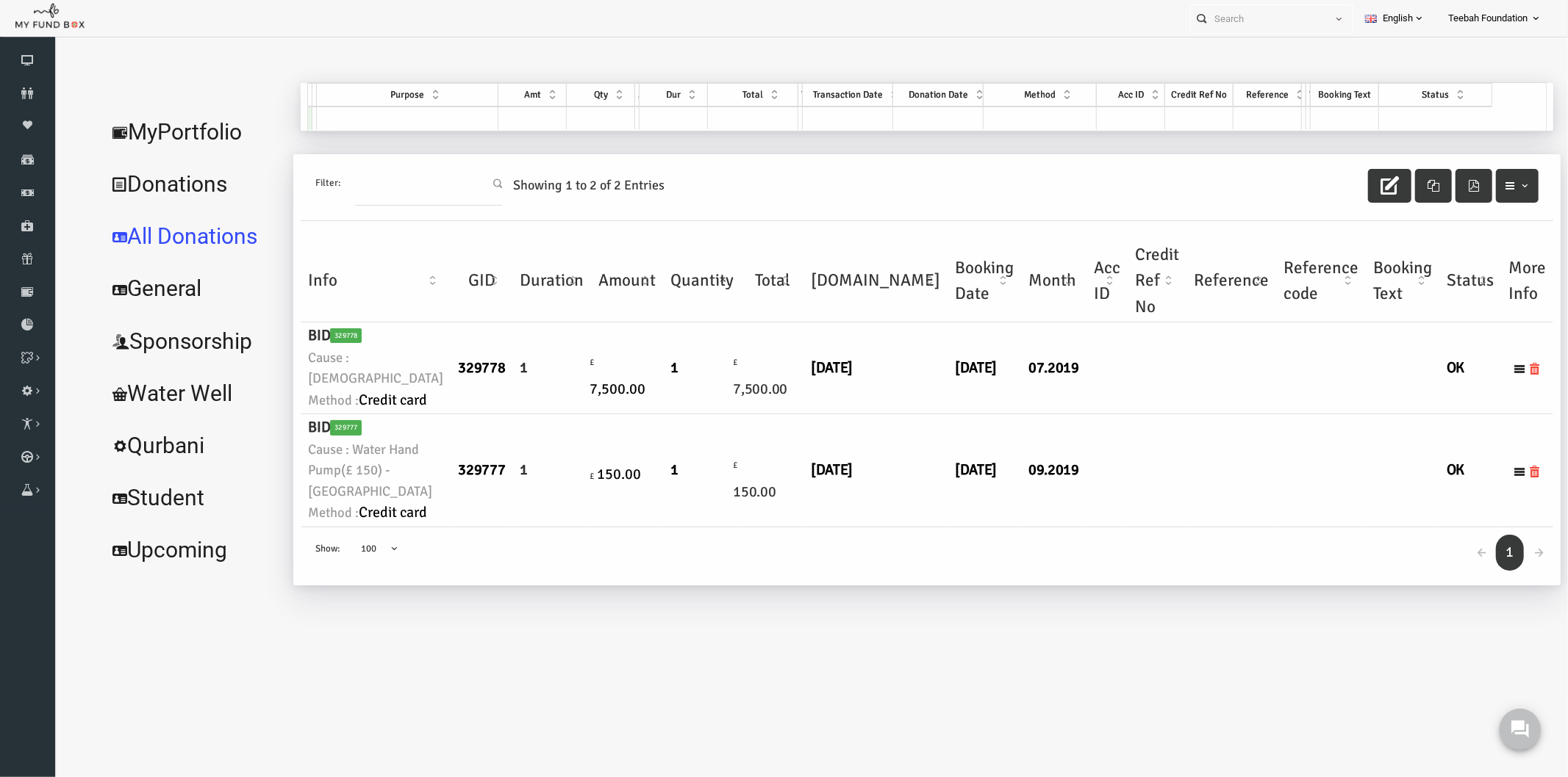
click at [990, 493] on td "09.2019" at bounding box center [1023, 469] width 66 height 112
click at [174, 127] on link "MyPortfolio" at bounding box center [161, 131] width 186 height 53
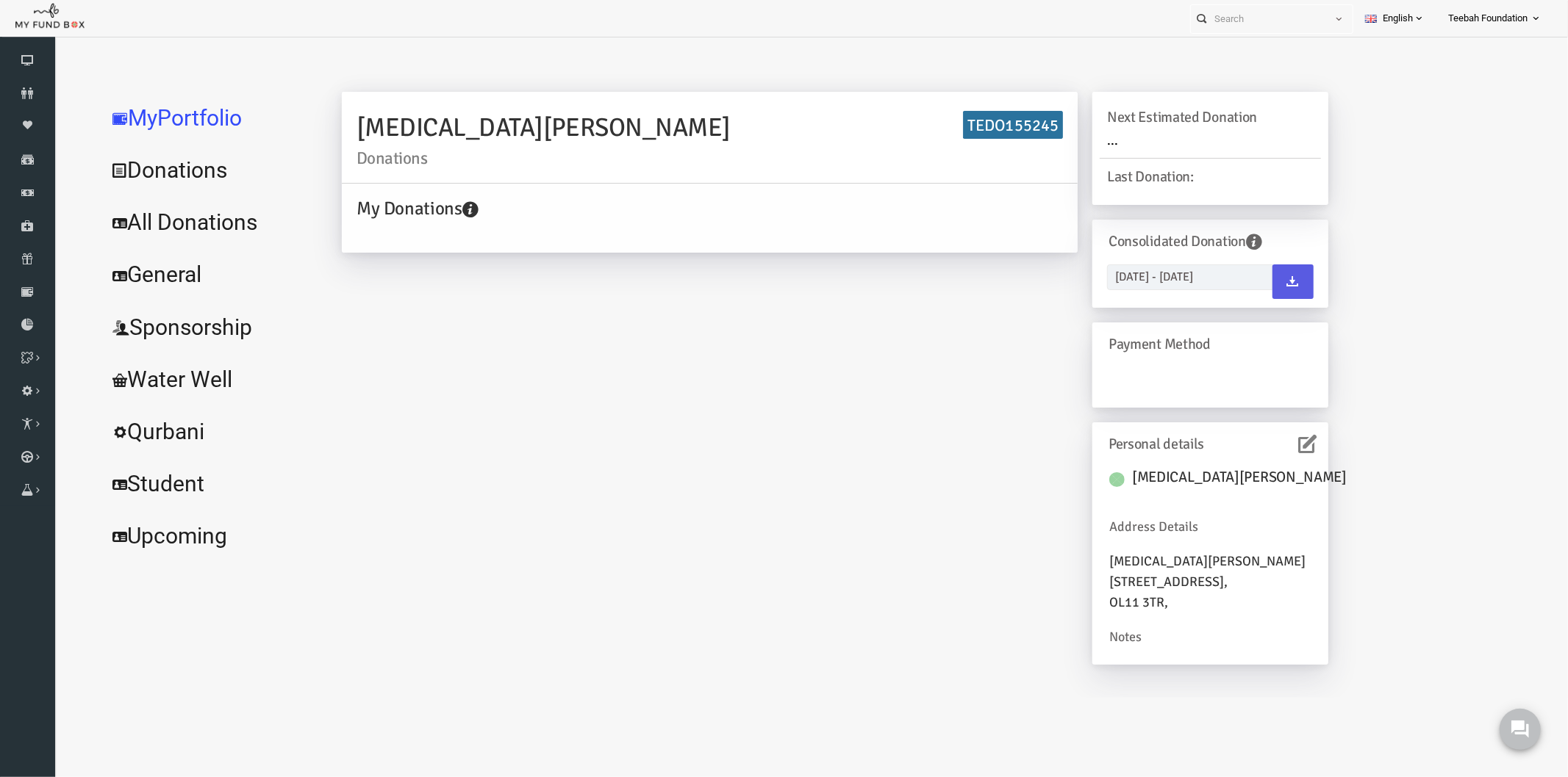
click at [1268, 449] on icon at bounding box center [1277, 443] width 18 height 18
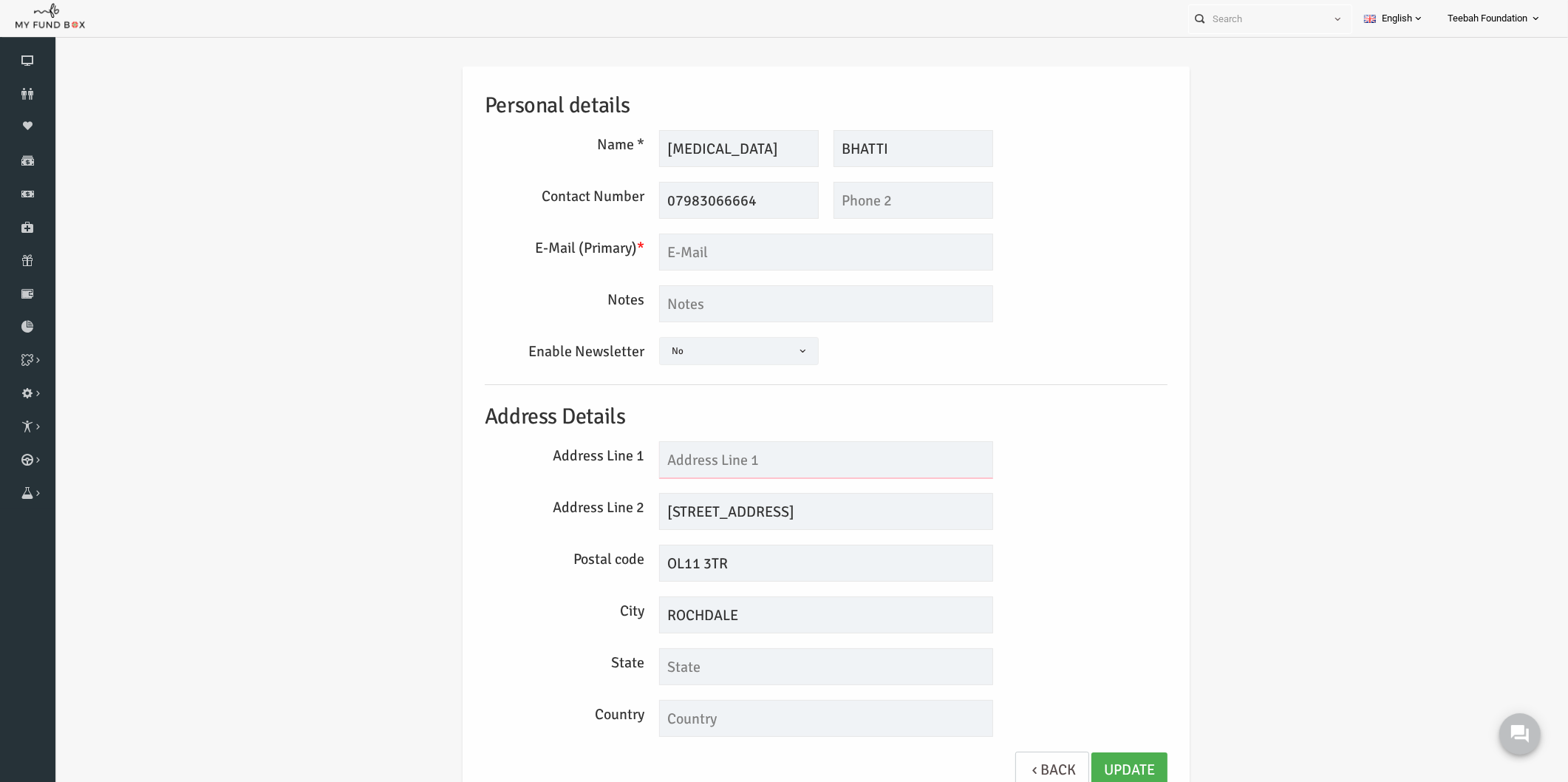
click at [704, 459] on input "text" at bounding box center [796, 460] width 334 height 37
type input "37"
drag, startPoint x: 657, startPoint y: 506, endPoint x: 592, endPoint y: 491, distance: 66.7
click at [594, 491] on div "Personal details Name * YASMIN Description allows upto maximum of 255 character…" at bounding box center [796, 436] width 712 height 738
type input "KING STREET SOUTH"
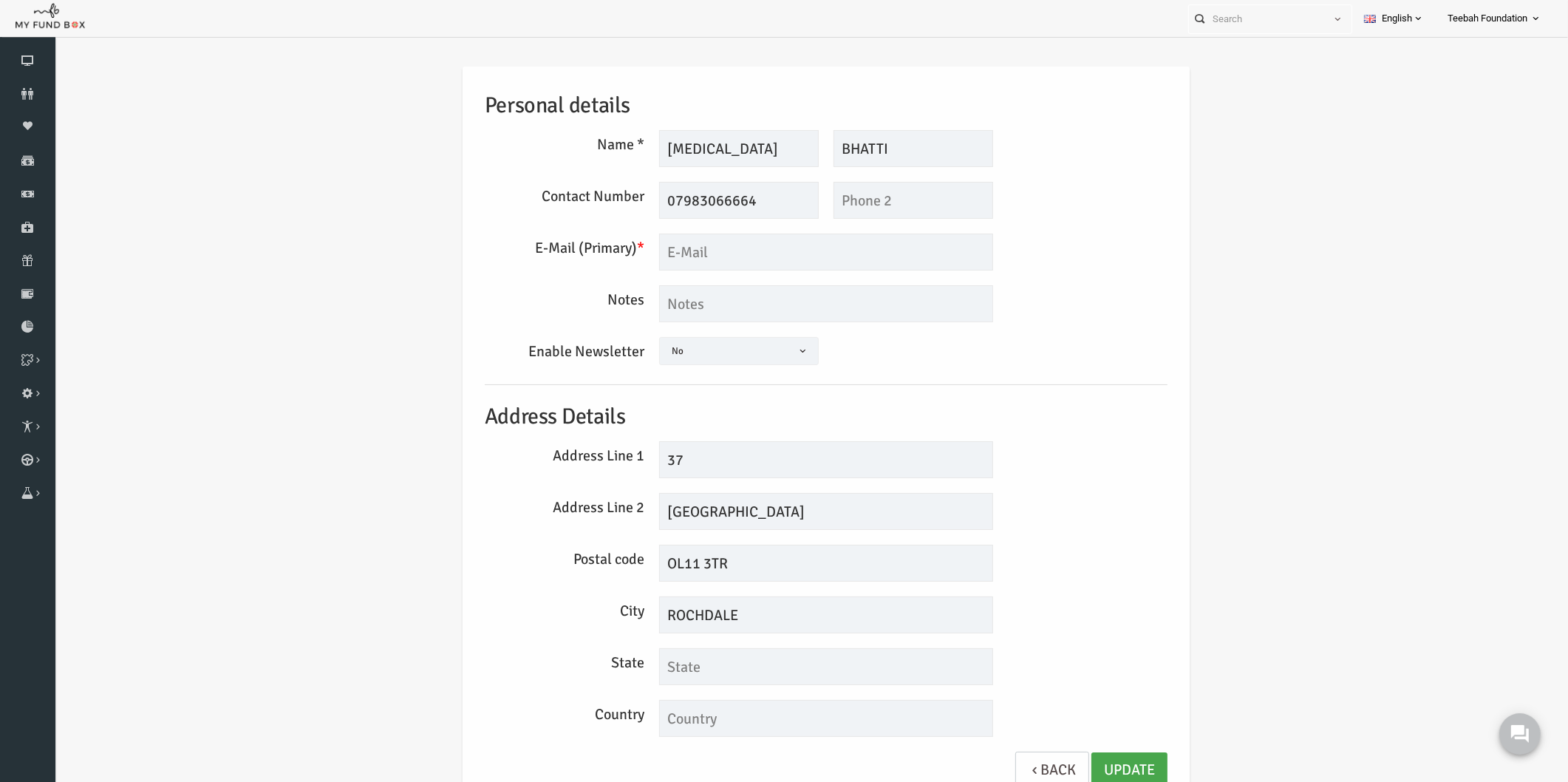
click at [1087, 758] on link "Update" at bounding box center [1099, 771] width 76 height 36
click at [1087, 767] on link "Update" at bounding box center [1099, 771] width 76 height 36
click at [37, 88] on icon at bounding box center [27, 94] width 55 height 12
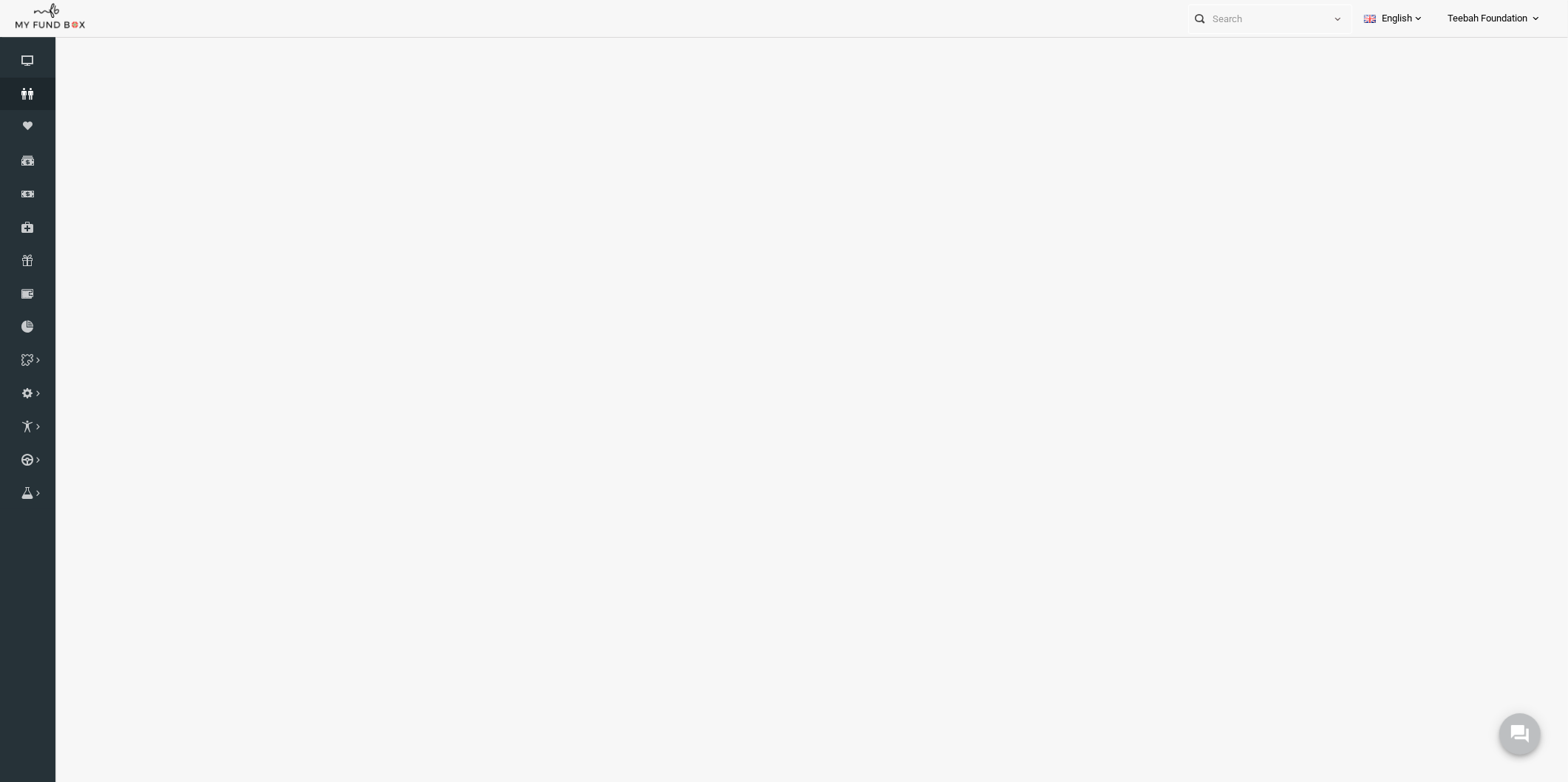
select select "100"
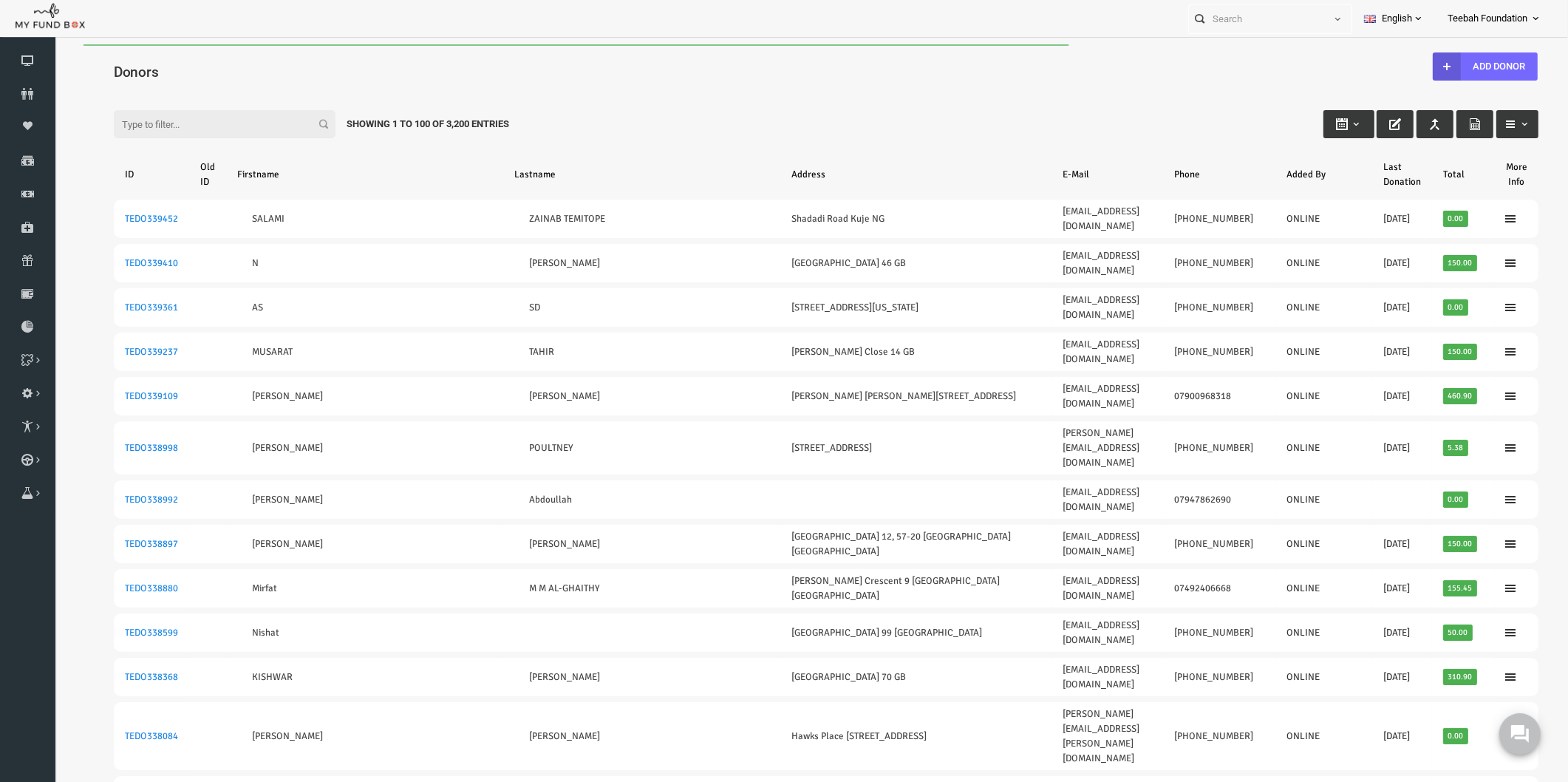
click at [159, 118] on input "Filter:" at bounding box center [194, 124] width 222 height 28
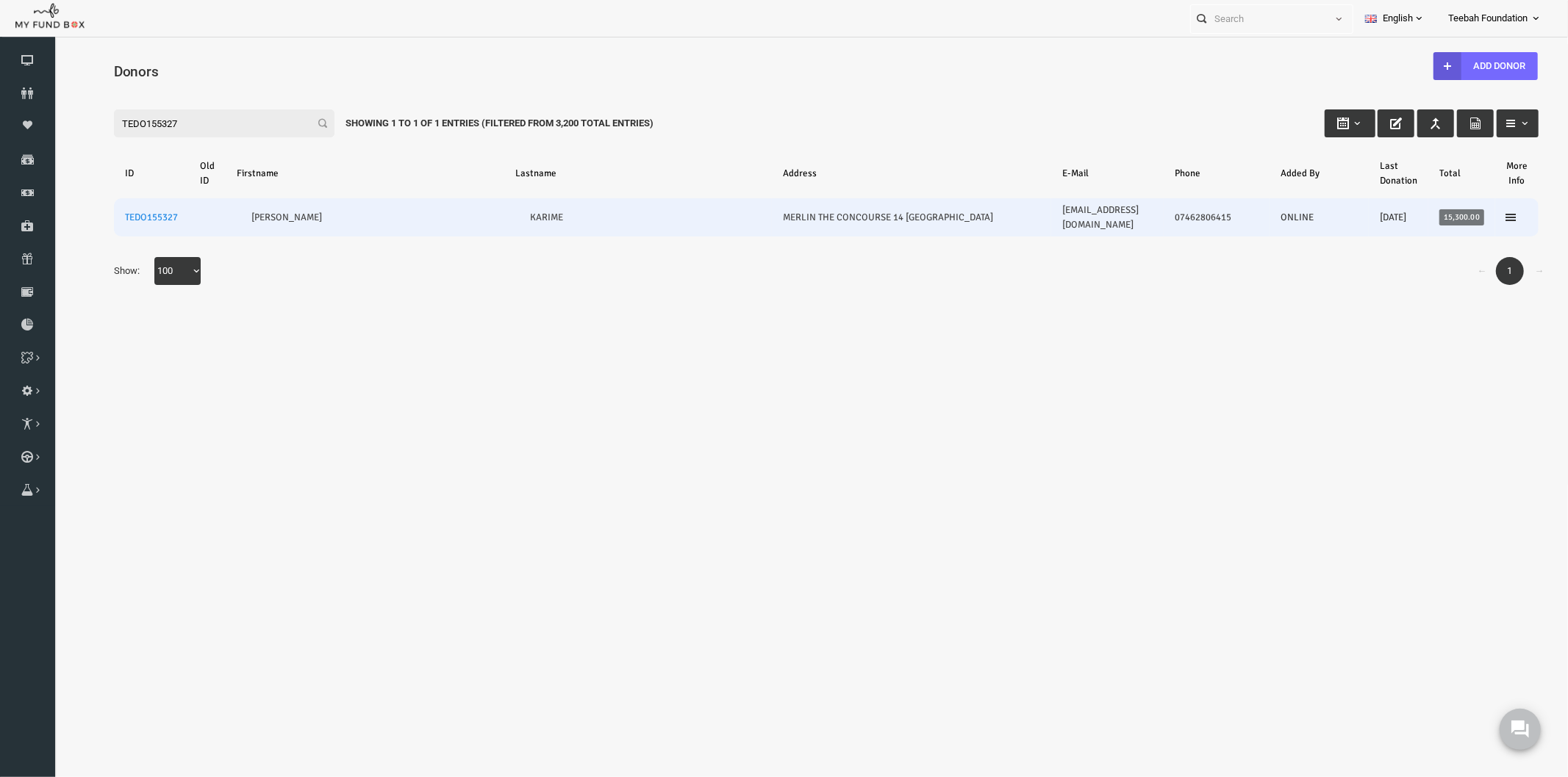
type input "TEDO155327"
click at [130, 209] on td "TEDO155327" at bounding box center [120, 217] width 75 height 39
click at [130, 215] on link "TEDO155327" at bounding box center [121, 217] width 53 height 11
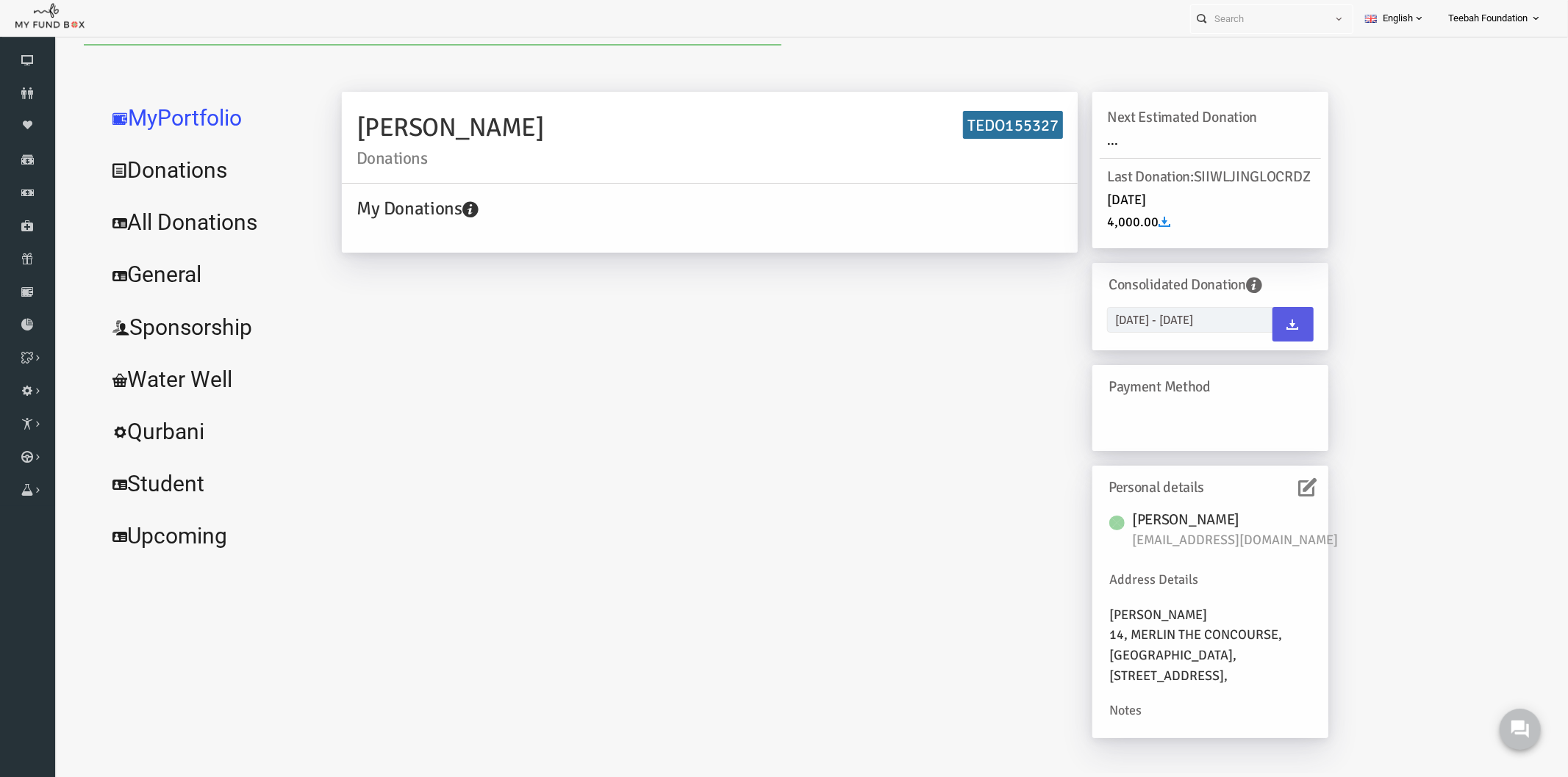
click at [154, 228] on link "All Donations" at bounding box center [178, 222] width 221 height 53
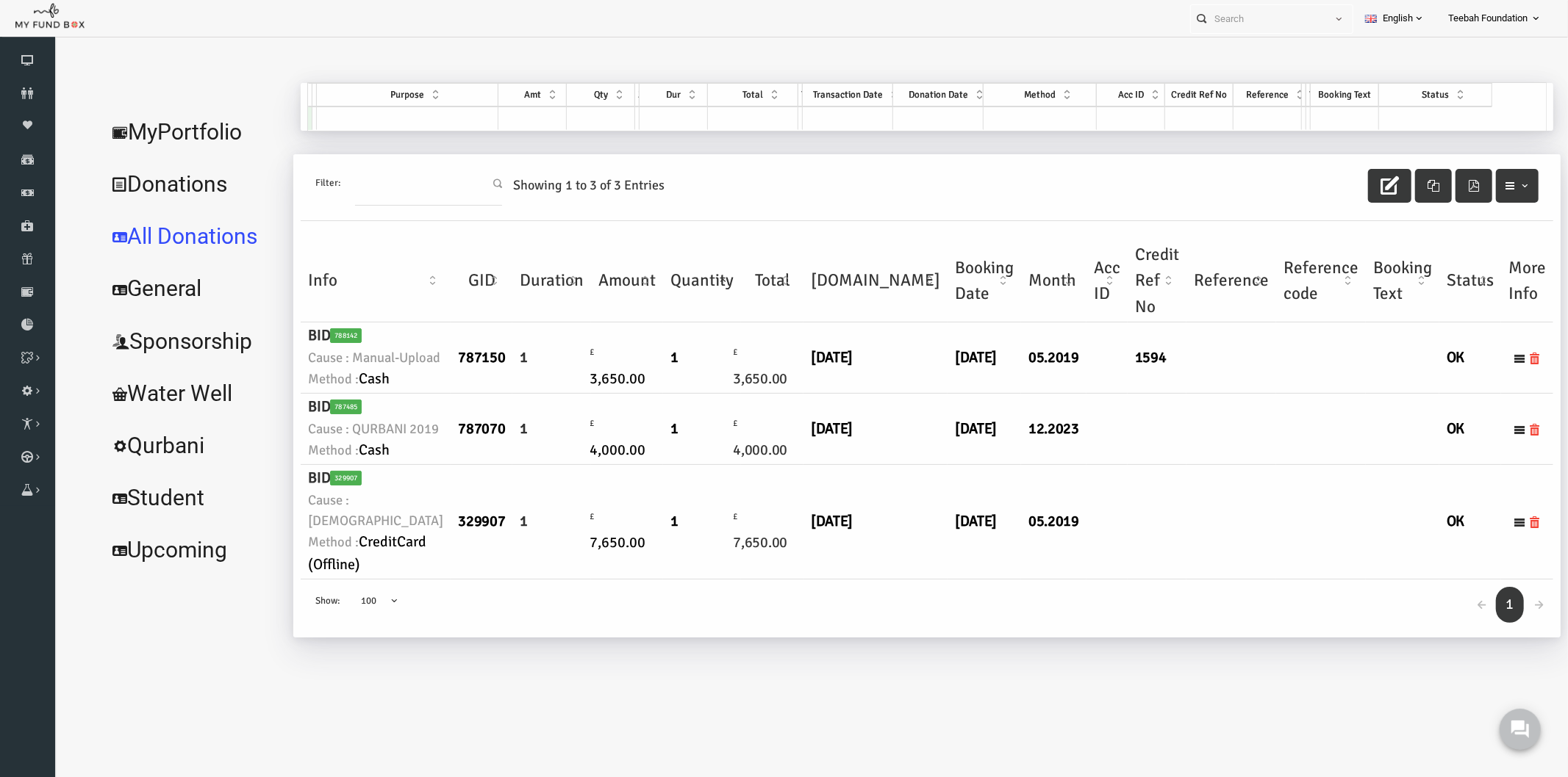
click at [1156, 464] on td at bounding box center [1200, 428] width 89 height 71
click at [213, 105] on link "MyPortfolio" at bounding box center [161, 131] width 186 height 53
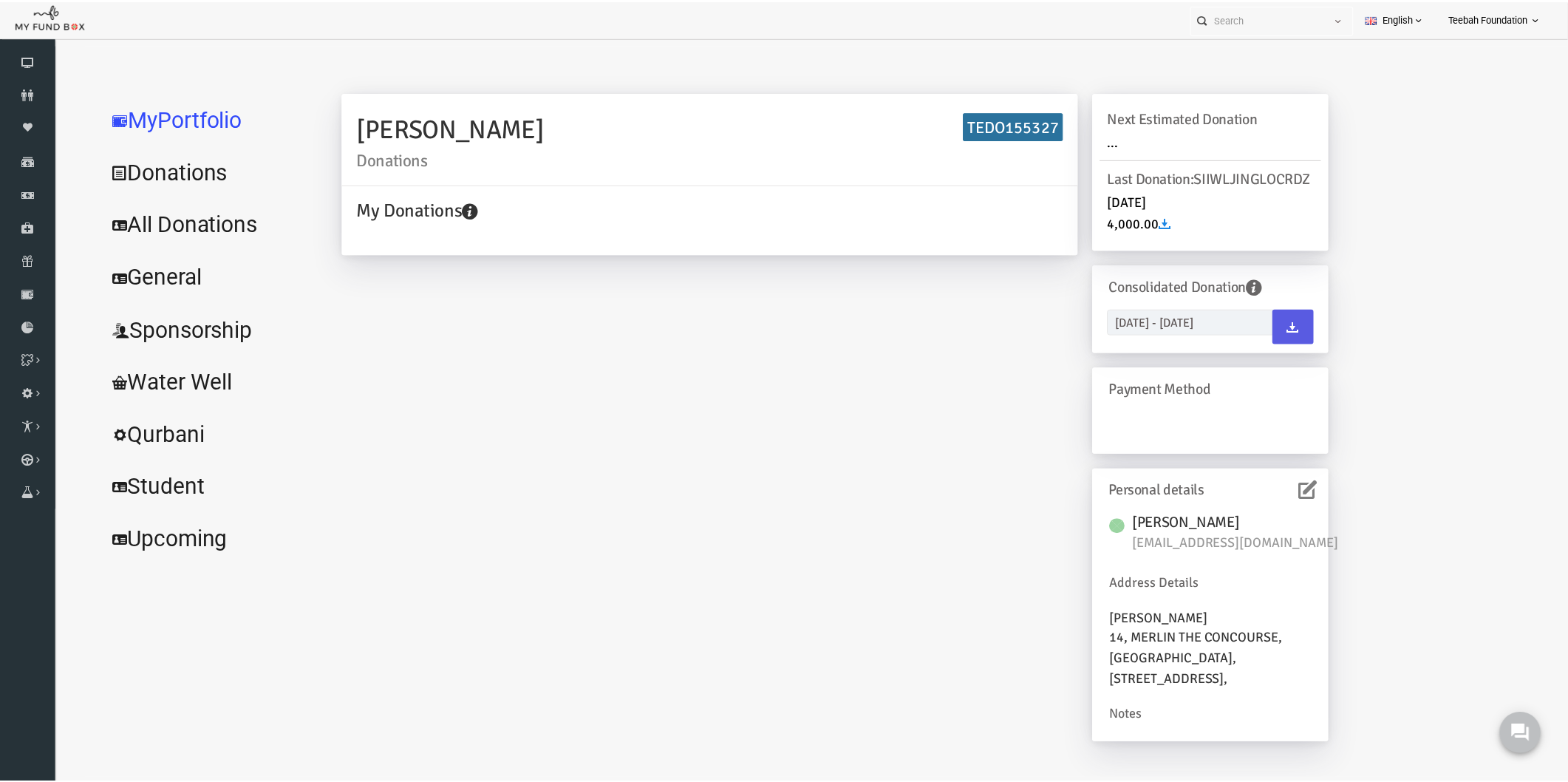
scroll to position [17, 0]
click at [1279, 495] on icon at bounding box center [1284, 490] width 18 height 18
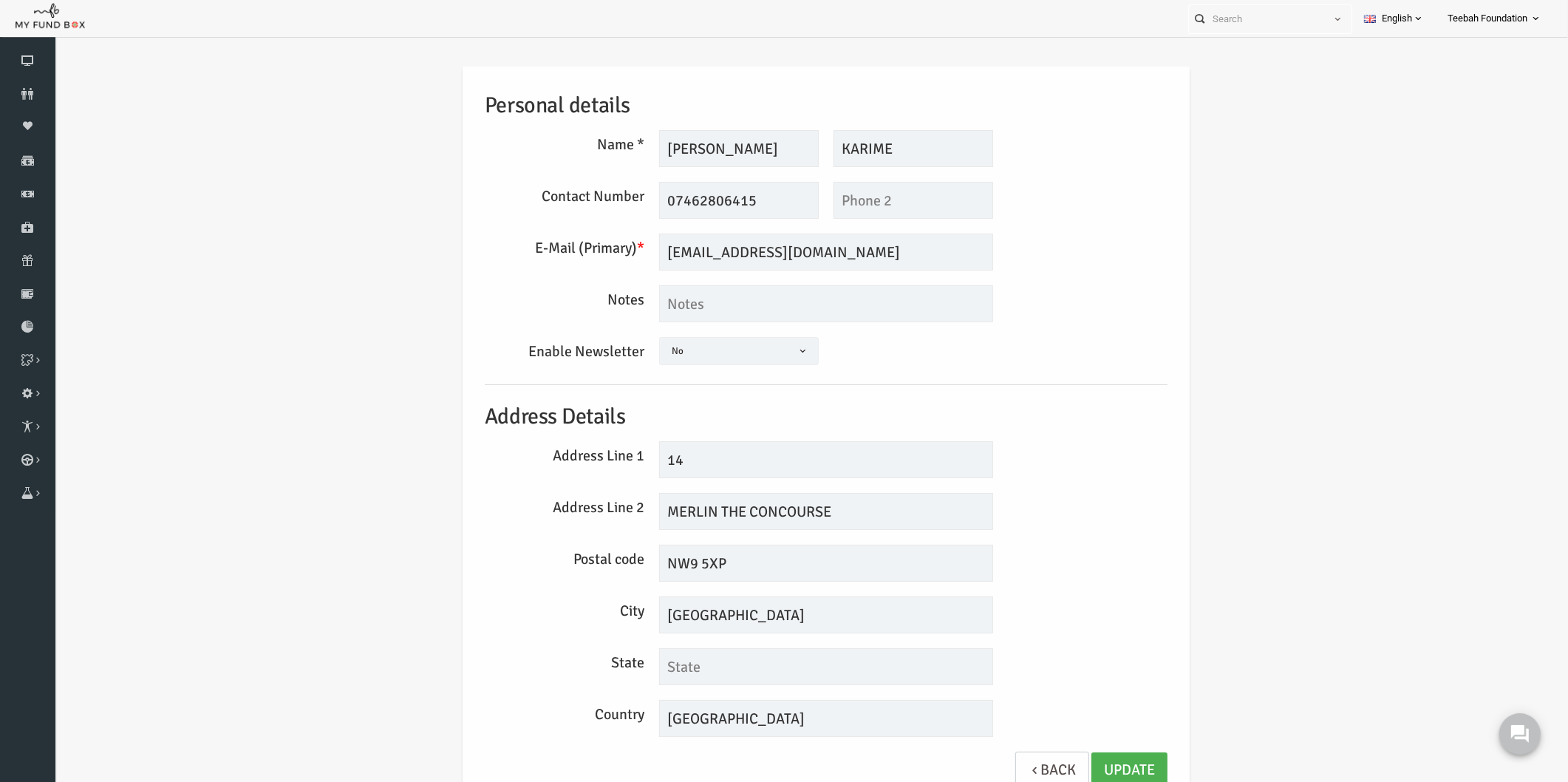
scroll to position [0, 0]
click at [1166, 404] on div "Personal details Name * MR FAZAL Description allows upto maximum of 255 charact…" at bounding box center [796, 439] width 1484 height 789
drag, startPoint x: 904, startPoint y: 151, endPoint x: 818, endPoint y: 152, distance: 86.0
click at [818, 152] on input "KARIME" at bounding box center [882, 149] width 159 height 37
click at [45, 97] on icon at bounding box center [27, 94] width 55 height 12
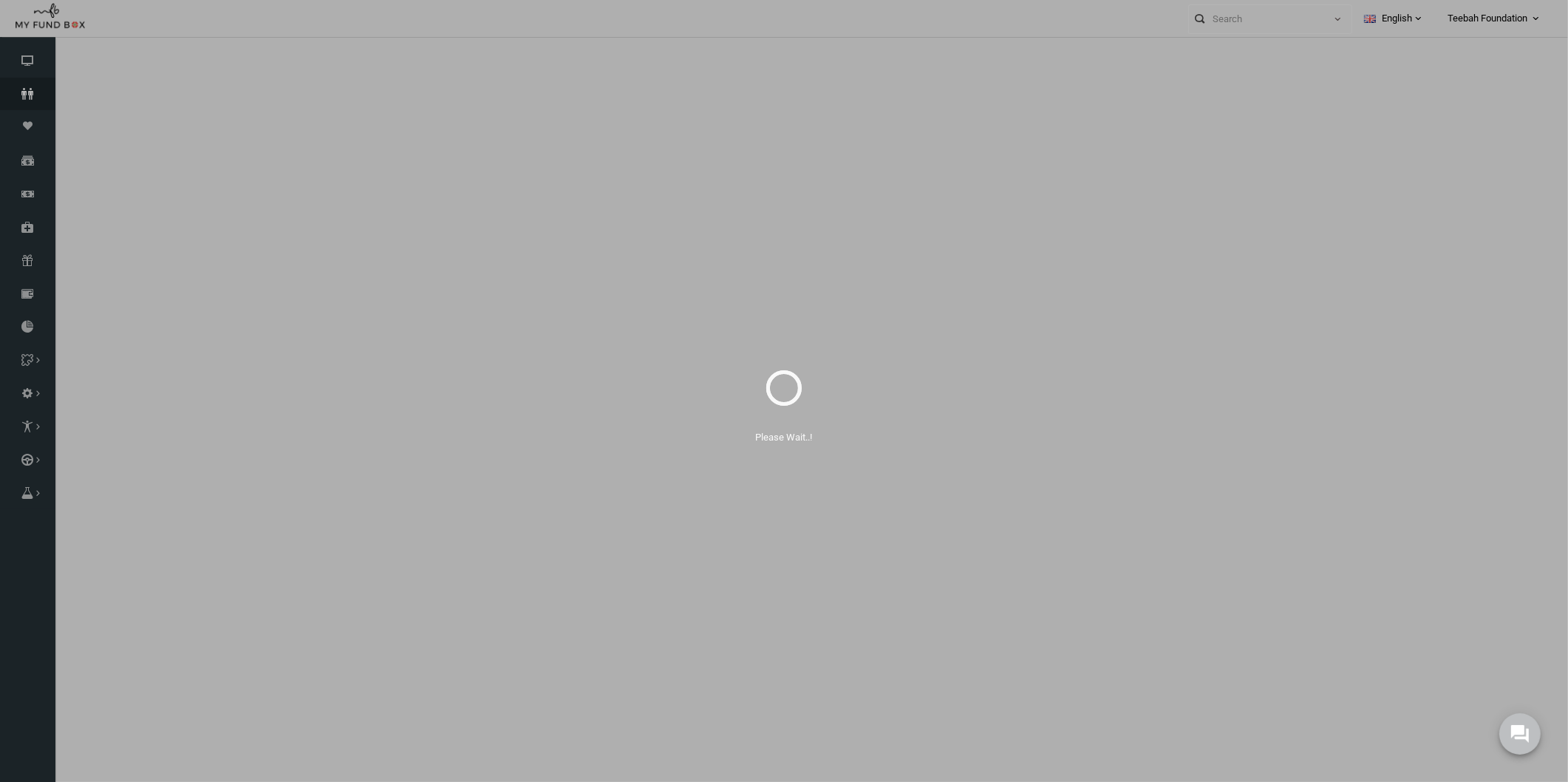
select select "100"
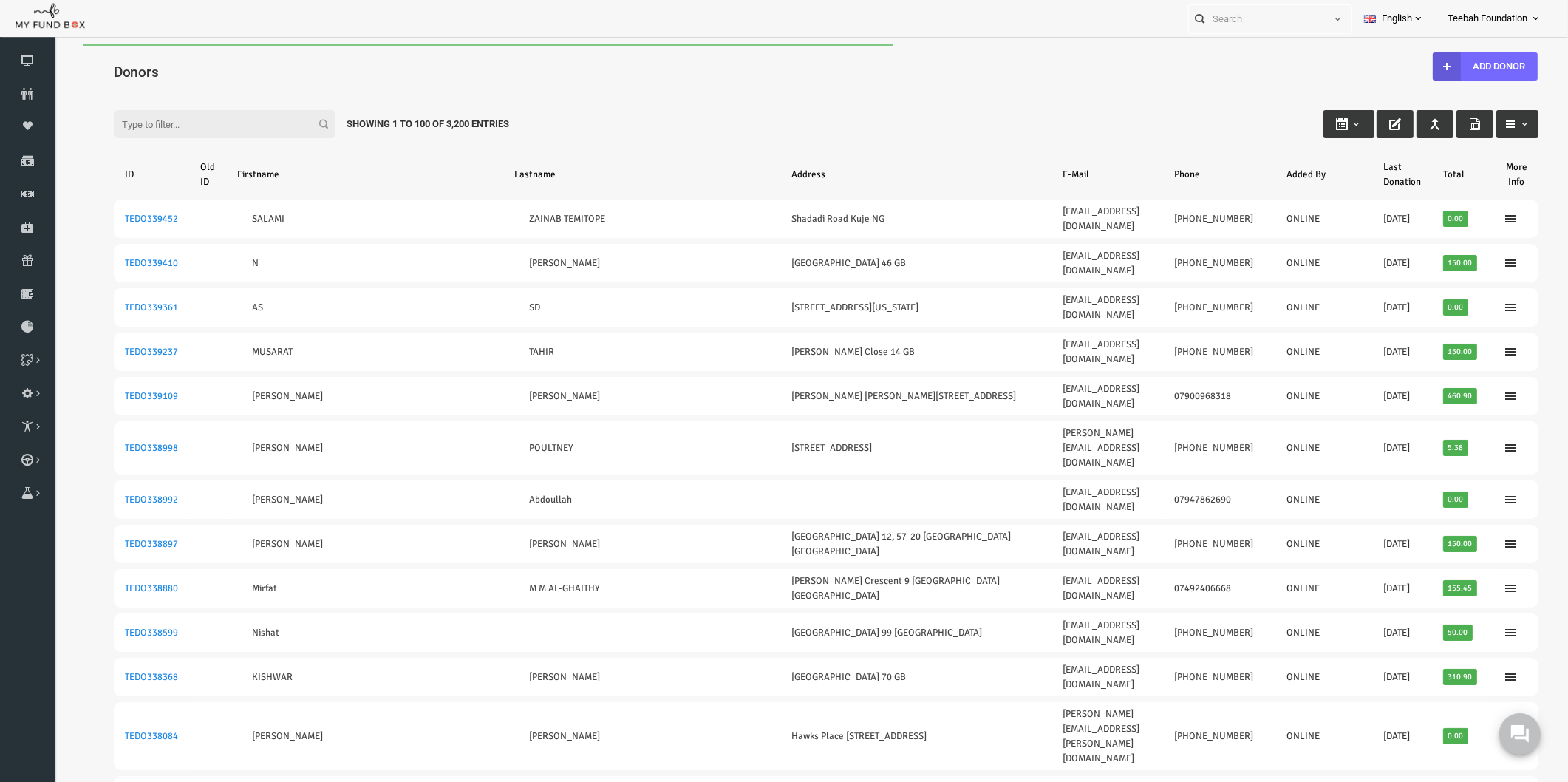
drag, startPoint x: 205, startPoint y: 80, endPoint x: 202, endPoint y: 94, distance: 14.3
click at [196, 124] on input "Filter:" at bounding box center [194, 124] width 222 height 28
paste input "TEDO155323"
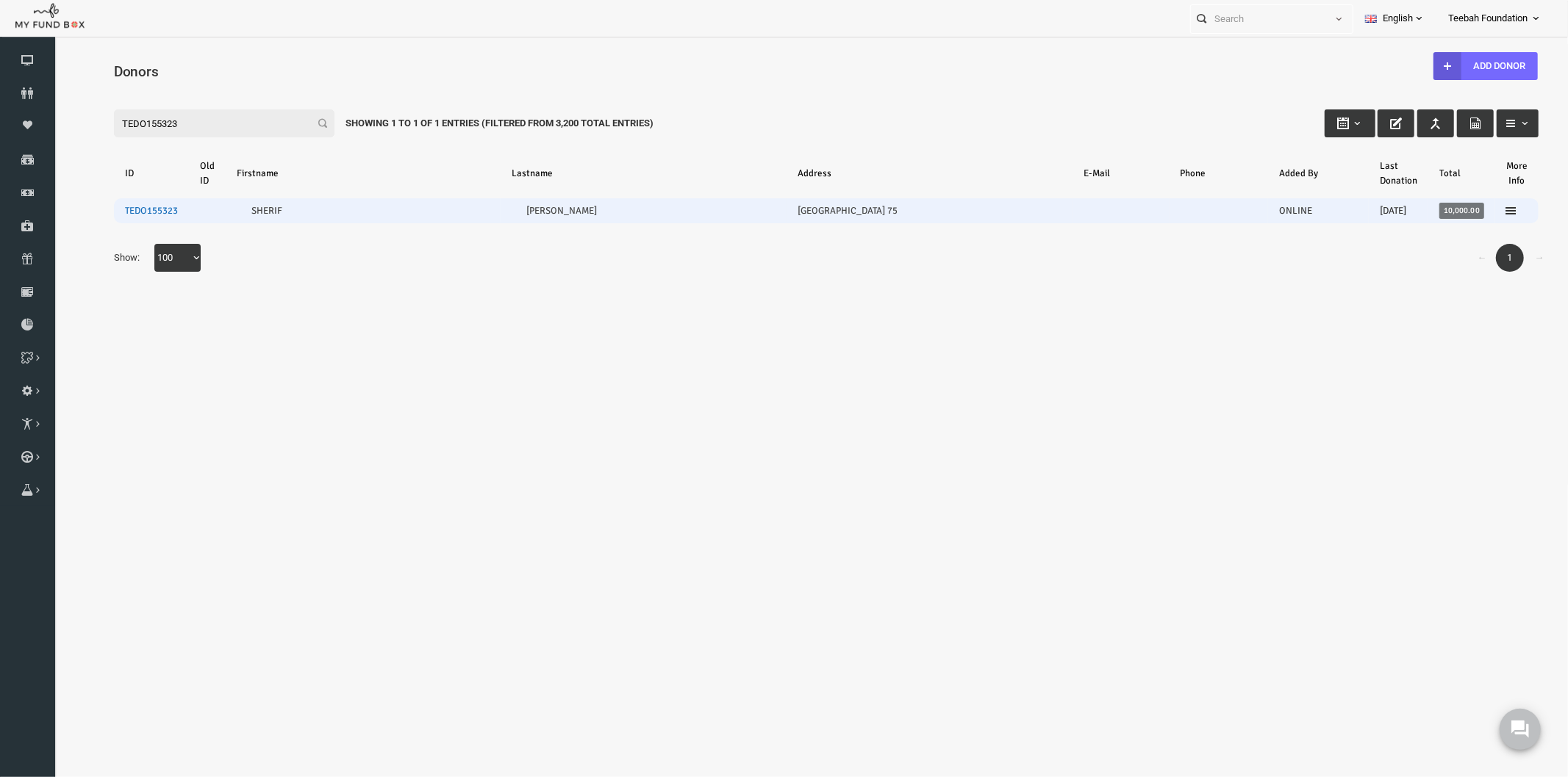
type input "TEDO155323"
click at [120, 208] on link "TEDO155323" at bounding box center [121, 210] width 53 height 11
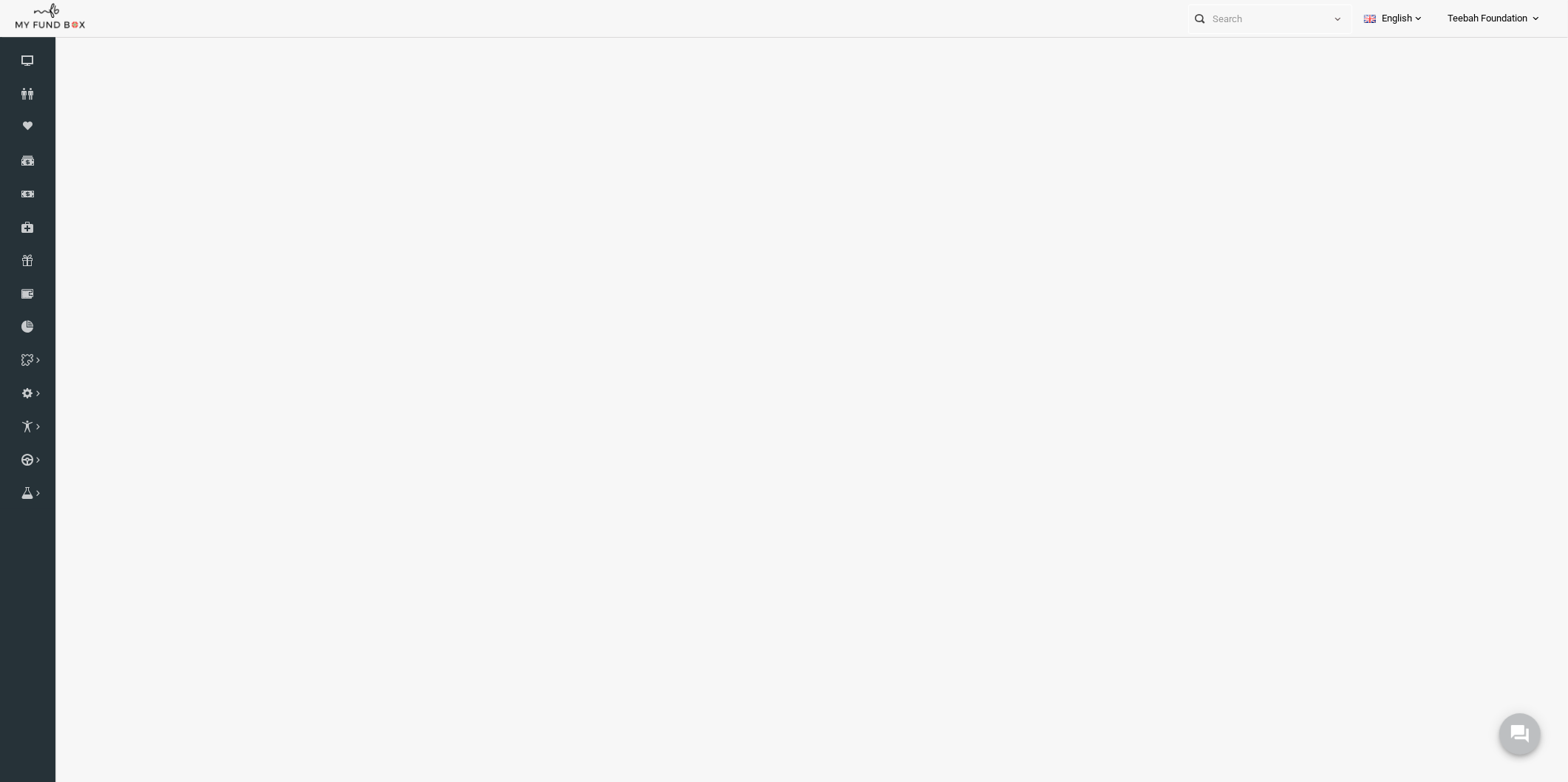
select select "100"
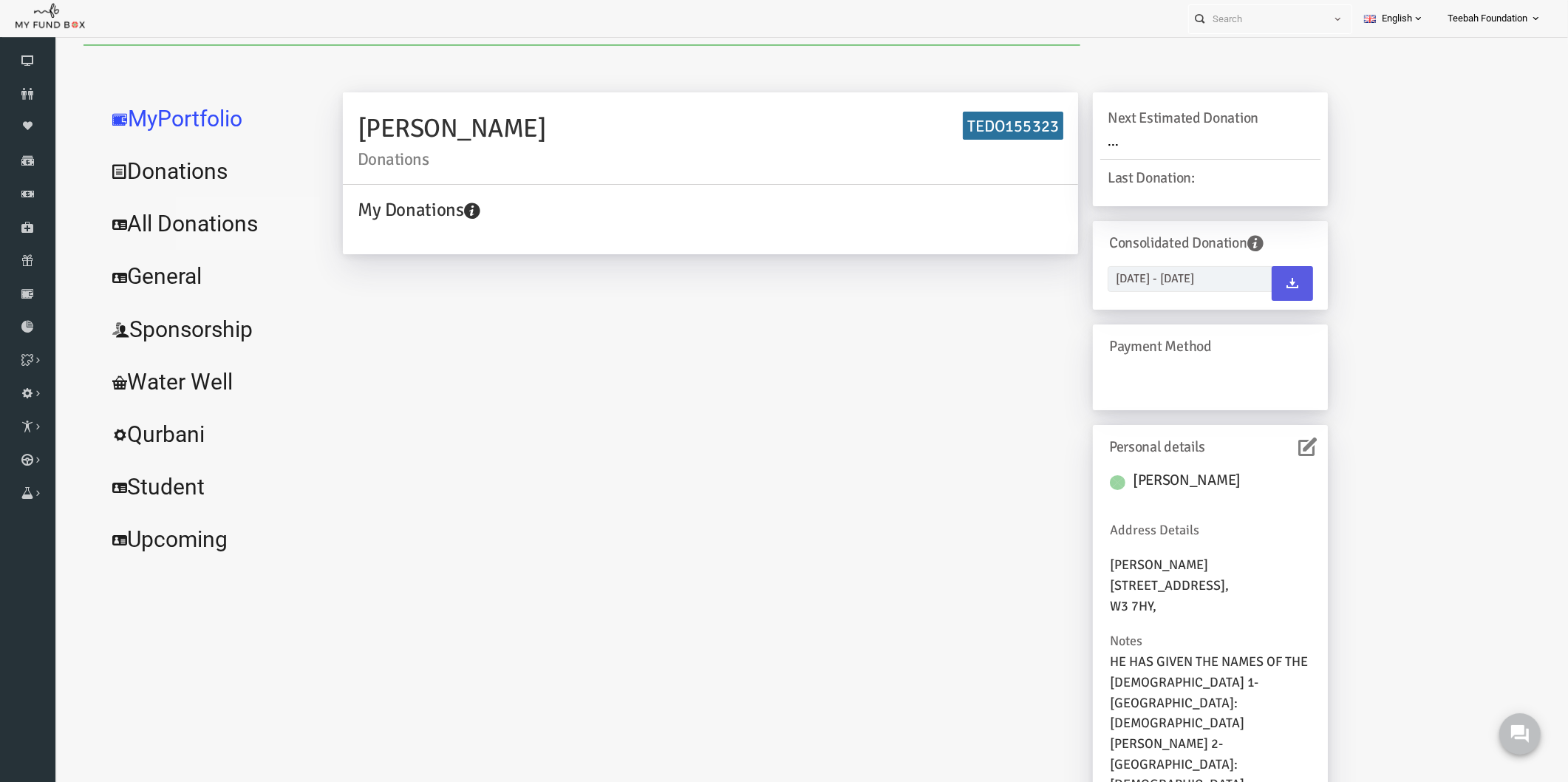
click at [182, 227] on link "All Donations" at bounding box center [179, 224] width 222 height 53
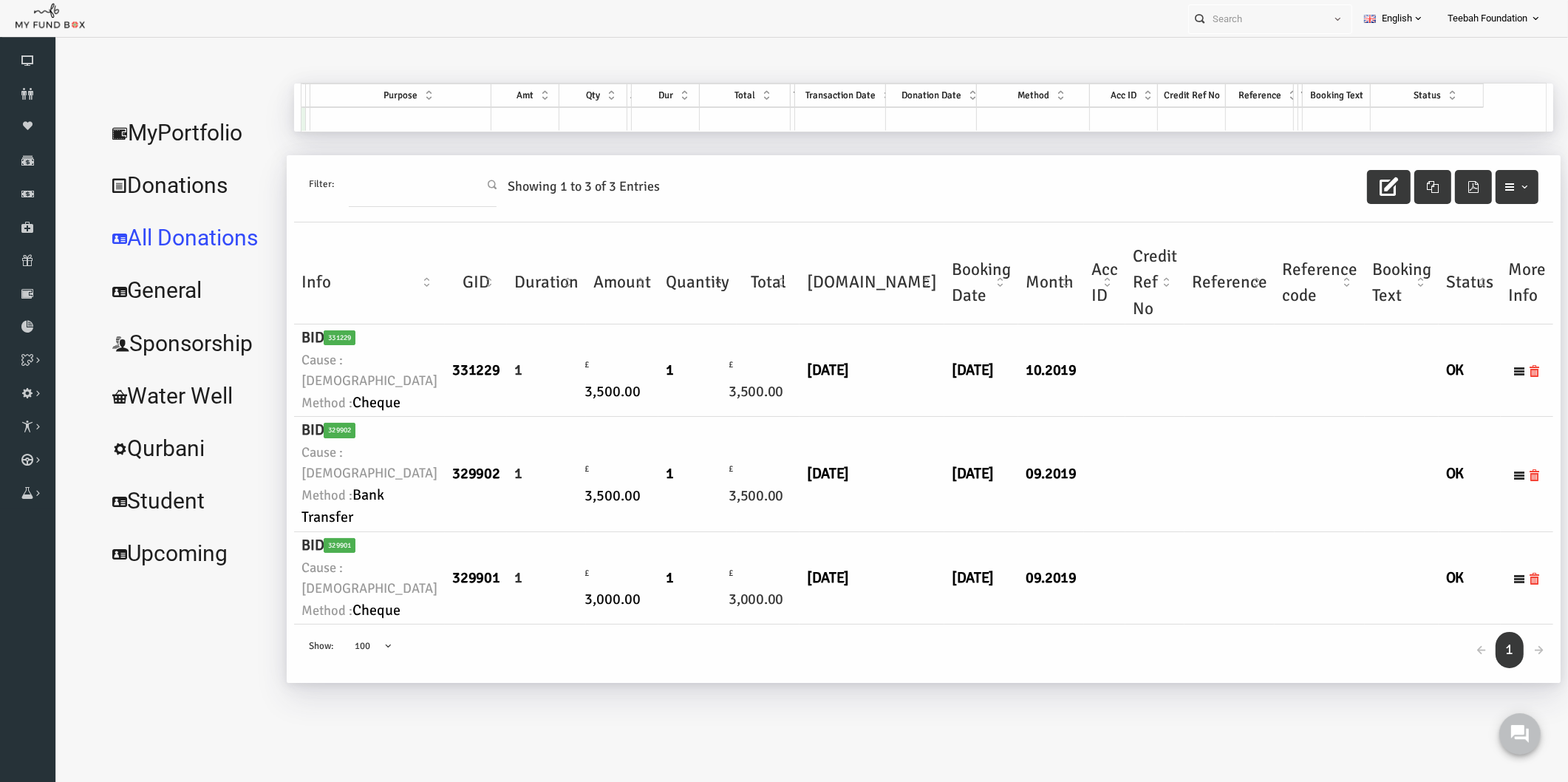
drag, startPoint x: 1063, startPoint y: 505, endPoint x: 1062, endPoint y: 494, distance: 11.0
click at [1095, 505] on td at bounding box center [1125, 475] width 59 height 116
click at [139, 124] on link "MyPortfolio" at bounding box center [158, 133] width 180 height 53
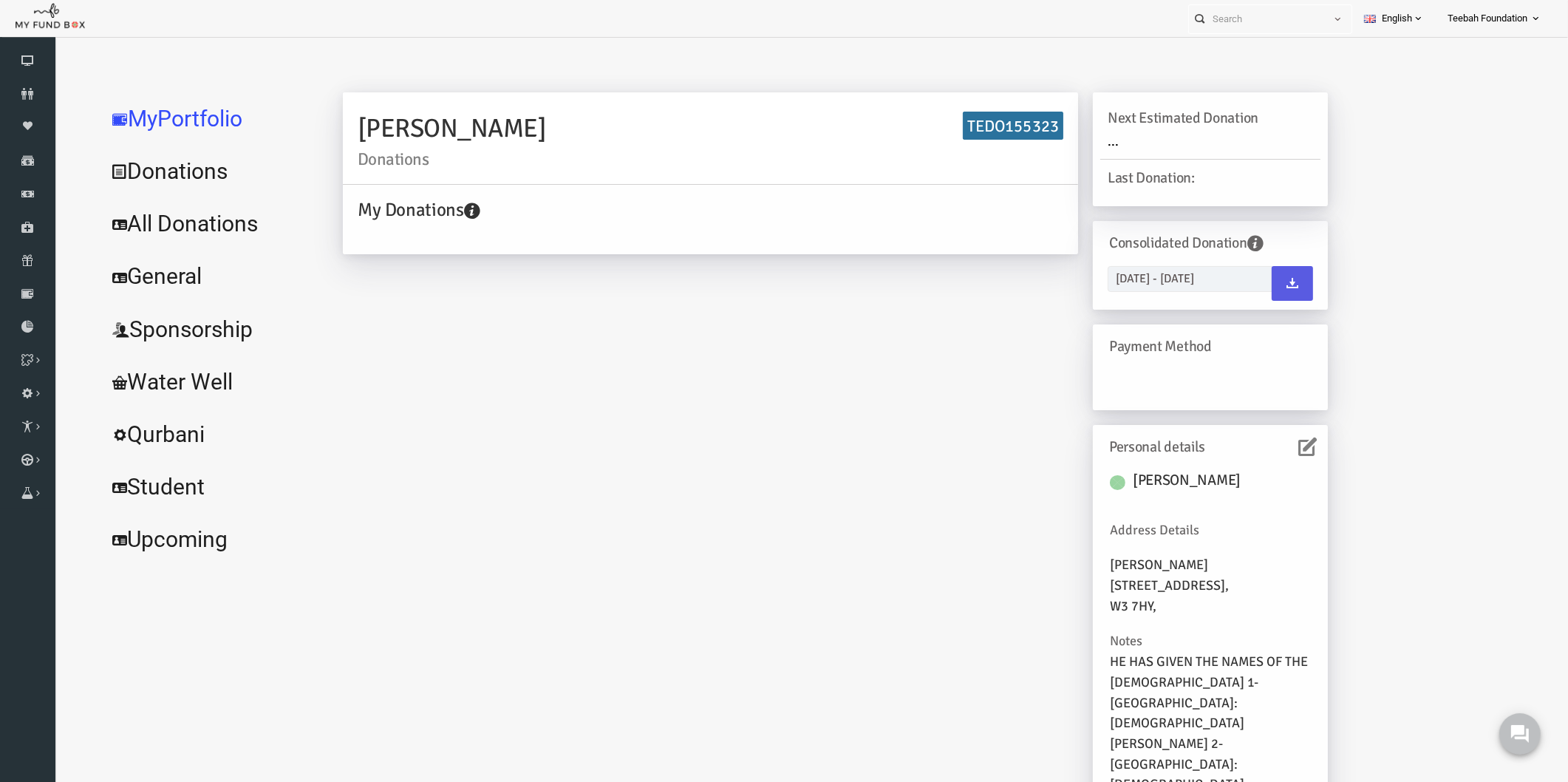
click at [1279, 437] on div "Personal details" at bounding box center [1180, 447] width 220 height 29
click at [1278, 447] on icon at bounding box center [1278, 447] width 18 height 18
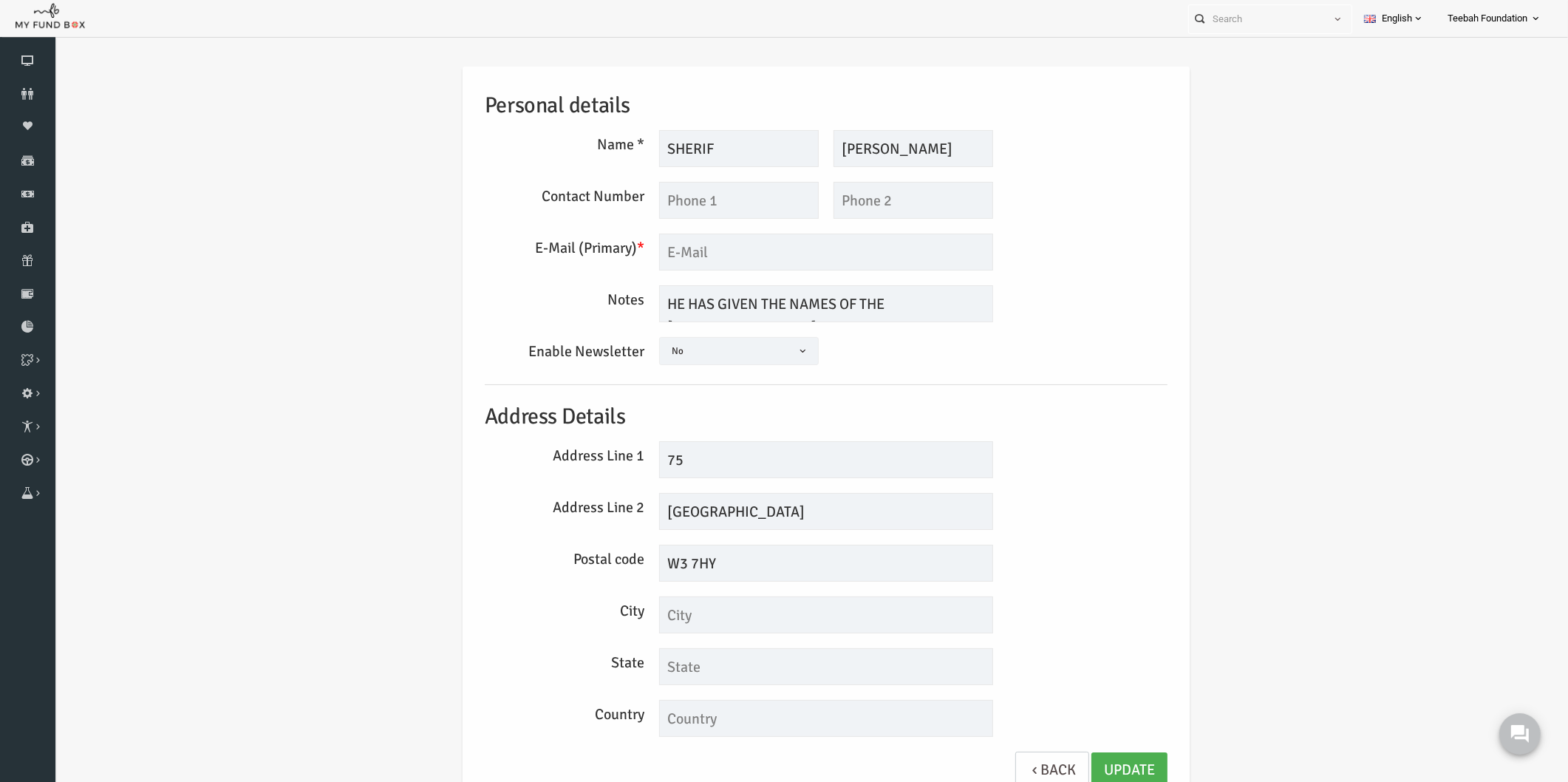
click at [1070, 405] on h5 "Address Details" at bounding box center [796, 416] width 682 height 34
click at [27, 89] on icon at bounding box center [27, 94] width 55 height 12
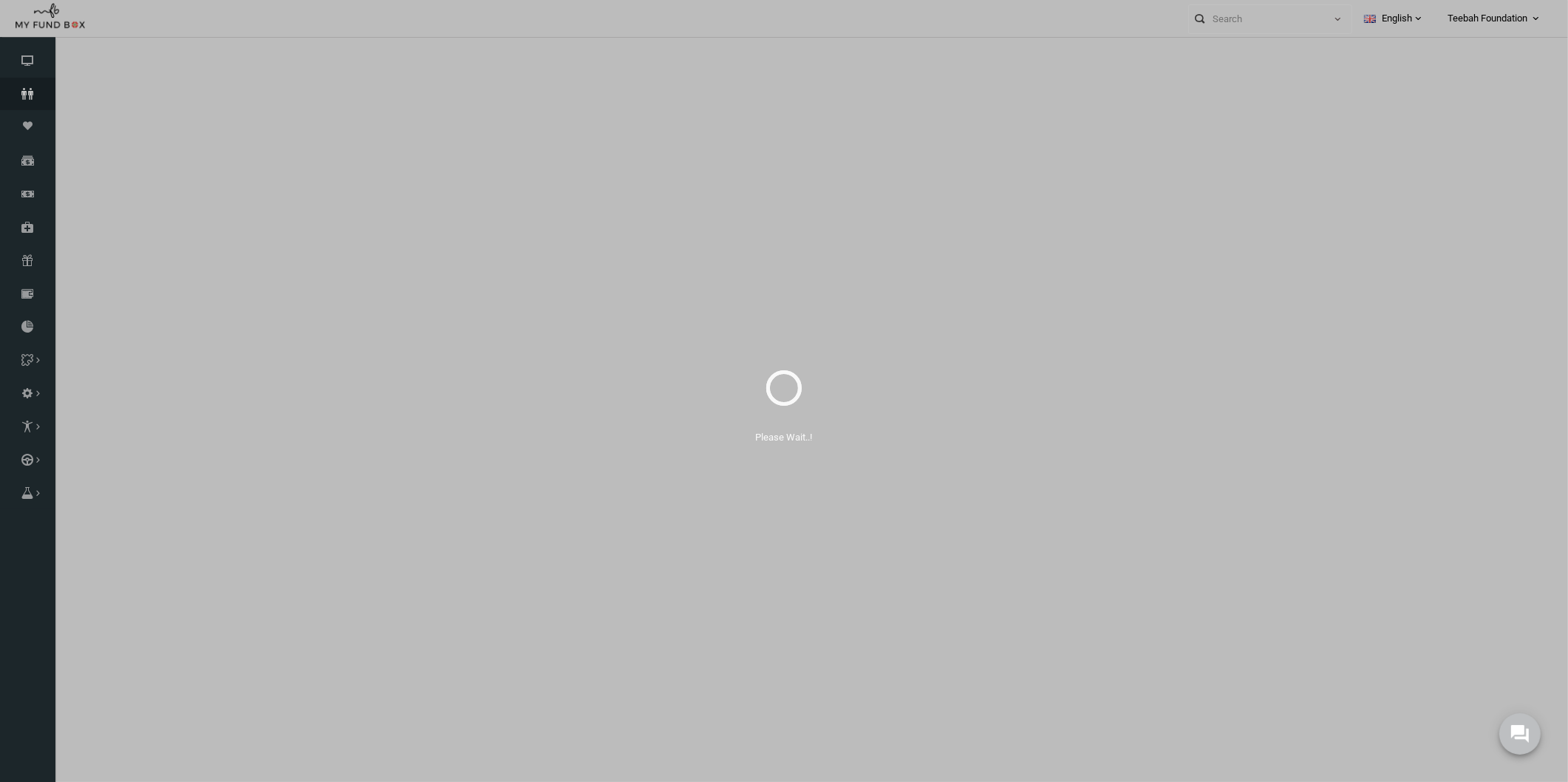
select select "100"
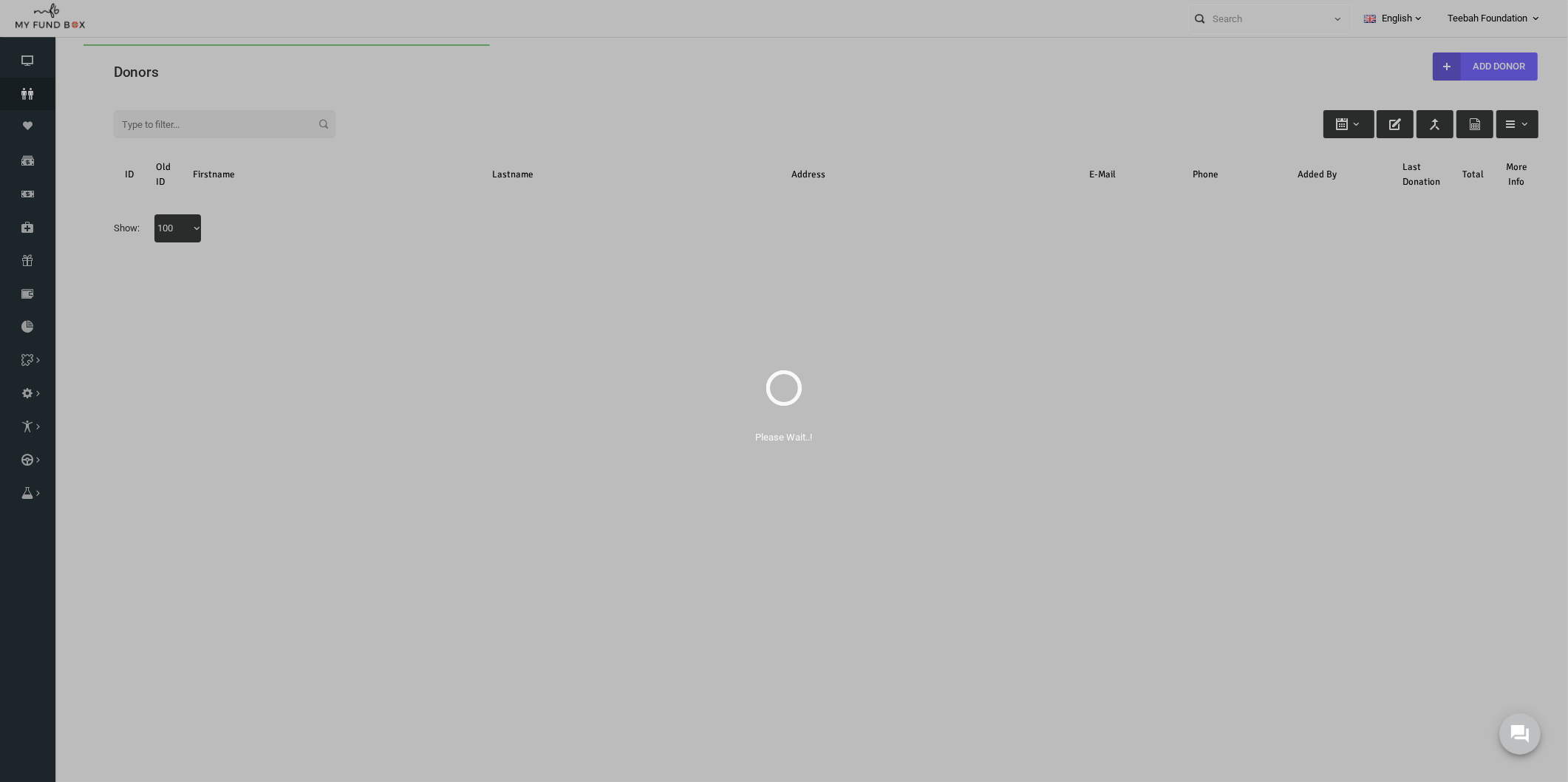
scroll to position [0, 0]
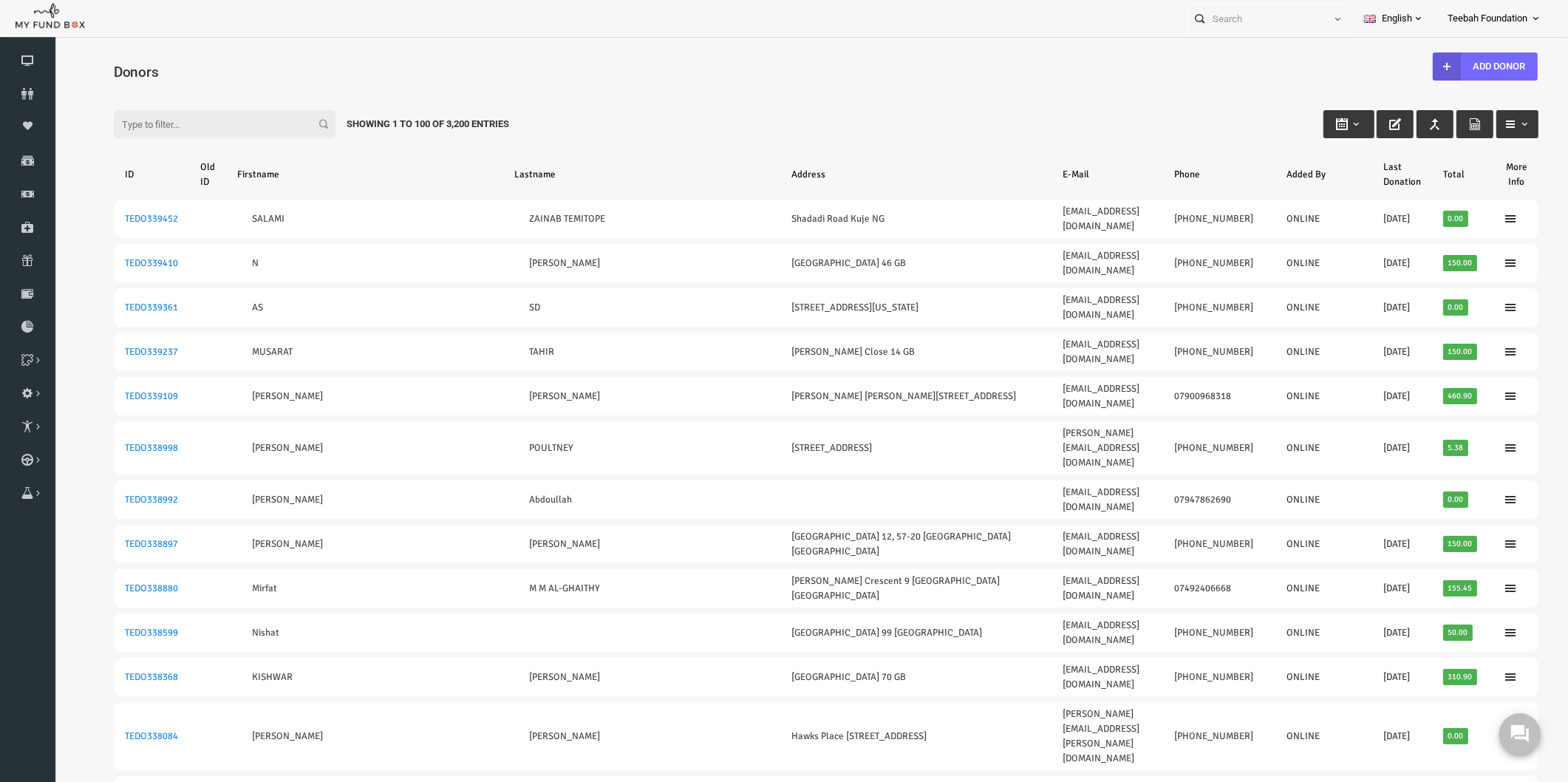
click at [194, 130] on input "Filter:" at bounding box center [194, 124] width 222 height 28
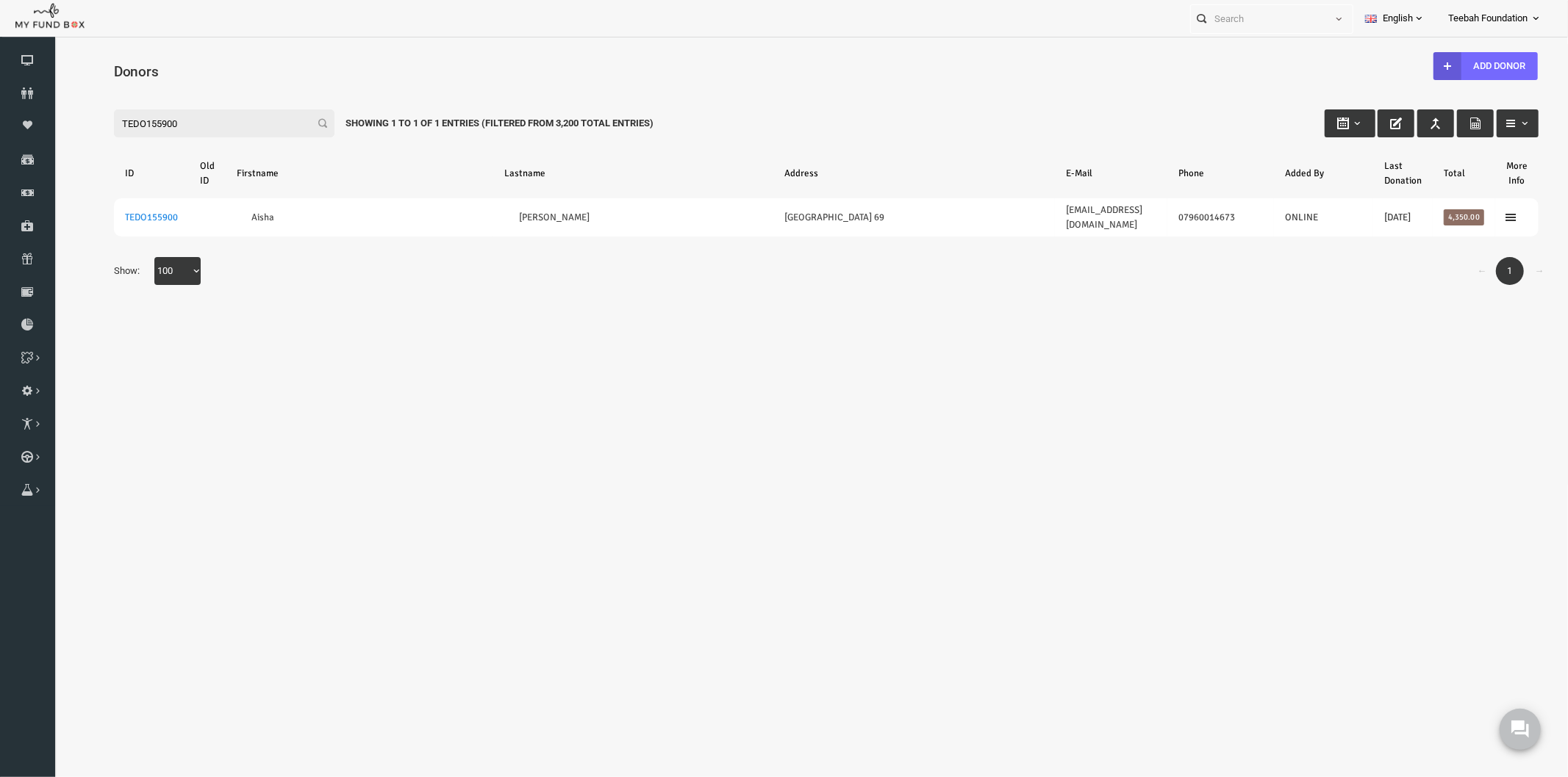
type input "TEDO155900"
click at [37, 91] on icon at bounding box center [27, 94] width 55 height 11
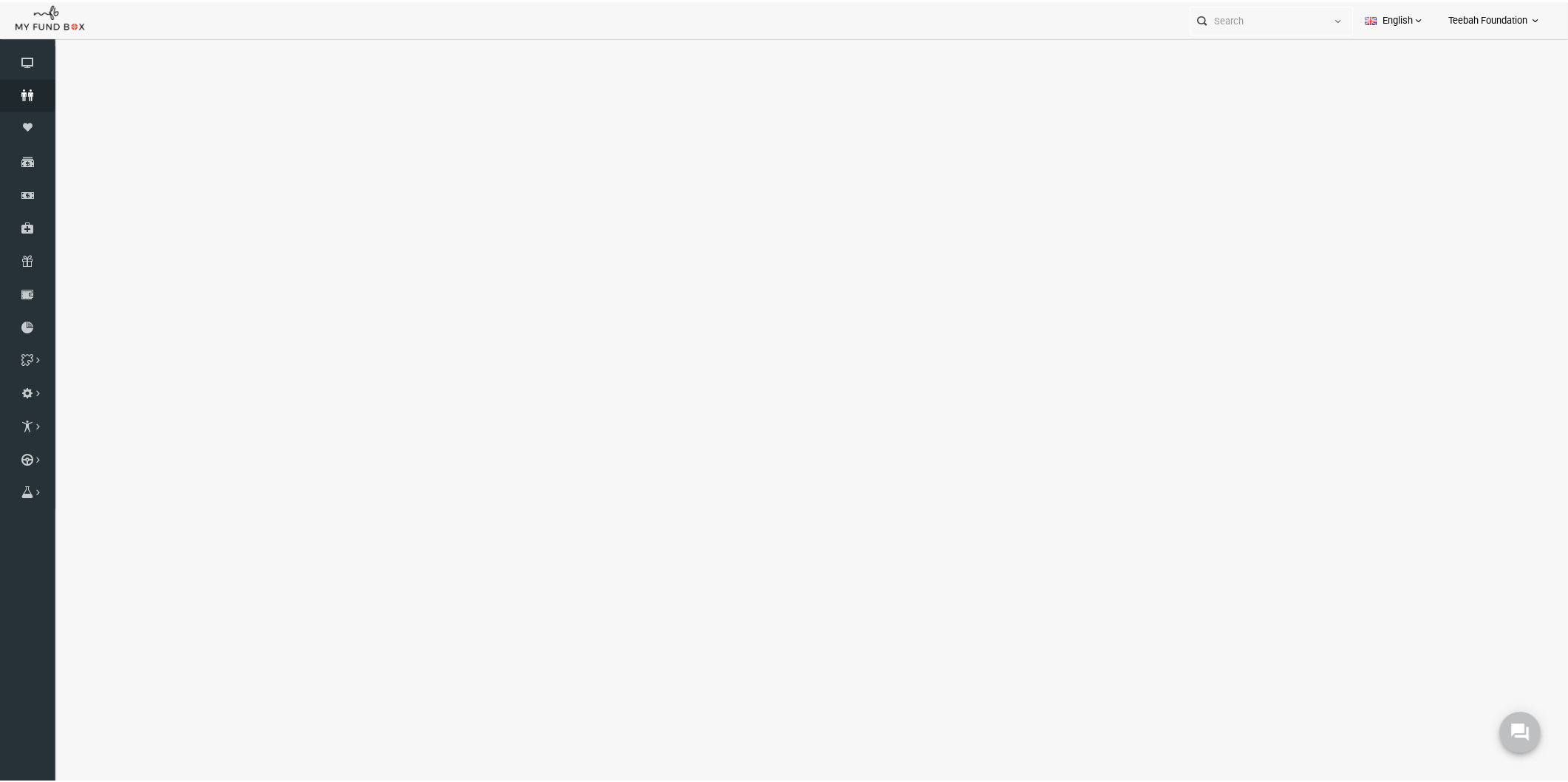
select select "100"
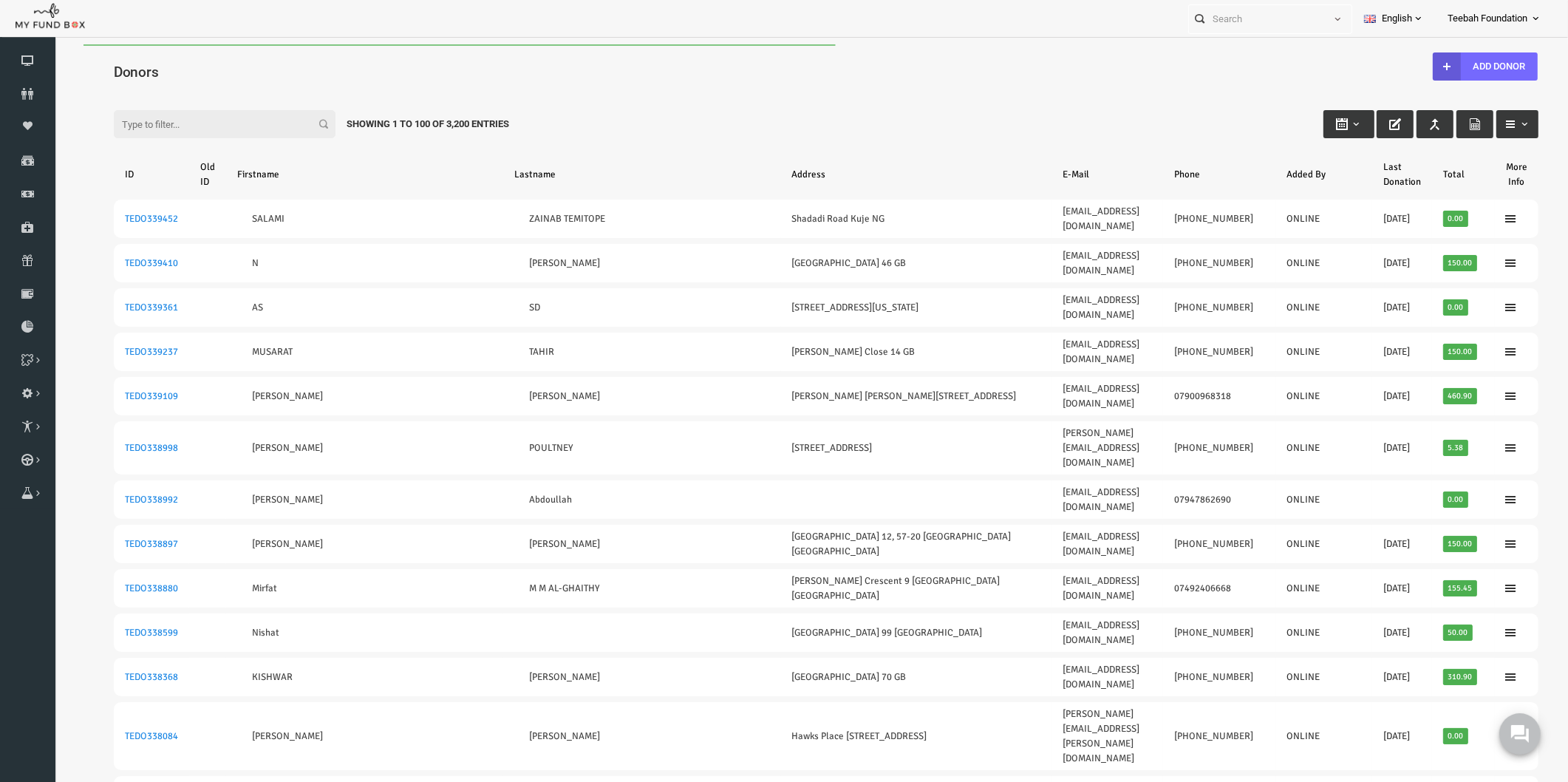
click at [228, 92] on div "Filter: Showing 1 to 100 of 3,200 Entries" at bounding box center [796, 110] width 1454 height 40
click at [225, 126] on input "Filter:" at bounding box center [194, 124] width 222 height 28
paste input "TEDO156131"
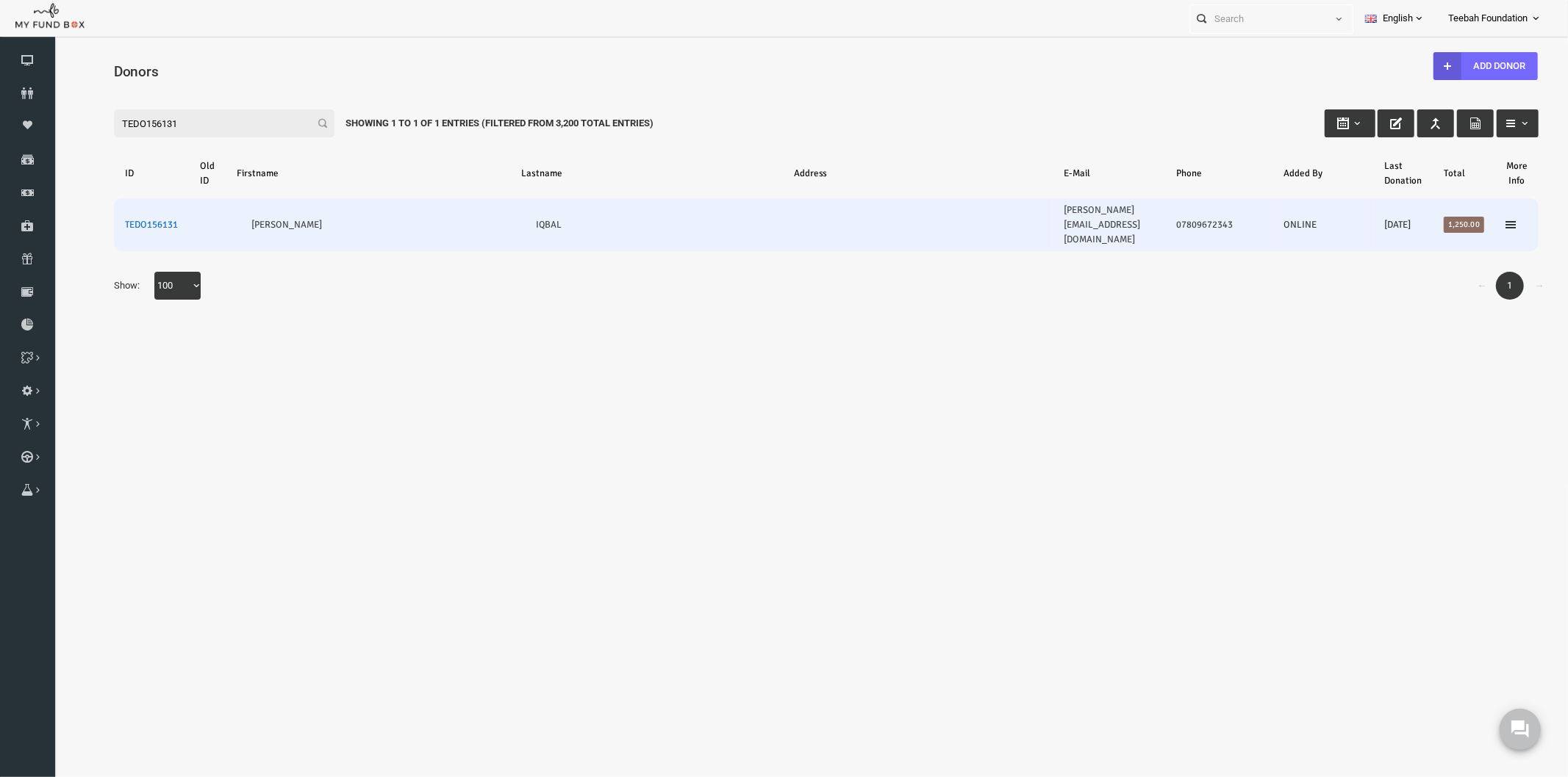
type input "TEDO156131"
click at [126, 218] on link "TEDO156131" at bounding box center [121, 224] width 53 height 11
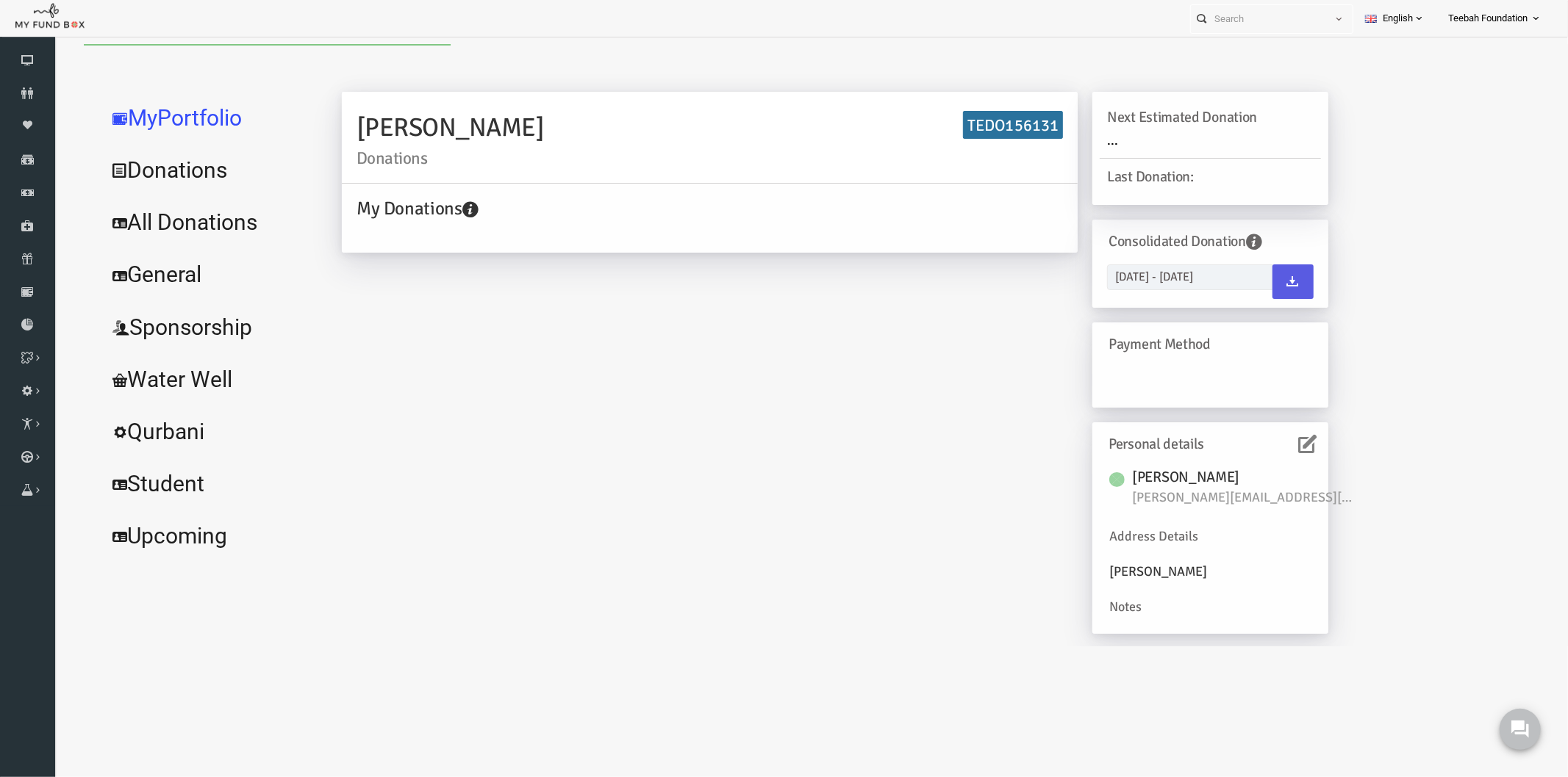
click at [200, 216] on link "All Donations" at bounding box center [178, 222] width 221 height 53
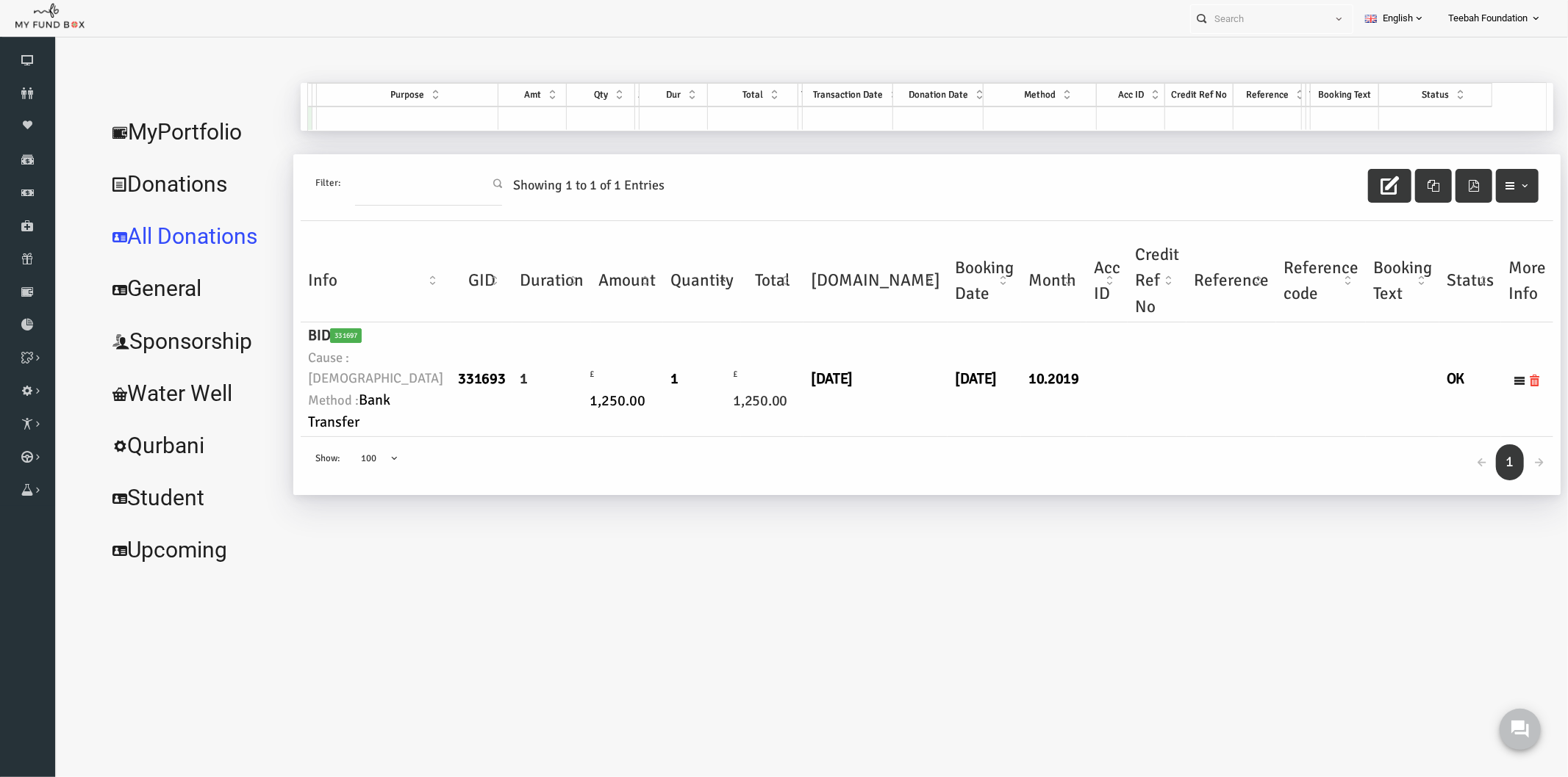
click at [954, 468] on div "← 1 → Show: 10 25 50 100 100" at bounding box center [896, 465] width 1253 height 58
click at [197, 126] on link "MyPortfolio" at bounding box center [161, 131] width 186 height 53
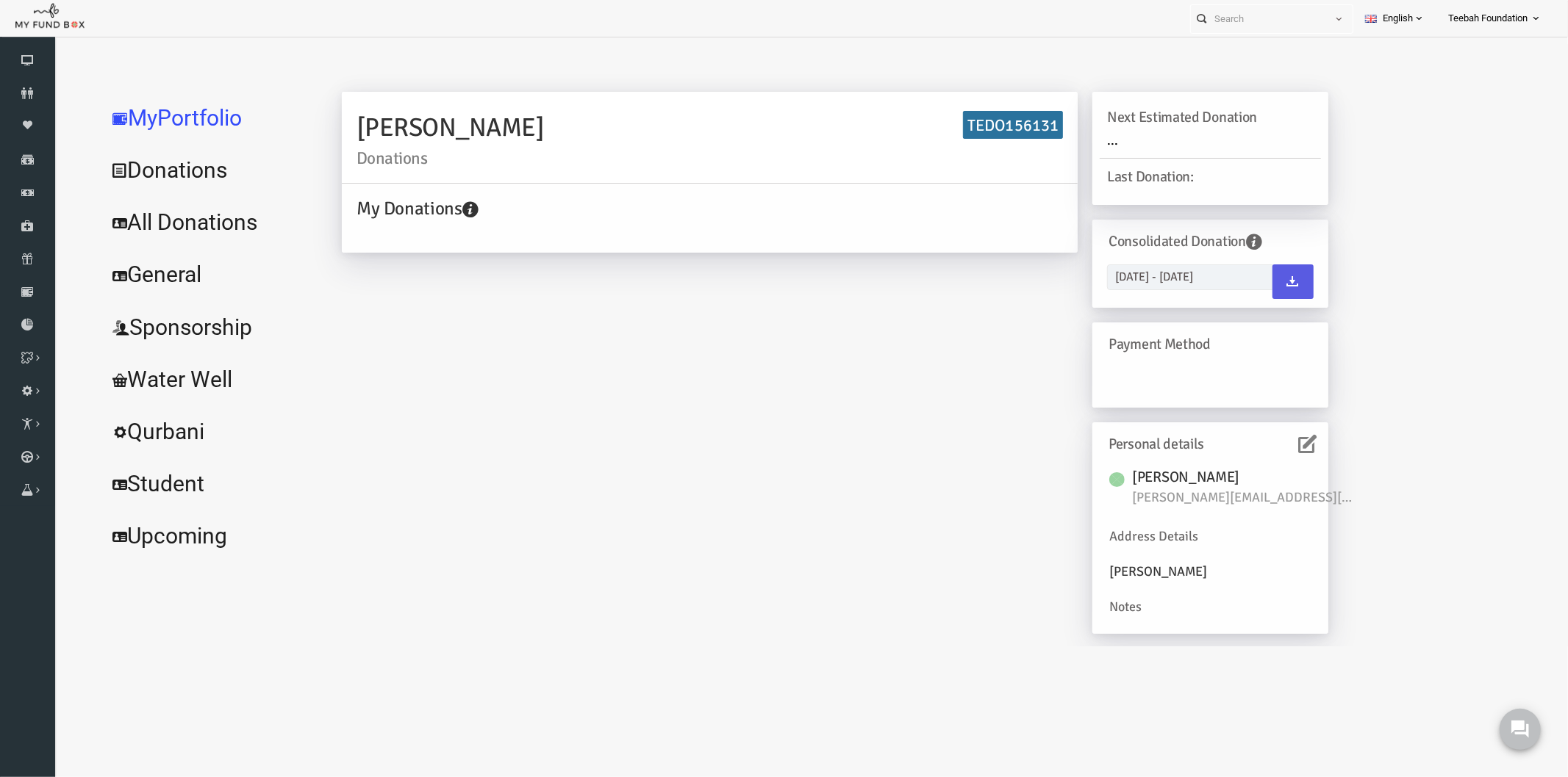
click at [1268, 436] on icon at bounding box center [1277, 443] width 18 height 18
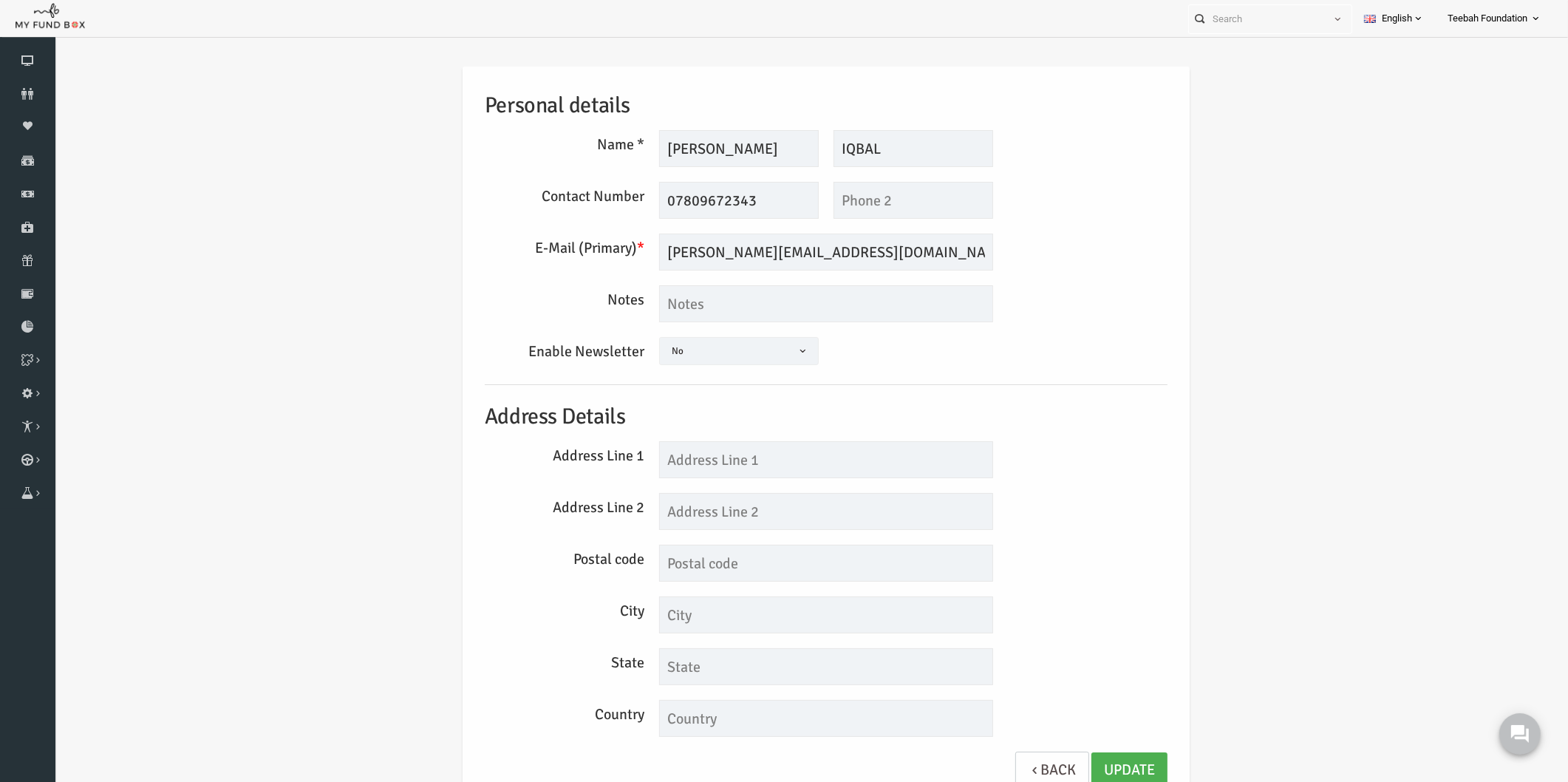
click at [1046, 421] on h5 "Address Details" at bounding box center [796, 416] width 682 height 34
click at [1032, 420] on h5 "Address Details" at bounding box center [796, 416] width 682 height 34
drag, startPoint x: 845, startPoint y: 253, endPoint x: 529, endPoint y: 234, distance: 316.6
click at [529, 234] on div "E-Mail (Primary) * shazad.iqbal@outlook.com We will be sending invoices to this…" at bounding box center [796, 252] width 697 height 37
click at [1049, 273] on div "Personal details Name * SHAZAD Description allows upto maximum of 255 character…" at bounding box center [796, 436] width 712 height 738
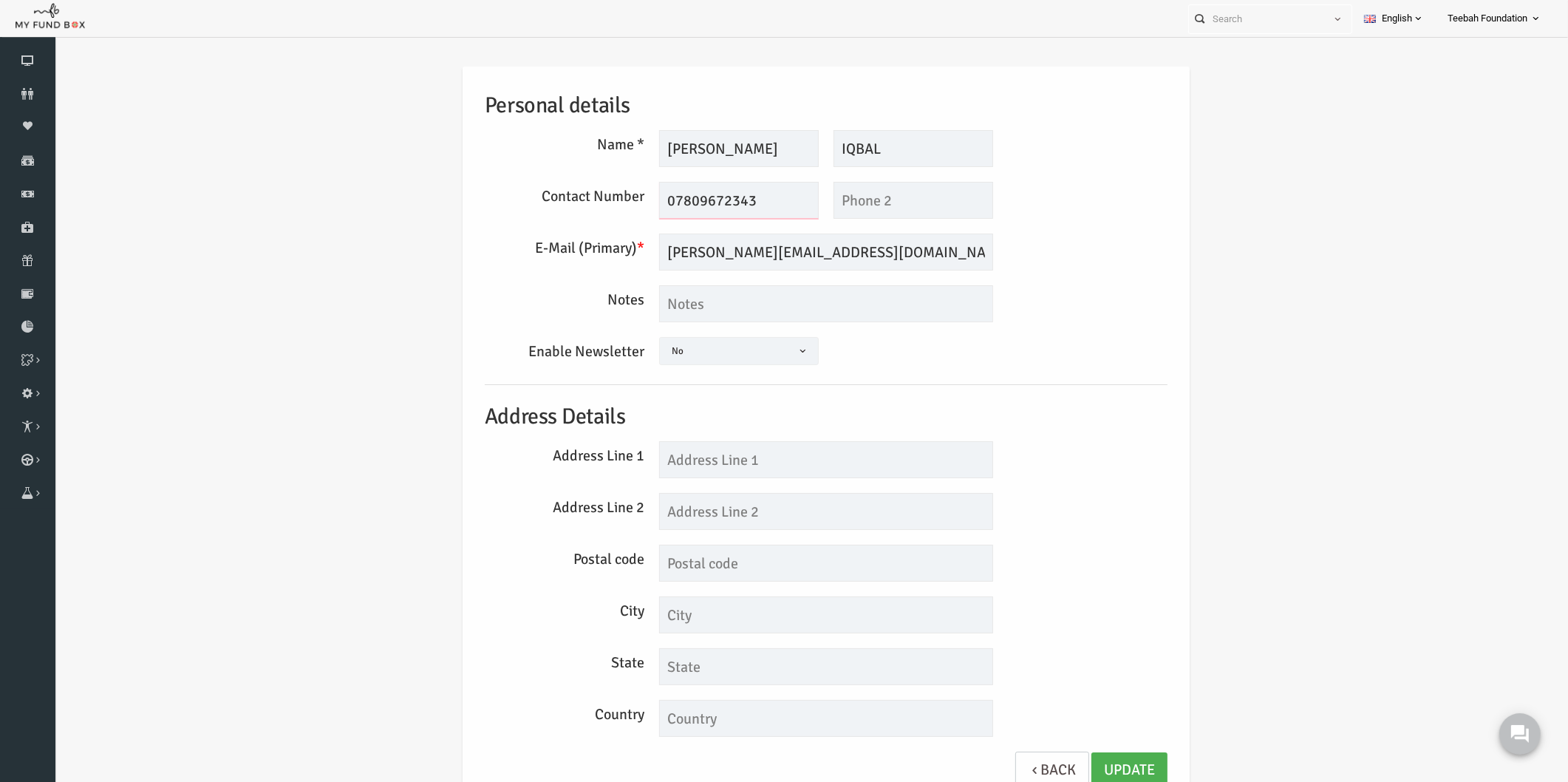
click at [745, 201] on input "07809672343" at bounding box center [708, 200] width 159 height 37
click at [840, 202] on input "text" at bounding box center [882, 200] width 159 height 37
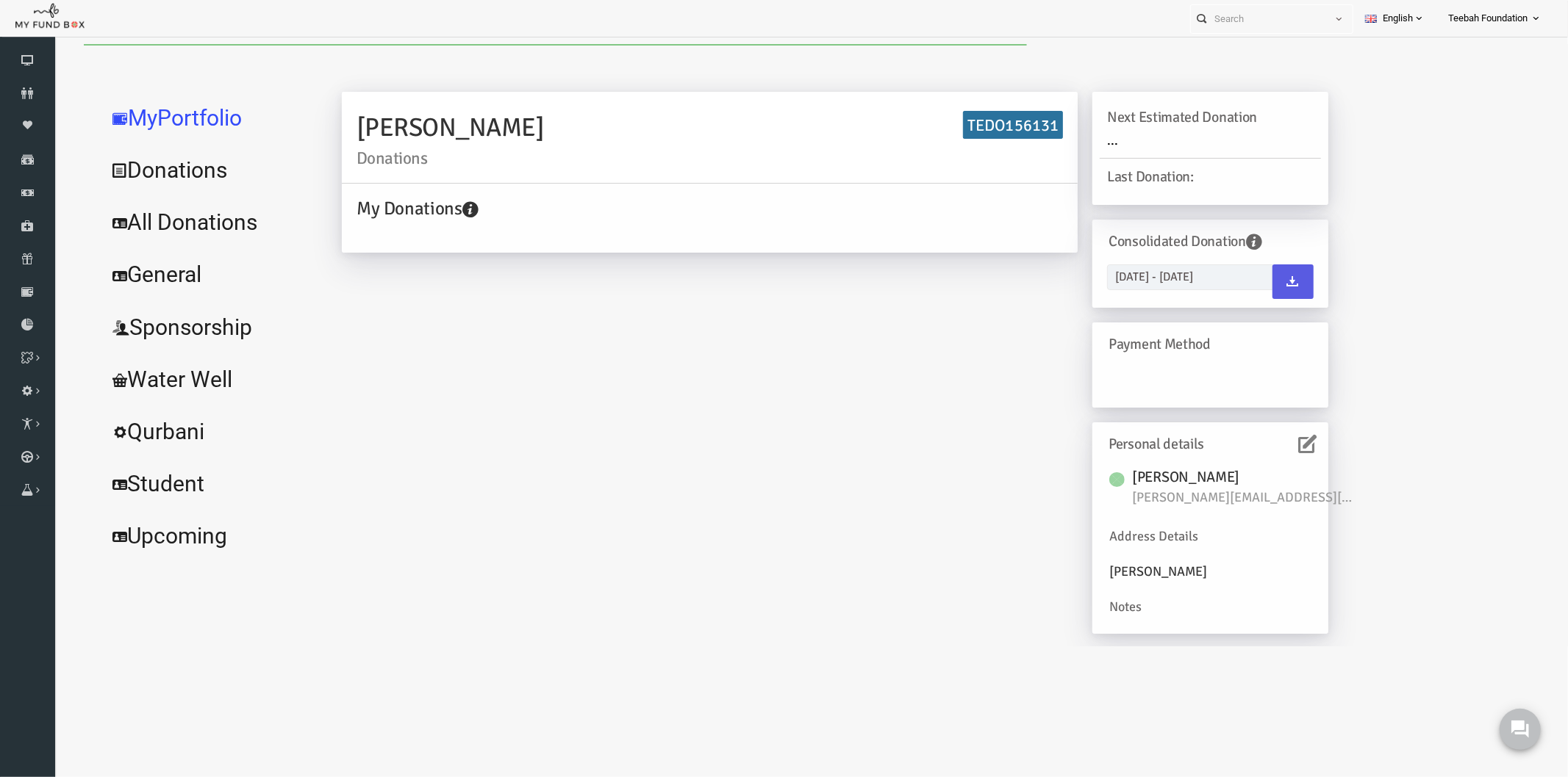
click at [164, 220] on link "All Donations" at bounding box center [178, 222] width 221 height 53
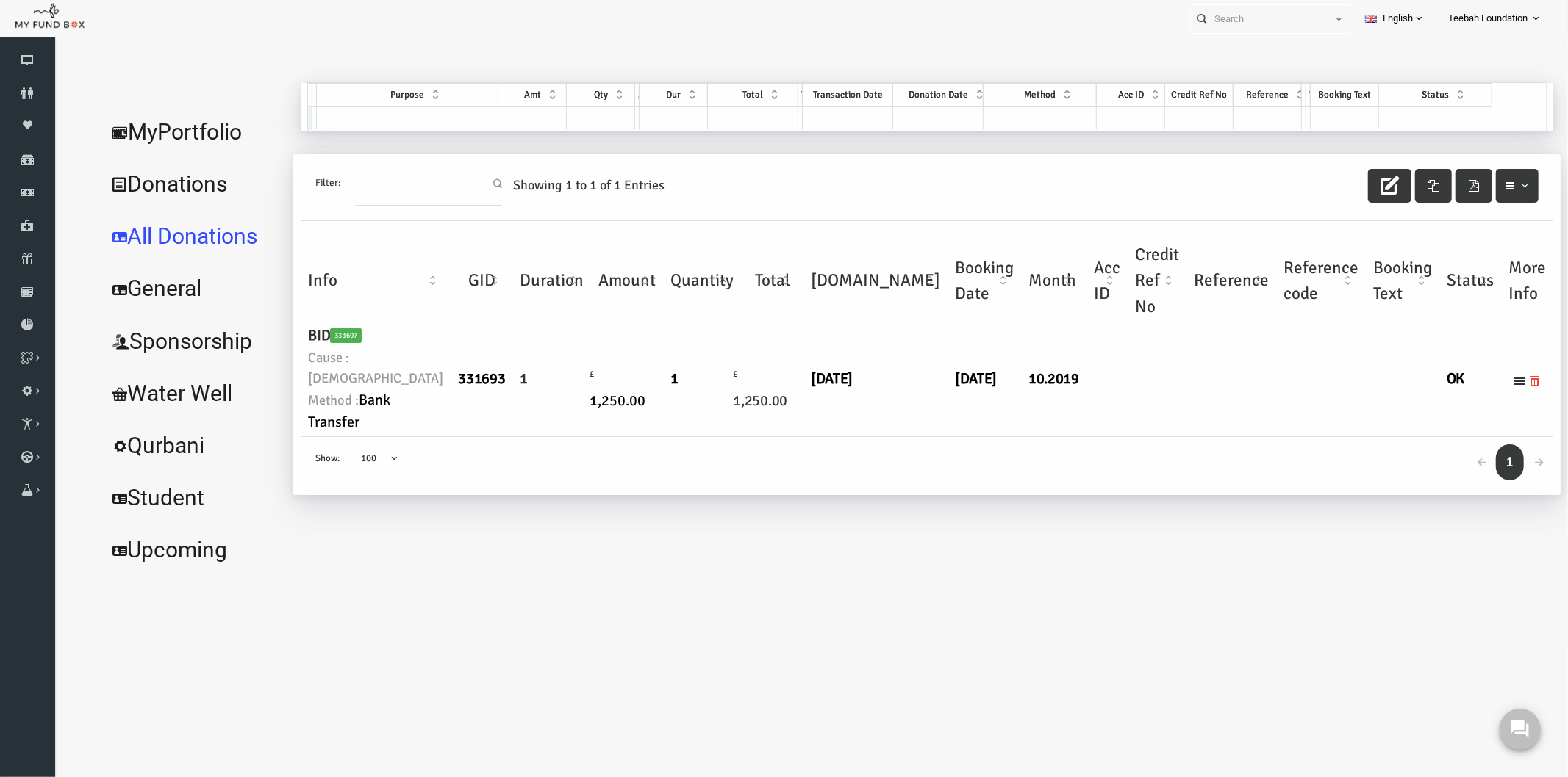
click at [182, 119] on link "MyPortfolio" at bounding box center [161, 131] width 186 height 53
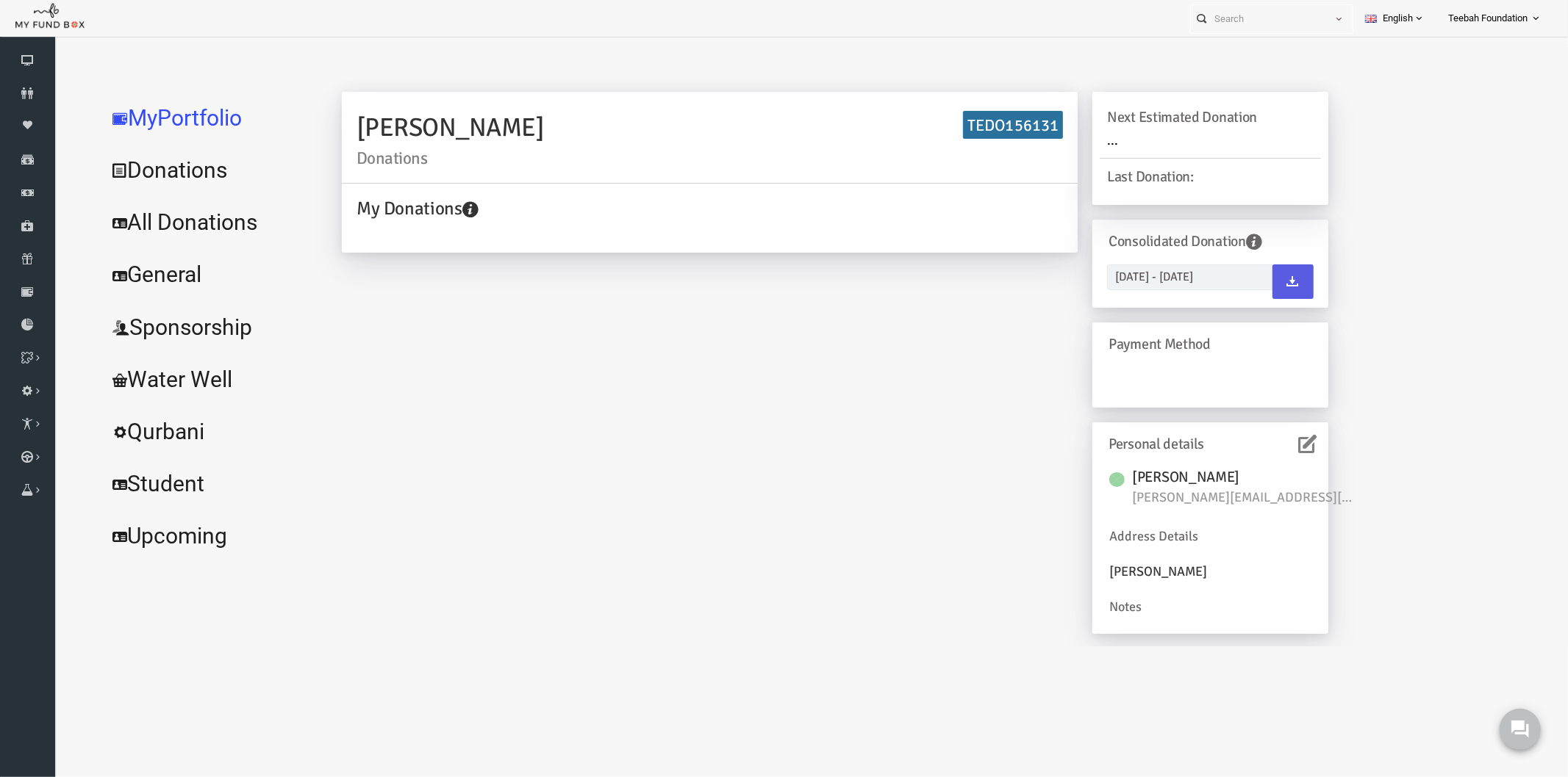
click at [1257, 440] on h6 "Personal details" at bounding box center [1176, 444] width 197 height 23
click at [1268, 446] on icon at bounding box center [1277, 443] width 18 height 18
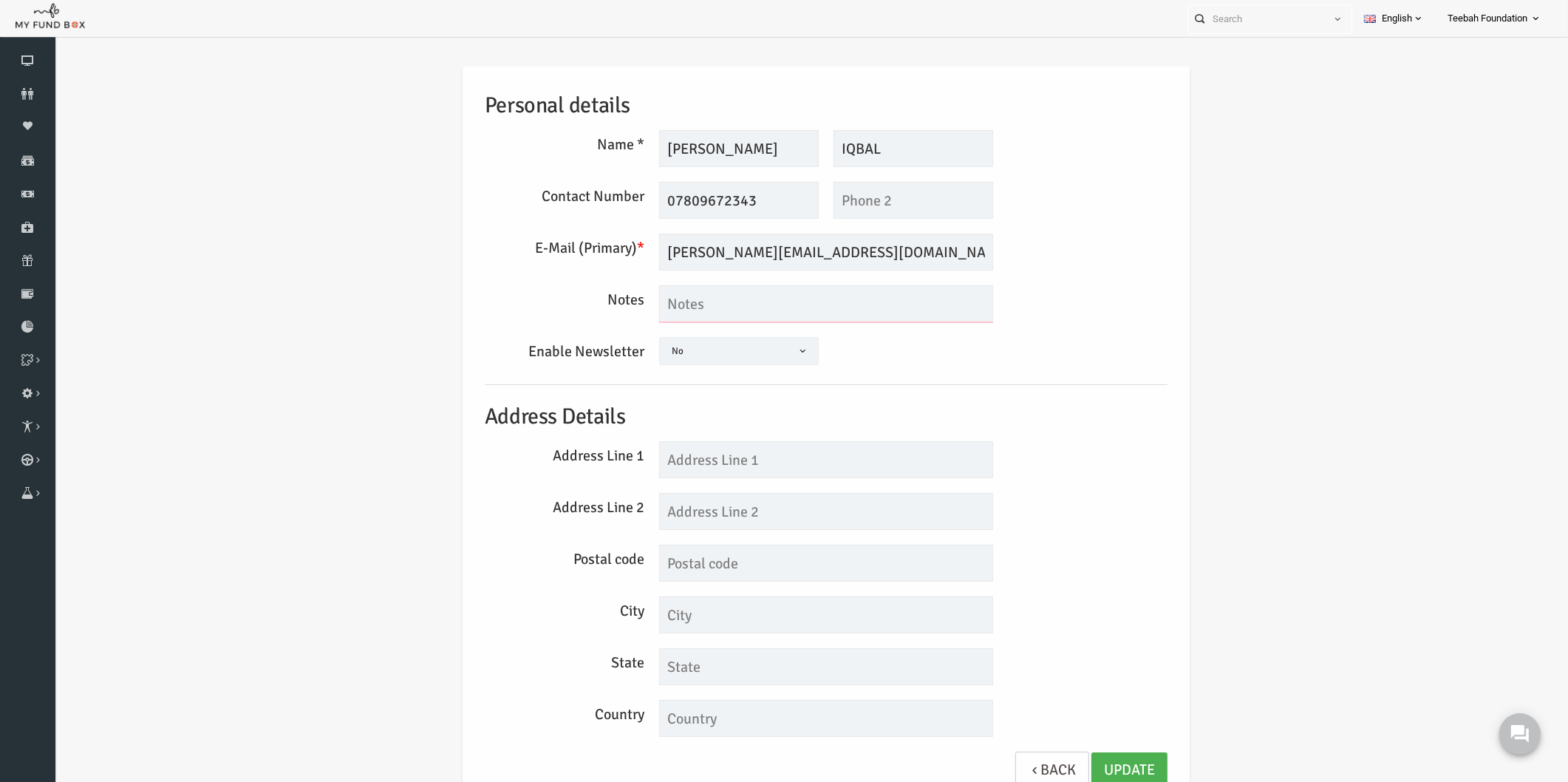
click at [668, 303] on textarea at bounding box center [796, 304] width 334 height 37
type textarea "He is abroad"
click at [1114, 771] on link "Update" at bounding box center [1099, 771] width 76 height 36
click at [26, 92] on icon at bounding box center [27, 94] width 55 height 12
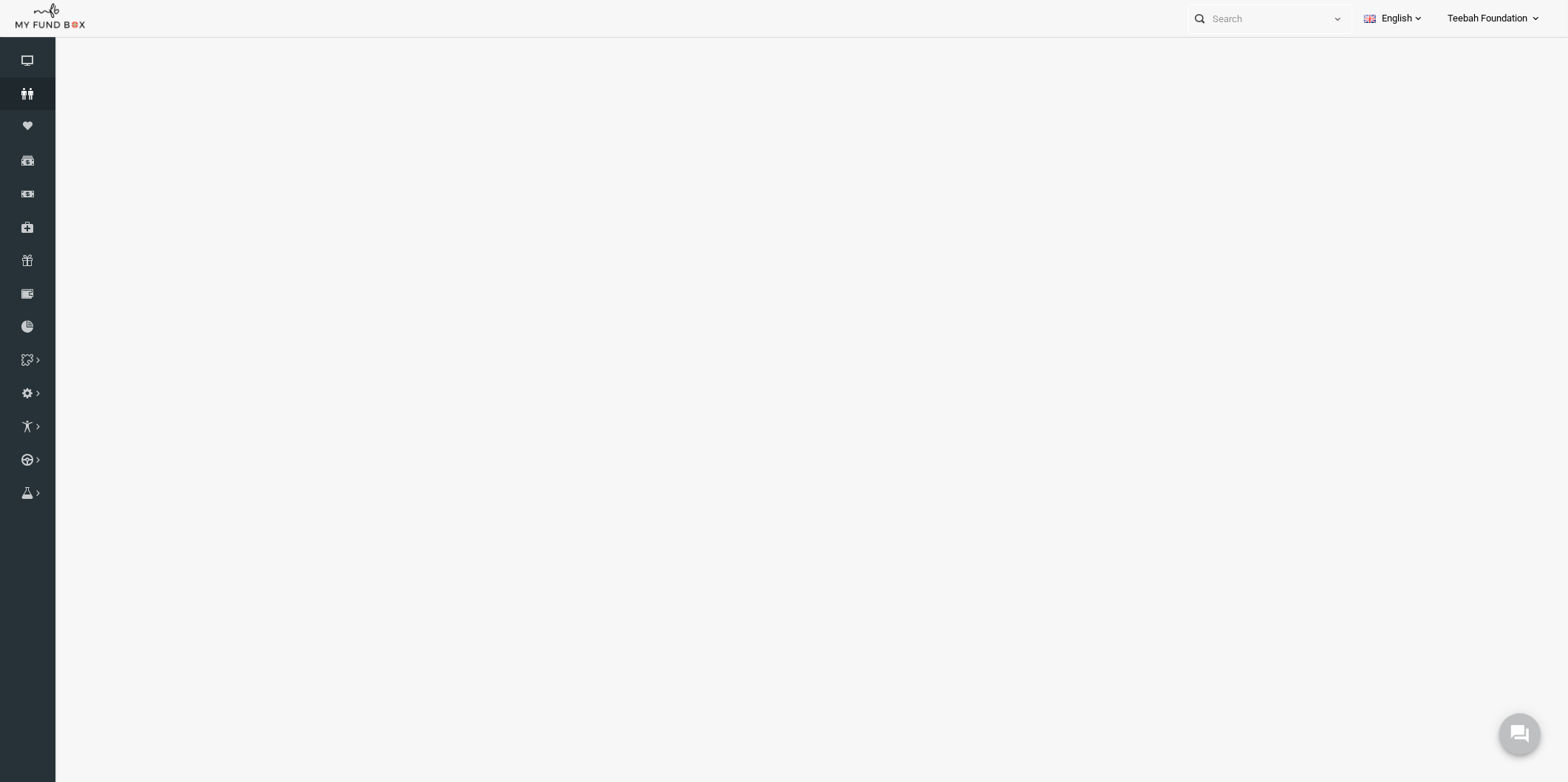
select select "100"
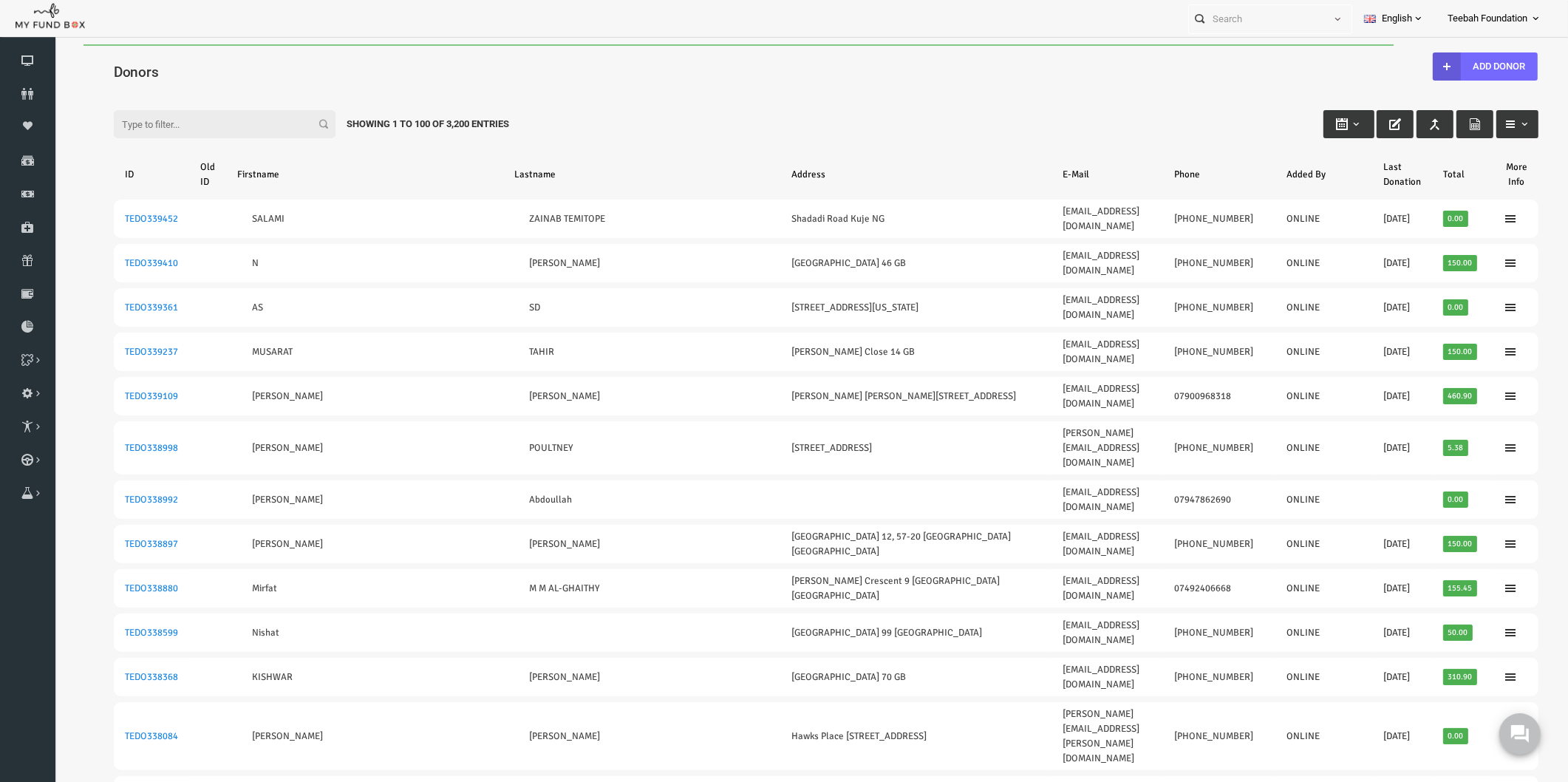
click at [211, 128] on input "Filter:" at bounding box center [194, 124] width 222 height 28
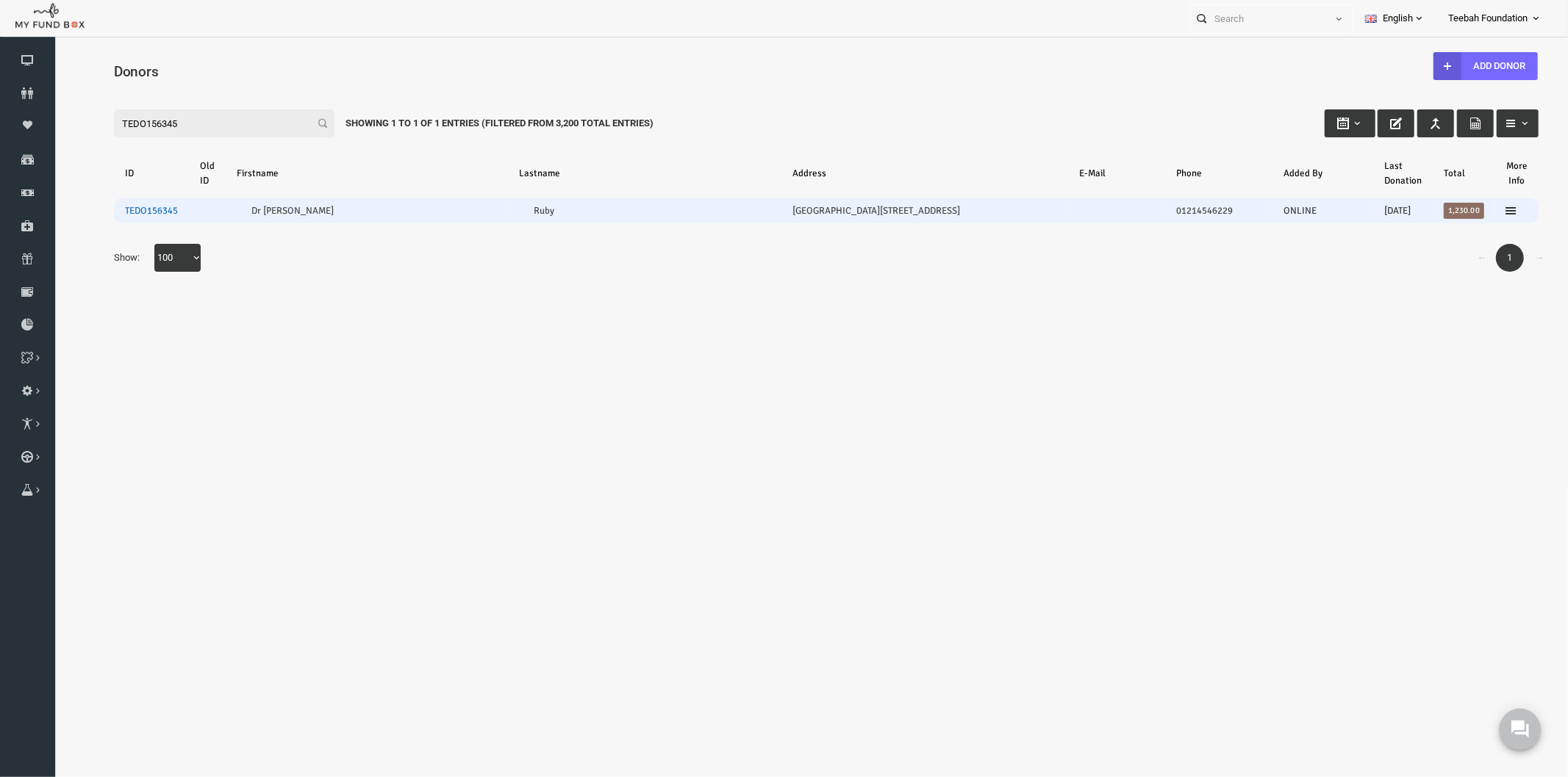
type input "TEDO156345"
click at [124, 206] on link "TEDO156345" at bounding box center [121, 210] width 53 height 11
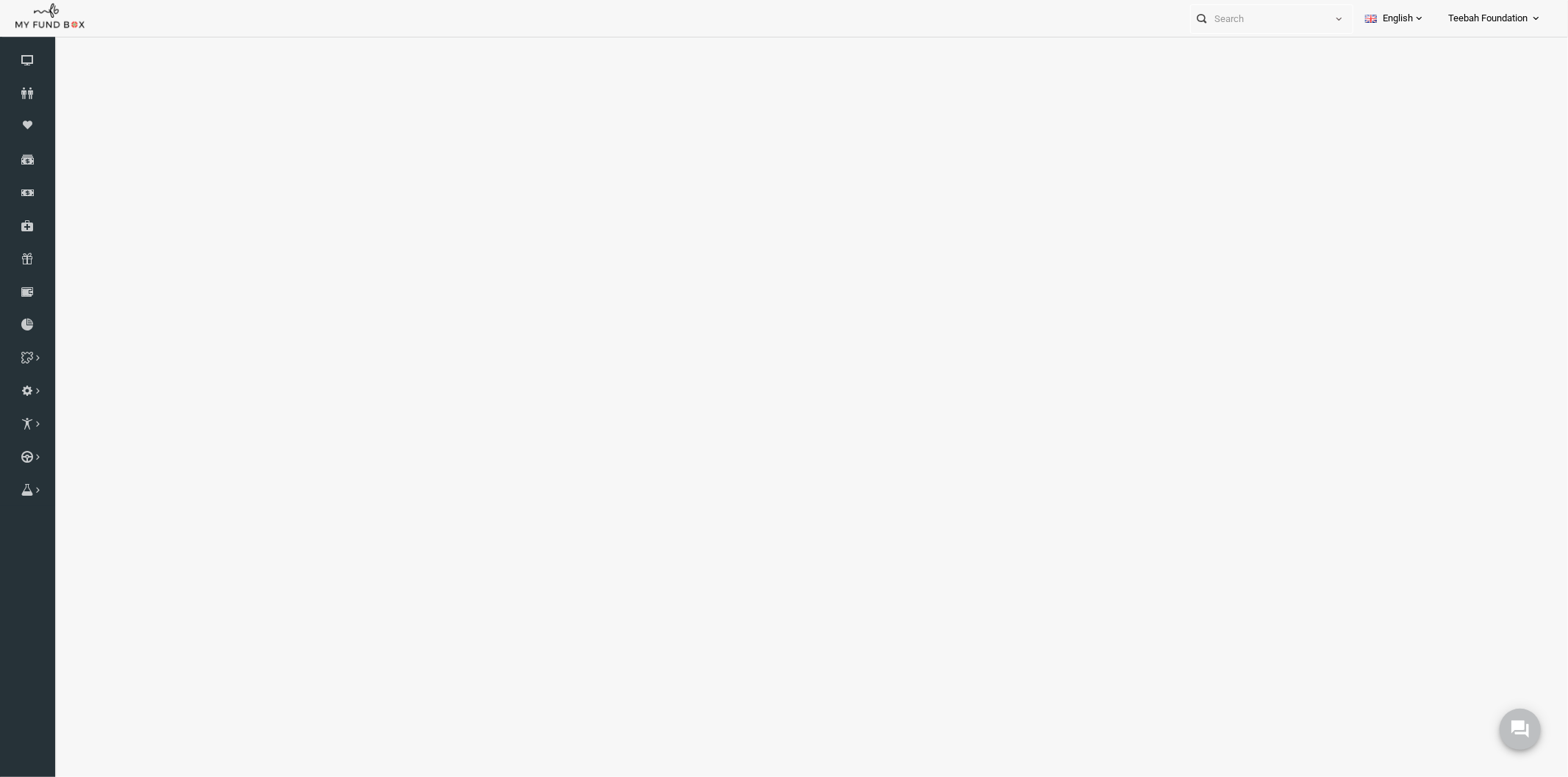
select select "100"
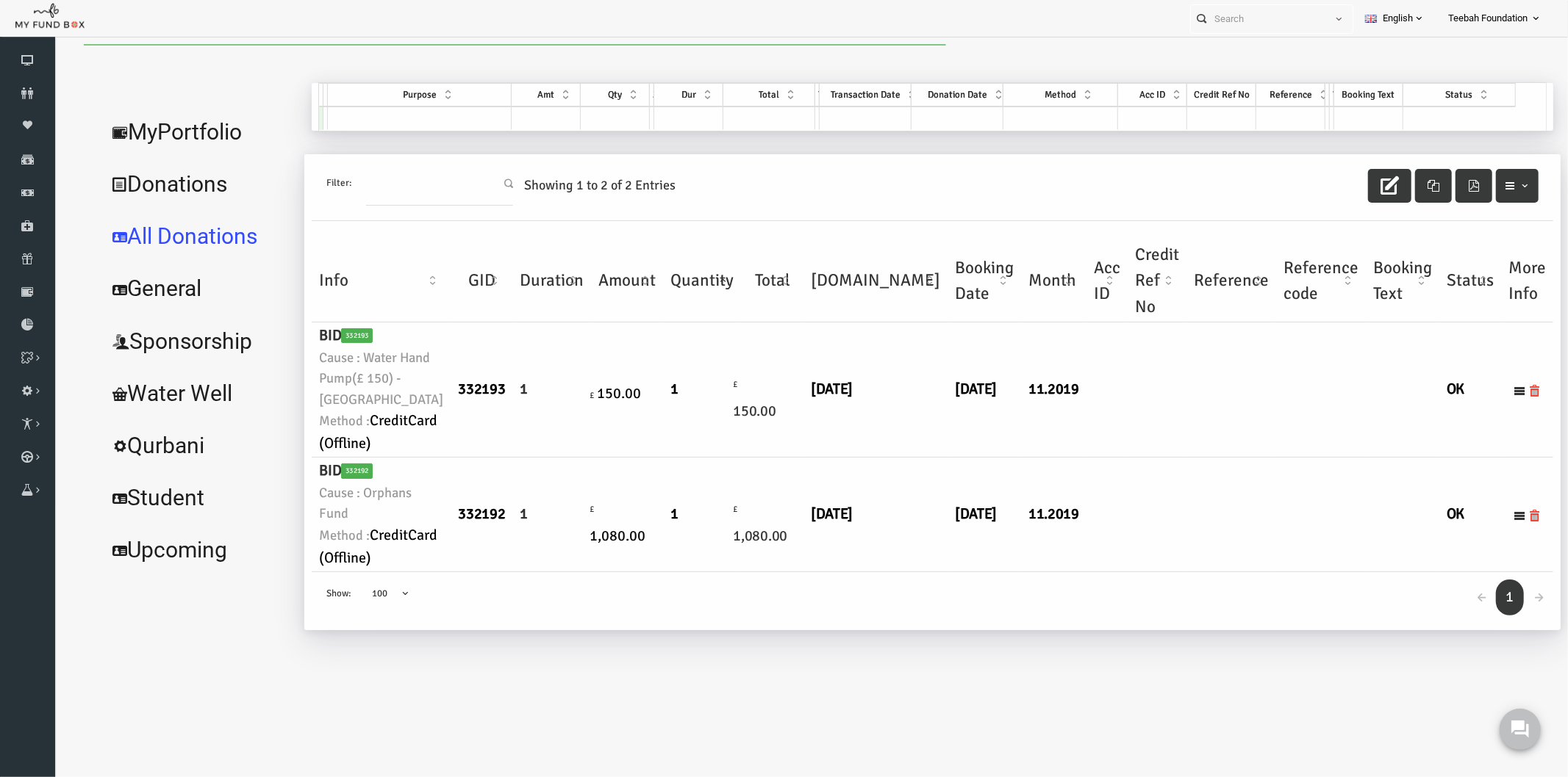
click at [1097, 457] on td at bounding box center [1126, 389] width 59 height 135
click at [177, 132] on link "MyPortfolio" at bounding box center [167, 131] width 198 height 53
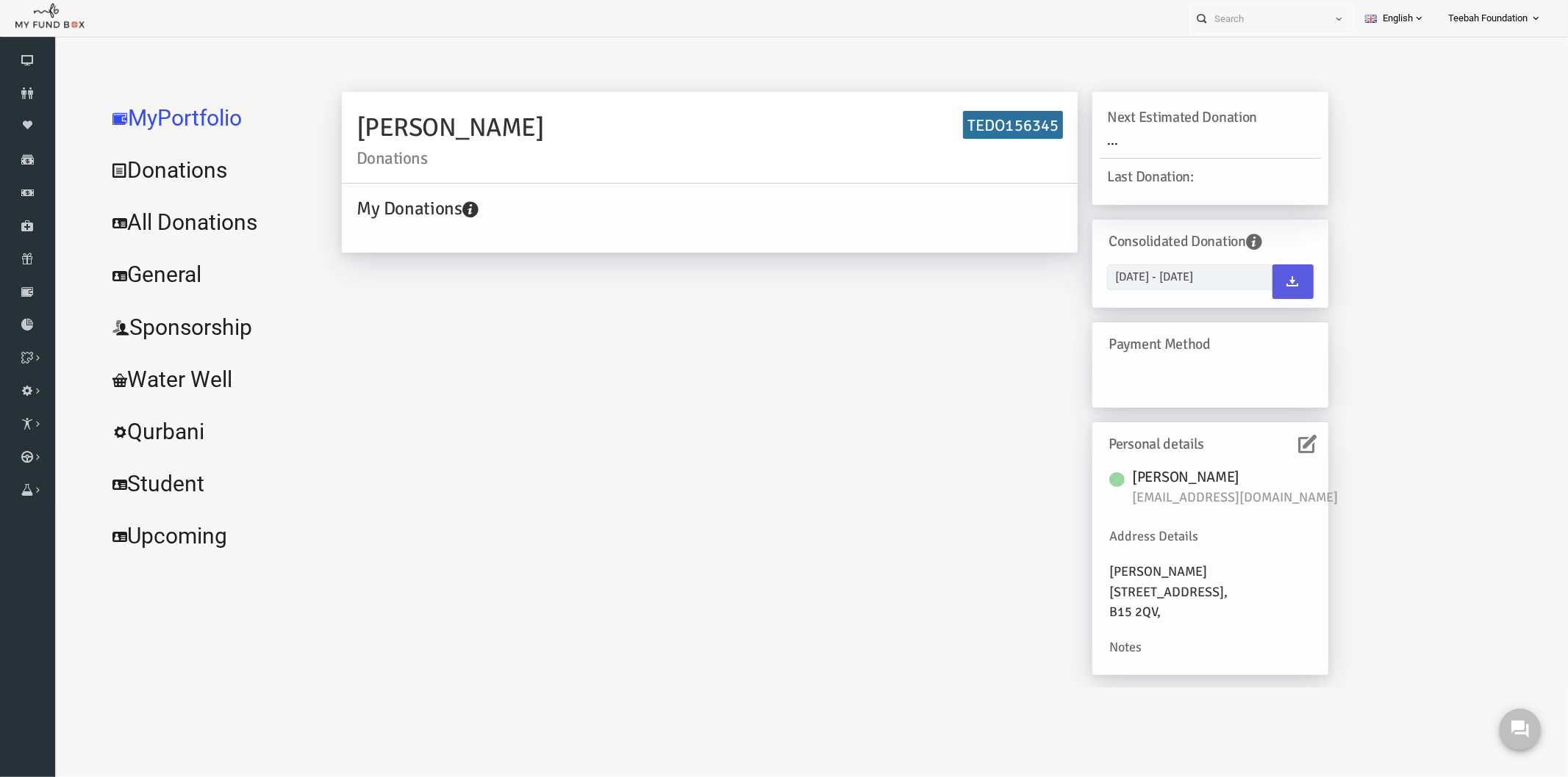
click at [1274, 446] on icon at bounding box center [1277, 443] width 18 height 18
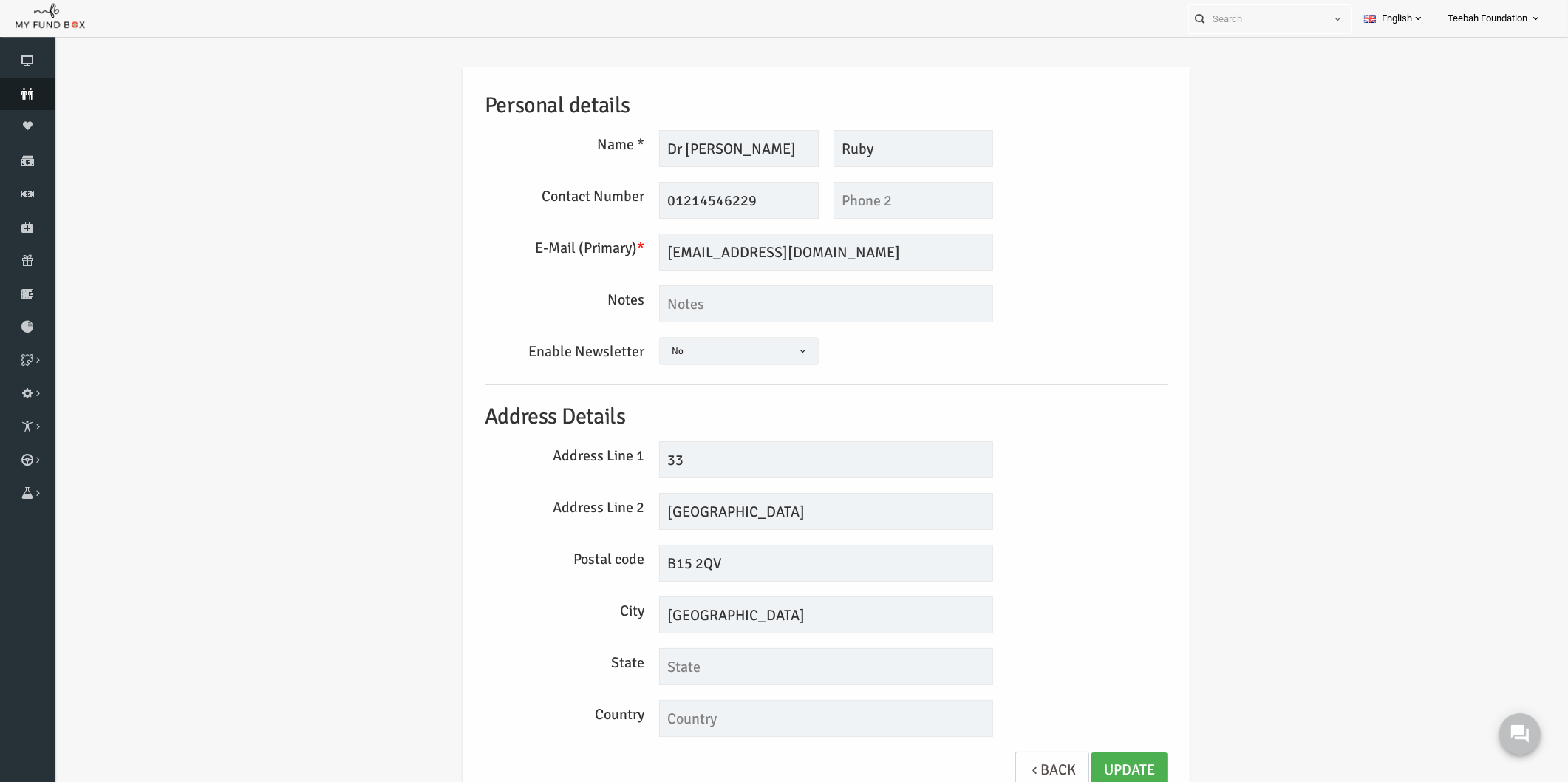
click at [17, 92] on icon at bounding box center [27, 94] width 55 height 12
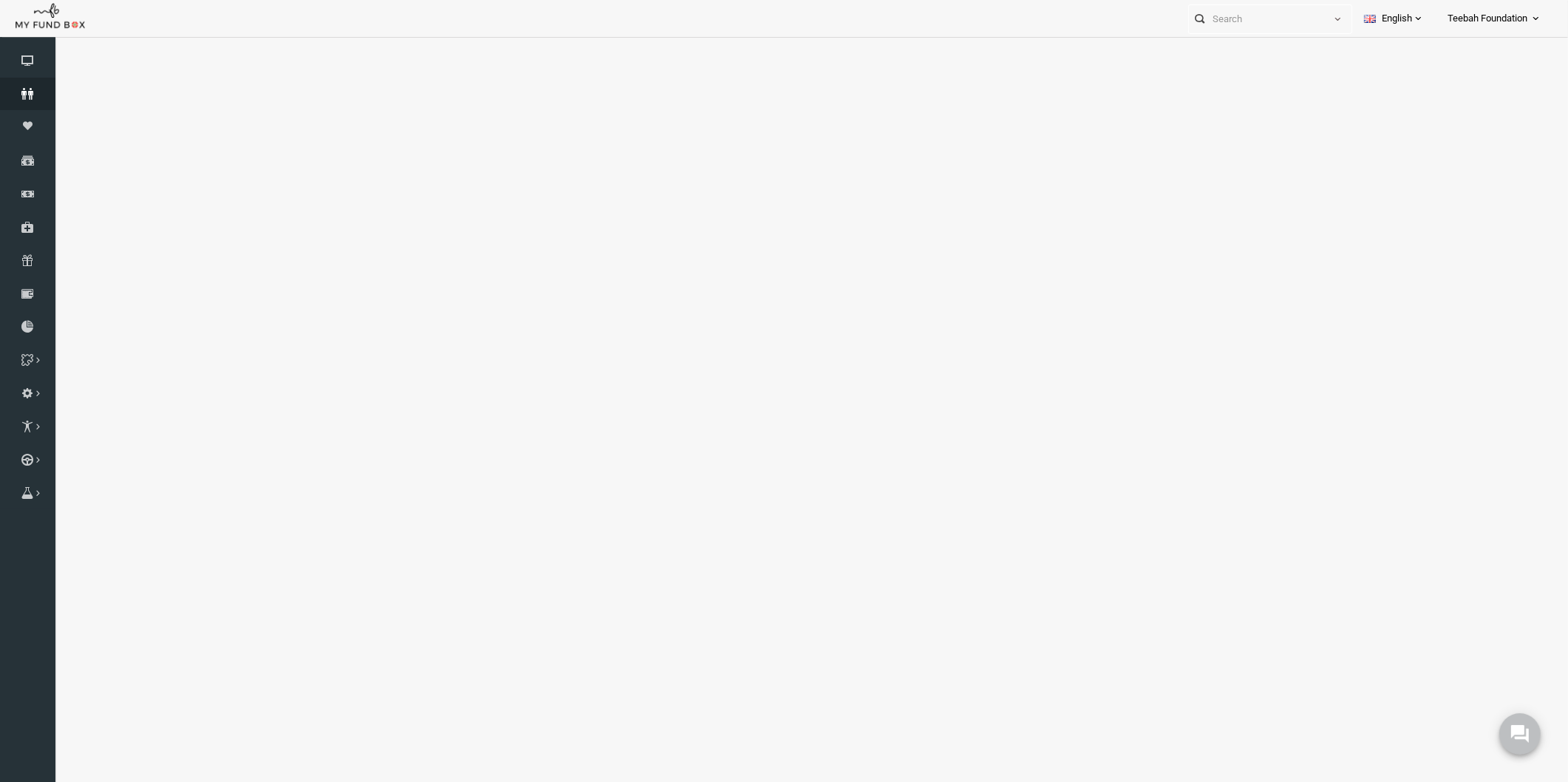
select select "100"
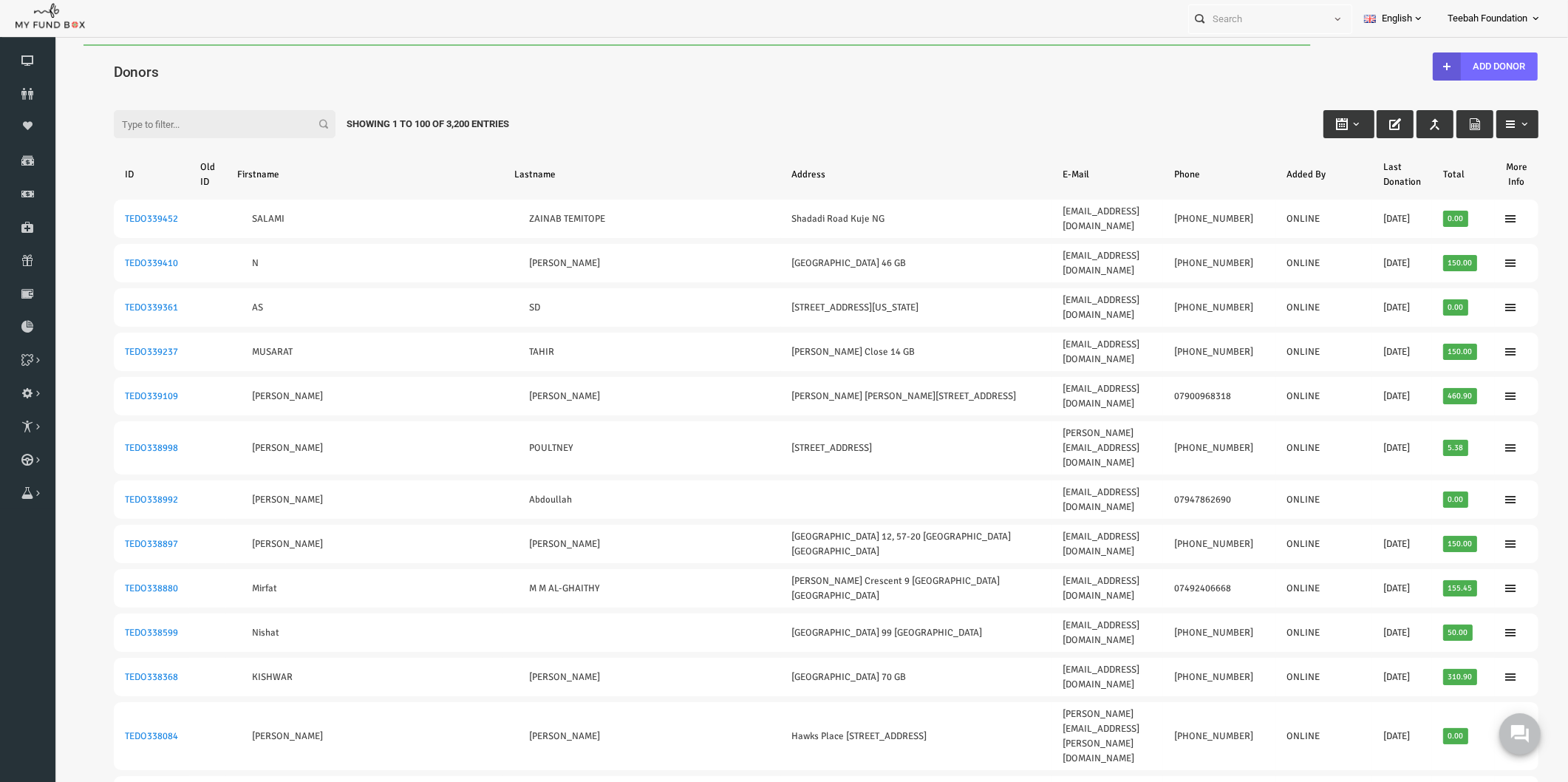
click at [168, 123] on input "Filter:" at bounding box center [194, 124] width 222 height 28
paste input "TEDO156363"
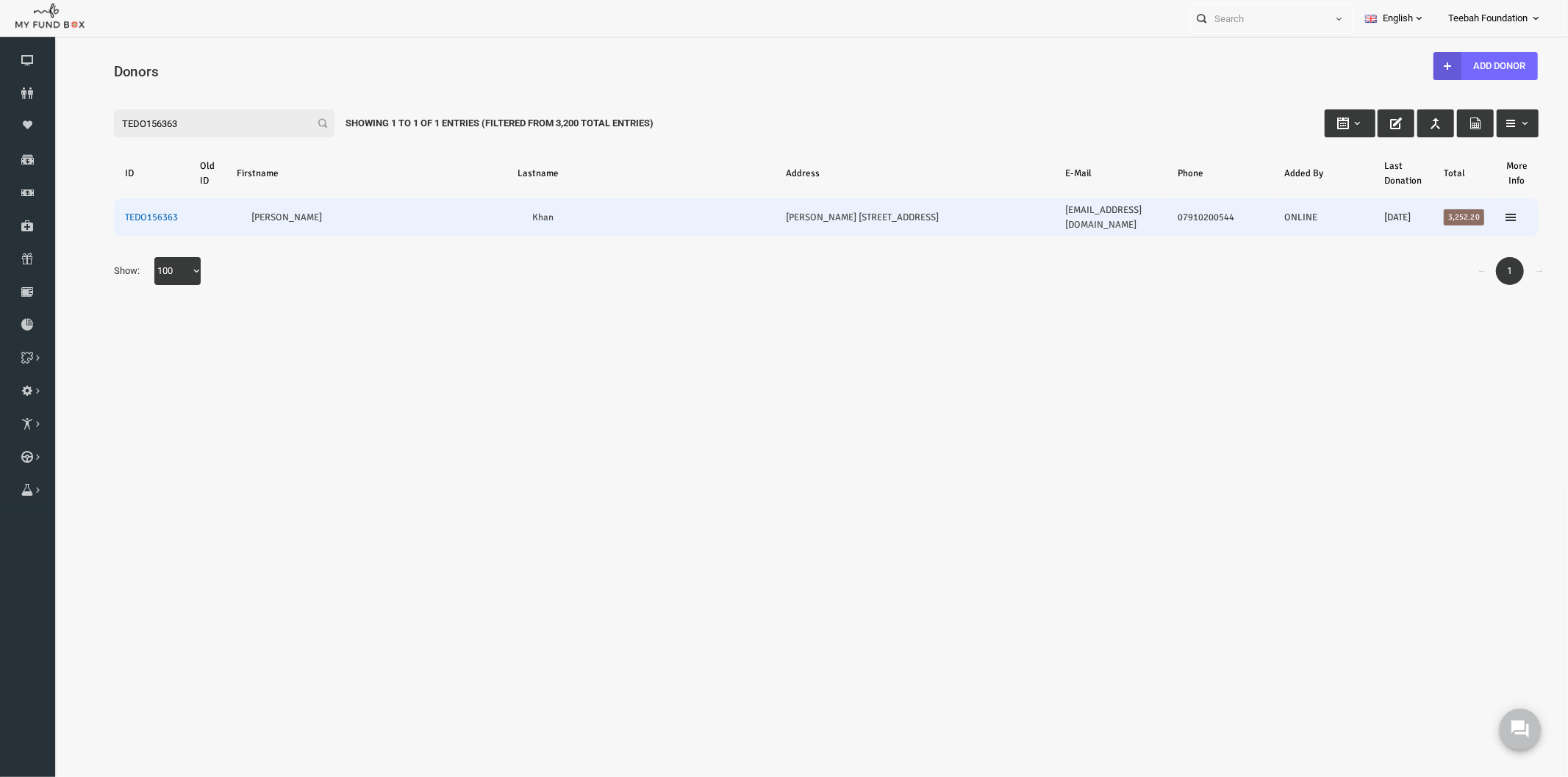
type input "TEDO156363"
click at [104, 211] on link "TEDO156363" at bounding box center [121, 217] width 53 height 11
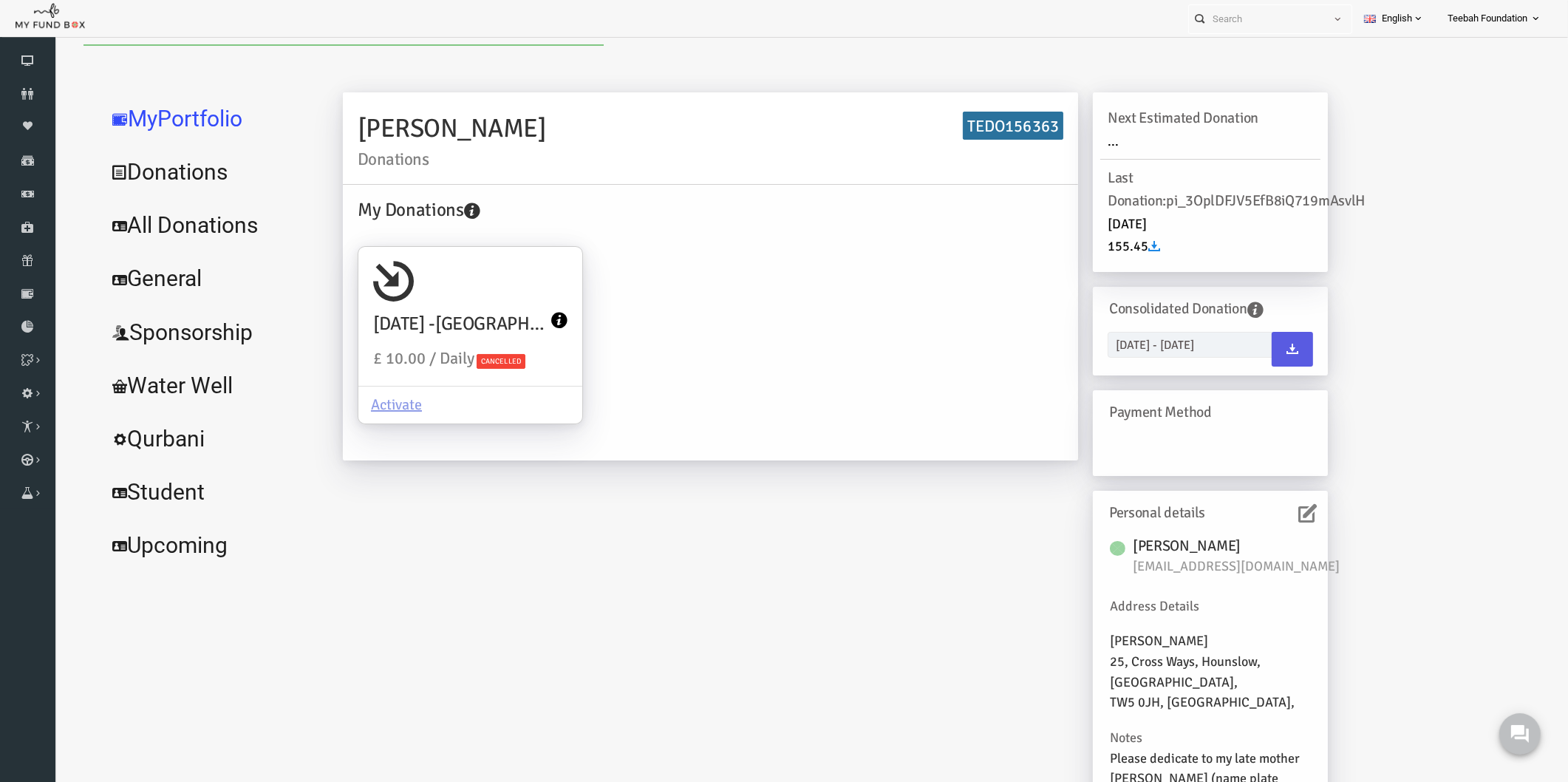
click at [149, 230] on link "All Donations" at bounding box center [179, 225] width 222 height 53
select select "100"
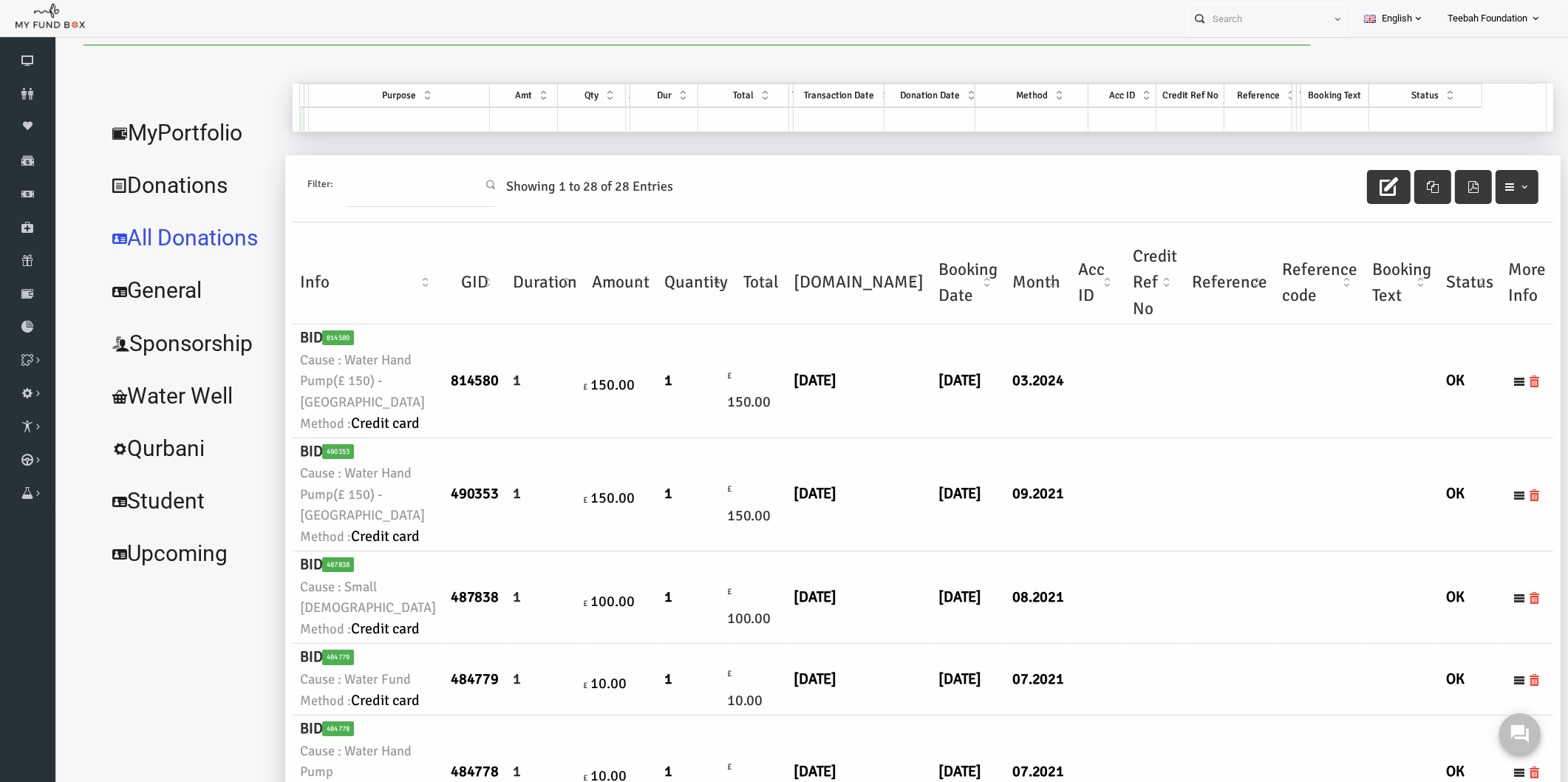
click at [1095, 438] on td at bounding box center [1125, 381] width 59 height 113
click at [180, 133] on link "MyPortfolio" at bounding box center [158, 133] width 179 height 53
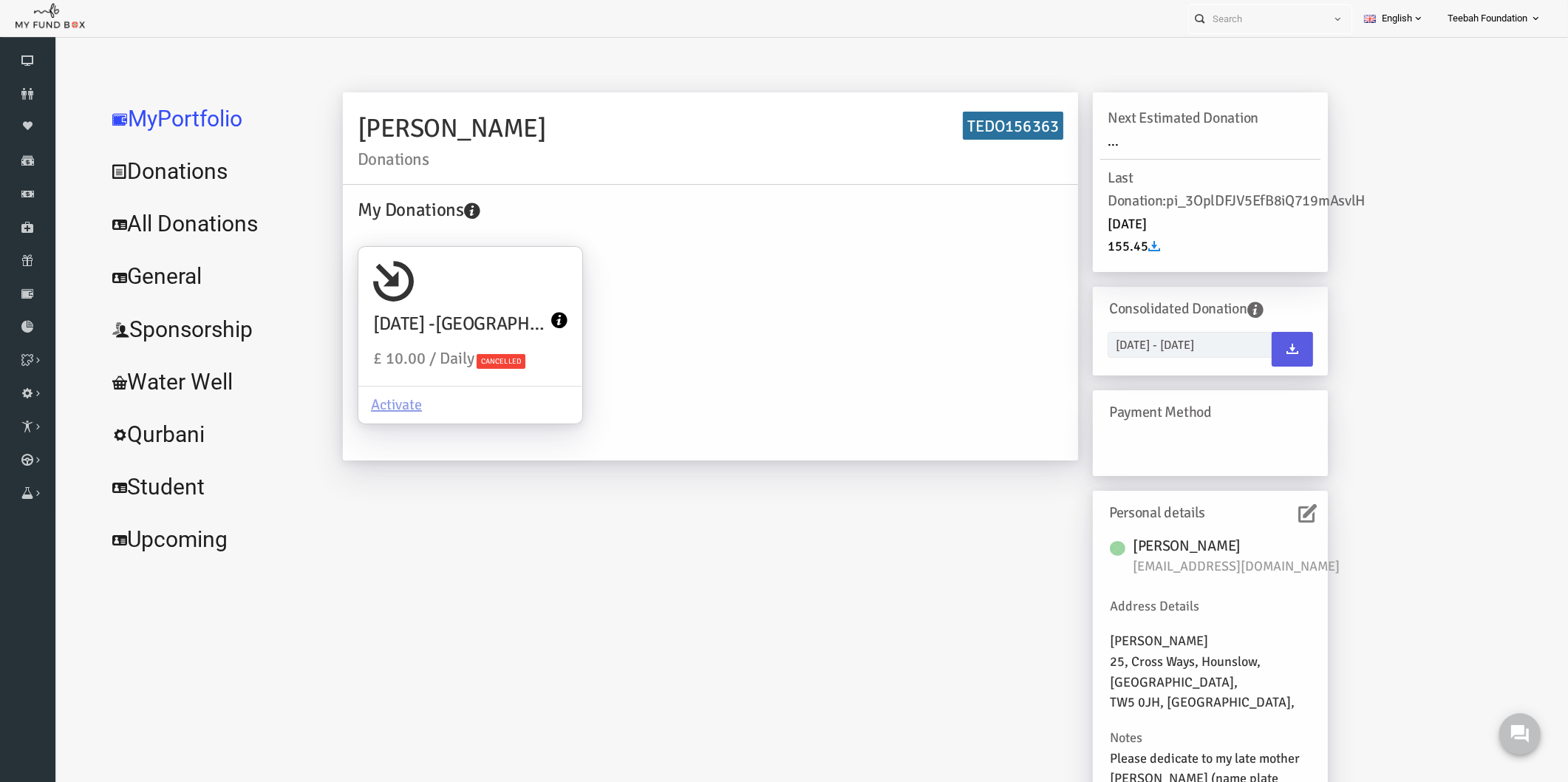
click at [1269, 513] on icon at bounding box center [1278, 514] width 18 height 18
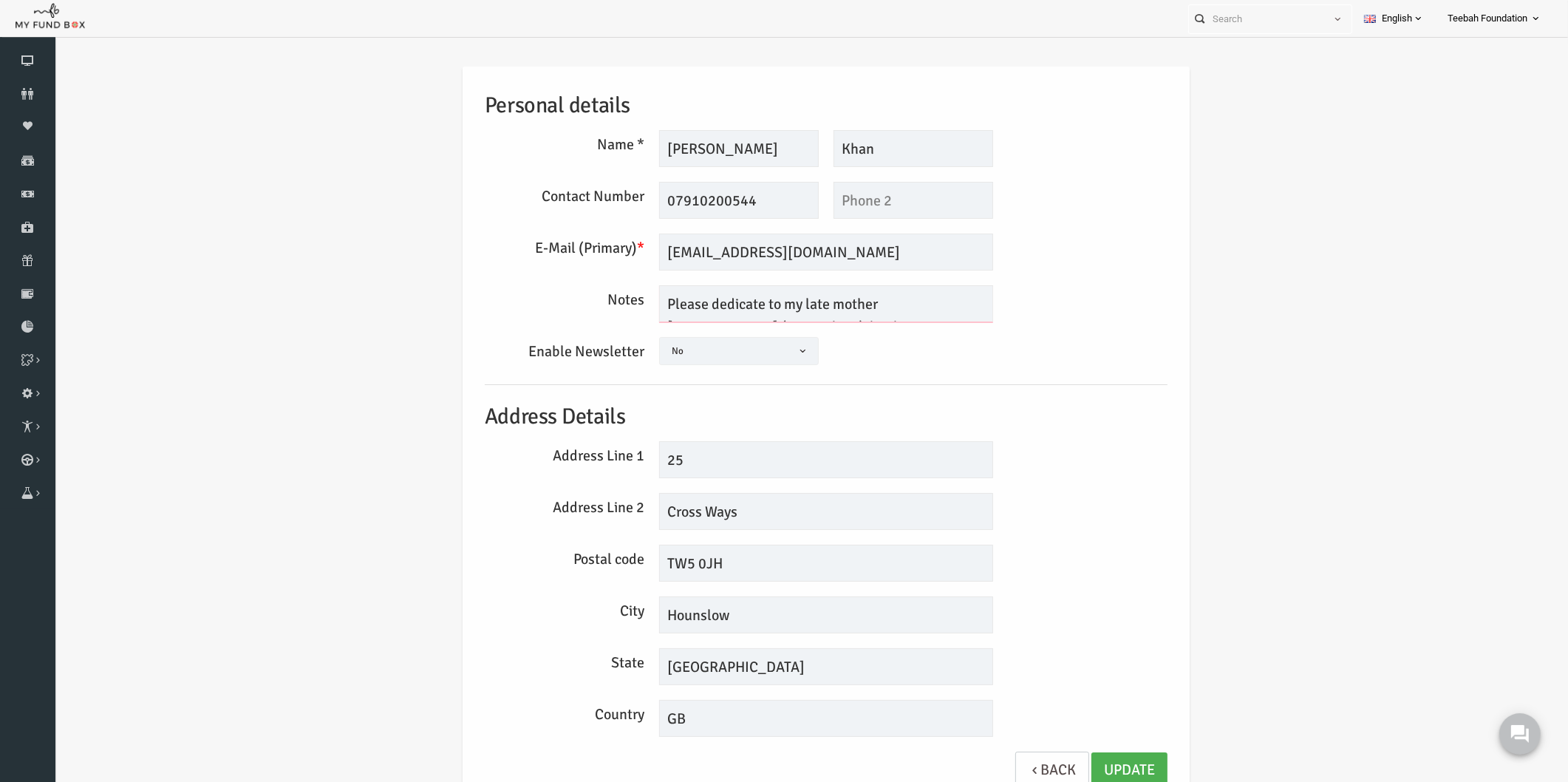
scroll to position [25, 0]
click at [23, 88] on icon at bounding box center [27, 94] width 55 height 12
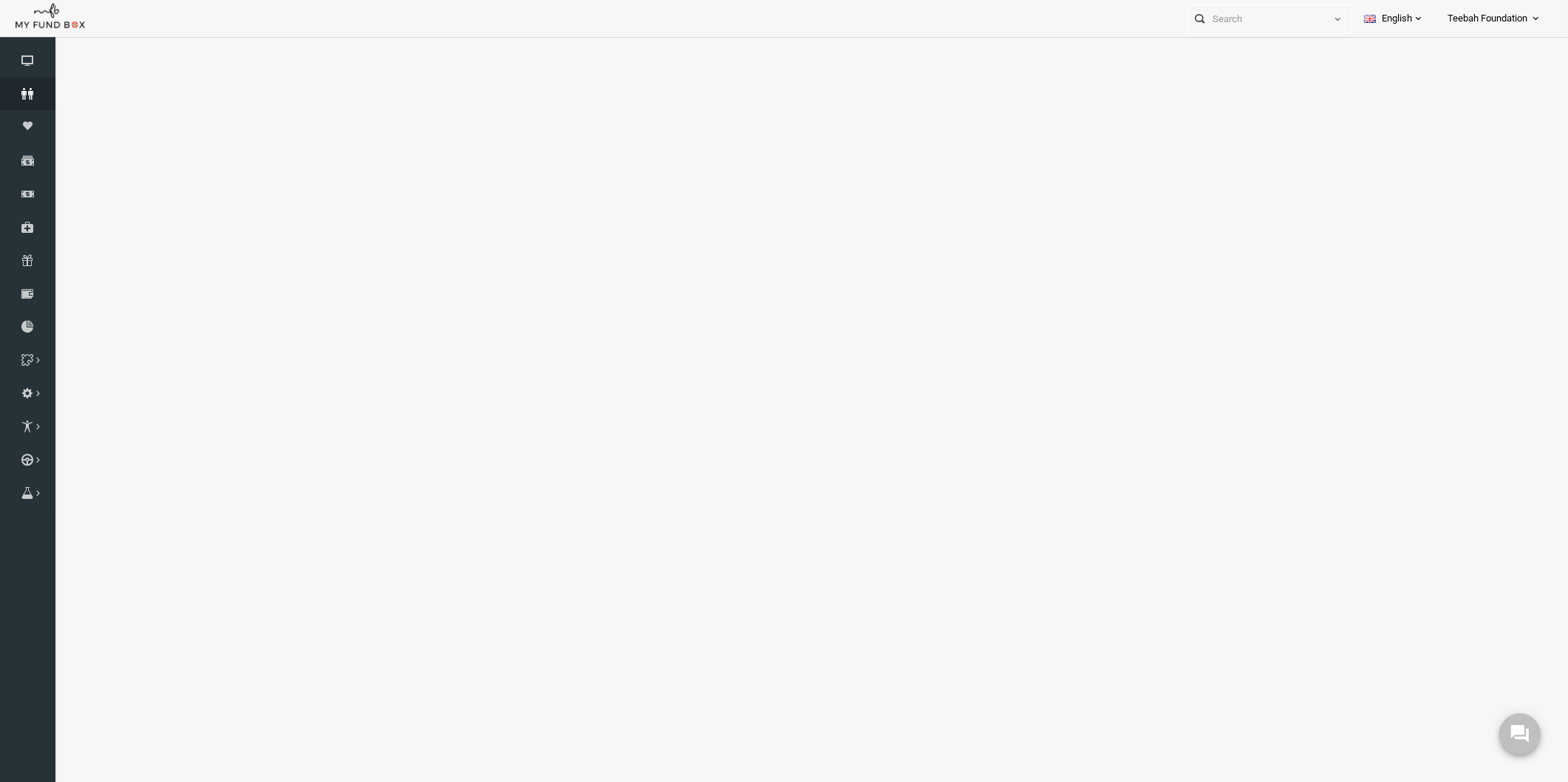
select select "100"
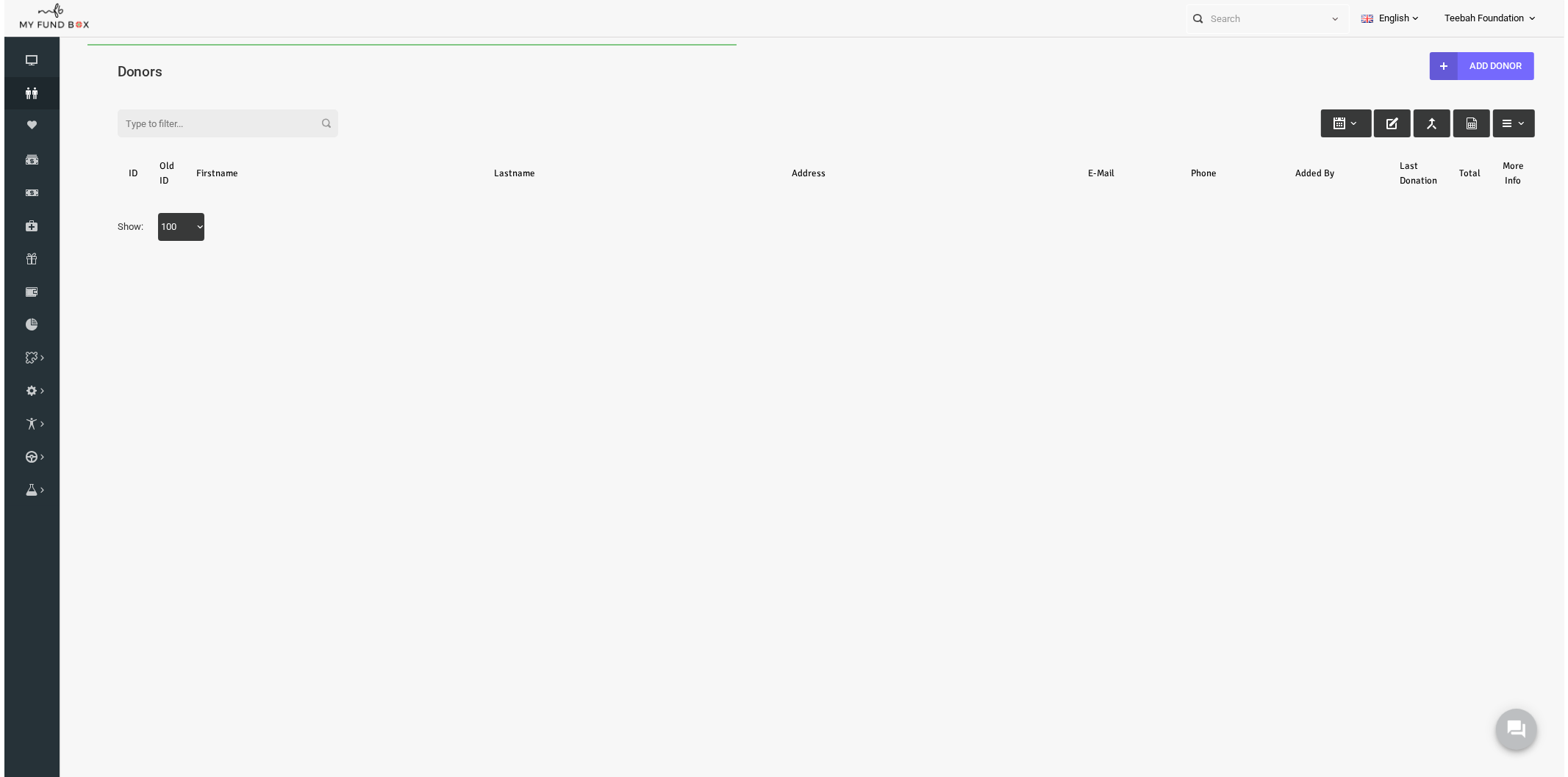
scroll to position [0, 0]
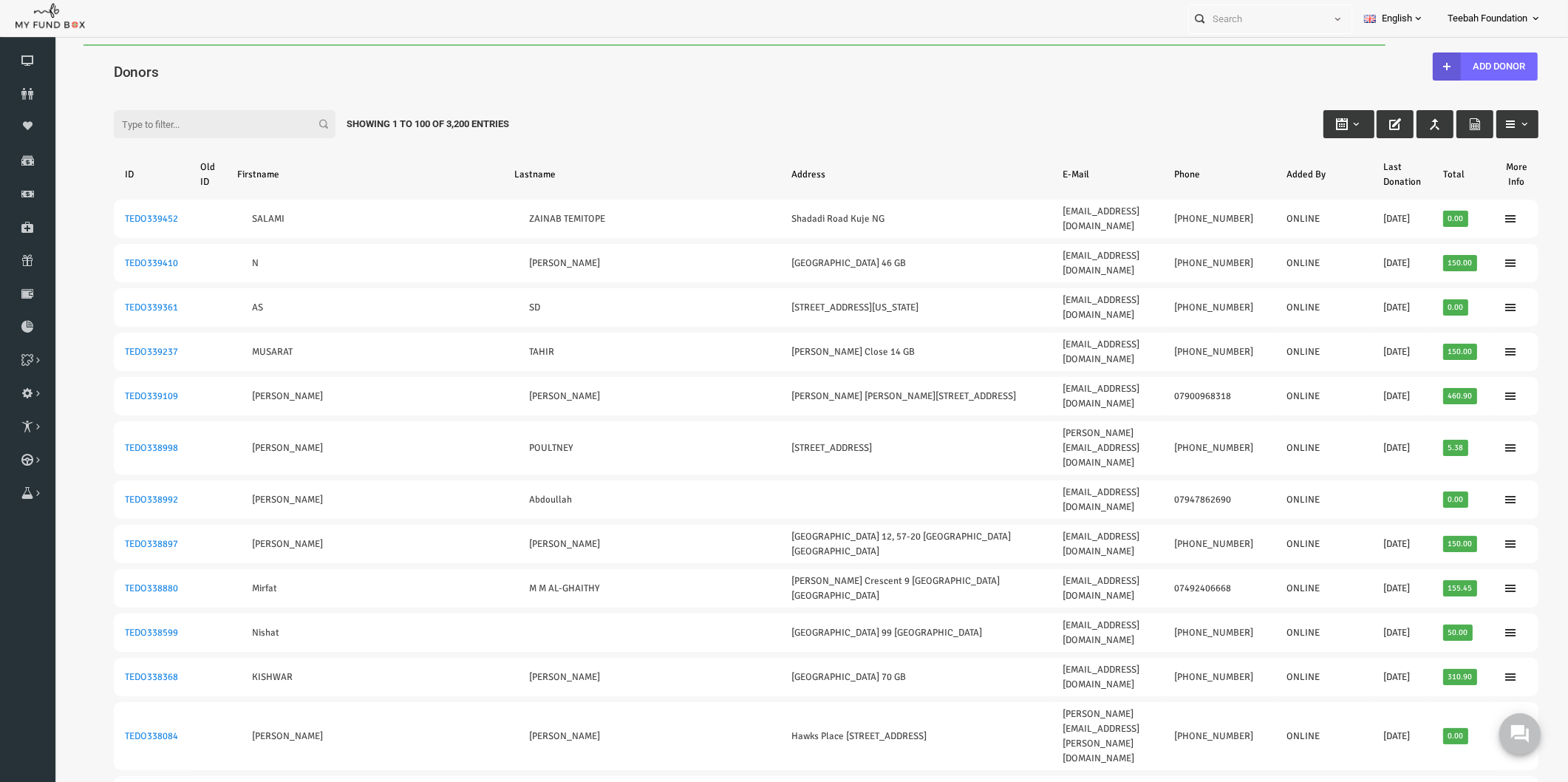
click at [204, 123] on input "Filter:" at bounding box center [194, 124] width 222 height 28
paste input "TEDO156659"
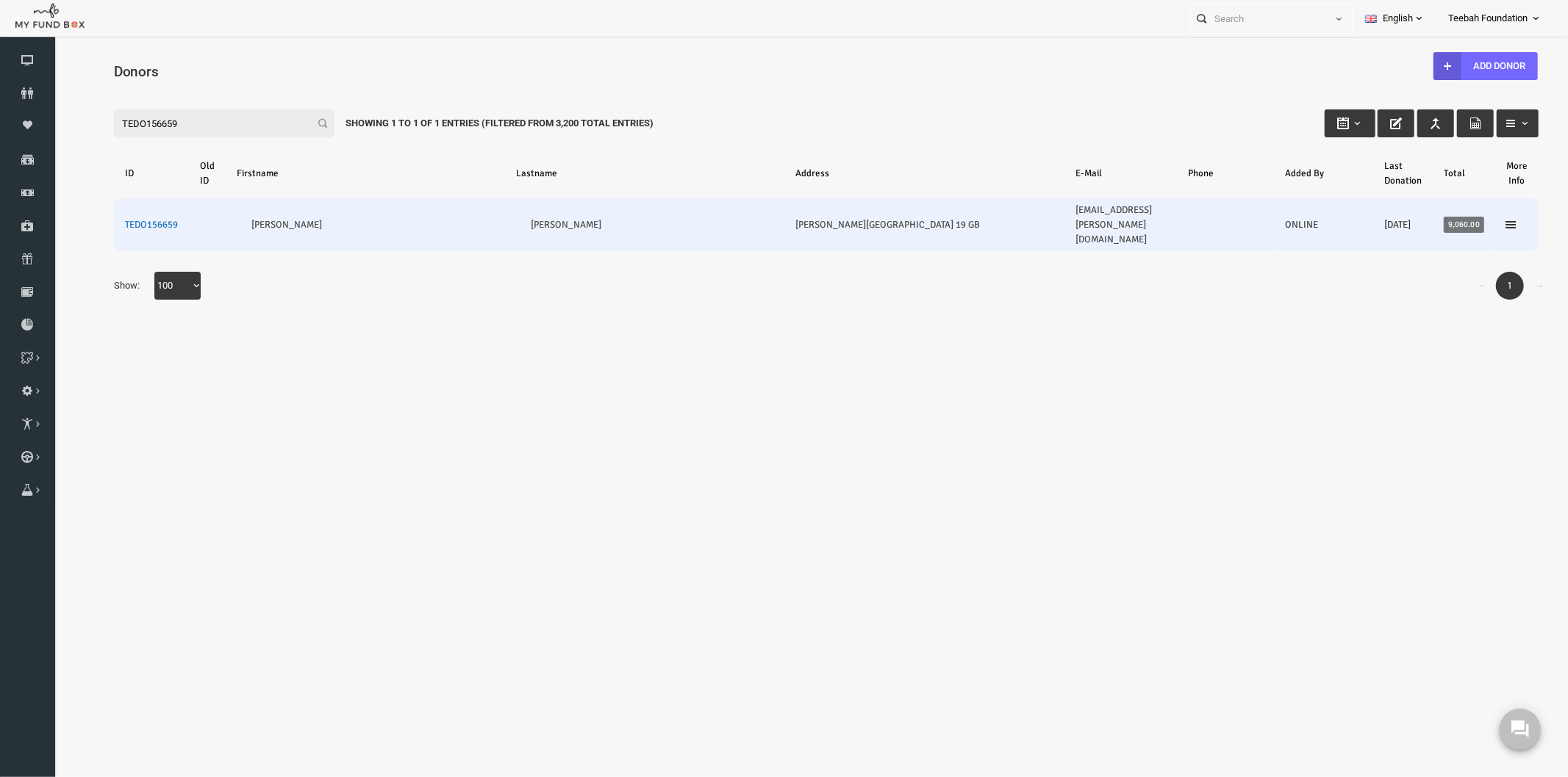
type input "TEDO156659"
click at [127, 218] on link "TEDO156659" at bounding box center [121, 224] width 53 height 11
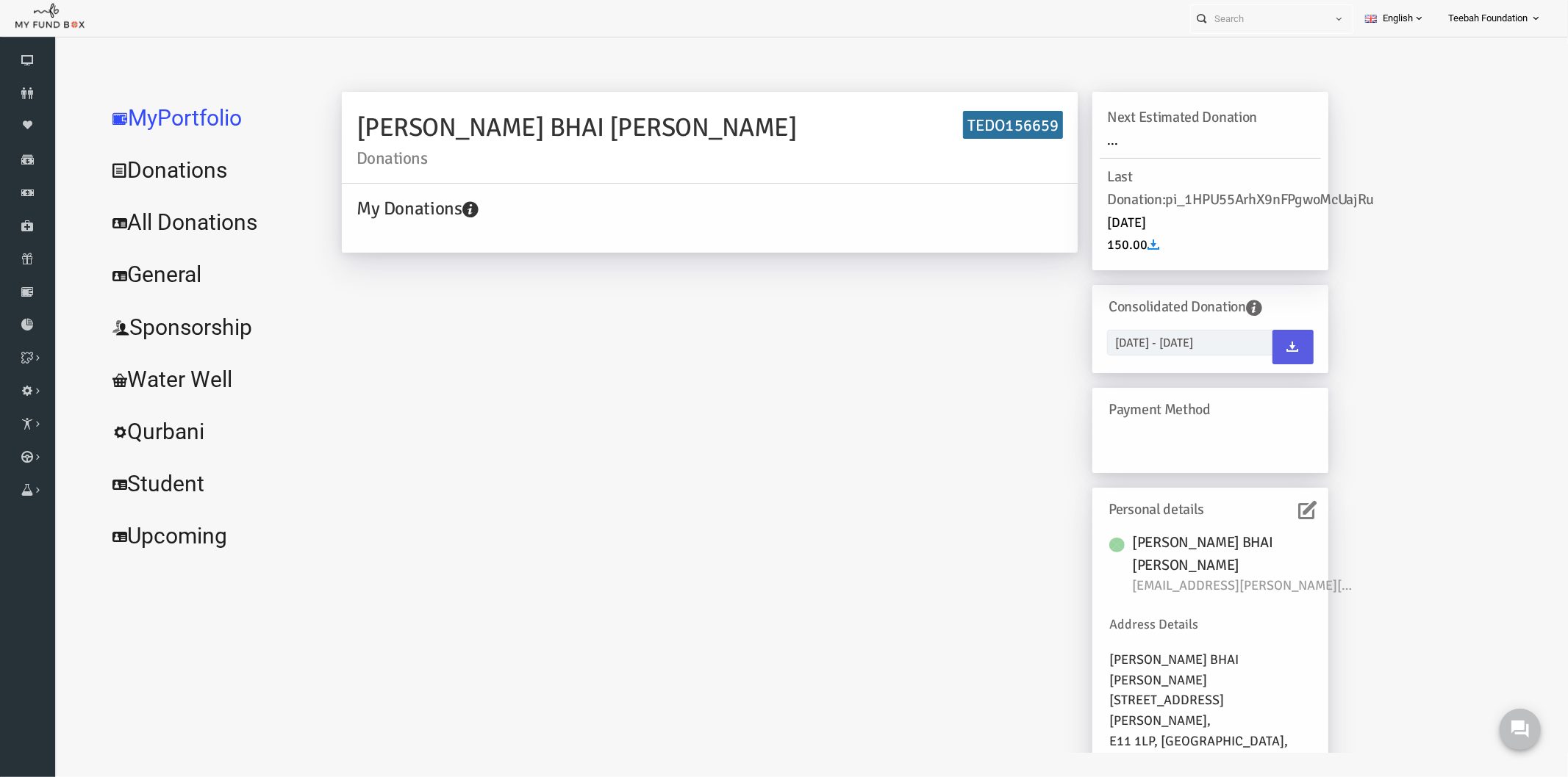
click at [209, 221] on link "All Donations" at bounding box center [178, 222] width 221 height 53
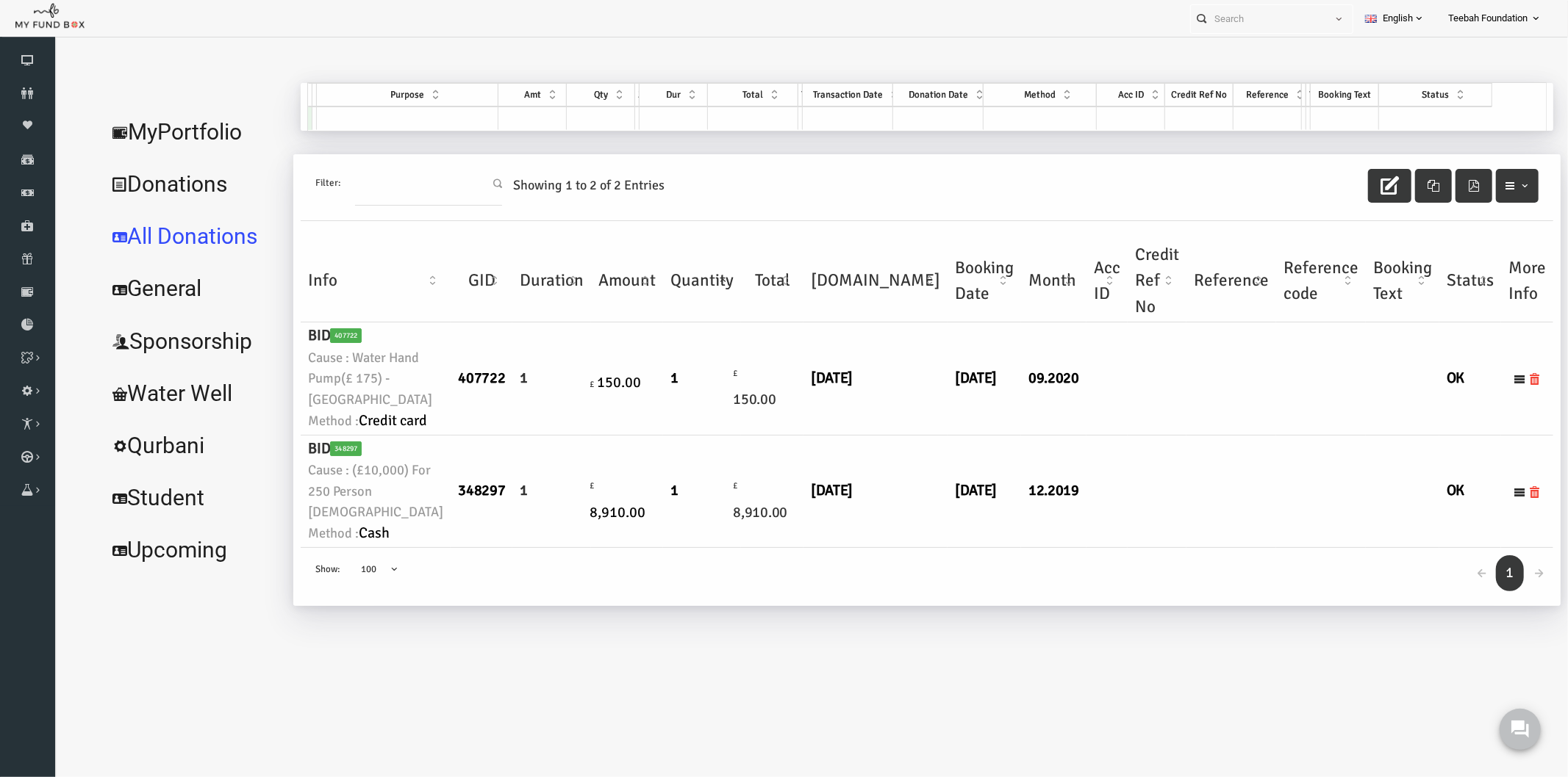
click at [1097, 434] on td at bounding box center [1126, 377] width 59 height 112
click at [173, 136] on link "MyPortfolio" at bounding box center [161, 131] width 186 height 53
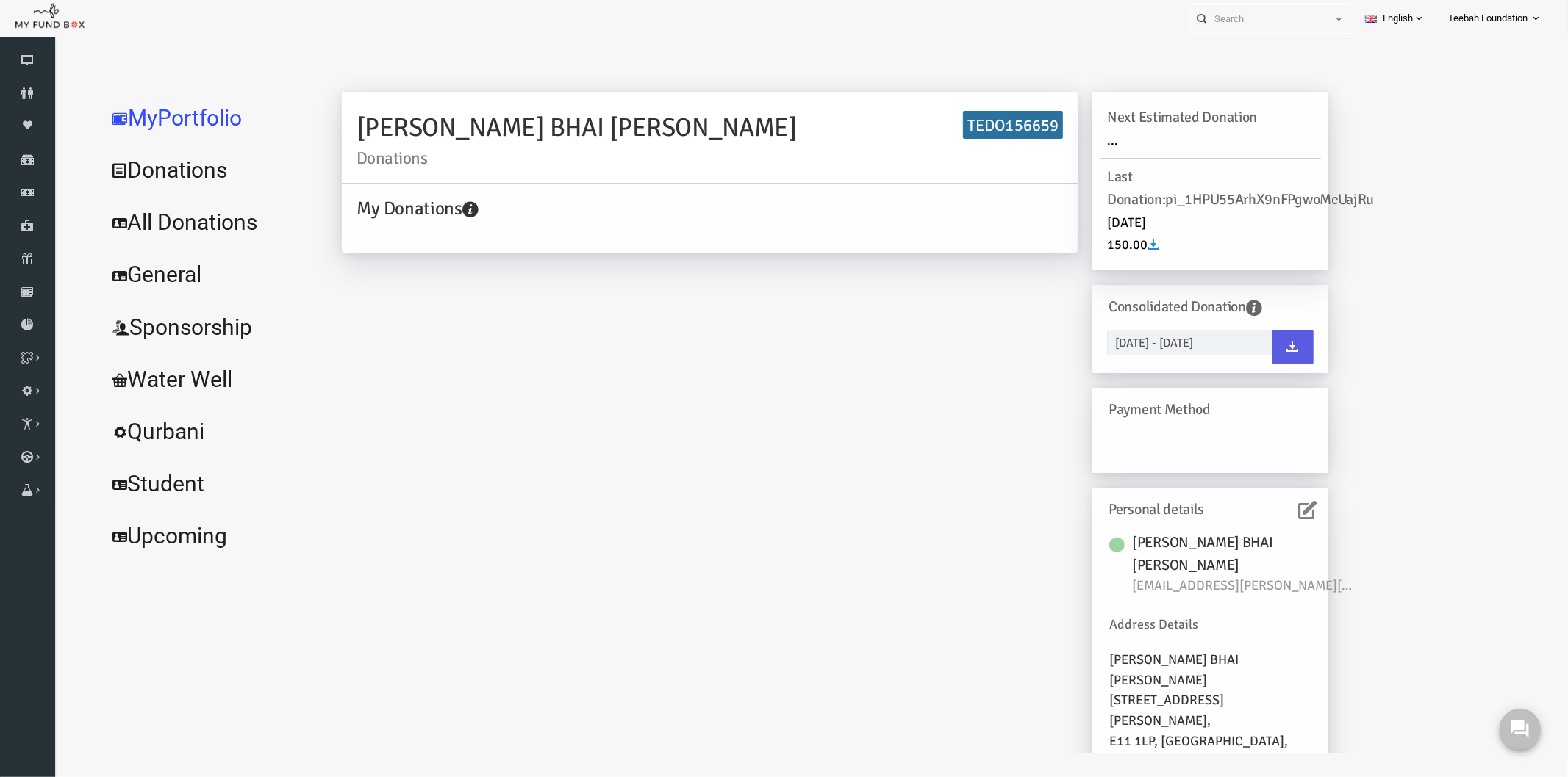
click at [1273, 505] on icon at bounding box center [1277, 510] width 18 height 18
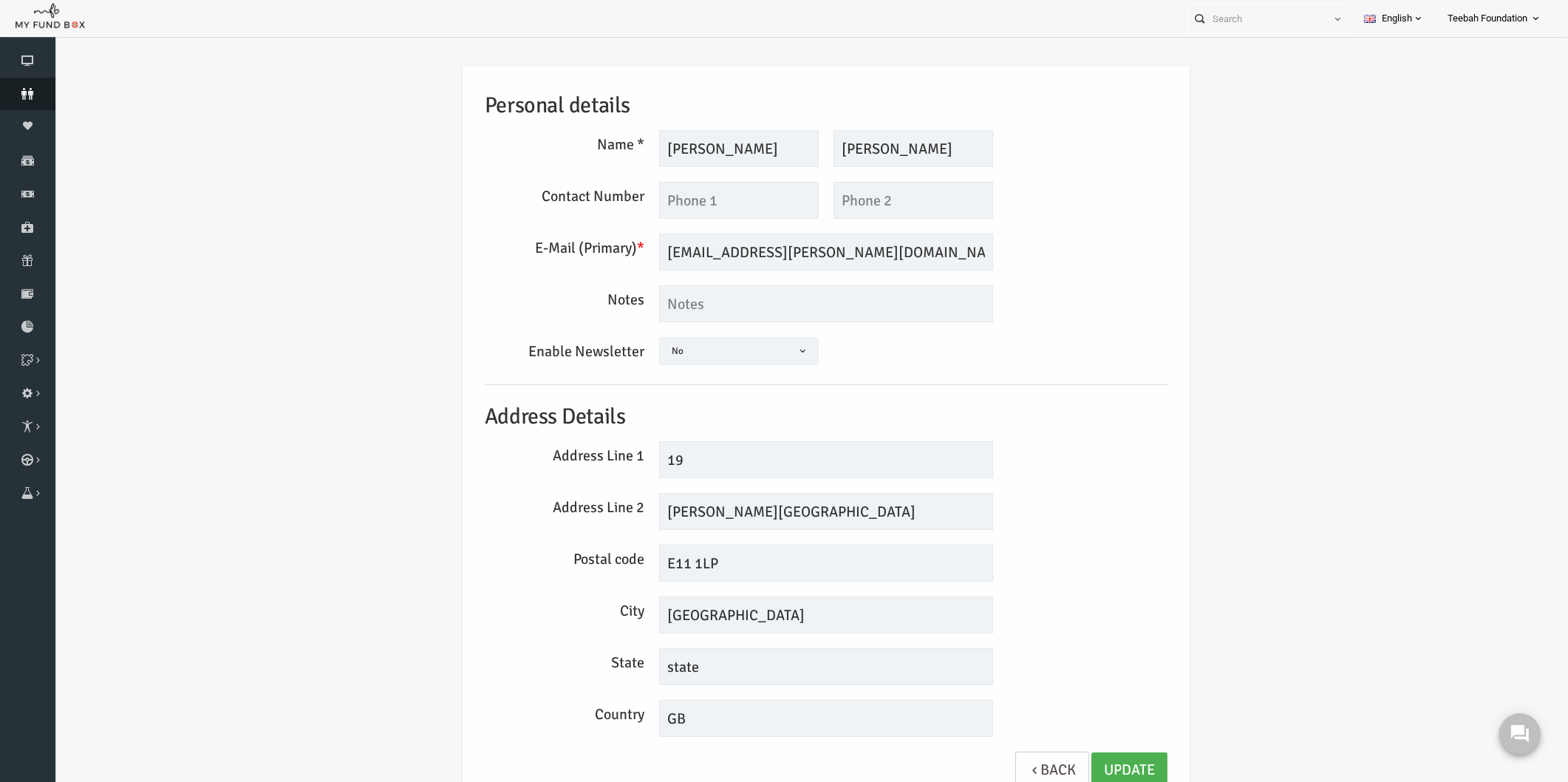
click at [32, 99] on icon at bounding box center [27, 94] width 55 height 12
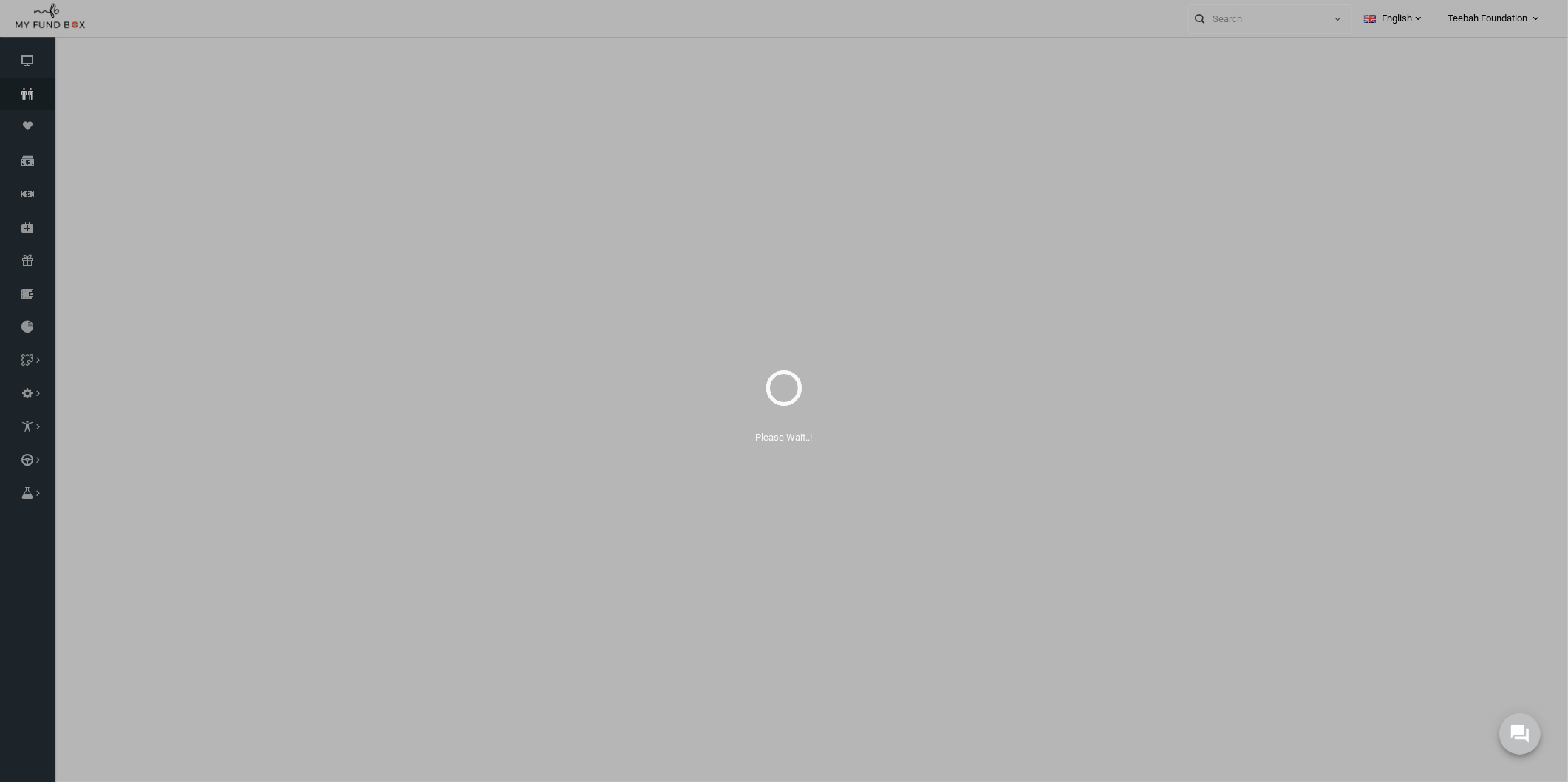
select select "100"
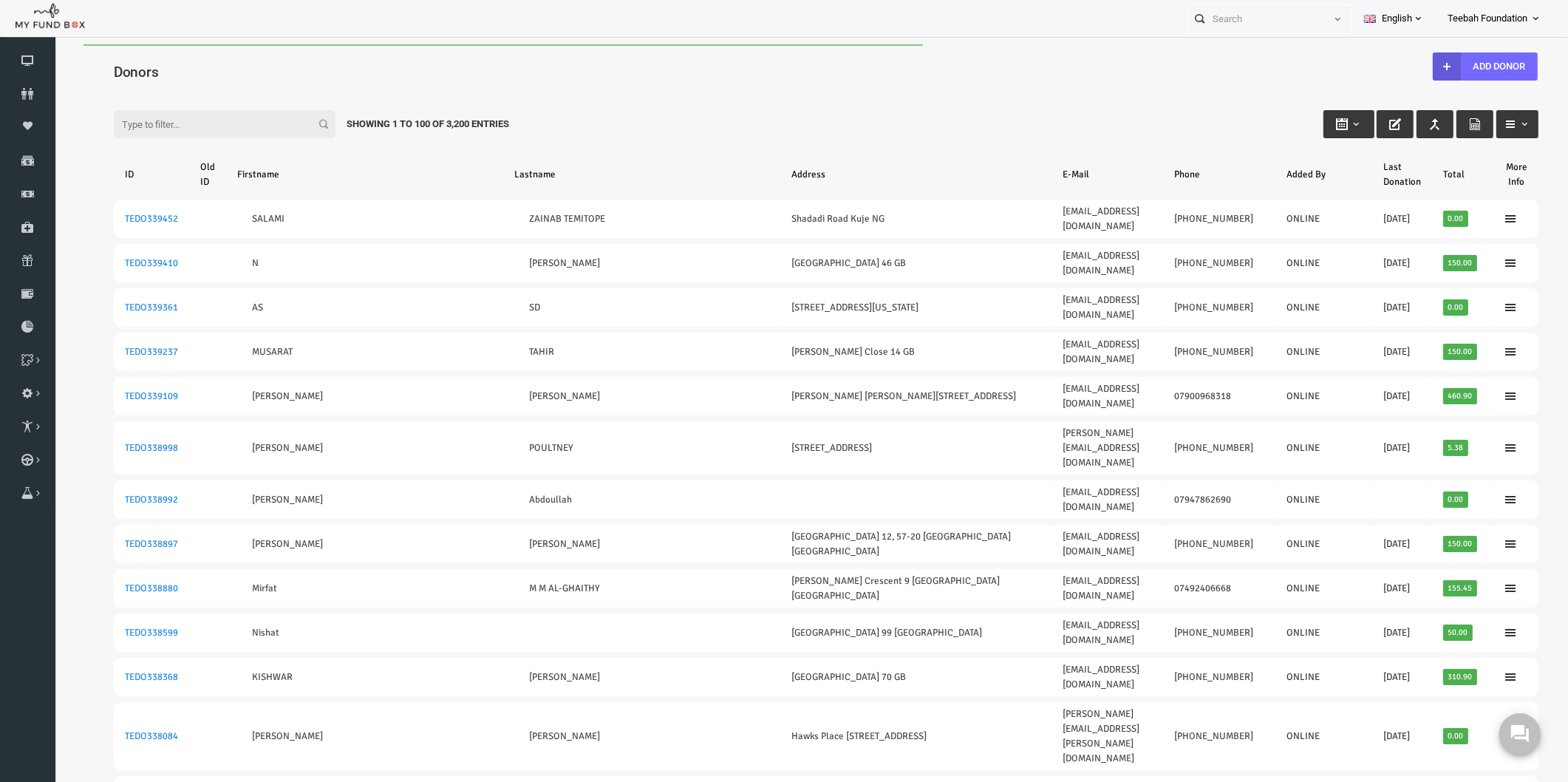
click at [146, 128] on input "Filter:" at bounding box center [194, 124] width 222 height 28
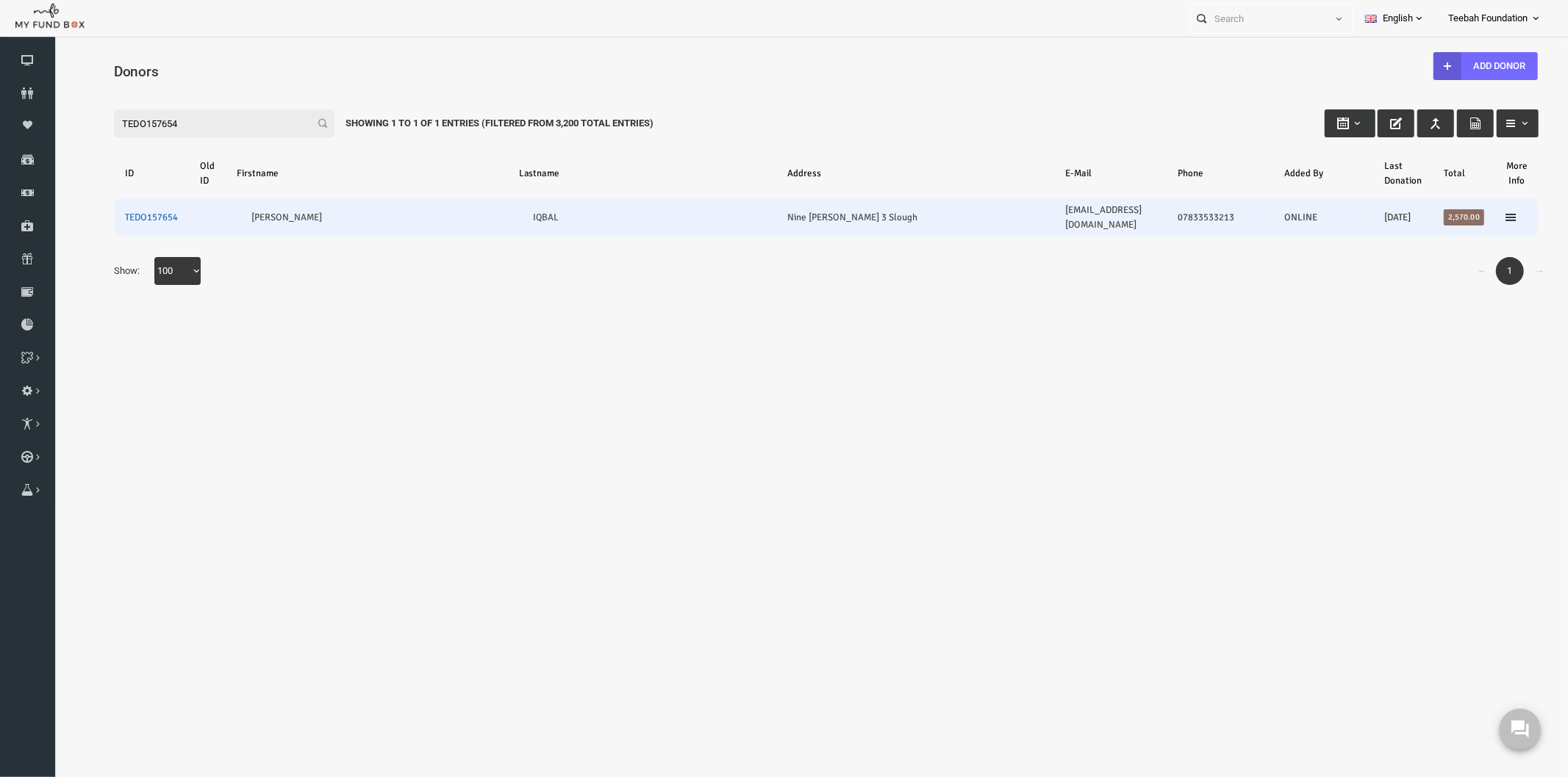
type input "TEDO157654"
click at [126, 211] on link "TEDO157654" at bounding box center [121, 217] width 53 height 11
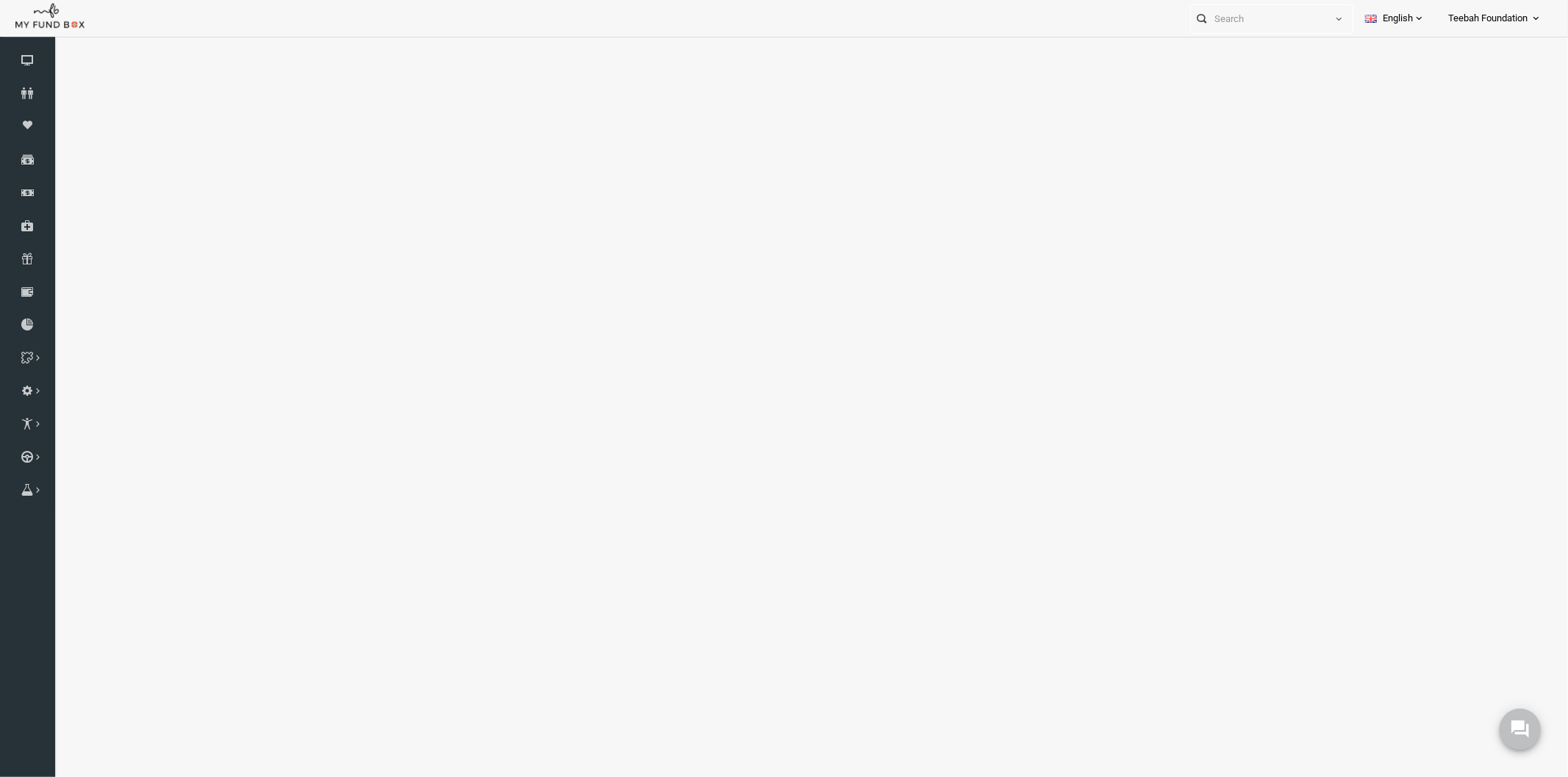
select select "100"
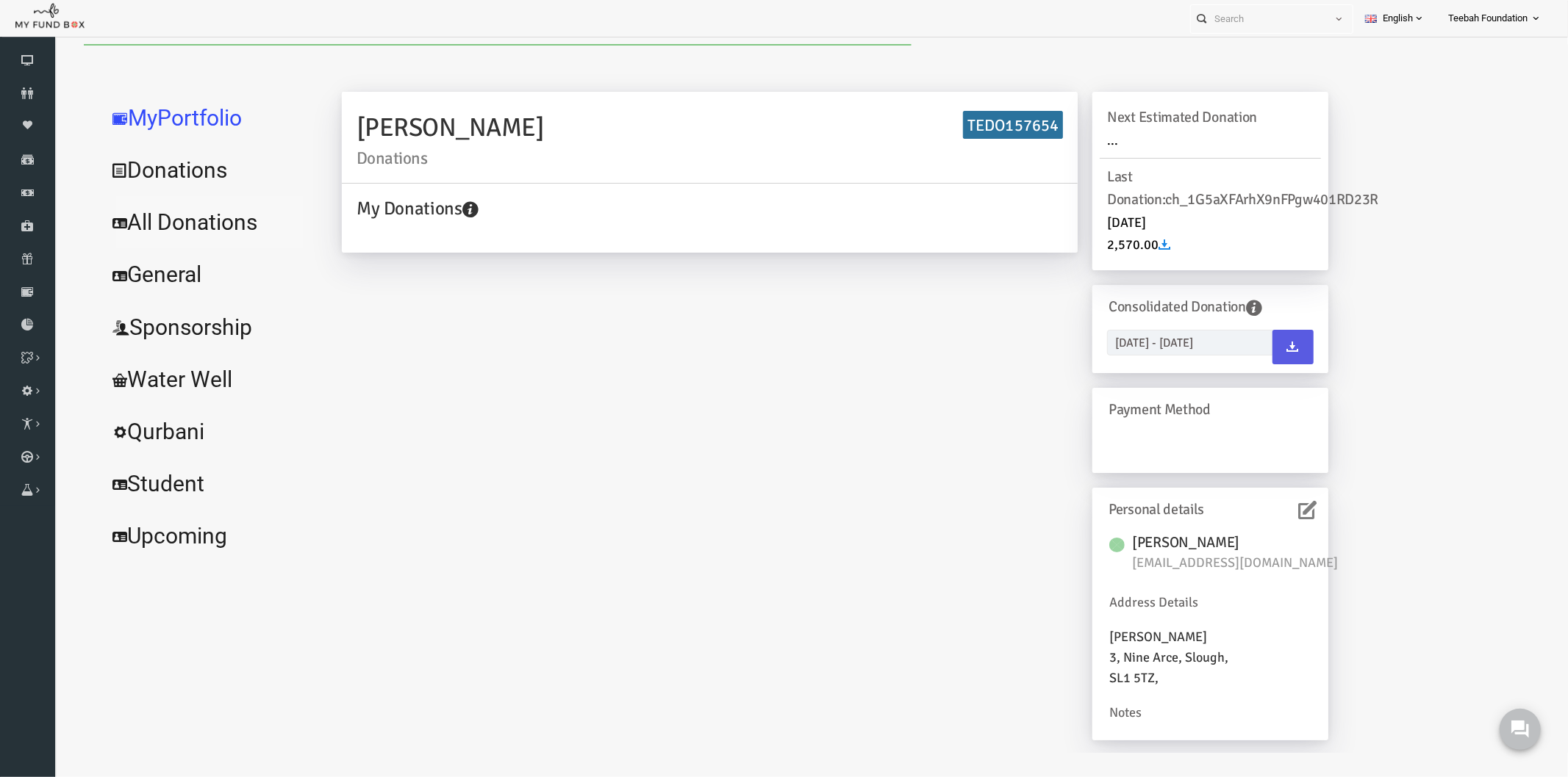
click at [122, 231] on link "All Donations" at bounding box center [178, 222] width 221 height 53
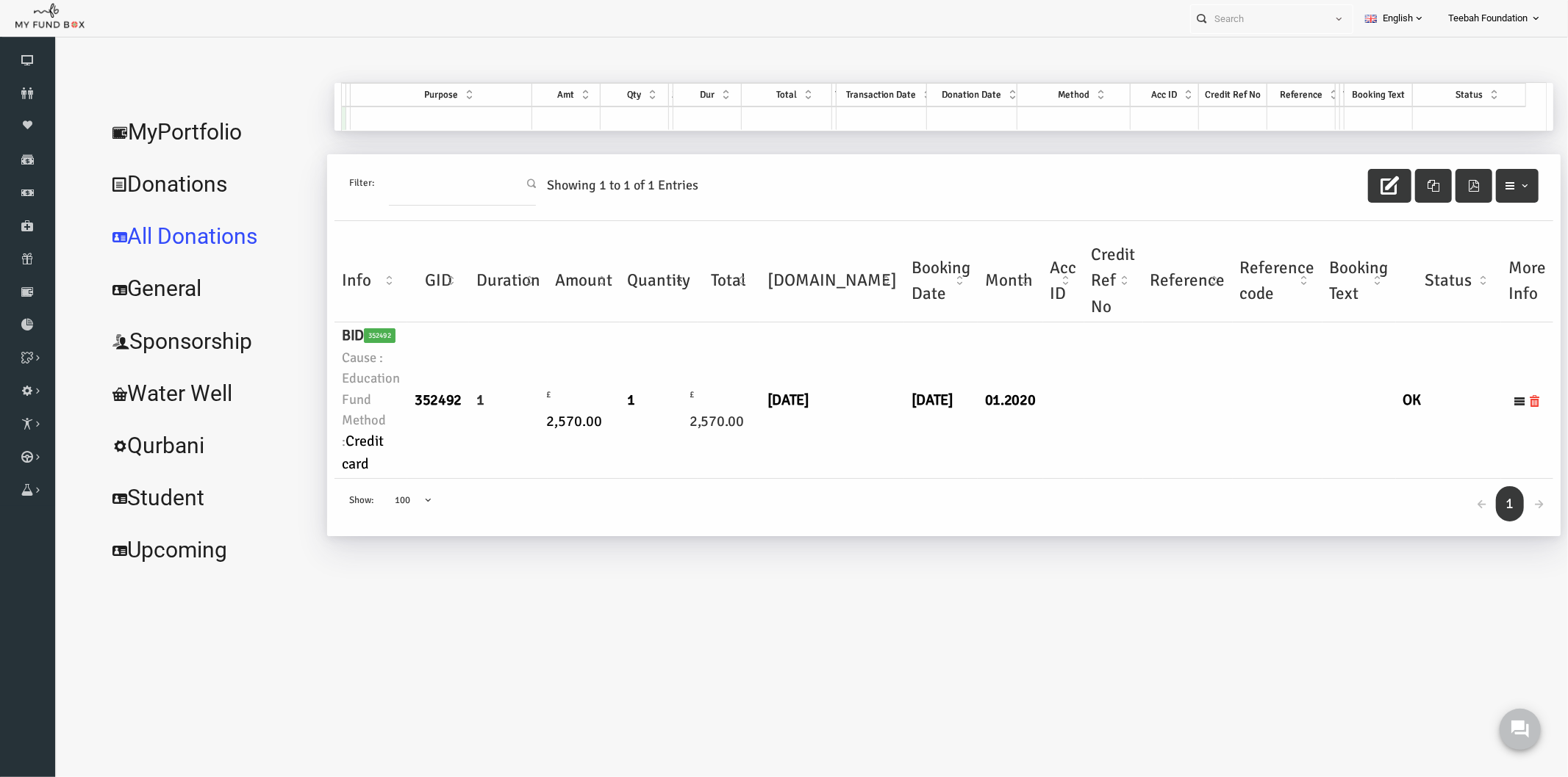
click at [852, 500] on div "← 1 → Show: 10 25 50 100 100" at bounding box center [913, 507] width 1219 height 58
click at [164, 129] on link "MyPortfolio" at bounding box center [178, 131] width 221 height 53
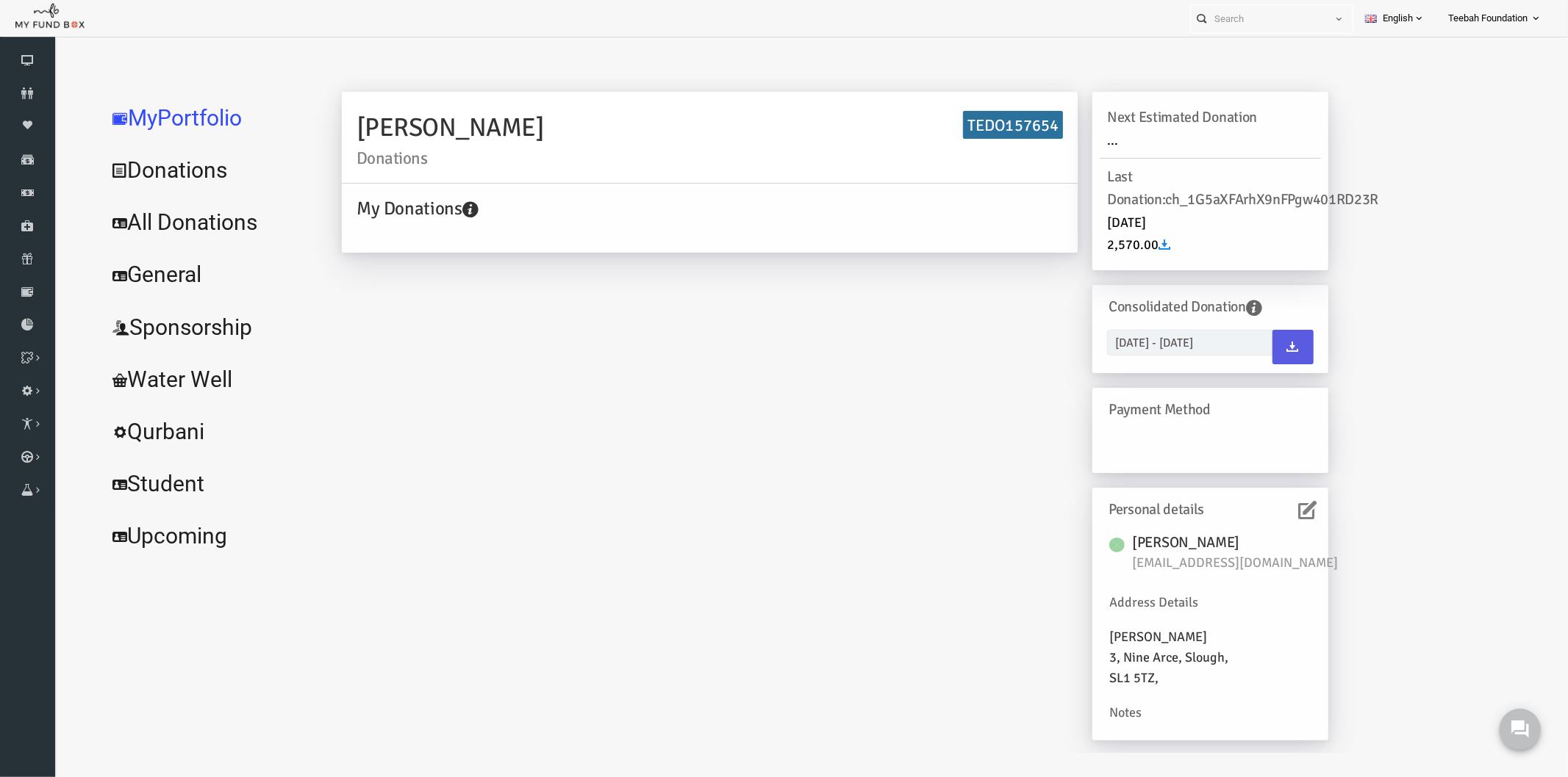
click at [1268, 510] on icon at bounding box center [1277, 510] width 18 height 18
click at [110, 214] on link "All Donations" at bounding box center [178, 222] width 221 height 53
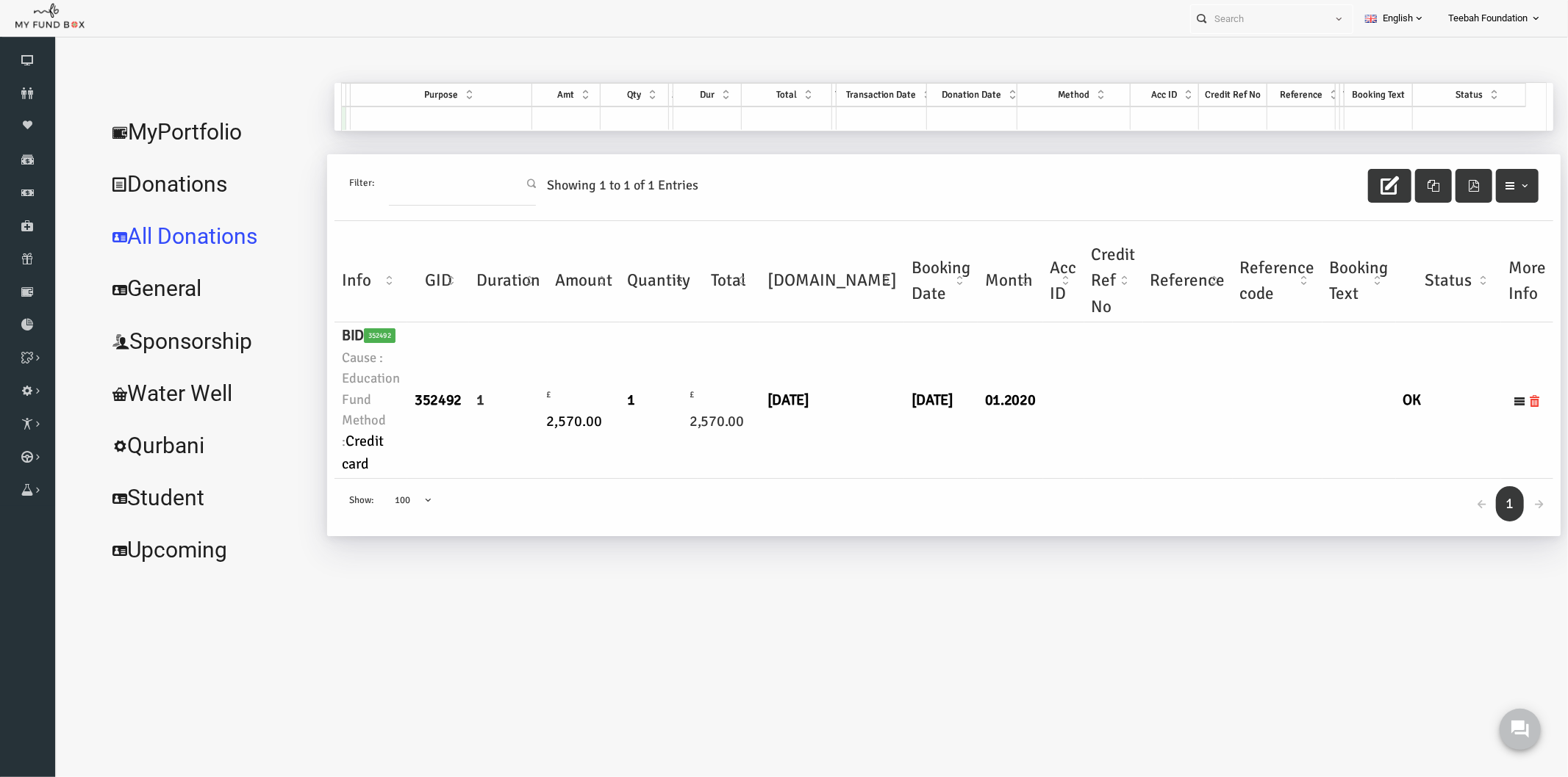
click at [804, 566] on div "JAVAID IQBAL Donations TEDO157654 My Donations Get free account credit Get free…" at bounding box center [905, 328] width 1234 height 493
click at [173, 143] on link "MyPortfolio" at bounding box center [178, 131] width 221 height 53
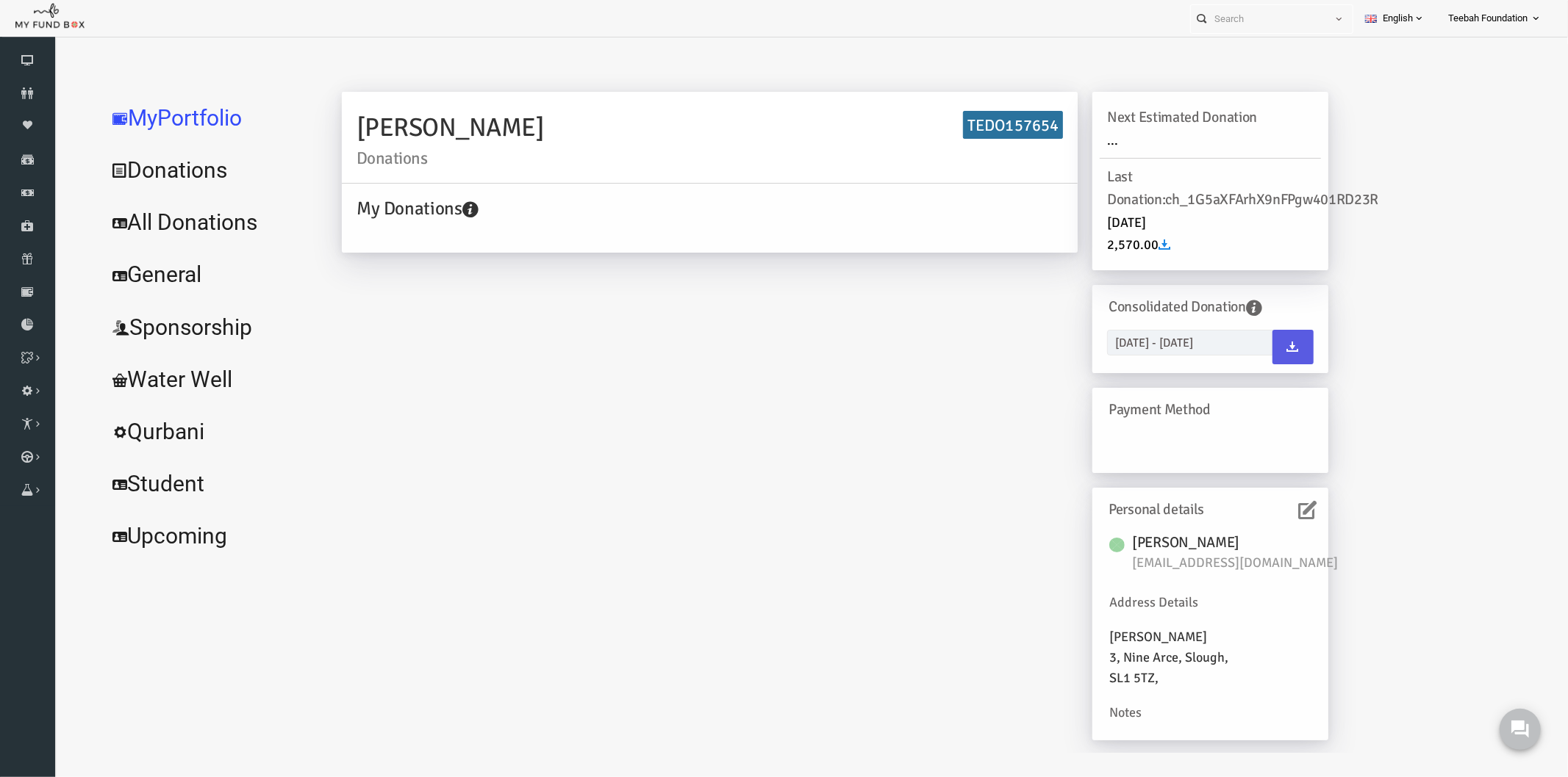
click at [1268, 514] on icon at bounding box center [1277, 510] width 18 height 18
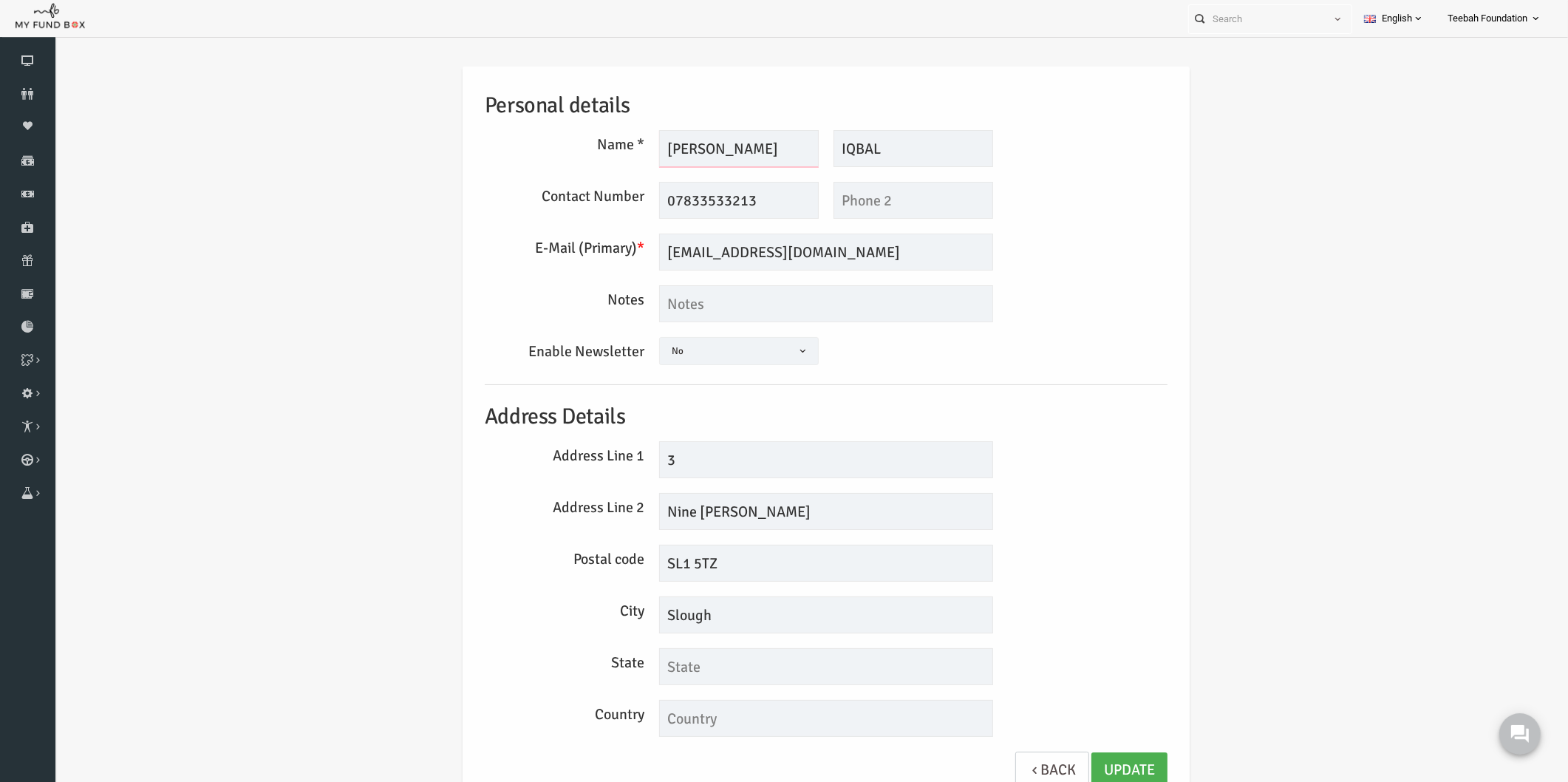
drag, startPoint x: 689, startPoint y: 148, endPoint x: 645, endPoint y: 145, distance: 44.1
click at [645, 145] on input "JAVAID" at bounding box center [708, 149] width 159 height 37
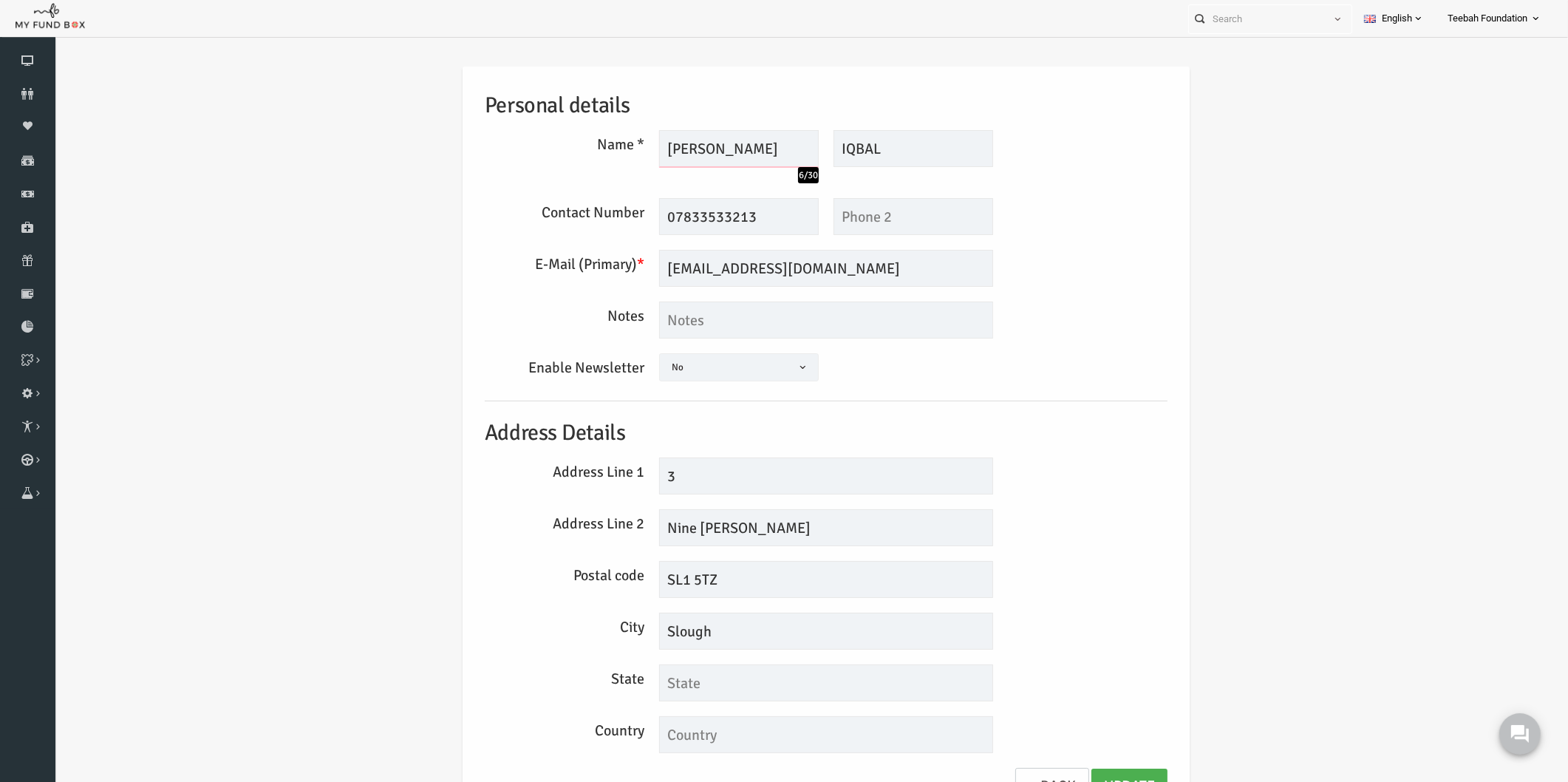
type input "Javaid"
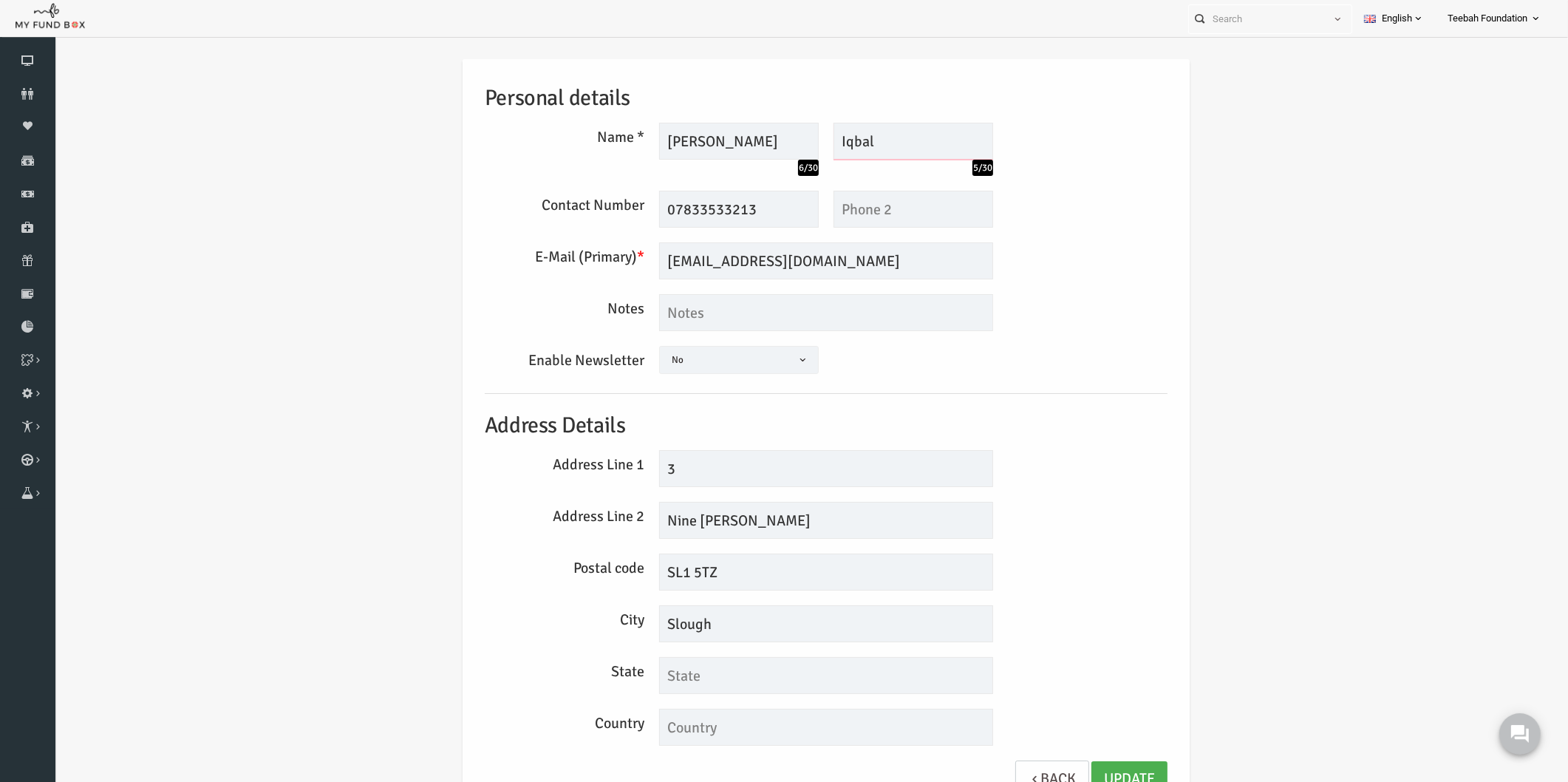
scroll to position [9, 0]
type input "Iqbal"
click at [1093, 766] on link "Update" at bounding box center [1099, 778] width 76 height 36
drag, startPoint x: 782, startPoint y: 263, endPoint x: 580, endPoint y: 268, distance: 202.1
click at [580, 268] on div "E-Mail (Primary) * jiq777@hotmail.com We will be sending invoices to this email…" at bounding box center [796, 259] width 697 height 37
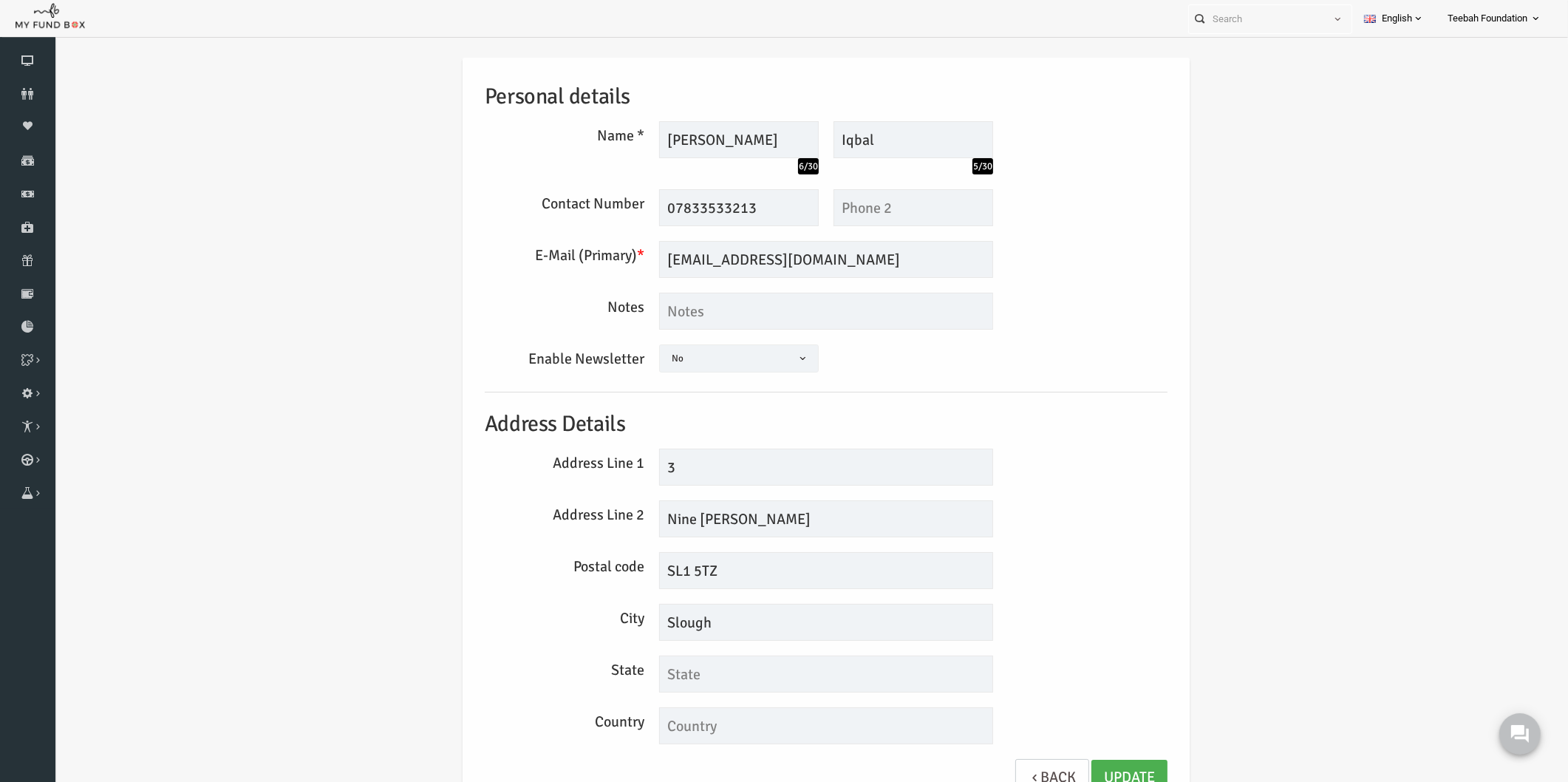
click at [1197, 287] on div "Personal details Name * Javaid 6/30 Description allows upto maximum of 255 char…" at bounding box center [796, 438] width 1484 height 806
click at [1127, 376] on div "Enable Newsletter Yes No No" at bounding box center [796, 360] width 697 height 32
click at [1029, 372] on div "Enable Newsletter Yes No No" at bounding box center [796, 360] width 697 height 32
click at [1046, 525] on div "Address Line 2 Nine Arce" at bounding box center [796, 519] width 697 height 37
click at [1141, 499] on div "Personal details Name * Javaid 6/30 Description allows upto maximum of 255 char…" at bounding box center [796, 434] width 712 height 754
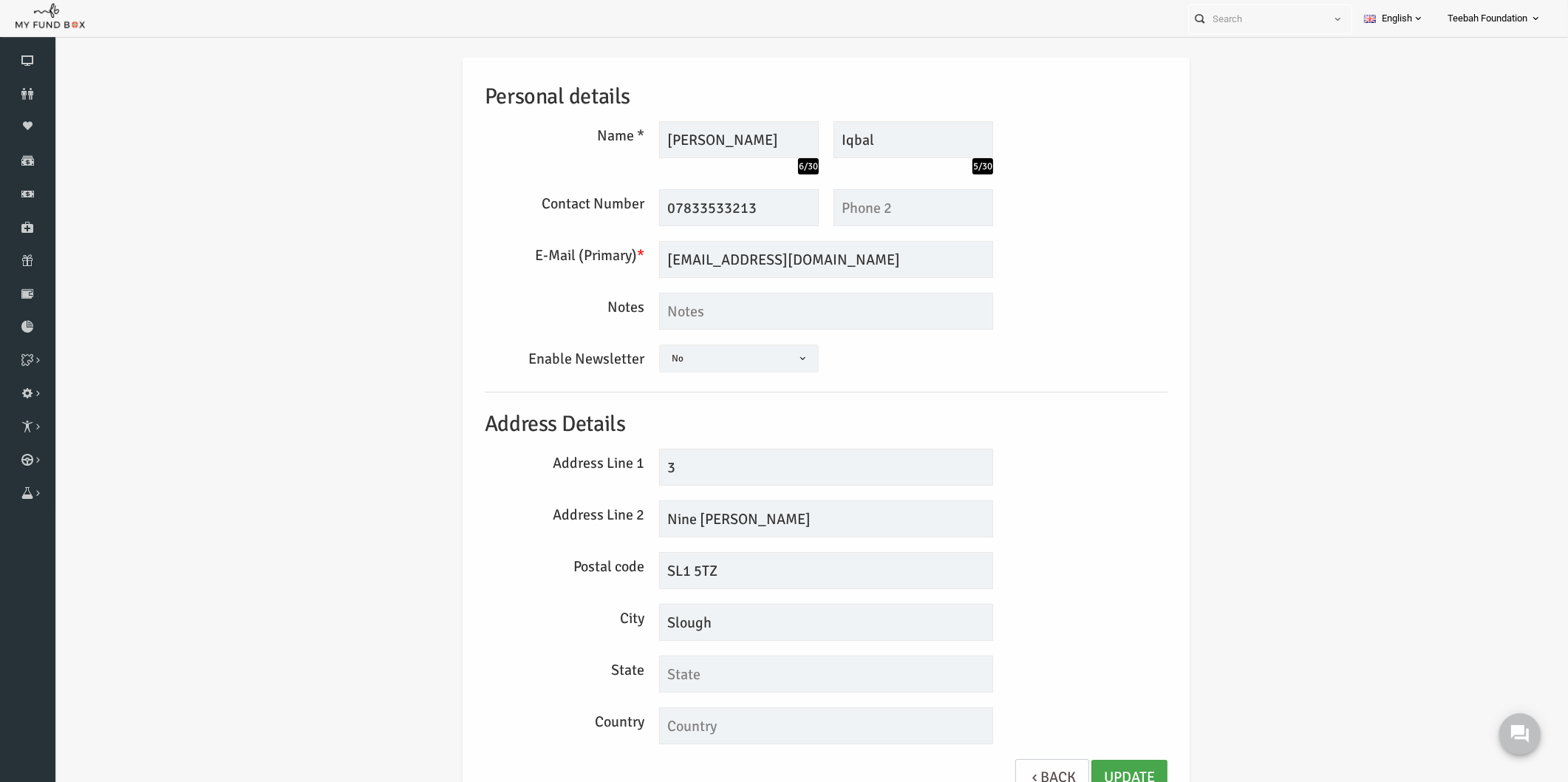
click at [1084, 765] on link "Update" at bounding box center [1099, 778] width 76 height 36
click at [1137, 415] on div "Personal details Name * Javaid 6/30 Description allows upto maximum of 255 char…" at bounding box center [796, 434] width 712 height 754
drag, startPoint x: 762, startPoint y: 257, endPoint x: 477, endPoint y: 247, distance: 285.2
click at [477, 247] on div "E-Mail (Primary) * jiq777@hotmail.com We will be sending invoices to this email…" at bounding box center [796, 259] width 697 height 37
click at [808, 260] on input "jiq777@hotmail.com" at bounding box center [796, 259] width 334 height 37
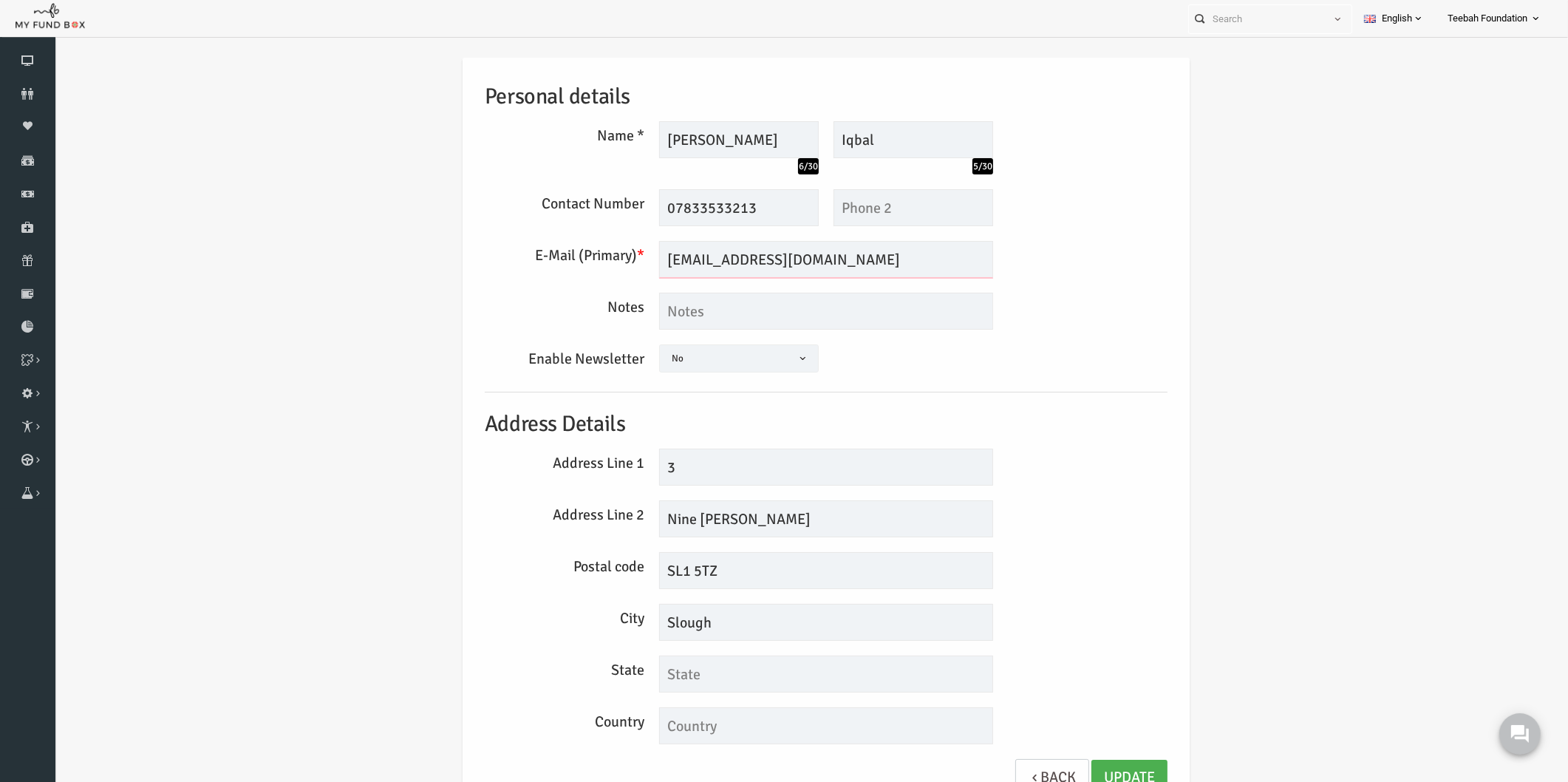
drag, startPoint x: 781, startPoint y: 258, endPoint x: 555, endPoint y: 266, distance: 226.1
click at [555, 266] on div "E-Mail (Primary) * jiq777@hotmail.com We will be sending invoices to this email…" at bounding box center [796, 259] width 697 height 37
click at [28, 90] on icon at bounding box center [27, 94] width 55 height 12
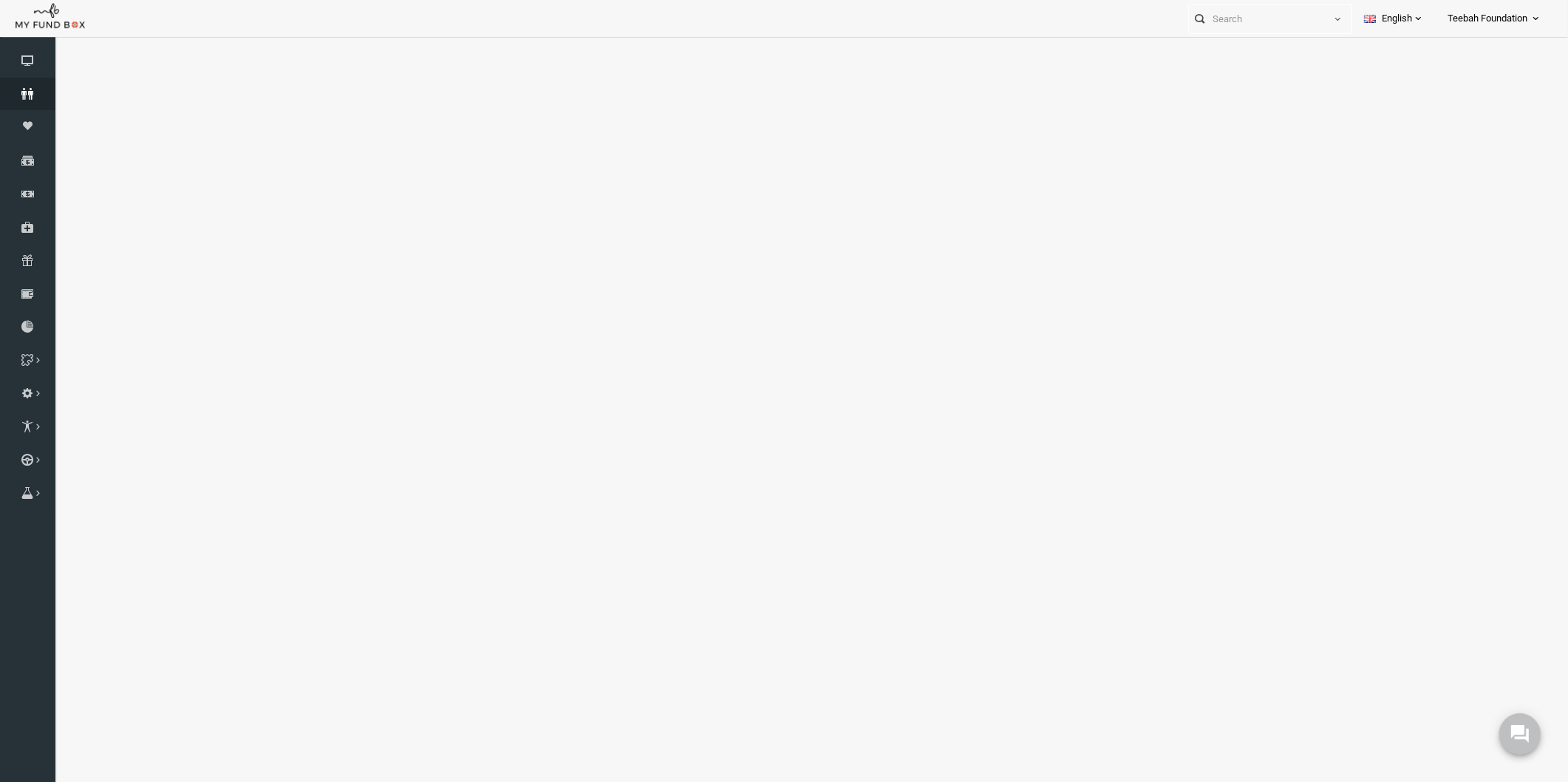
select select "100"
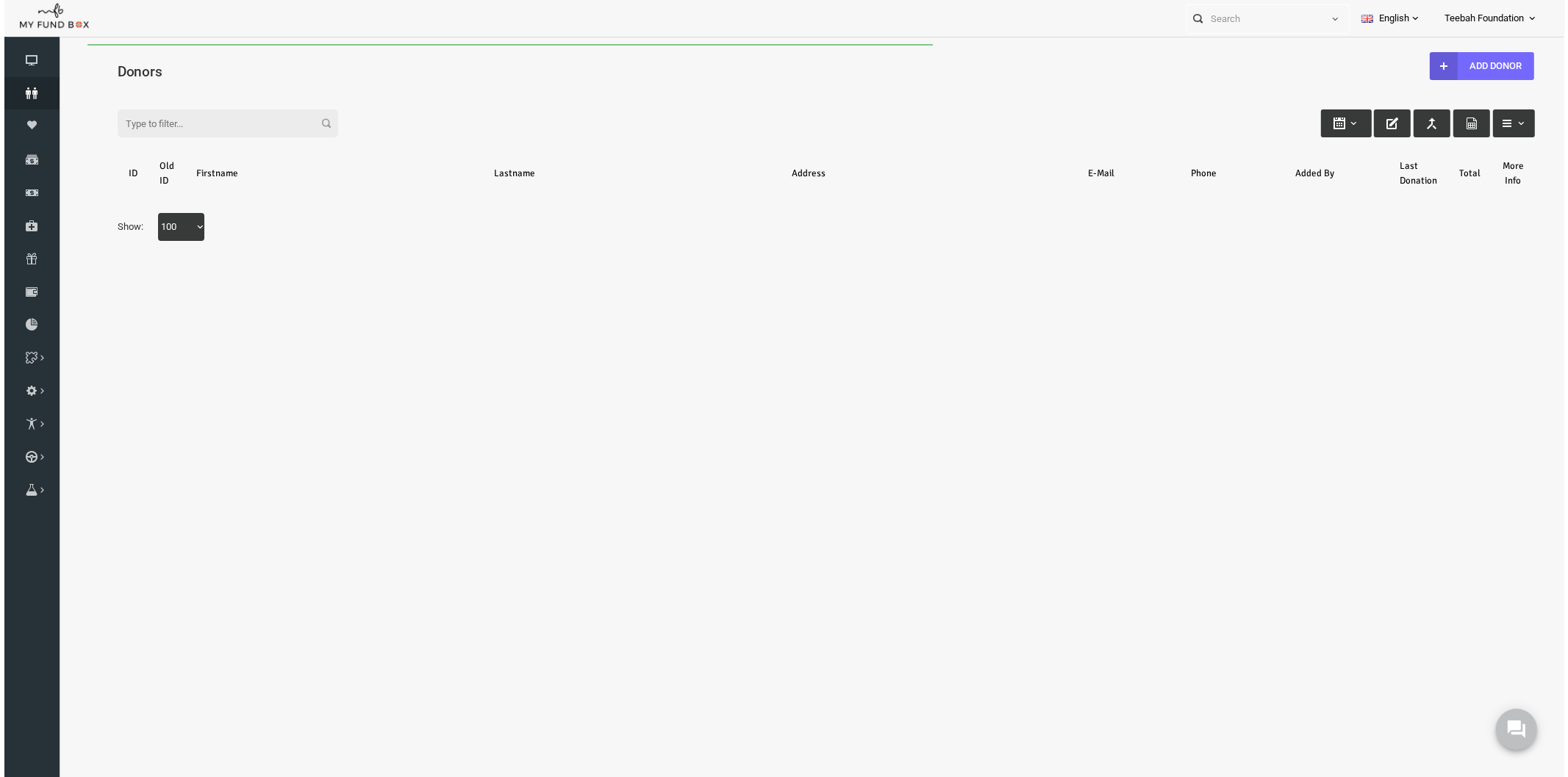
scroll to position [0, 0]
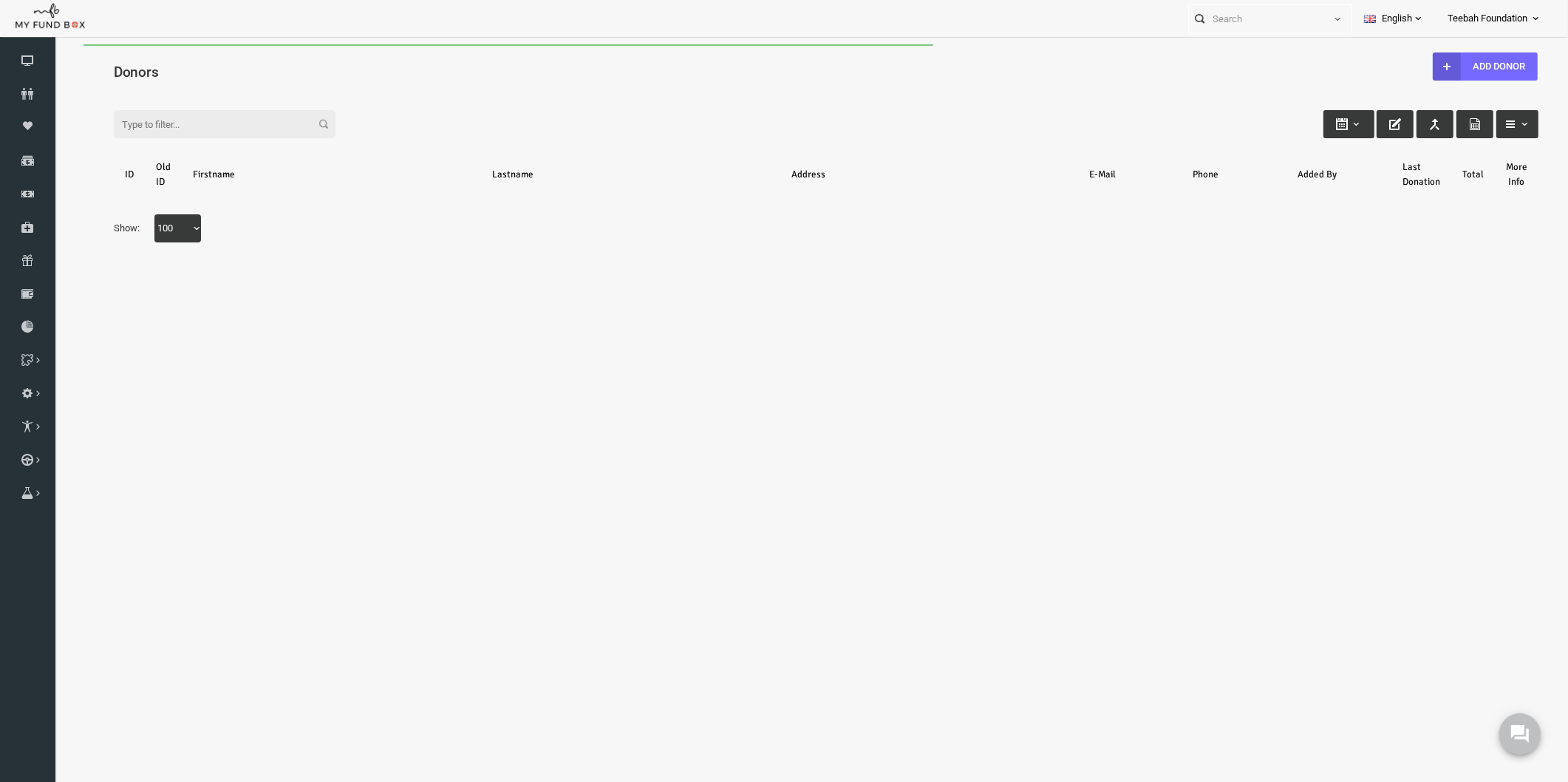
click at [190, 82] on div "Search: By ID: Note :ID should be atleast 5 digits By Name: Note :Name should b…" at bounding box center [796, 173] width 1484 height 197
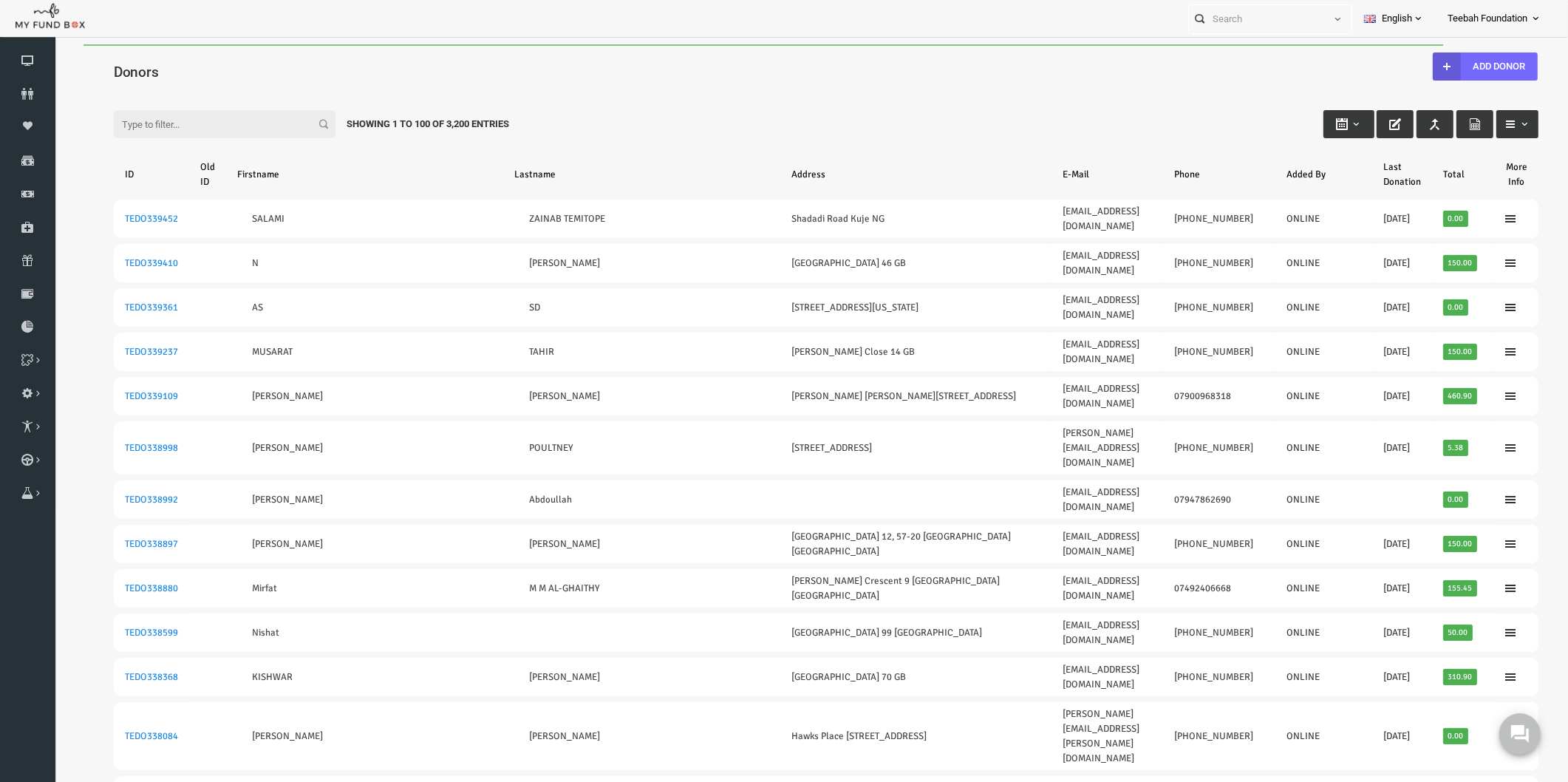
click at [144, 123] on input "Filter:" at bounding box center [194, 124] width 222 height 28
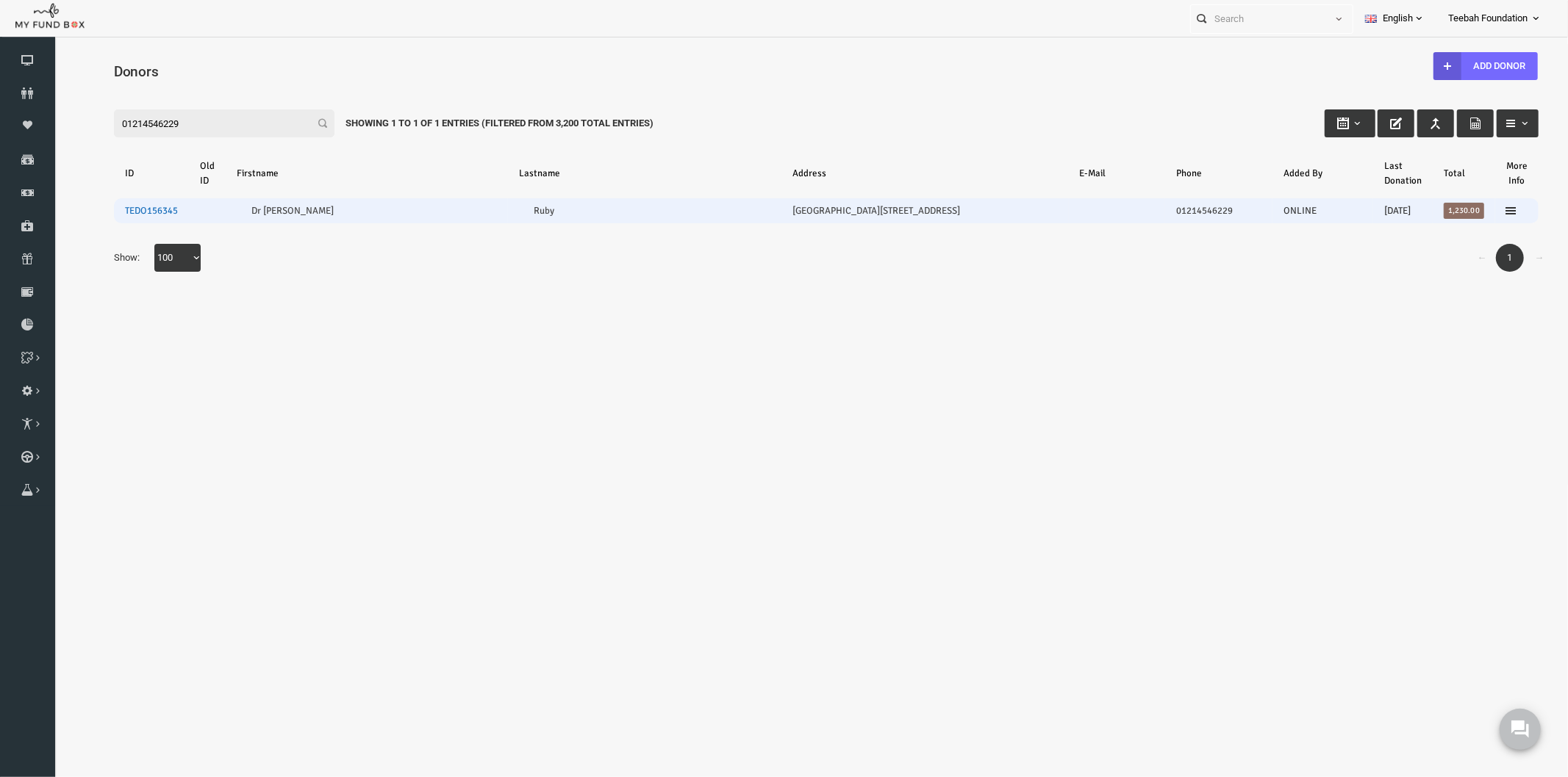
type input "01214546229"
click at [121, 208] on link "TEDO156345" at bounding box center [121, 210] width 53 height 11
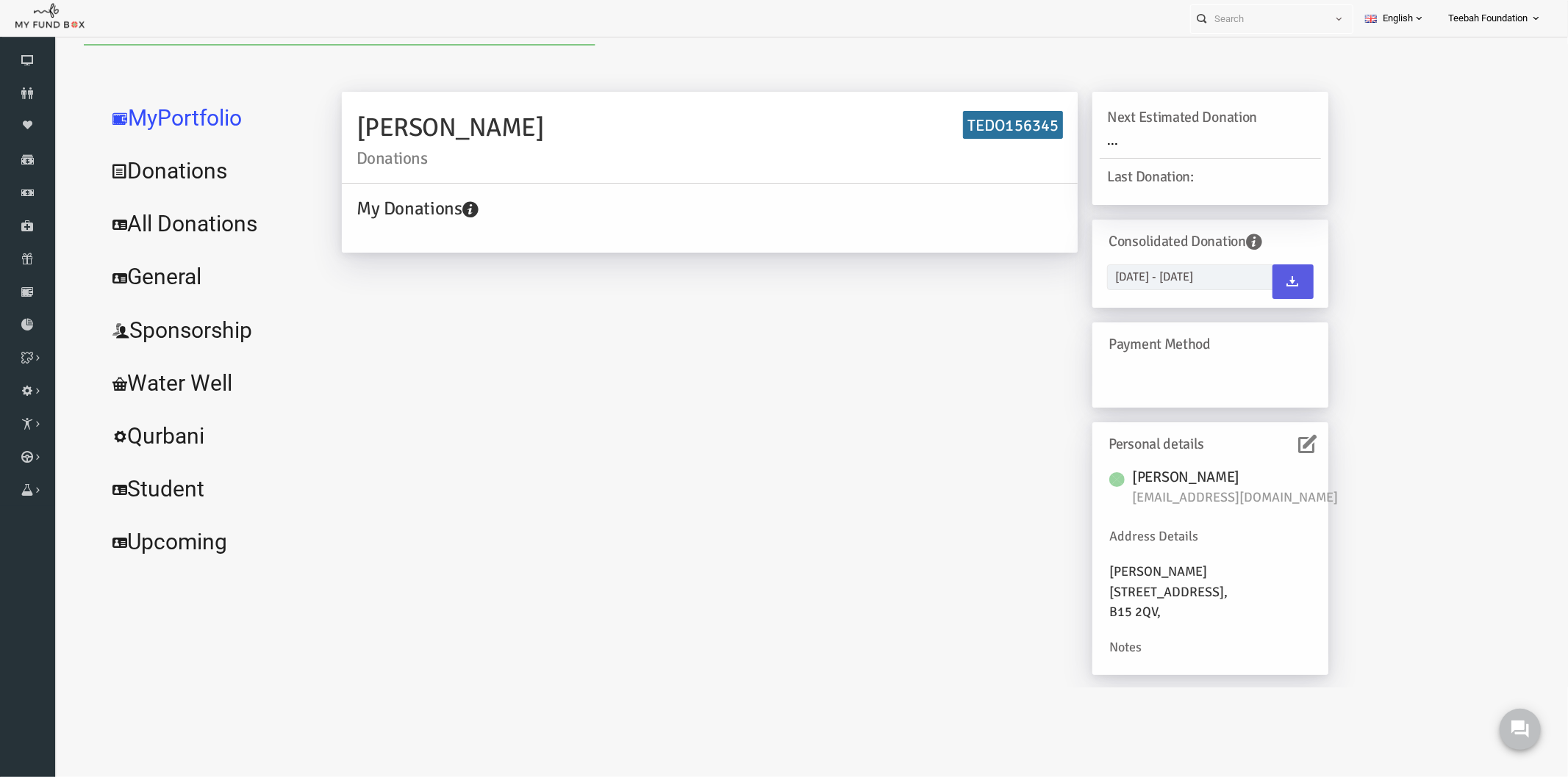
select select "100"
click at [182, 230] on link "All Donations" at bounding box center [178, 222] width 221 height 53
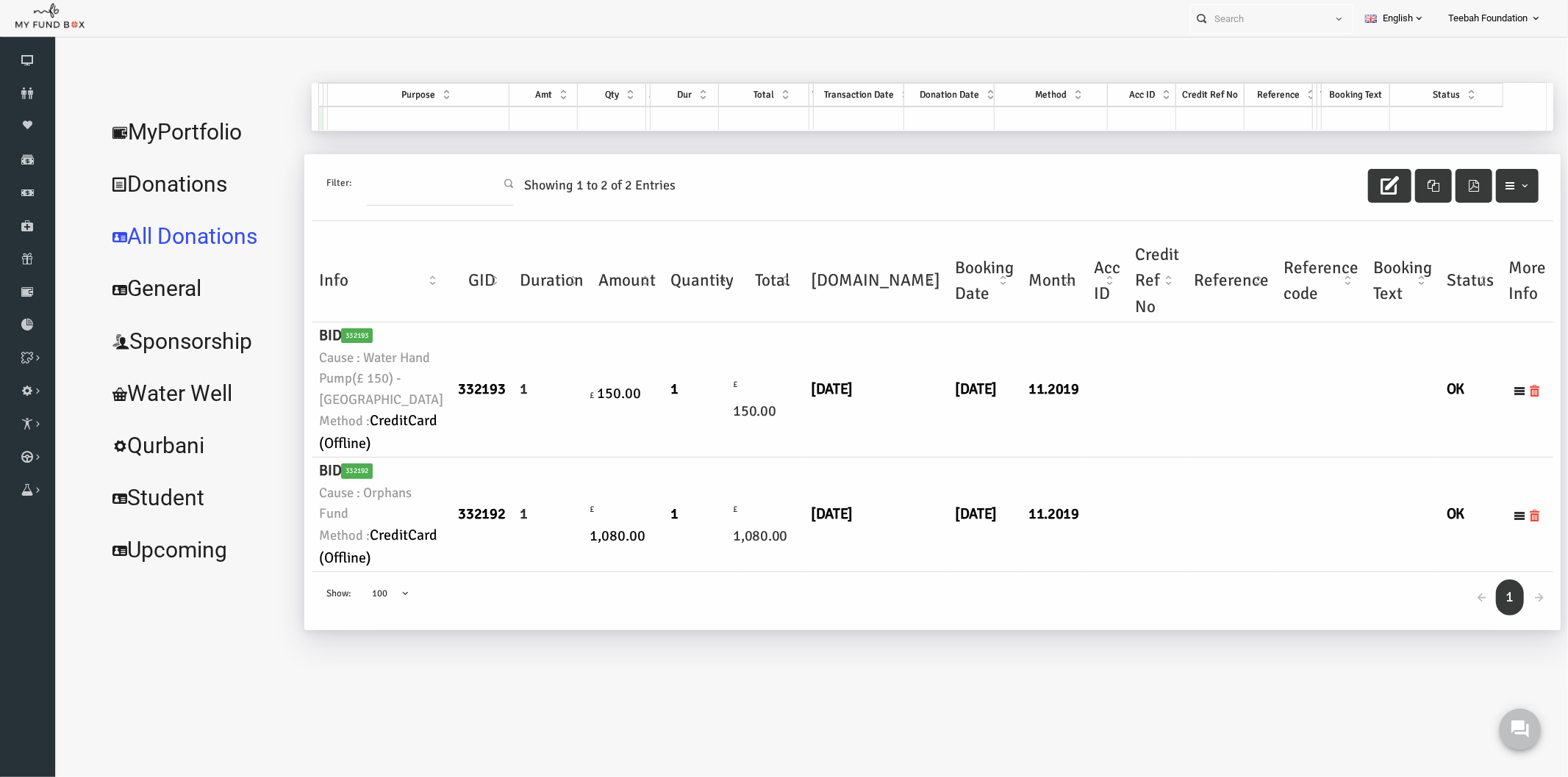
click at [1156, 457] on td at bounding box center [1200, 389] width 89 height 135
click at [126, 128] on link "MyPortfolio" at bounding box center [167, 131] width 198 height 53
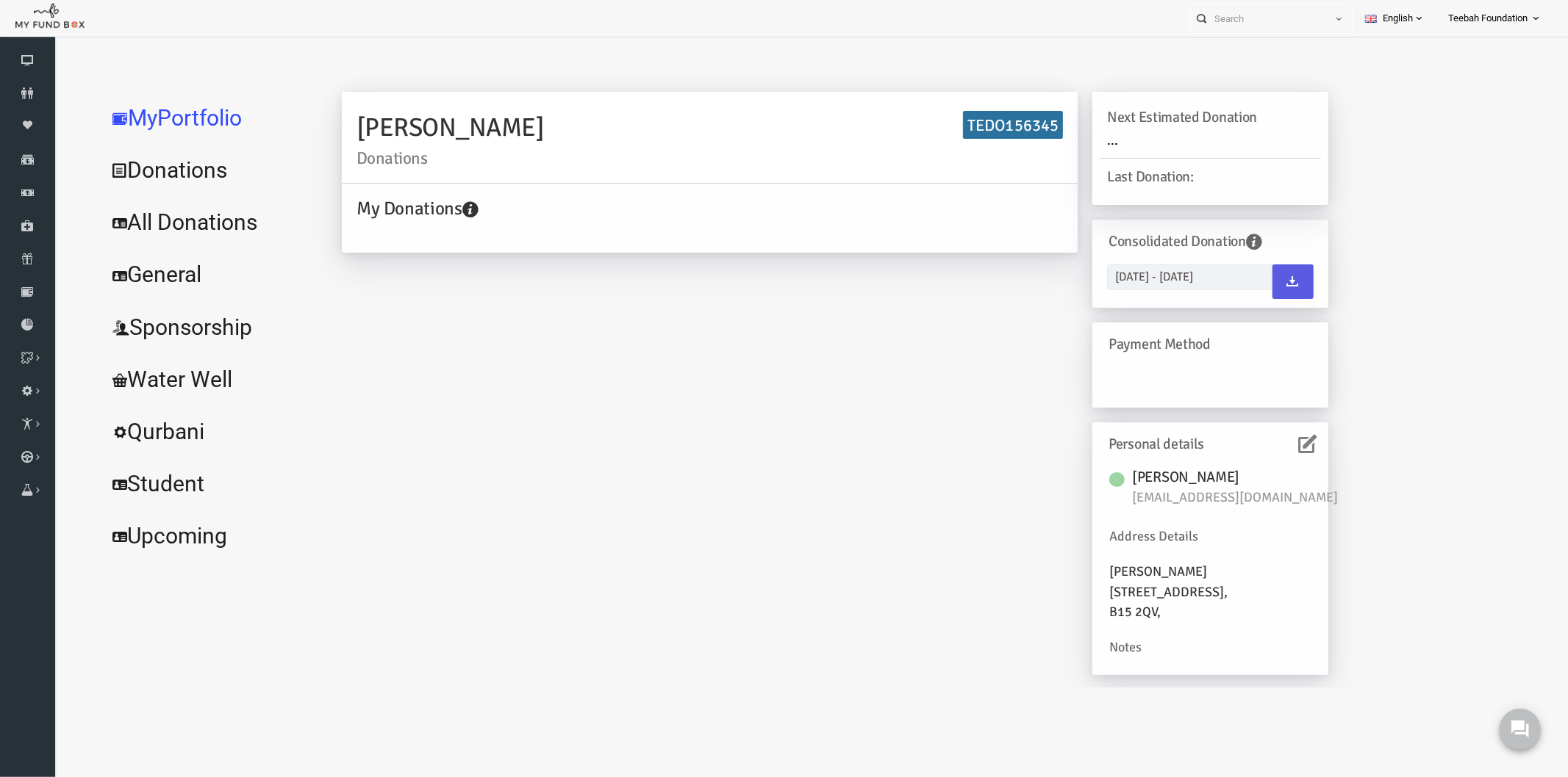
click at [1272, 449] on icon at bounding box center [1277, 443] width 18 height 18
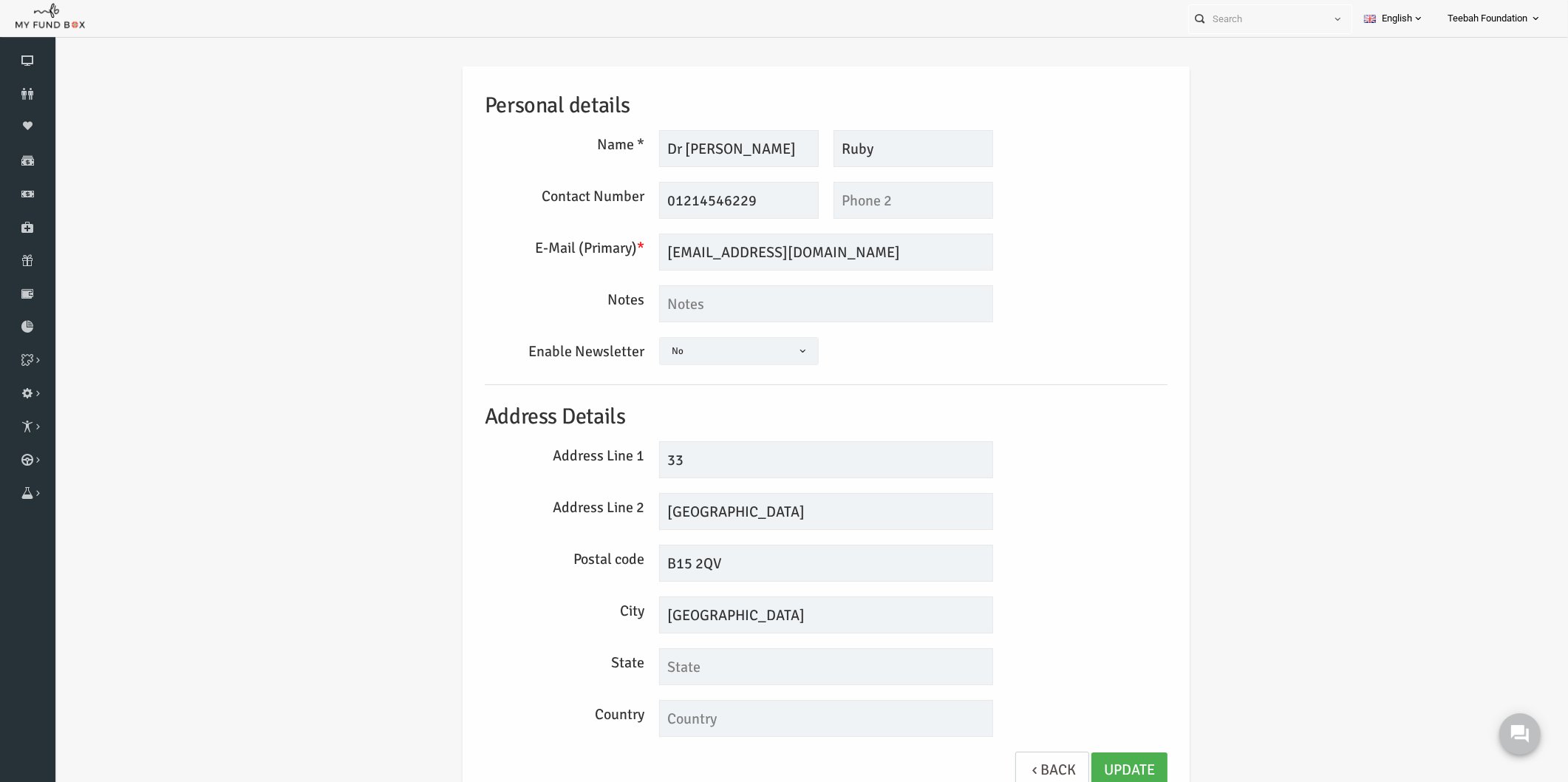
click at [1064, 415] on h5 "Address Details" at bounding box center [796, 416] width 682 height 34
click at [1084, 350] on div "Enable Newsletter Yes No No" at bounding box center [796, 353] width 697 height 32
click at [1079, 758] on link "Update" at bounding box center [1099, 771] width 76 height 36
click at [1078, 404] on h5 "Address Details" at bounding box center [796, 416] width 682 height 34
click at [1028, 342] on div "Enable Newsletter Yes No No" at bounding box center [796, 353] width 697 height 32
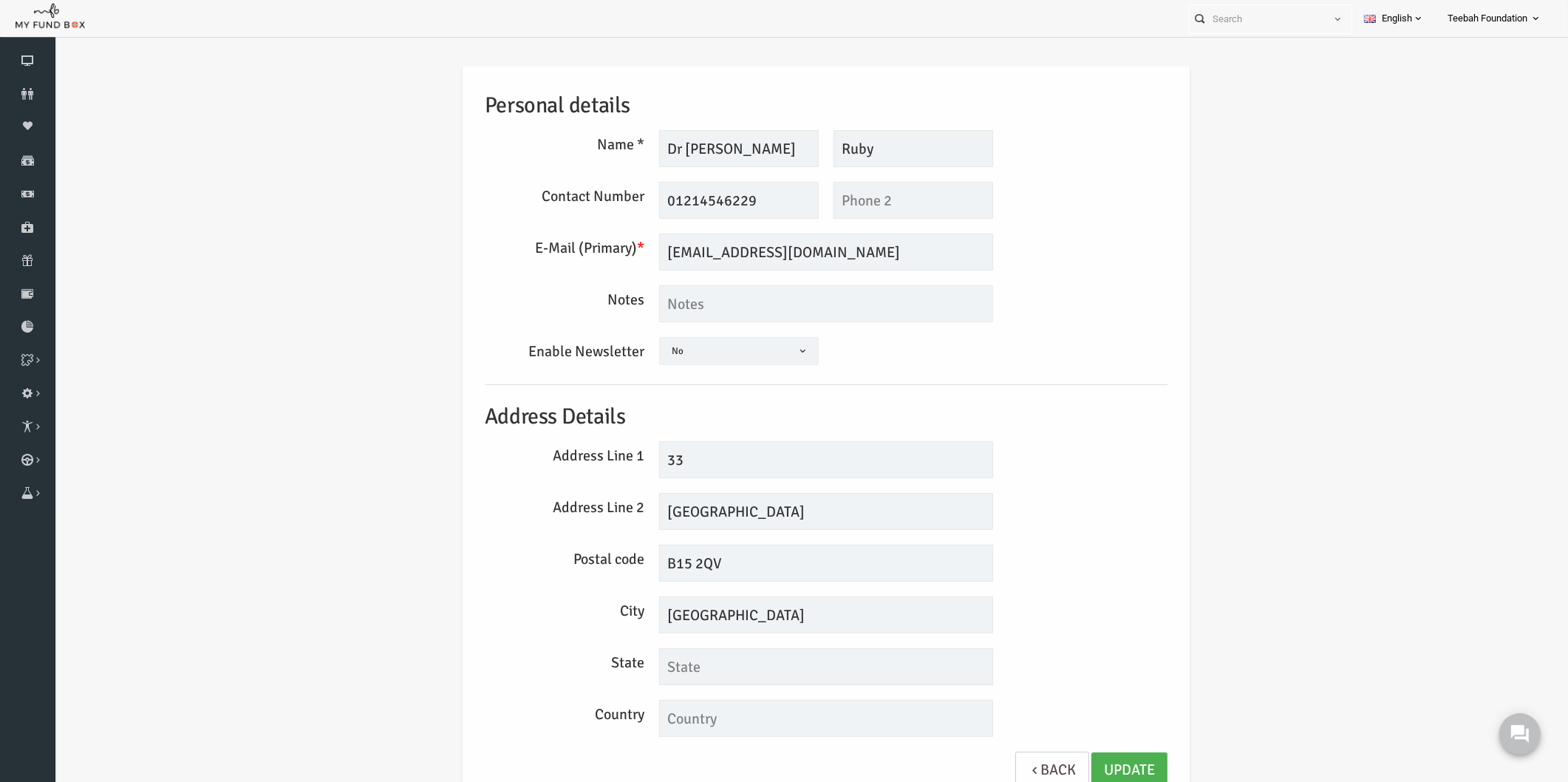
click at [1070, 437] on div "Personal details Name * Dr Ayisha Description allows upto maximum of 255 charac…" at bounding box center [796, 436] width 712 height 738
click at [1093, 334] on div "Personal details Name * Dr Ayisha Description allows upto maximum of 255 charac…" at bounding box center [796, 436] width 712 height 738
click at [1282, 458] on div "Personal details Name * Dr Ayisha Description allows upto maximum of 255 charac…" at bounding box center [796, 439] width 1484 height 789
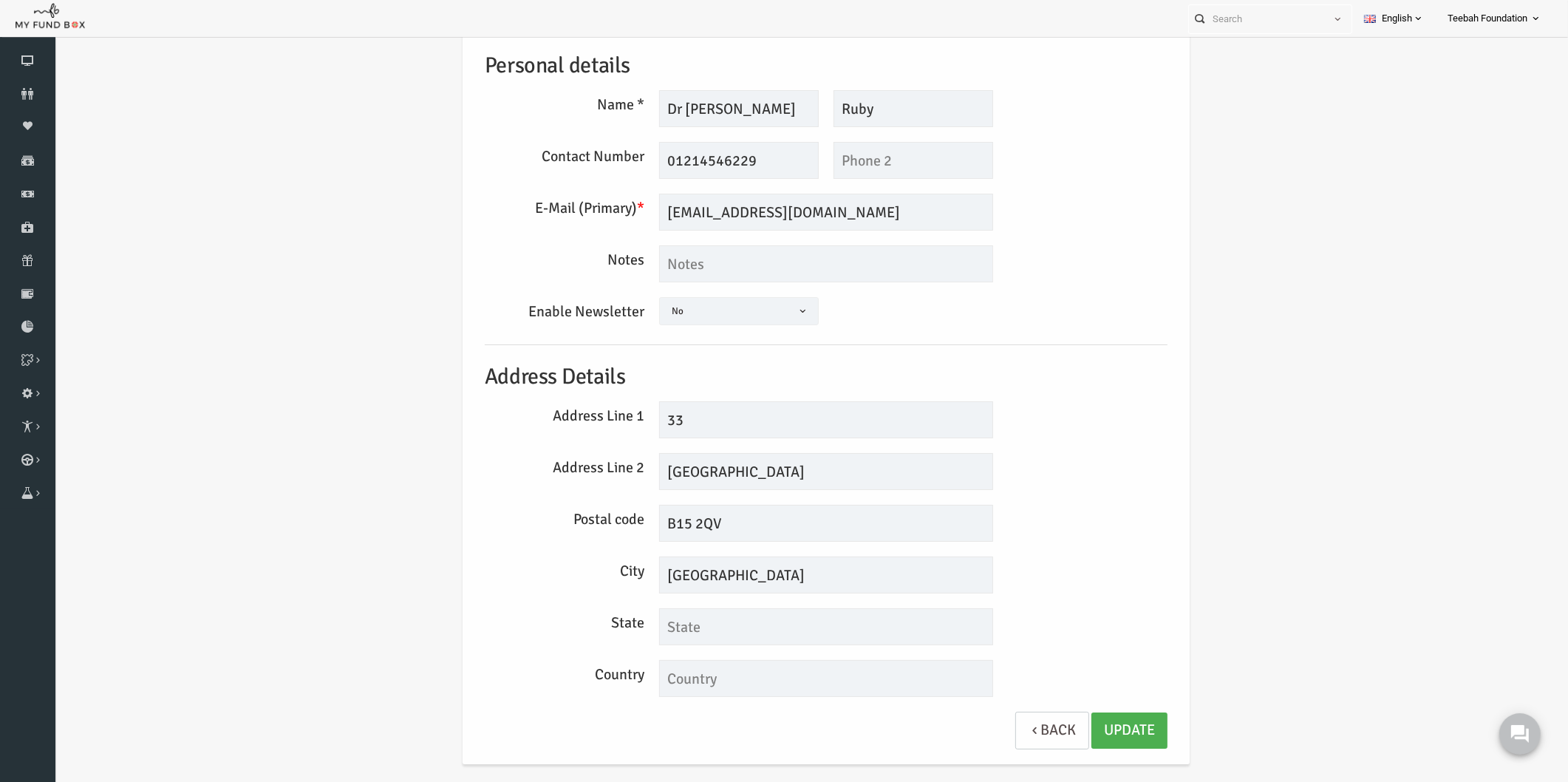
scroll to position [62, 0]
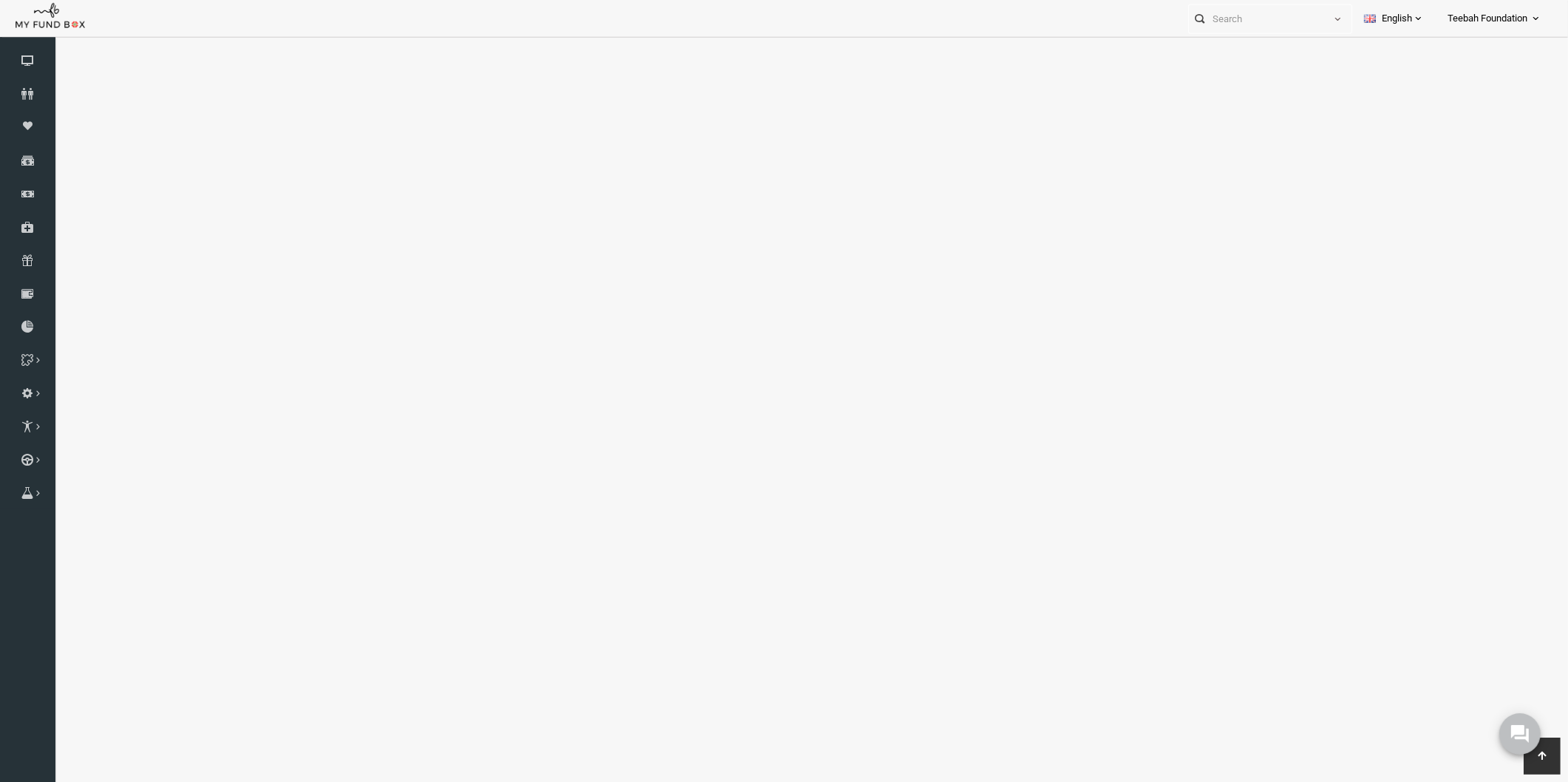
select select "100"
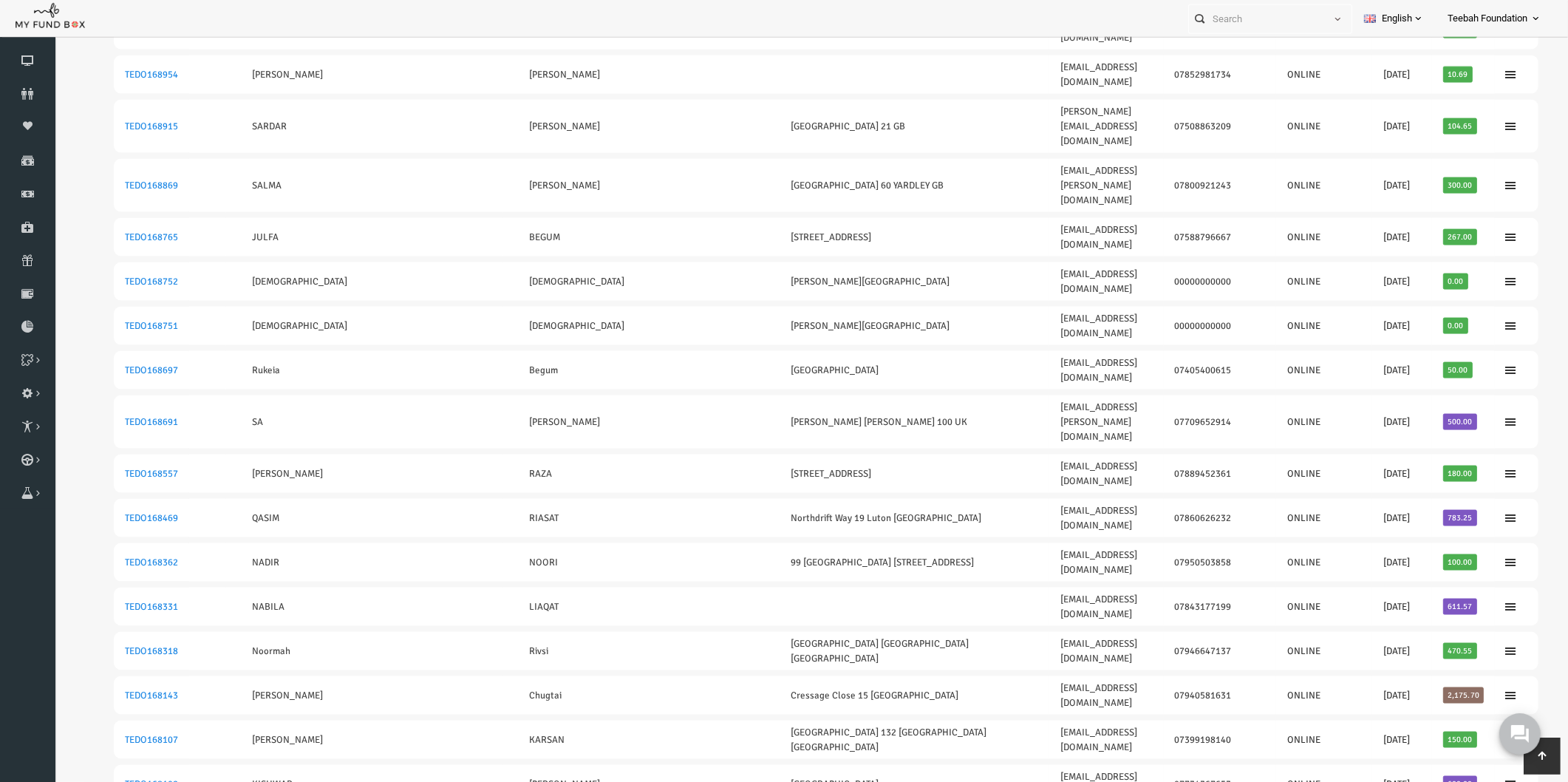
scroll to position [2584, 0]
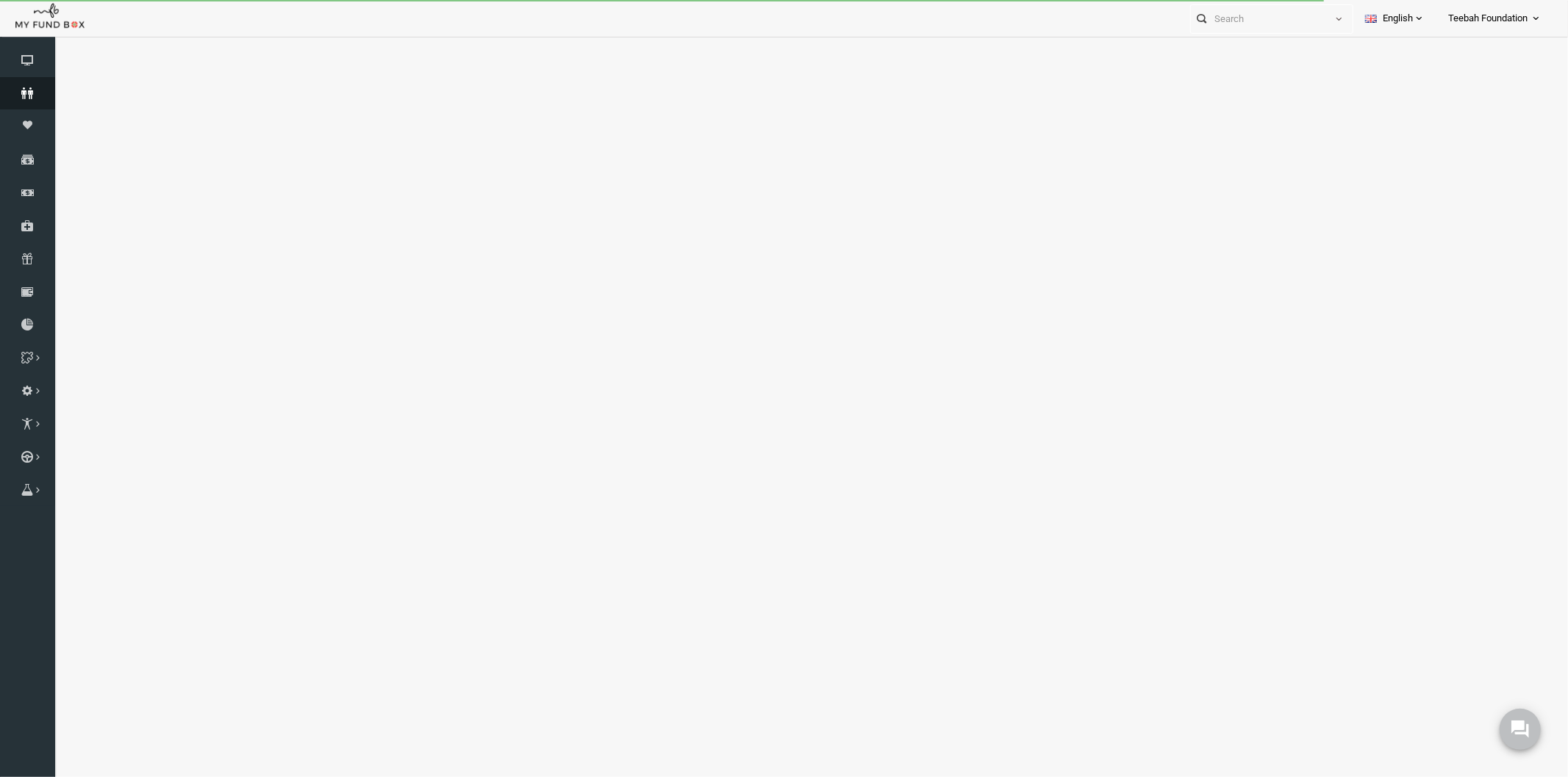
click at [28, 97] on icon at bounding box center [27, 94] width 55 height 11
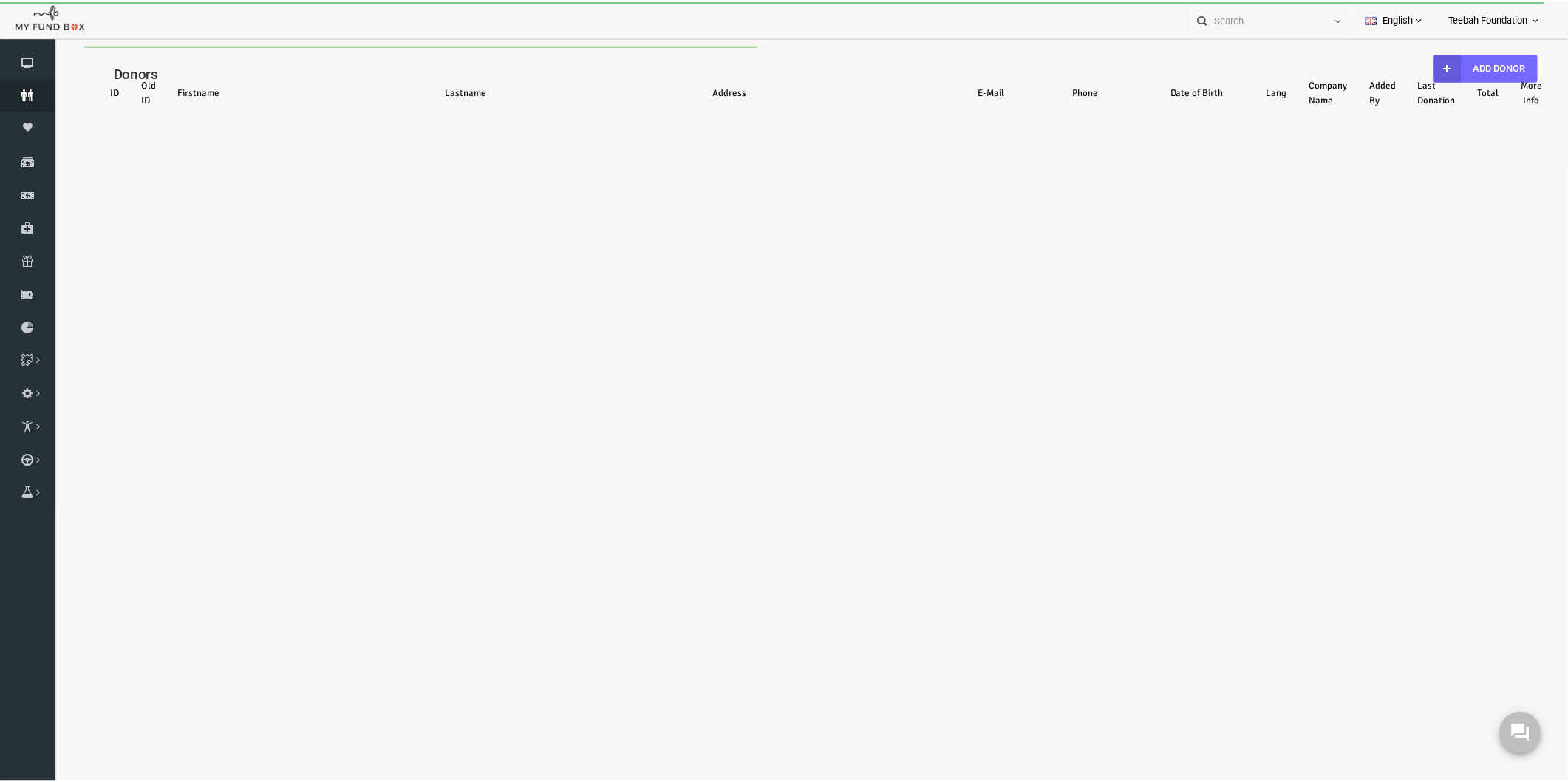
select select "100"
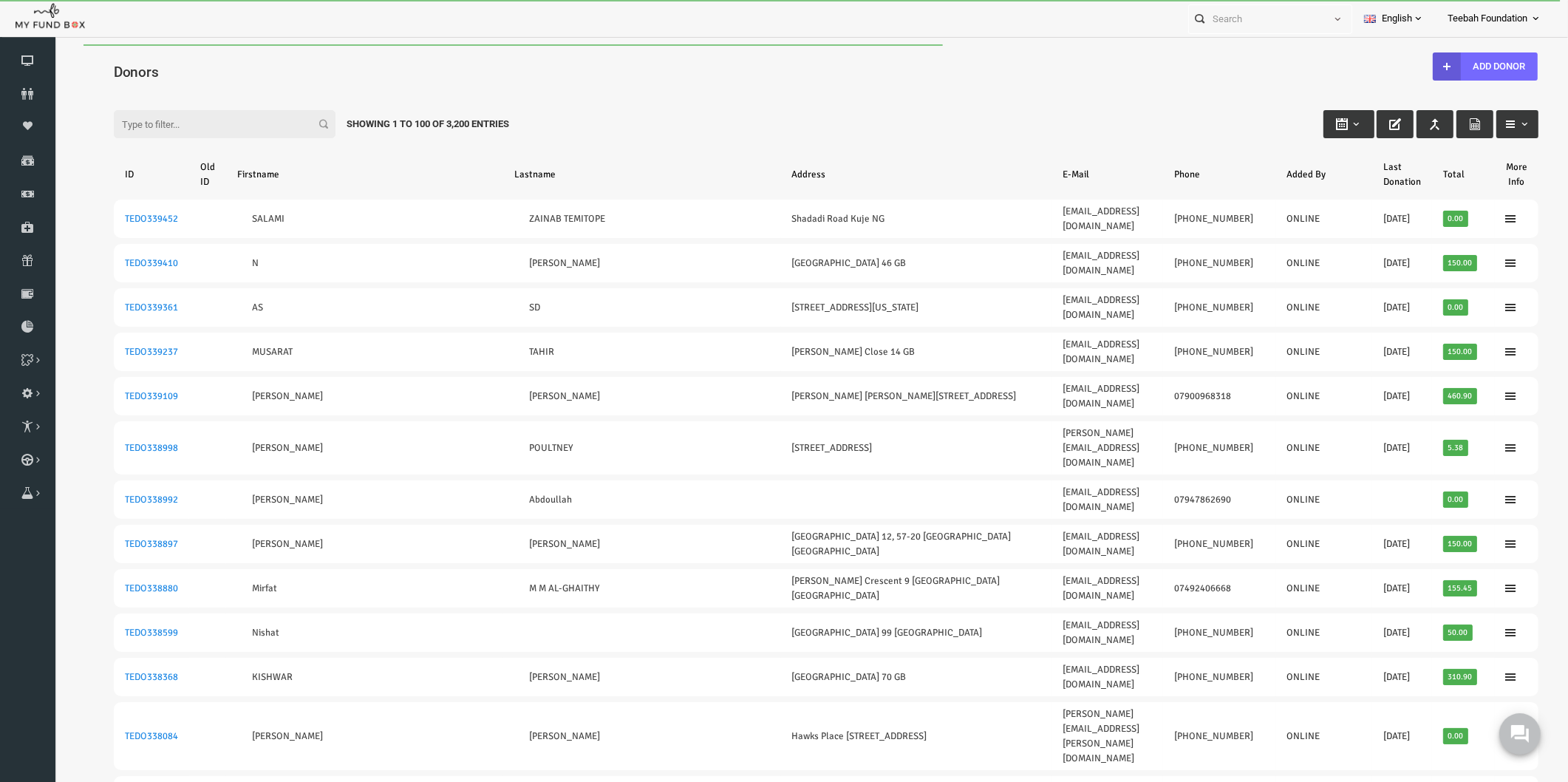
click at [107, 121] on input "Filter:" at bounding box center [194, 124] width 222 height 28
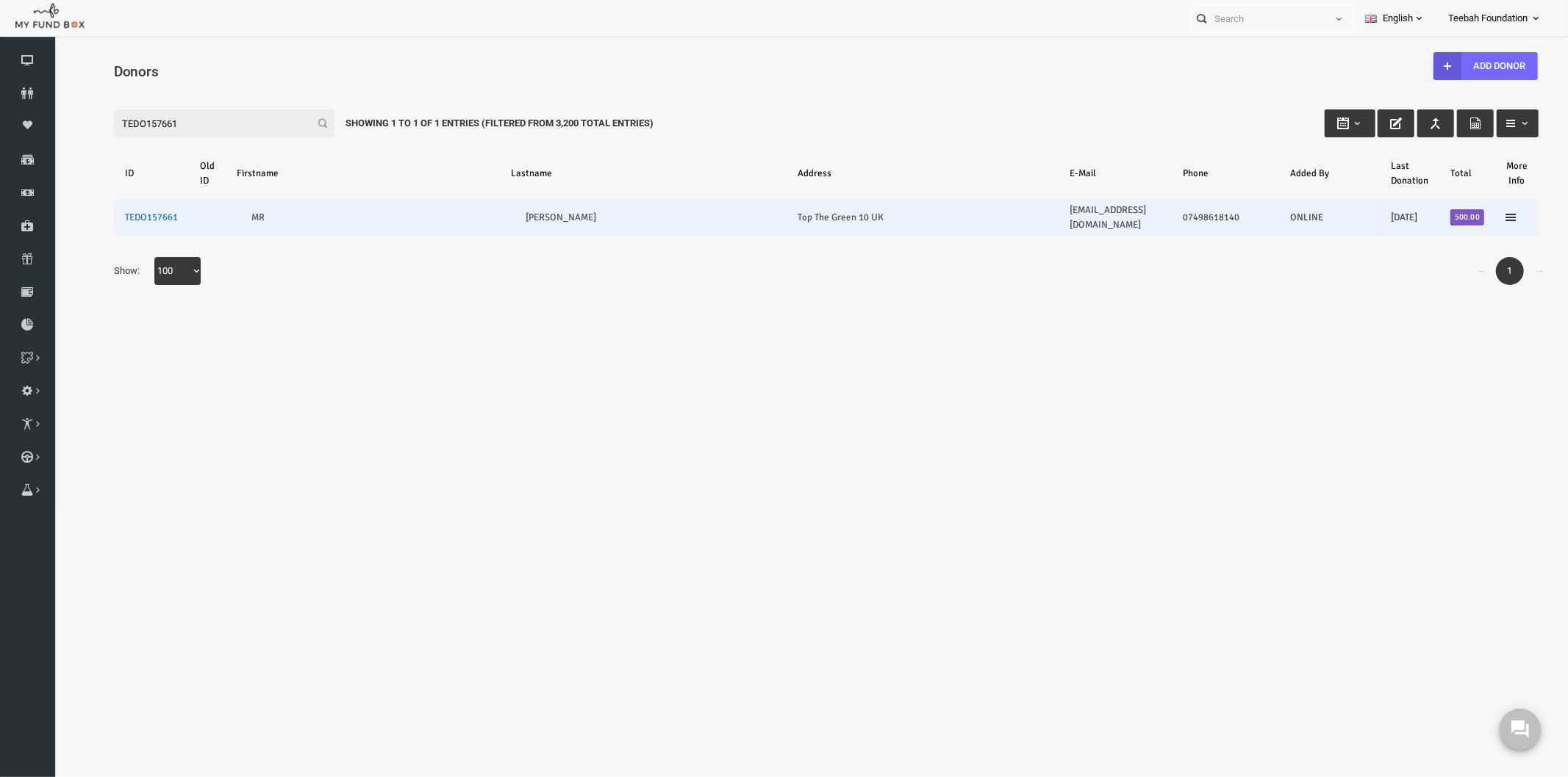
type input "TEDO157661"
click at [121, 211] on link "TEDO157661" at bounding box center [121, 217] width 53 height 11
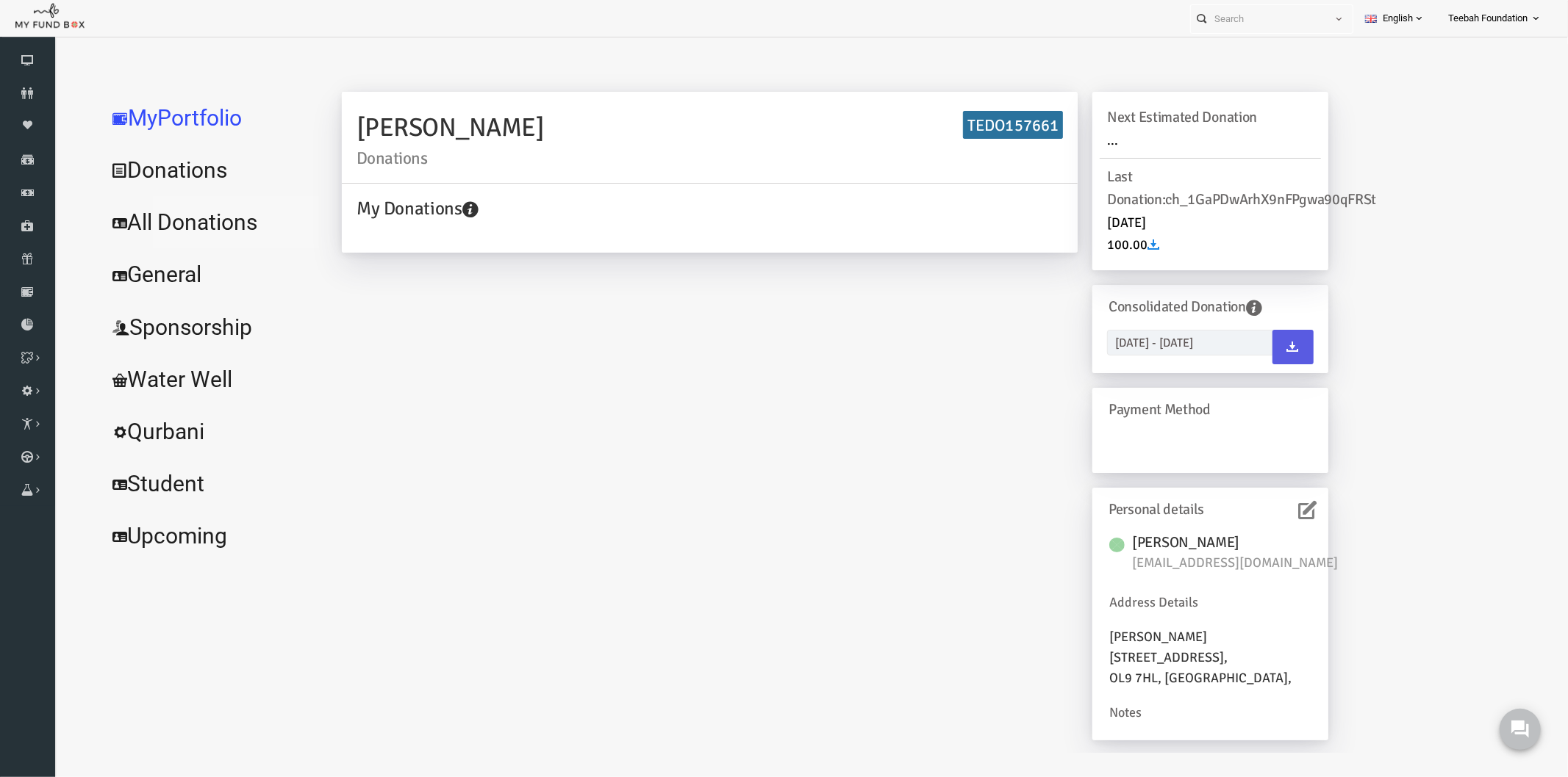
click at [158, 217] on link "All Donations" at bounding box center [178, 222] width 221 height 53
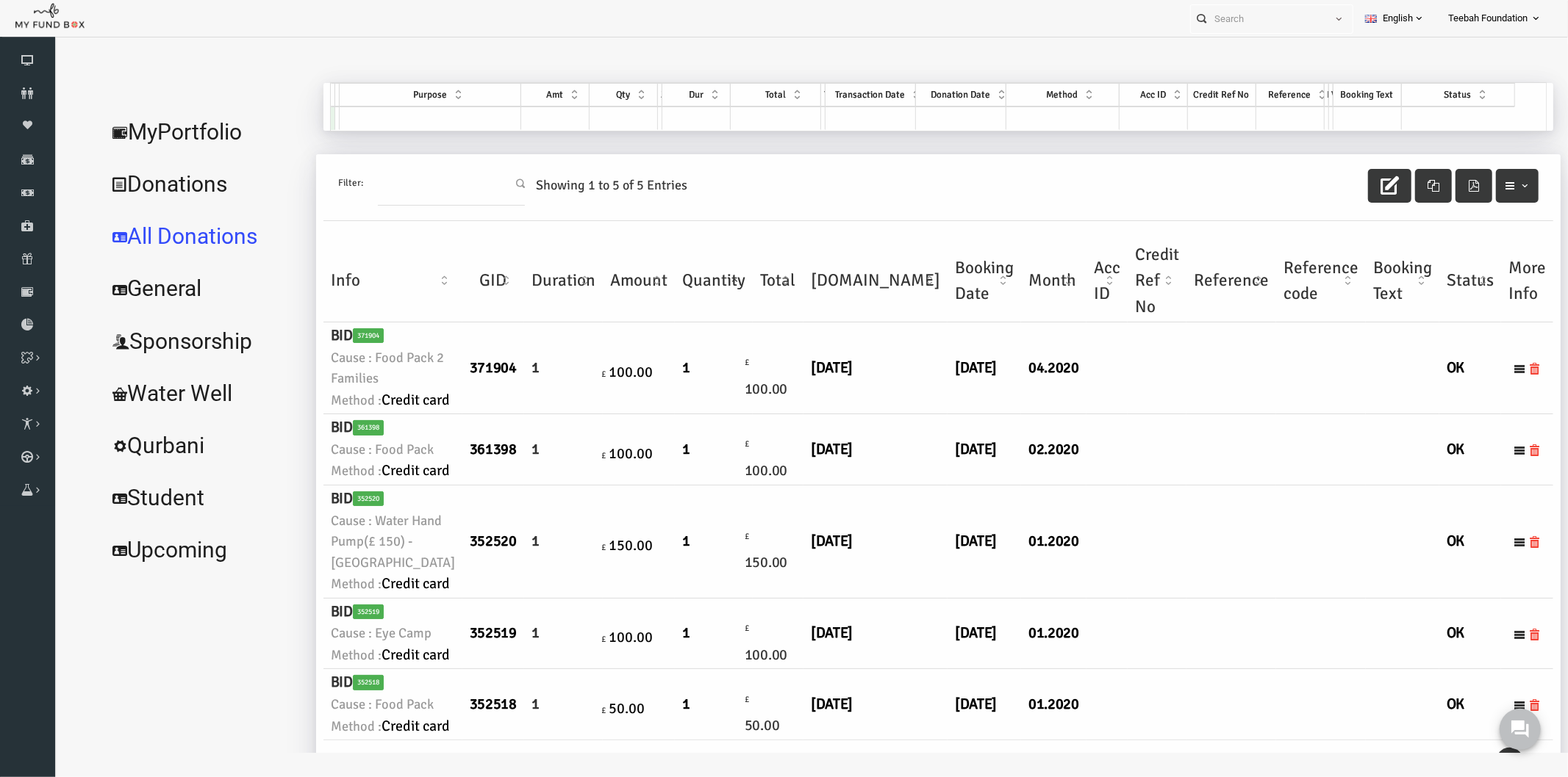
click at [1156, 485] on td at bounding box center [1200, 449] width 89 height 71
click at [138, 139] on link "MyPortfolio" at bounding box center [172, 131] width 209 height 53
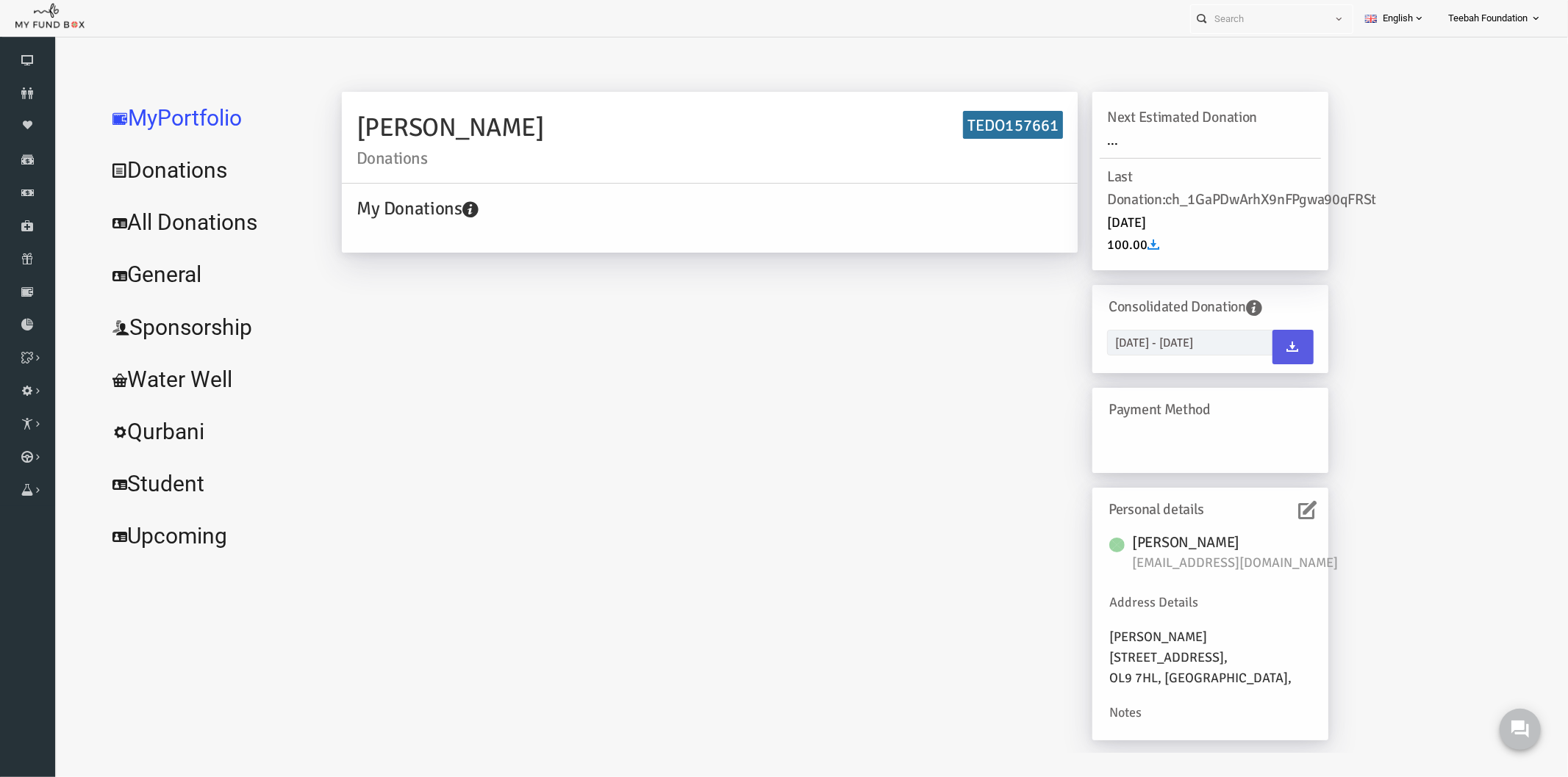
click at [1268, 510] on icon at bounding box center [1277, 510] width 18 height 18
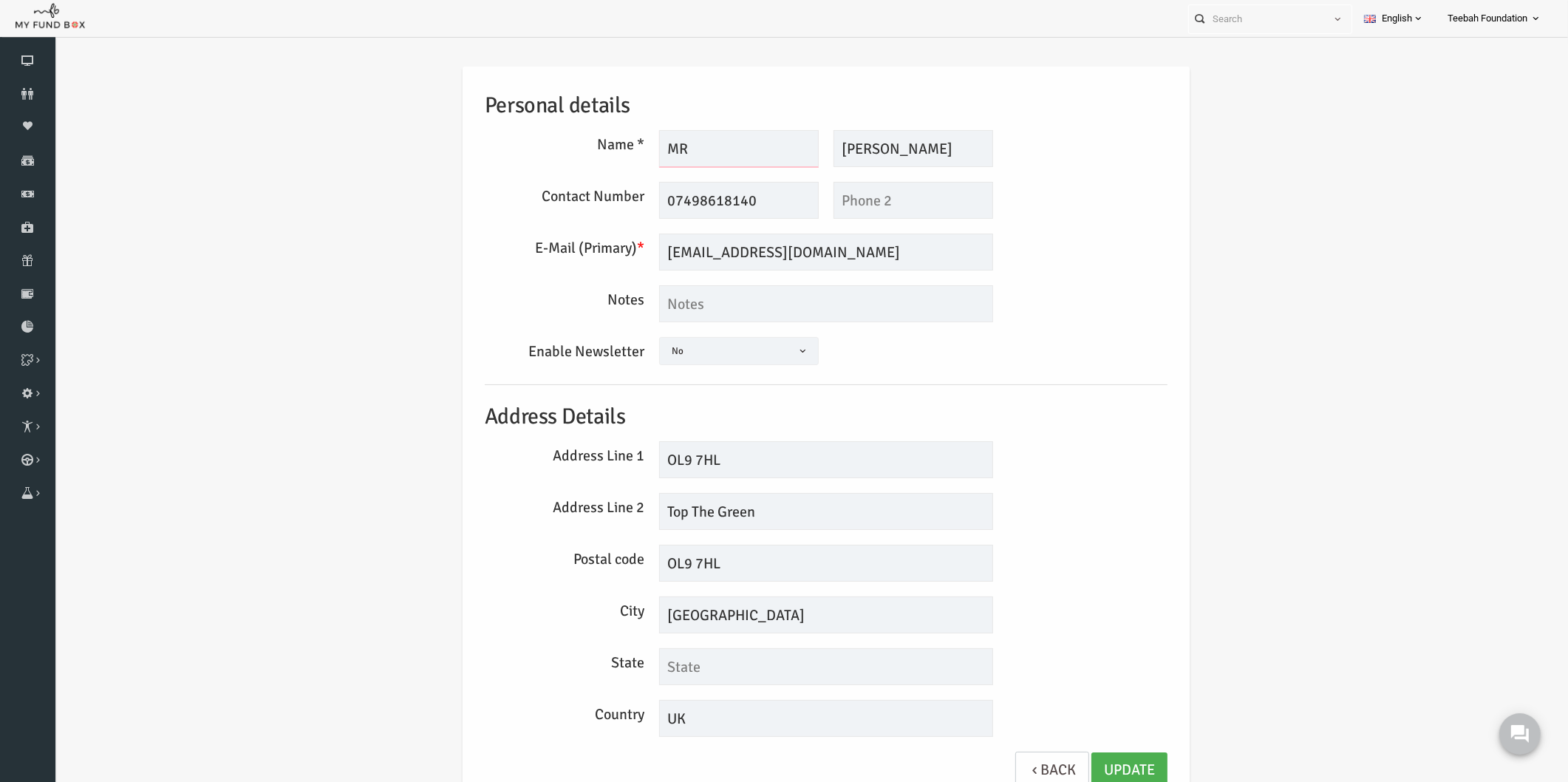
click at [728, 133] on input "MR" at bounding box center [708, 149] width 159 height 37
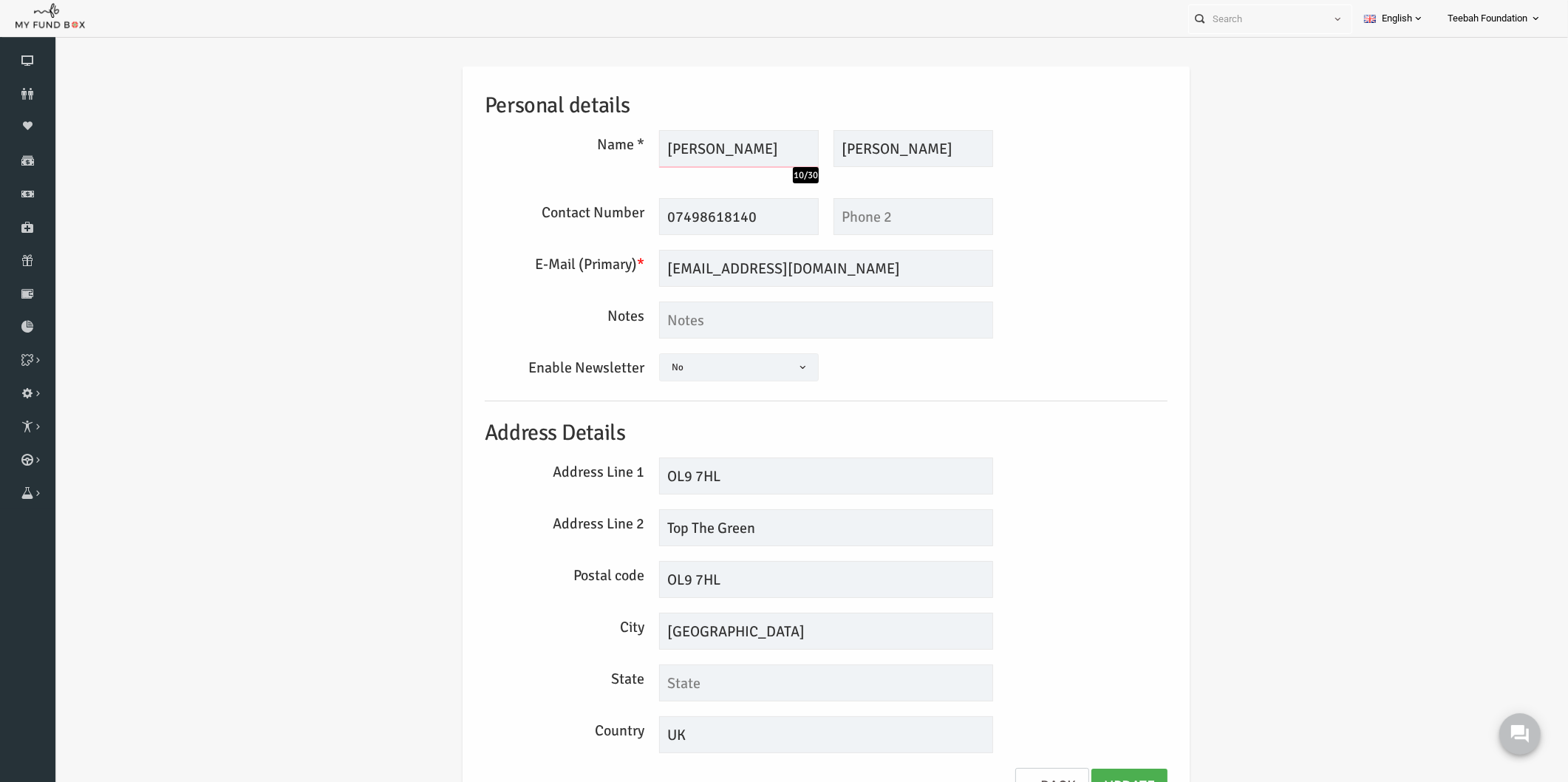
type input "[PERSON_NAME]"
drag, startPoint x: 810, startPoint y: 144, endPoint x: 753, endPoint y: 144, distance: 57.0
click at [753, 144] on div "[PERSON_NAME] 10/30 Description allows upto maximum of 255 characters. Please F…" at bounding box center [796, 157] width 349 height 53
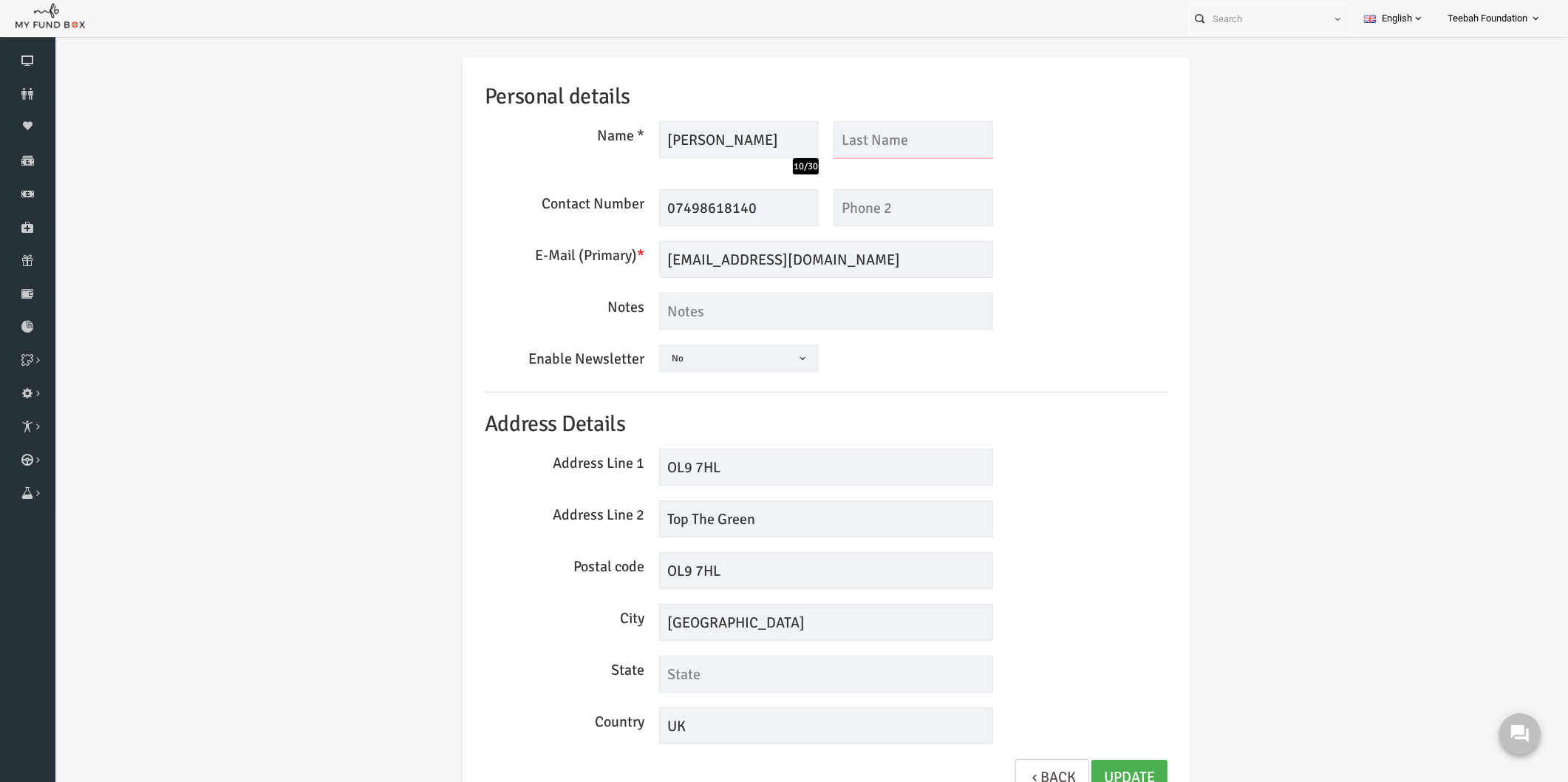
scroll to position [62, 0]
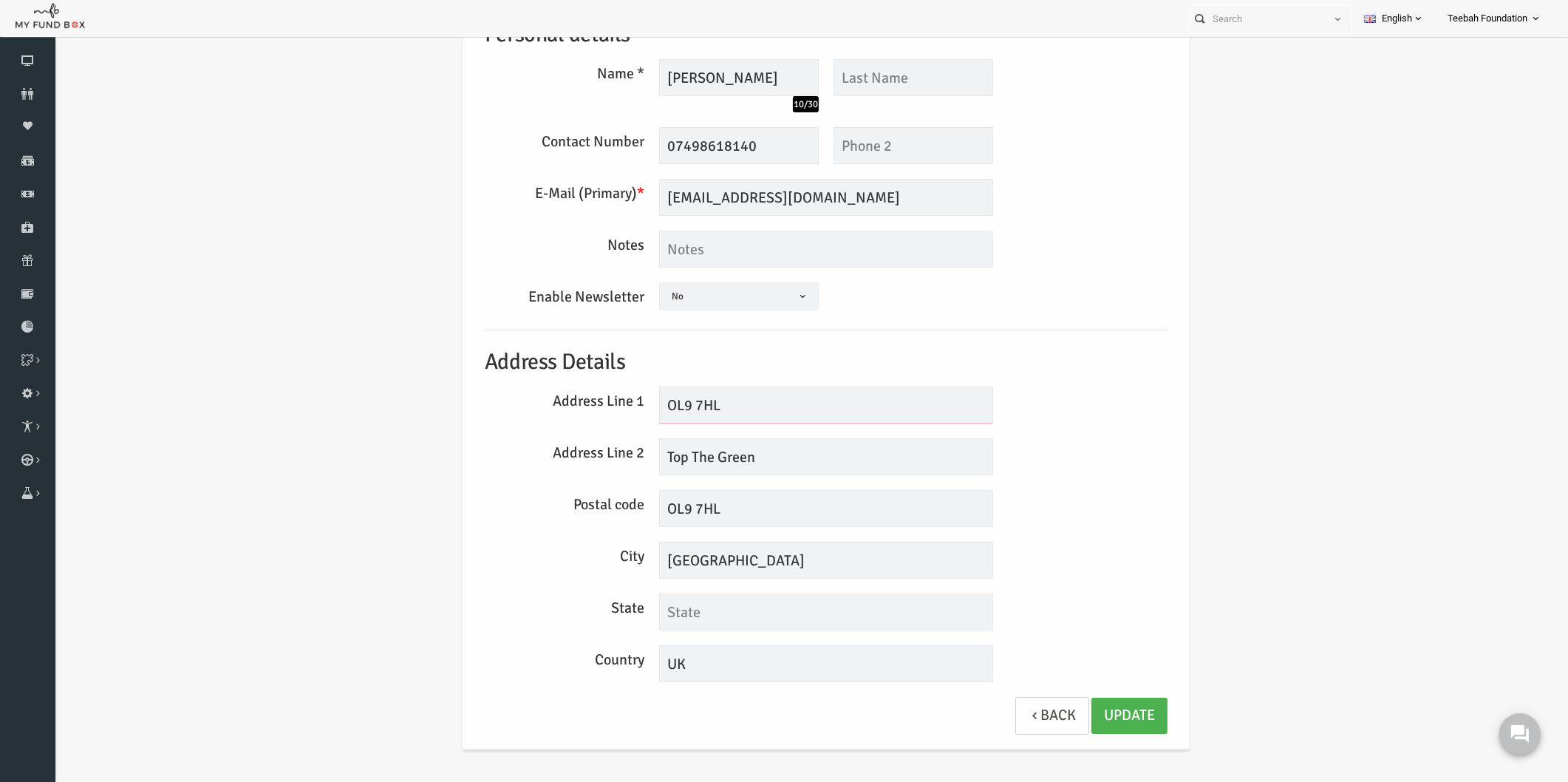
drag, startPoint x: 705, startPoint y: 402, endPoint x: 550, endPoint y: 410, distance: 155.2
click at [550, 410] on div "Address Line 1 OL9 7HL" at bounding box center [796, 405] width 697 height 37
click at [1115, 716] on link "Update" at bounding box center [1099, 716] width 76 height 36
click at [1079, 556] on div "City [GEOGRAPHIC_DATA]" at bounding box center [796, 560] width 697 height 37
drag, startPoint x: 720, startPoint y: 553, endPoint x: 640, endPoint y: 563, distance: 80.6
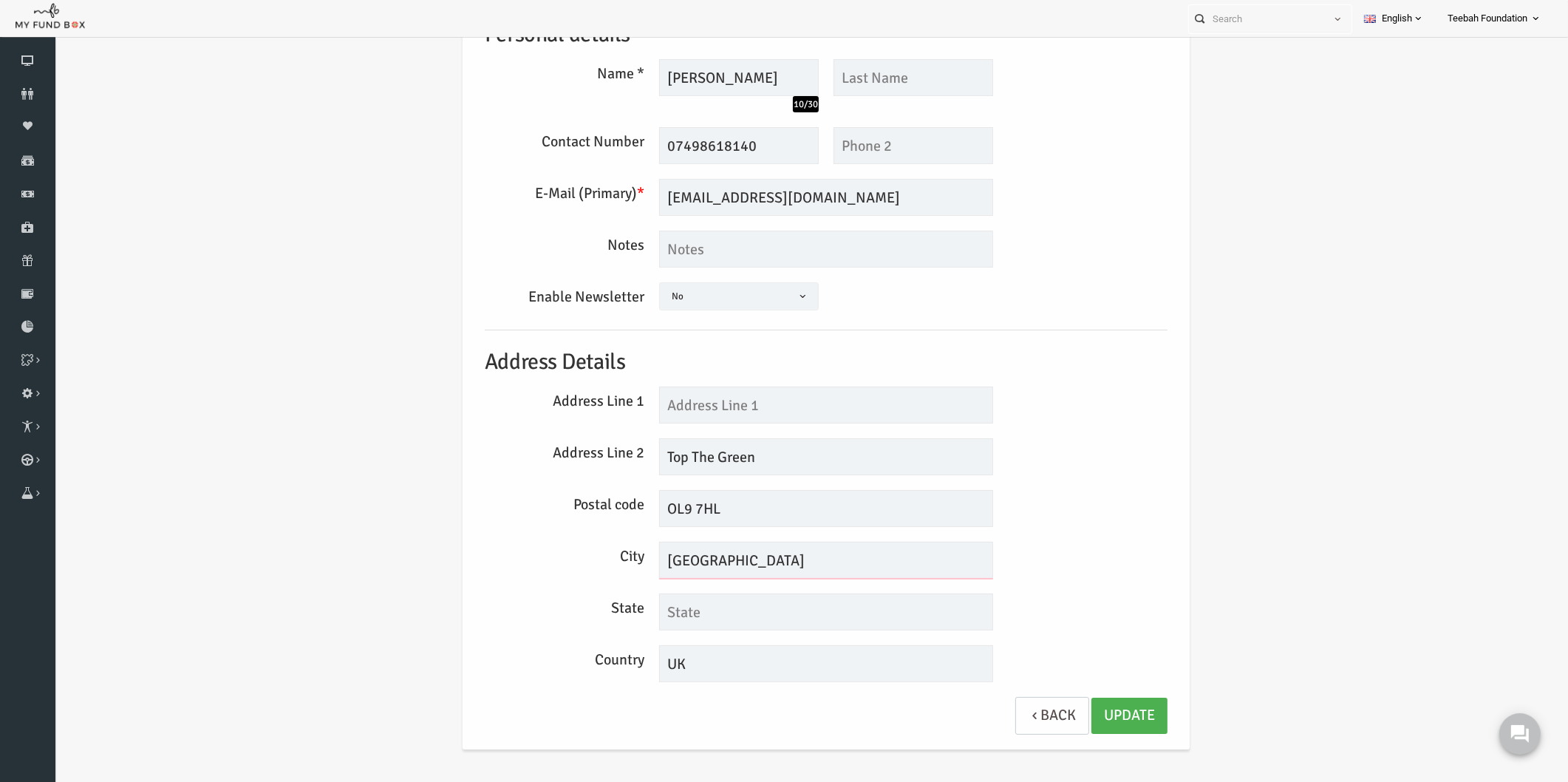
click at [640, 563] on input "[GEOGRAPHIC_DATA]" at bounding box center [796, 560] width 334 height 37
type input "[GEOGRAPHIC_DATA]"
click at [1087, 713] on link "Update" at bounding box center [1099, 716] width 76 height 36
click at [25, 92] on icon at bounding box center [27, 94] width 55 height 12
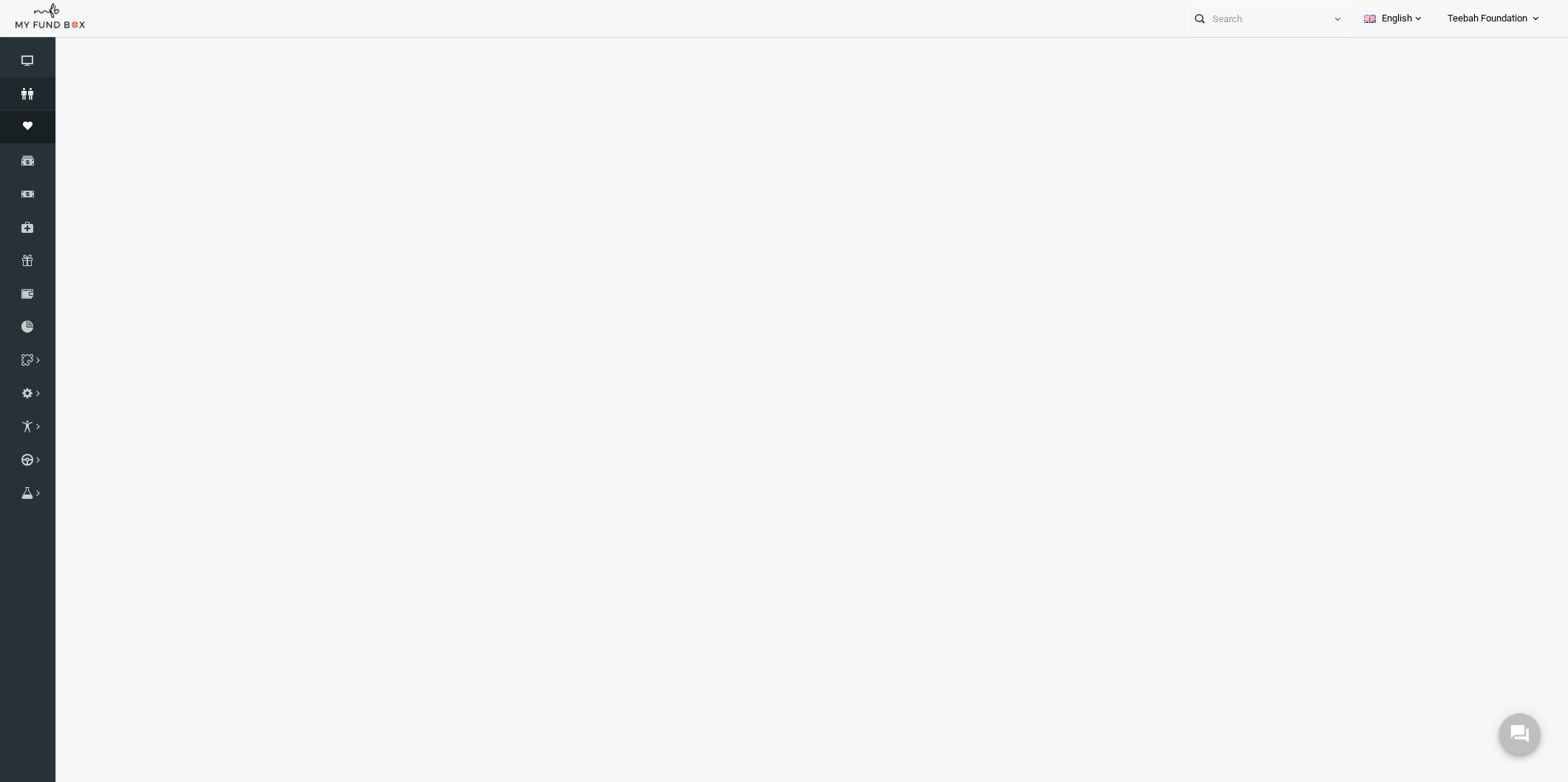
select select "100"
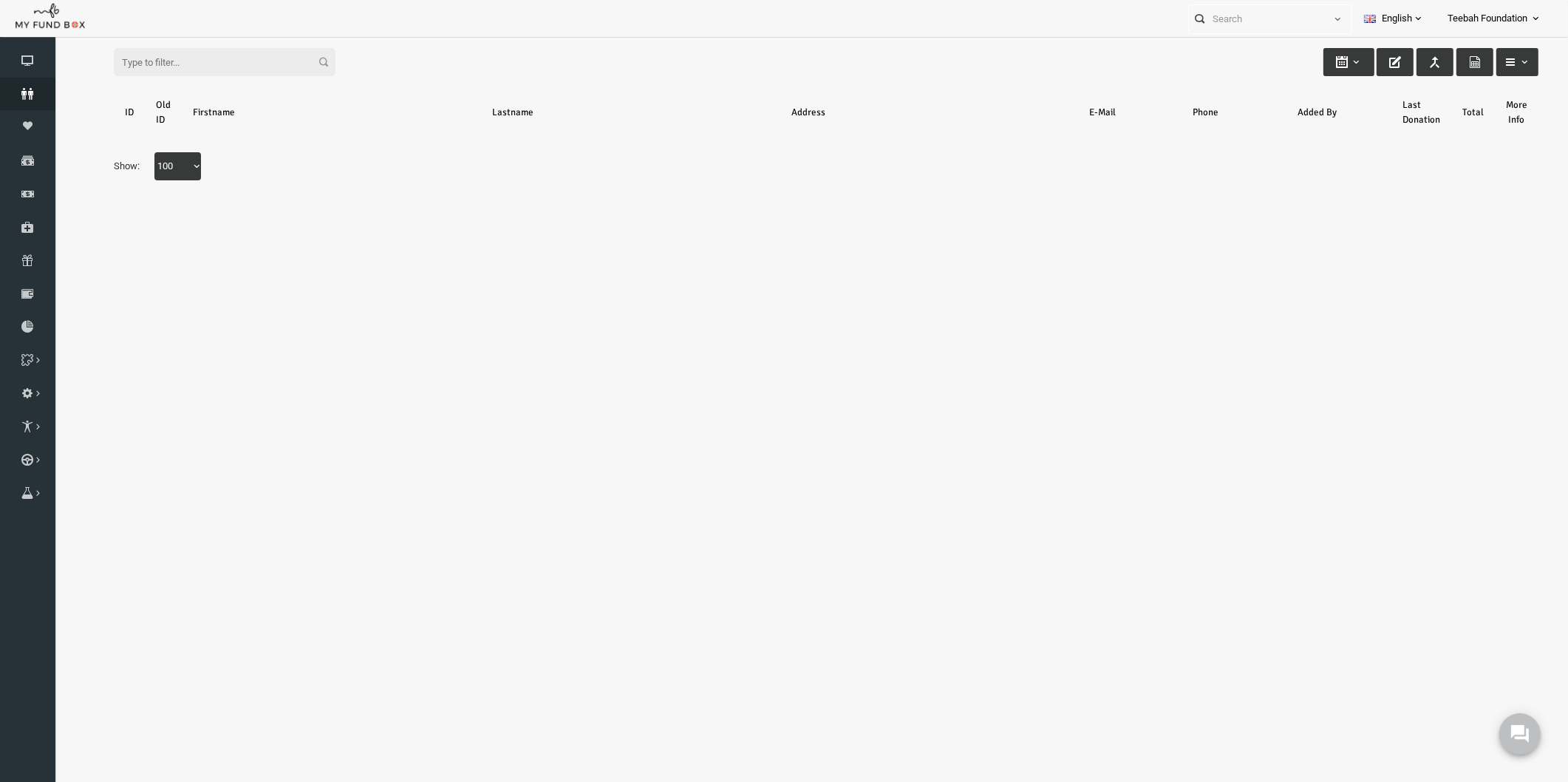
scroll to position [0, 0]
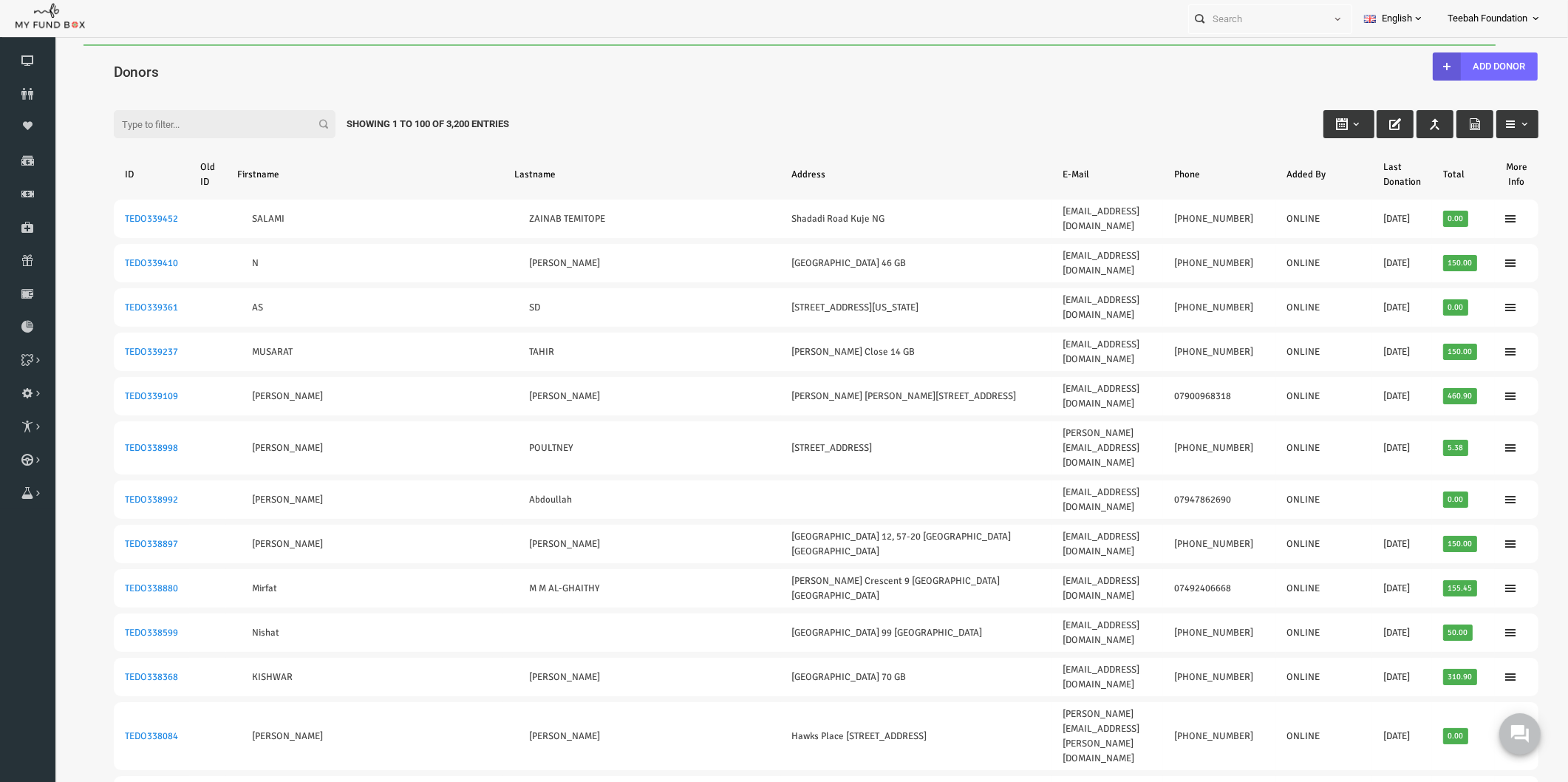
click at [159, 115] on input "Filter:" at bounding box center [194, 124] width 222 height 28
paste input "TEDO158122"
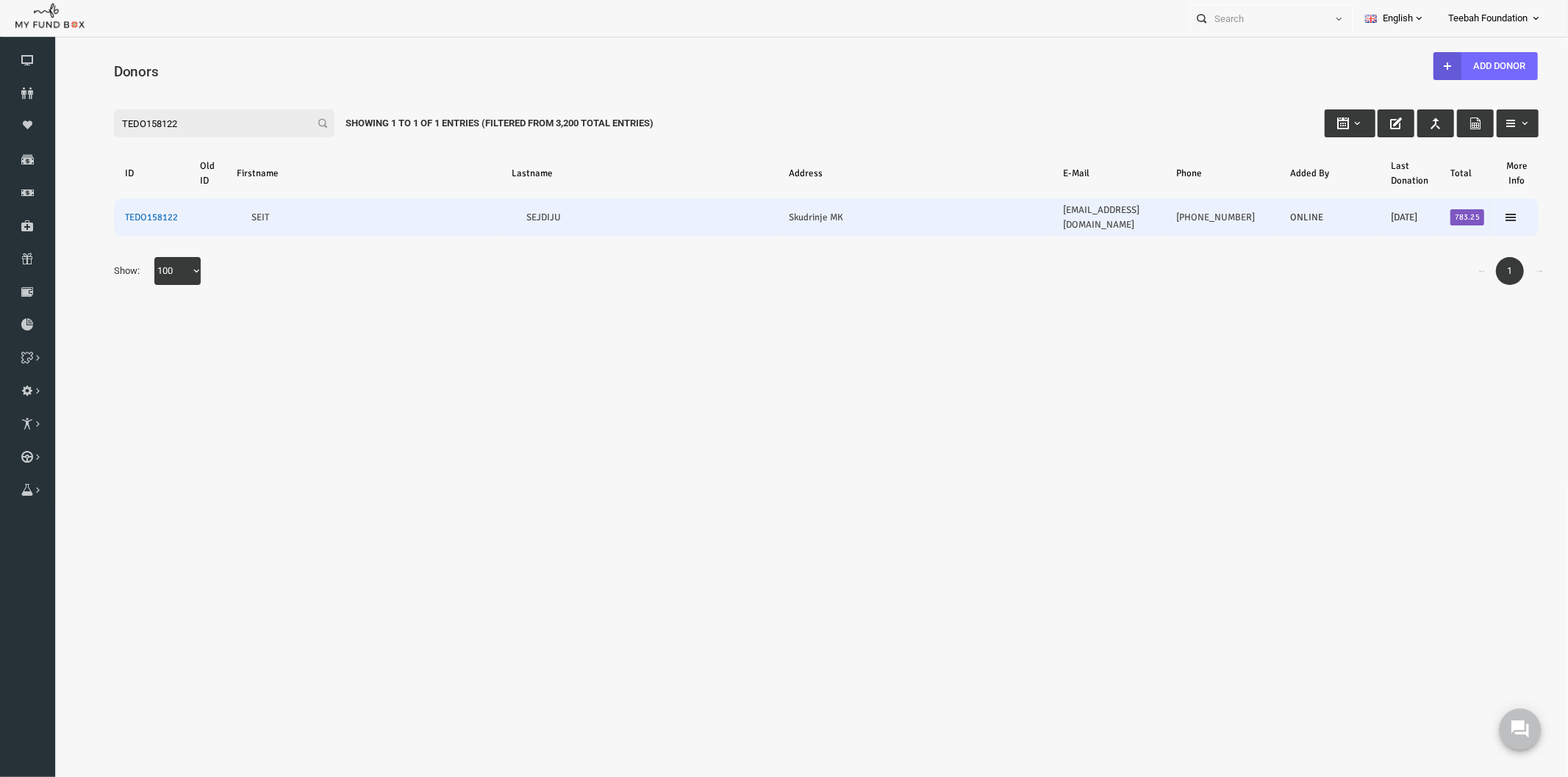
type input "TEDO158122"
click at [124, 211] on link "TEDO158122" at bounding box center [121, 217] width 53 height 11
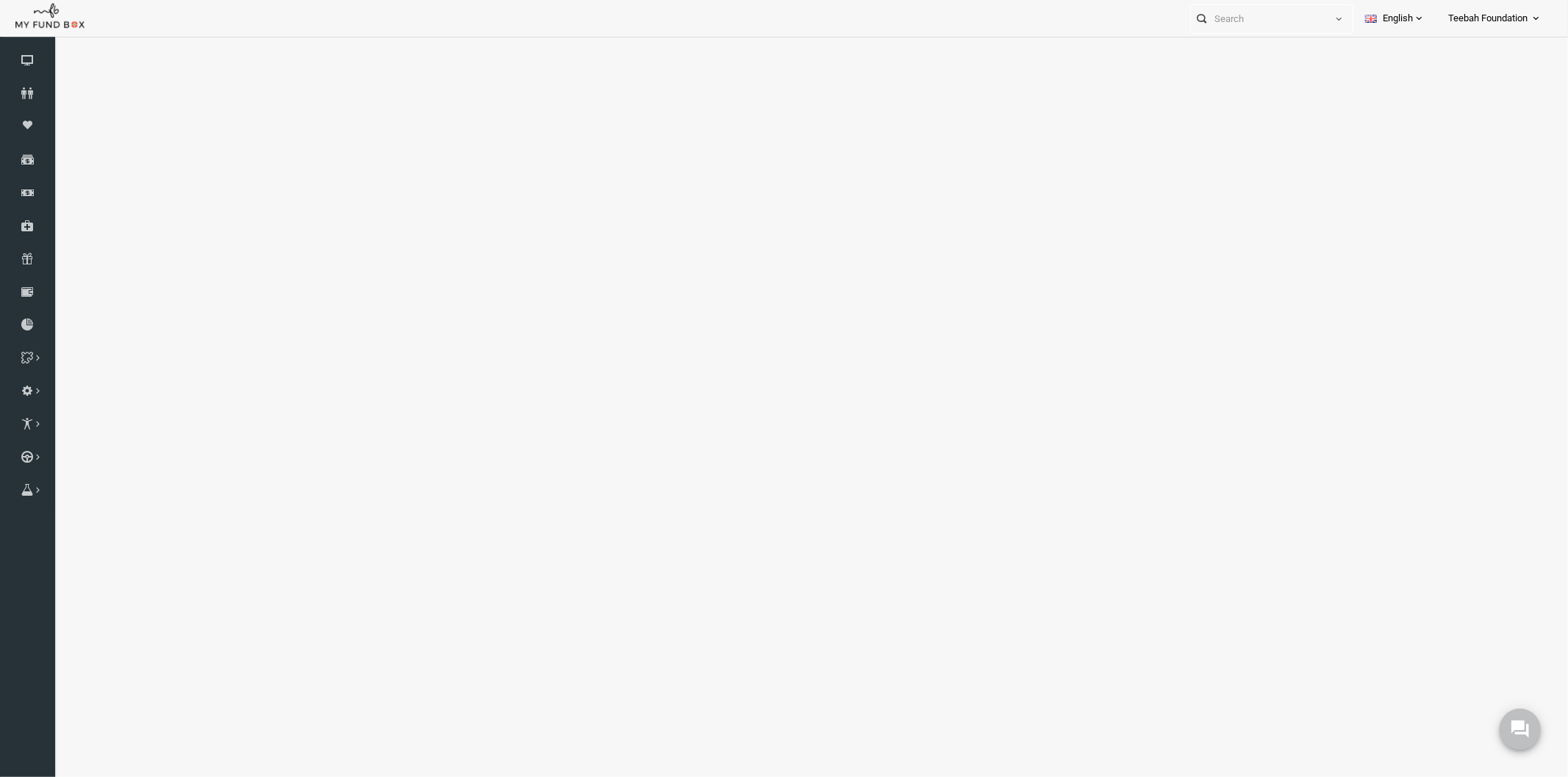
select select "100"
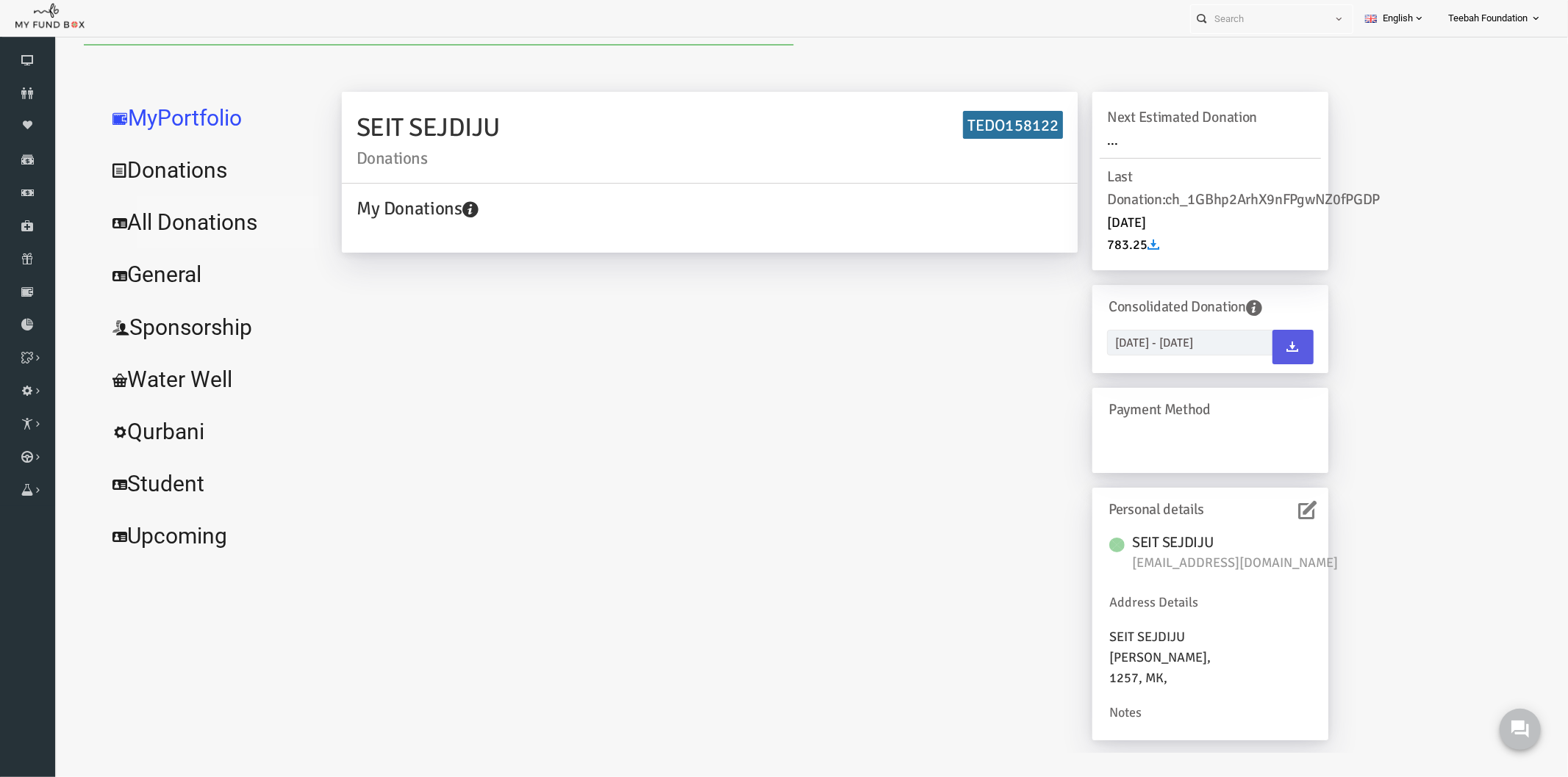
click at [144, 226] on link "All Donations" at bounding box center [178, 222] width 221 height 53
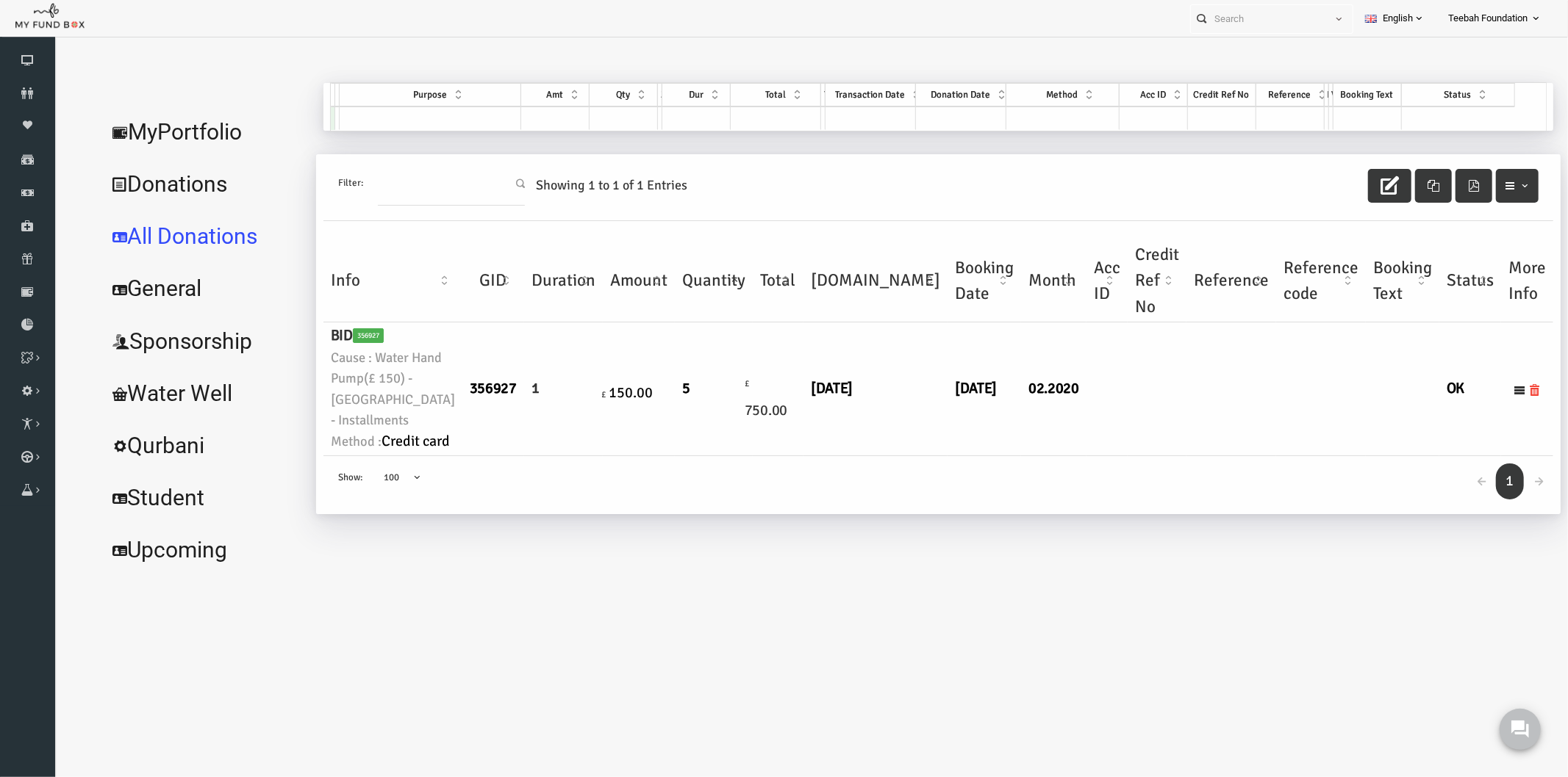
click at [962, 602] on body "Donor Not Found Beneficiary Not Found Partner Not Found!!!! Please Fill out thi…" at bounding box center [795, 398] width 1483 height 709
click at [153, 126] on link "MyPortfolio" at bounding box center [172, 131] width 209 height 53
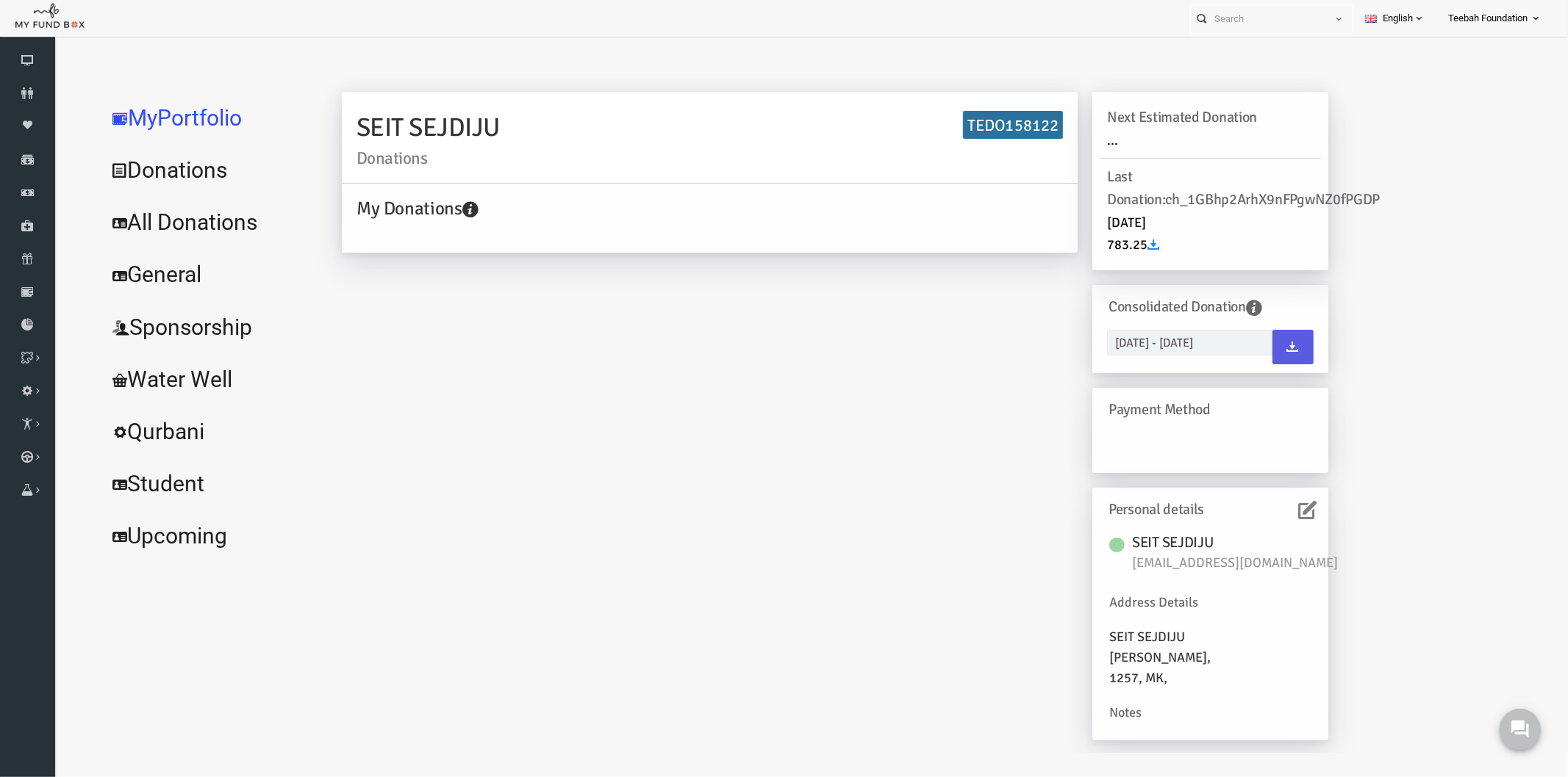
click at [1272, 510] on icon at bounding box center [1277, 510] width 18 height 18
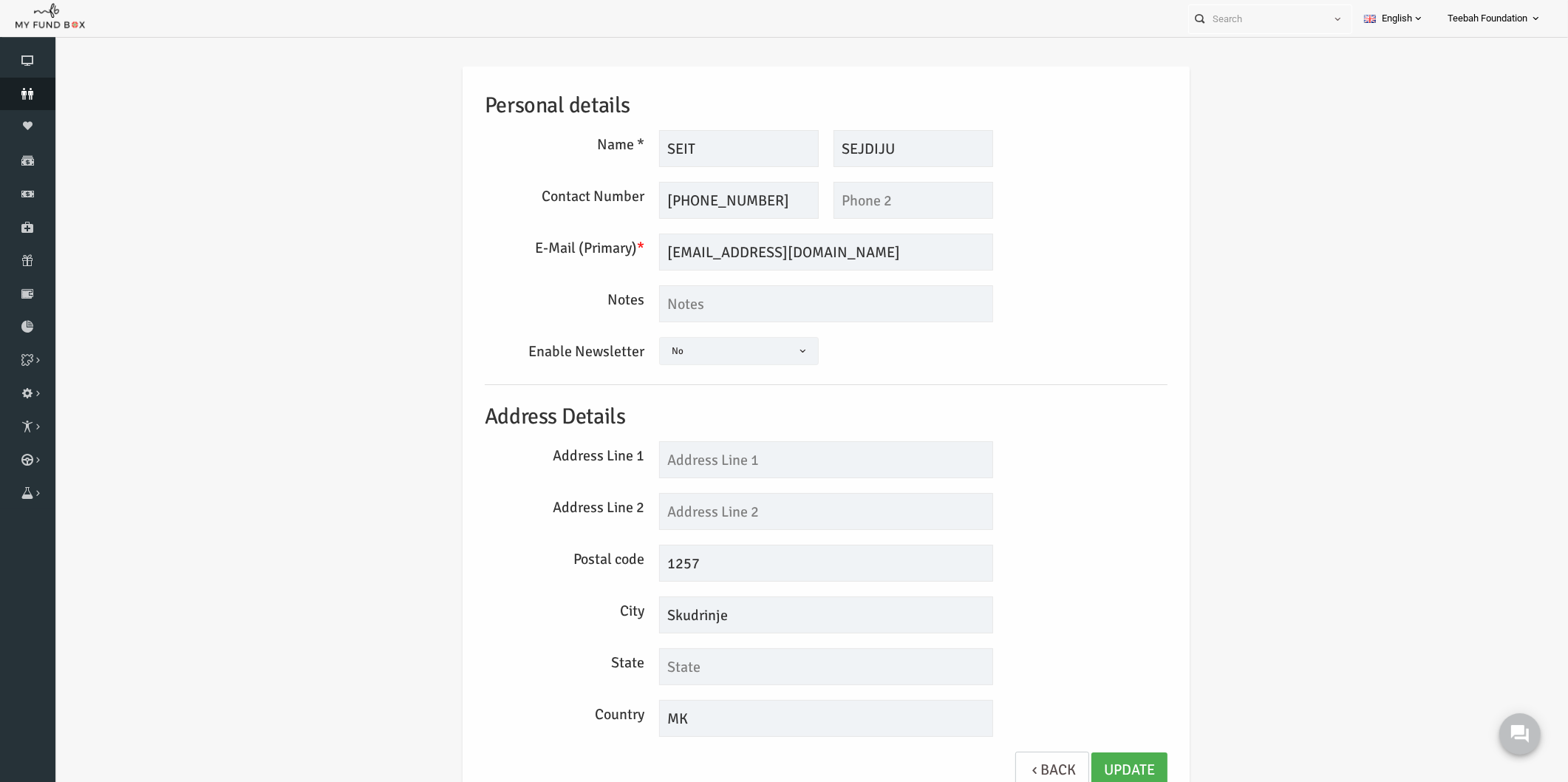
click at [30, 92] on icon at bounding box center [27, 94] width 55 height 12
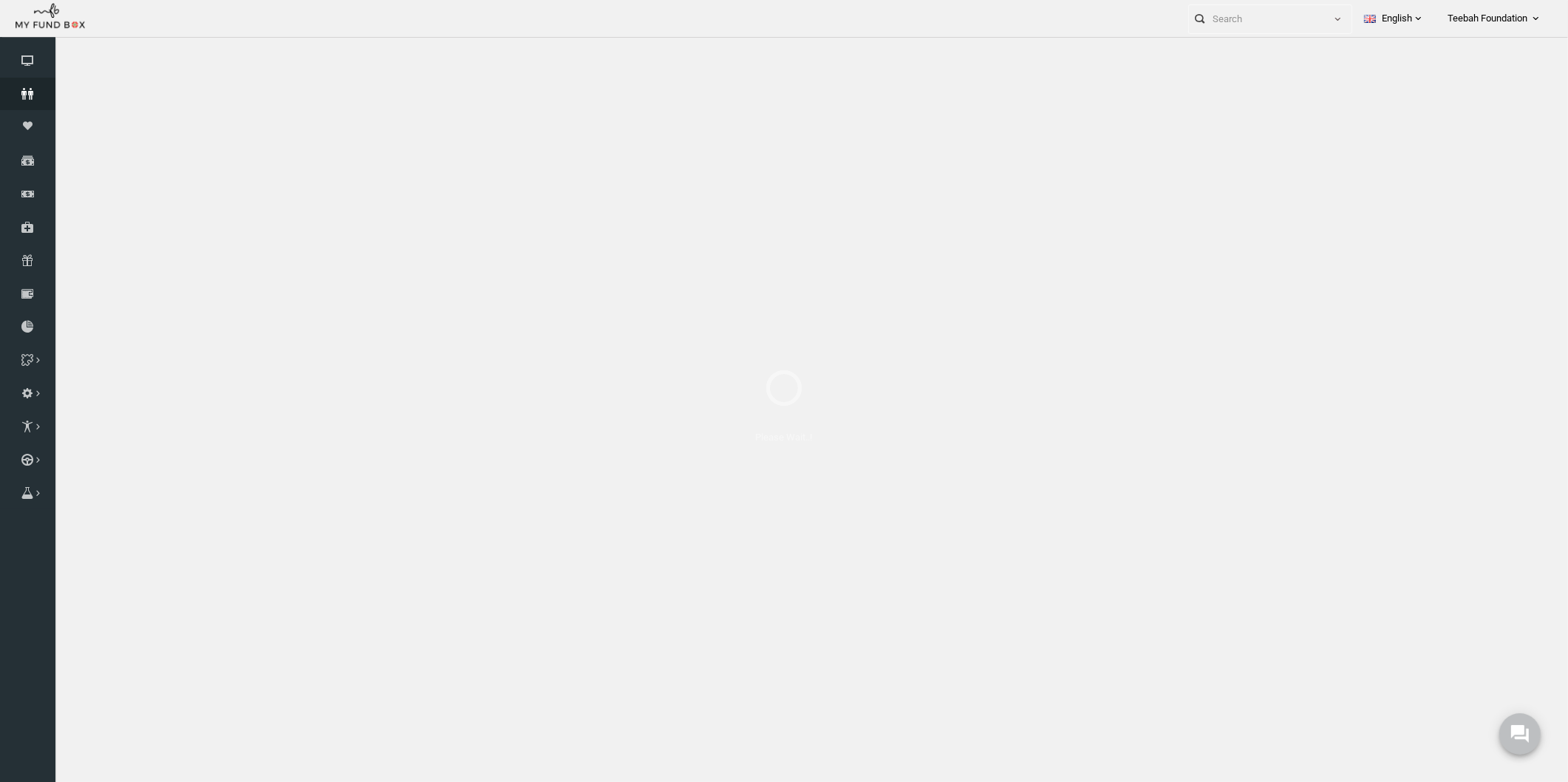
select select "100"
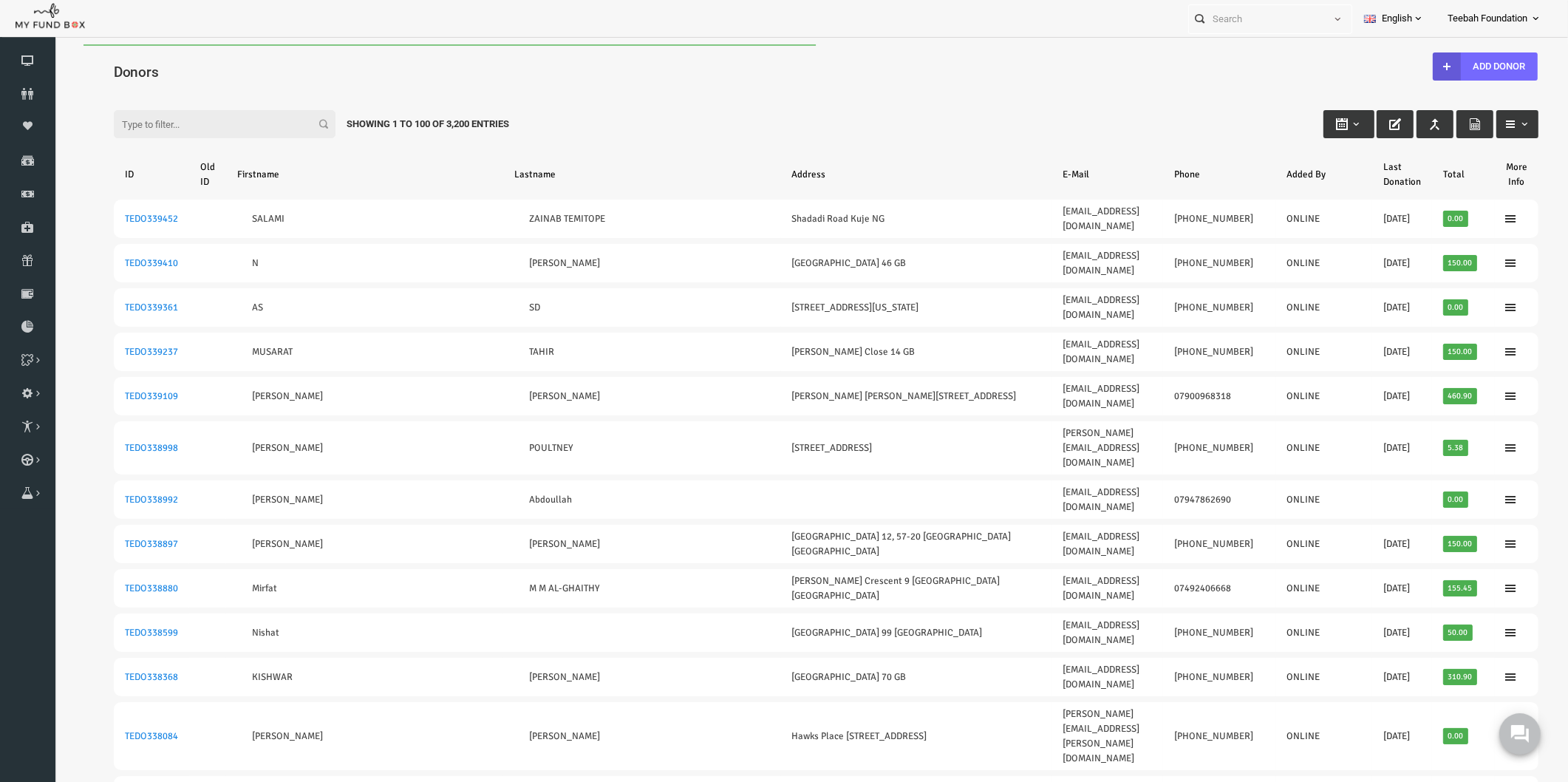
click at [204, 68] on h4 "Donors" at bounding box center [803, 72] width 1439 height 21
click at [156, 114] on input "Filter:" at bounding box center [194, 124] width 222 height 28
click at [156, 126] on input "Filter:" at bounding box center [194, 124] width 222 height 28
paste input "TEDO159489"
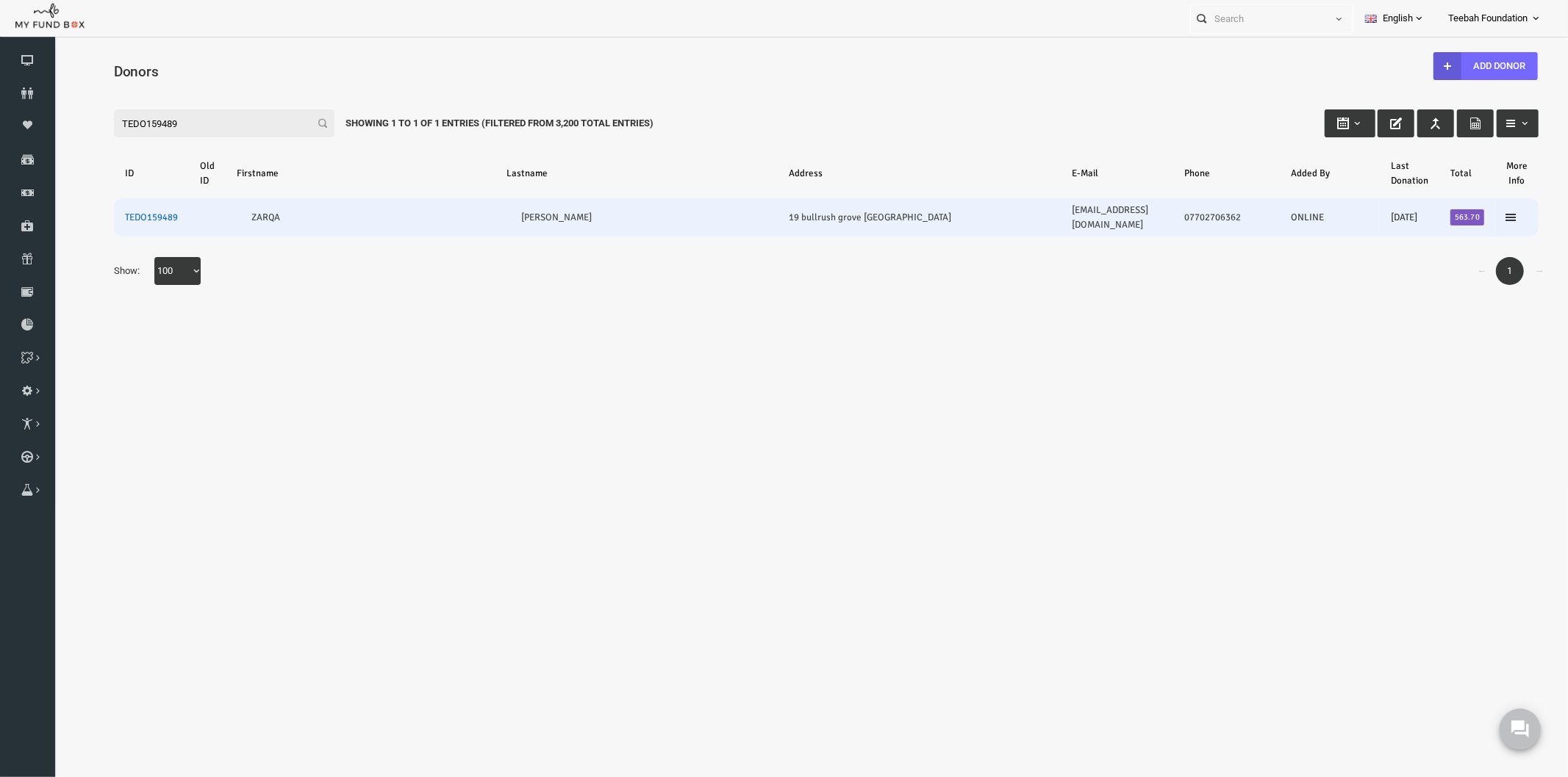
type input "TEDO159489"
click at [131, 211] on link "TEDO159489" at bounding box center [121, 217] width 53 height 11
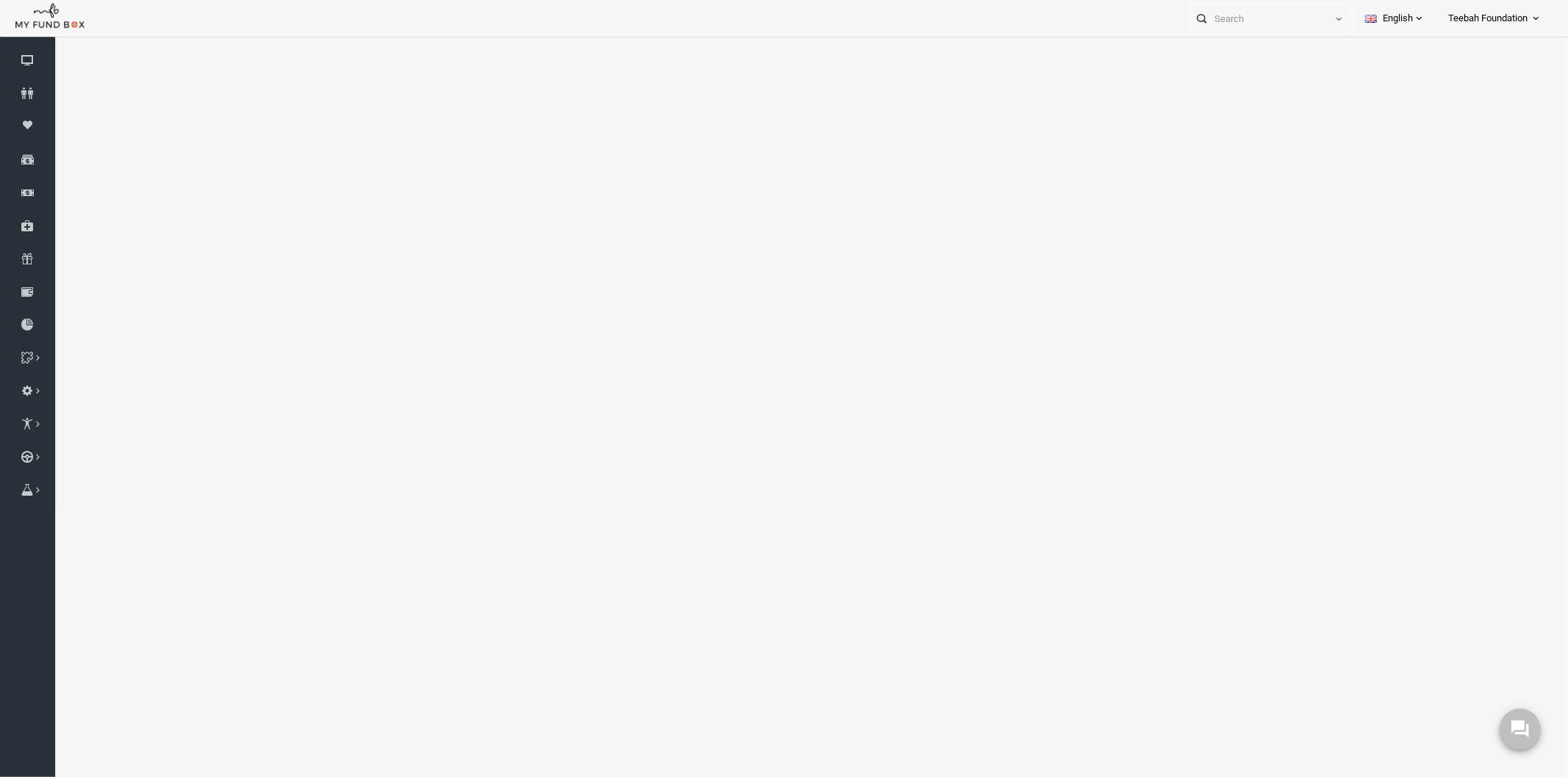
select select "100"
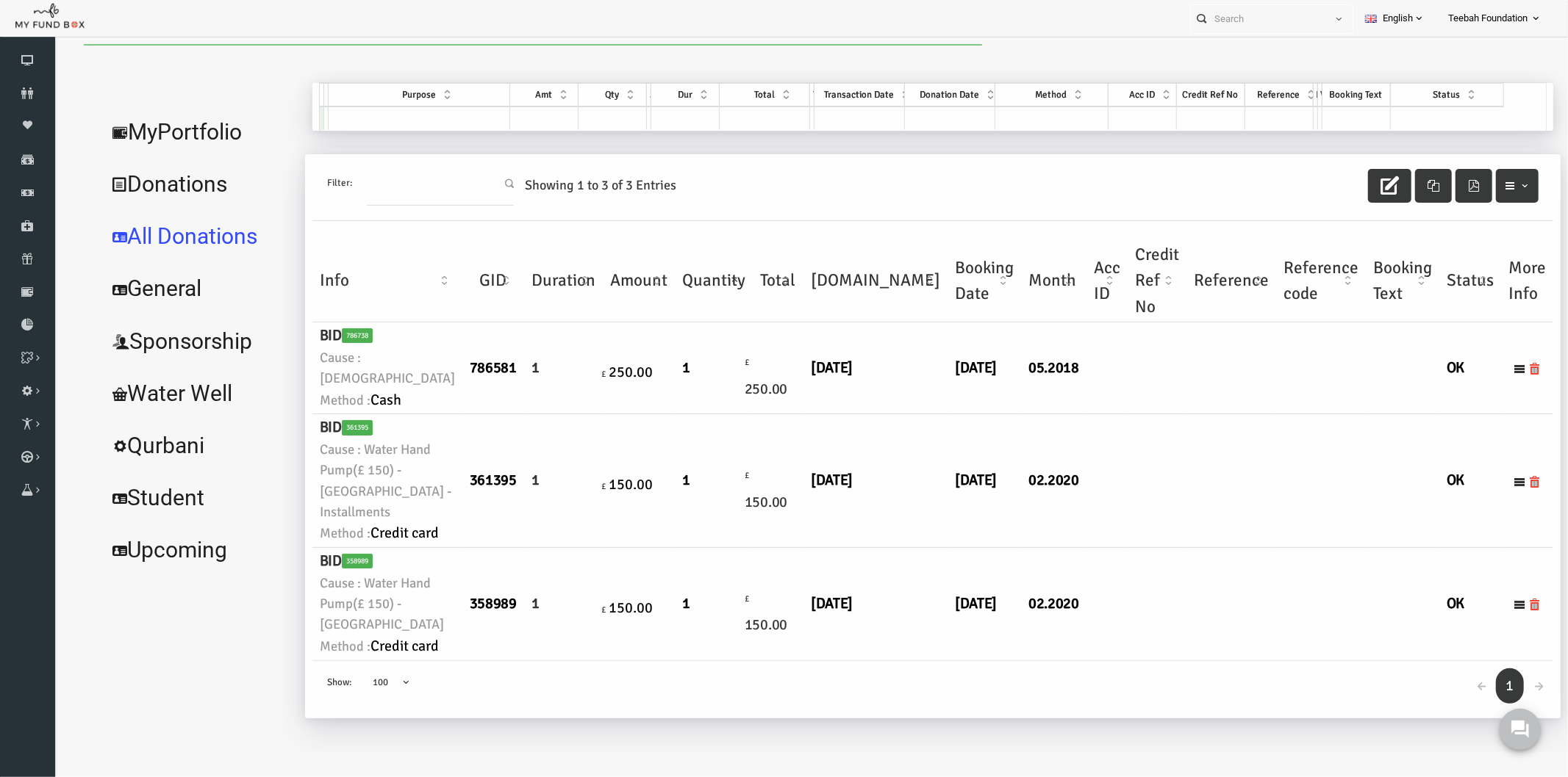
click at [1335, 546] on td at bounding box center [1372, 480] width 74 height 134
click at [132, 128] on link "MyPortfolio" at bounding box center [167, 131] width 199 height 53
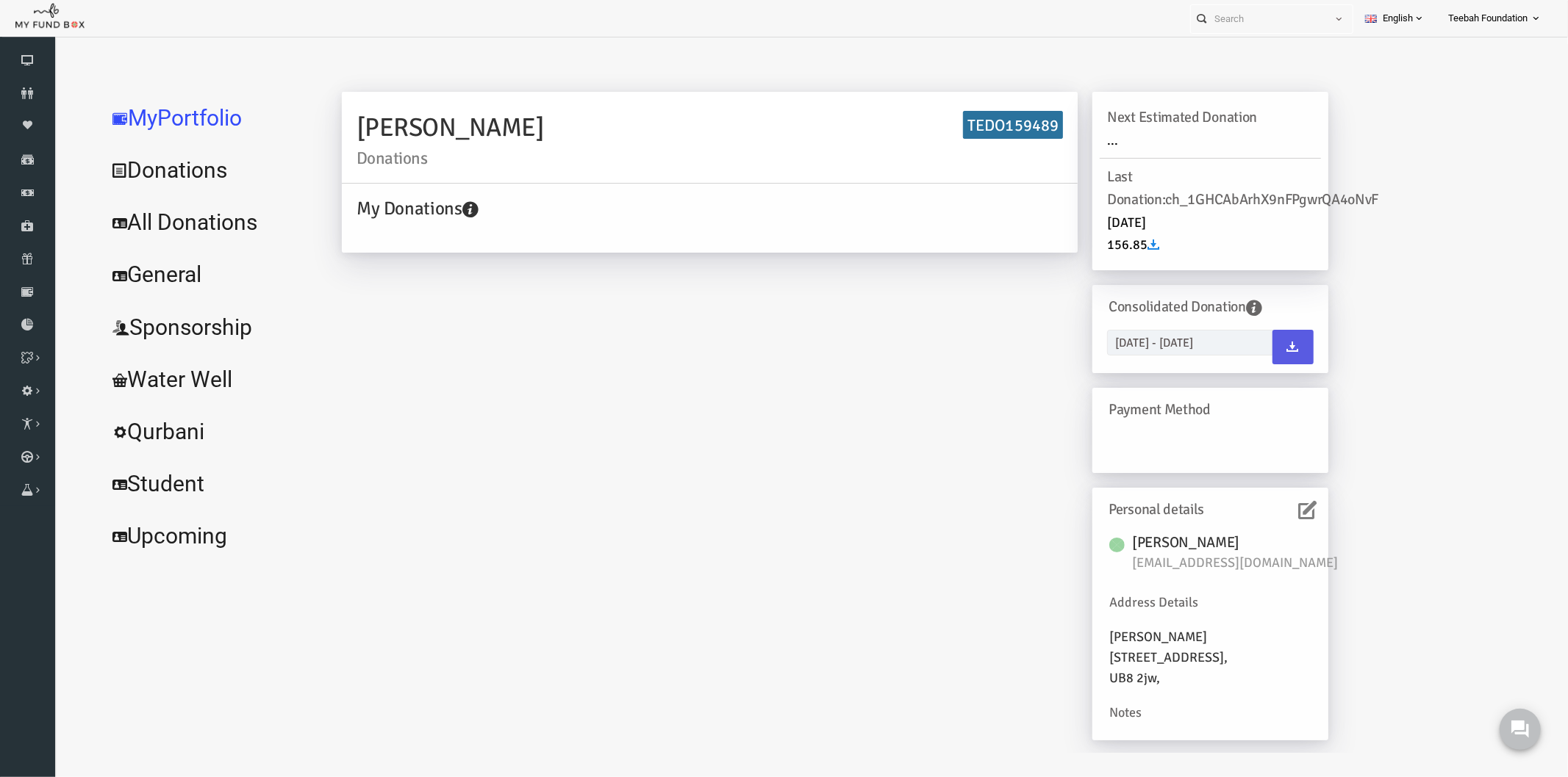
click at [1268, 510] on icon at bounding box center [1277, 510] width 18 height 18
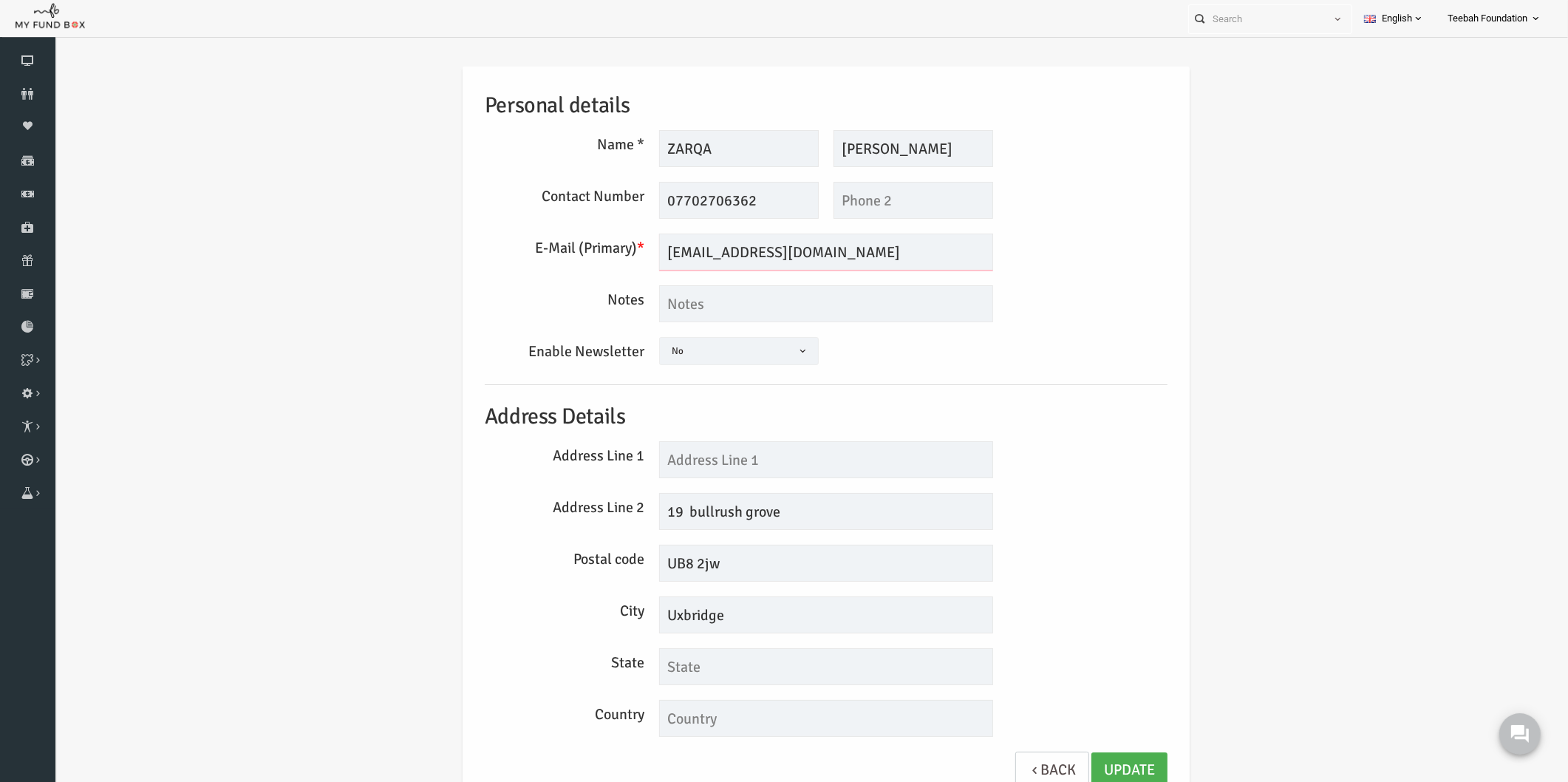
drag, startPoint x: 824, startPoint y: 254, endPoint x: 597, endPoint y: 242, distance: 227.3
click at [597, 242] on div "E-Mail (Primary) * [EMAIL_ADDRESS][DOMAIN_NAME] We will be sending invoices to …" at bounding box center [796, 252] width 697 height 37
click at [747, 276] on div "Personal details Name * [GEOGRAPHIC_DATA] Description allows upto maximum of 25…" at bounding box center [796, 436] width 712 height 738
click at [764, 244] on input "[EMAIL_ADDRESS][DOMAIN_NAME]" at bounding box center [796, 252] width 334 height 37
drag, startPoint x: 820, startPoint y: 249, endPoint x: 539, endPoint y: 235, distance: 281.3
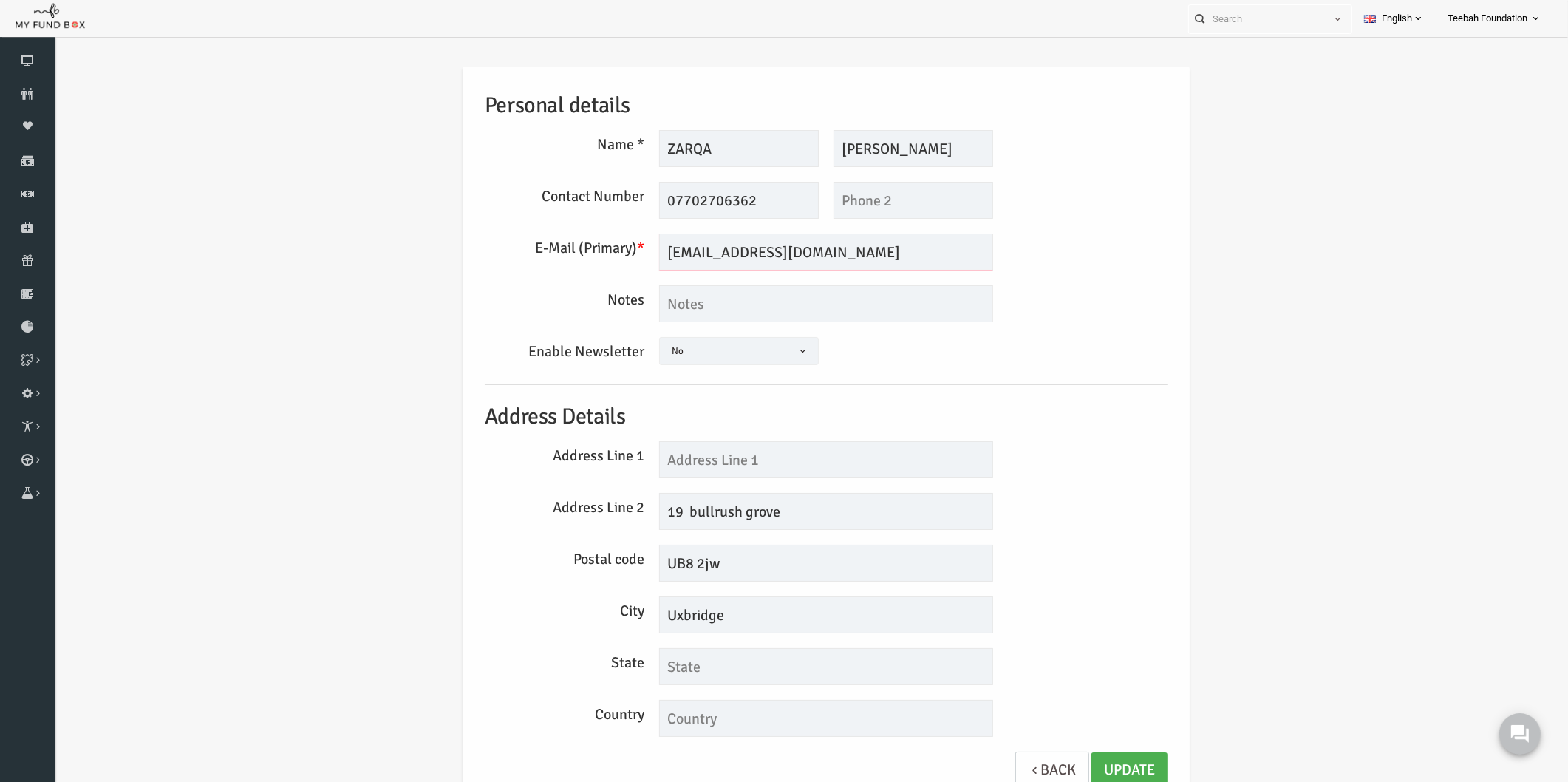
click at [539, 235] on div "E-Mail (Primary) * [EMAIL_ADDRESS][DOMAIN_NAME] We will be sending invoices to …" at bounding box center [796, 252] width 697 height 37
drag, startPoint x: 705, startPoint y: 145, endPoint x: 643, endPoint y: 143, distance: 62.0
click at [643, 143] on input "ZARQA" at bounding box center [708, 149] width 159 height 37
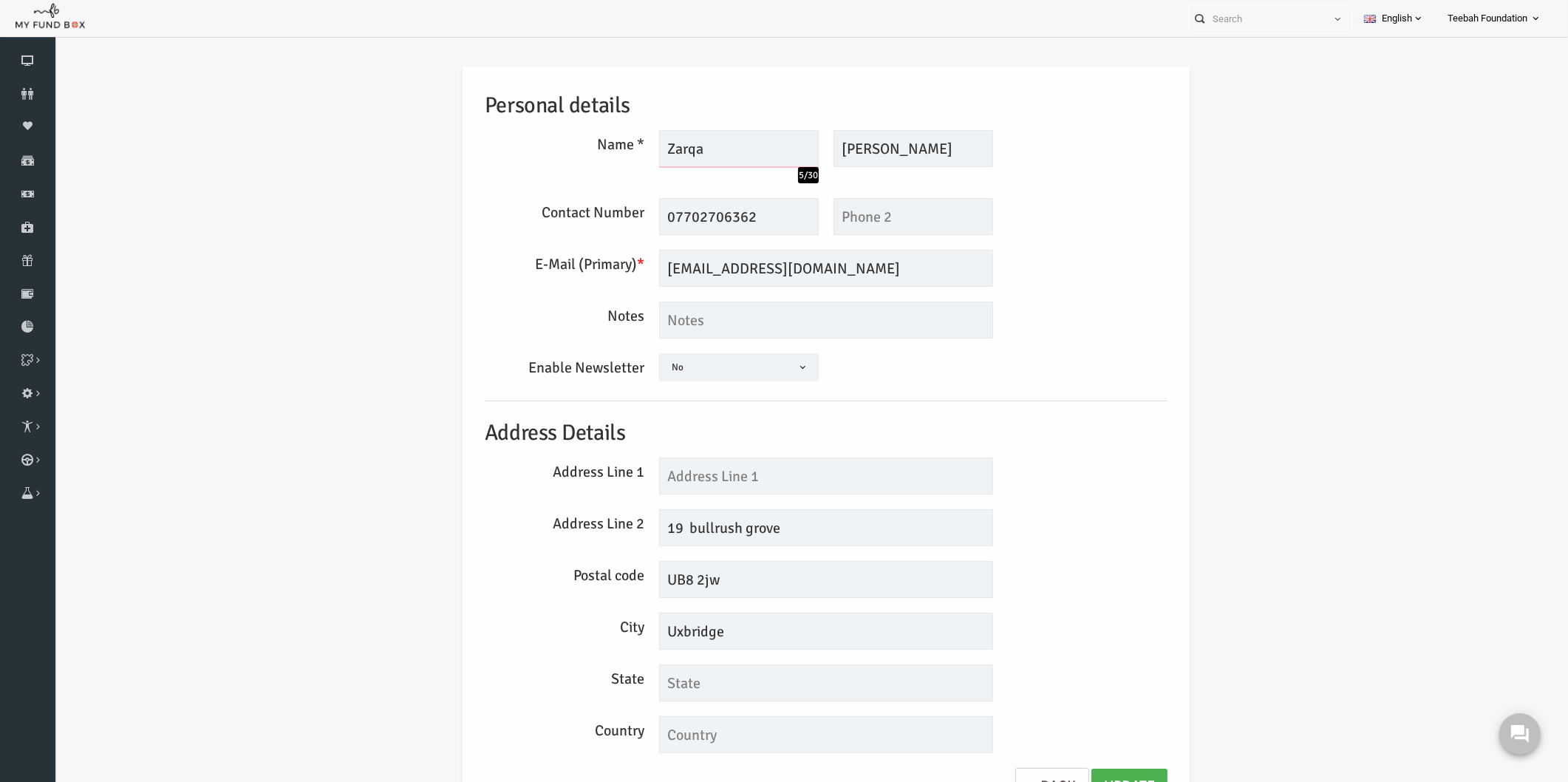
type input "Zarqa"
drag, startPoint x: 877, startPoint y: 149, endPoint x: 821, endPoint y: 145, distance: 56.1
click at [821, 145] on input "[PERSON_NAME]" at bounding box center [882, 149] width 159 height 37
type input "[PERSON_NAME]"
click at [1186, 392] on div "Personal details Name * Zarqa 5/30 Description allows upto maximum of 255 chara…" at bounding box center [796, 448] width 1484 height 806
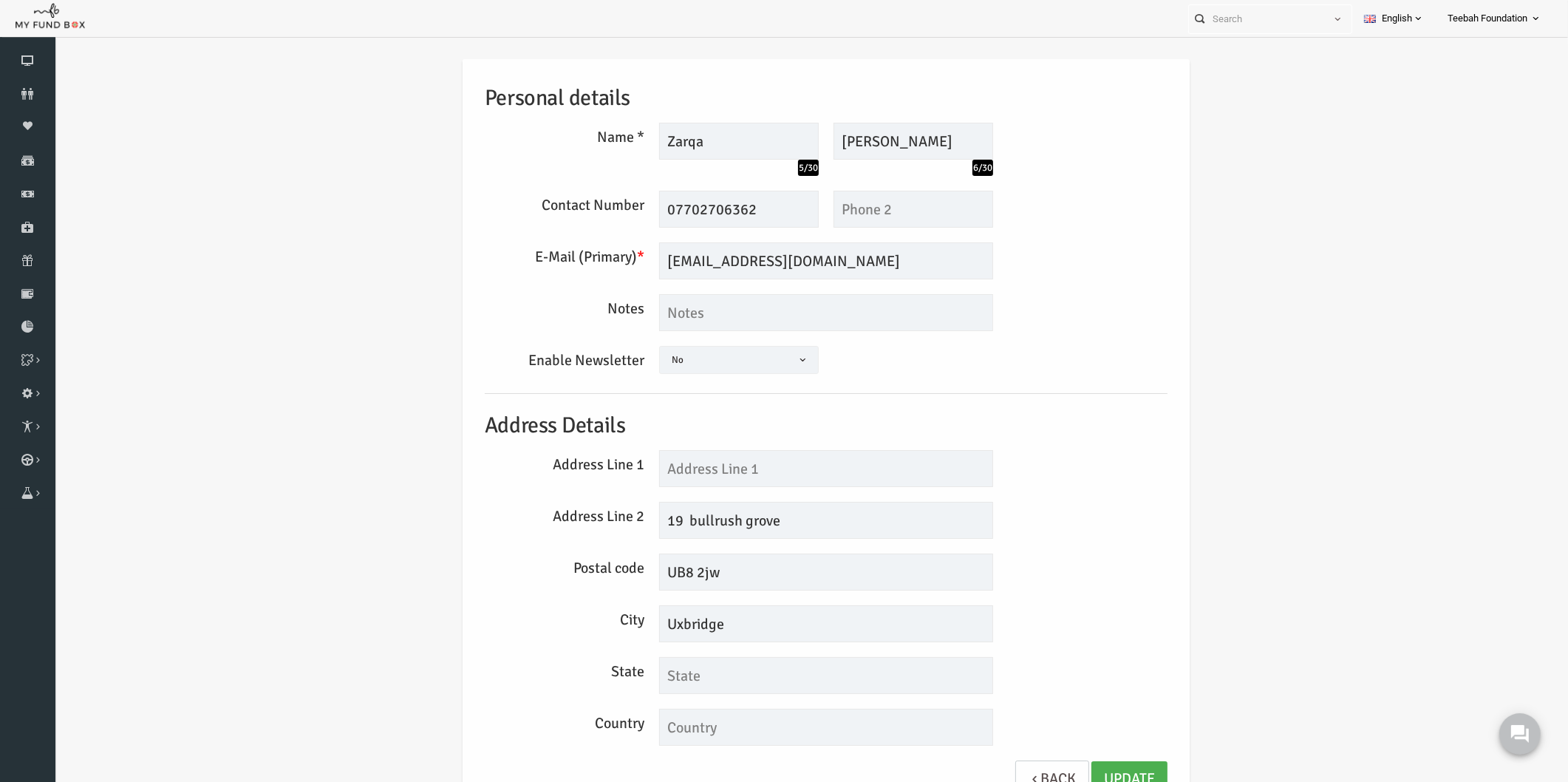
scroll to position [9, 0]
click at [654, 470] on input "text" at bounding box center [796, 467] width 334 height 37
type input "19"
drag, startPoint x: 664, startPoint y: 514, endPoint x: 616, endPoint y: 505, distance: 48.8
click at [616, 505] on div "Address Line 2 [STREET_ADDRESS]" at bounding box center [796, 519] width 697 height 37
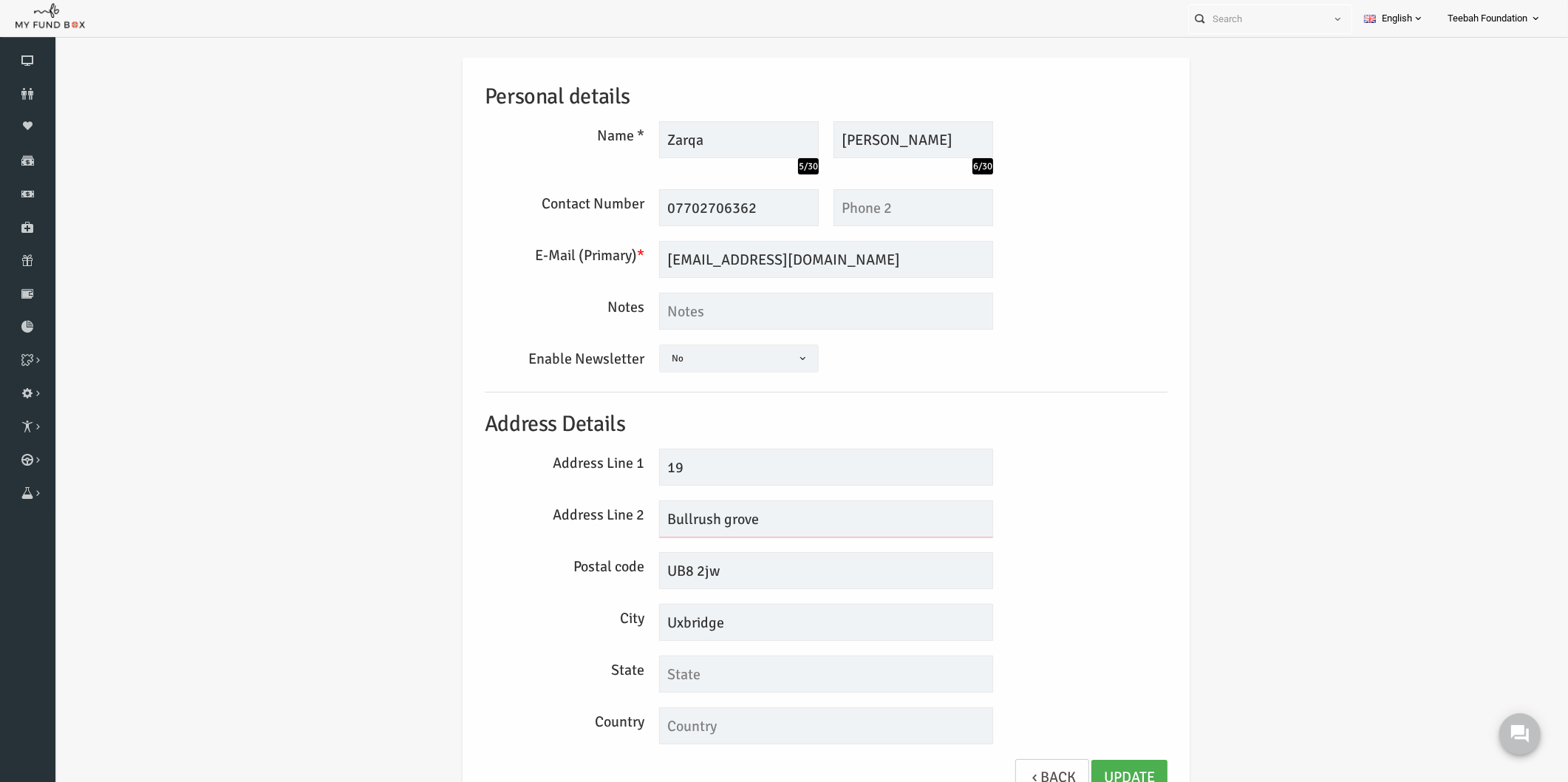
type input "Bullrush grove"
click at [1048, 651] on div "Personal details Name * Zarqa 5/30 Description allows upto maximum of 255 chara…" at bounding box center [796, 434] width 712 height 754
click at [1092, 771] on link "Update" at bounding box center [1099, 778] width 76 height 36
click at [1227, 497] on div "Personal details Name * Zarqa 5/30 Description allows upto maximum of 255 chara…" at bounding box center [796, 438] width 1484 height 806
click at [1226, 527] on div "Personal details Name * Zarqa 5/30 Description allows upto maximum of 255 chara…" at bounding box center [796, 438] width 1484 height 806
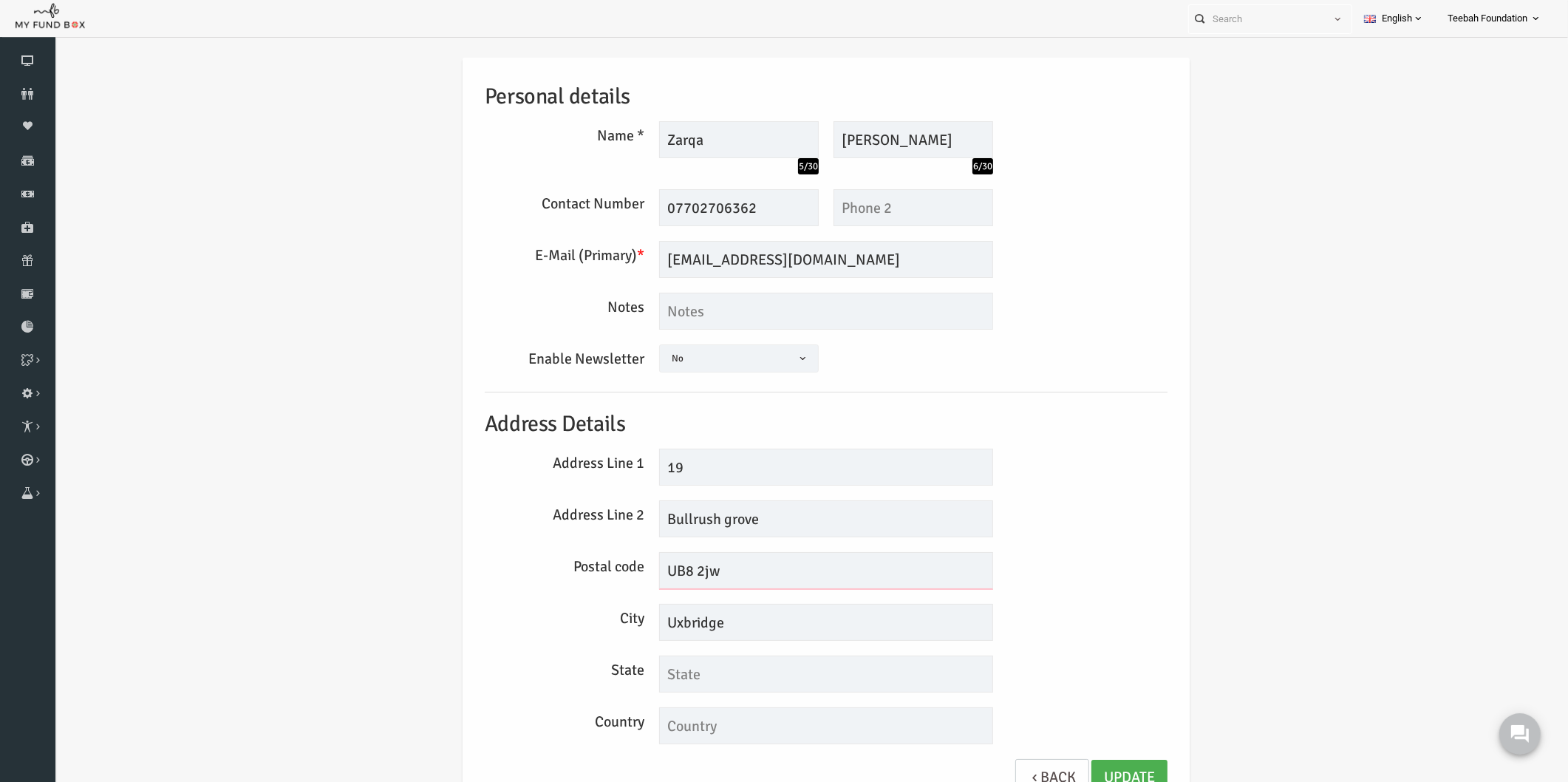
click at [716, 578] on input "UB8 2jw" at bounding box center [796, 571] width 334 height 37
type input "UB8 2JW"
click at [1085, 537] on div "Address Line 2 [GEOGRAPHIC_DATA]" at bounding box center [796, 519] width 697 height 37
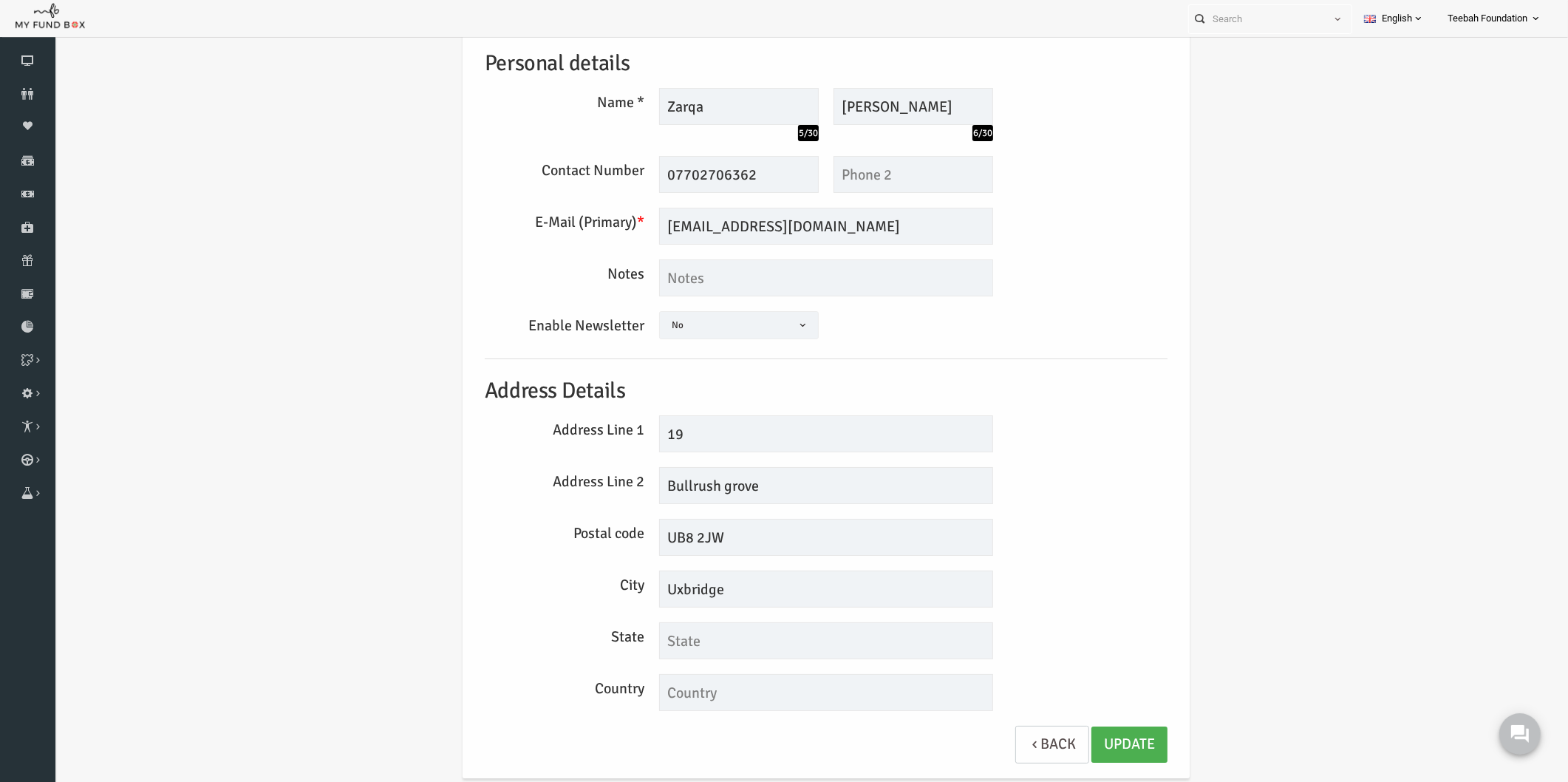
scroll to position [62, 0]
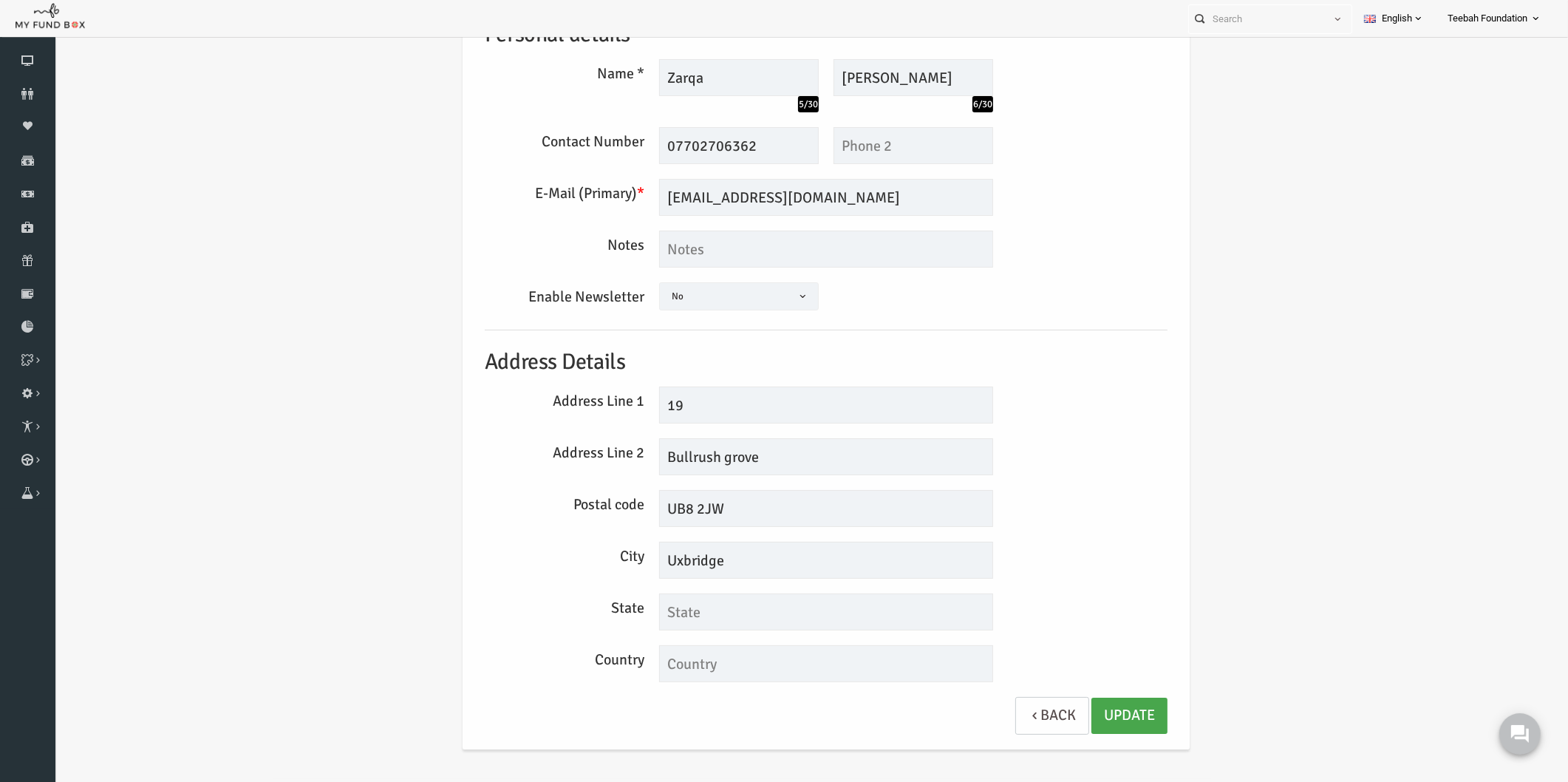
click at [1093, 713] on link "Update" at bounding box center [1099, 716] width 76 height 36
click at [1091, 562] on div "City [GEOGRAPHIC_DATA]" at bounding box center [796, 560] width 697 height 37
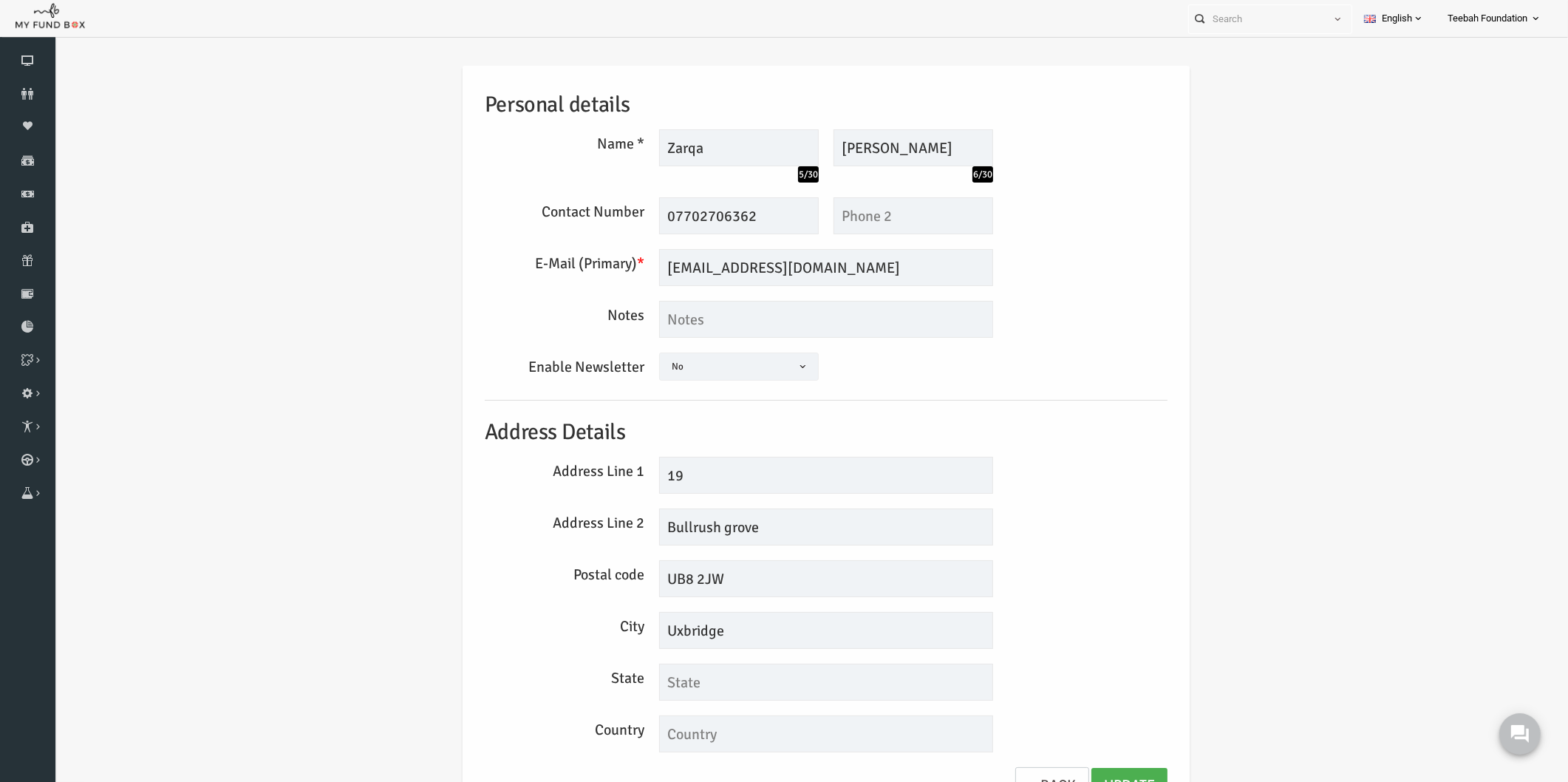
scroll to position [0, 0]
click at [16, 84] on link "Donors" at bounding box center [27, 93] width 55 height 32
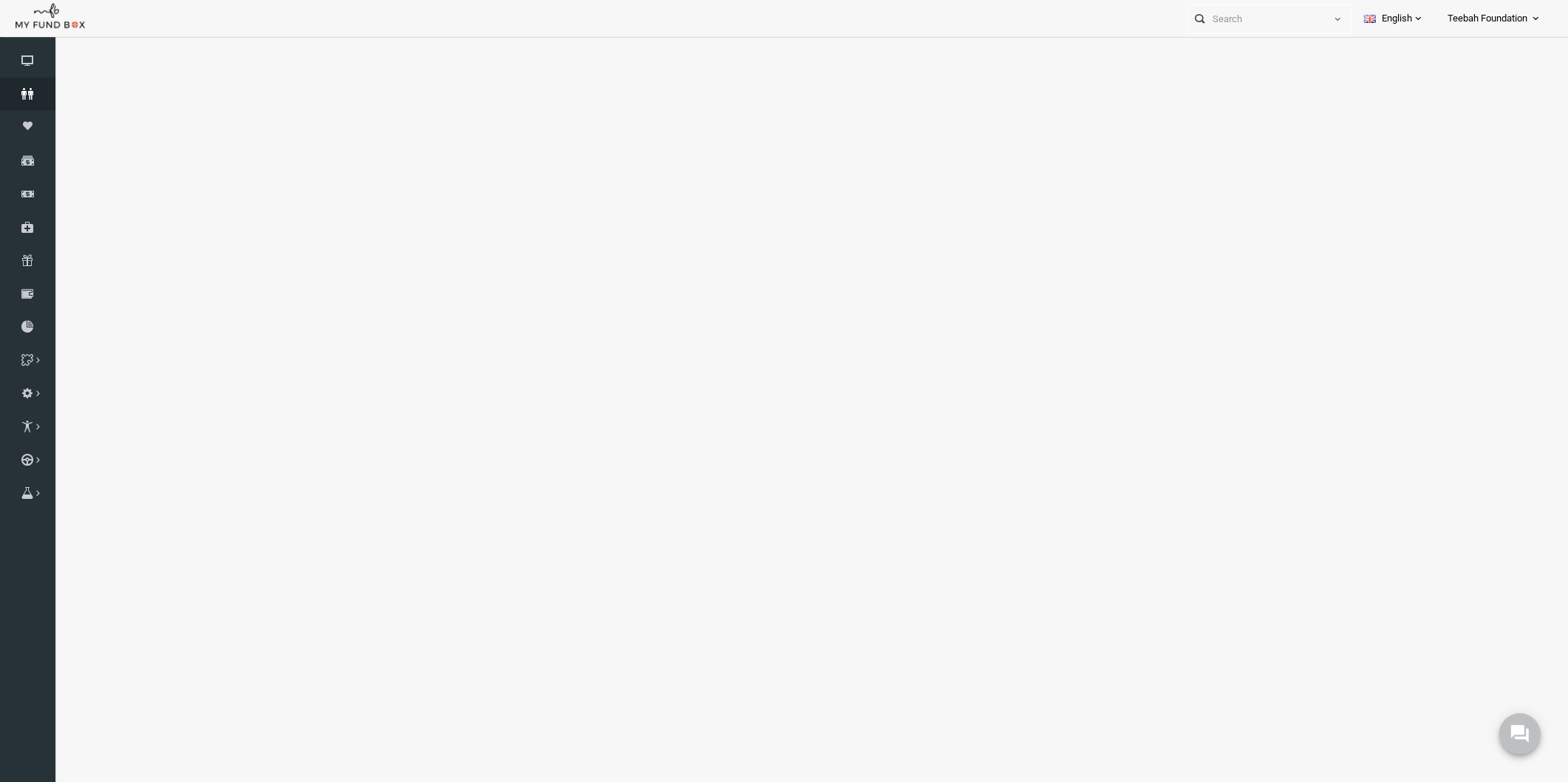
select select "100"
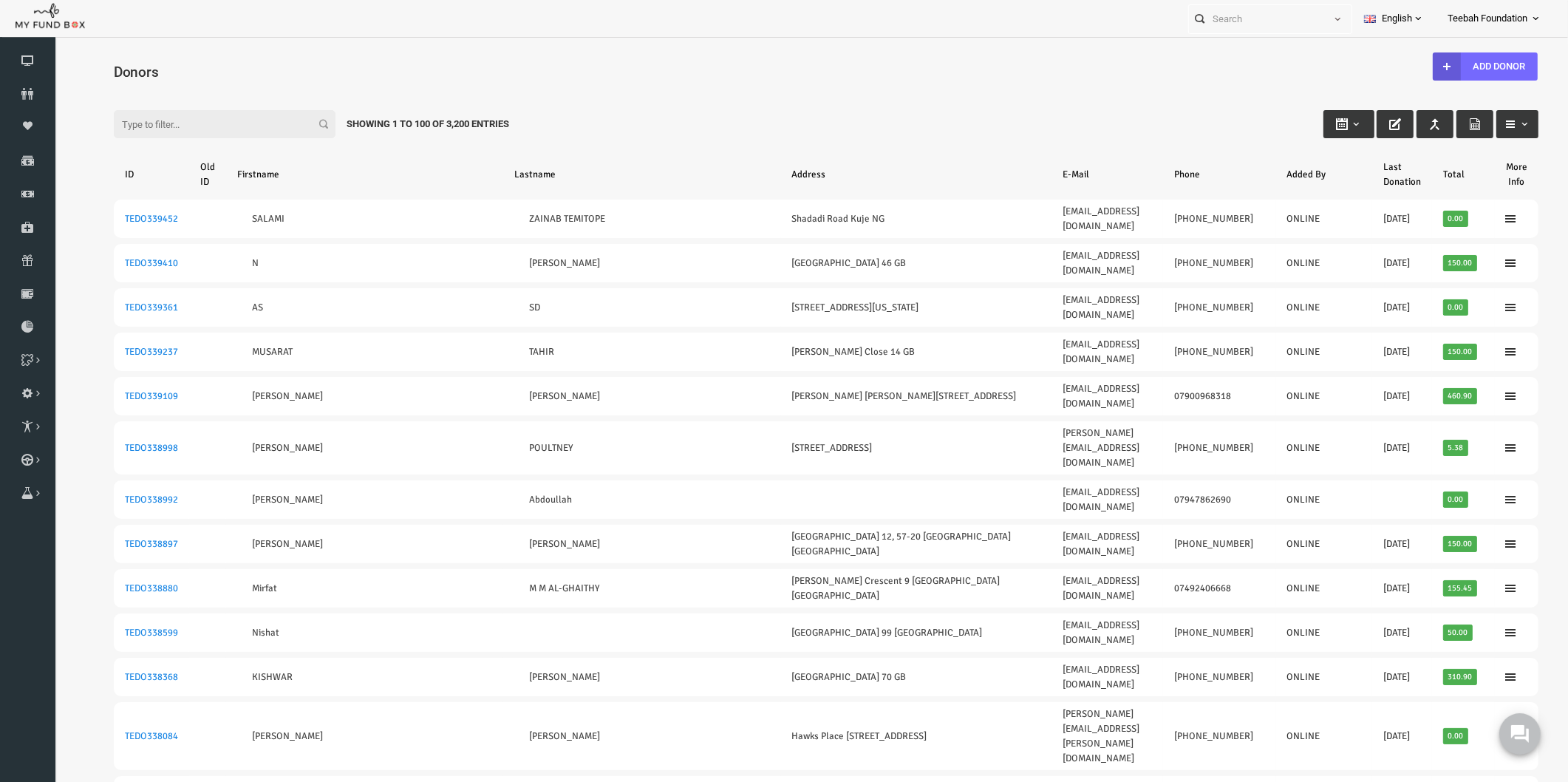
click at [188, 130] on input "Filter:" at bounding box center [194, 124] width 222 height 28
paste input "TEDO159662"
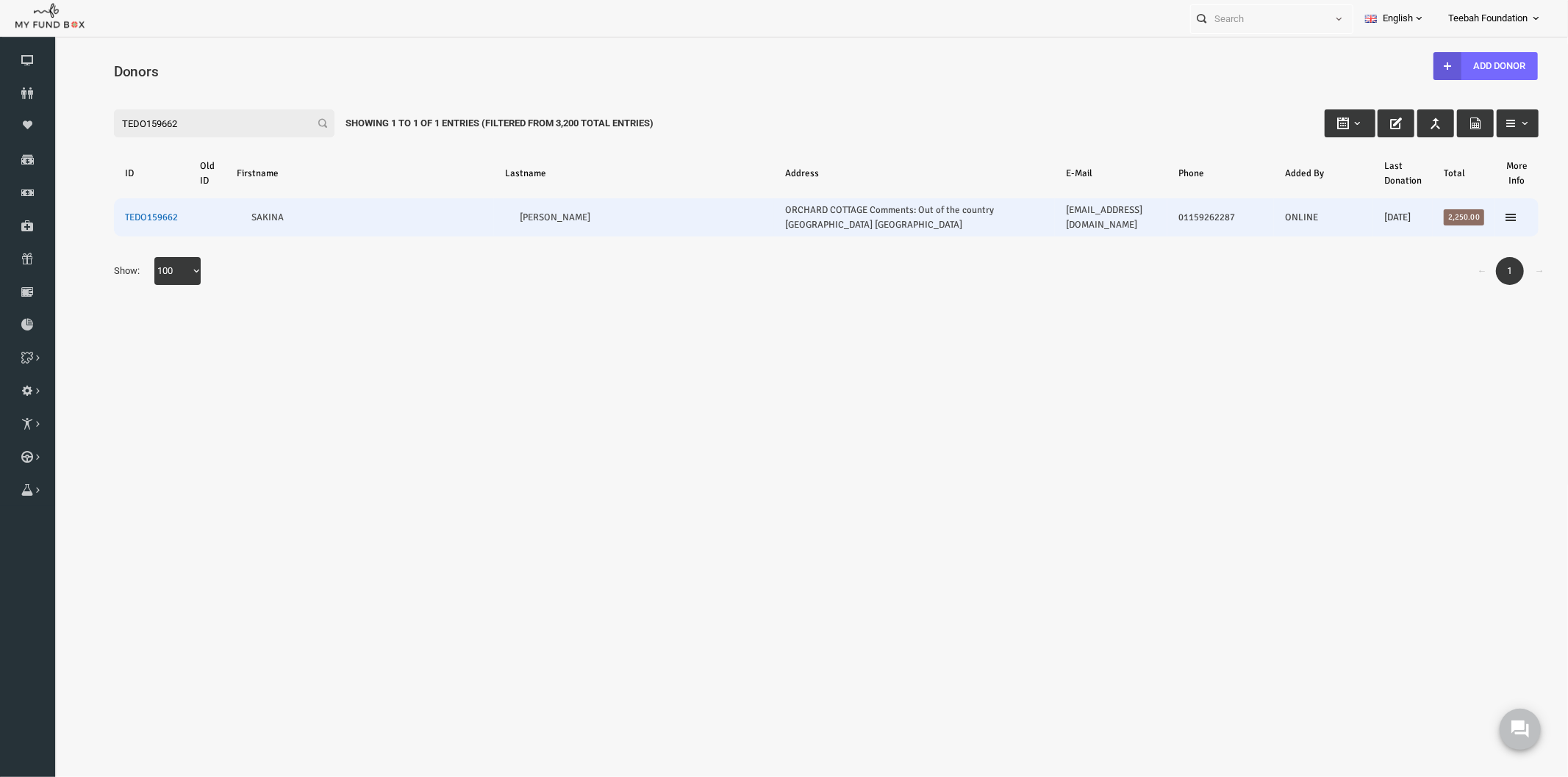
type input "TEDO159662"
click at [136, 215] on link "TEDO159662" at bounding box center [121, 217] width 53 height 11
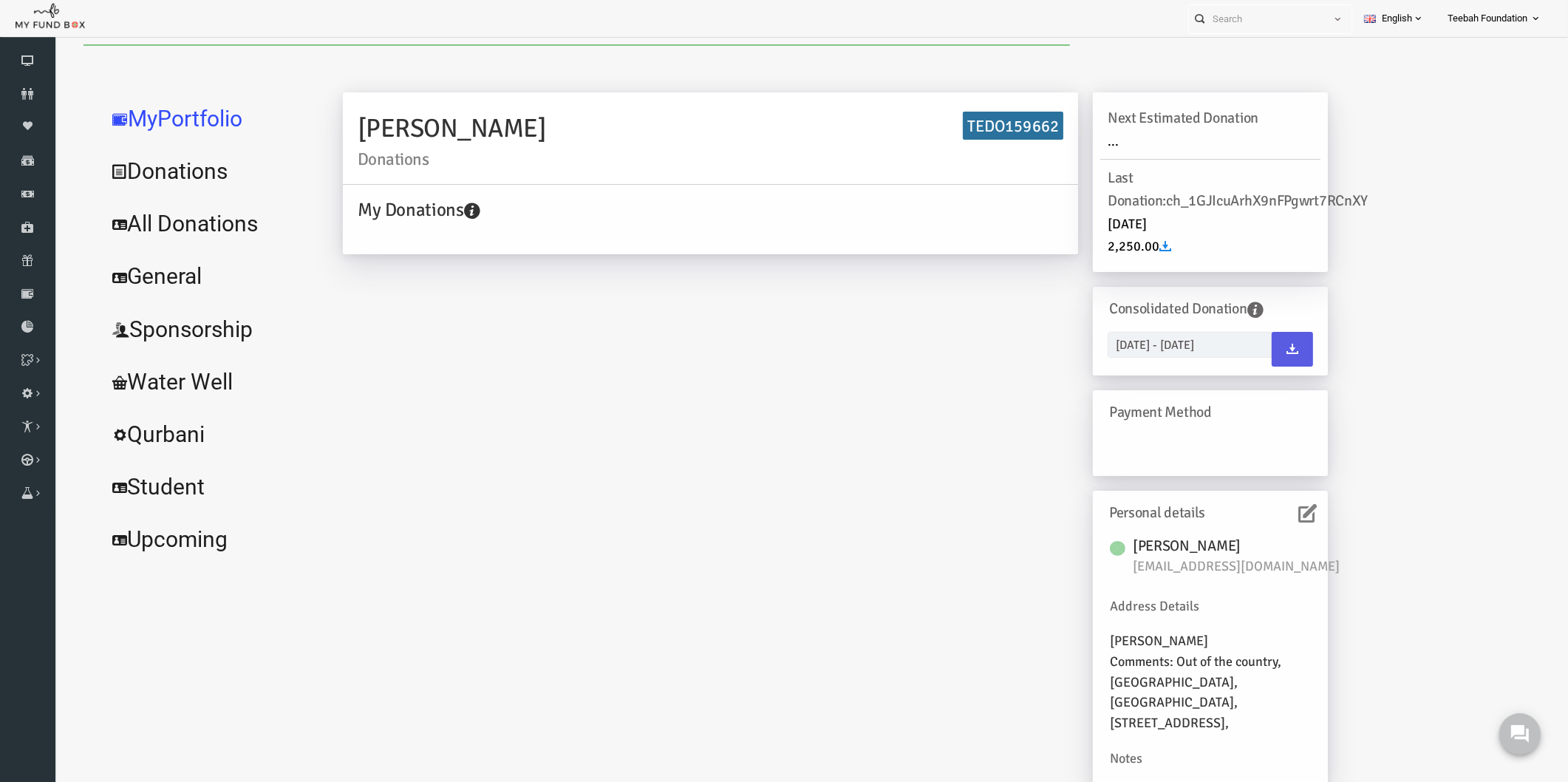
click at [201, 222] on link "All Donations" at bounding box center [179, 224] width 222 height 53
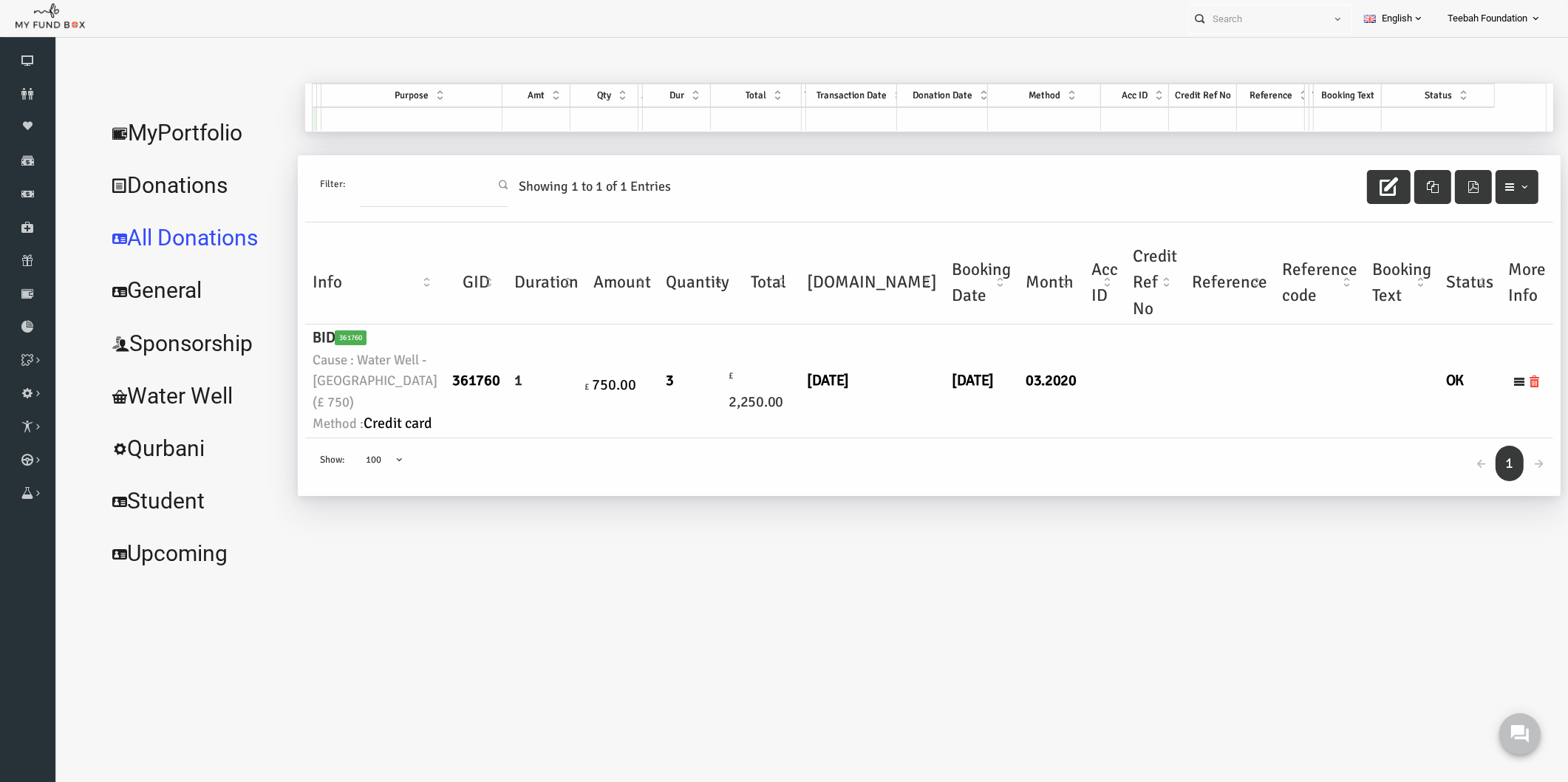
click at [182, 135] on link "MyPortfolio" at bounding box center [164, 133] width 191 height 53
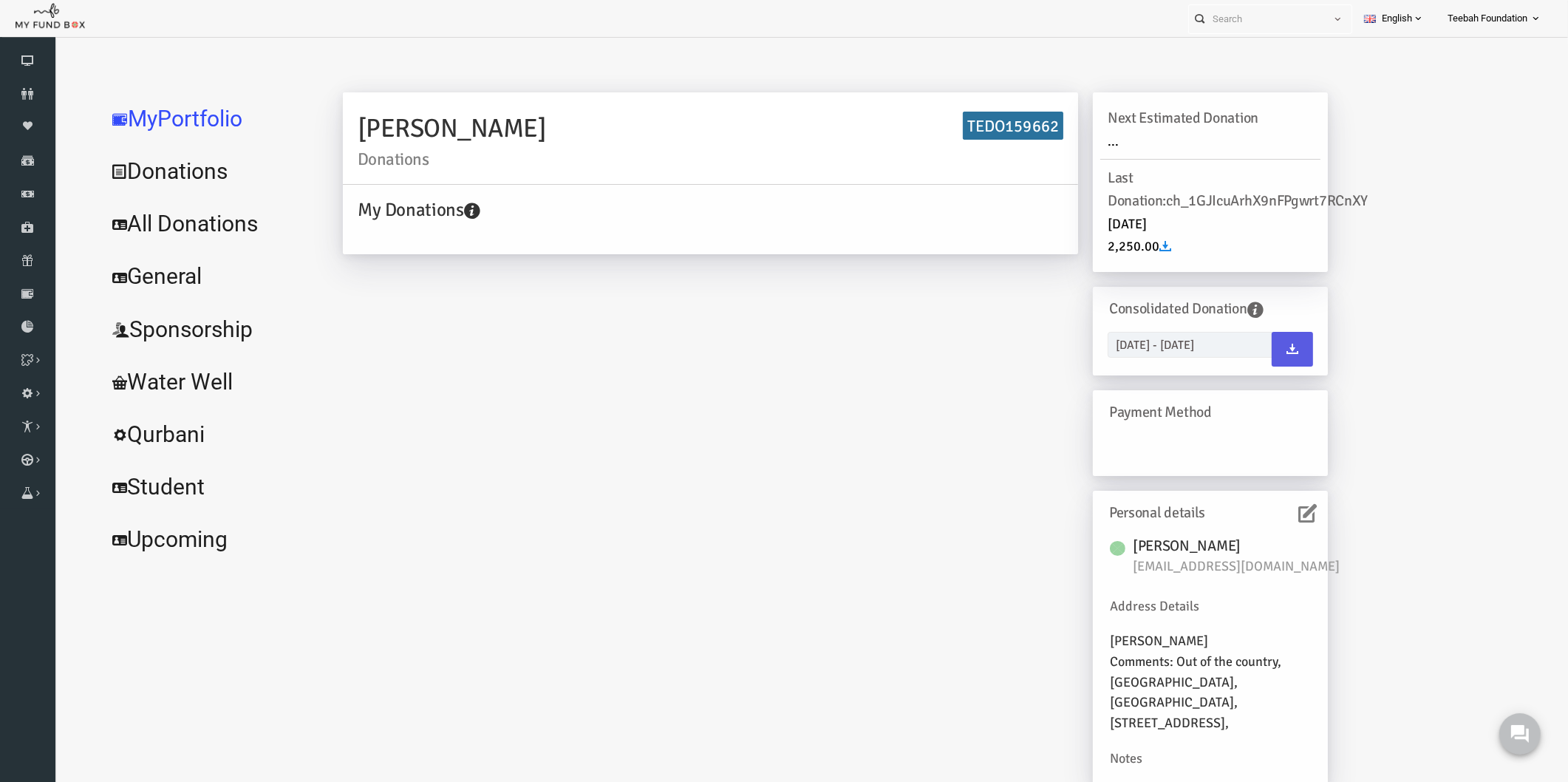
click at [1268, 518] on icon at bounding box center [1278, 514] width 18 height 18
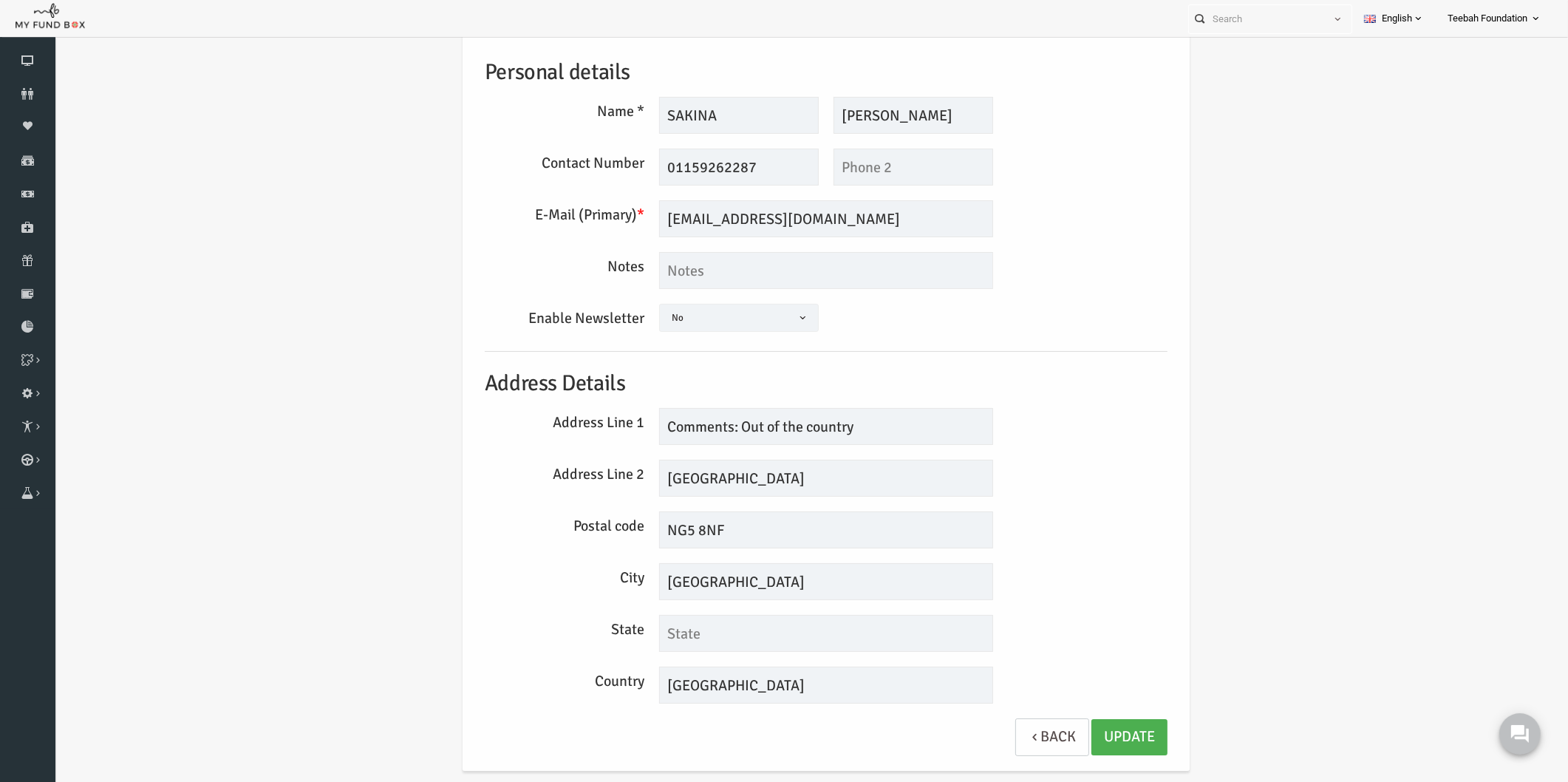
scroll to position [62, 0]
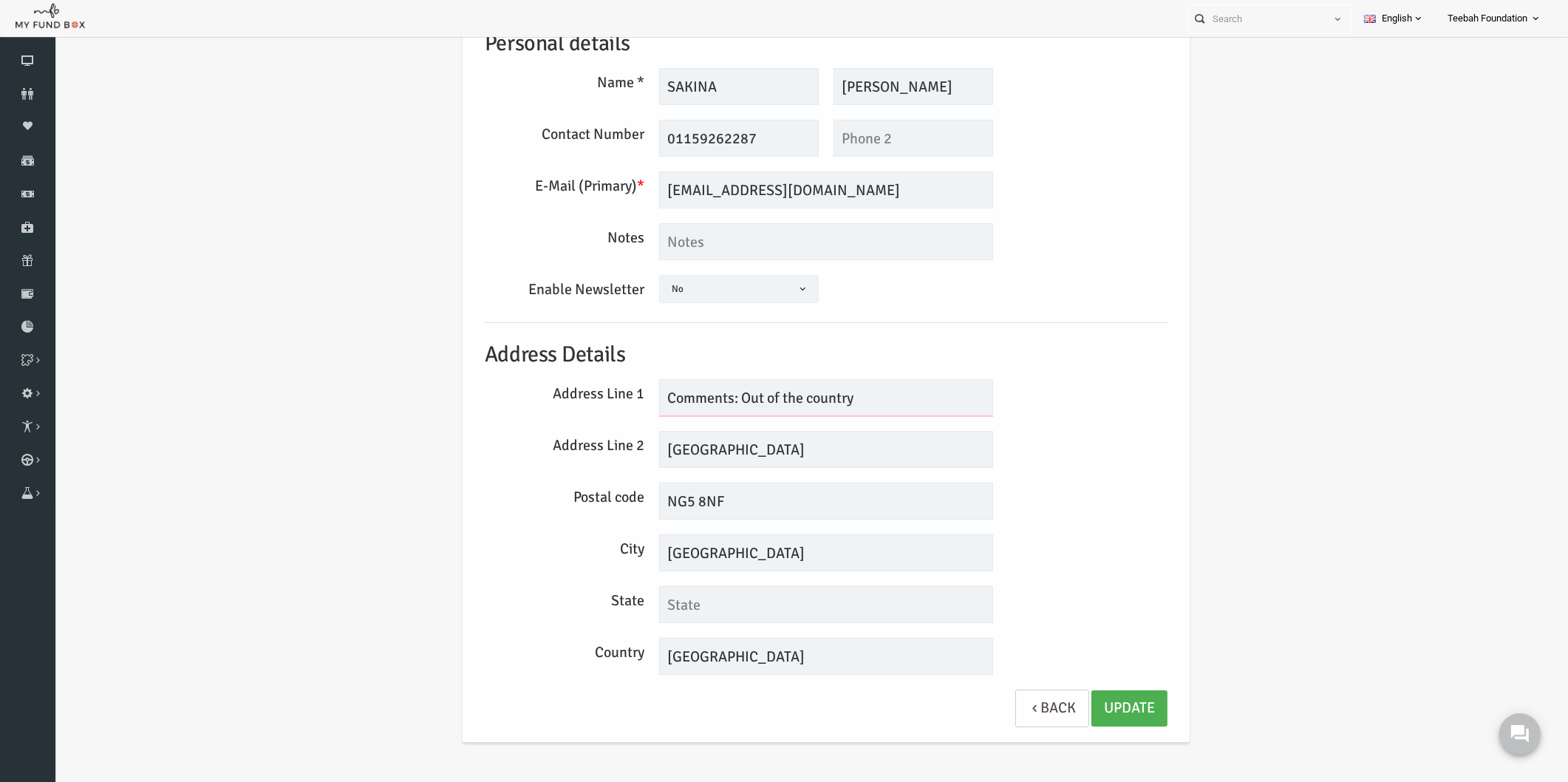
drag, startPoint x: 855, startPoint y: 404, endPoint x: 624, endPoint y: 386, distance: 231.7
click at [624, 386] on div "Comments: Out of the country" at bounding box center [796, 397] width 349 height 37
click at [697, 244] on textarea at bounding box center [796, 241] width 334 height 37
paste textarea "Comments: Out of the country"
click at [1097, 711] on link "Update" at bounding box center [1099, 709] width 76 height 36
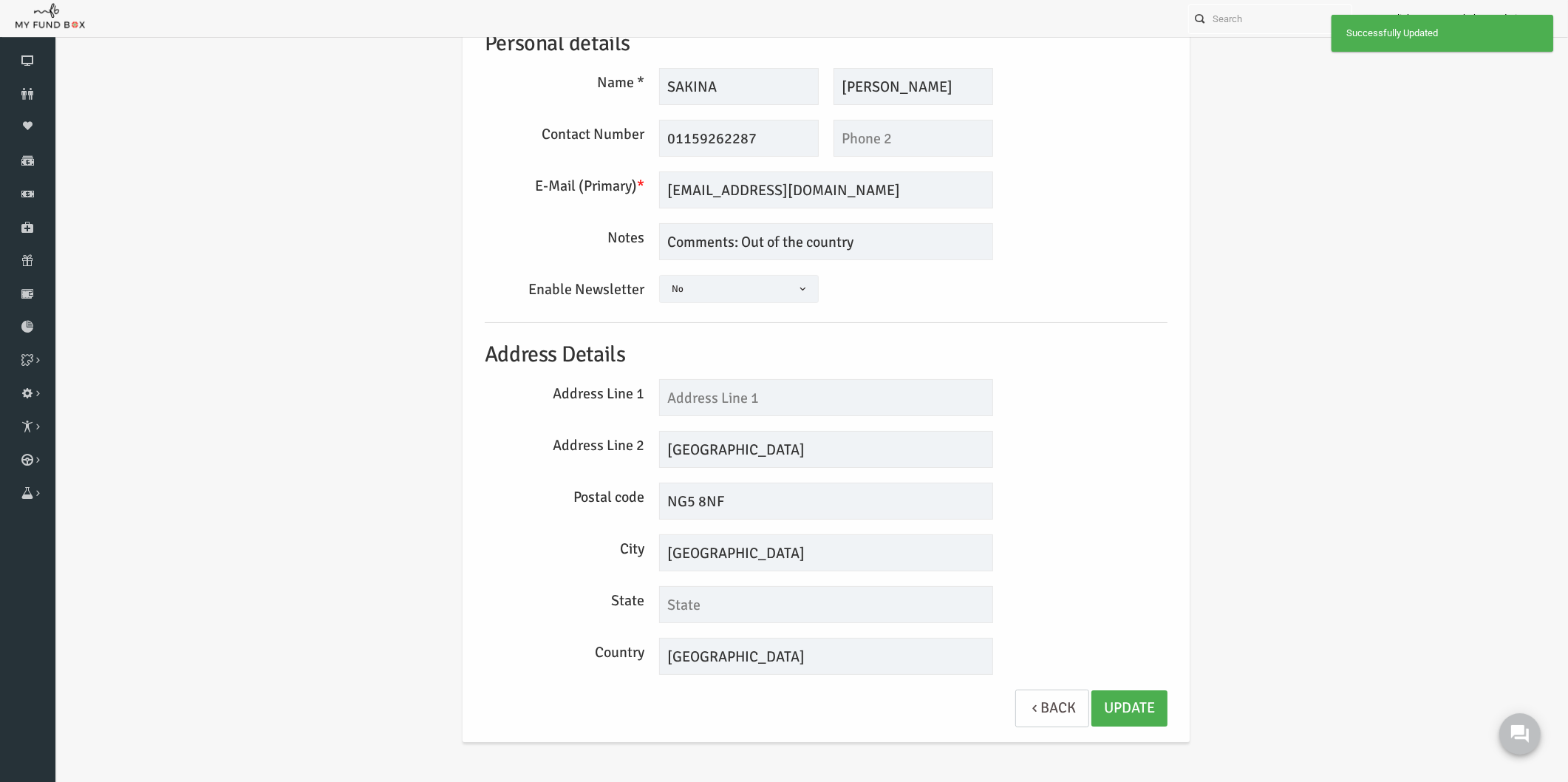
click at [1056, 439] on div "Address Line 2 [GEOGRAPHIC_DATA]" at bounding box center [796, 449] width 697 height 37
drag, startPoint x: 713, startPoint y: 239, endPoint x: 588, endPoint y: 251, distance: 125.6
click at [588, 251] on div "Notes Comments: Out of the country" at bounding box center [796, 241] width 697 height 37
type textarea "Out of the country"
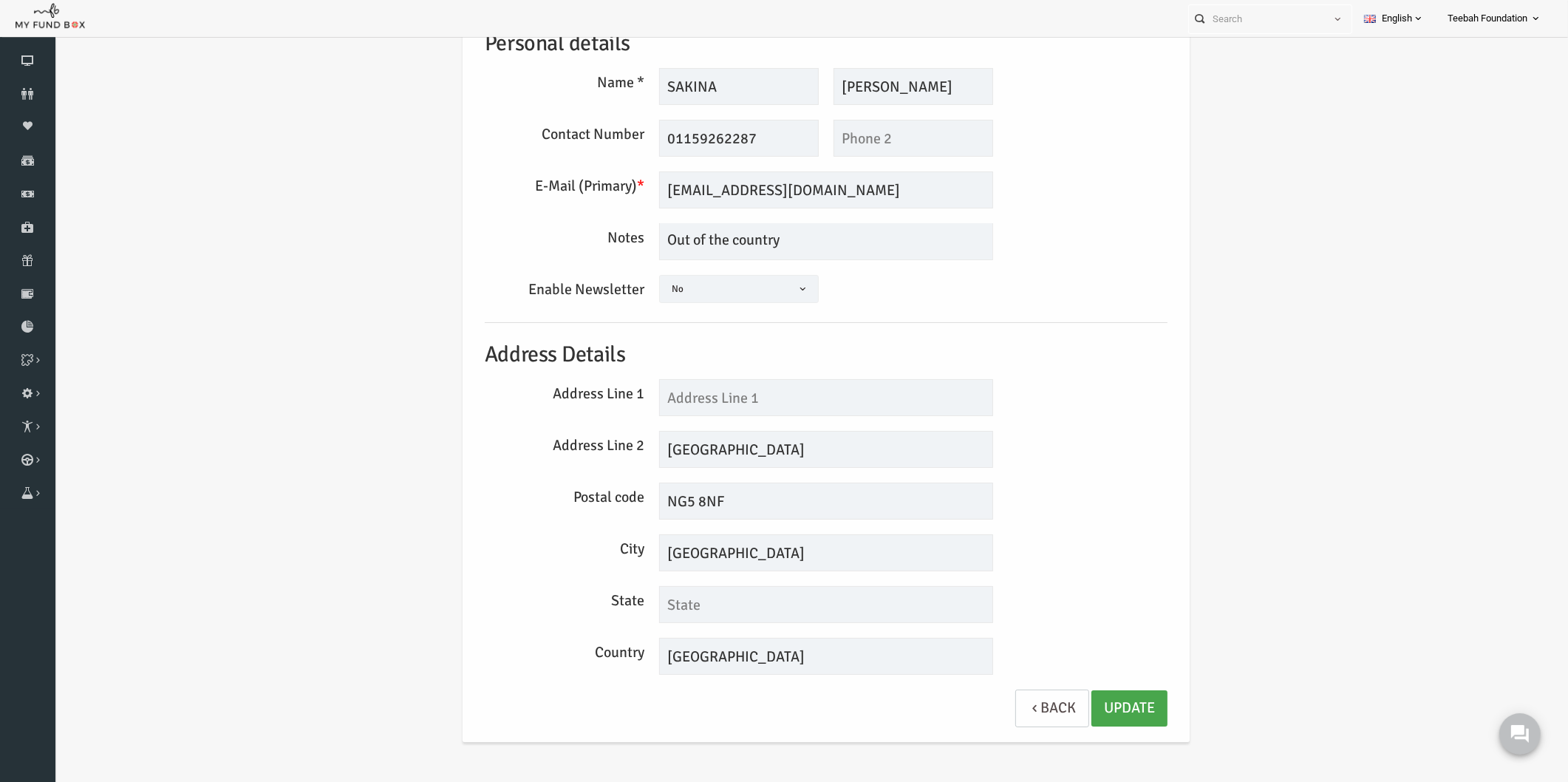
click at [1098, 704] on link "Update" at bounding box center [1099, 709] width 76 height 36
